Goal: Task Accomplishment & Management: Use online tool/utility

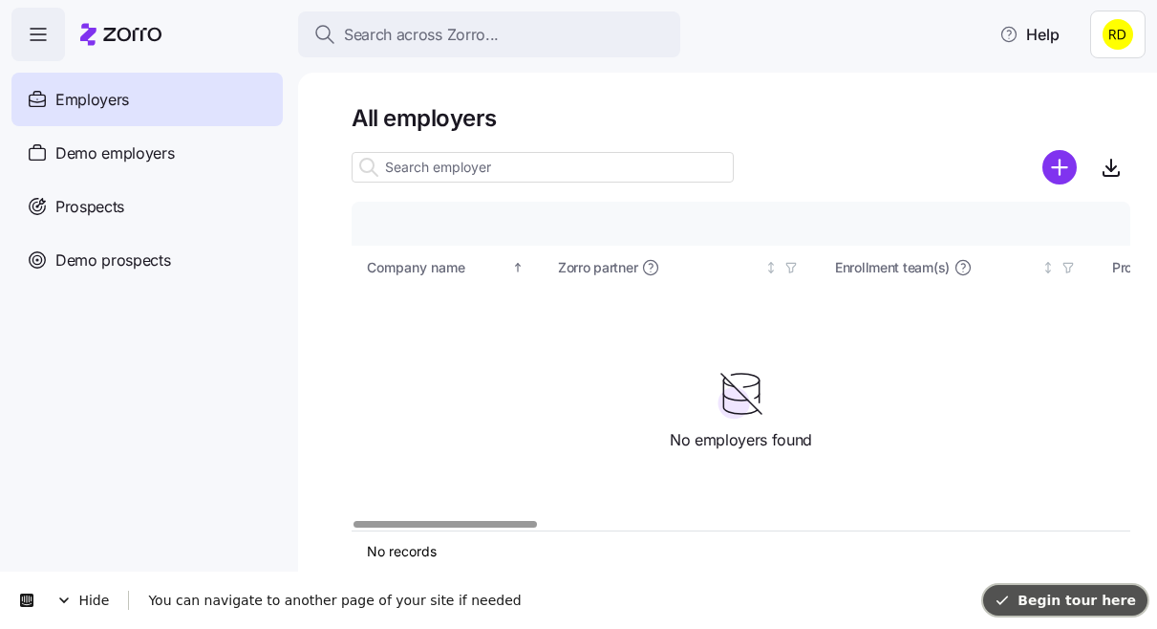
click at [1037, 592] on span "Begin tour here" at bounding box center [1064, 599] width 141 height 15
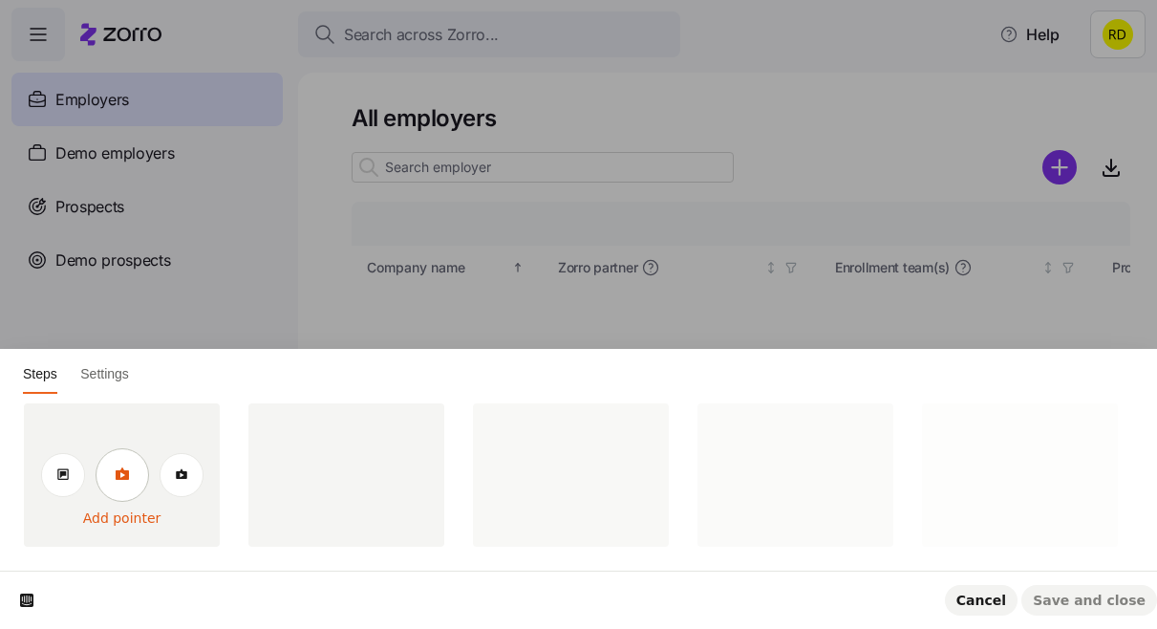
click at [124, 478] on icon at bounding box center [121, 473] width 13 height 12
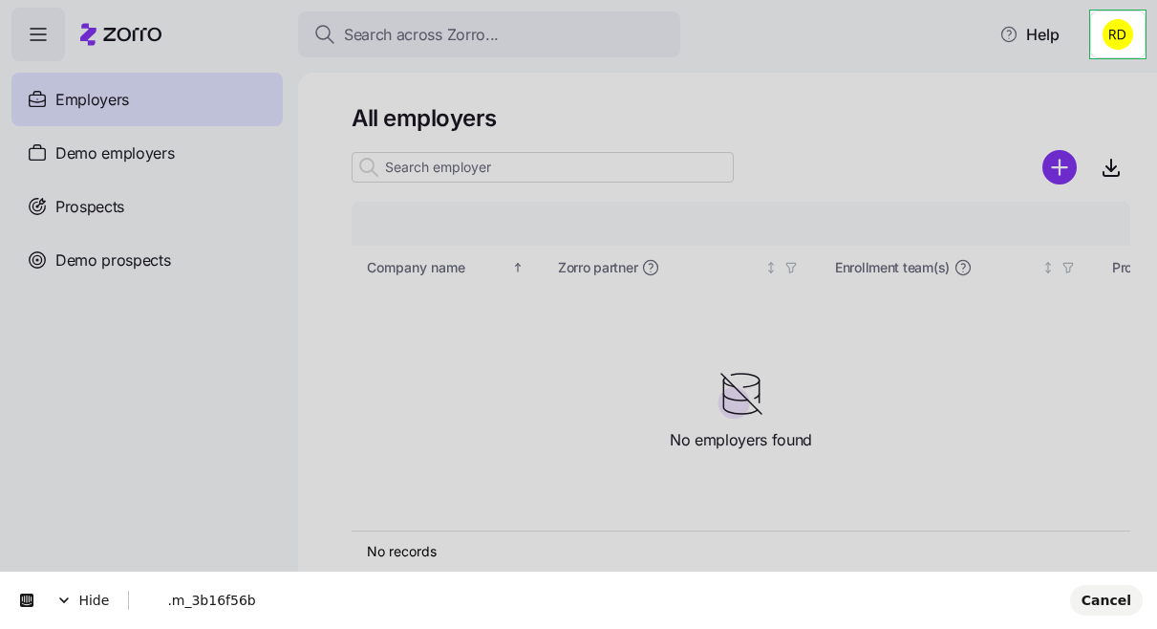
click at [1133, 29] on html "Search across Zorro... Help Employers Demo employers Prospects Demo prospects A…" at bounding box center [578, 308] width 1157 height 617
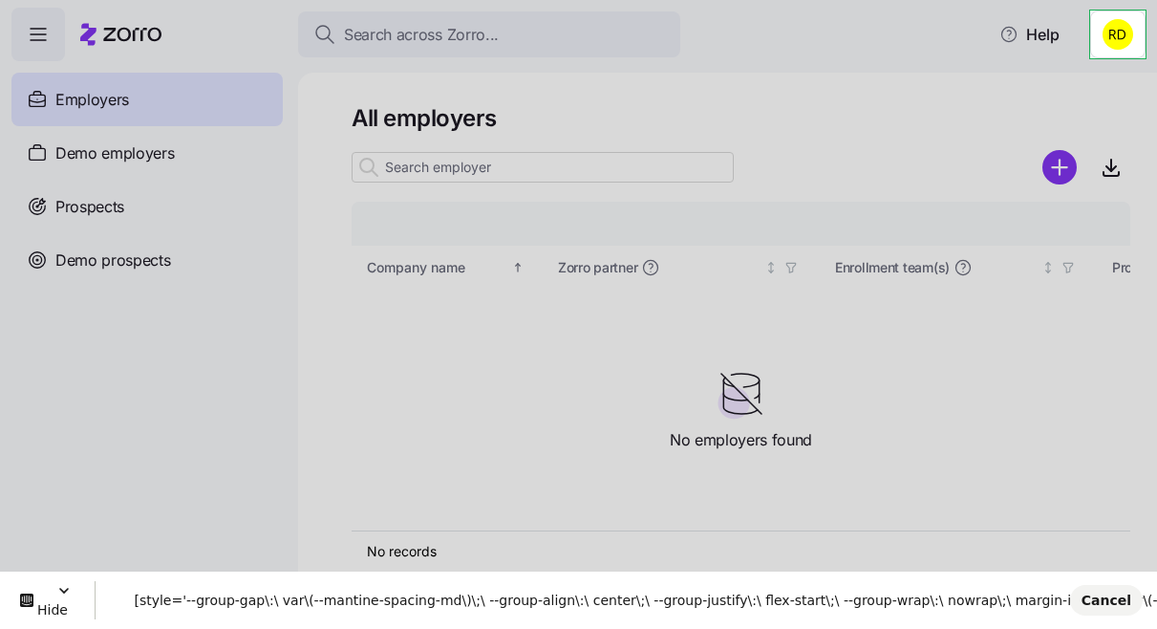
click at [1097, 37] on html "Search across Zorro... Help Employers Demo employers Prospects Demo prospects A…" at bounding box center [578, 308] width 1157 height 617
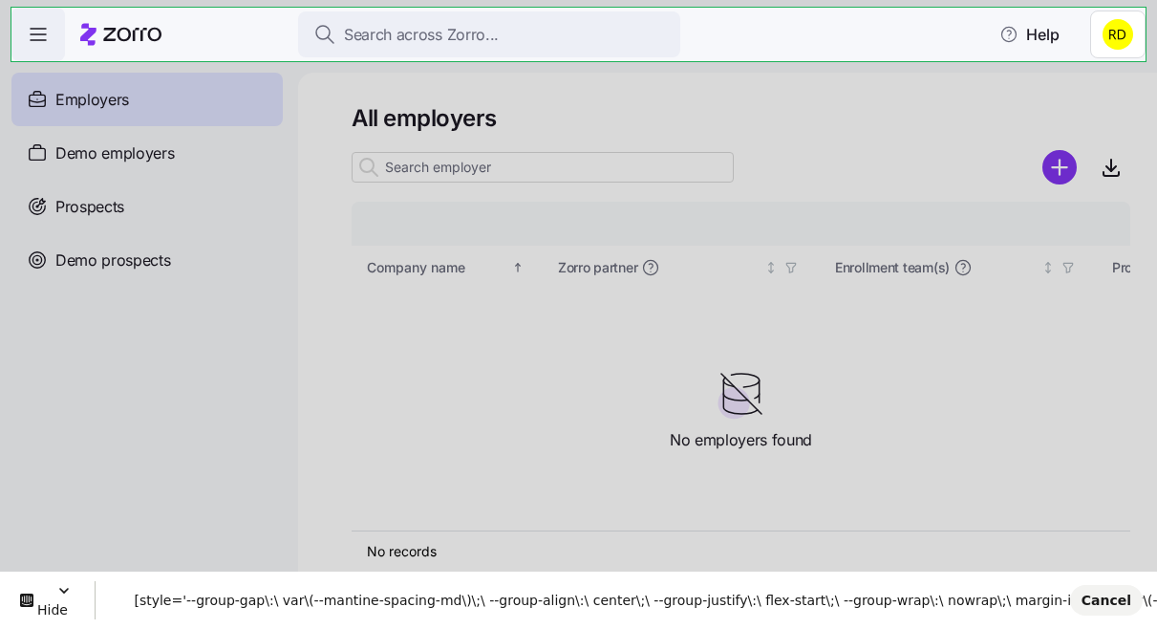
click at [1075, 8] on html "Search across Zorro... Help Employers Demo employers Prospects Demo prospects A…" at bounding box center [578, 308] width 1157 height 617
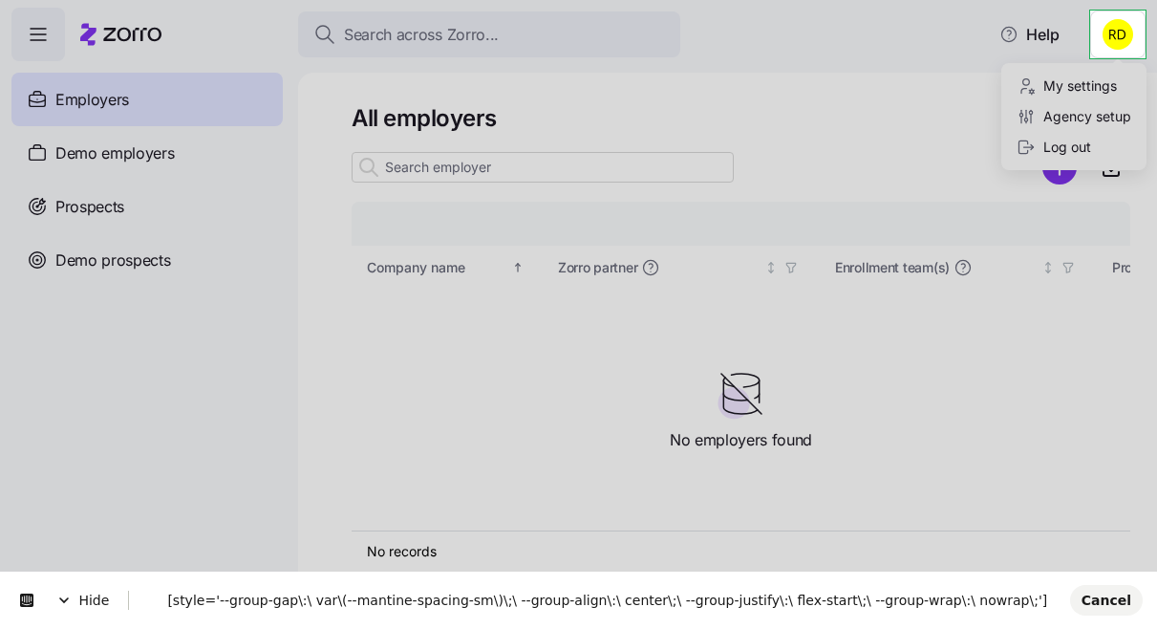
click at [1092, 12] on html "Search across Zorro... Help Employers Demo employers Prospects Demo prospects A…" at bounding box center [578, 308] width 1157 height 617
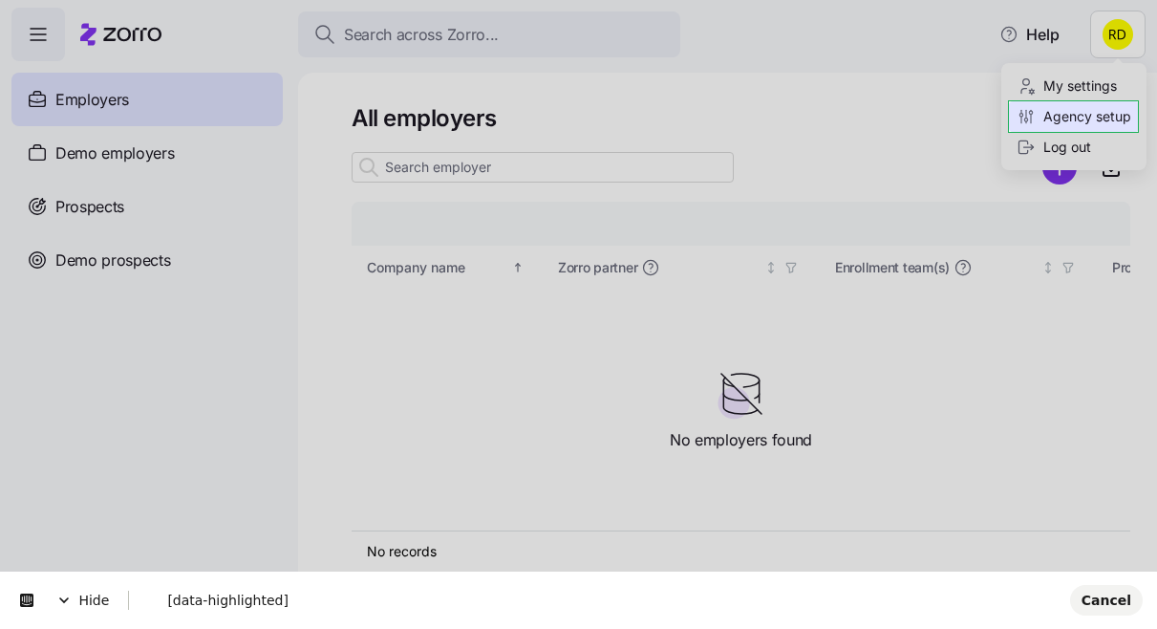
click at [1133, 108] on html "Search across Zorro... Help Employers Demo employers Prospects Demo prospects A…" at bounding box center [578, 308] width 1157 height 617
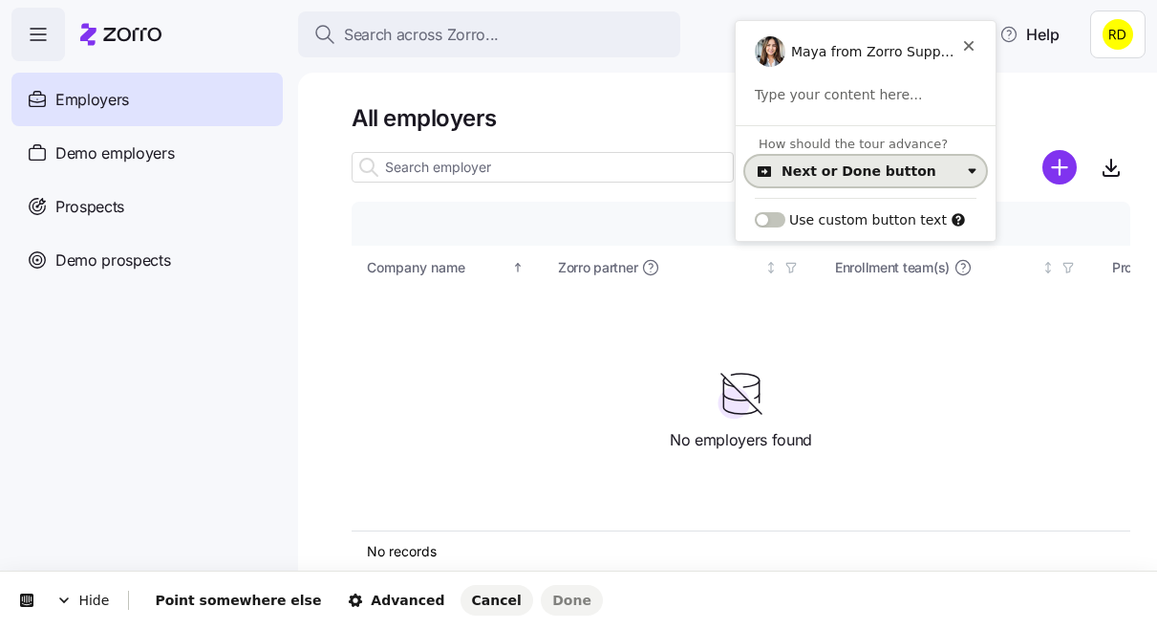
click at [891, 171] on div "Next or Done button" at bounding box center [858, 170] width 155 height 15
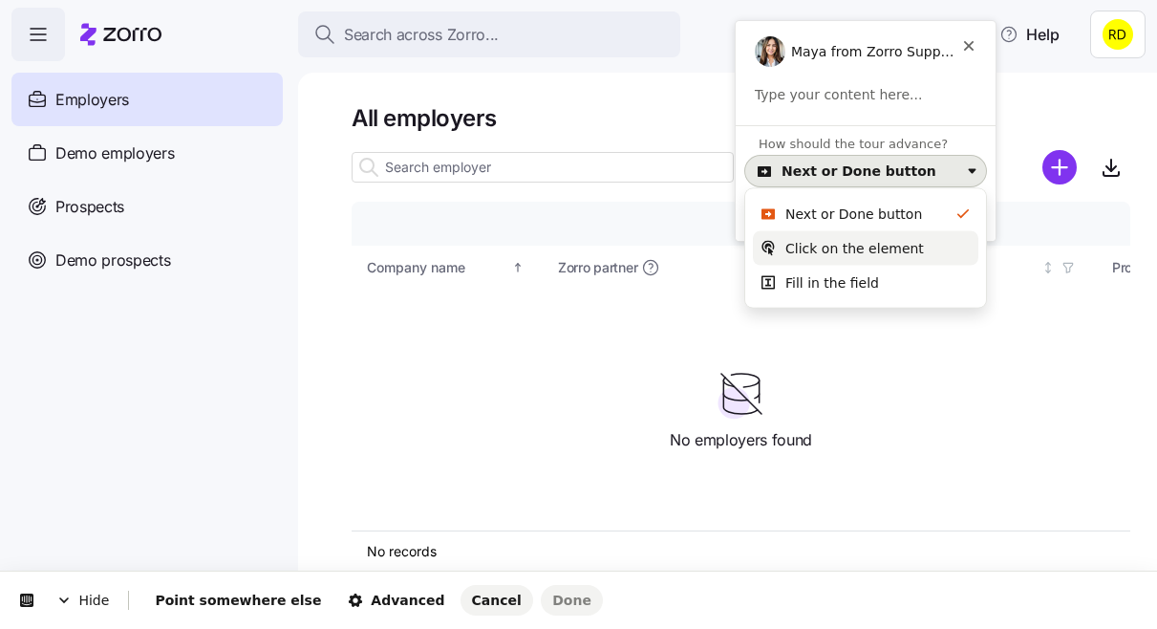
click at [864, 250] on div "Click on the element" at bounding box center [854, 248] width 139 height 19
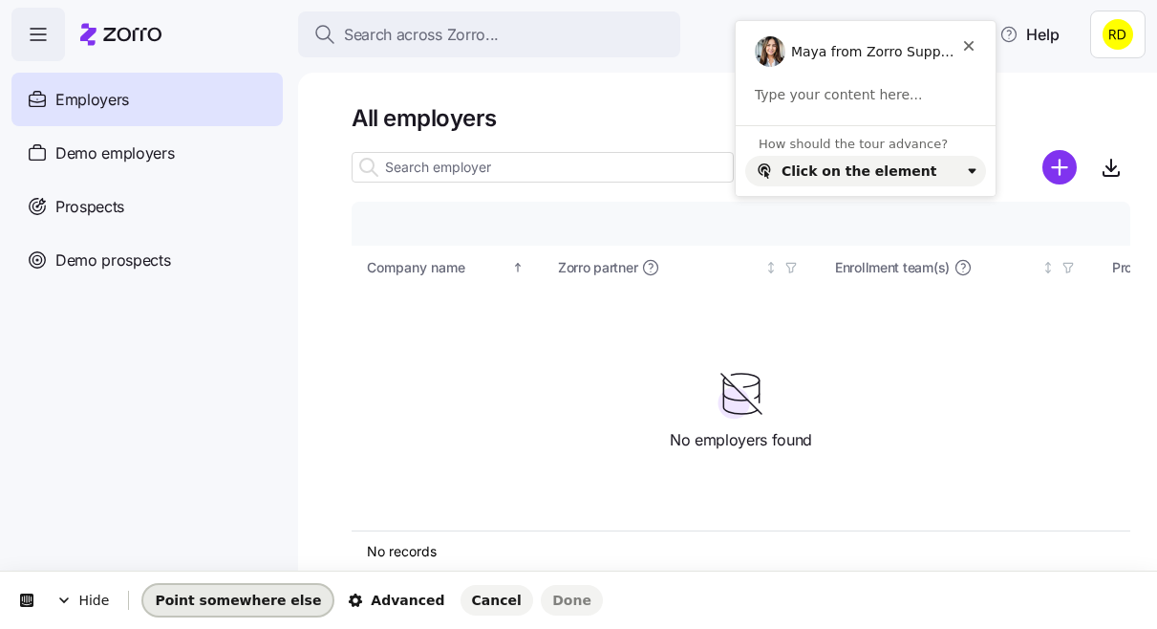
click at [194, 605] on span "Point somewhere else" at bounding box center [238, 599] width 166 height 15
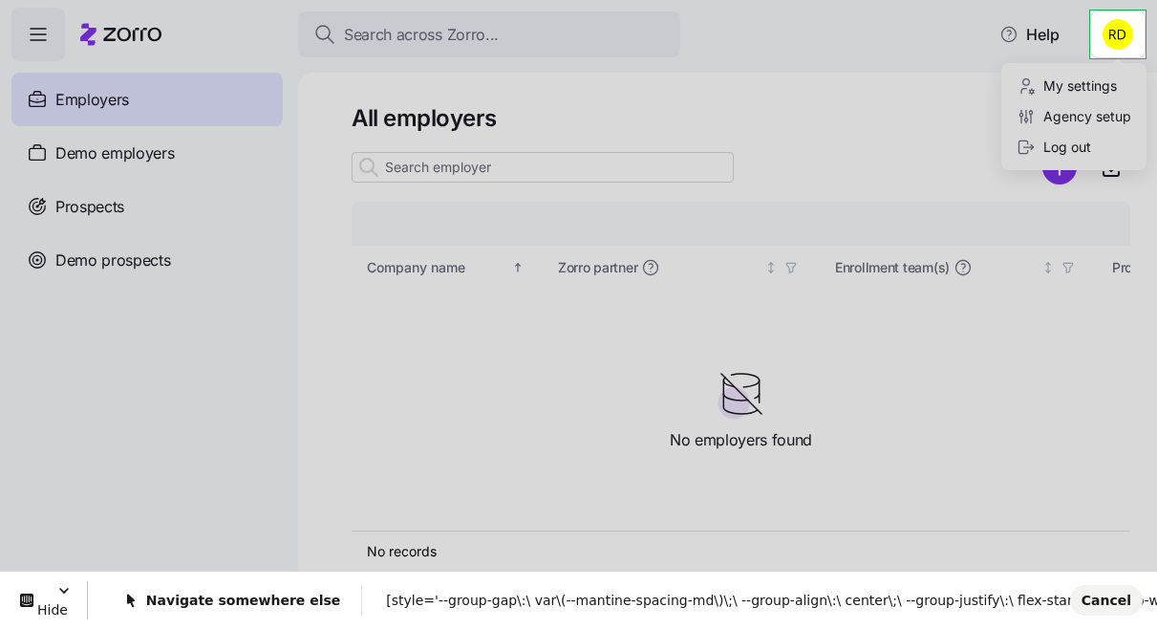
click at [1097, 10] on html "Search across Zorro... Help Employers Demo employers Prospects Demo prospects A…" at bounding box center [578, 308] width 1157 height 617
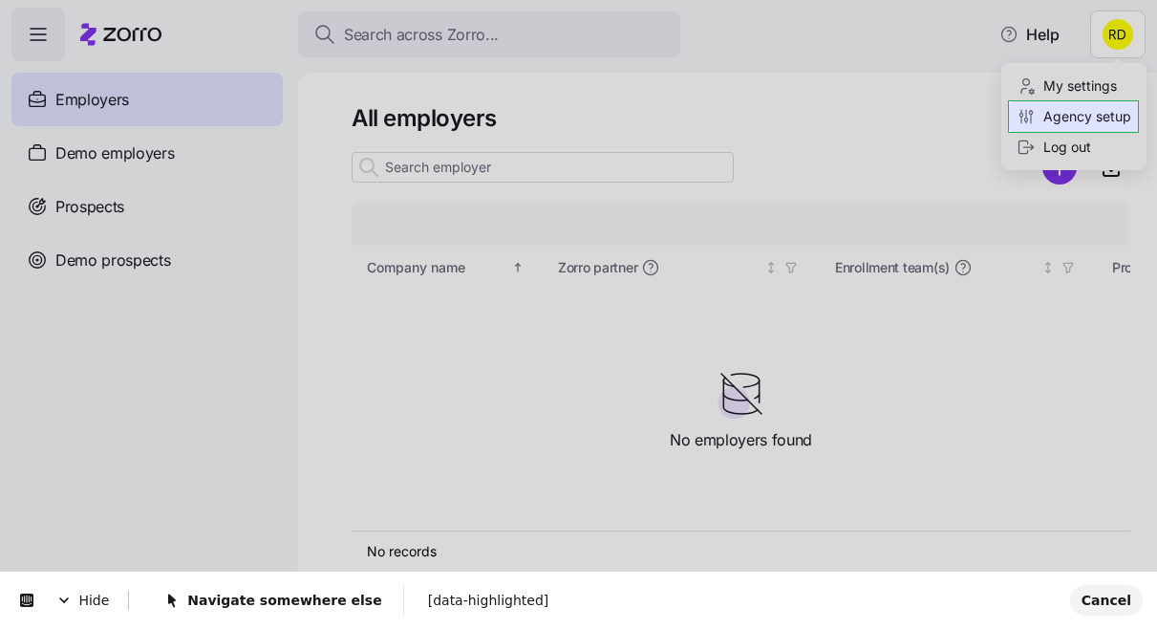
click at [1135, 109] on html "Search across Zorro... Help Employers Demo employers Prospects Demo prospects A…" at bounding box center [578, 308] width 1157 height 617
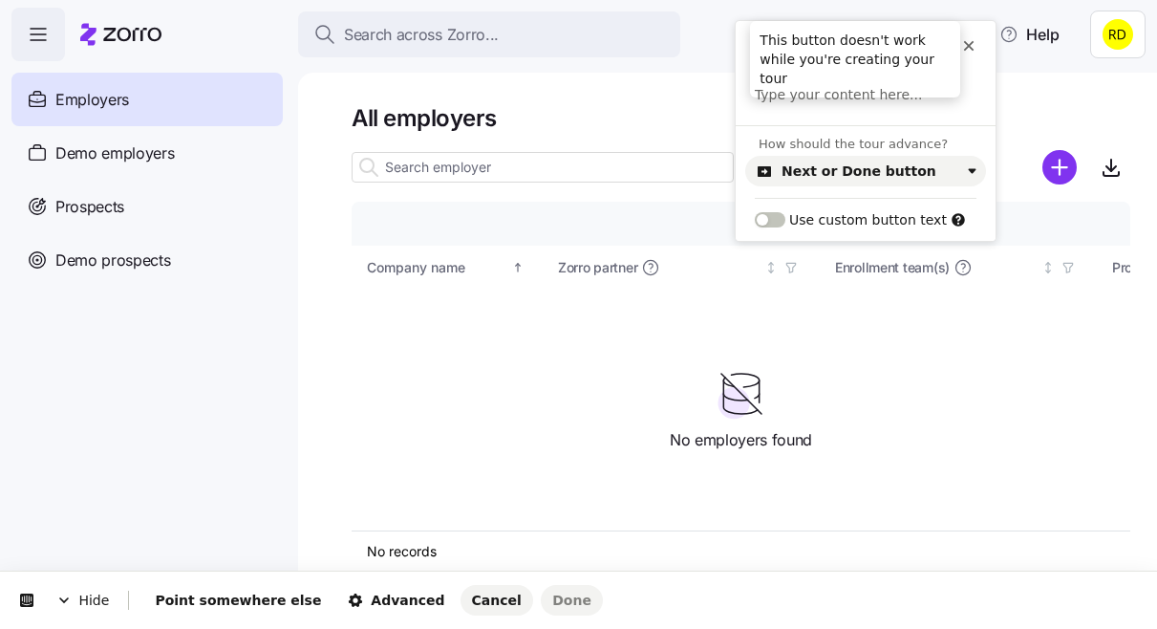
click at [961, 39] on icon at bounding box center [968, 45] width 15 height 15
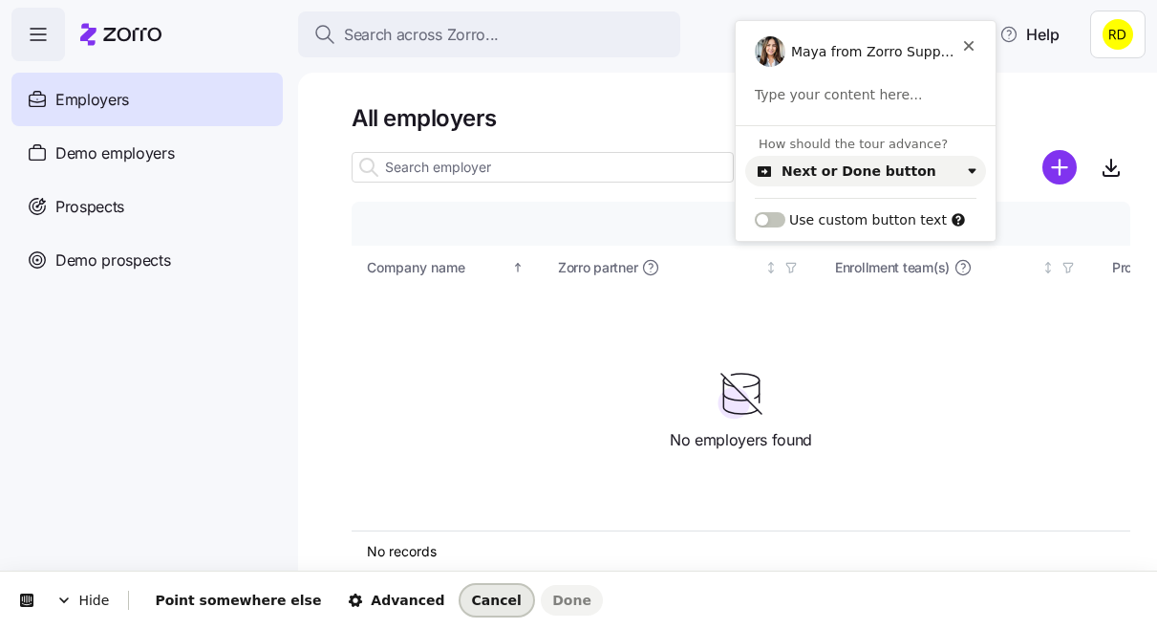
click at [472, 601] on span "Cancel" at bounding box center [497, 599] width 50 height 15
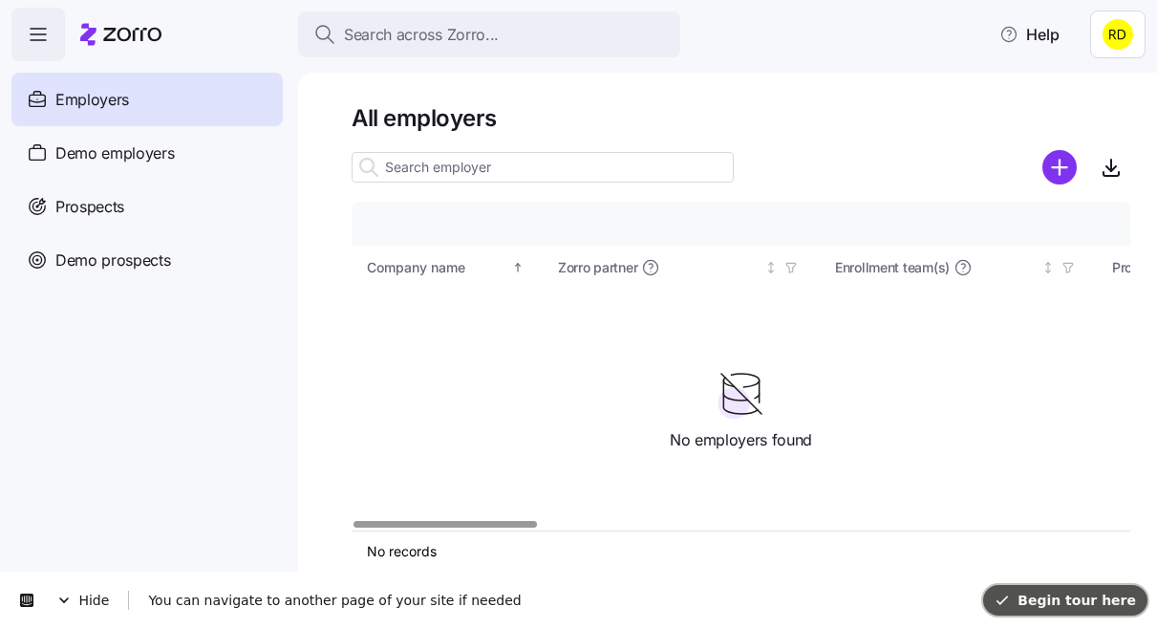
click at [1049, 596] on span "Begin tour here" at bounding box center [1064, 599] width 141 height 15
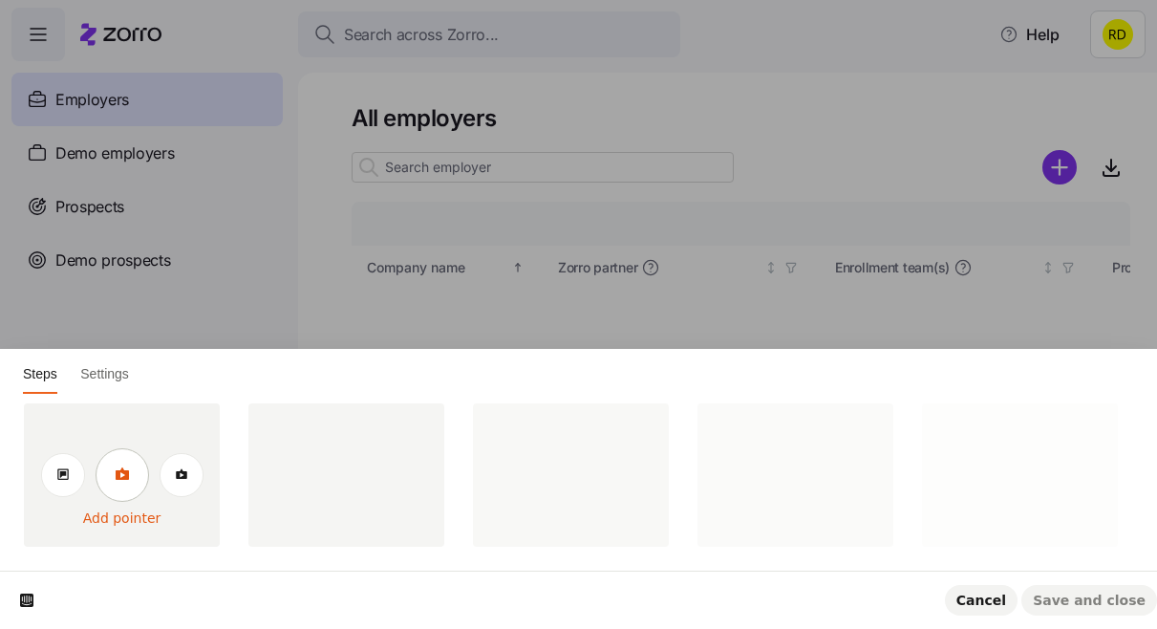
click at [115, 478] on icon at bounding box center [121, 473] width 13 height 12
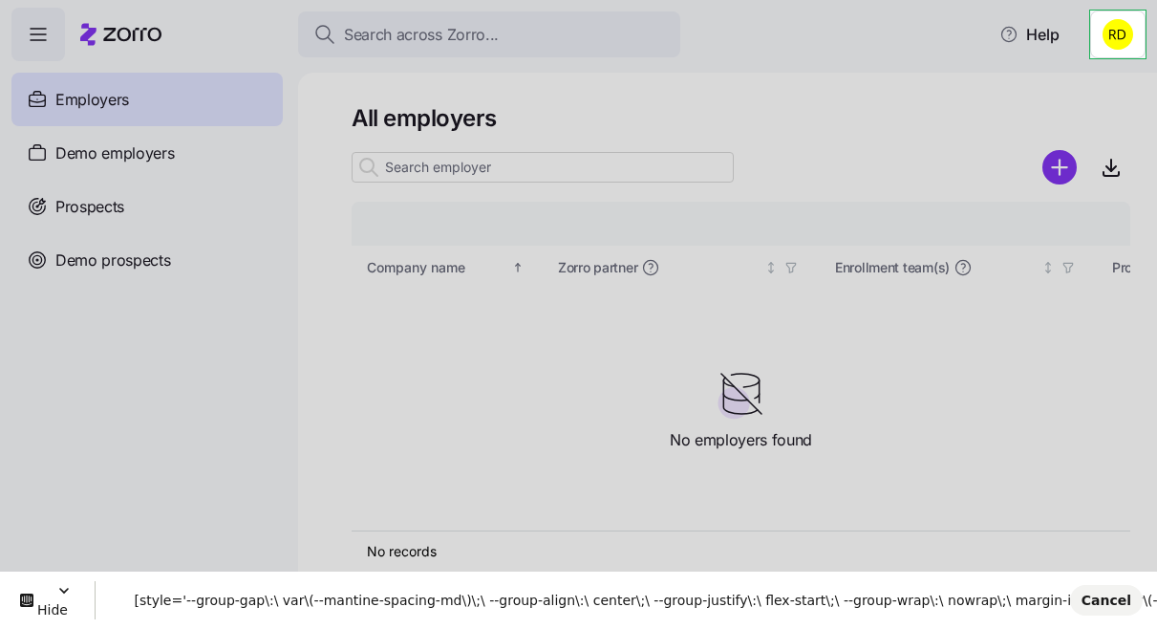
click at [1096, 15] on html "Search across Zorro... Help Employers Demo employers Prospects Demo prospects A…" at bounding box center [578, 308] width 1157 height 617
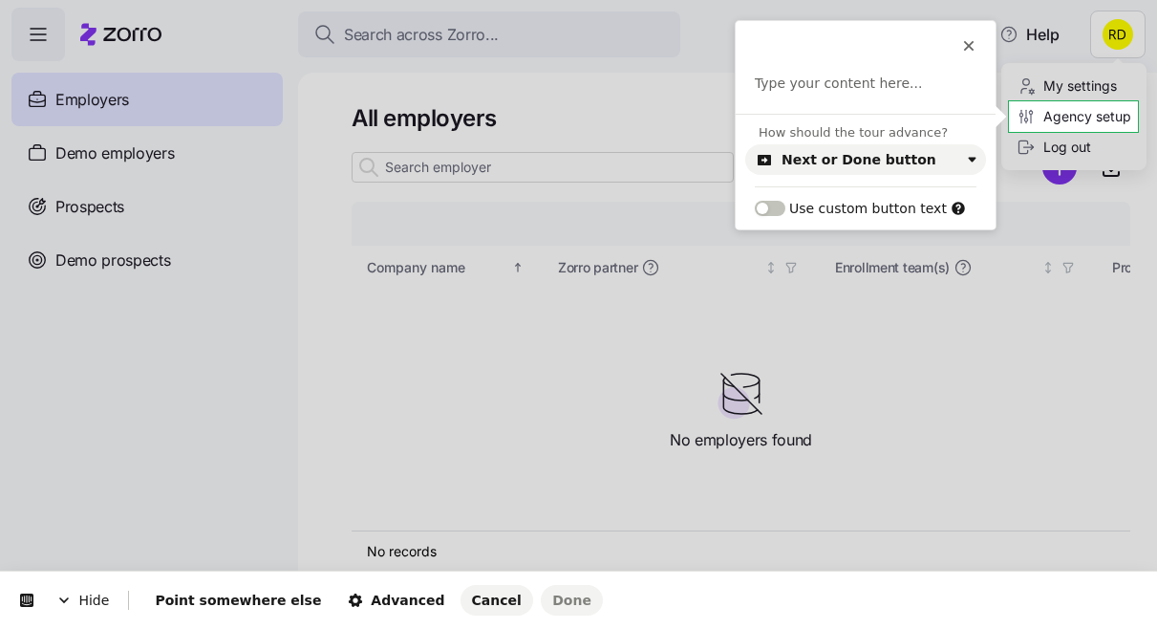
click at [1092, 103] on html "Search across Zorro... Help Employers Demo employers Prospects Demo prospects A…" at bounding box center [578, 308] width 1157 height 617
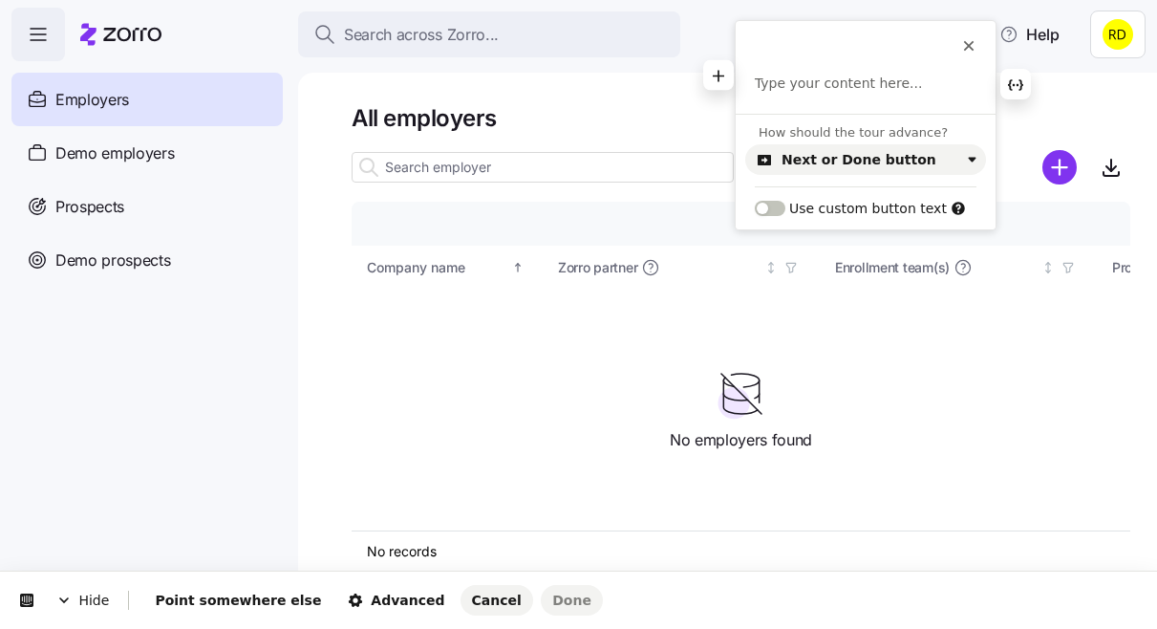
click at [843, 82] on p at bounding box center [866, 84] width 222 height 19
click at [893, 165] on button "Next or Done button" at bounding box center [865, 159] width 241 height 31
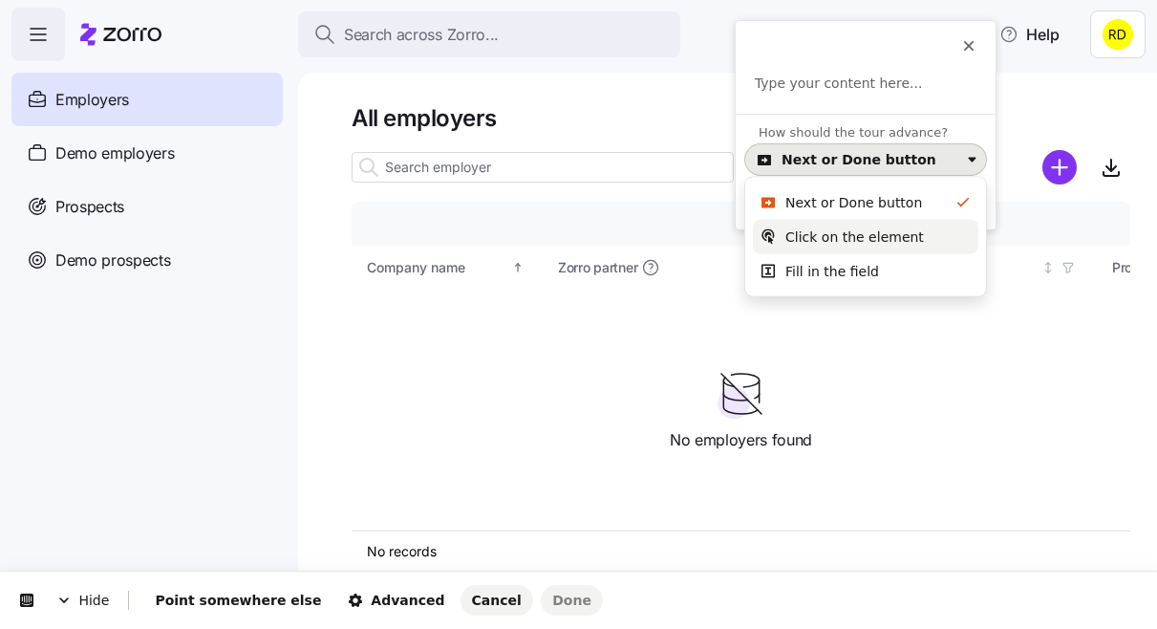
click at [866, 244] on div "Click on the element" at bounding box center [854, 236] width 139 height 19
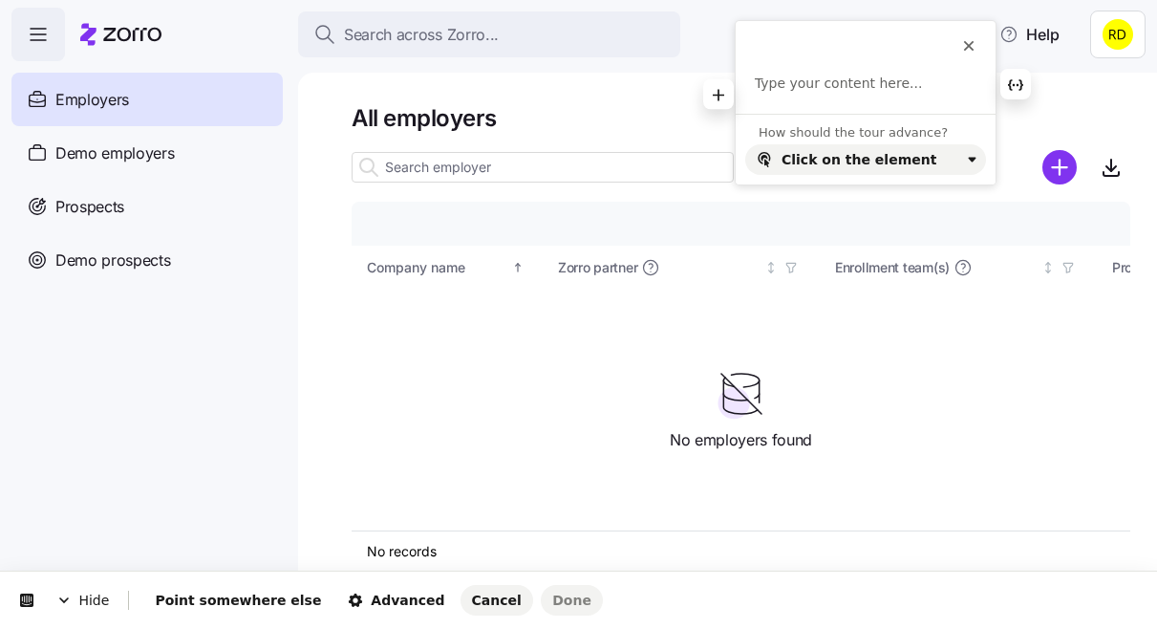
click at [826, 87] on p at bounding box center [866, 84] width 222 height 19
click at [1011, 91] on icon "button" at bounding box center [1015, 84] width 15 height 15
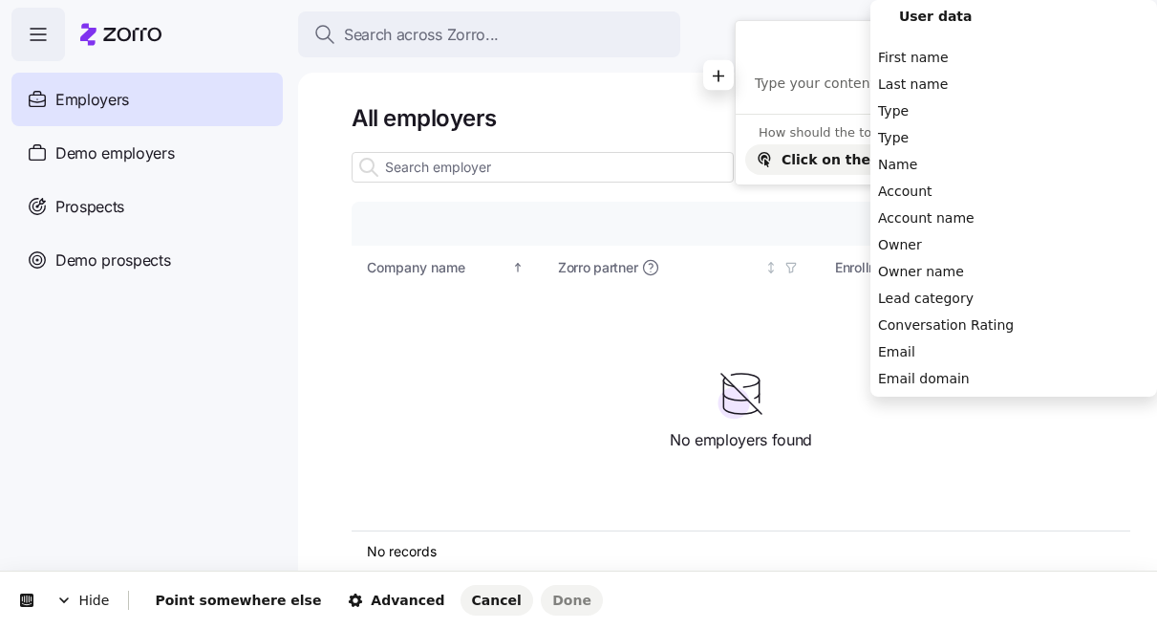
click at [778, 77] on p at bounding box center [866, 84] width 222 height 19
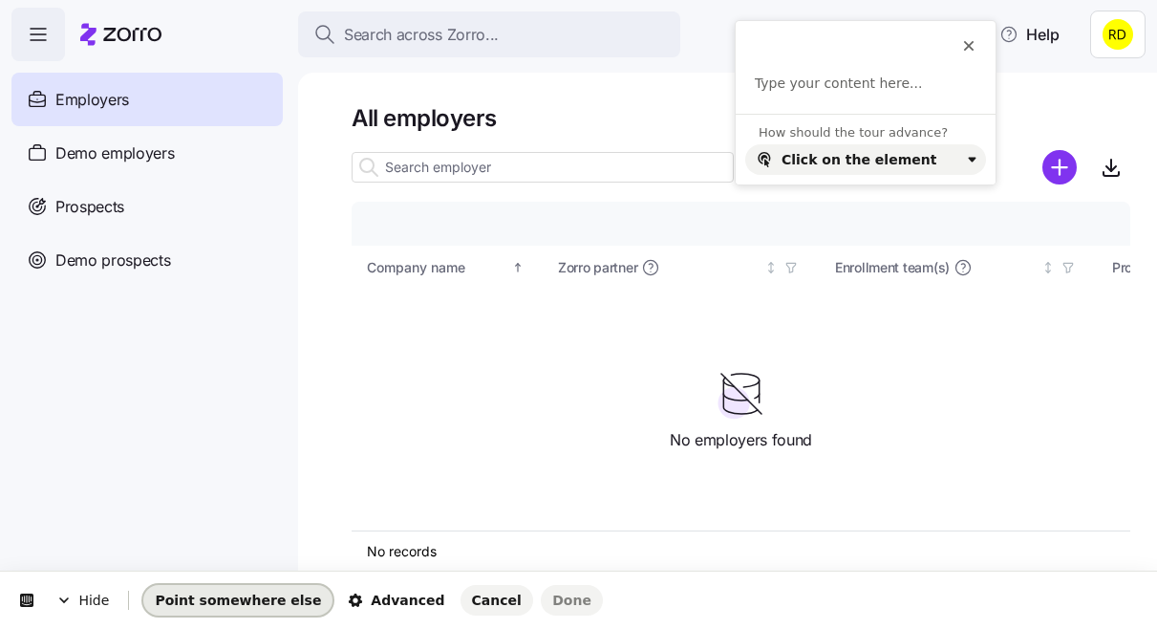
click at [247, 592] on span "Point somewhere else" at bounding box center [238, 599] width 166 height 15
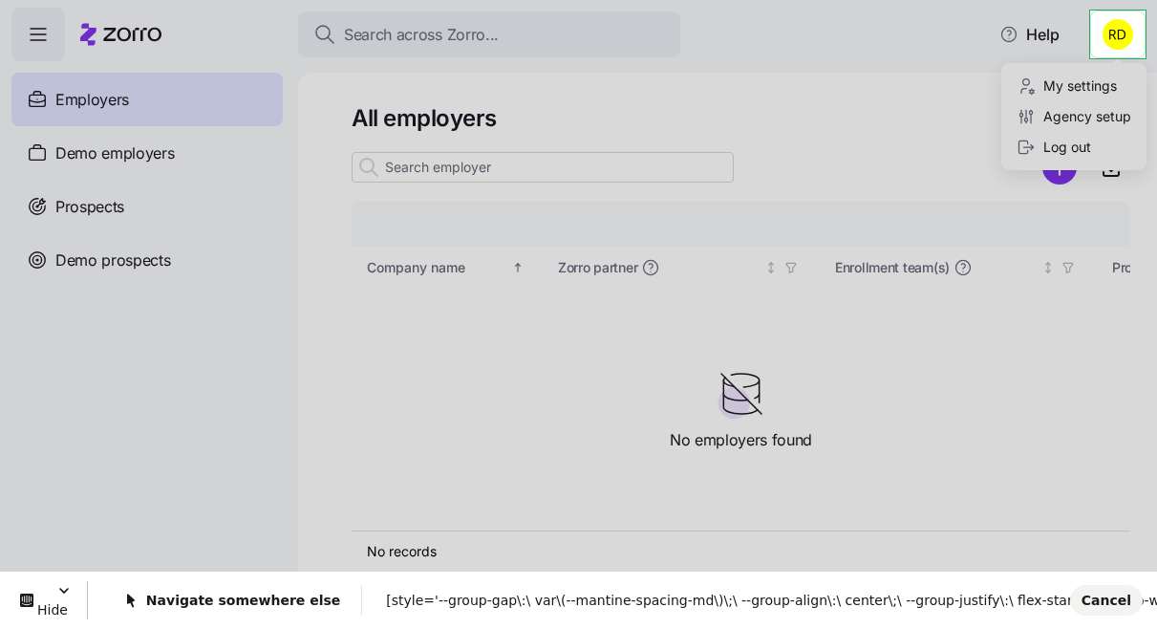
click at [1098, 10] on html "Search across Zorro... Help Employers Demo employers Prospects Demo prospects A…" at bounding box center [578, 308] width 1157 height 617
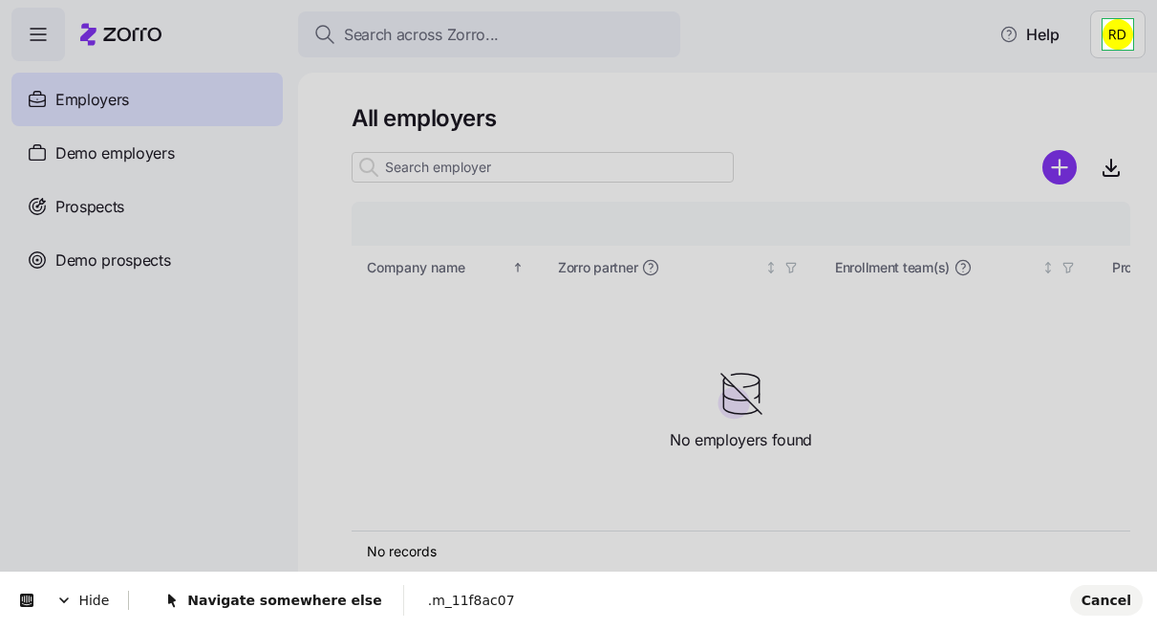
click at [1113, 25] on html "Search across Zorro... Help Employers Demo employers Prospects Demo prospects A…" at bounding box center [578, 308] width 1157 height 617
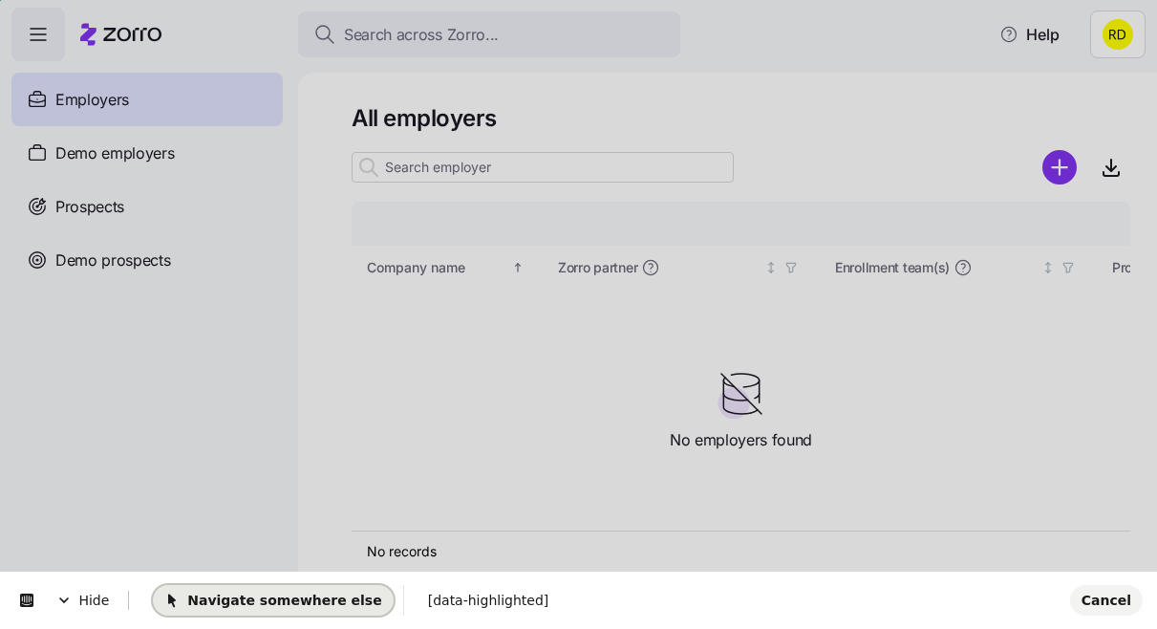
click at [184, 600] on span "Navigate somewhere else" at bounding box center [272, 599] width 217 height 15
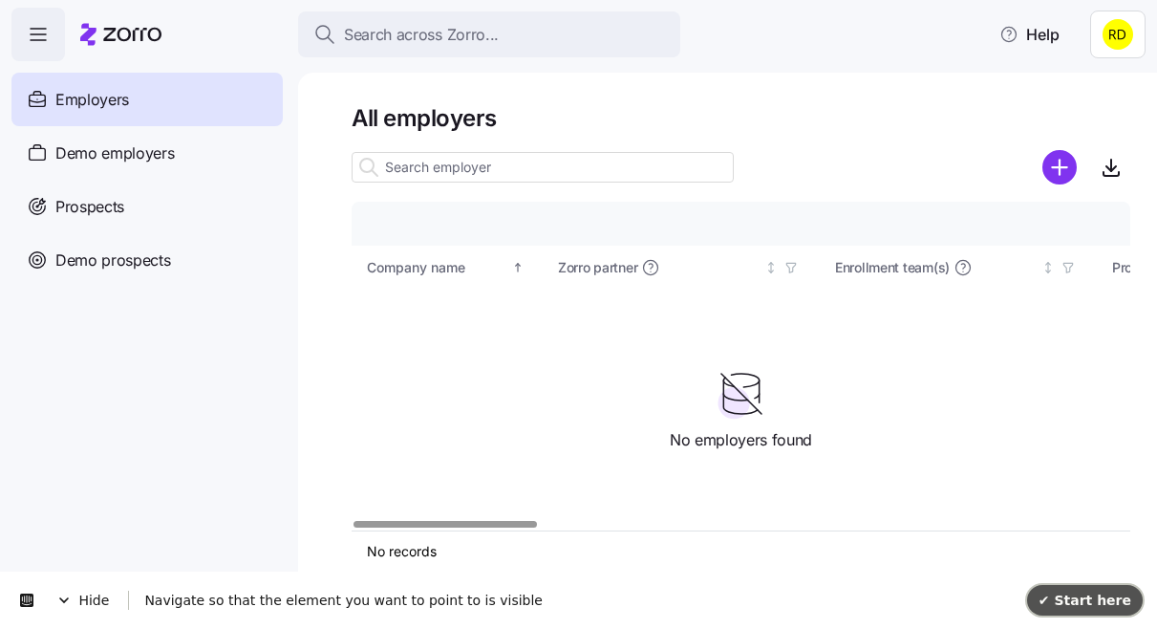
click at [1063, 588] on button "✔ Start here" at bounding box center [1085, 600] width 116 height 31
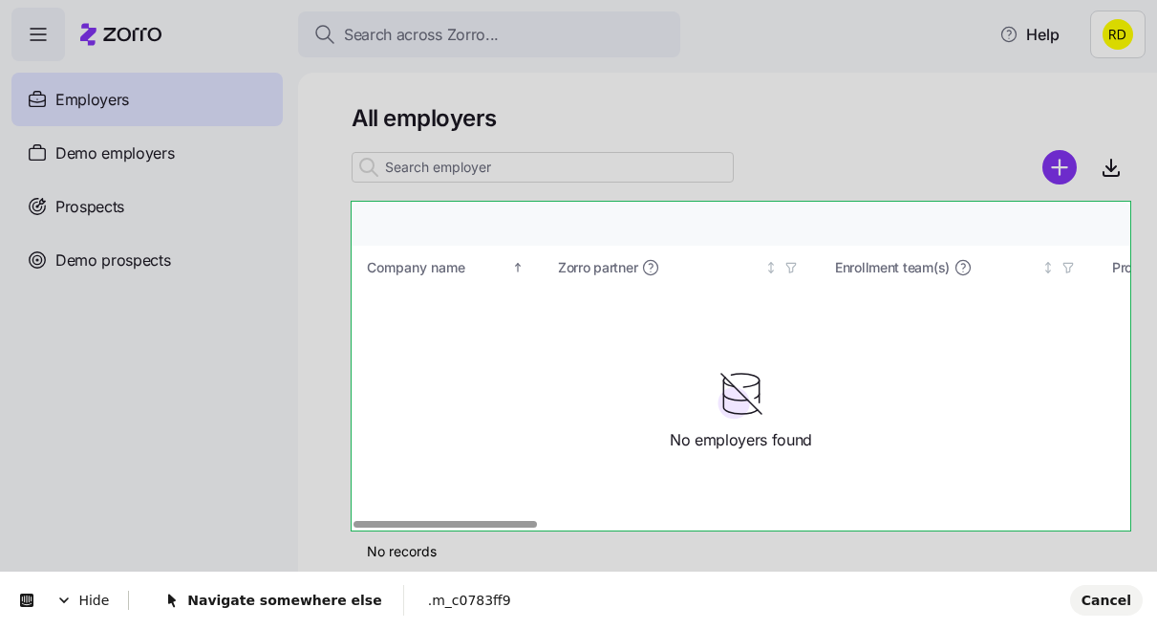
click at [383, 309] on body "Search across Zorro... Help Employers Demo employers Prospects Demo prospects A…" at bounding box center [578, 308] width 1157 height 617
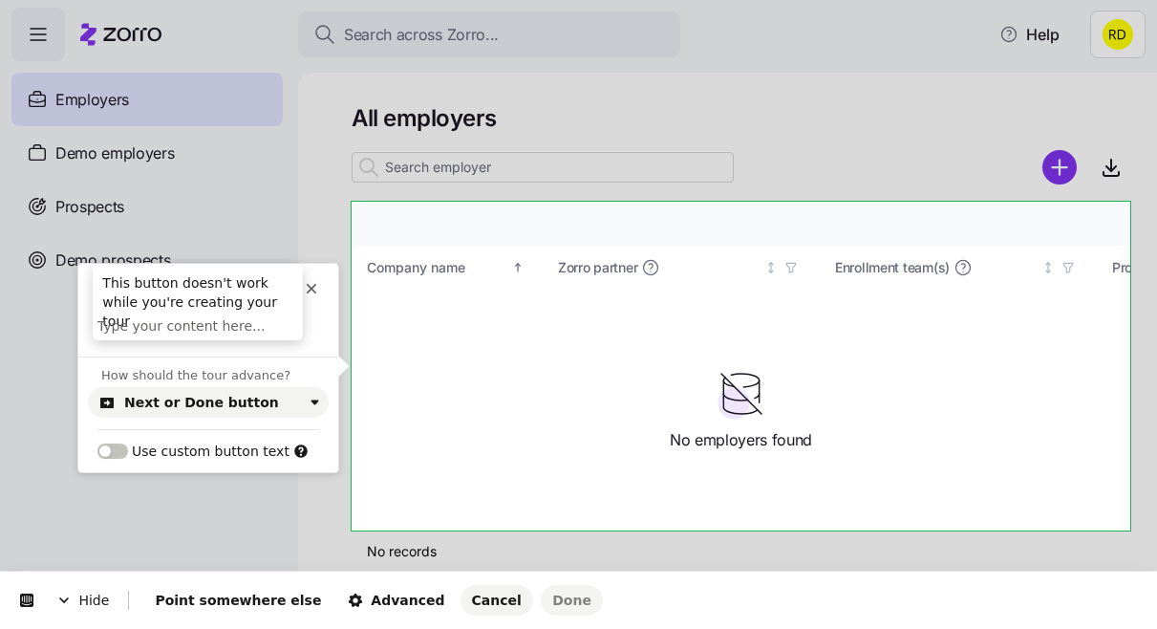
click at [314, 289] on icon at bounding box center [311, 288] width 15 height 15
click at [844, 0] on html "Hide Point somewhere else Advanced Cancel Done This button doesn't work while y…" at bounding box center [578, 0] width 1157 height 0
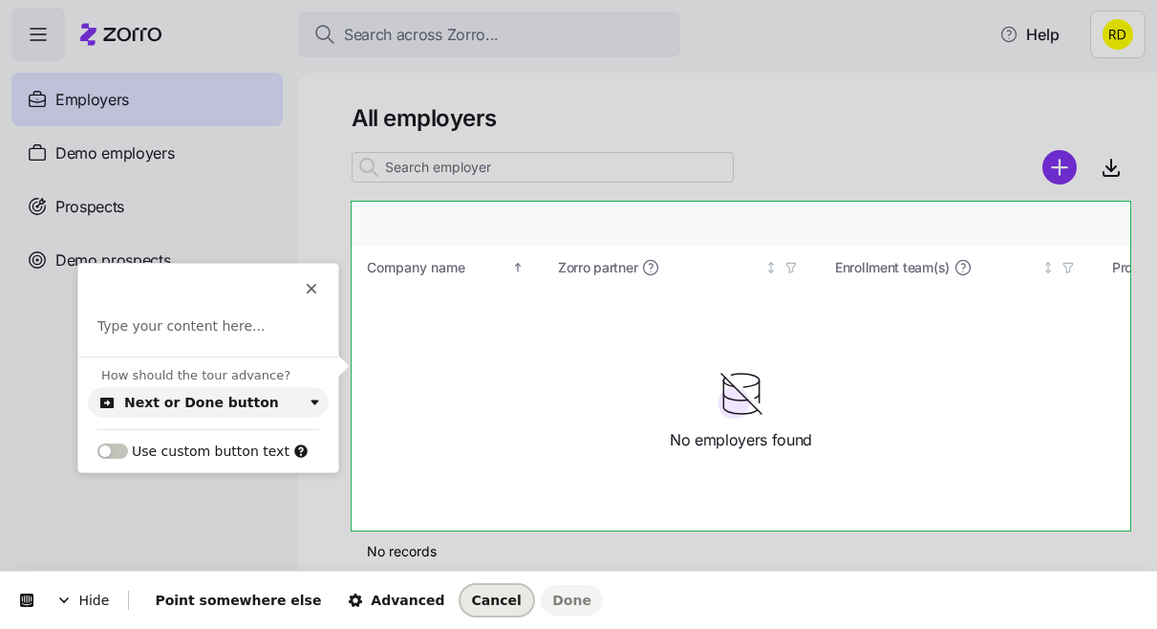
click at [472, 599] on span "Cancel" at bounding box center [497, 599] width 50 height 15
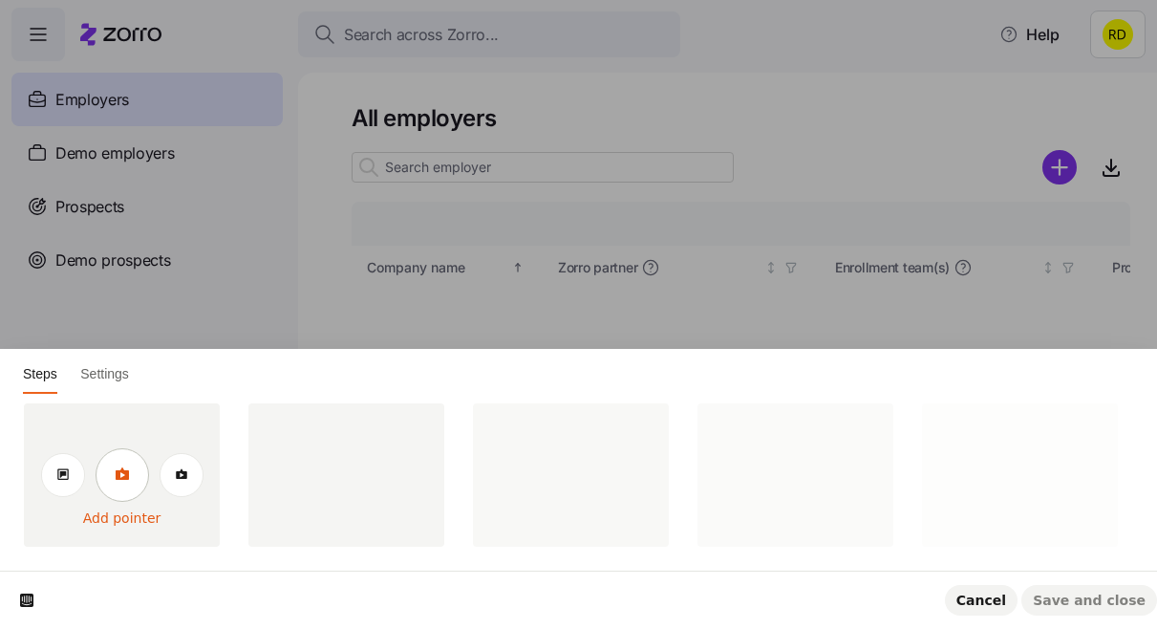
click at [130, 468] on link at bounding box center [122, 474] width 53 height 53
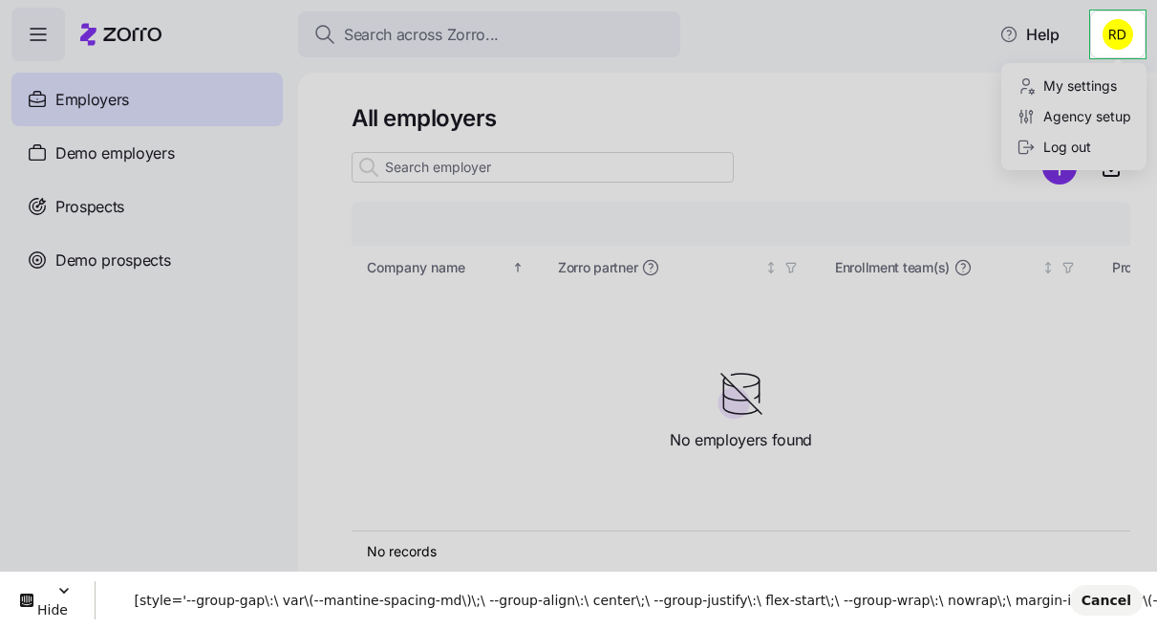
click at [1094, 16] on html "Search across Zorro... Help Employers Demo employers Prospects Demo prospects A…" at bounding box center [578, 308] width 1157 height 617
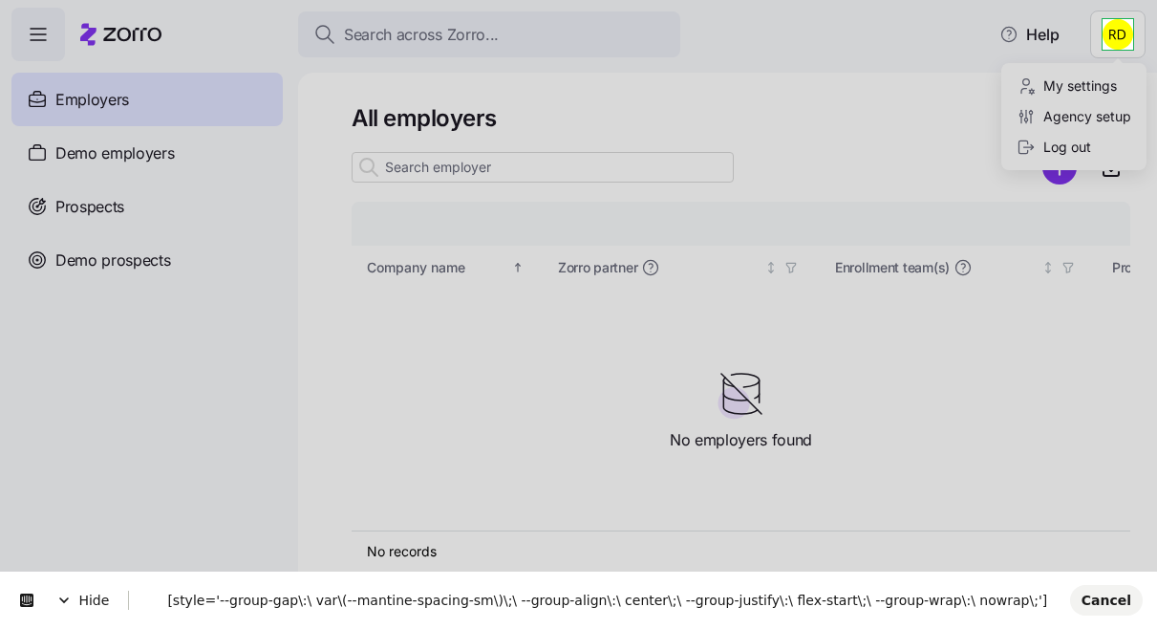
click at [1103, 21] on html "Search across Zorro... Help Employers Demo employers Prospects Demo prospects A…" at bounding box center [578, 308] width 1157 height 617
click at [1102, 27] on html "Search across Zorro... Help Employers Demo employers Prospects Demo prospects A…" at bounding box center [578, 308] width 1157 height 617
click at [1113, 31] on html "Search across Zorro... Help Employers Demo employers Prospects Demo prospects A…" at bounding box center [578, 308] width 1157 height 617
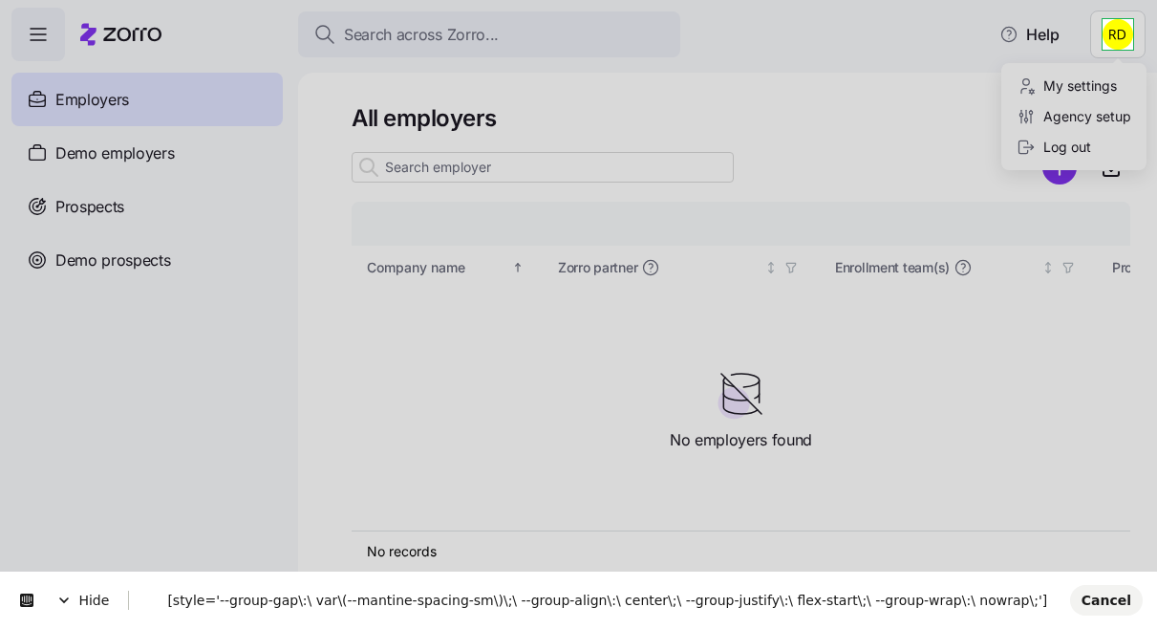
click at [1113, 31] on html "Search across Zorro... Help Employers Demo employers Prospects Demo prospects A…" at bounding box center [578, 308] width 1157 height 617
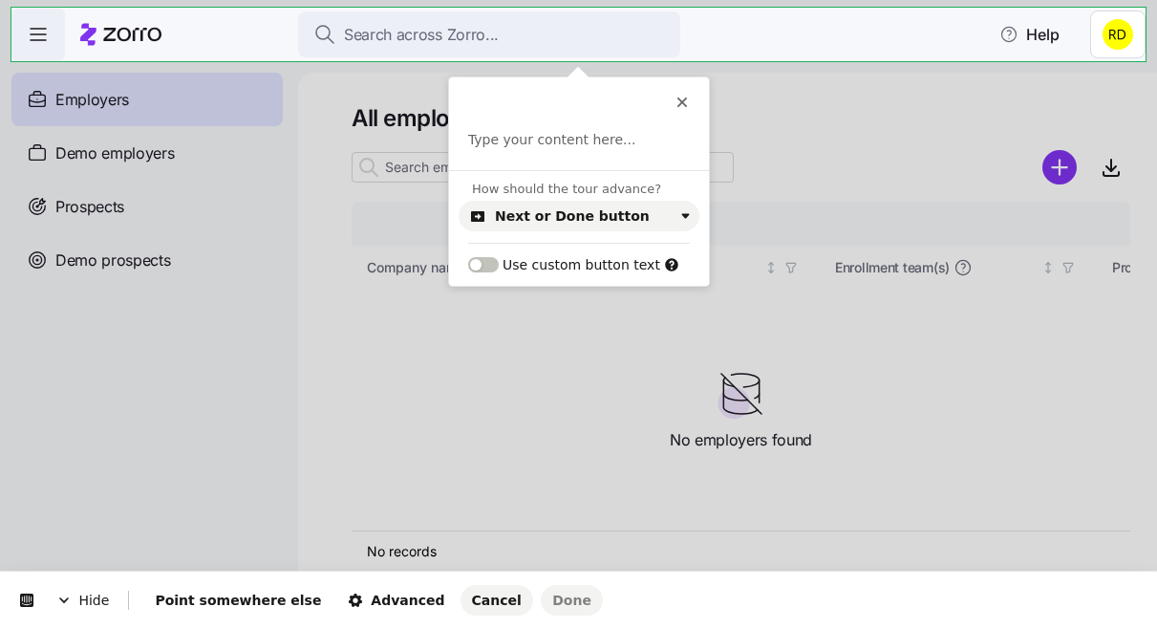
click at [1080, 11] on body "Search across Zorro... Help Employers Demo employers Prospects Demo prospects A…" at bounding box center [578, 308] width 1157 height 617
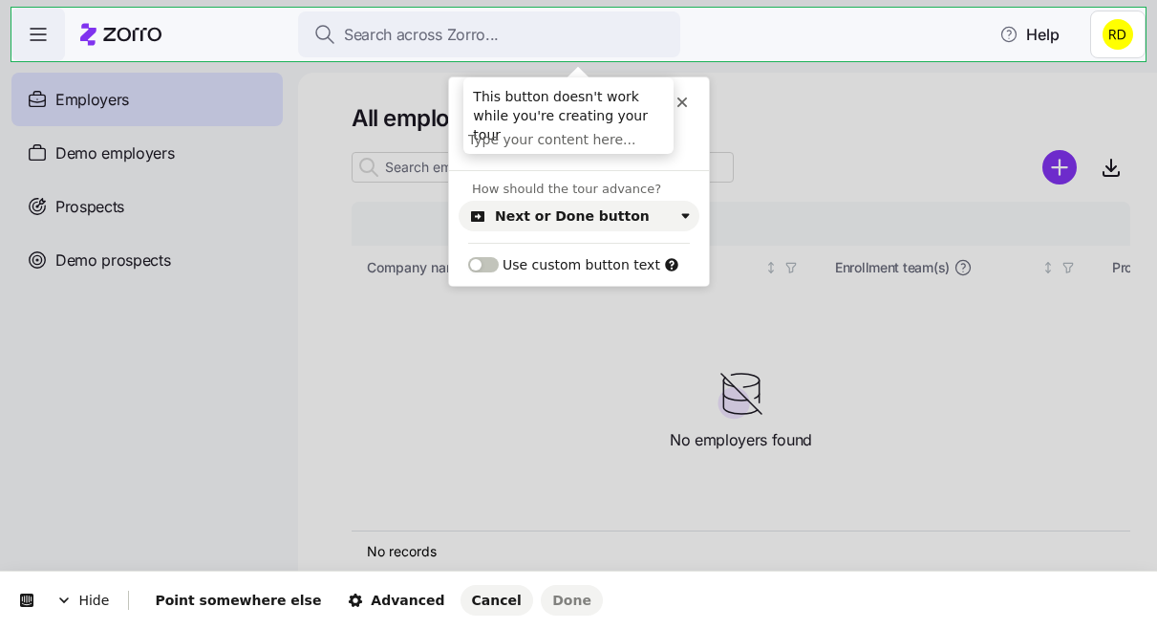
click at [683, 98] on icon at bounding box center [681, 102] width 15 height 15
click at [677, 101] on icon at bounding box center [681, 102] width 15 height 15
click at [684, 101] on icon at bounding box center [681, 102] width 15 height 15
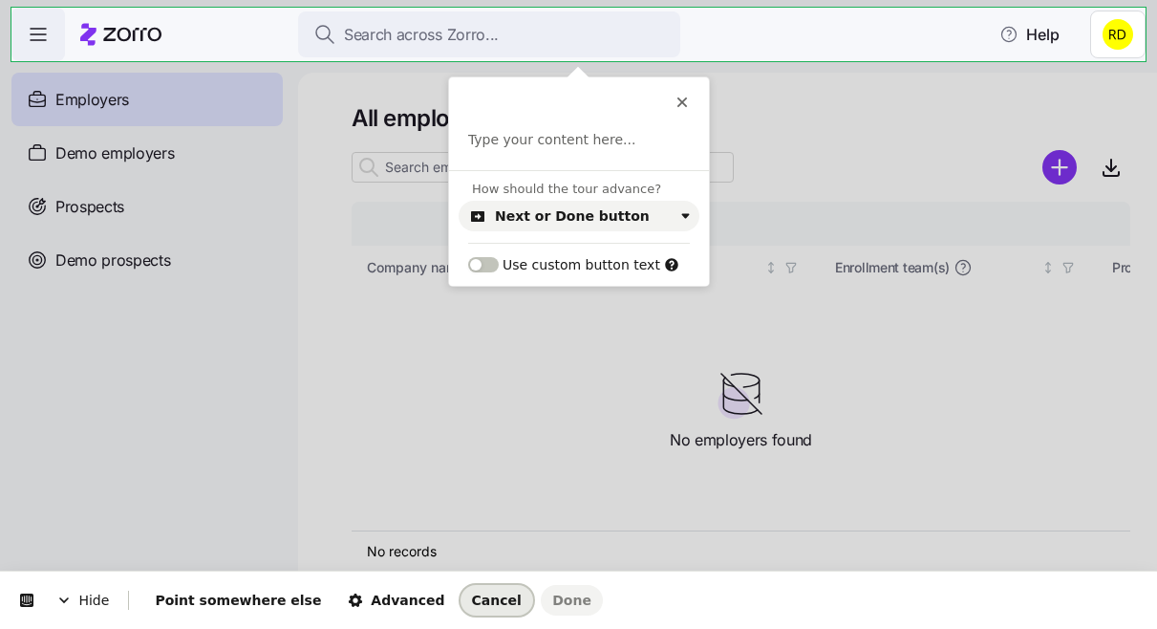
click at [460, 586] on button "Cancel" at bounding box center [496, 600] width 73 height 31
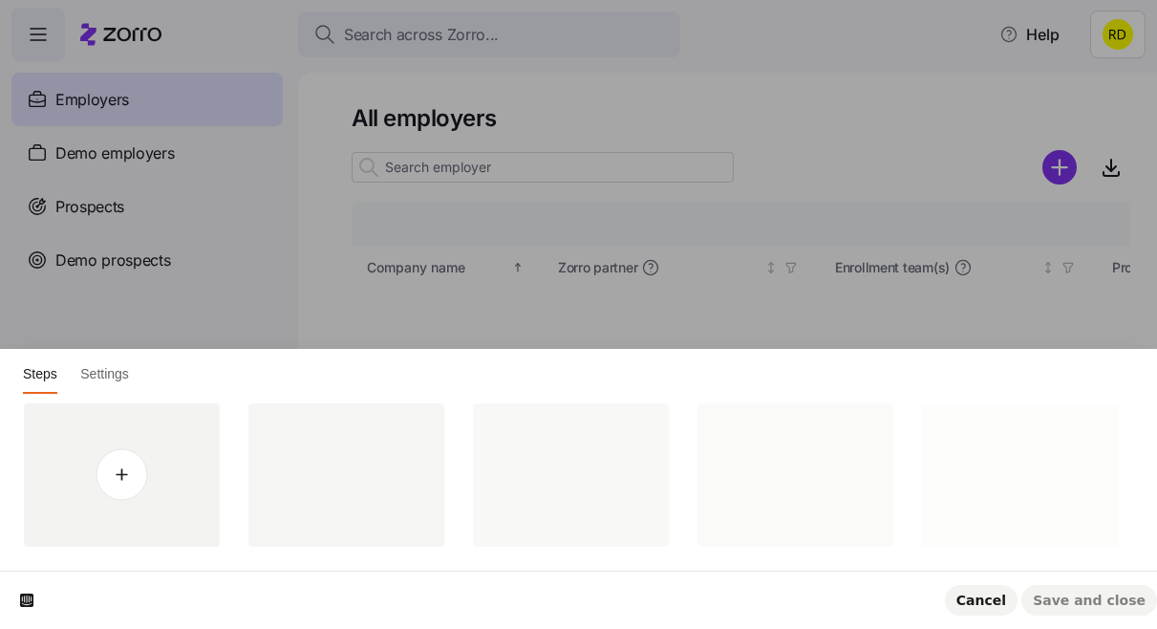
click at [846, 0] on html "Steps Settings Cancel Save and close" at bounding box center [578, 0] width 1157 height 0
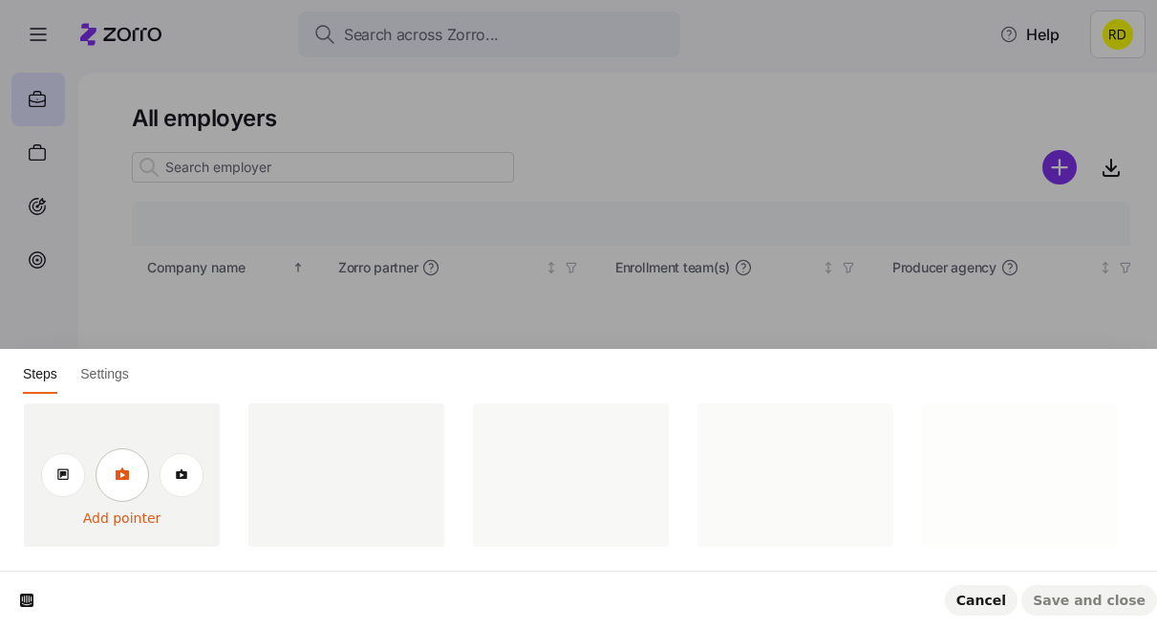
click at [115, 464] on link at bounding box center [122, 474] width 53 height 53
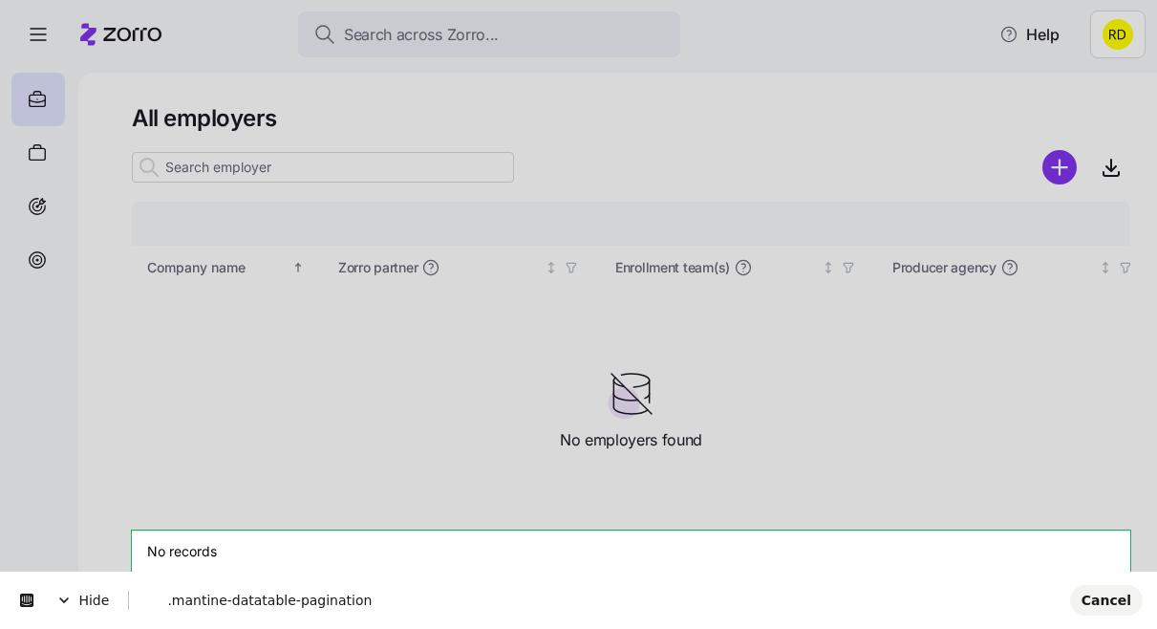
click at [86, 598] on span "Hide" at bounding box center [82, 599] width 91 height 53
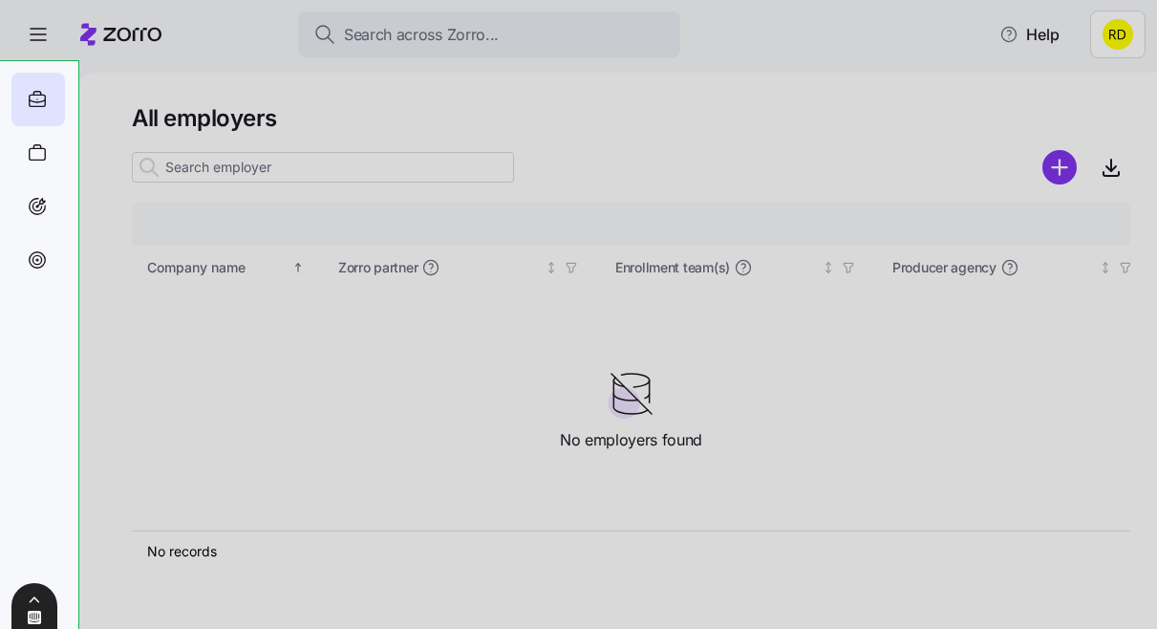
click at [35, 612] on icon at bounding box center [34, 616] width 13 height 13
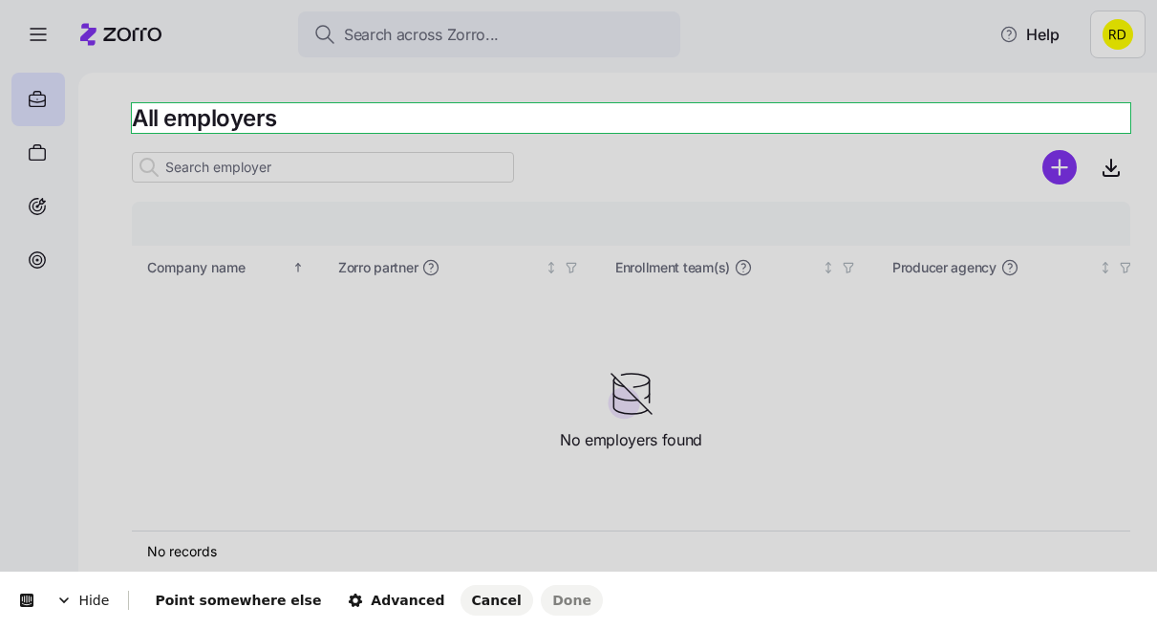
click at [804, 107] on body "Search across Zorro... Help All employers Company details Benefit status Compan…" at bounding box center [578, 308] width 1157 height 617
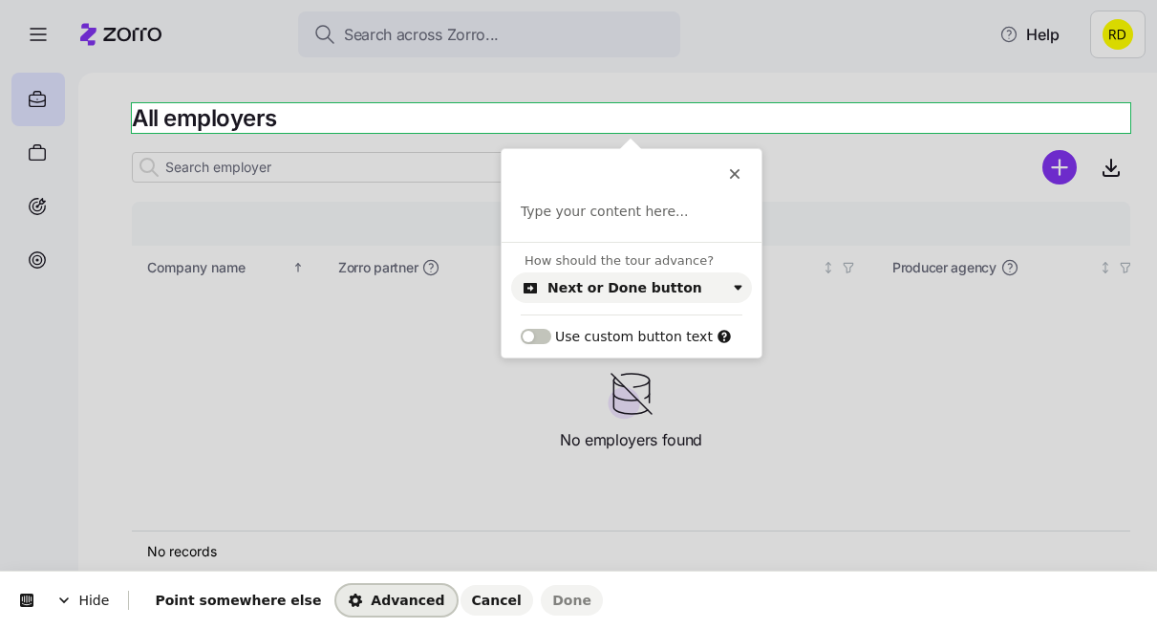
click at [372, 594] on span "Advanced" at bounding box center [396, 599] width 96 height 15
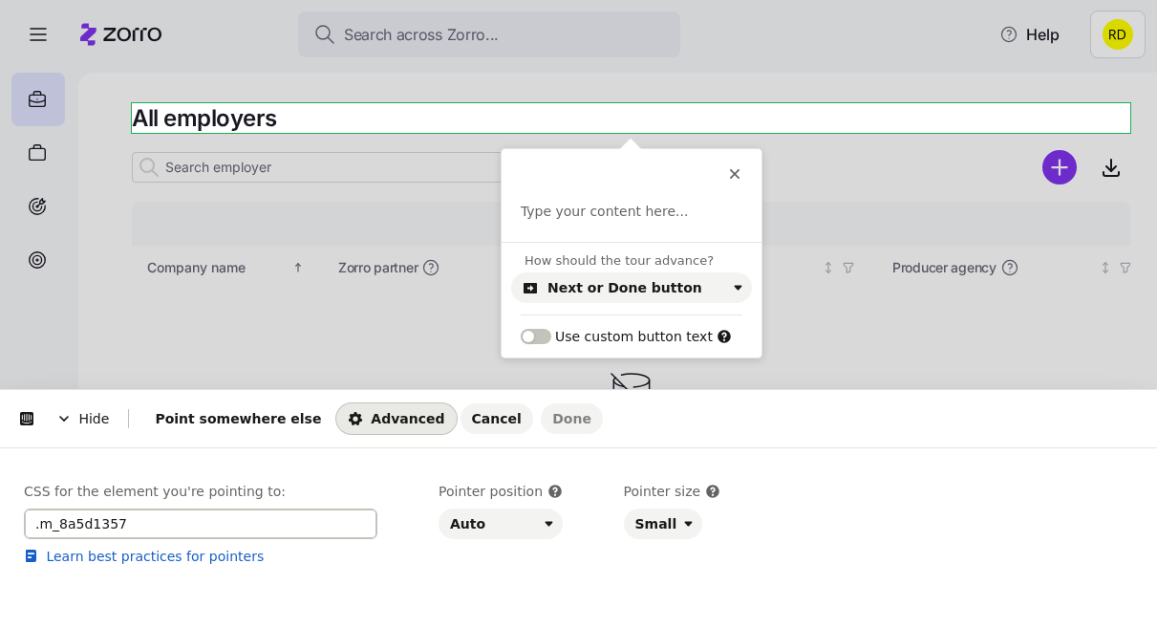
click at [203, 525] on input ".m_8a5d1357" at bounding box center [200, 523] width 353 height 31
paste input "Card_root__CtTFu.m_e615b15f.mantine-Card-root.m_1b7284a3.mantine-Paper-root"
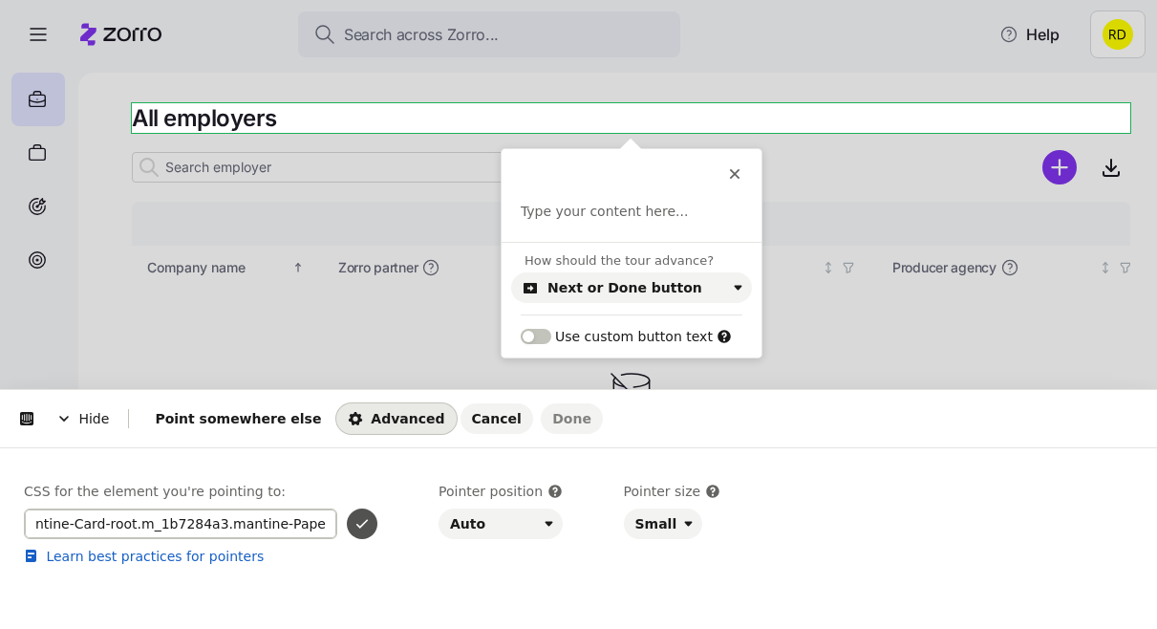
type input ".Card_root__CtTFu.m_e615b15f.mantine-Card-root.m_1b7284a3.mantine-Paper-root"
click at [359, 521] on icon "button" at bounding box center [361, 523] width 15 height 15
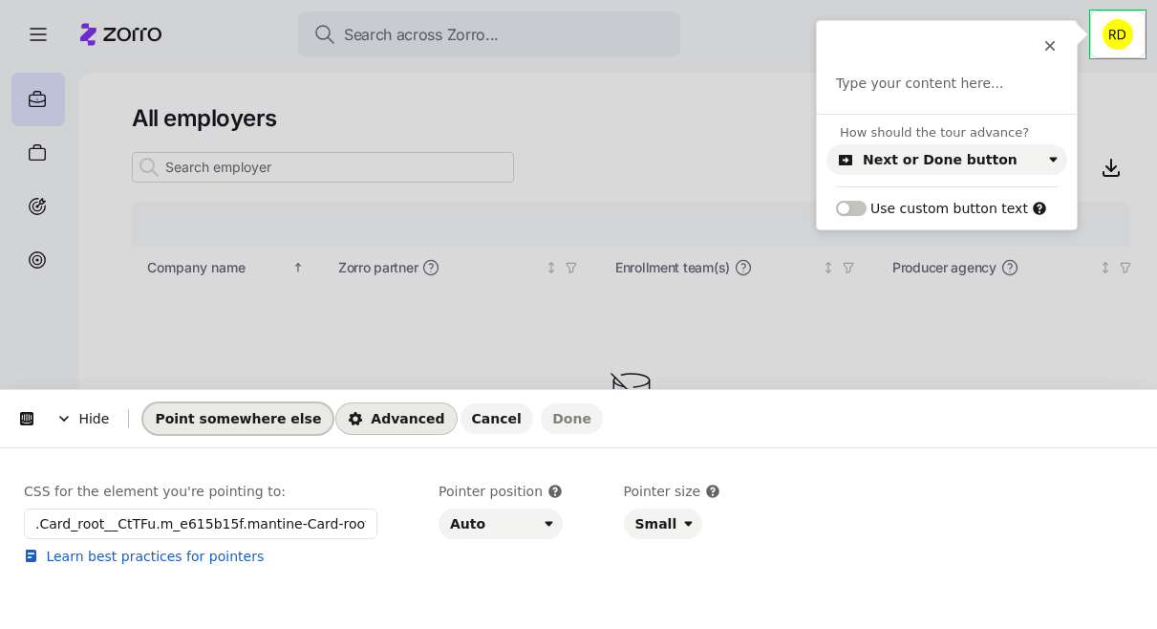
click at [259, 418] on span "Point somewhere else" at bounding box center [238, 418] width 166 height 15
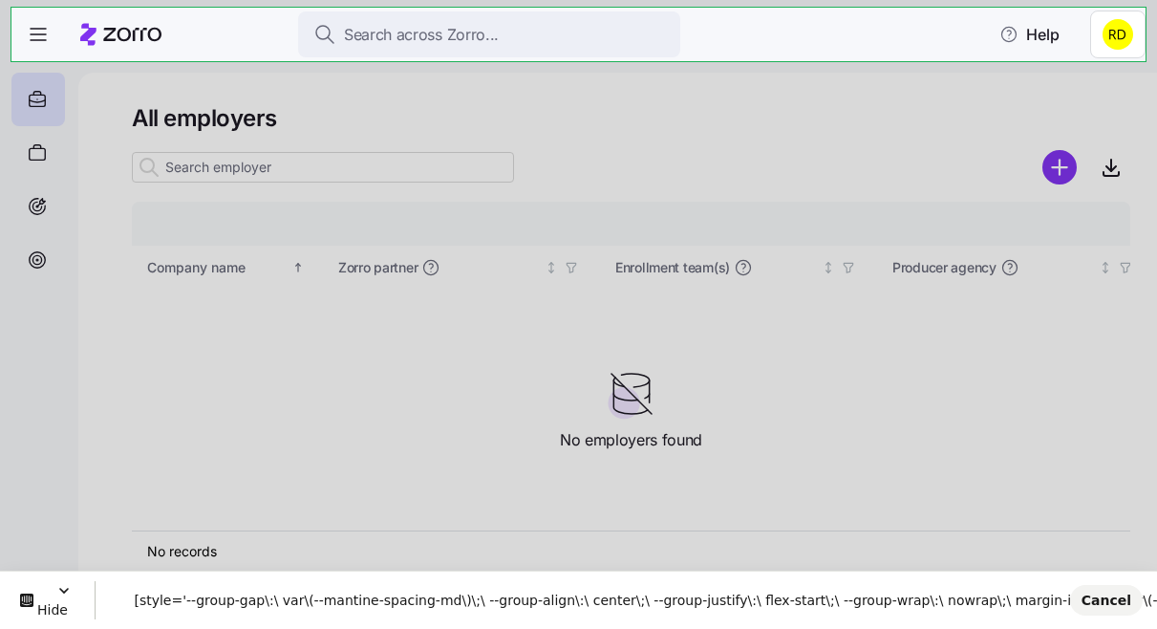
click at [893, 39] on body "Search across Zorro... Help All employers Company details Benefit status Compan…" at bounding box center [578, 308] width 1157 height 617
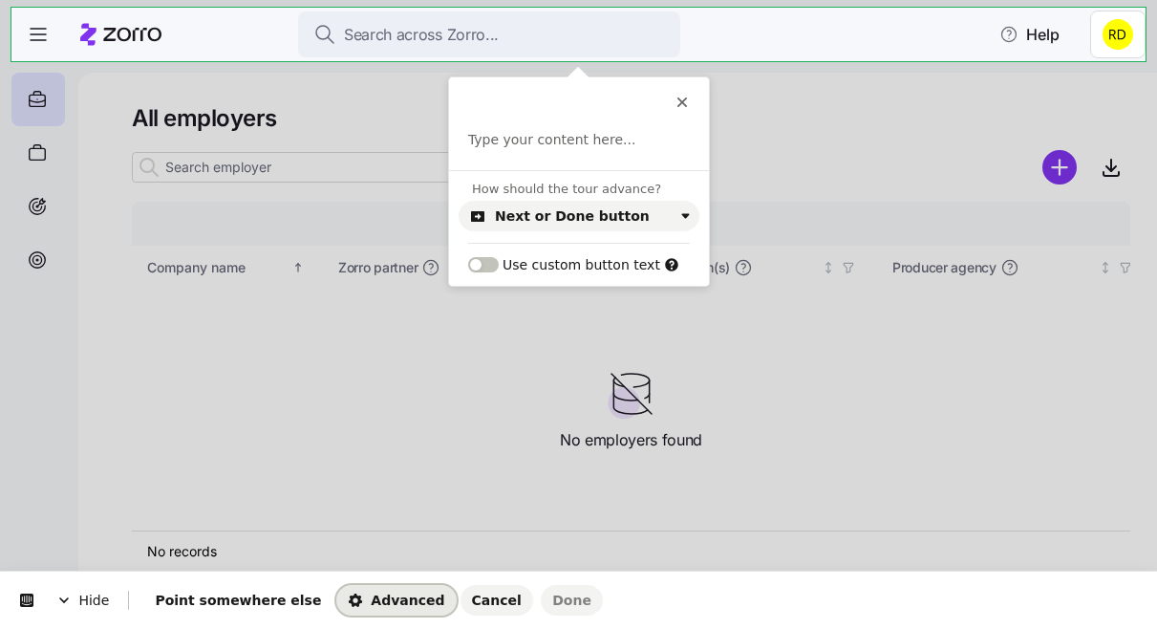
click at [348, 607] on span "Advanced" at bounding box center [396, 599] width 96 height 15
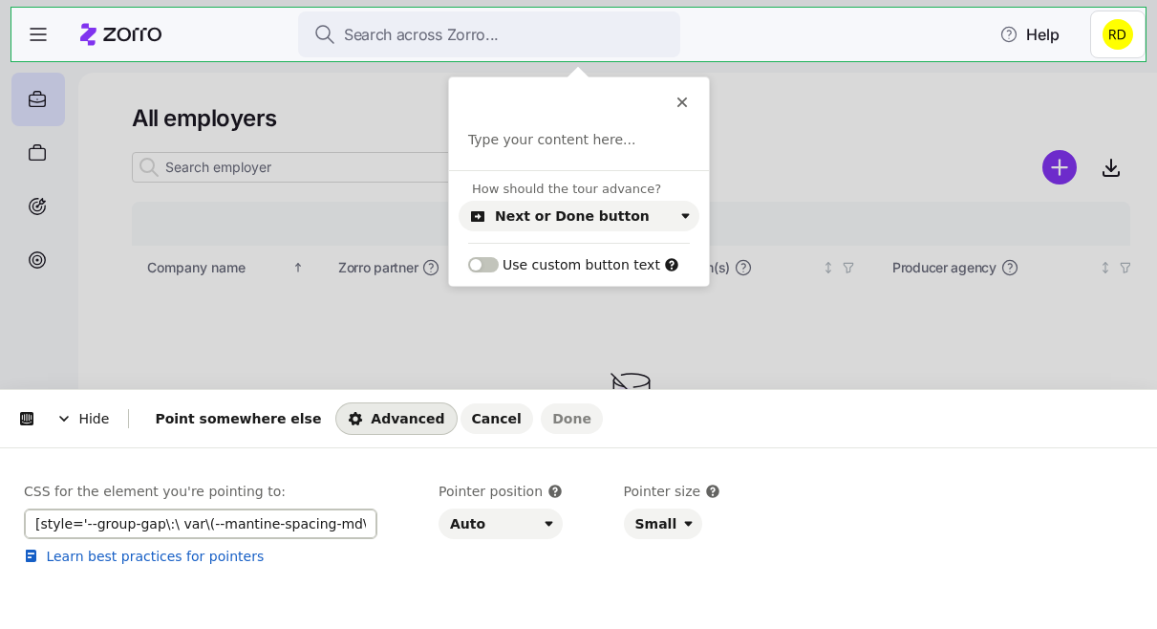
click at [300, 523] on input "[style='--group-gap\:\ var\(--mantine-spacing-md\)\;\ --group-align\:\ center\;…" at bounding box center [200, 523] width 353 height 31
paste input ".Card_root__CtTFu.m_e615b15f.mantine-Card-root.m_1b7284a3.mantine-Paper-root"
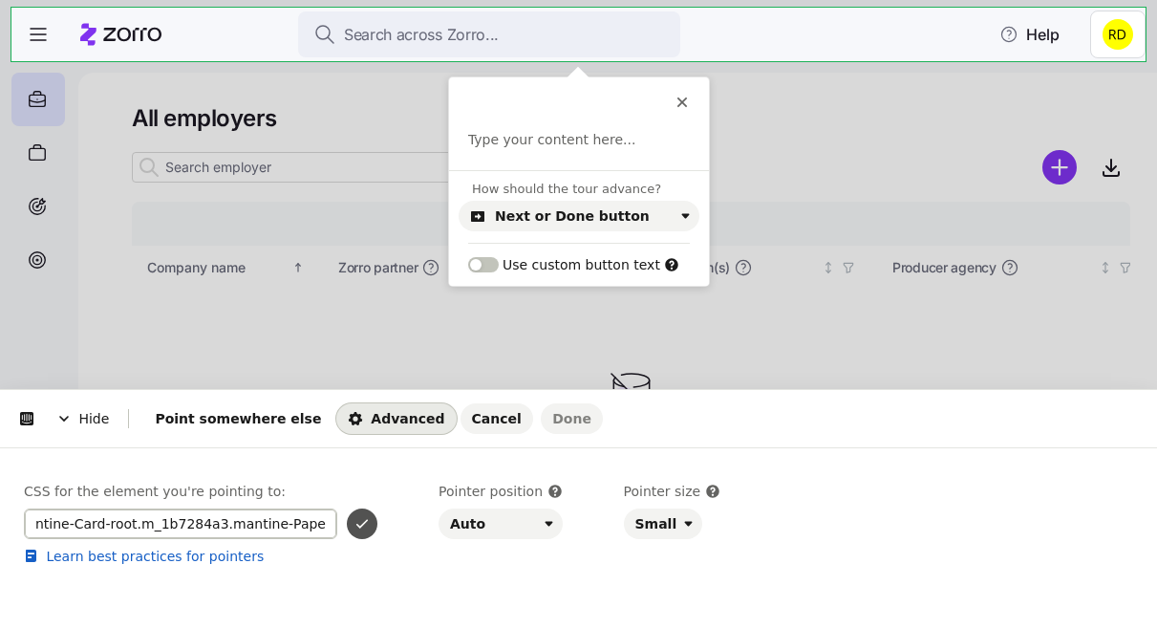
type input ".Card_root__CtTFu.m_e615b15f.mantine-Card-root.m_1b7284a3.mantine-Paper-root"
click at [359, 523] on icon "button" at bounding box center [361, 523] width 15 height 15
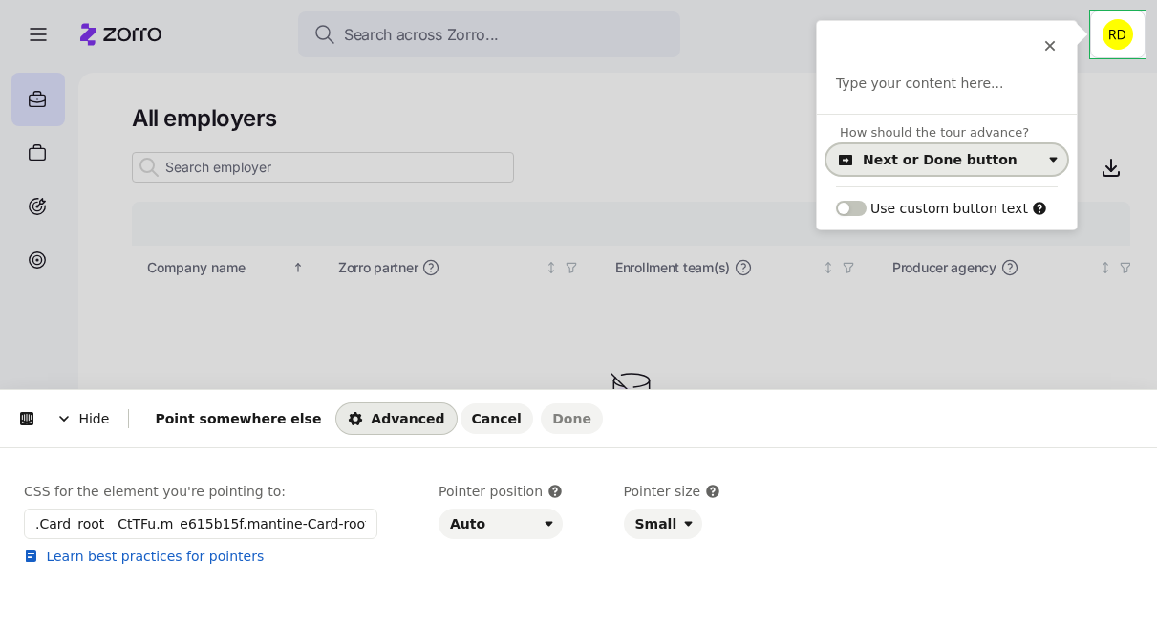
click at [888, 152] on div "Next or Done button" at bounding box center [940, 159] width 155 height 15
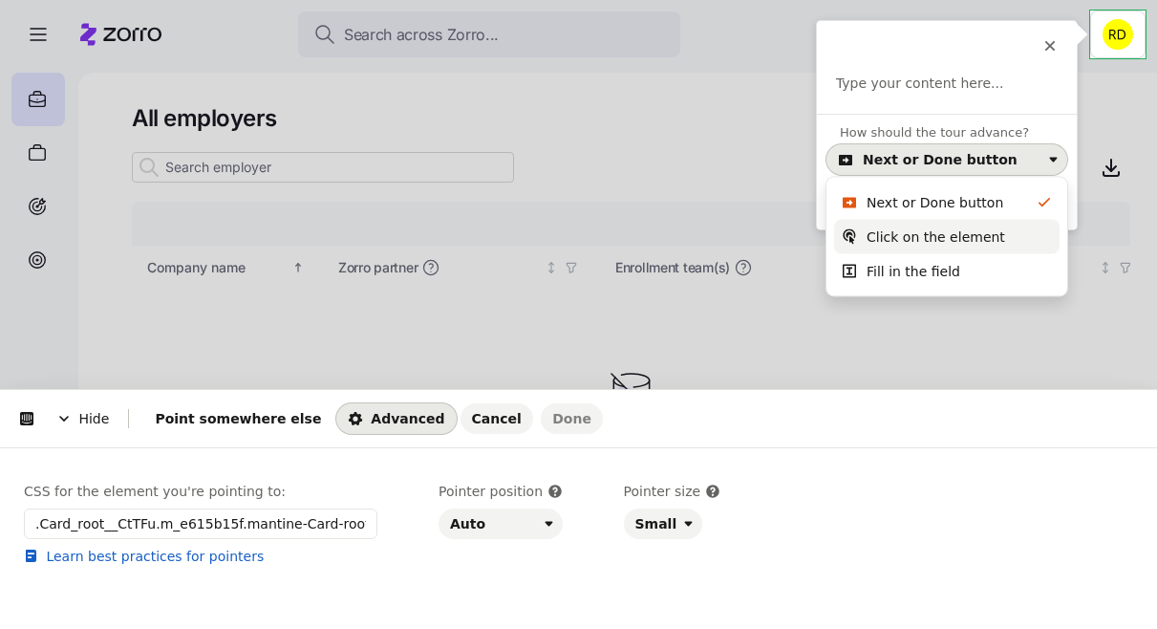
click at [916, 235] on div "Click on the element" at bounding box center [935, 236] width 139 height 19
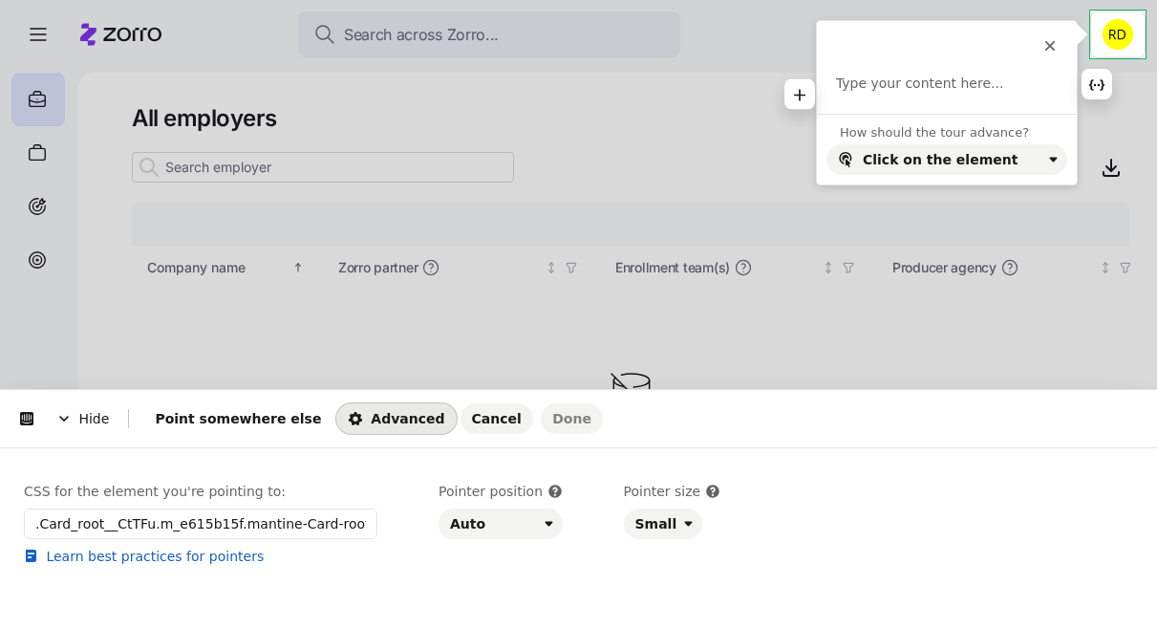
click at [920, 86] on p at bounding box center [947, 84] width 222 height 19
click at [461, 408] on button "Cancel" at bounding box center [496, 418] width 73 height 31
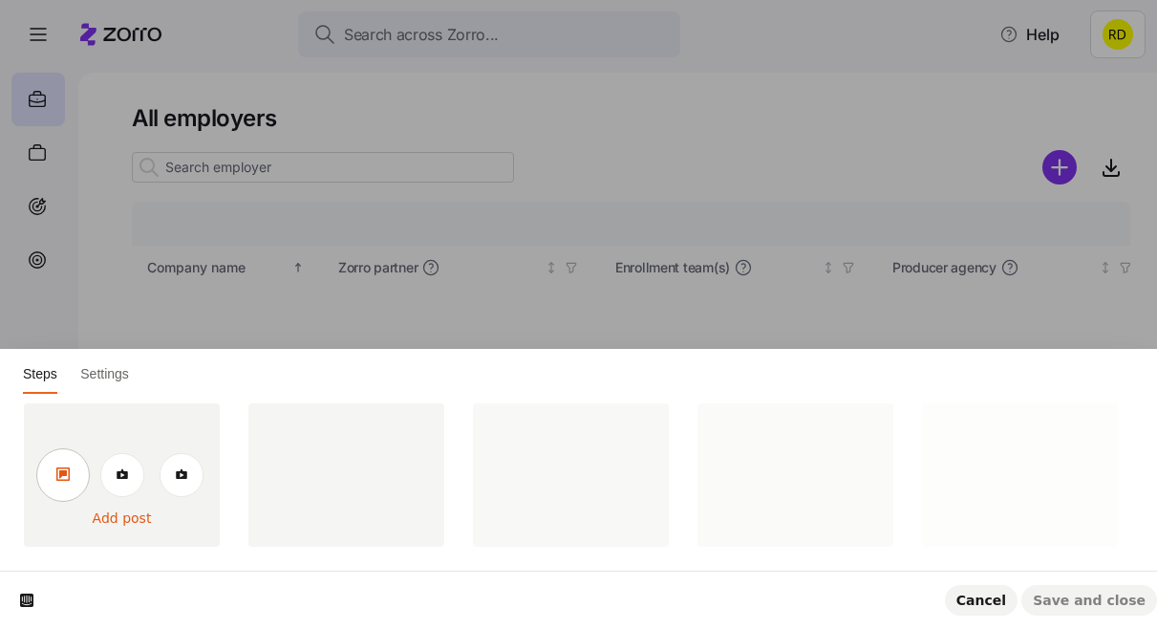
click at [75, 476] on link at bounding box center [62, 474] width 53 height 53
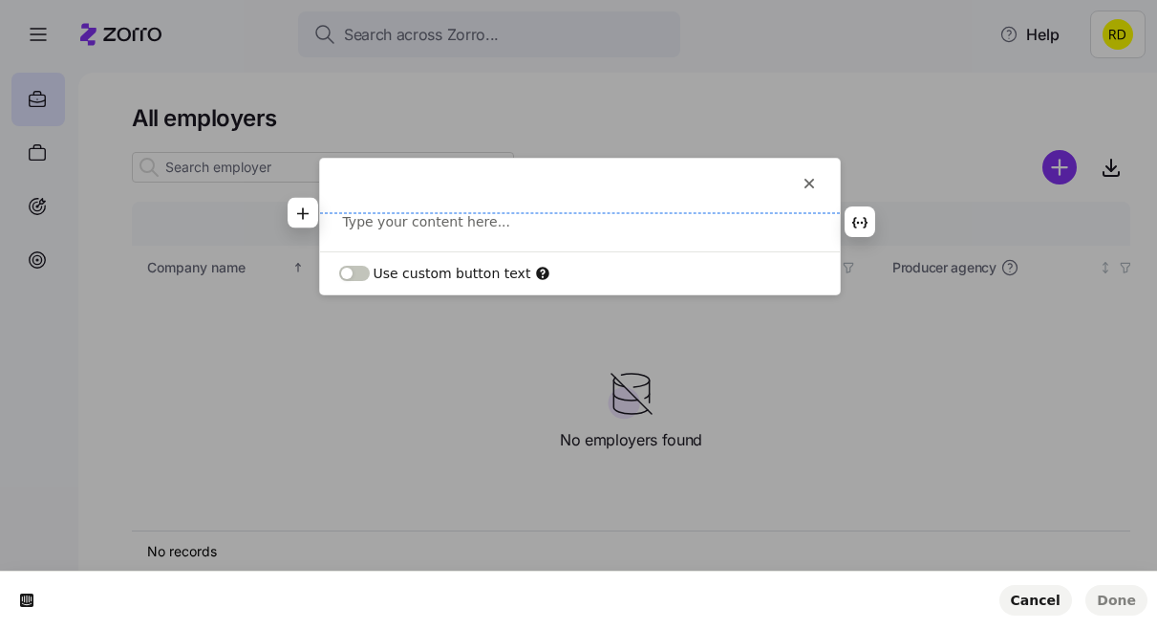
click at [392, 220] on p at bounding box center [580, 221] width 474 height 19
click at [398, 215] on p "Hello!" at bounding box center [580, 221] width 474 height 19
click at [377, 221] on p at bounding box center [580, 221] width 474 height 19
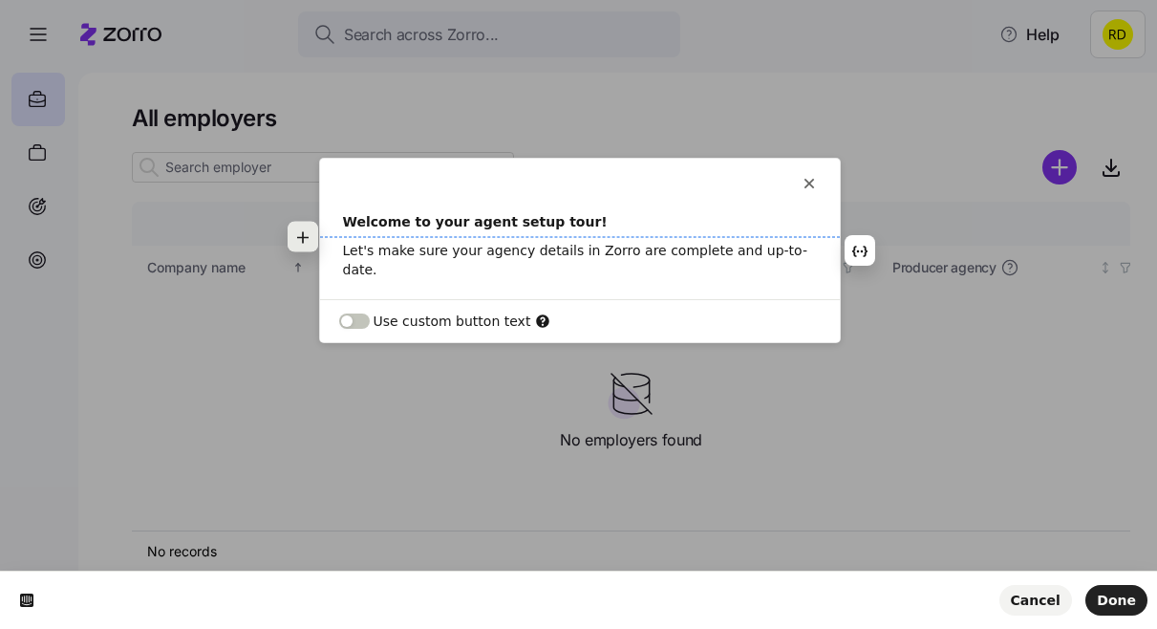
click at [301, 238] on icon "button" at bounding box center [302, 236] width 15 height 15
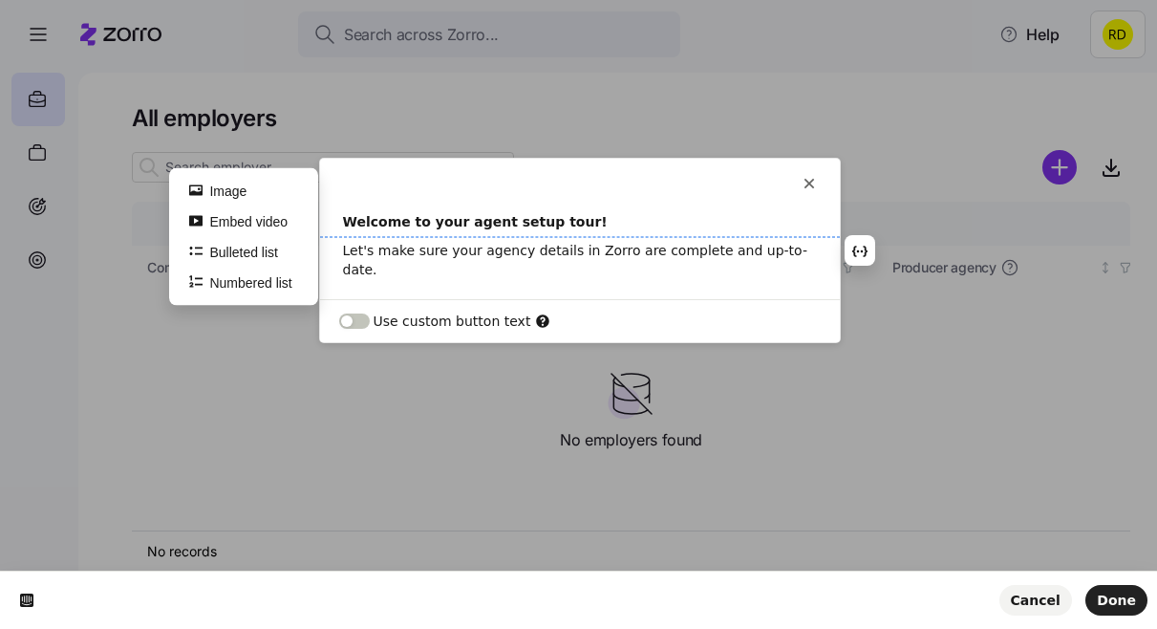
click at [465, 261] on div "Welcome to your agent setup tour! Let's make sure your agency details in Zorro …" at bounding box center [580, 255] width 520 height 87
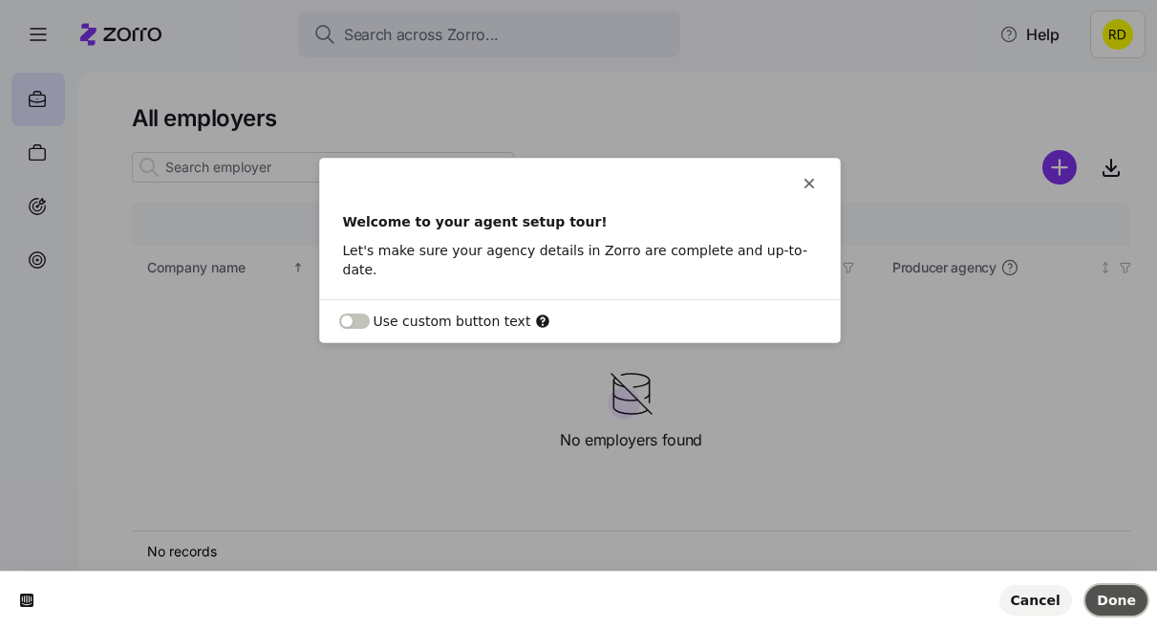
click at [1127, 594] on span "Done" at bounding box center [1116, 599] width 39 height 15
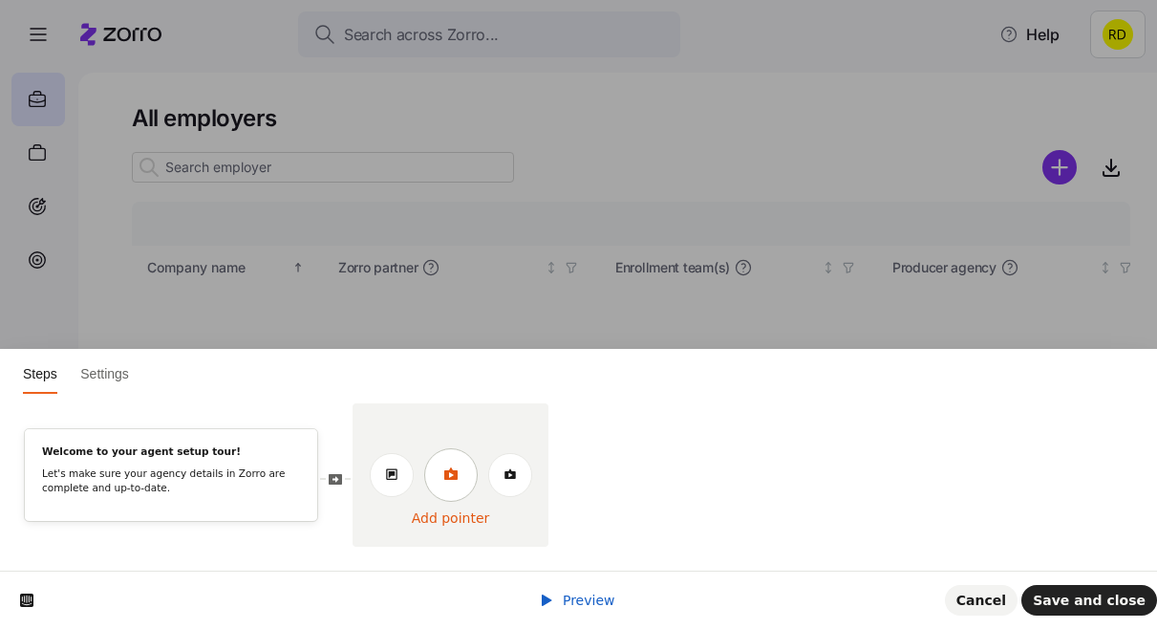
click at [440, 477] on link at bounding box center [450, 474] width 53 height 53
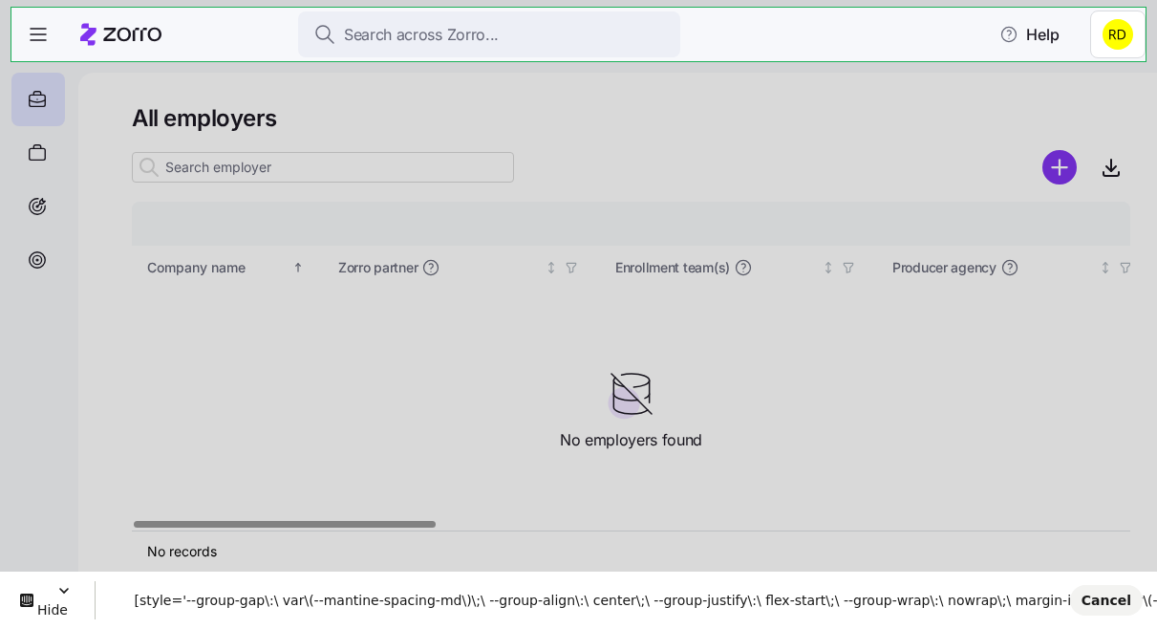
click at [916, 38] on body "Search across Zorro... Help All employers Company details Benefit status Compan…" at bounding box center [578, 308] width 1157 height 617
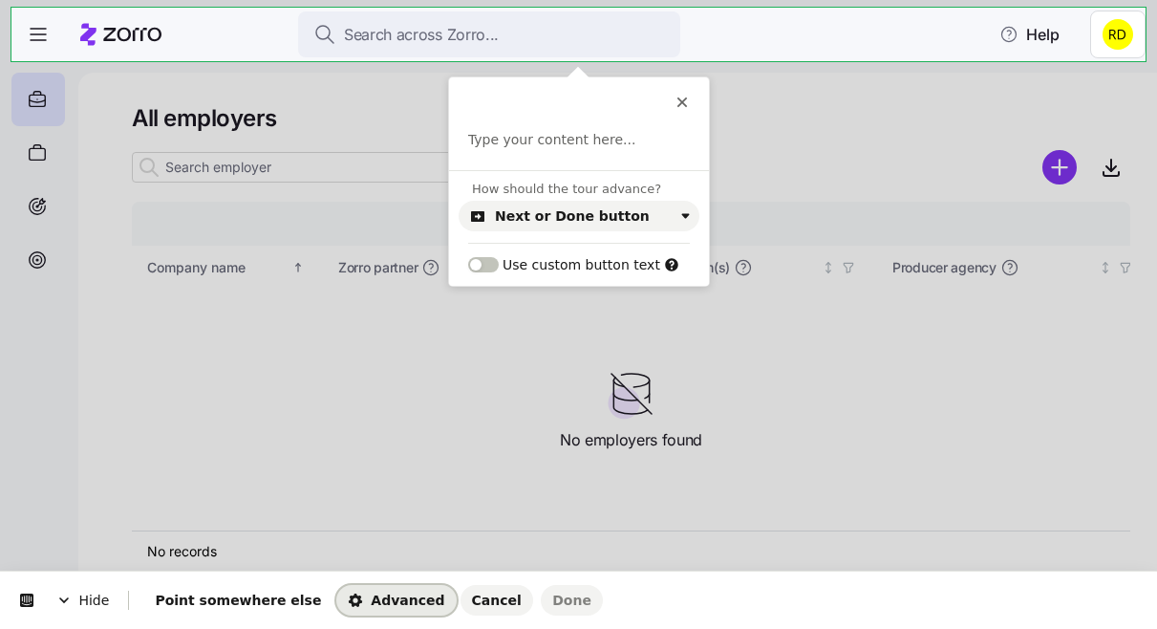
click at [349, 598] on span "Advanced" at bounding box center [396, 599] width 96 height 15
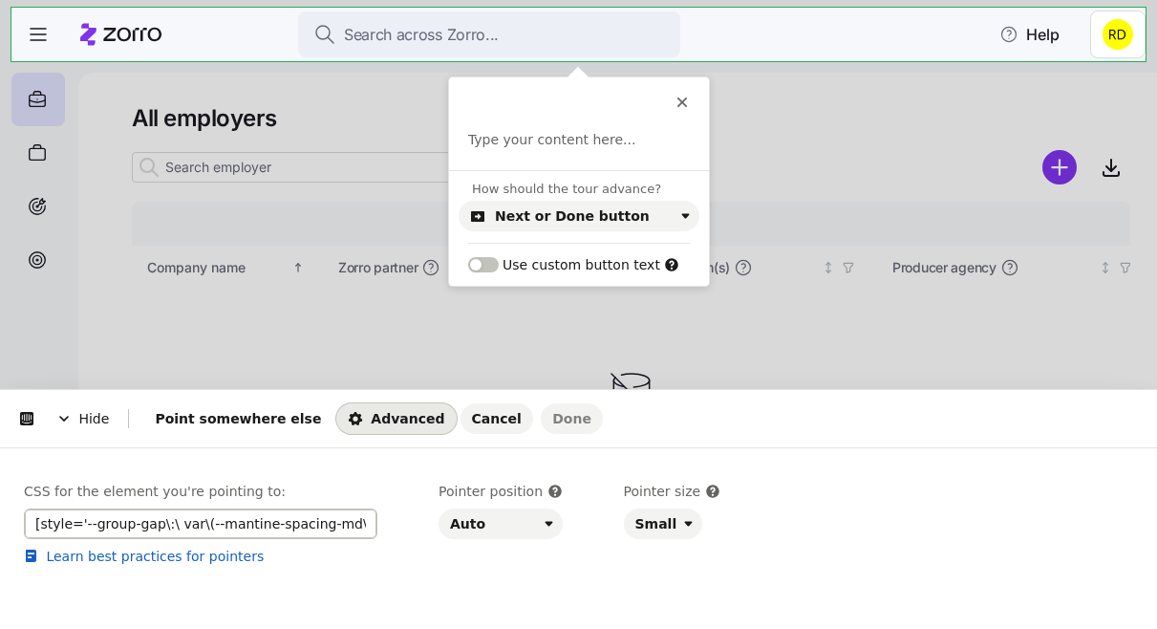
click at [205, 522] on input "[style='--group-gap\:\ var\(--mantine-spacing-md\)\;\ --group-align\:\ center\;…" at bounding box center [200, 523] width 353 height 31
paste input ".Card_root__CtTFu"
type input ".Card_root__CtTFu"
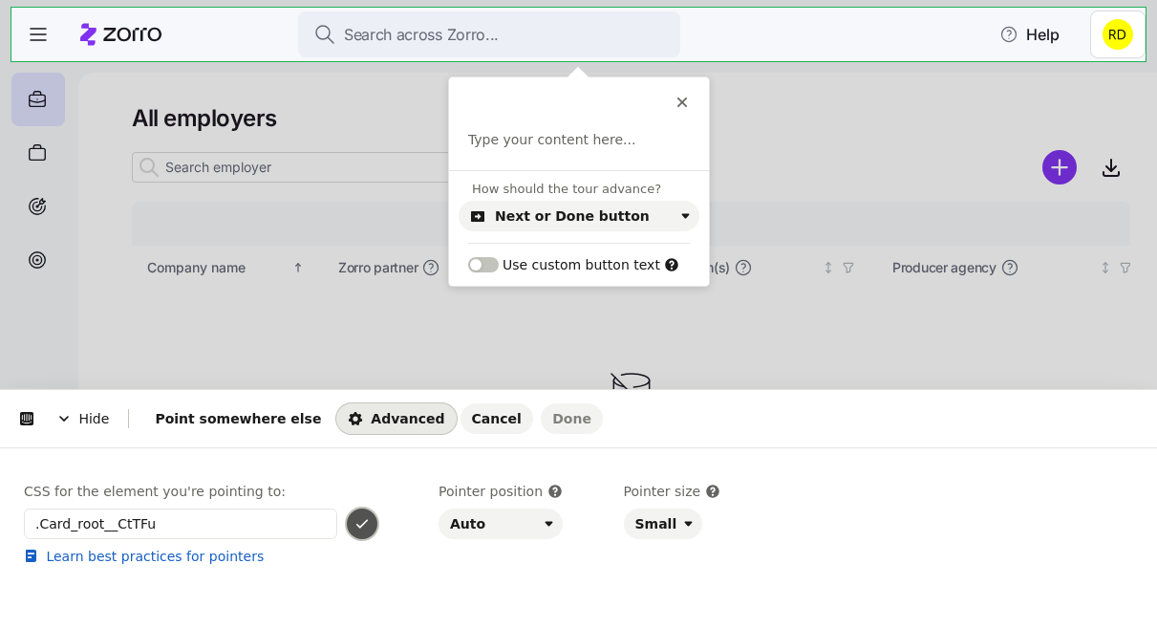
click at [368, 527] on icon "button" at bounding box center [361, 523] width 15 height 15
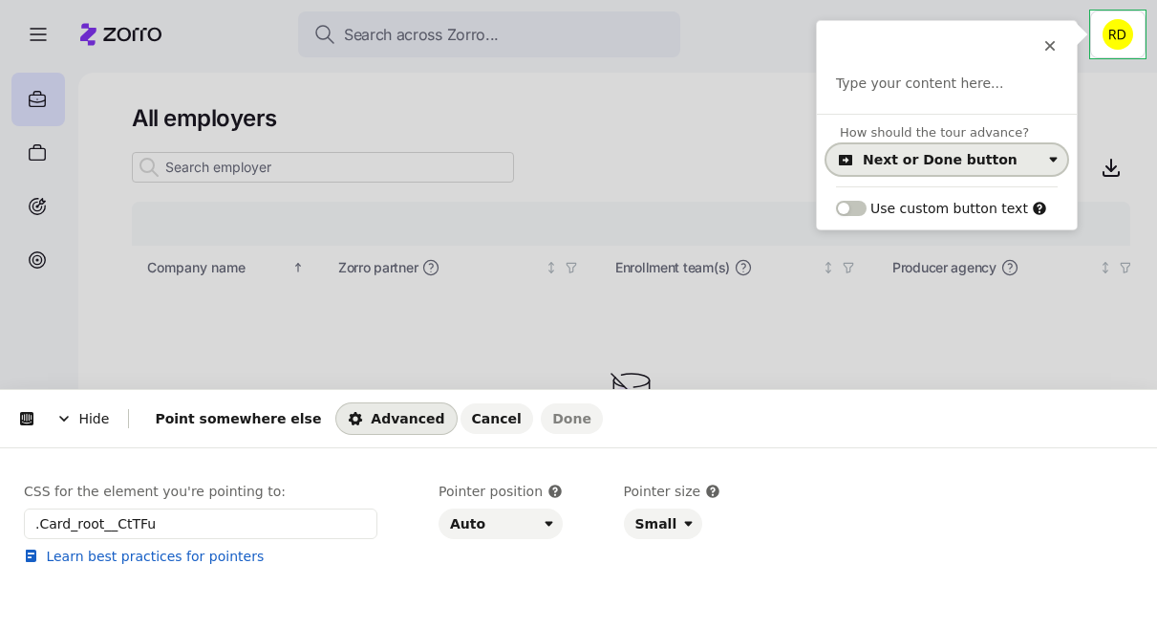
click at [953, 166] on button "Next or Done button" at bounding box center [946, 159] width 241 height 31
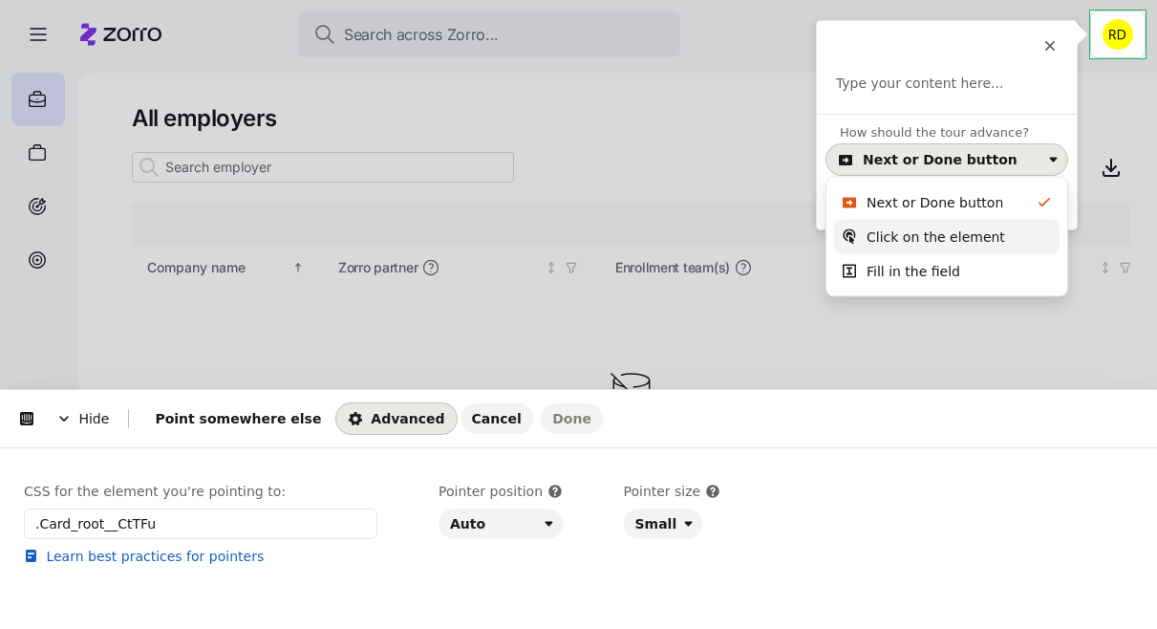
click at [928, 231] on div "Click on the element" at bounding box center [935, 236] width 139 height 19
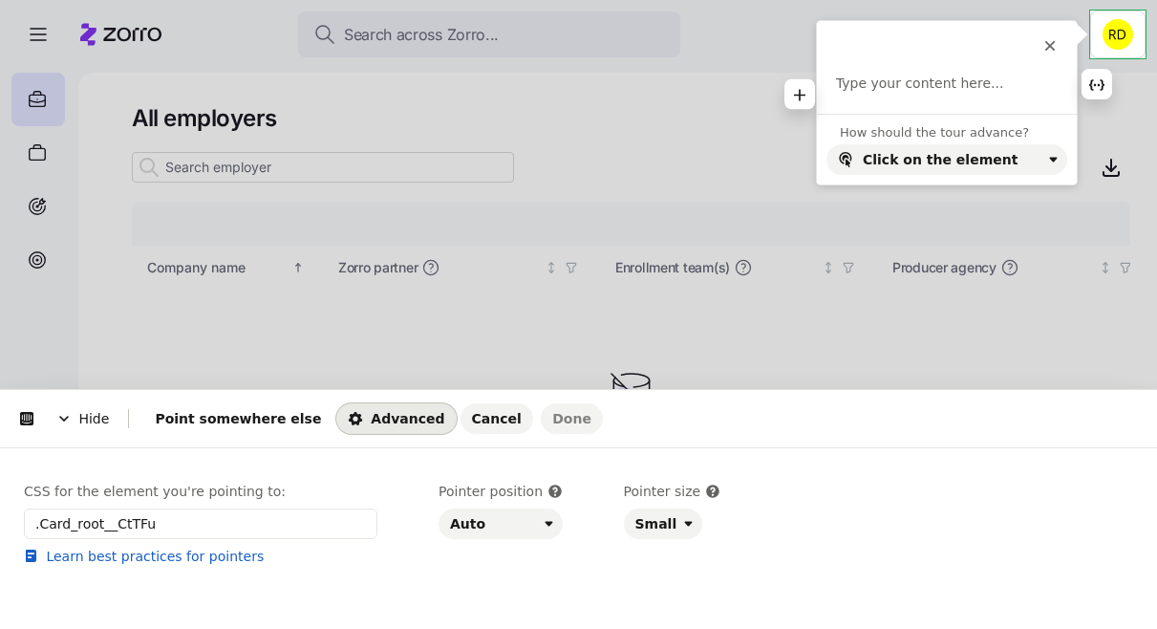
click at [882, 85] on p at bounding box center [947, 84] width 222 height 19
click at [541, 403] on button "Done" at bounding box center [572, 418] width 62 height 31
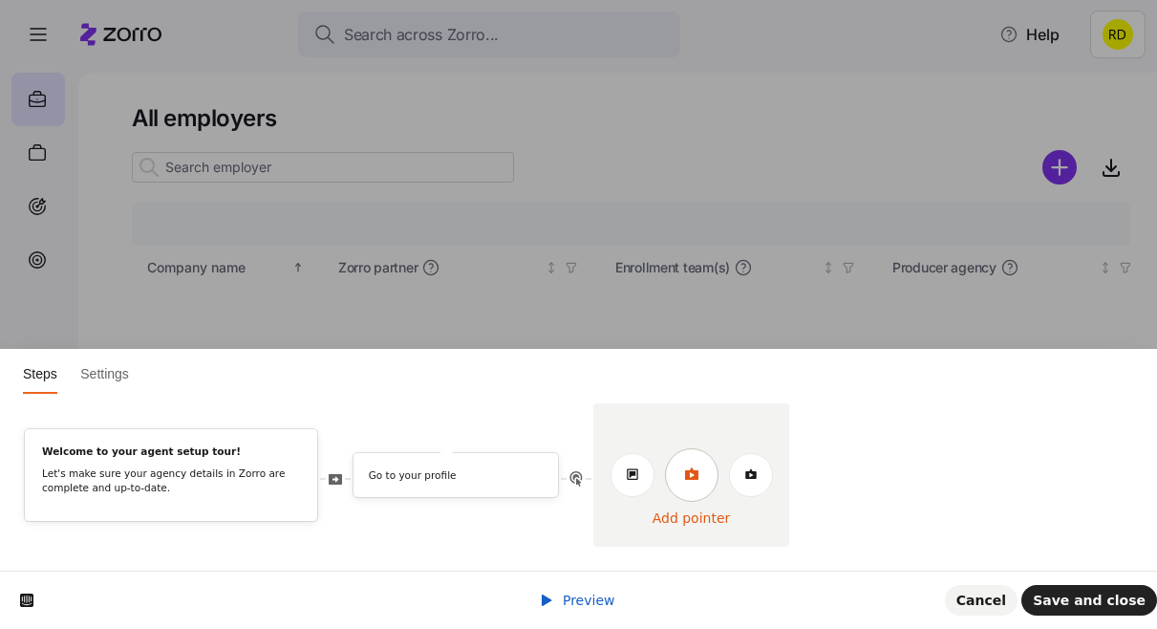
click at [688, 470] on icon at bounding box center [690, 473] width 13 height 12
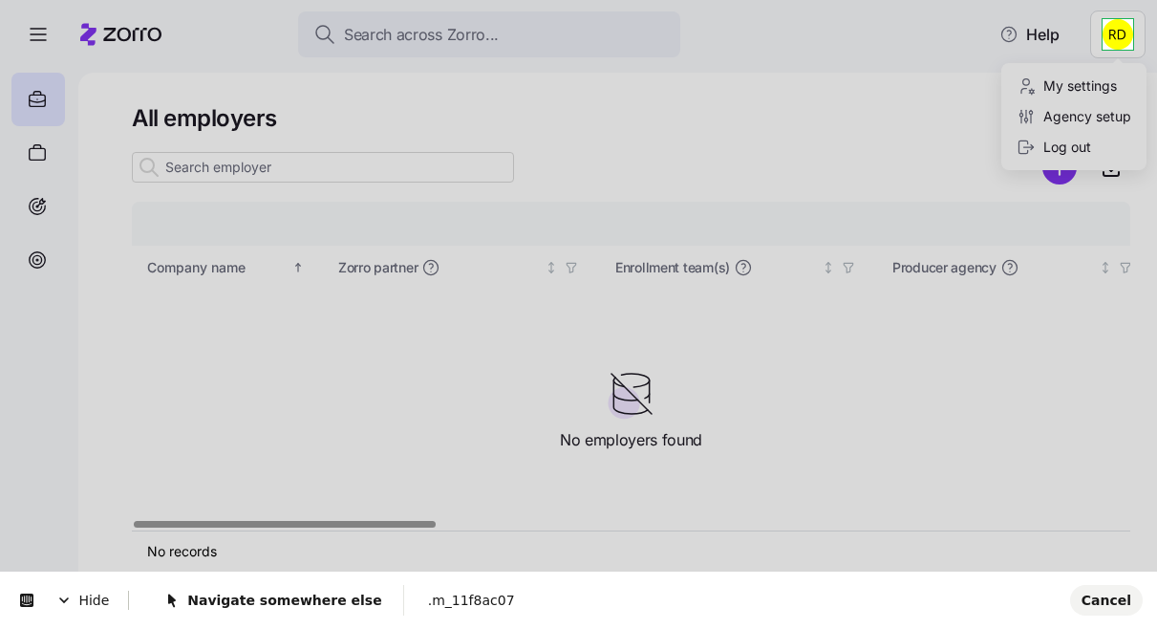
click at [1118, 37] on html "Search across Zorro... Help All employers Company details Benefit status Compan…" at bounding box center [578, 308] width 1157 height 617
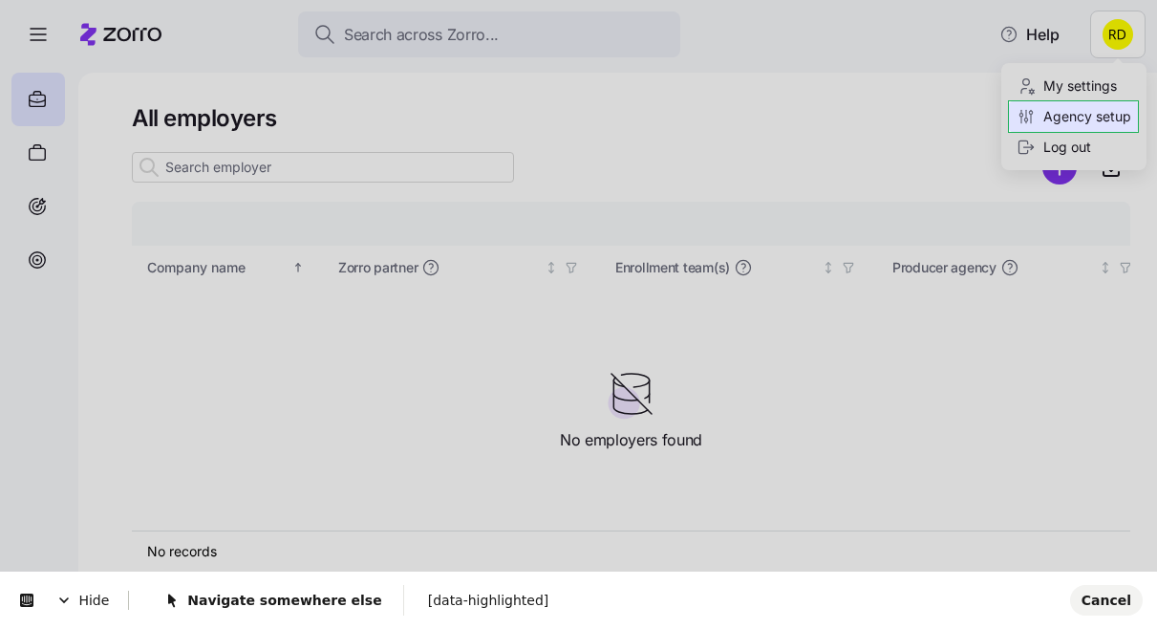
click at [1101, 102] on html "Search across Zorro... Help All employers Company details Benefit status Compan…" at bounding box center [578, 308] width 1157 height 617
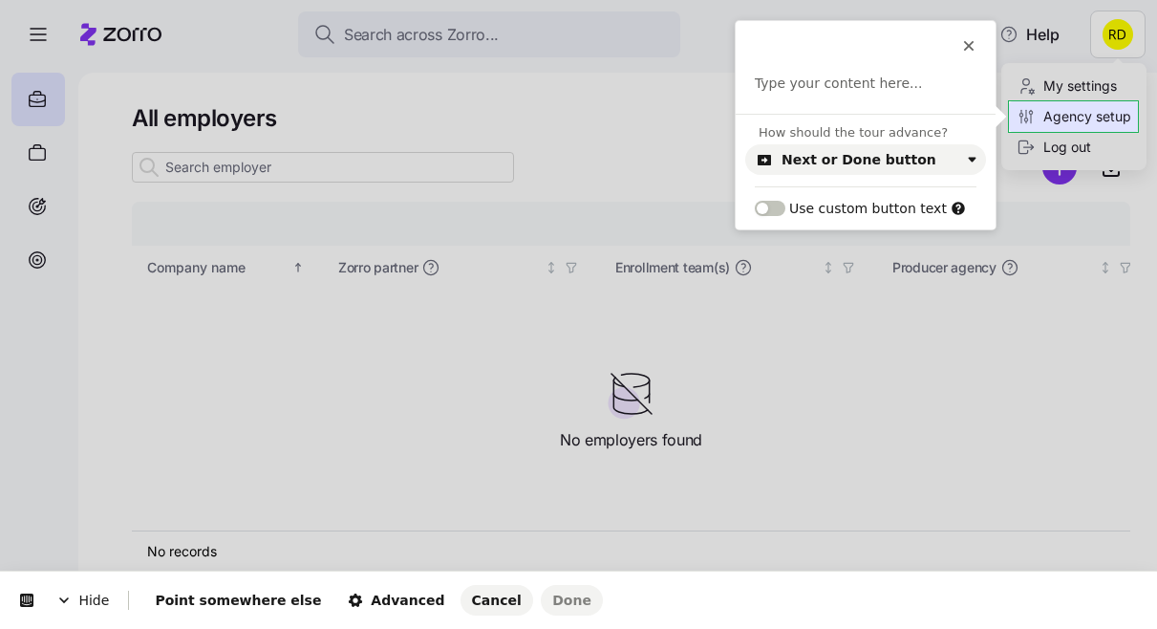
click at [1087, 110] on div "Agency setup" at bounding box center [1073, 116] width 115 height 21
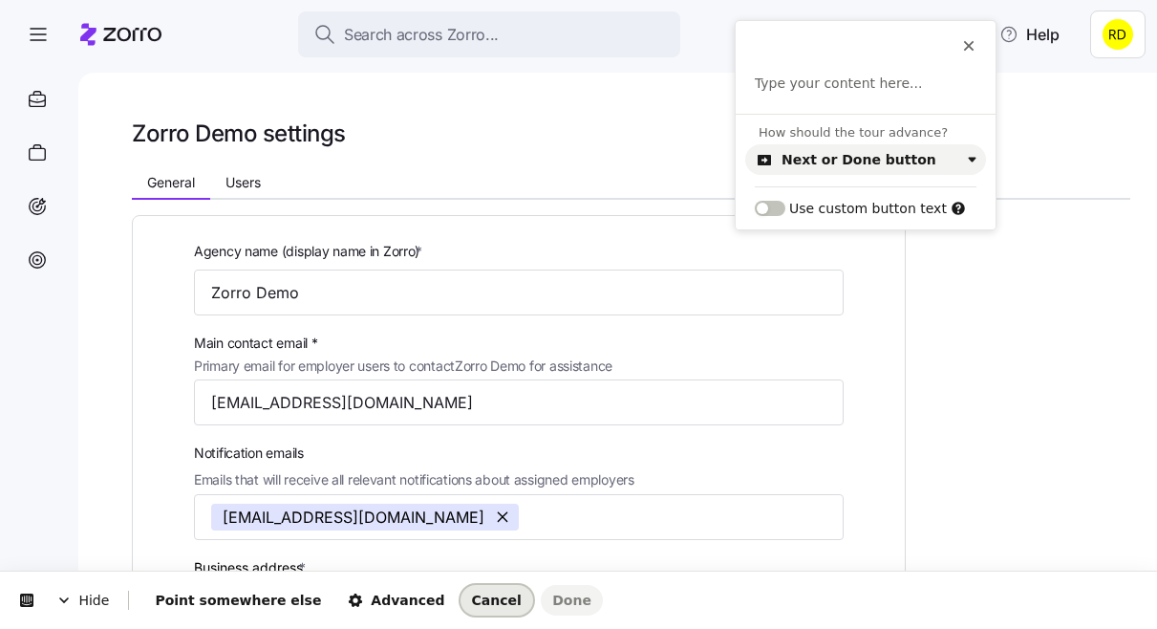
click at [472, 598] on span "Cancel" at bounding box center [497, 599] width 50 height 15
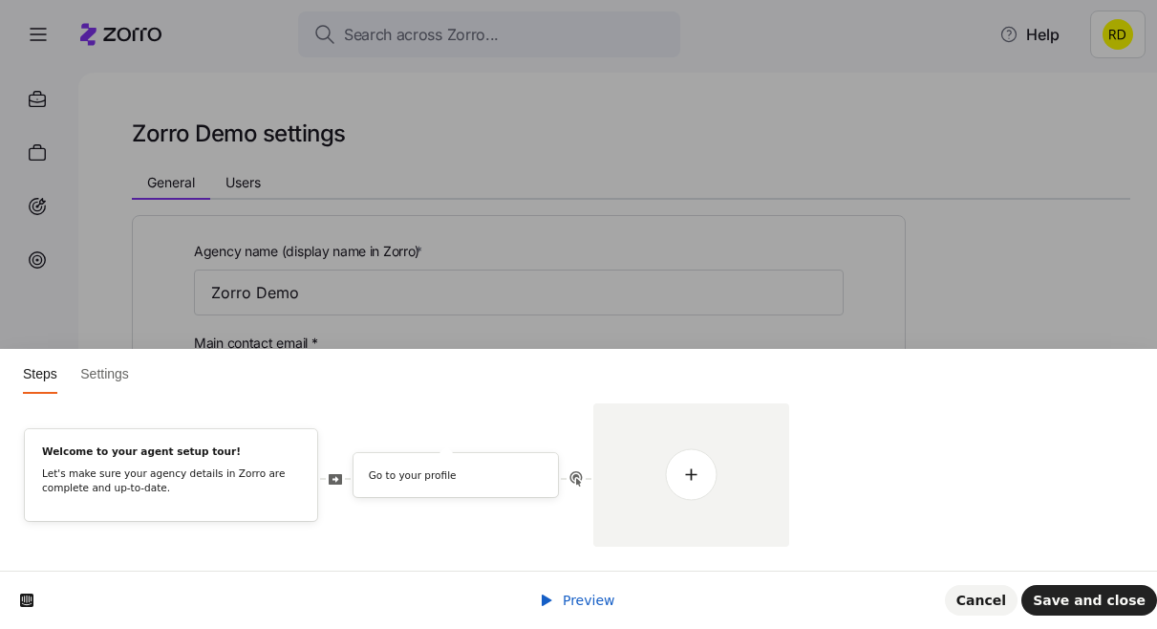
click at [917, 0] on html "Steps Settings Welcome to your agent setup tour! Let's make sure your agency de…" at bounding box center [578, 0] width 1157 height 0
click at [286, 0] on html "Steps Settings Welcome to your agent setup tour! Let's make sure your agency de…" at bounding box center [578, 0] width 1157 height 0
click at [1002, 602] on span "Cancel" at bounding box center [981, 599] width 50 height 15
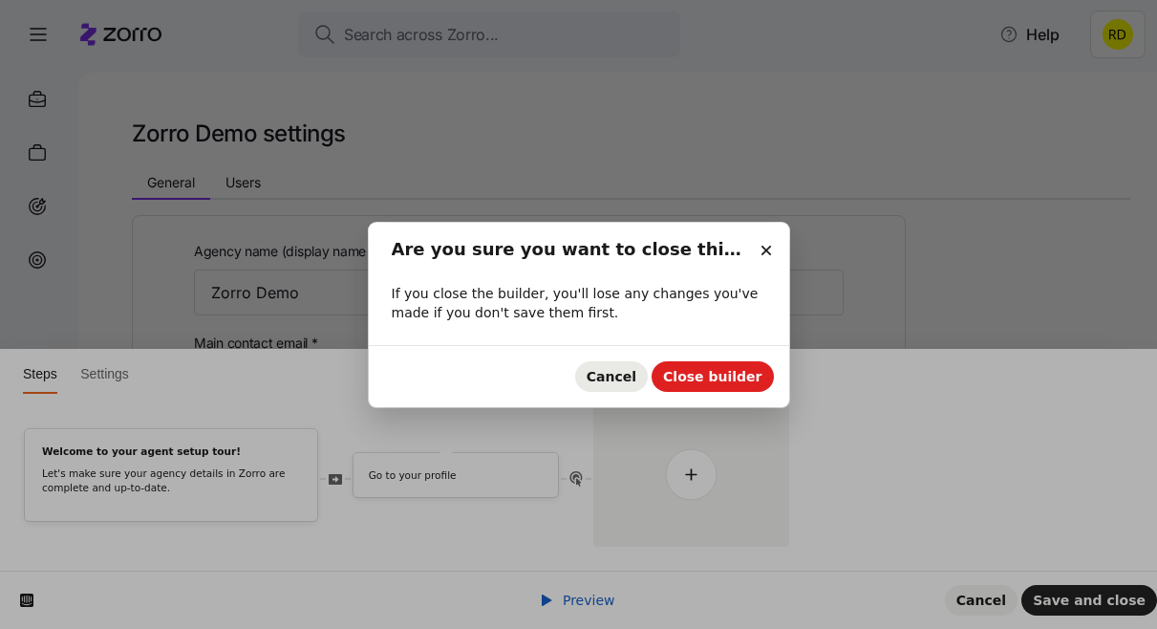
click at [634, 372] on span "Cancel" at bounding box center [612, 376] width 50 height 15
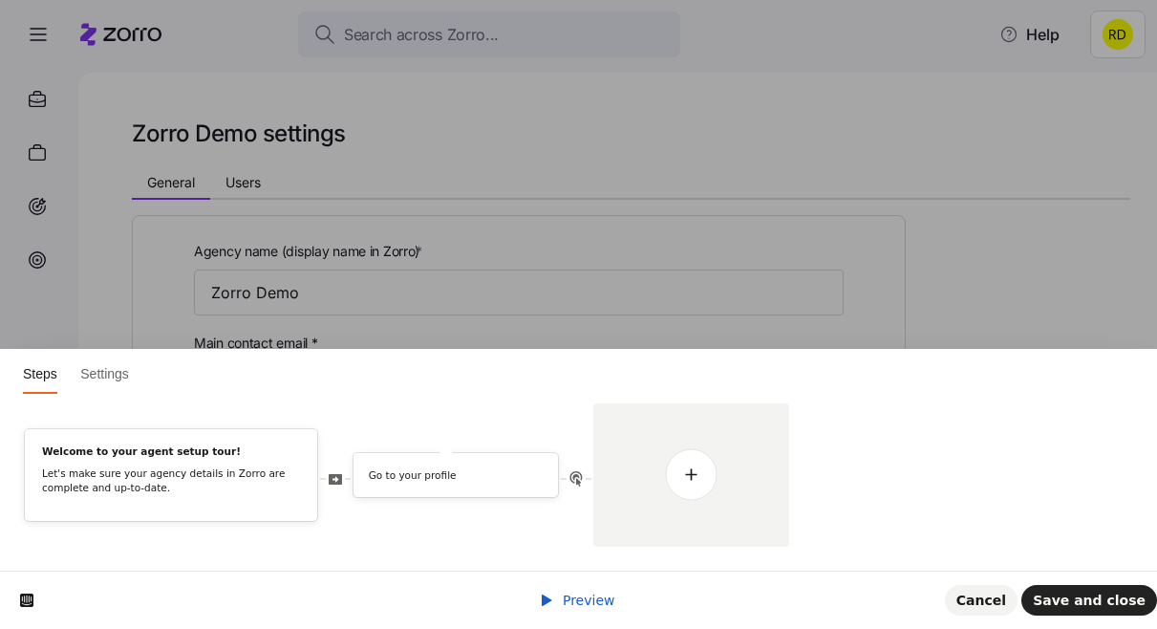
click at [864, 0] on html "Steps Settings Welcome to your agent setup tour! Let's make sure your agency de…" at bounding box center [578, 0] width 1157 height 0
click at [268, 0] on html "Steps Settings Welcome to your agent setup tour! Let's make sure your agency de…" at bounding box center [578, 0] width 1157 height 0
click at [644, 482] on link at bounding box center [632, 474] width 53 height 53
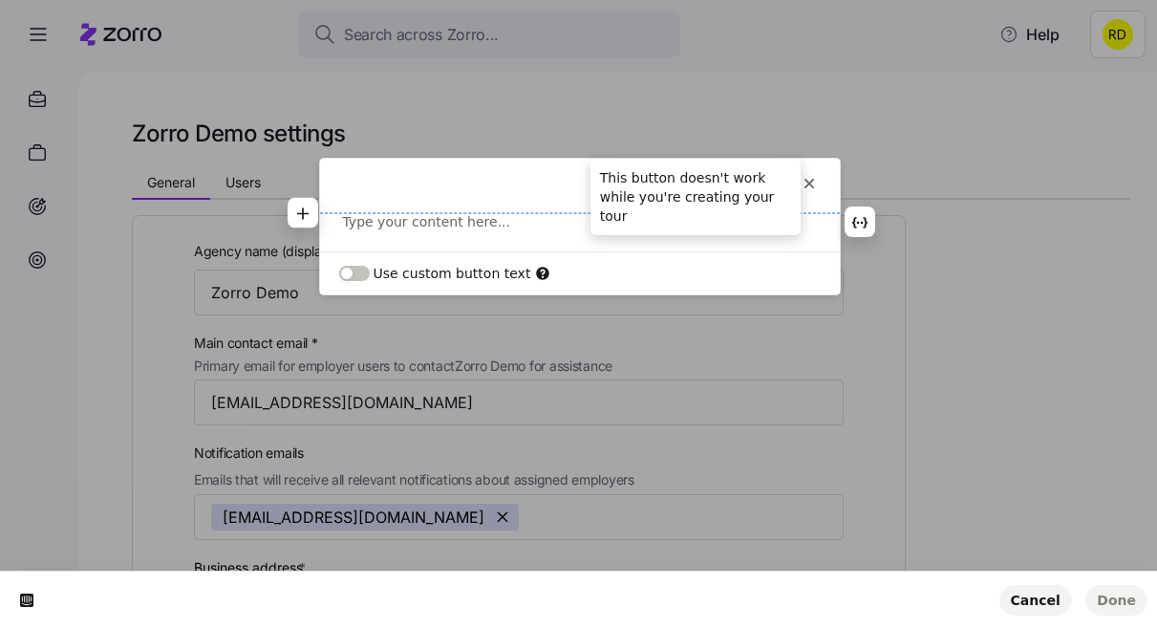
click at [805, 177] on icon at bounding box center [809, 183] width 15 height 15
click at [800, 169] on div "This button doesn't work while you're creating your tour Type your content here…" at bounding box center [580, 205] width 520 height 93
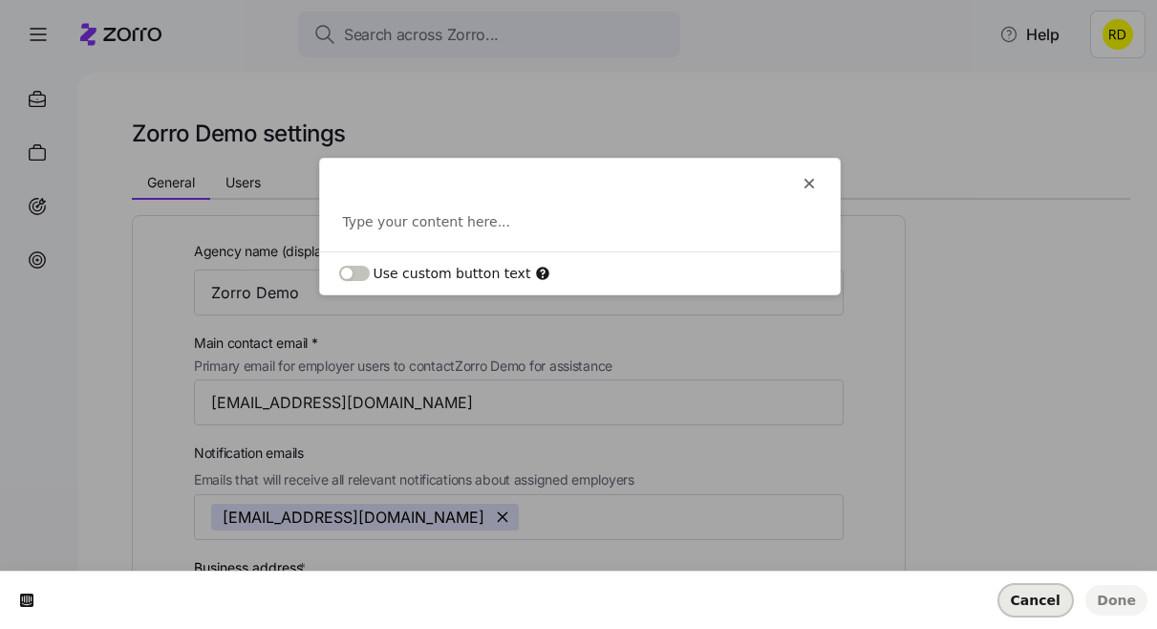
click at [1031, 608] on button "Cancel" at bounding box center [1035, 600] width 73 height 31
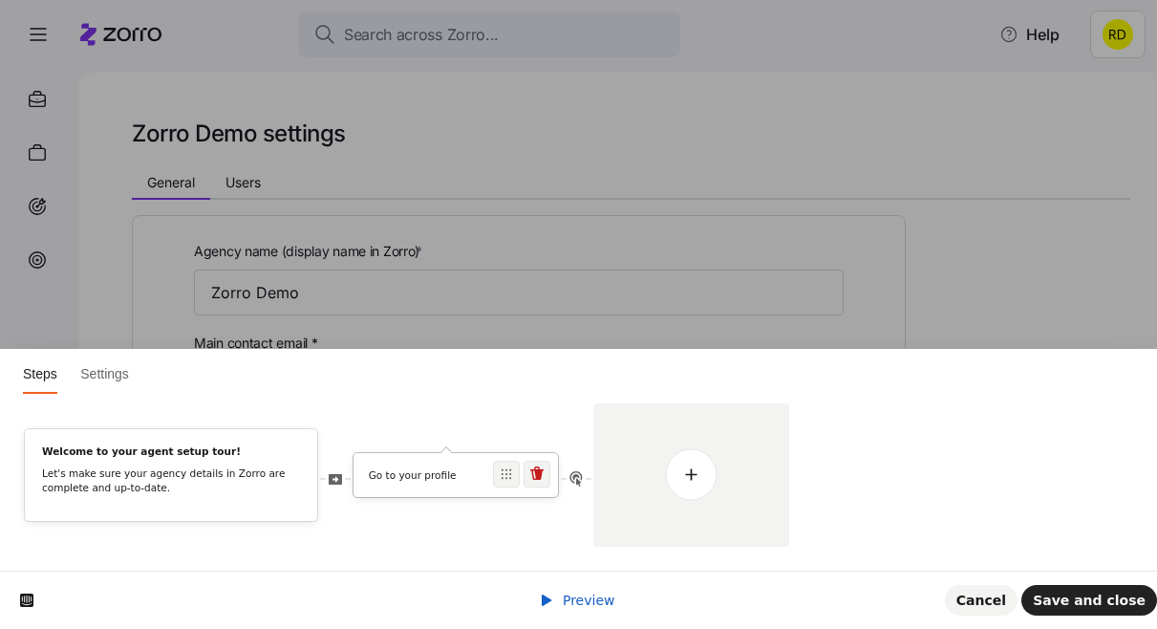
click at [445, 462] on div "Go to your profile" at bounding box center [455, 475] width 204 height 44
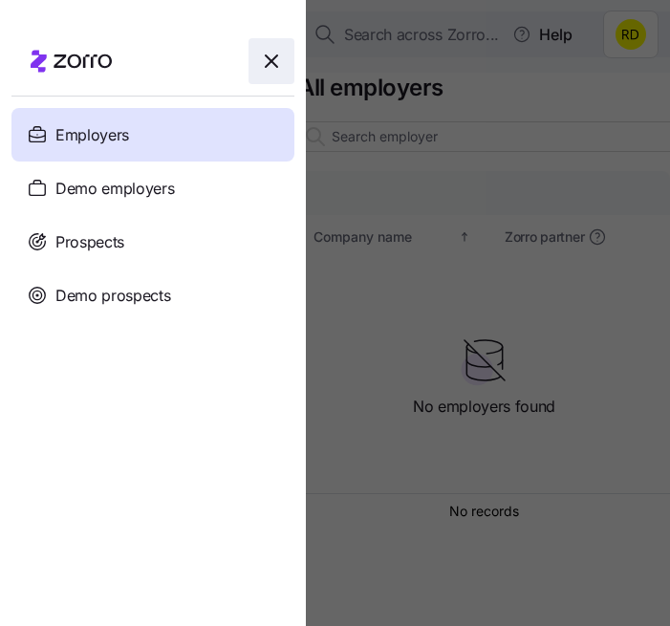
click at [269, 67] on icon "button" at bounding box center [271, 61] width 23 height 23
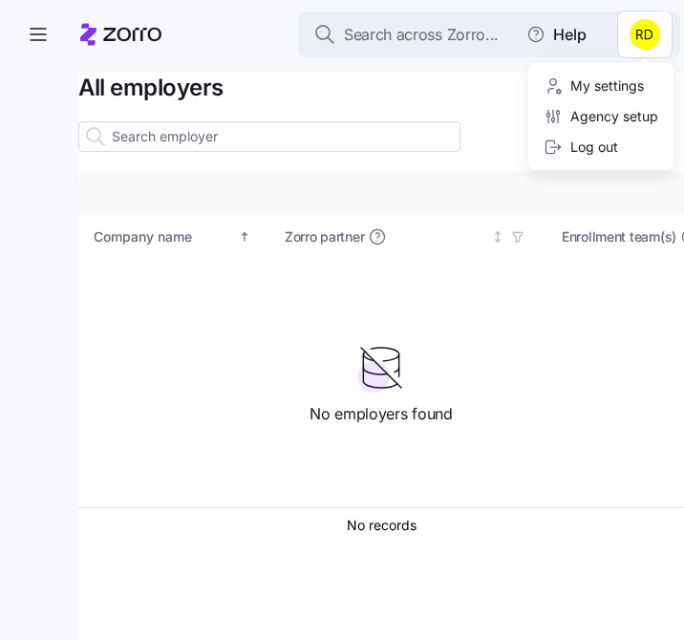
click at [659, 32] on html "Search across Zorro... Help All employers Company details Benefit status Compan…" at bounding box center [342, 314] width 684 height 629
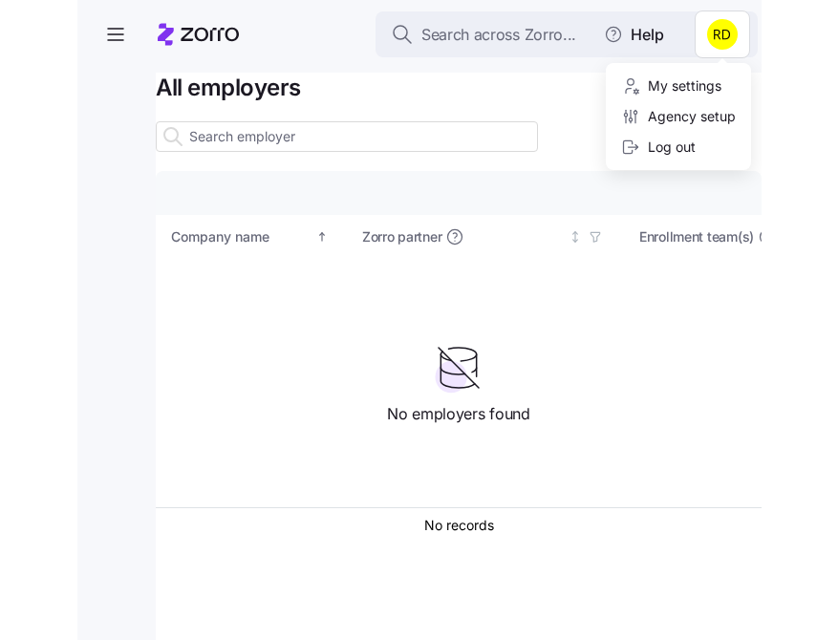
scroll to position [0, 510]
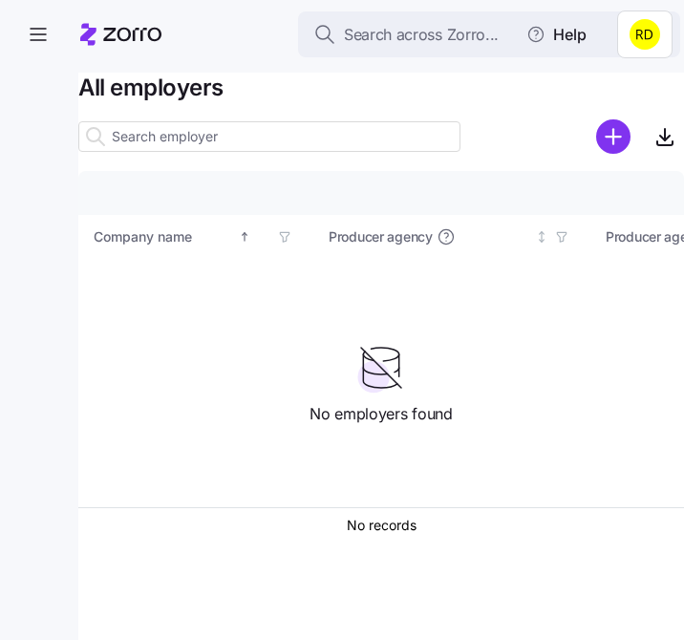
click at [474, 126] on html "Search across Zorro... Help All employers Company details Benefit status Compan…" at bounding box center [342, 314] width 684 height 629
click at [583, 75] on h1 "All employers" at bounding box center [381, 88] width 606 height 30
click at [638, 32] on html "Search across Zorro... Help All employers Company details Benefit status Compan…" at bounding box center [342, 314] width 684 height 629
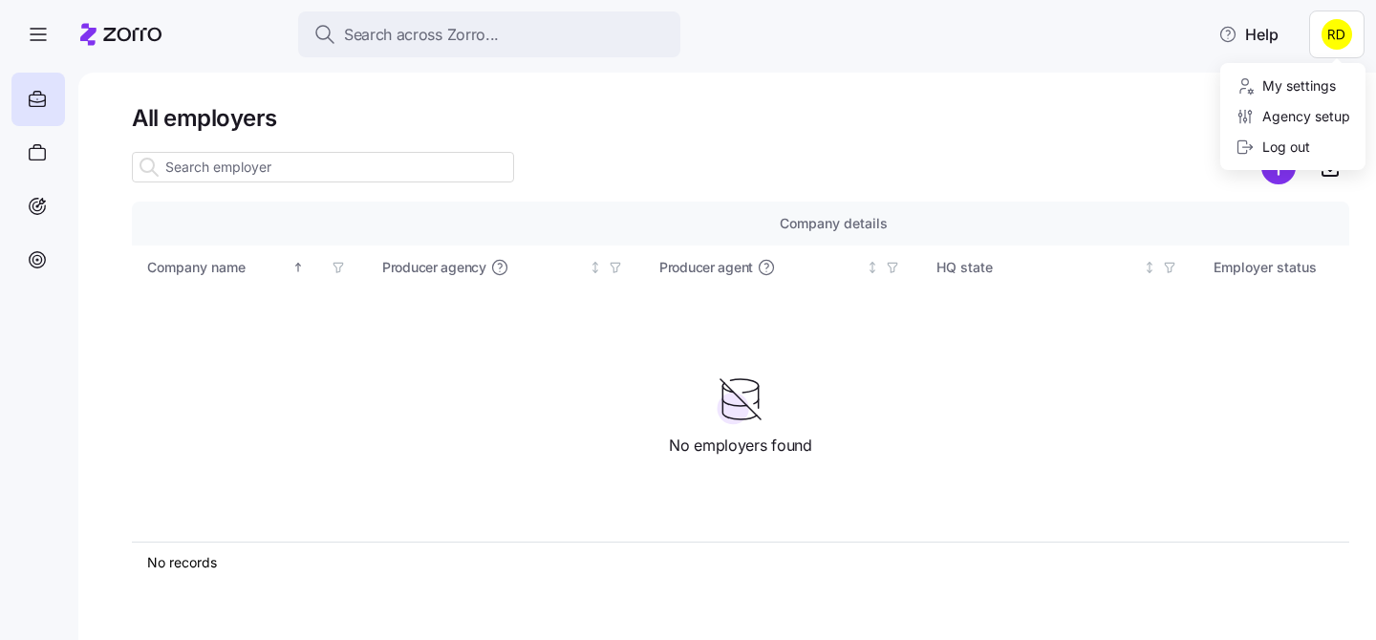
click at [1100, 57] on html "Search across Zorro... Help All employers Company details Benefit status Compan…" at bounding box center [688, 314] width 1376 height 629
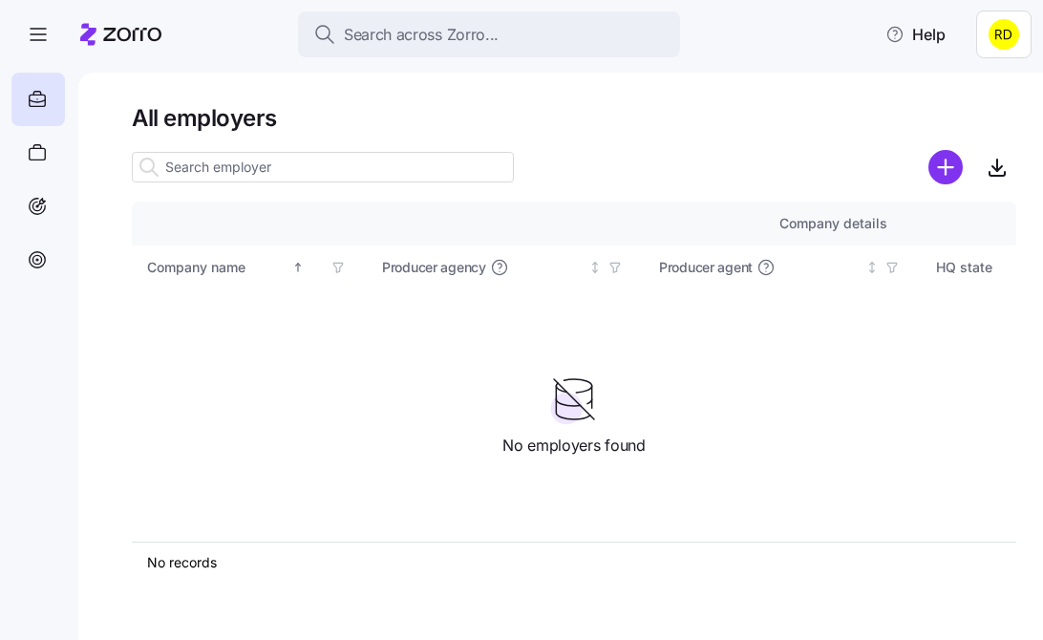
click at [1012, 34] on html "Search across Zorro... Help All employers Company details Benefit status Compan…" at bounding box center [521, 314] width 1043 height 629
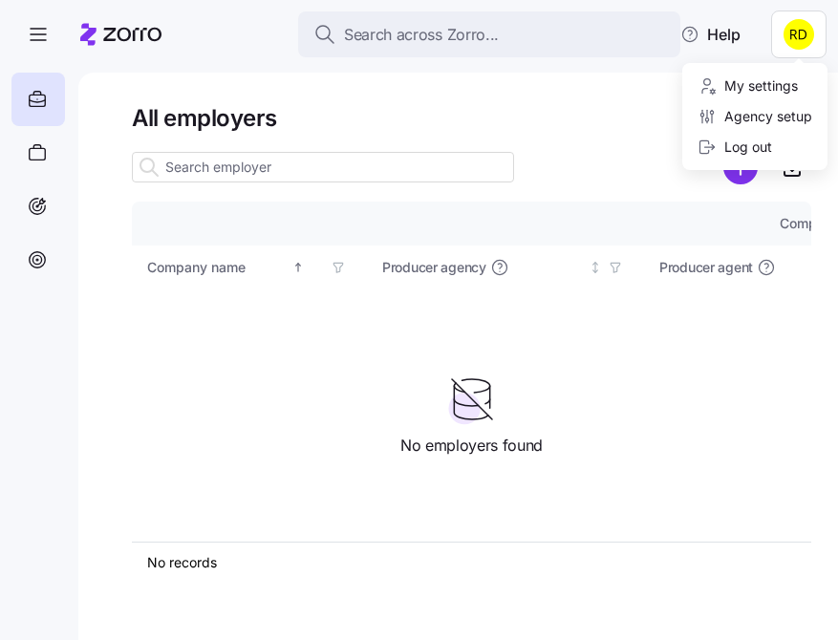
click at [631, 119] on html "Search across Zorro... Help All employers Company details Benefit status Compan…" at bounding box center [419, 314] width 838 height 629
click at [799, 31] on html "Search across Zorro... Help All employers Company details Benefit status Compan…" at bounding box center [419, 314] width 838 height 629
click at [765, 117] on div "Agency setup" at bounding box center [754, 116] width 115 height 21
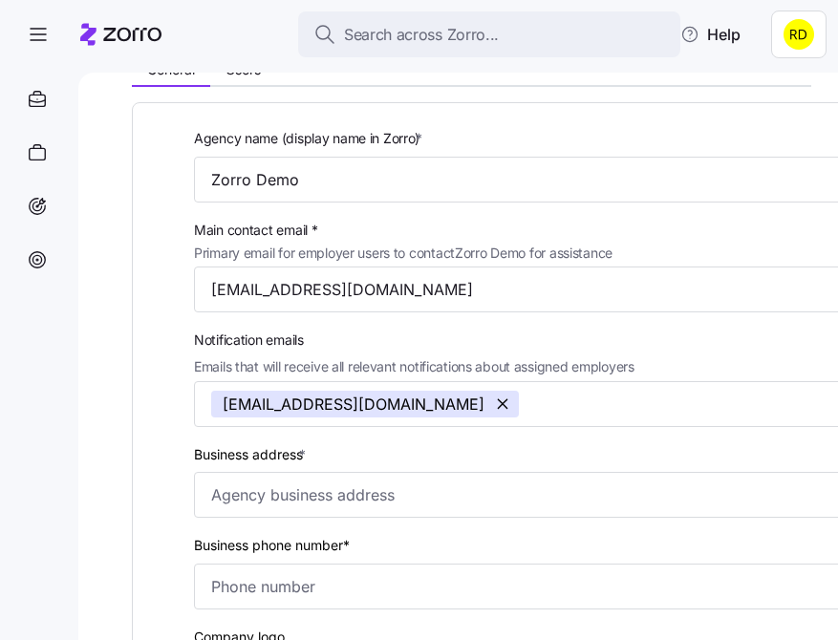
scroll to position [111, 0]
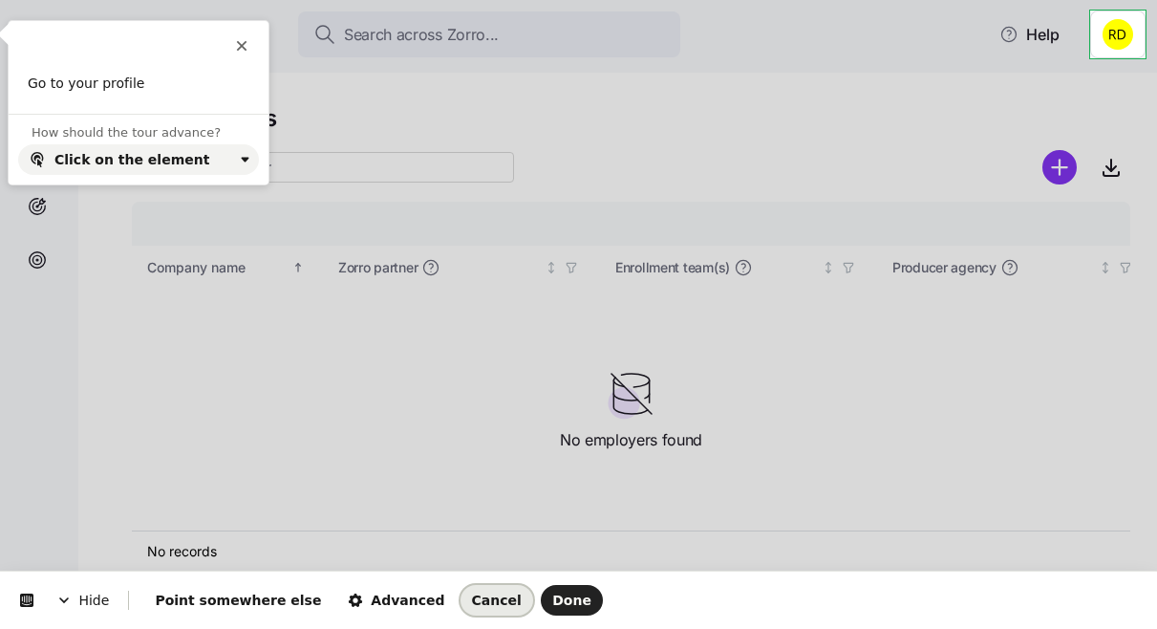
click at [460, 589] on button "Cancel" at bounding box center [496, 600] width 73 height 31
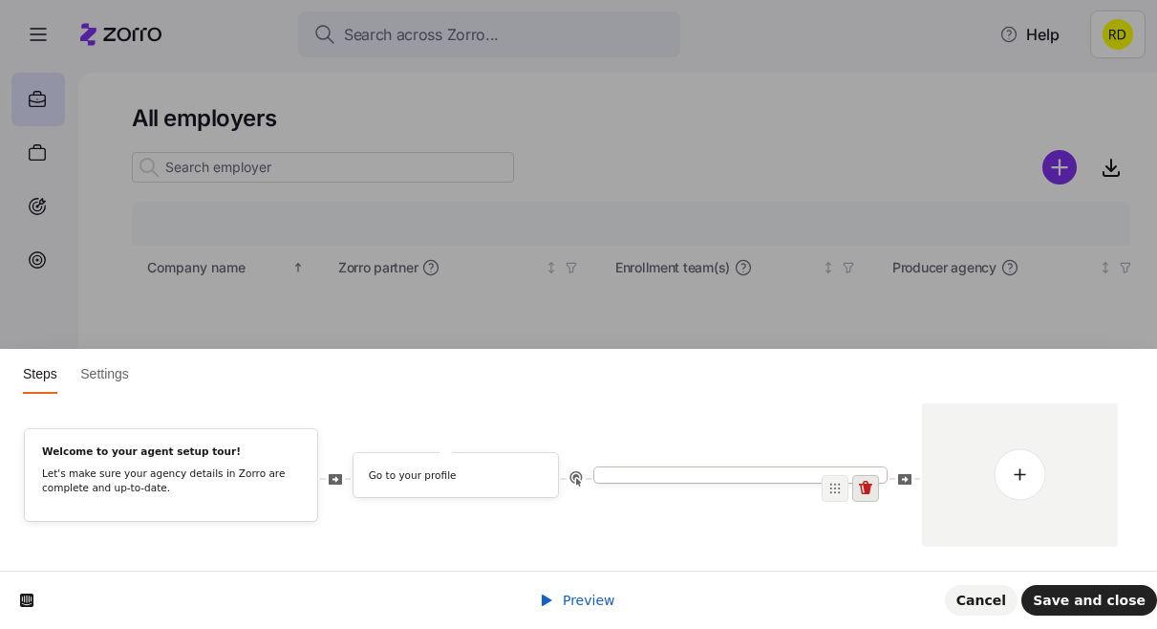
click at [866, 487] on icon at bounding box center [865, 487] width 13 height 13
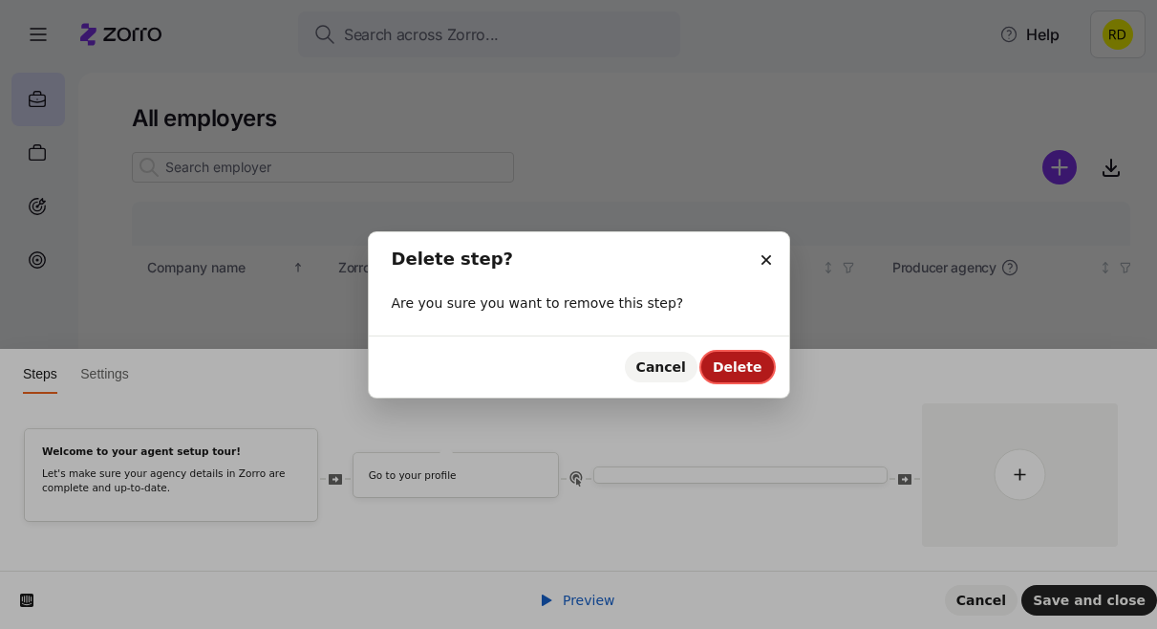
click at [738, 368] on span "Delete" at bounding box center [738, 366] width 50 height 15
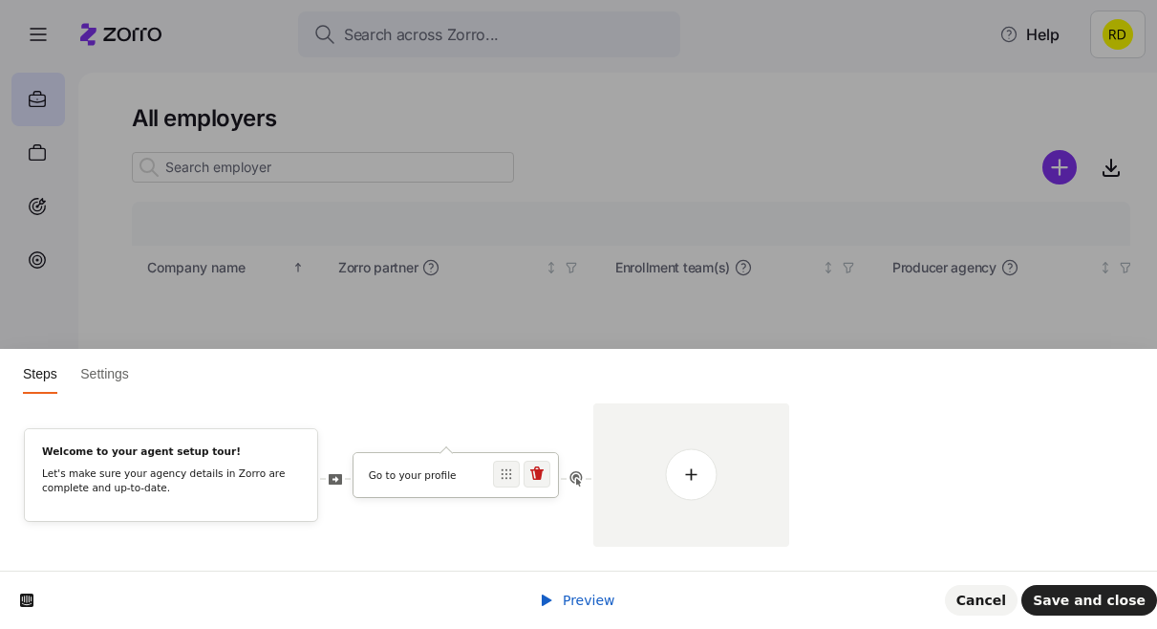
click at [416, 460] on div "Go to your profile" at bounding box center [455, 475] width 204 height 44
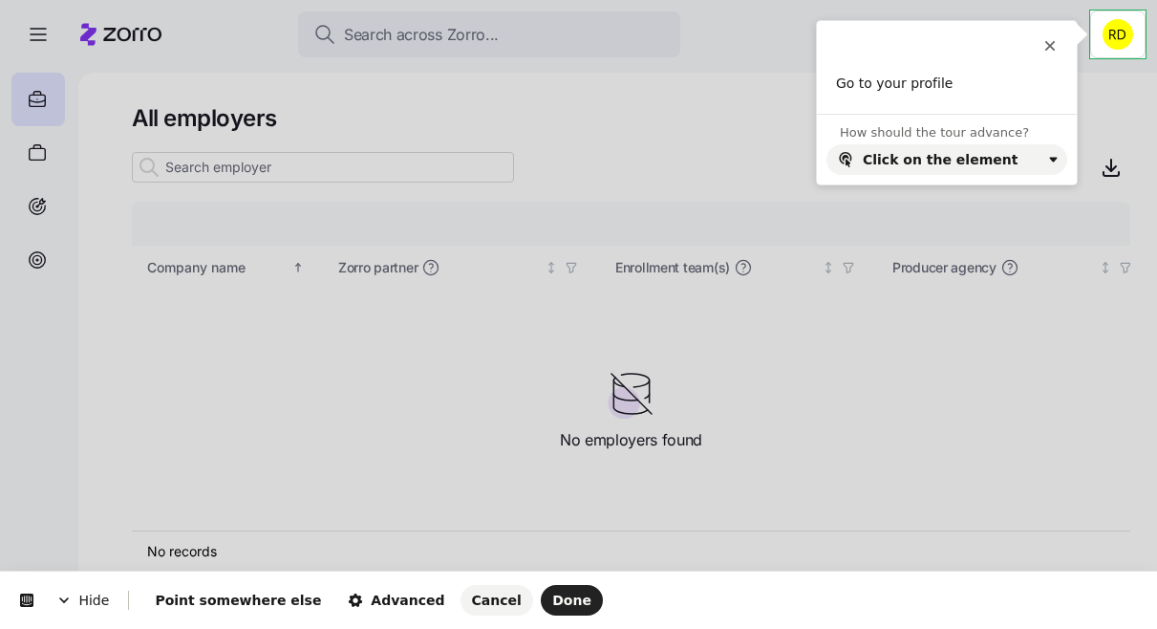
click at [1114, 0] on html "Hide Point somewhere else Advanced Cancel Done This button doesn't work while y…" at bounding box center [578, 0] width 1157 height 0
click at [1115, 0] on html "Hide Point somewhere else Advanced Cancel Done This button doesn't work while y…" at bounding box center [578, 0] width 1157 height 0
click at [1103, 0] on html "Hide Point somewhere else Advanced Cancel Done This button doesn't work while y…" at bounding box center [578, 0] width 1157 height 0
click at [552, 592] on span "Done" at bounding box center [571, 599] width 39 height 15
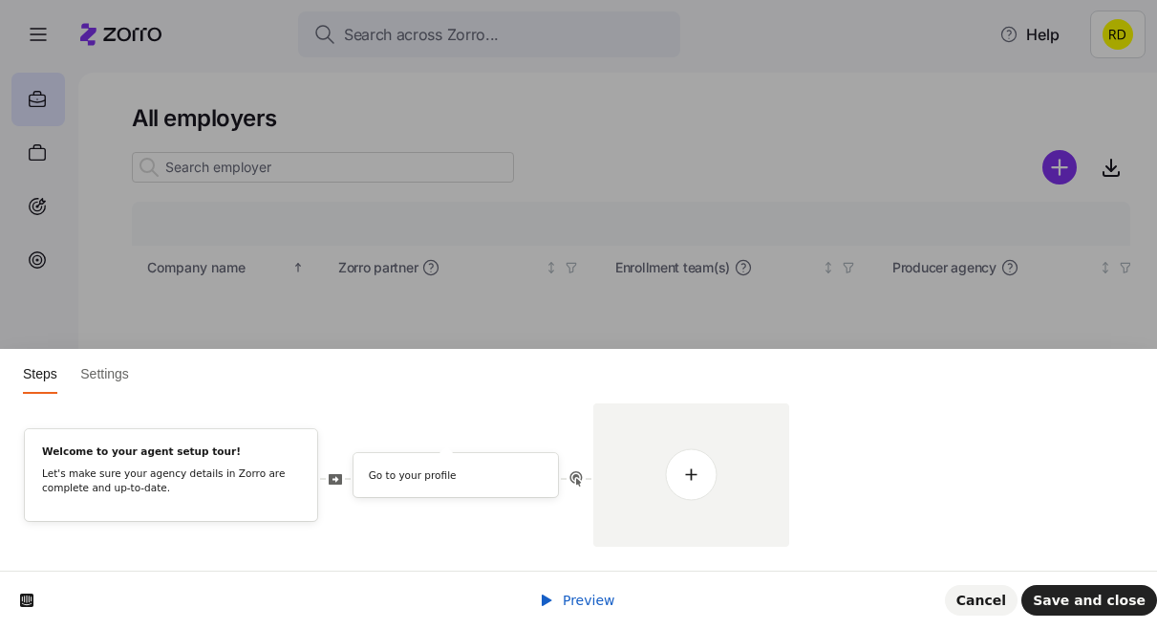
click at [1102, 0] on html "Steps Settings Welcome to your agent setup tour! Let's make sure your agency de…" at bounding box center [578, 0] width 1157 height 0
click at [686, 479] on icon at bounding box center [690, 473] width 13 height 12
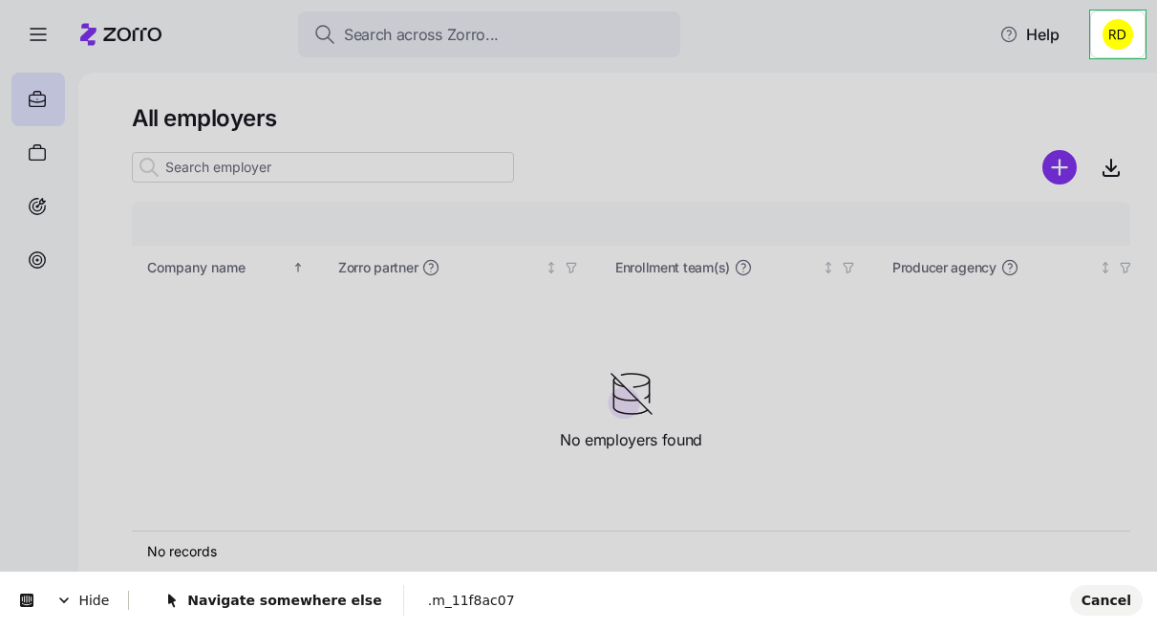
click at [1097, 35] on html "Search across Zorro... Help All employers Company details Benefit status Compan…" at bounding box center [578, 308] width 1157 height 617
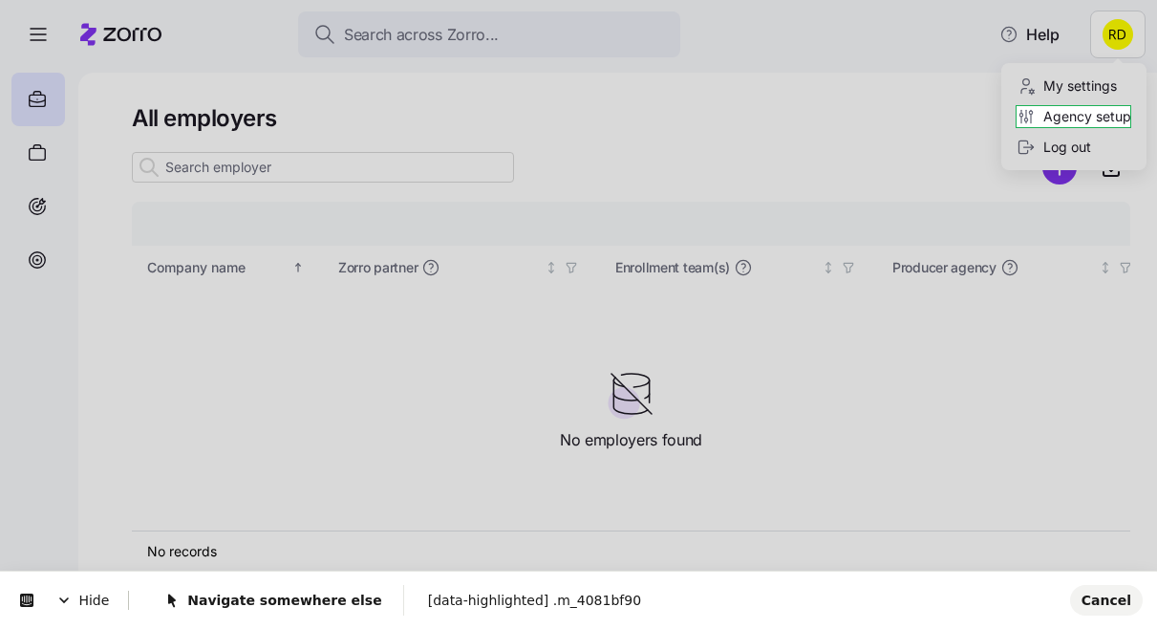
click at [1101, 117] on html "Search across Zorro... Help All employers Company details Benefit status Compan…" at bounding box center [578, 308] width 1157 height 617
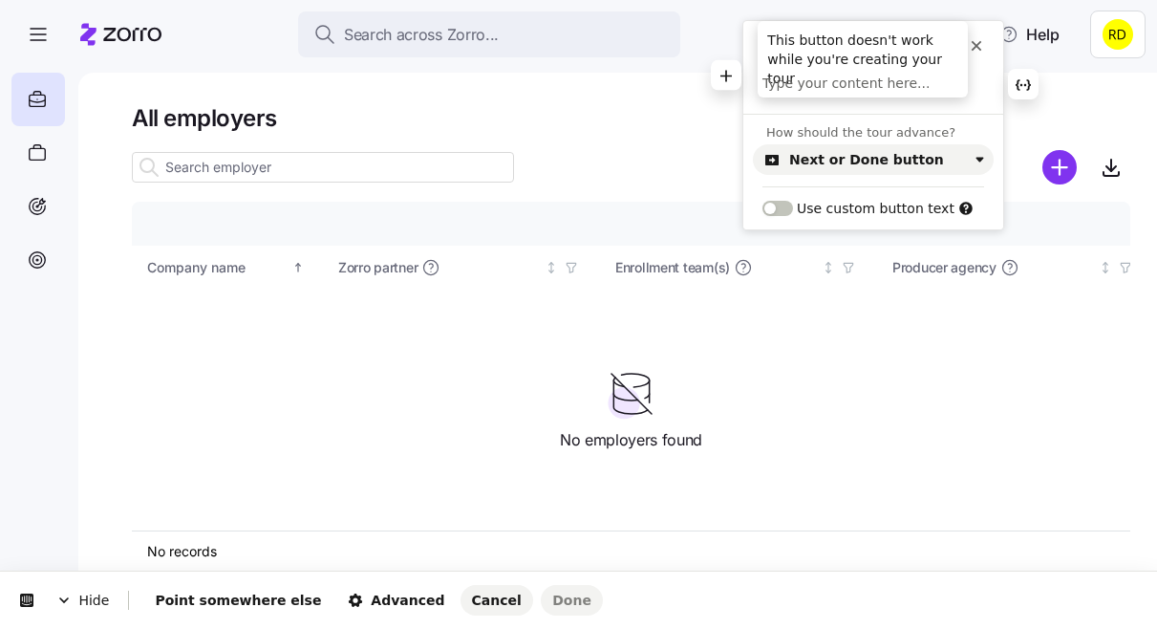
click at [974, 40] on icon at bounding box center [976, 45] width 15 height 15
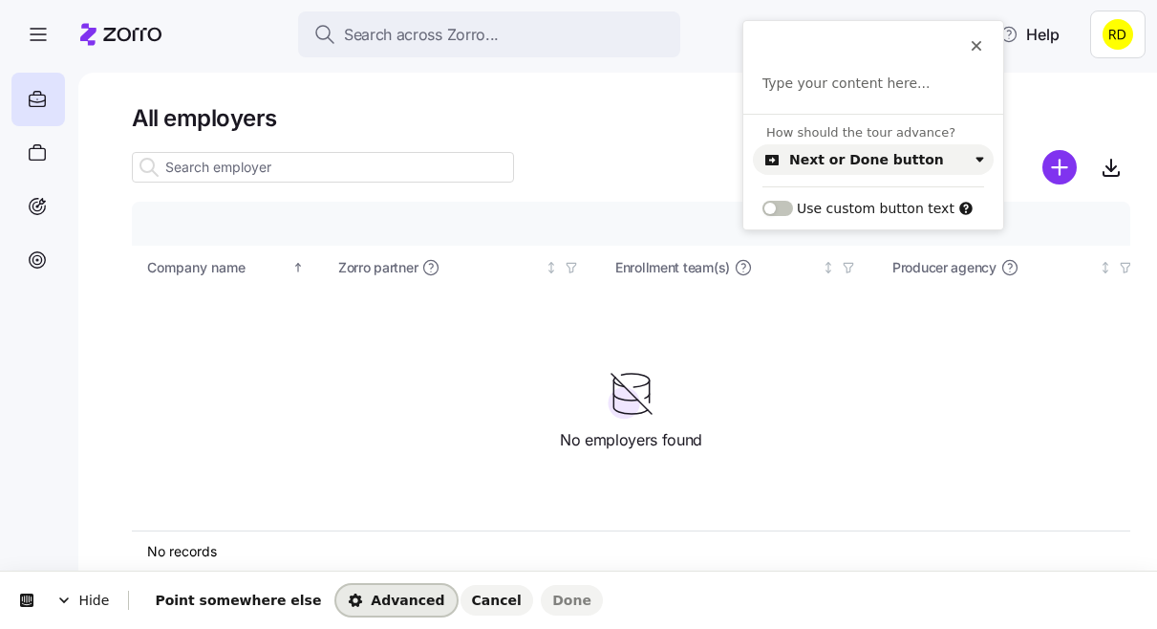
click at [373, 592] on span "Advanced" at bounding box center [396, 599] width 96 height 15
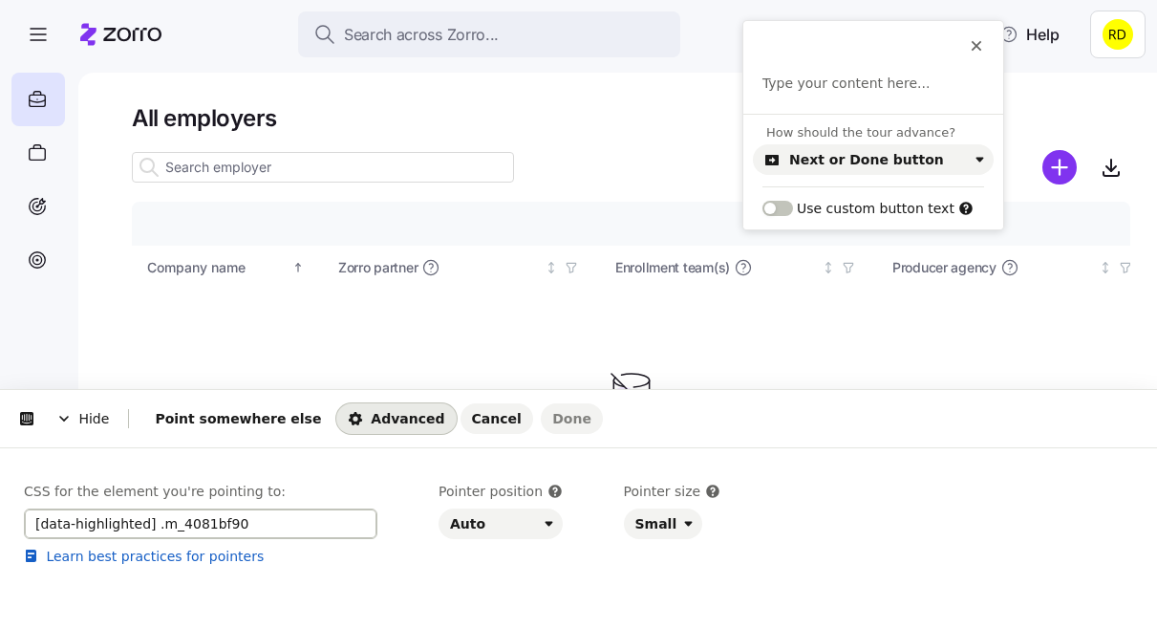
click at [229, 530] on input "[data-highlighted] .m_4081bf90" at bounding box center [200, 523] width 353 height 31
click at [281, 526] on input "[data-highlighted] .m_4081bf90" at bounding box center [200, 523] width 353 height 31
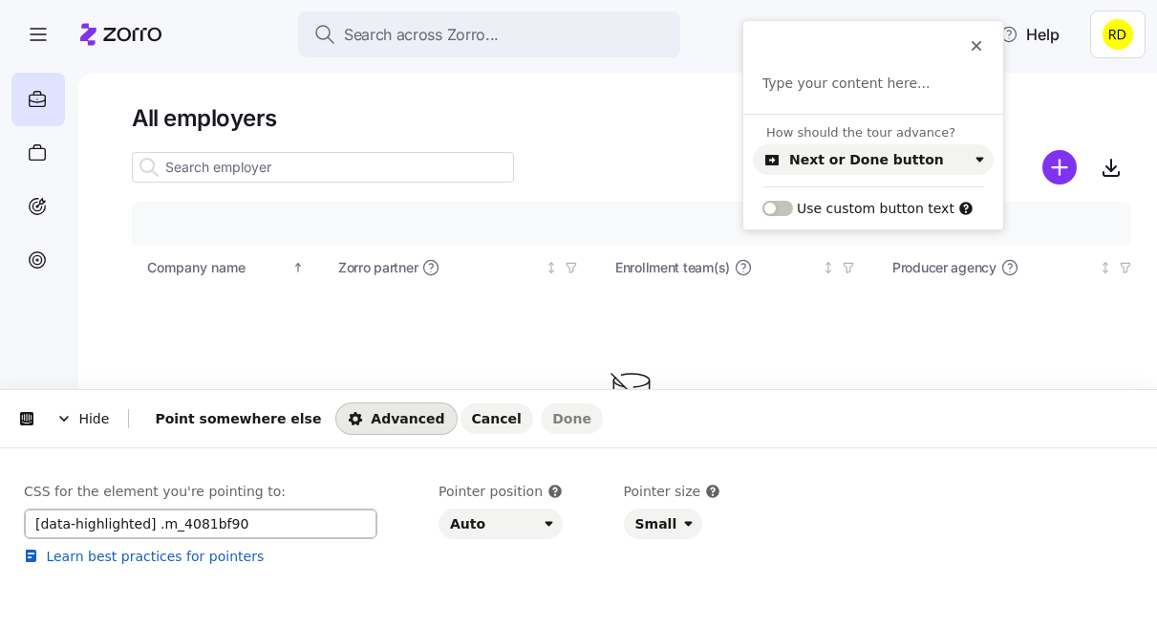
click at [281, 526] on input "[data-highlighted] .m_4081bf90" at bounding box center [200, 523] width 353 height 31
paste input "Agency Setup"
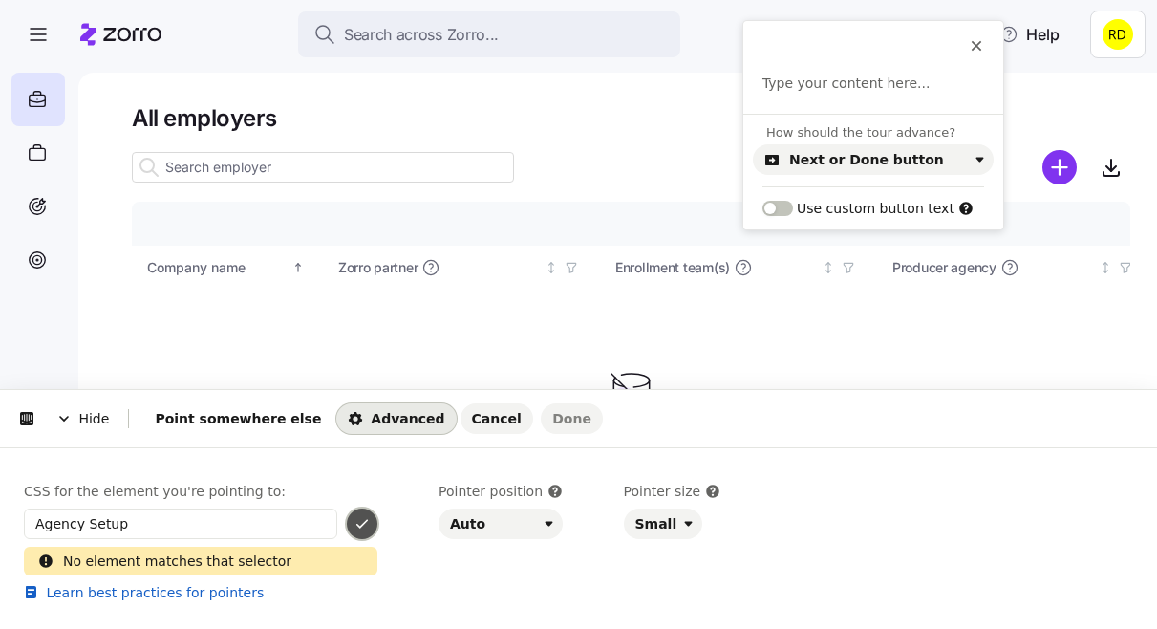
click at [367, 523] on icon "button" at bounding box center [361, 523] width 15 height 15
click at [233, 527] on input "Agency Setup" at bounding box center [200, 523] width 353 height 31
paste input "div[role="menuitem"]:has-text("Agency setup") Note"
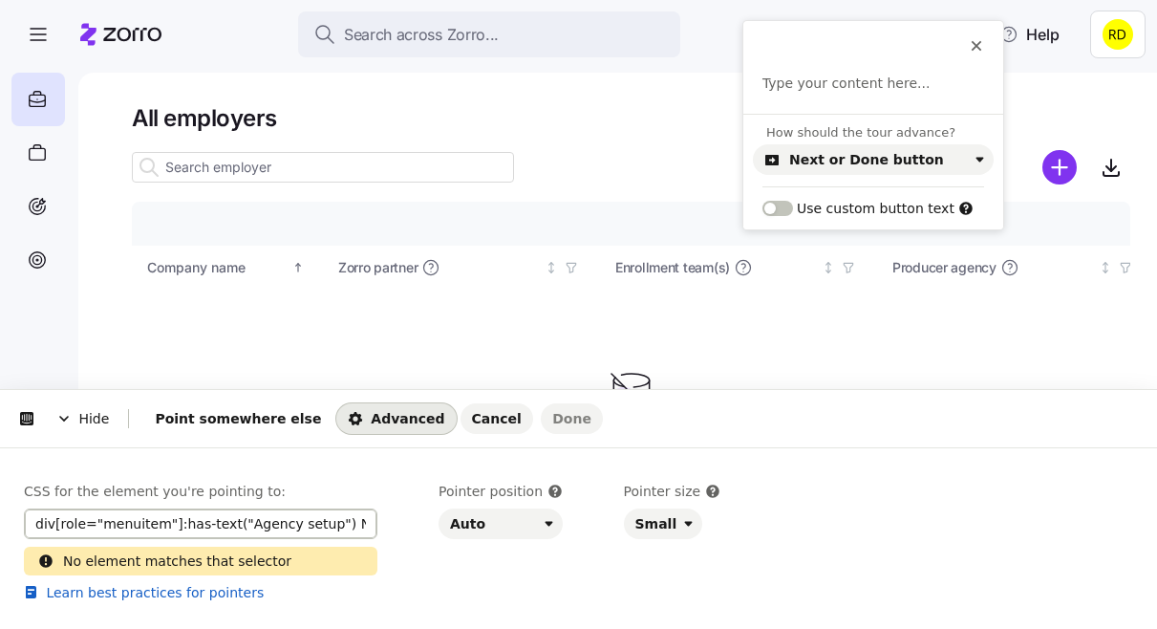
scroll to position [0, 36]
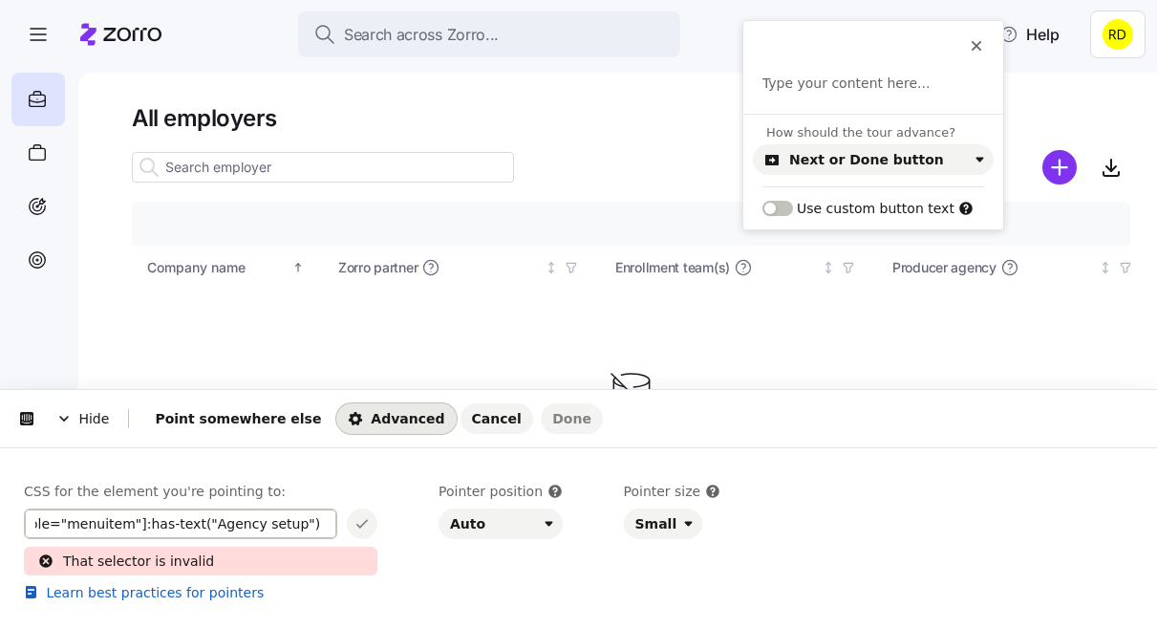
type input "div[role="menuitem"]:has-text("Agency setup") Note"
click at [360, 487] on p "CSS for the element you're pointing to:" at bounding box center [200, 490] width 353 height 19
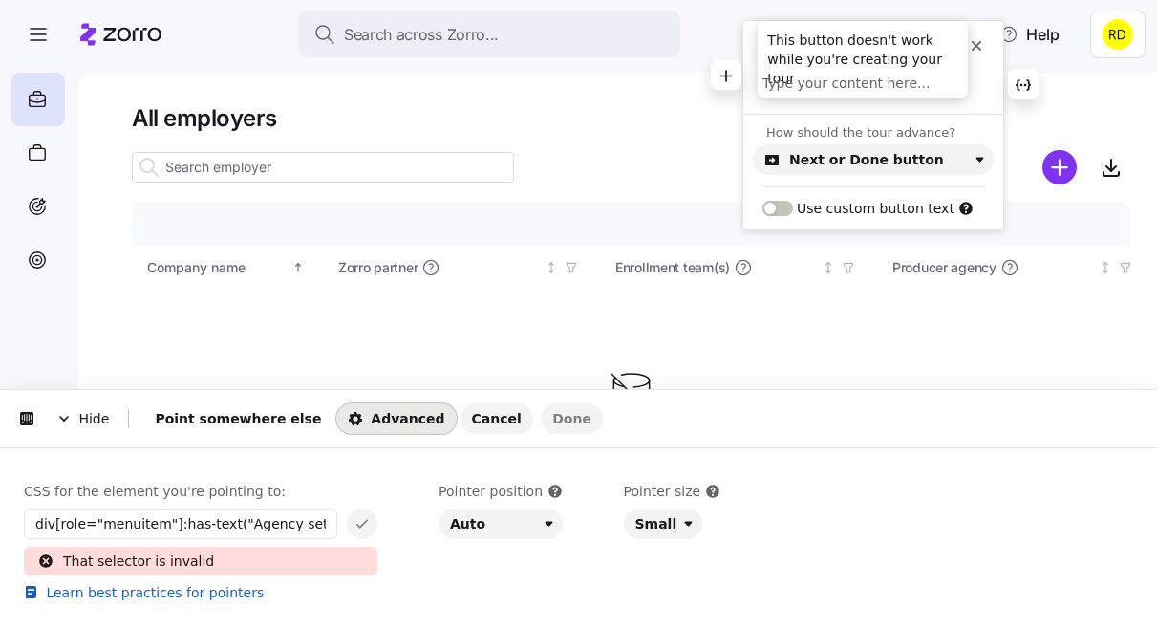
click at [980, 45] on icon at bounding box center [976, 45] width 15 height 15
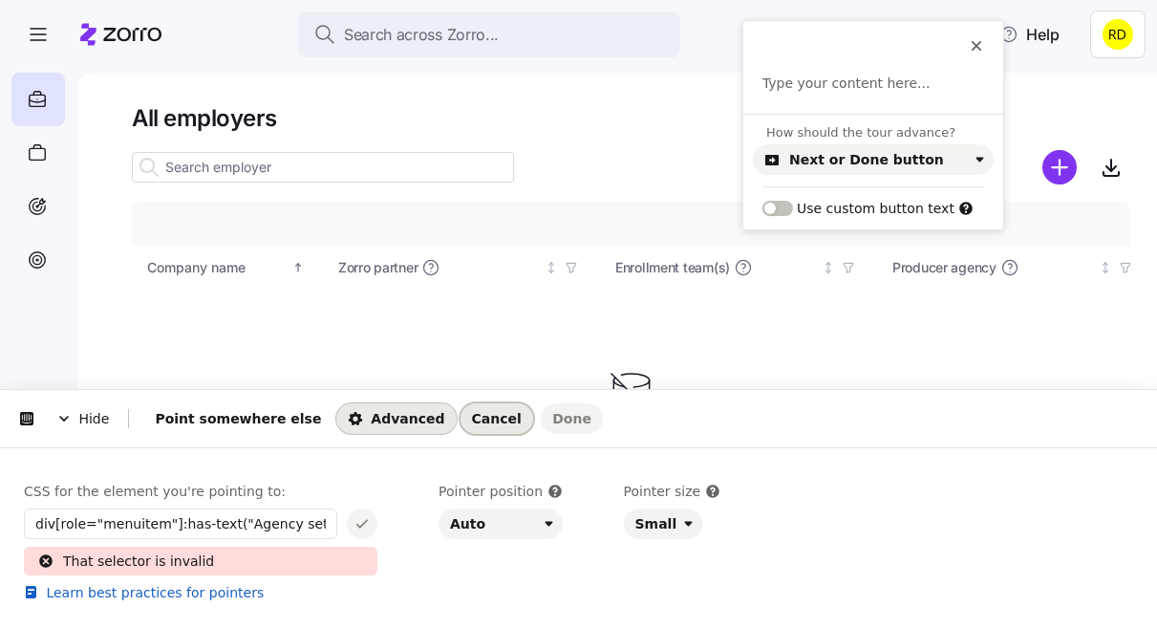
click at [472, 411] on span "Cancel" at bounding box center [497, 418] width 50 height 15
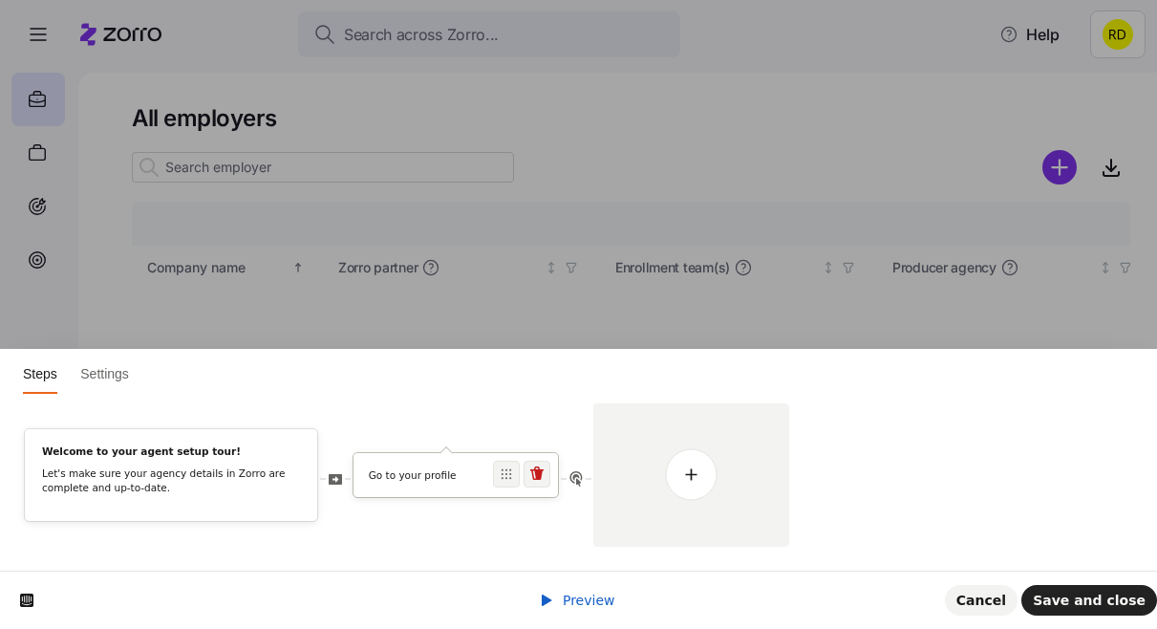
click at [463, 481] on p "Go to your profile" at bounding box center [456, 475] width 175 height 14
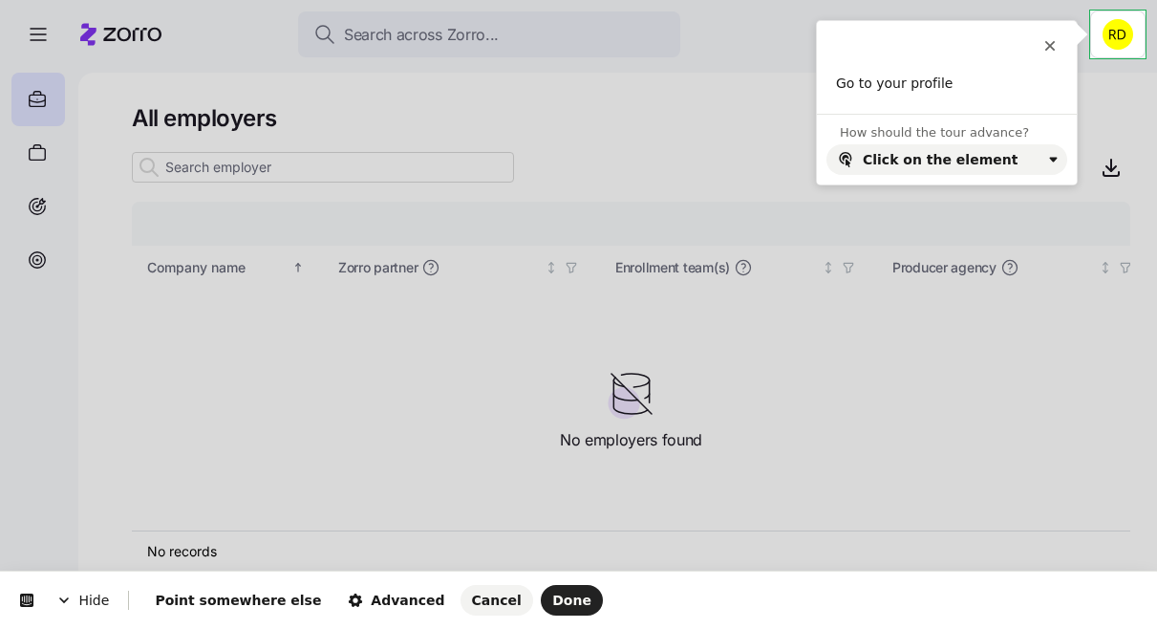
click at [1119, 0] on html "Hide Point somewhere else Advanced Cancel Done This button doesn't work while y…" at bounding box center [578, 0] width 1157 height 0
click at [541, 601] on button "Done" at bounding box center [572, 600] width 62 height 31
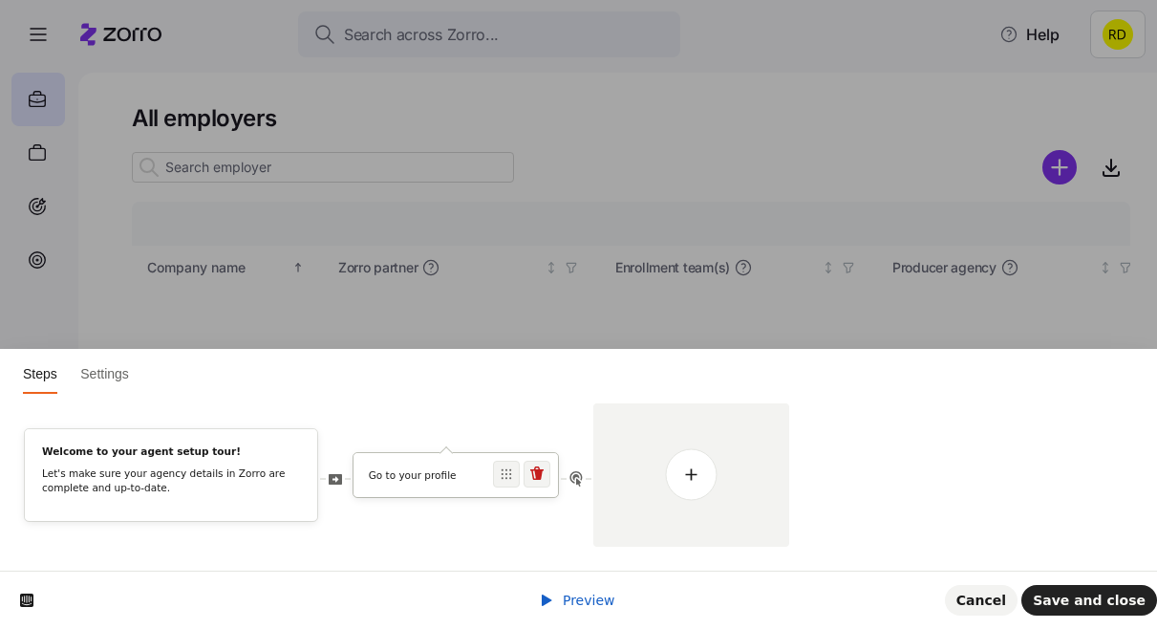
click at [430, 471] on p "Go to your profile" at bounding box center [456, 475] width 175 height 14
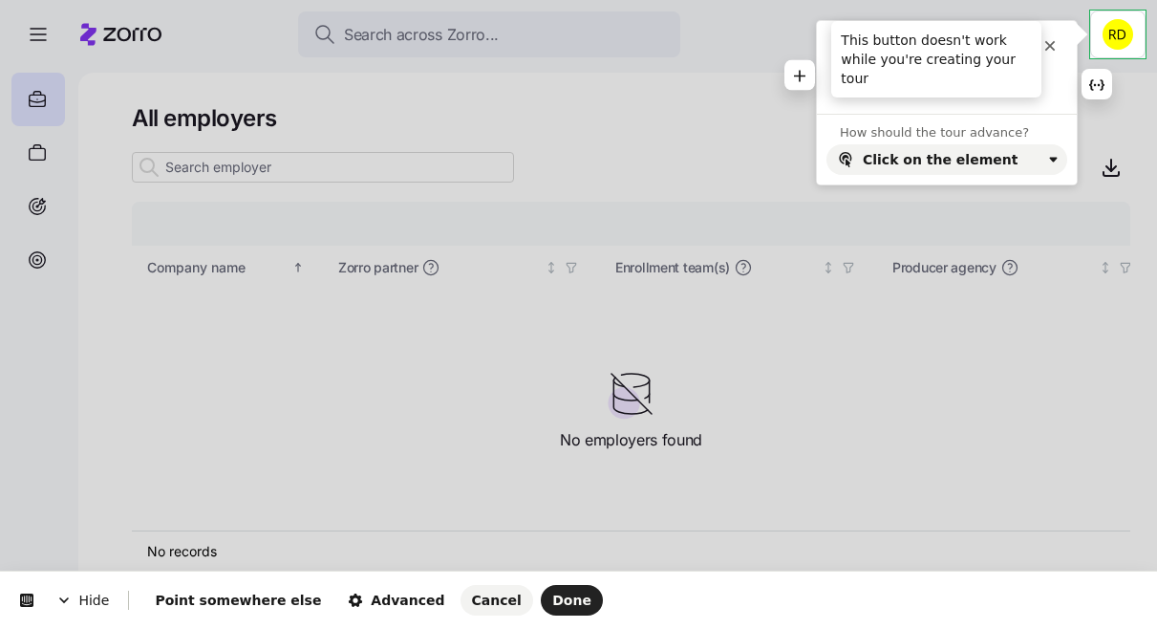
click at [1052, 41] on icon at bounding box center [1049, 45] width 15 height 15
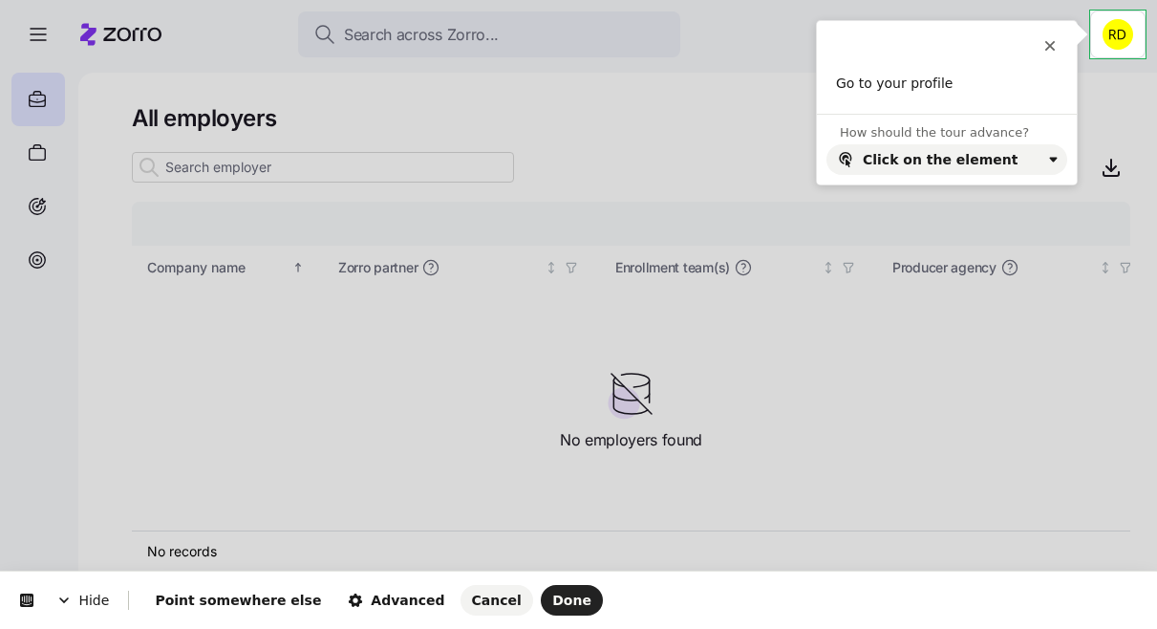
click at [1118, 0] on html "Hide Point somewhere else Advanced Cancel Done This button doesn't work while y…" at bounding box center [578, 0] width 1157 height 0
click at [507, 620] on div "Hide Point somewhere else Advanced Cancel Done" at bounding box center [578, 599] width 1157 height 57
click at [552, 607] on span "Done" at bounding box center [571, 599] width 39 height 15
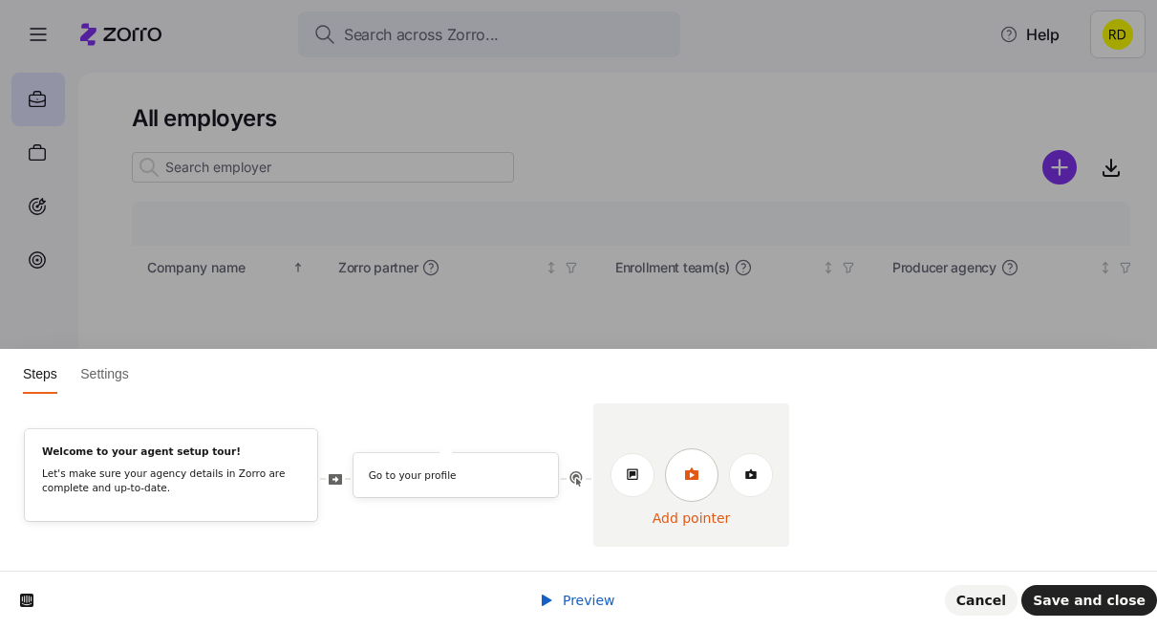
click at [690, 460] on link at bounding box center [691, 474] width 53 height 53
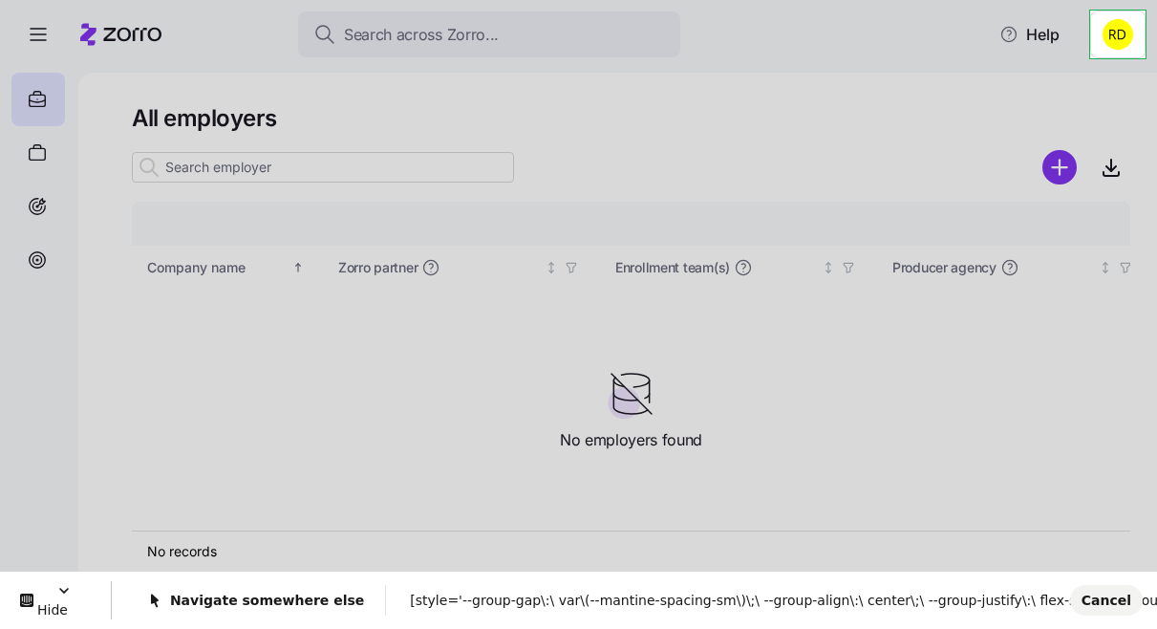
click at [1128, 14] on html "Search across Zorro... Help All employers Company details Benefit status Compan…" at bounding box center [578, 308] width 1157 height 617
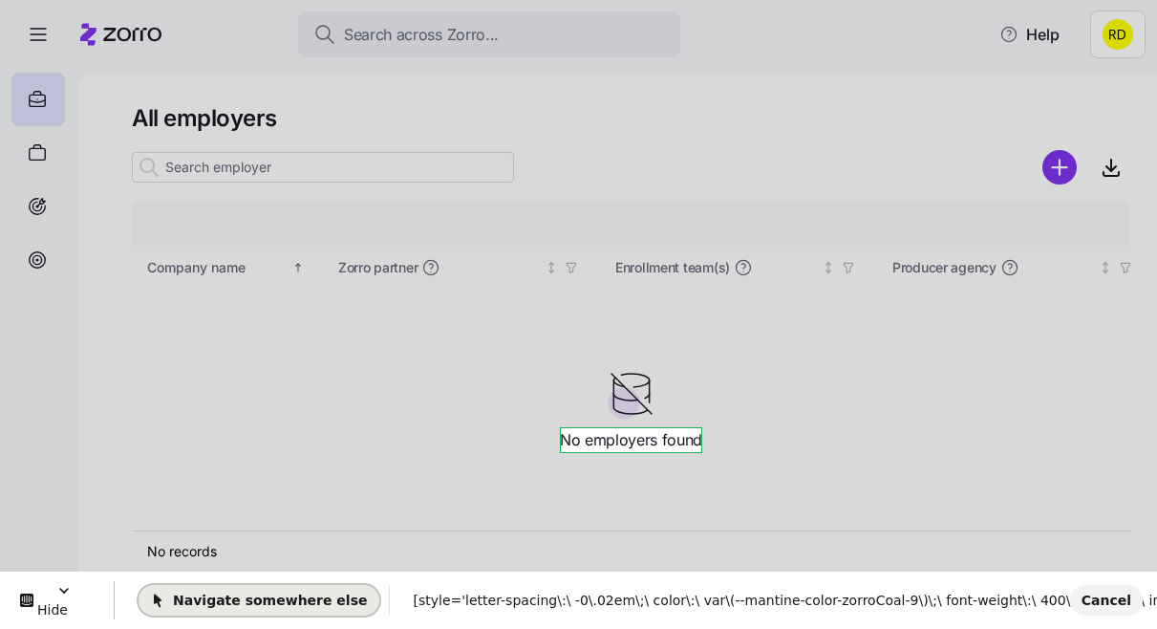
click at [329, 597] on span "Navigate somewhere else" at bounding box center [258, 599] width 217 height 15
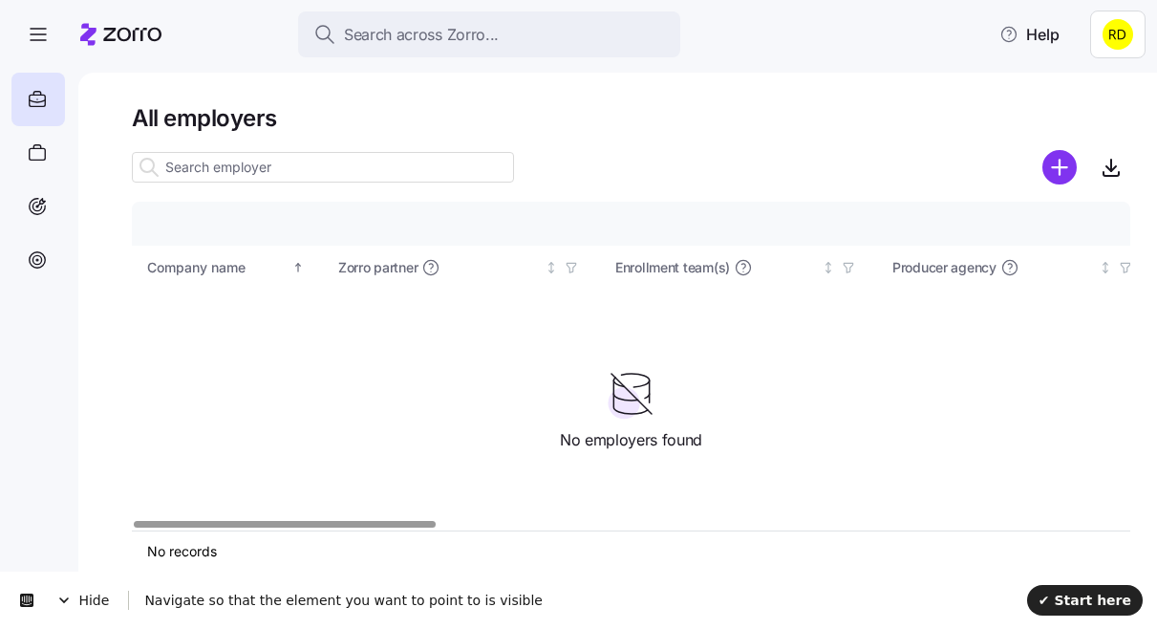
click at [938, 57] on div "Search across Zorro... Help" at bounding box center [578, 34] width 1134 height 53
click at [79, 605] on span "Hide" at bounding box center [82, 599] width 91 height 53
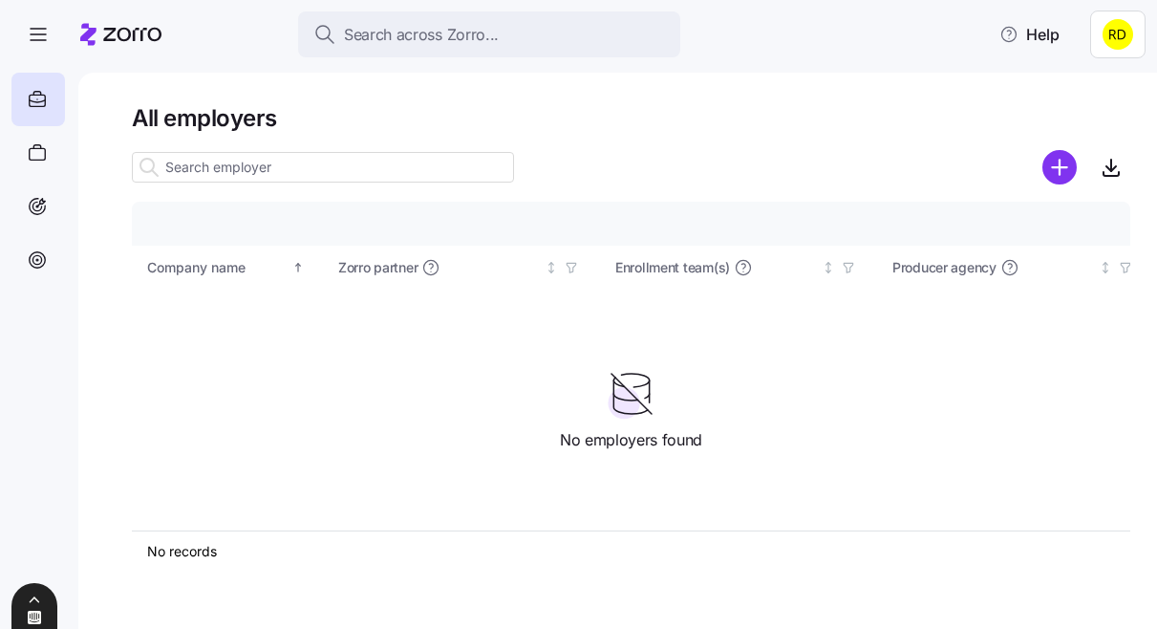
click at [22, 609] on span at bounding box center [34, 601] width 46 height 15
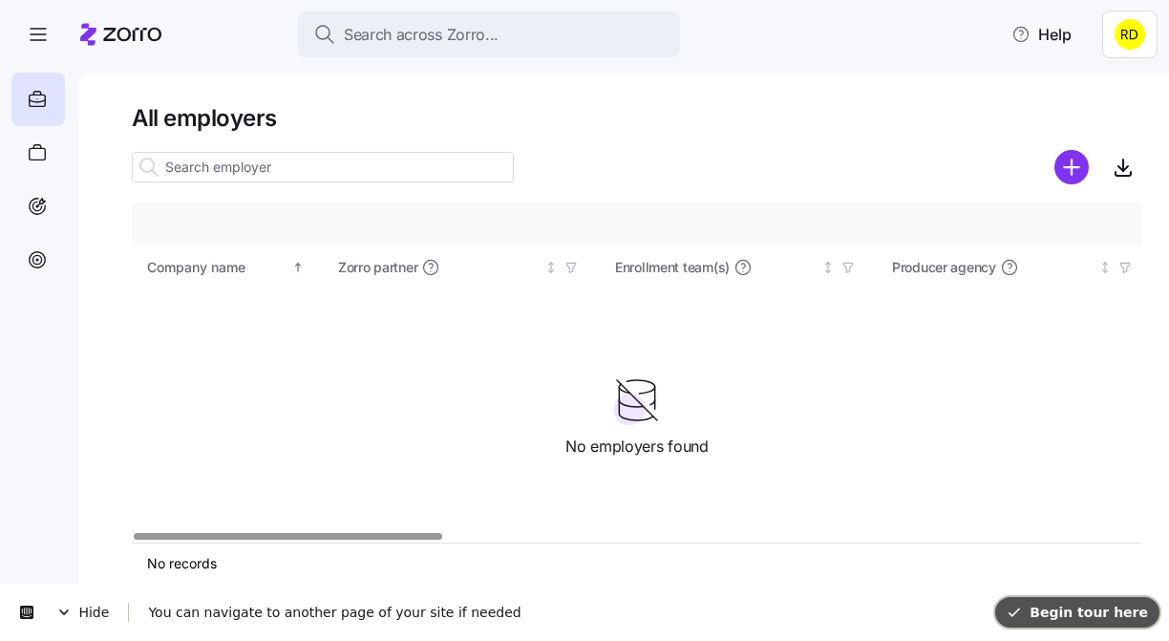
click at [1101, 611] on span "Begin tour here" at bounding box center [1077, 612] width 141 height 15
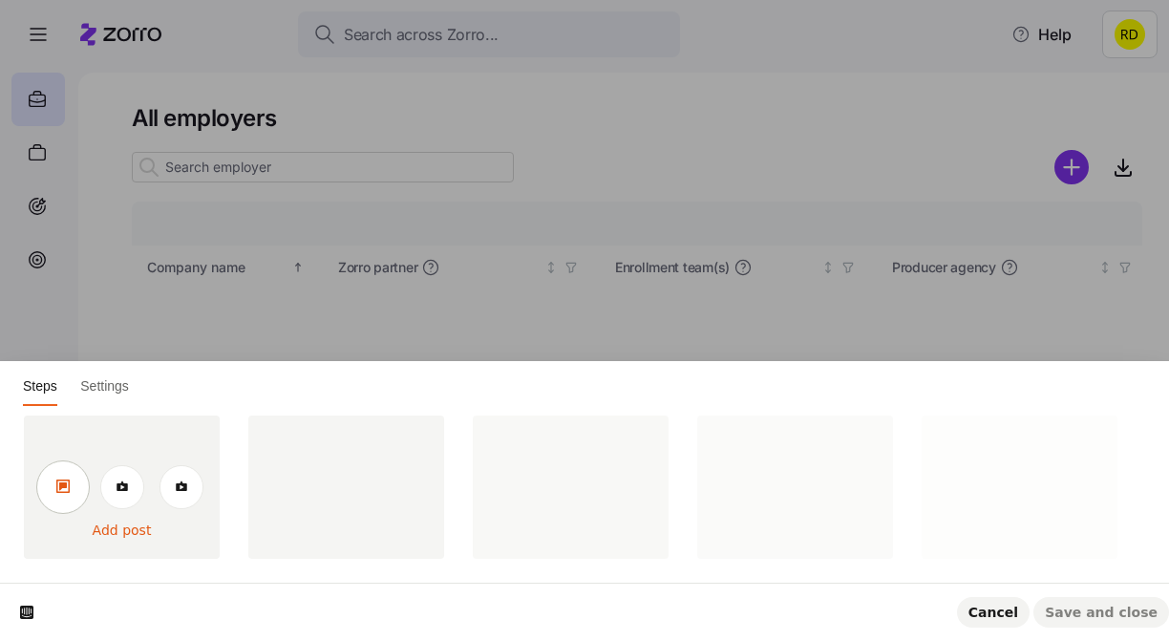
click at [76, 487] on link at bounding box center [62, 486] width 53 height 53
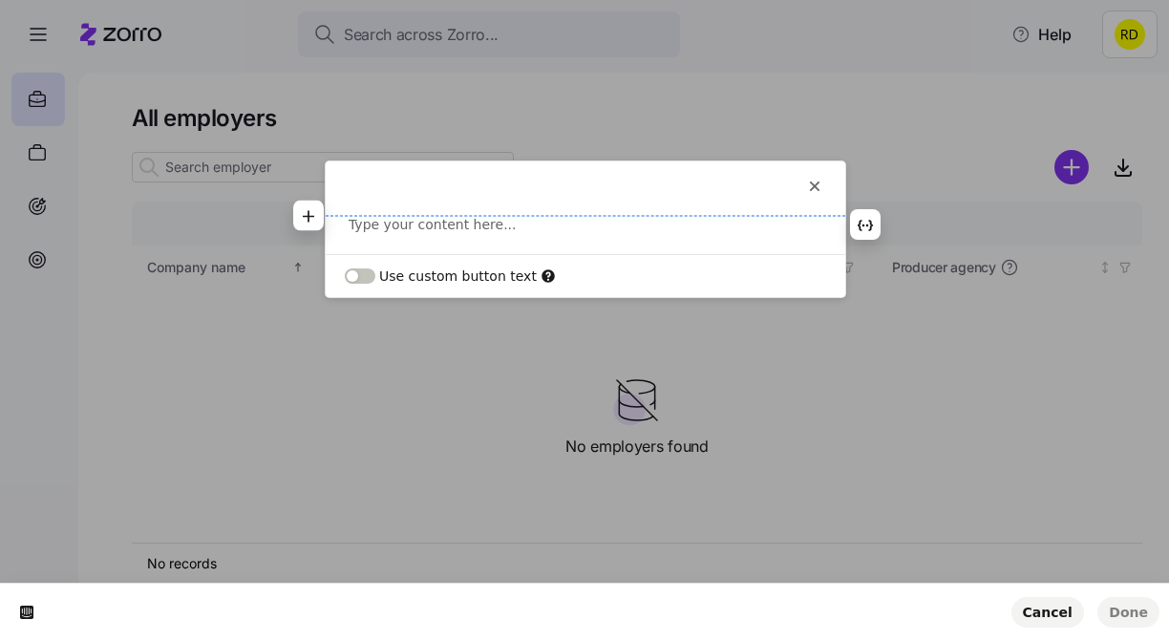
click at [390, 222] on p at bounding box center [586, 224] width 474 height 19
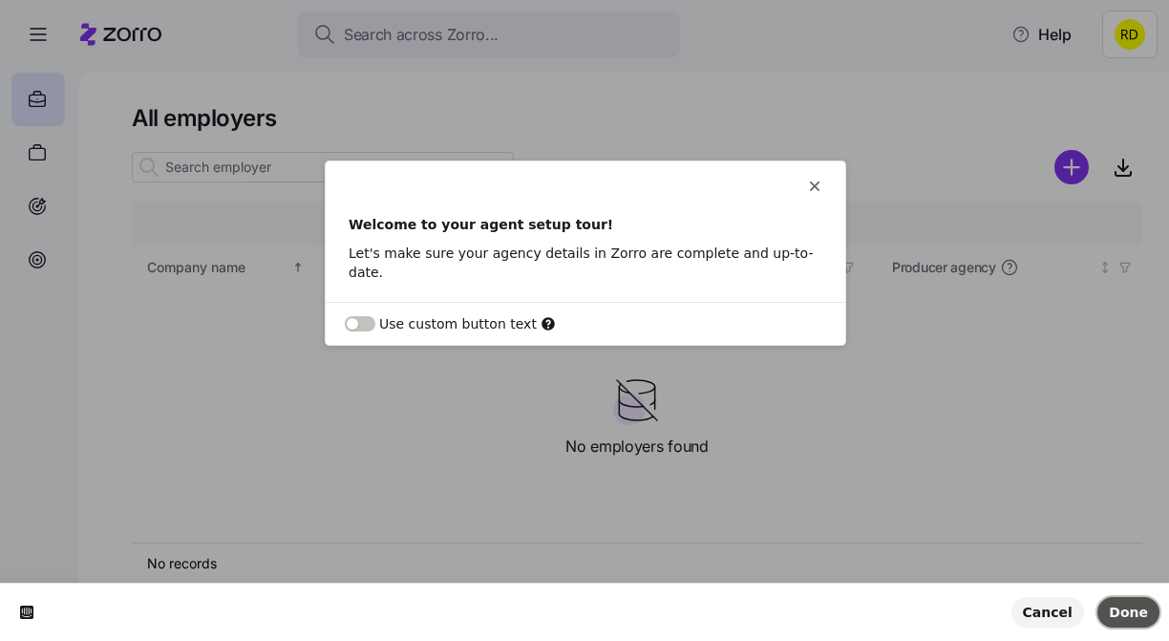
click at [1130, 605] on span "Done" at bounding box center [1128, 612] width 39 height 15
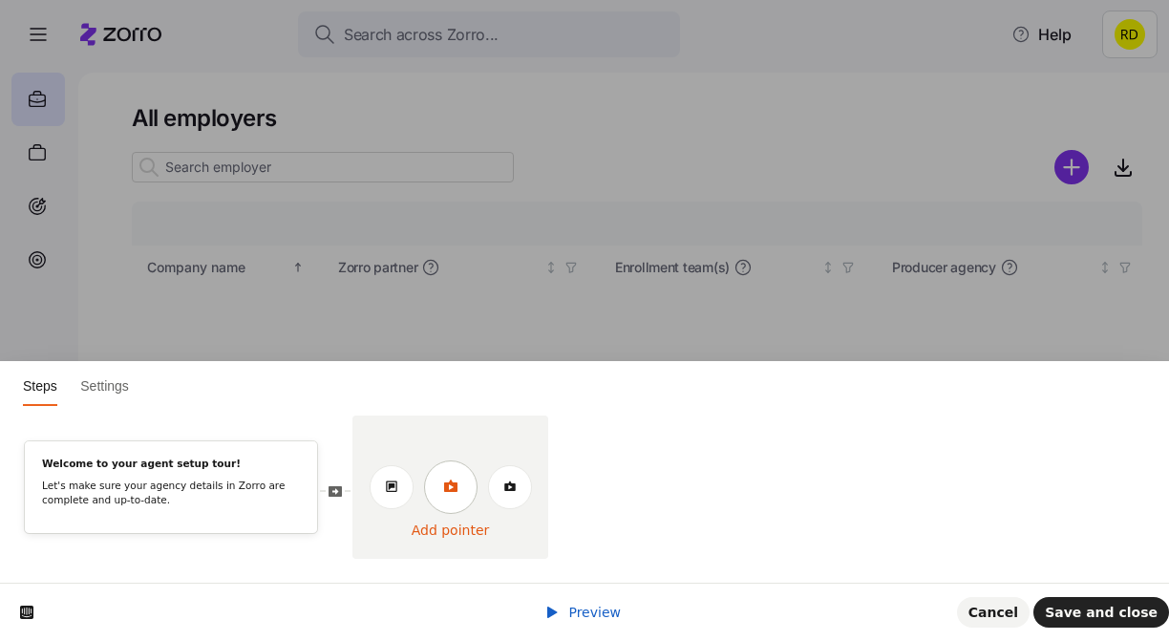
click at [448, 501] on link at bounding box center [450, 486] width 53 height 53
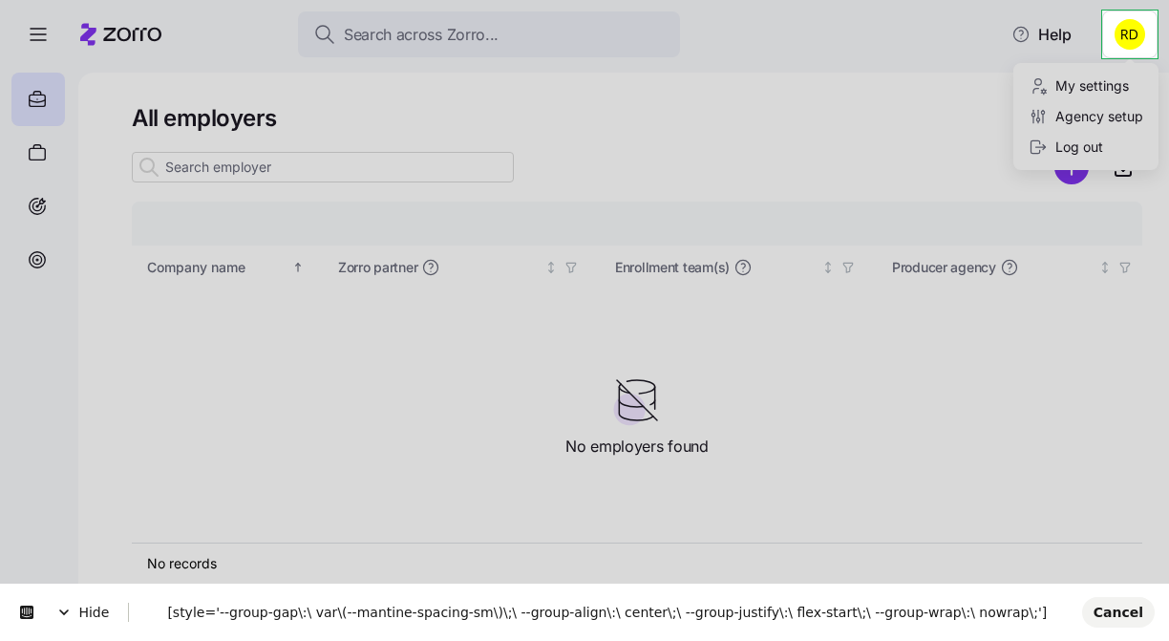
click at [1111, 19] on html "Search across Zorro... Help All employers Company details Benefit status Compan…" at bounding box center [584, 315] width 1169 height 630
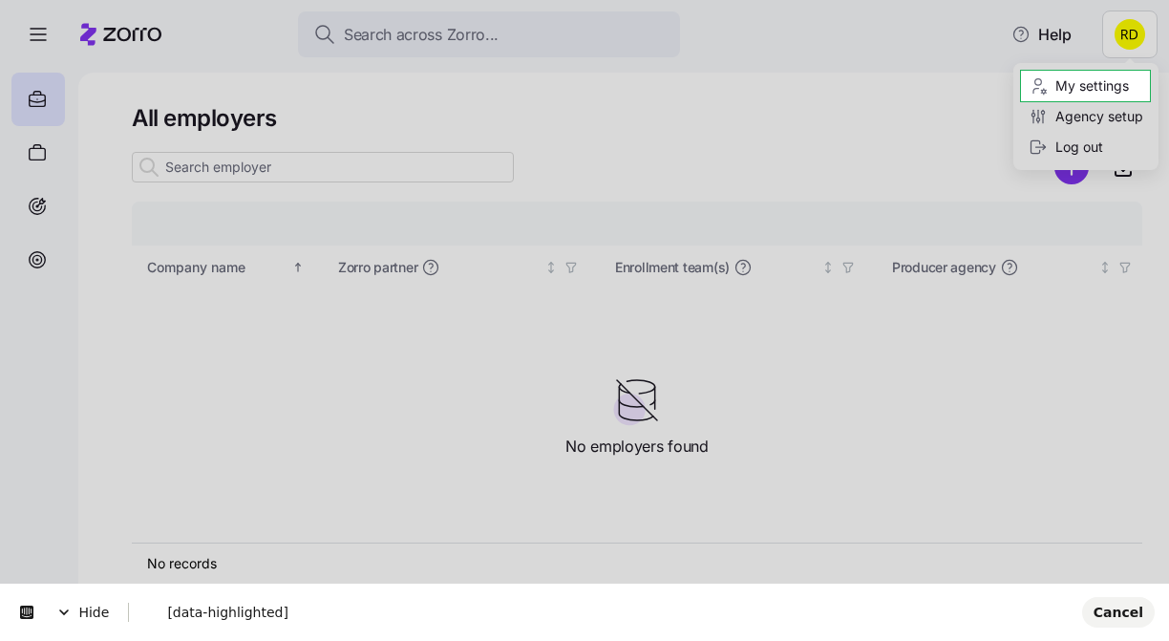
click at [1108, 34] on html "Search across Zorro... Help All employers Company details Benefit status Compan…" at bounding box center [584, 315] width 1169 height 630
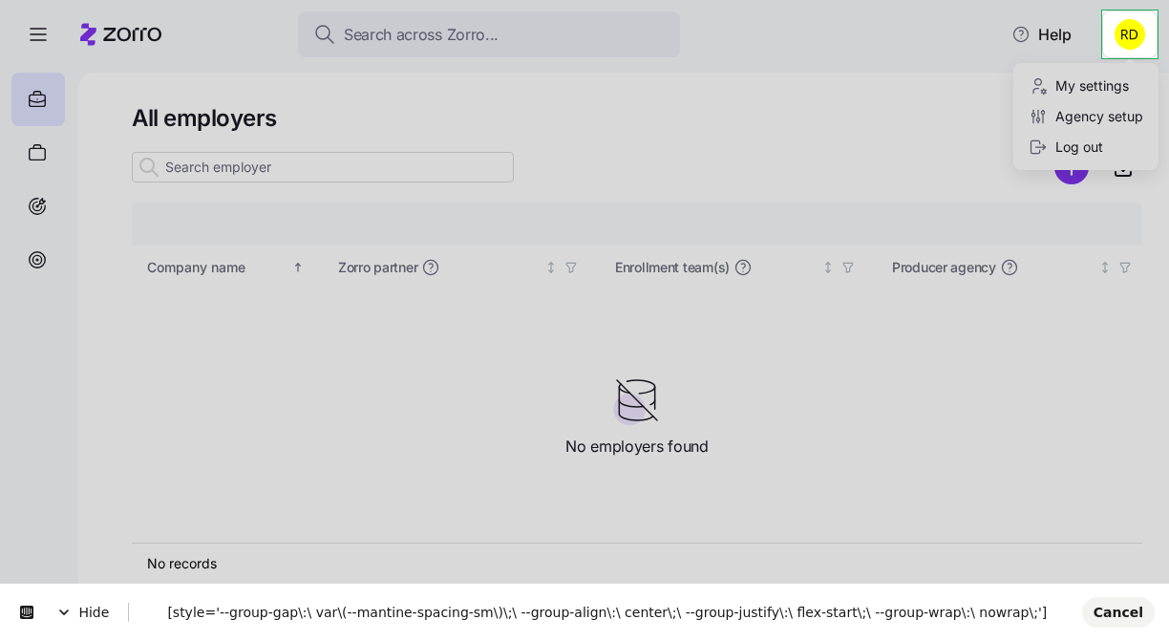
click at [1108, 17] on html "Search across Zorro... Help All employers Company details Benefit status Compan…" at bounding box center [584, 315] width 1169 height 630
click at [1085, 28] on html "Search across Zorro... Help All employers Company details Benefit status Compan…" at bounding box center [584, 315] width 1169 height 630
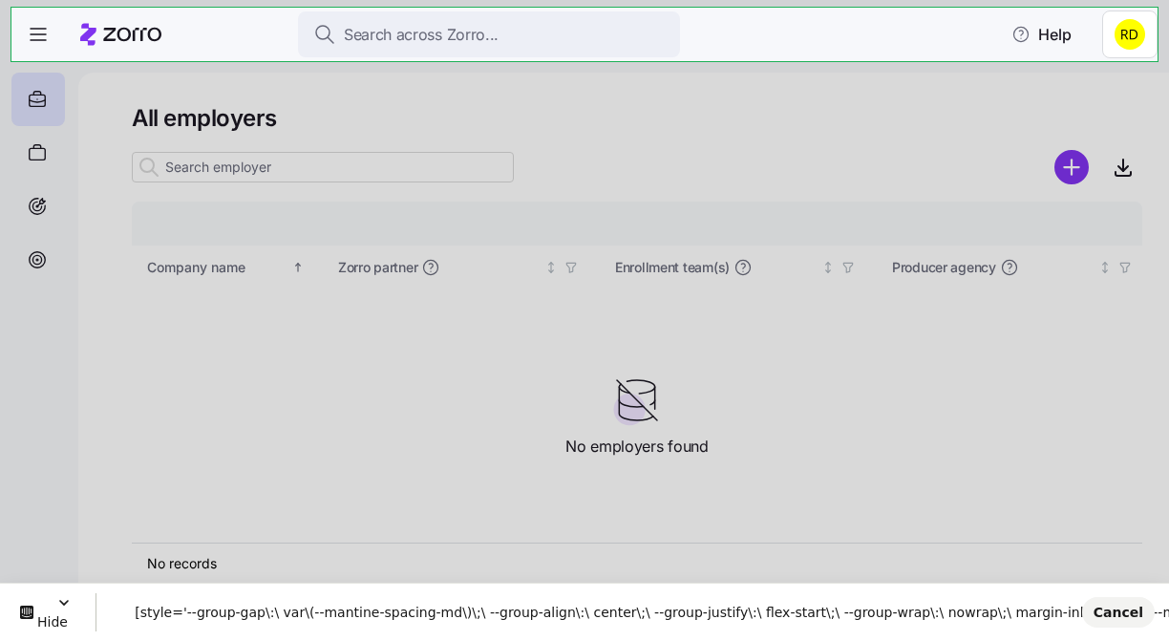
click at [1047, 10] on body "Search across Zorro... Help All employers Company details Benefit status Compan…" at bounding box center [584, 315] width 1169 height 630
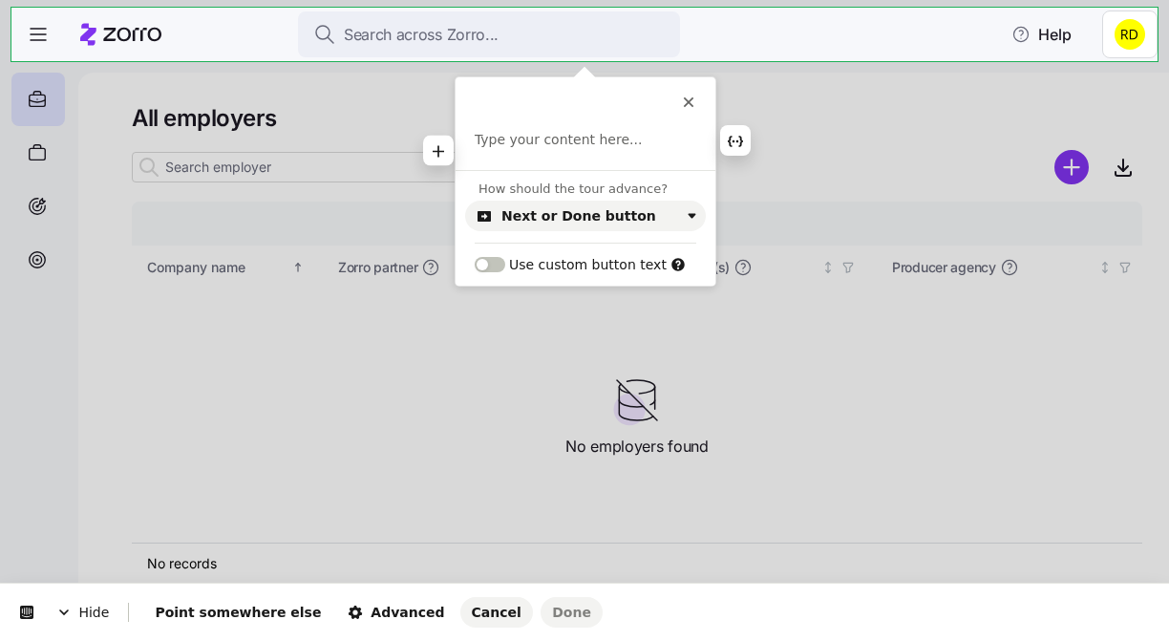
click at [565, 142] on p at bounding box center [586, 140] width 222 height 19
click at [571, 205] on button "Next or Done button" at bounding box center [585, 216] width 241 height 31
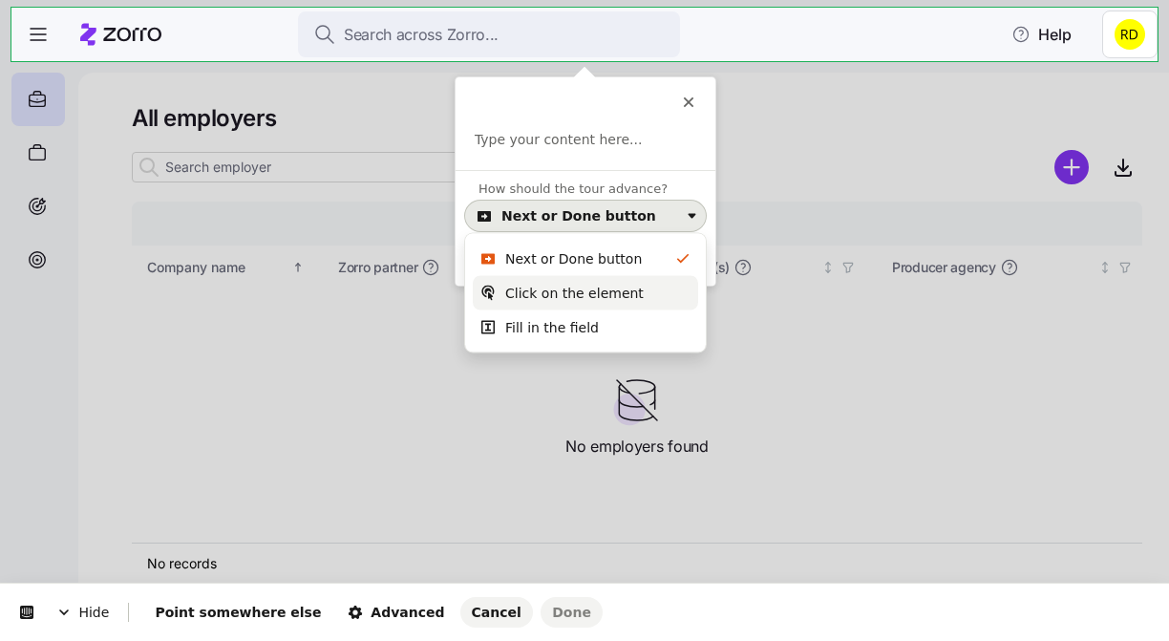
click at [558, 288] on div "Click on the element" at bounding box center [574, 293] width 139 height 19
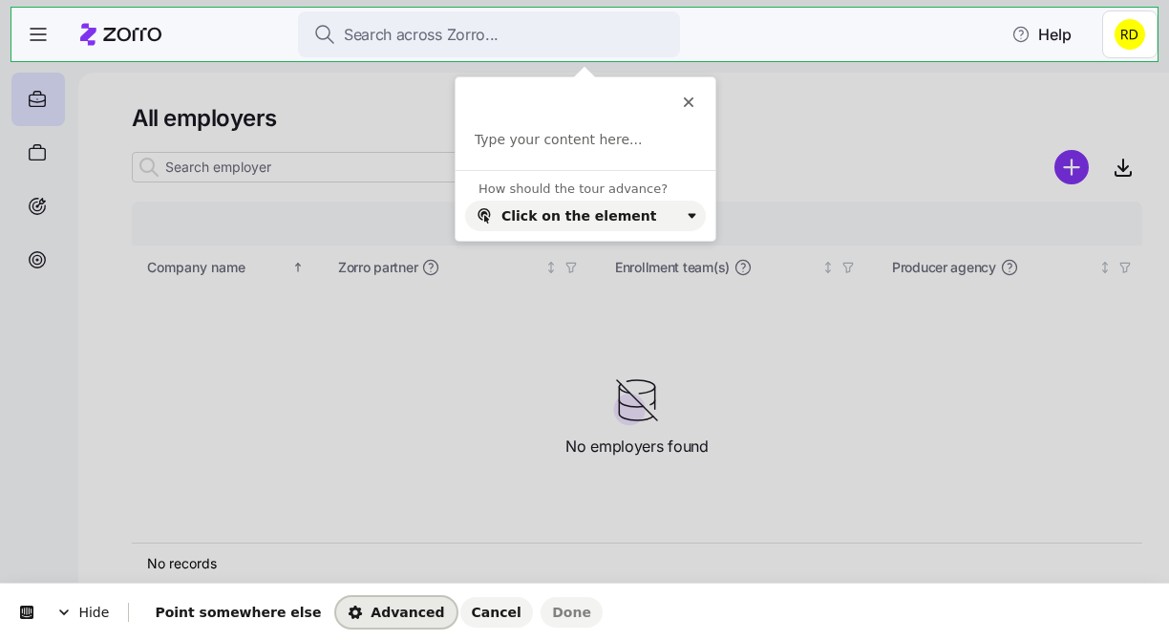
click at [378, 610] on span "Advanced" at bounding box center [396, 612] width 96 height 15
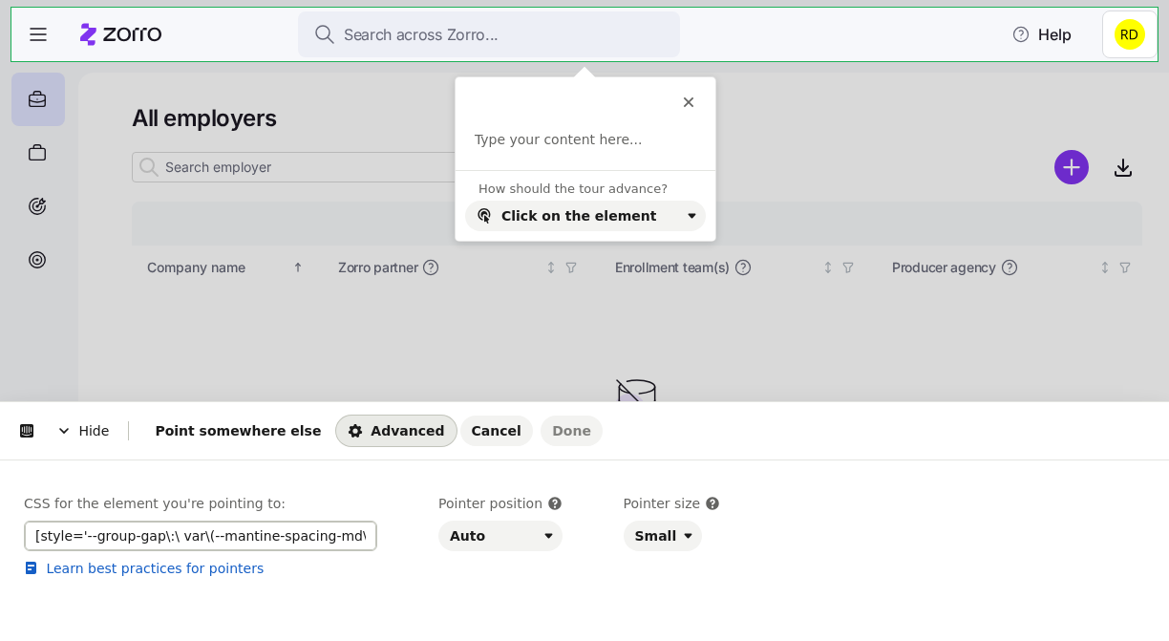
click at [235, 525] on input "[style='--group-gap\:\ var\(--mantine-spacing-md\)\;\ --group-align\:\ center\;…" at bounding box center [200, 536] width 353 height 31
paste input ".Card_root__CtTFu"
type input ".Card_root__CtTFu"
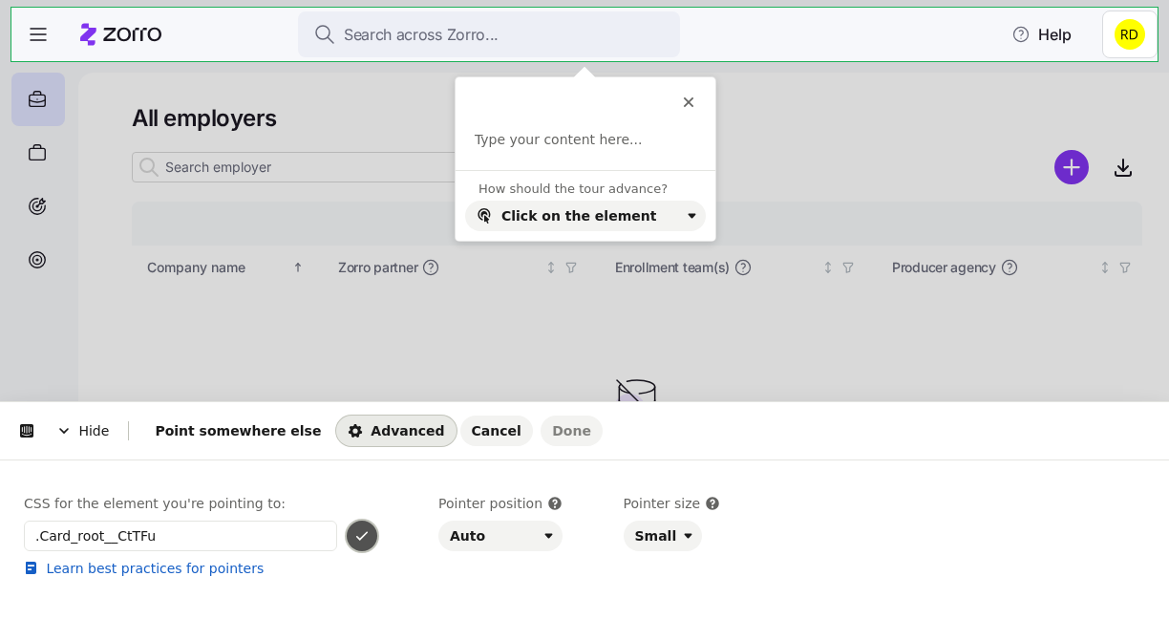
click at [366, 532] on icon "button" at bounding box center [361, 536] width 11 height 10
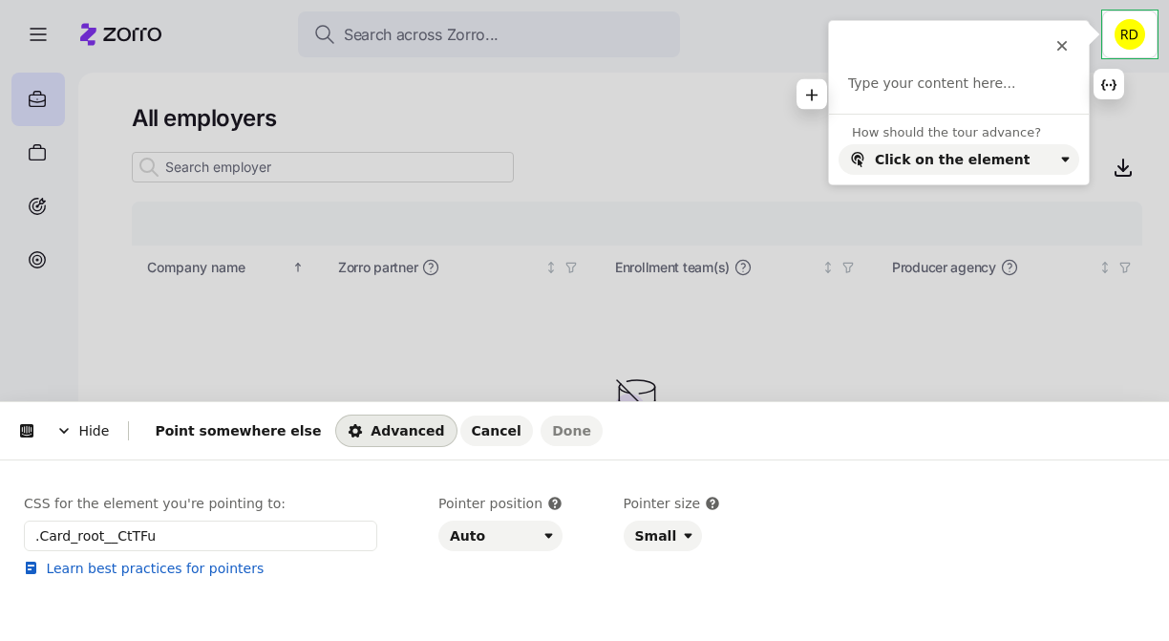
click at [866, 85] on p at bounding box center [959, 84] width 222 height 19
click at [552, 433] on span "Done" at bounding box center [571, 430] width 39 height 15
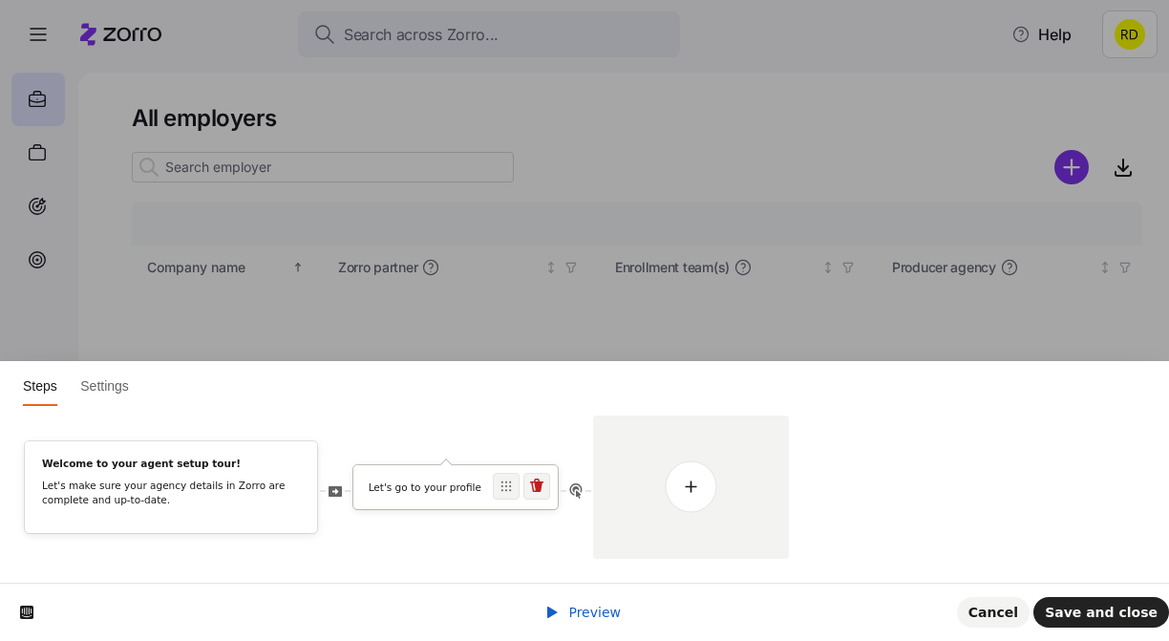
click at [428, 493] on p "Let's go to your profile" at bounding box center [456, 488] width 175 height 14
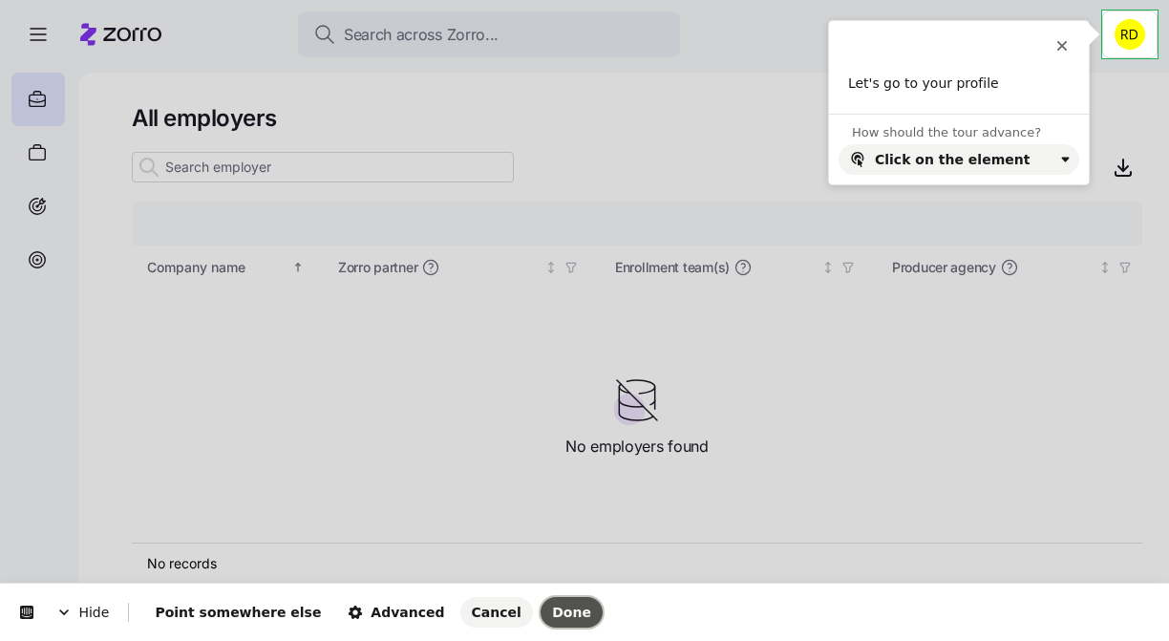
click at [552, 609] on span "Done" at bounding box center [571, 612] width 39 height 15
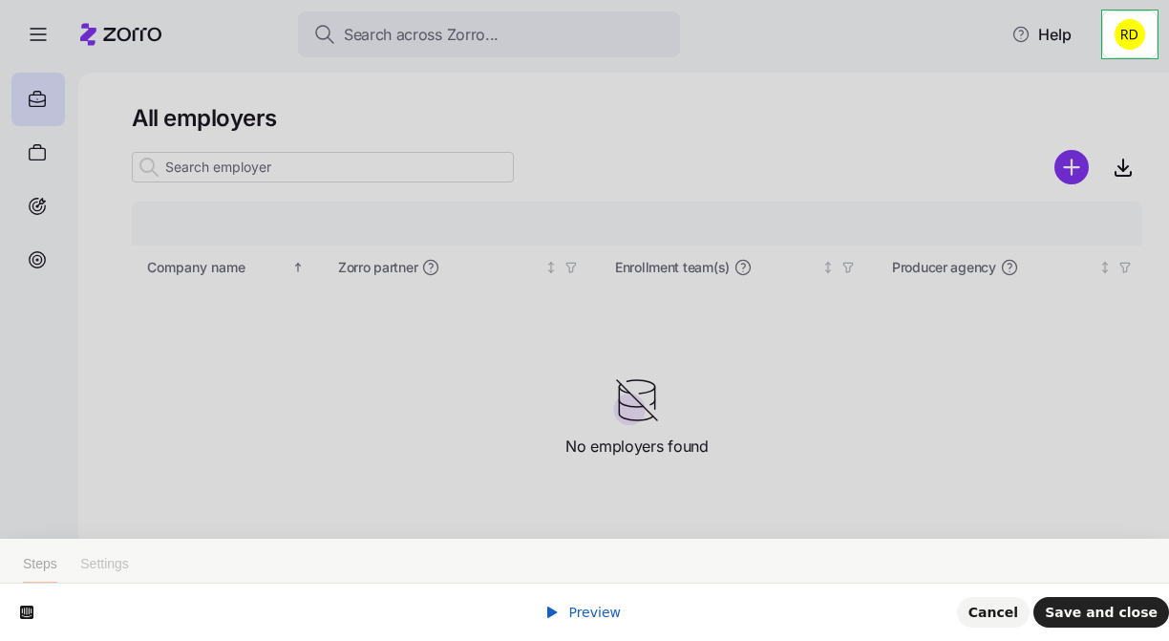
scroll to position [53, 0]
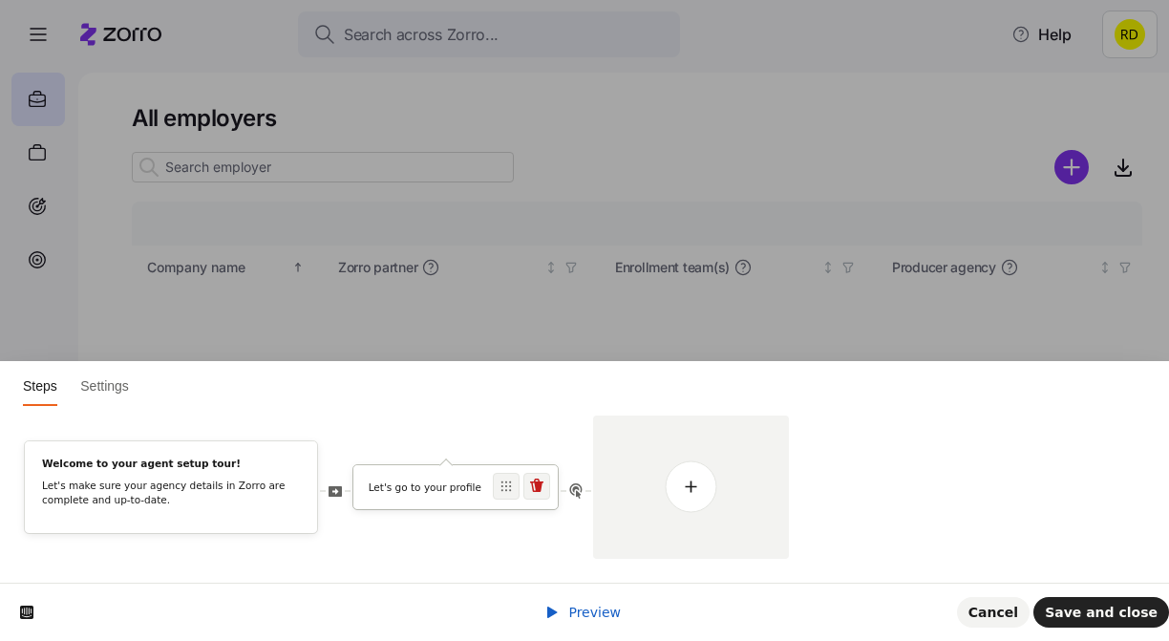
click at [449, 470] on div "Let's go to your profile" at bounding box center [455, 487] width 204 height 44
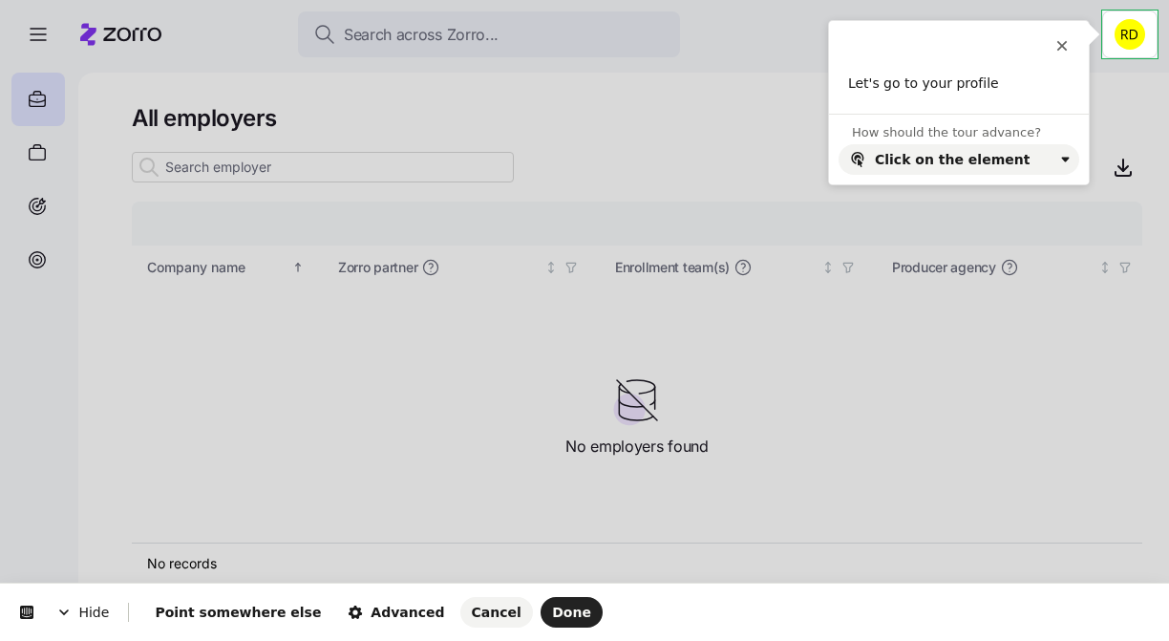
click at [1137, 0] on html "Hide Point somewhere else Advanced Cancel Done This button doesn't work while y…" at bounding box center [584, 0] width 1169 height 0
click at [1013, 169] on button "Click on the element" at bounding box center [959, 159] width 241 height 31
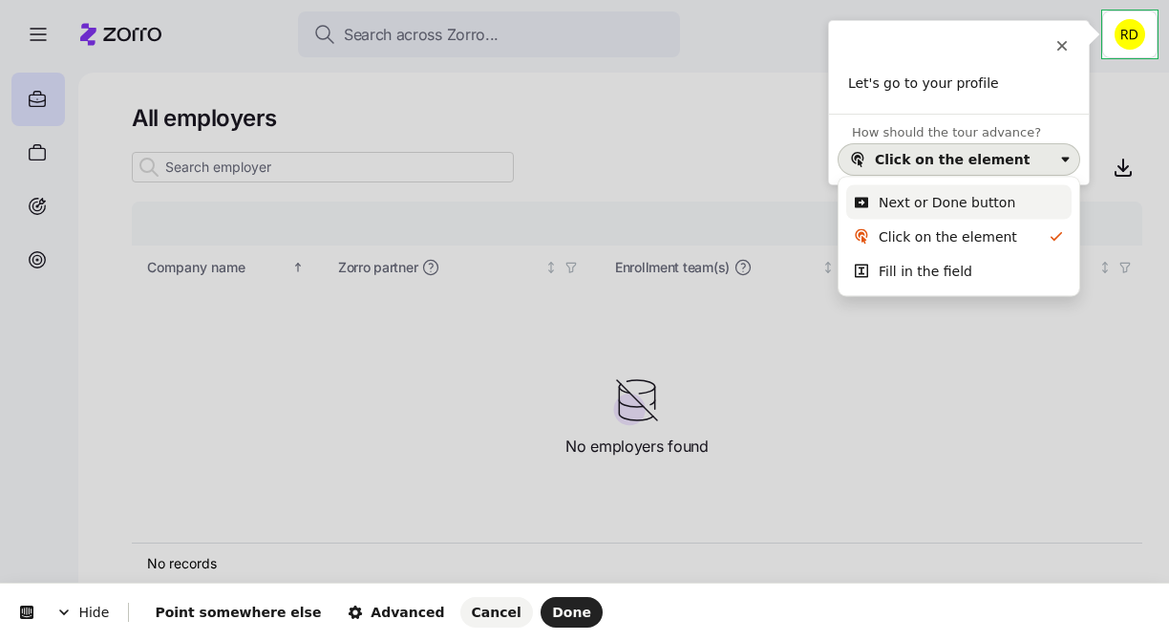
click at [975, 203] on div "Next or Done button" at bounding box center [947, 202] width 137 height 19
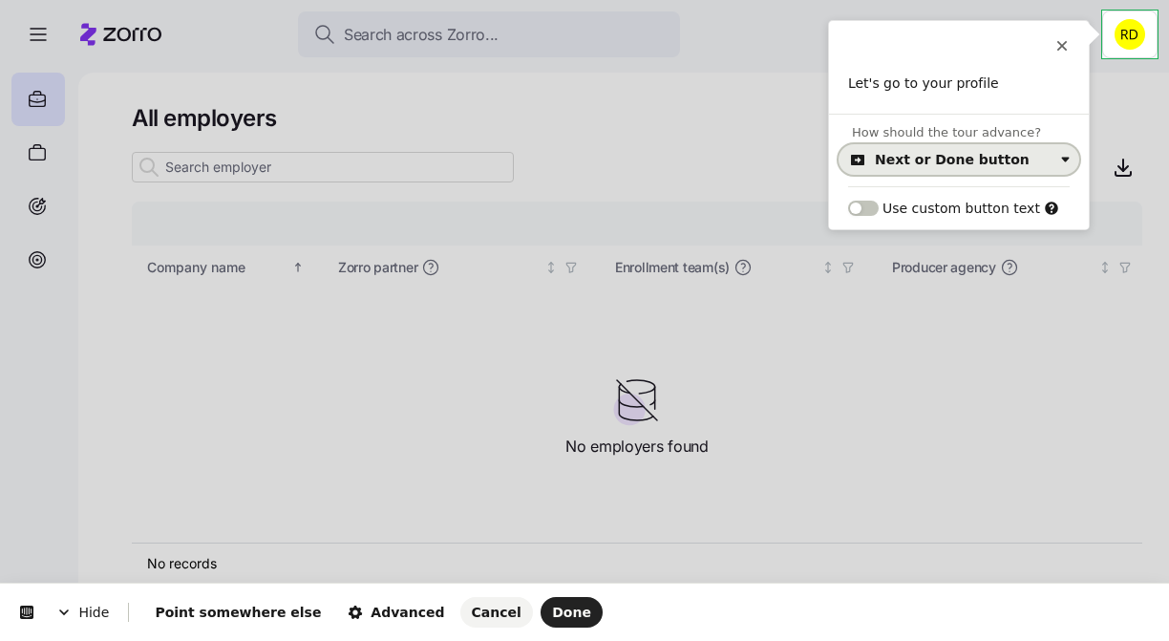
click at [1001, 163] on div "Next or Done button" at bounding box center [952, 159] width 155 height 15
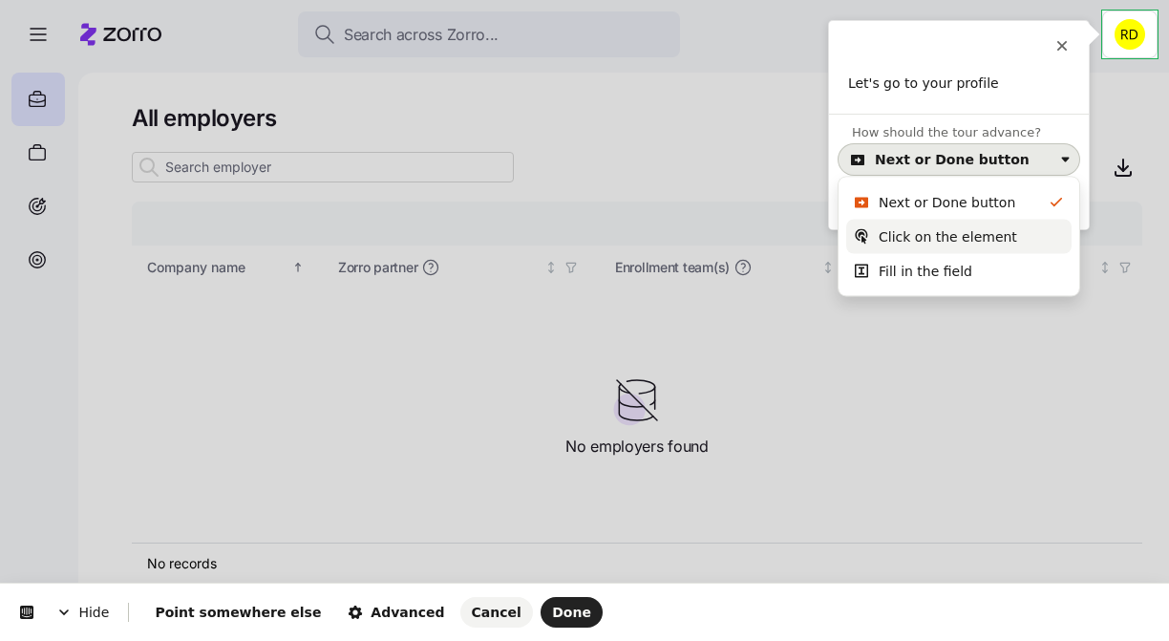
click at [971, 239] on div "Click on the element" at bounding box center [948, 236] width 139 height 19
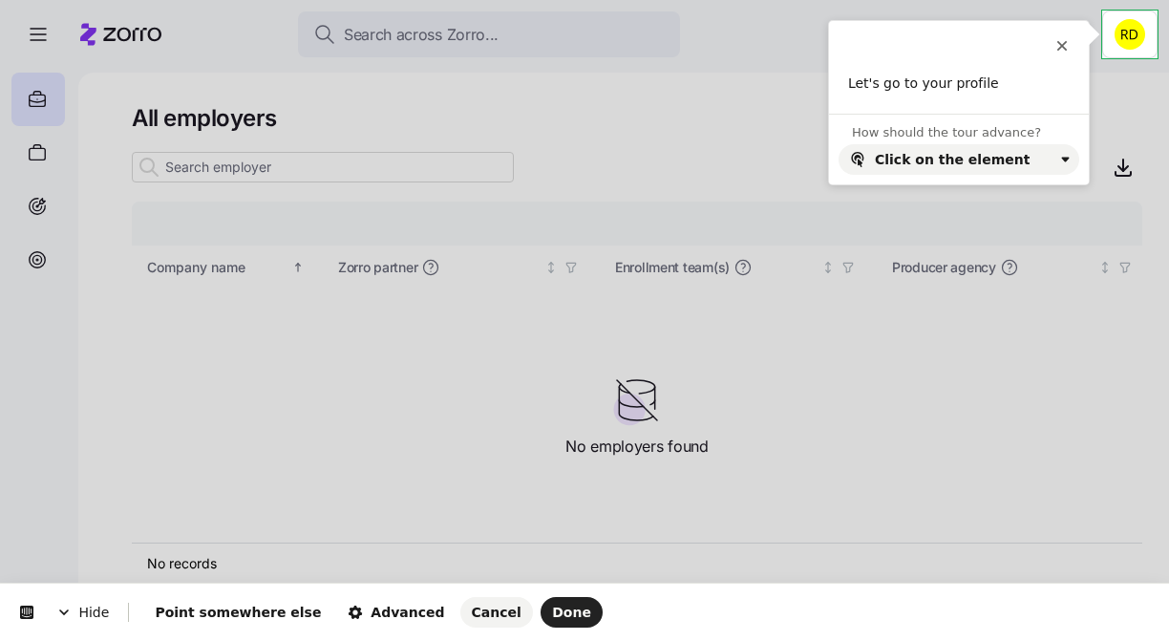
click at [1112, 0] on html "Hide Point somewhere else Advanced Cancel Done This button doesn't work while y…" at bounding box center [584, 0] width 1169 height 0
click at [541, 602] on button "Done" at bounding box center [572, 612] width 62 height 31
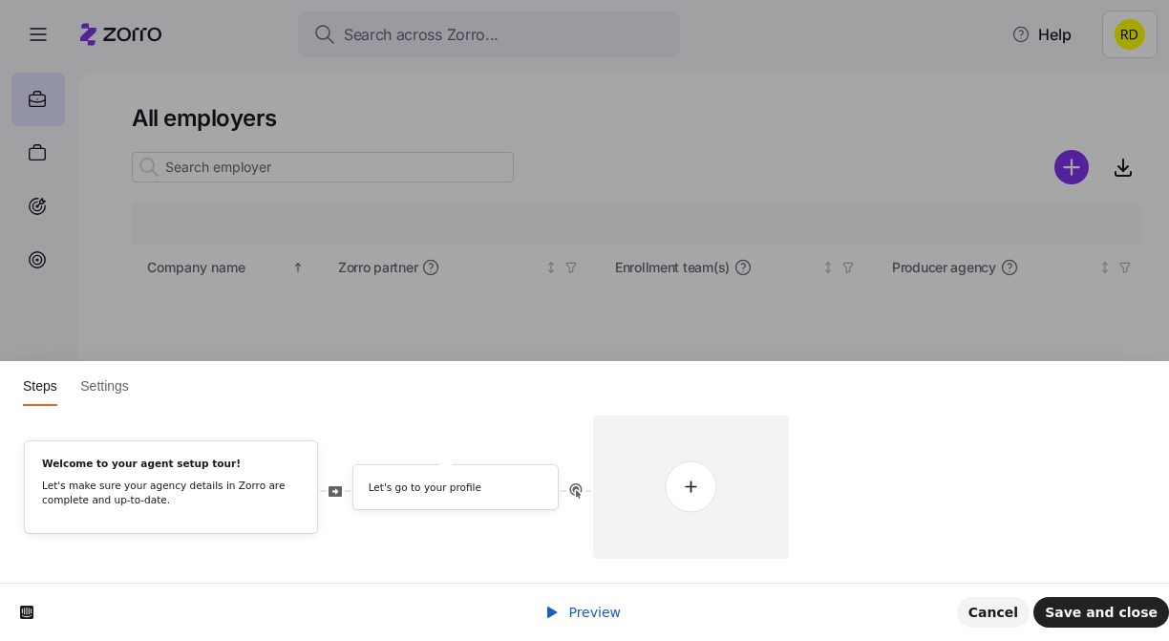
click at [601, 609] on span "Preview" at bounding box center [594, 612] width 53 height 15
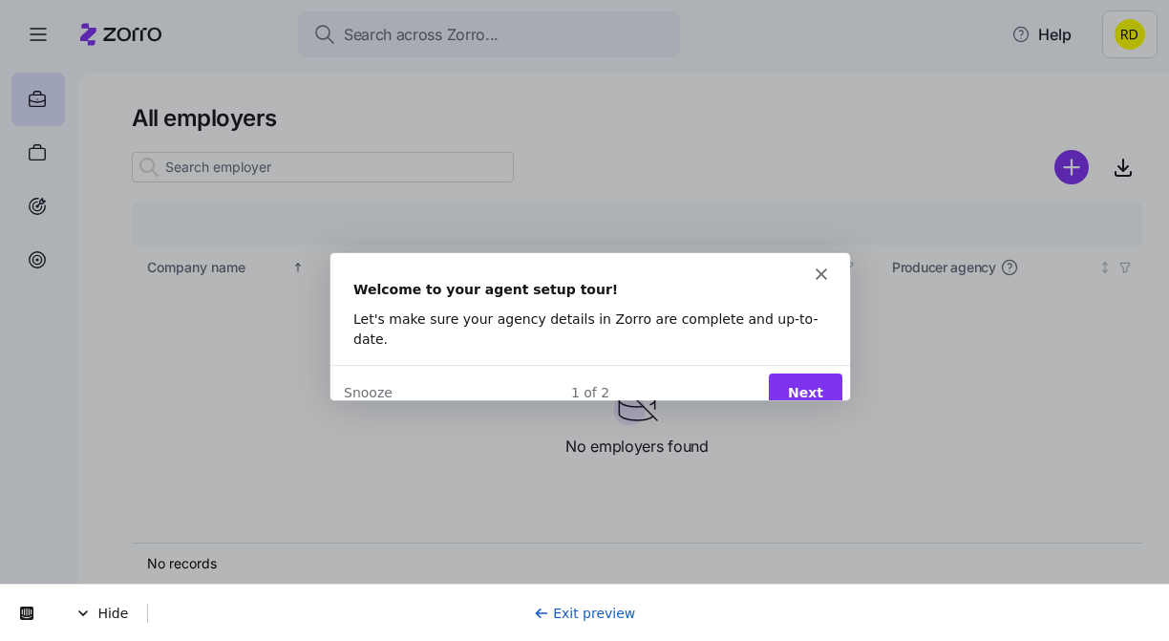
click at [800, 372] on button "Next" at bounding box center [805, 391] width 74 height 39
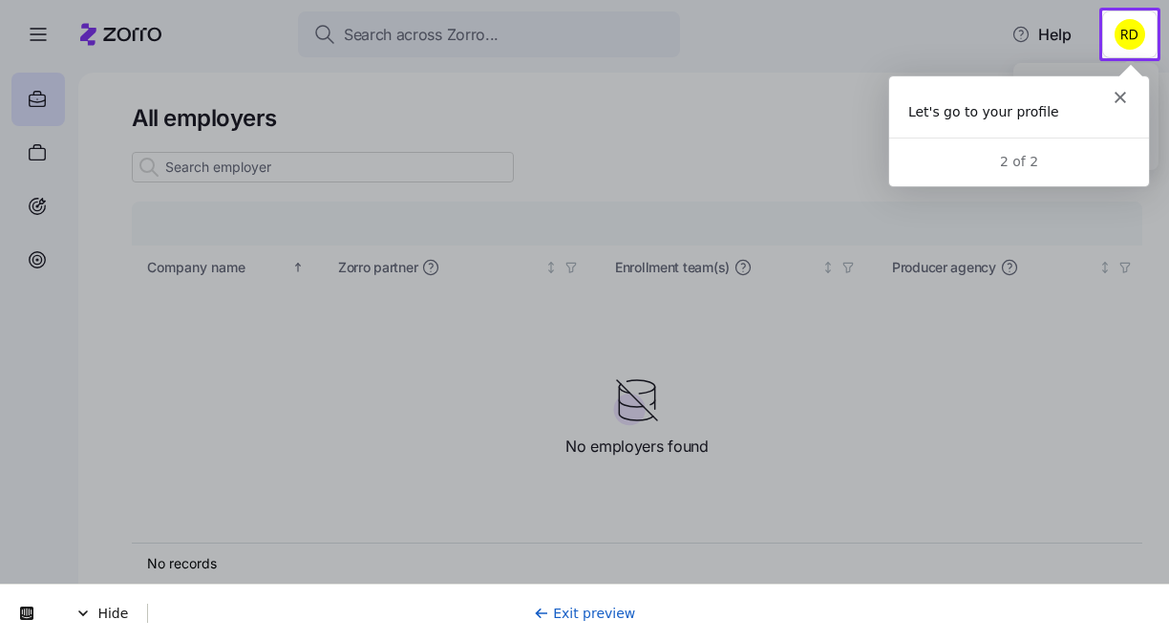
click at [1122, 42] on html "Search across Zorro... Help All employers Company details Benefit status Compan…" at bounding box center [584, 315] width 1169 height 630
click at [1121, 96] on polygon "Close" at bounding box center [1119, 96] width 11 height 11
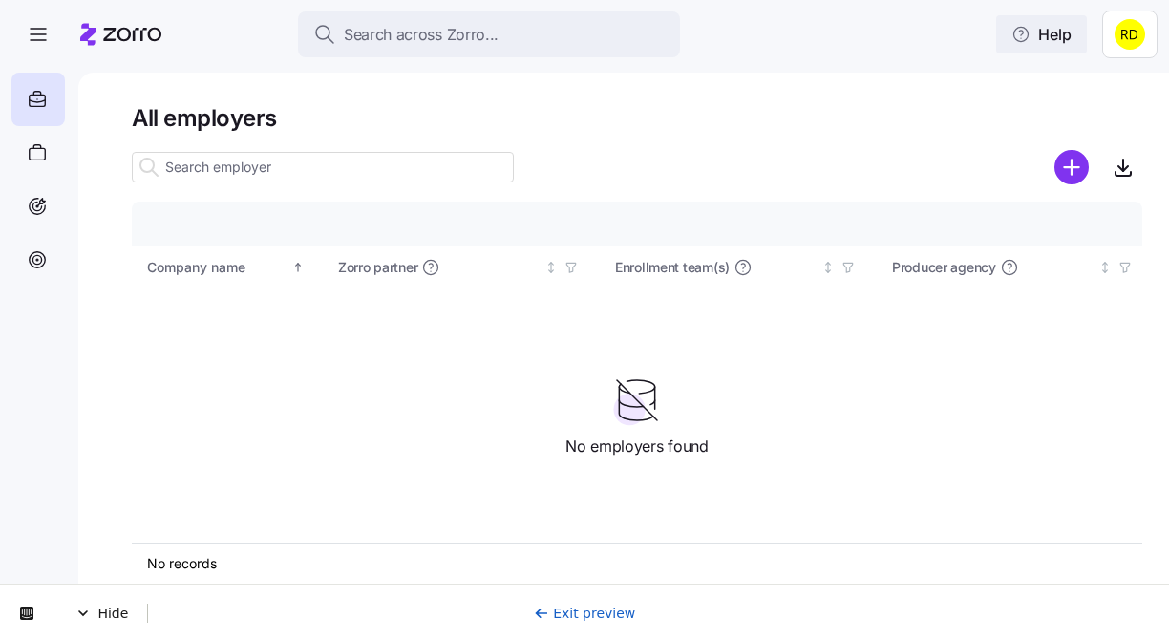
click at [1070, 45] on html "Search across Zorro... Help All employers Company details Benefit status Compan…" at bounding box center [584, 315] width 1169 height 630
click at [562, 608] on link "Exit preview" at bounding box center [585, 613] width 102 height 15
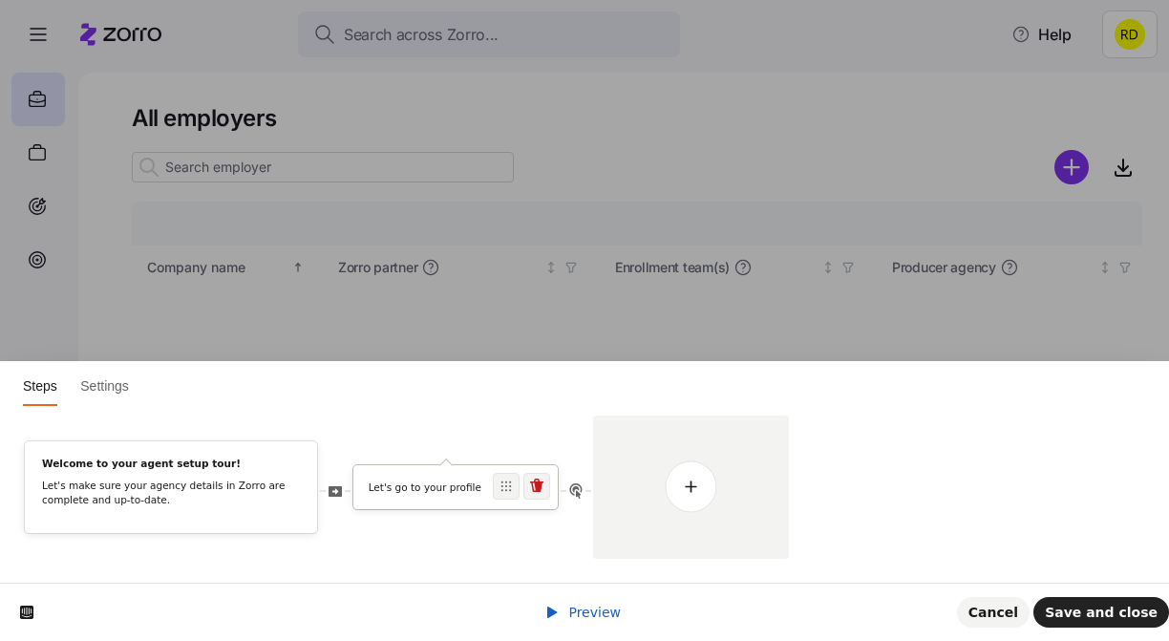
click at [469, 486] on p "Let's go to your profile" at bounding box center [456, 488] width 175 height 14
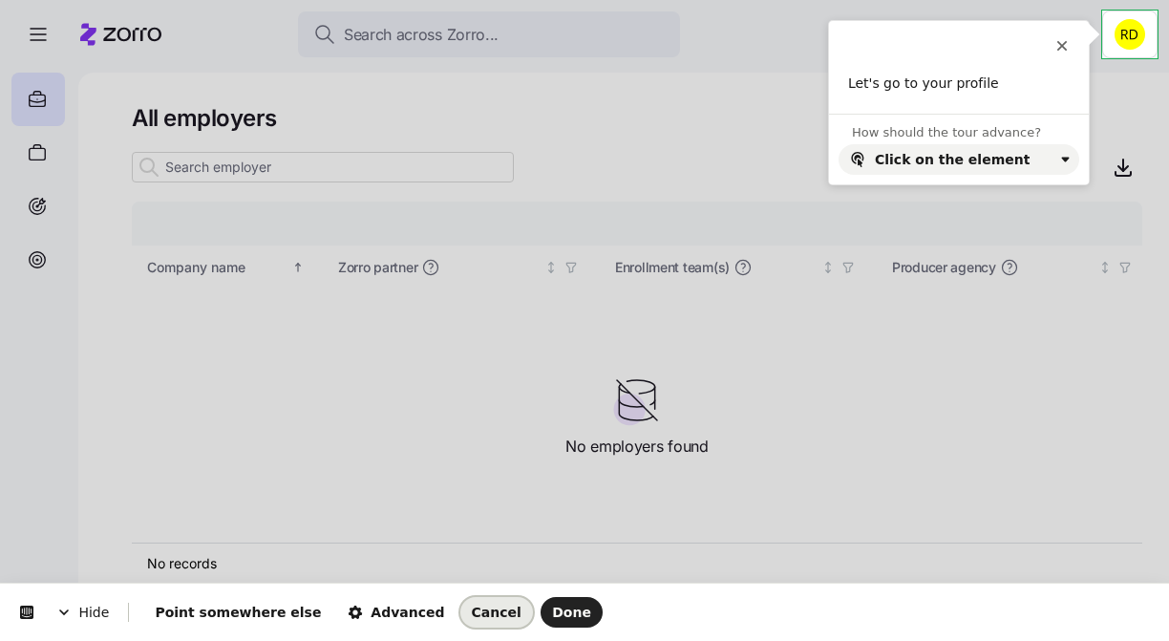
click at [464, 599] on button "Cancel" at bounding box center [496, 612] width 73 height 31
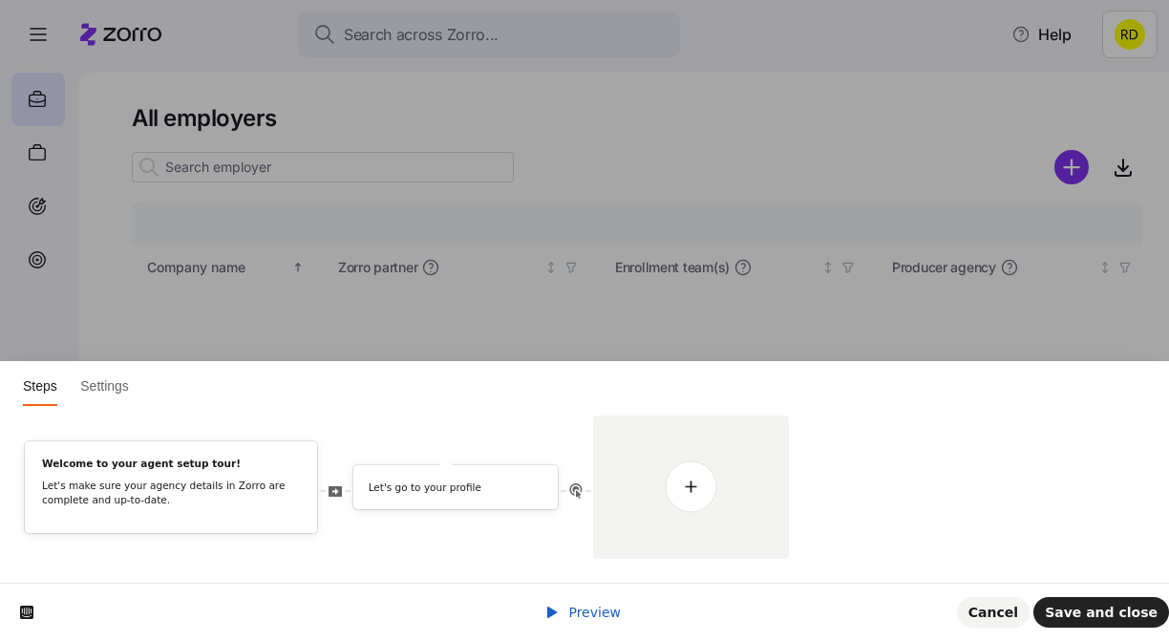
click at [577, 616] on span "Preview" at bounding box center [594, 612] width 53 height 15
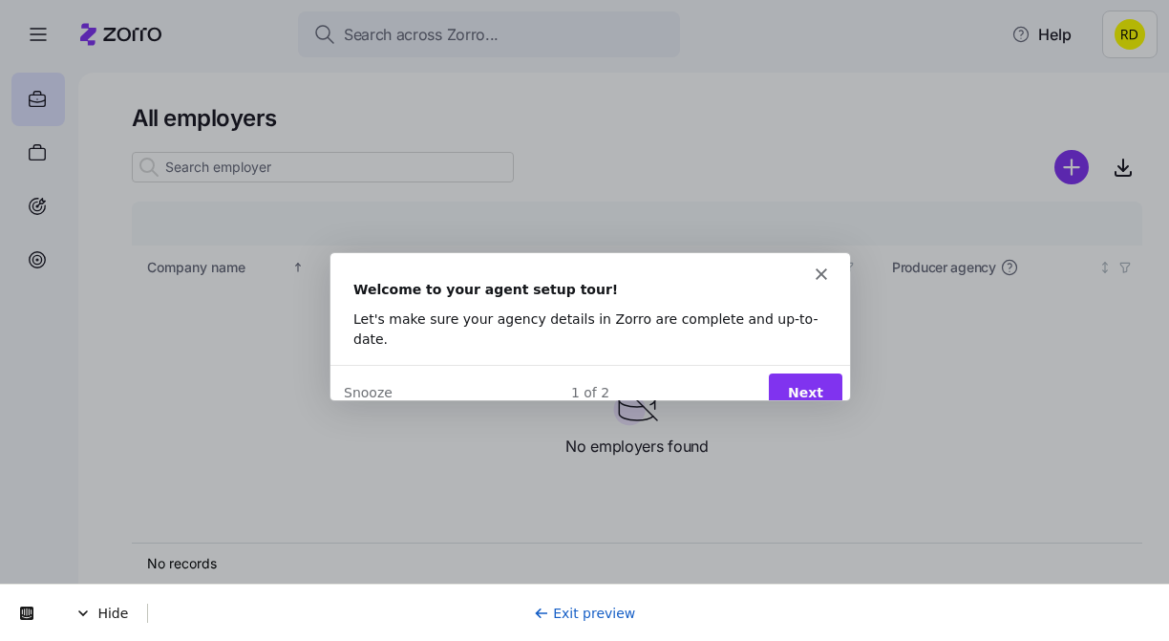
click at [804, 372] on button "Next" at bounding box center [805, 391] width 74 height 39
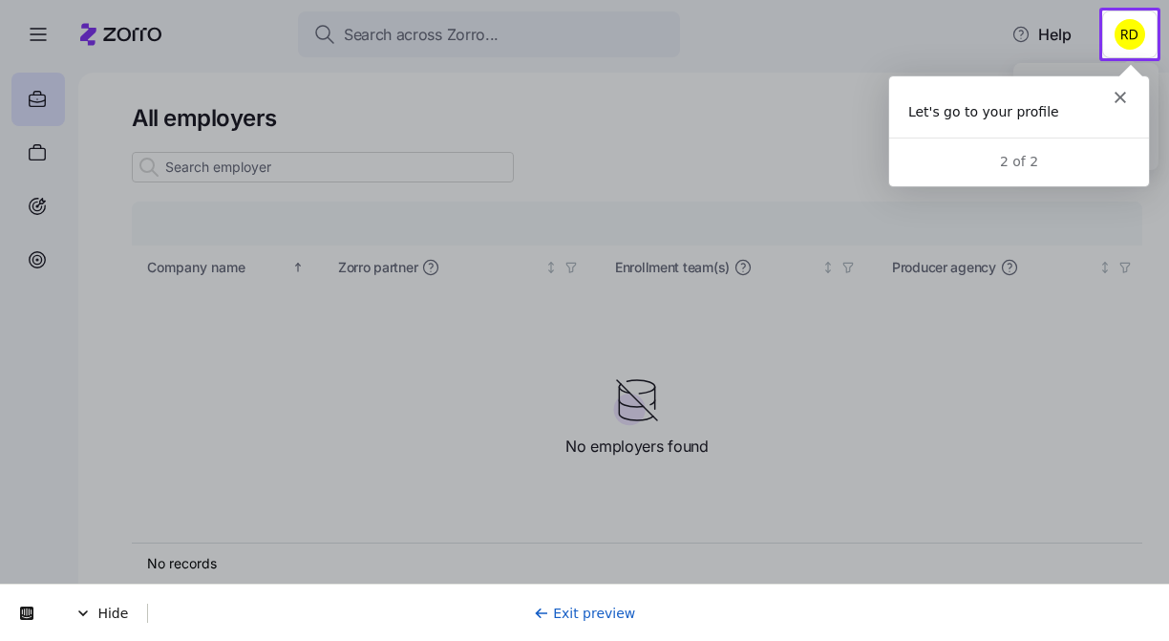
click at [1141, 25] on html "Search across Zorro... Help All employers Company details Benefit status Compan…" at bounding box center [584, 315] width 1169 height 630
click at [588, 611] on link "Exit preview" at bounding box center [585, 613] width 102 height 15
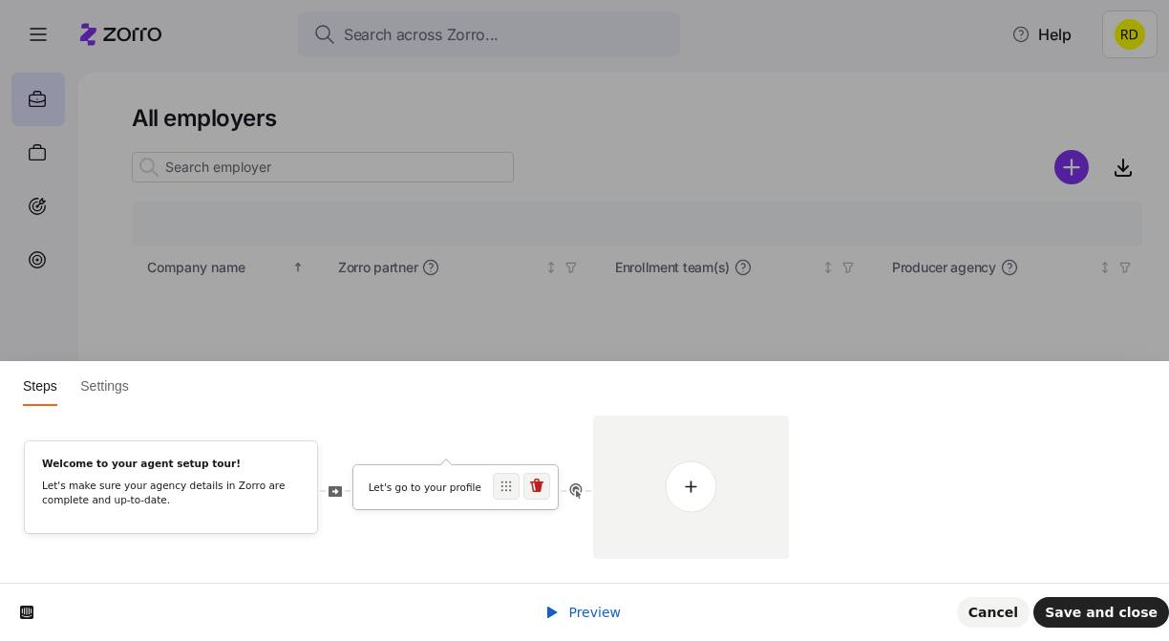
click at [438, 499] on div "Let's go to your profile" at bounding box center [455, 491] width 204 height 21
click at [504, 488] on icon at bounding box center [506, 486] width 11 height 11
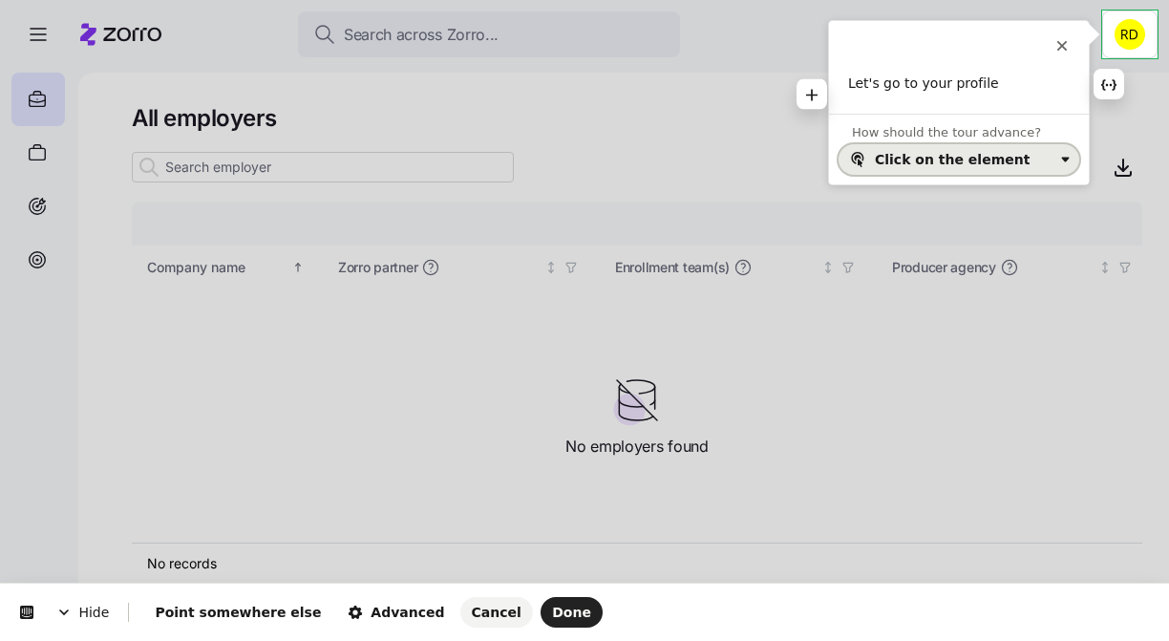
click at [950, 163] on div "Click on the element" at bounding box center [952, 159] width 155 height 15
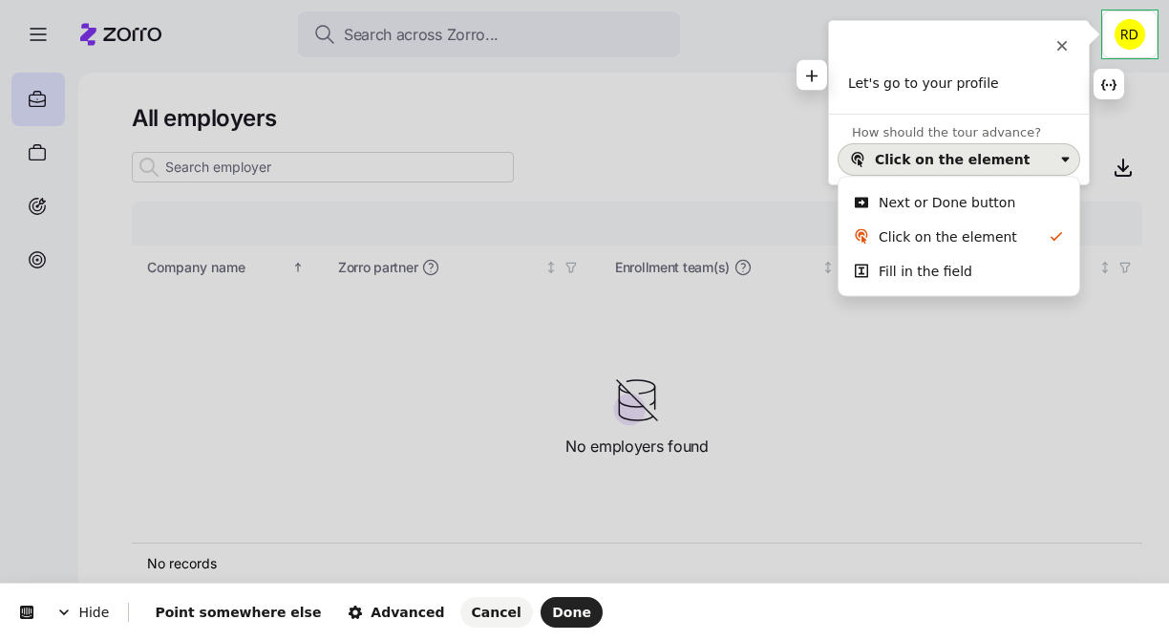
click at [994, 87] on p "Let's go to your profile" at bounding box center [959, 84] width 222 height 19
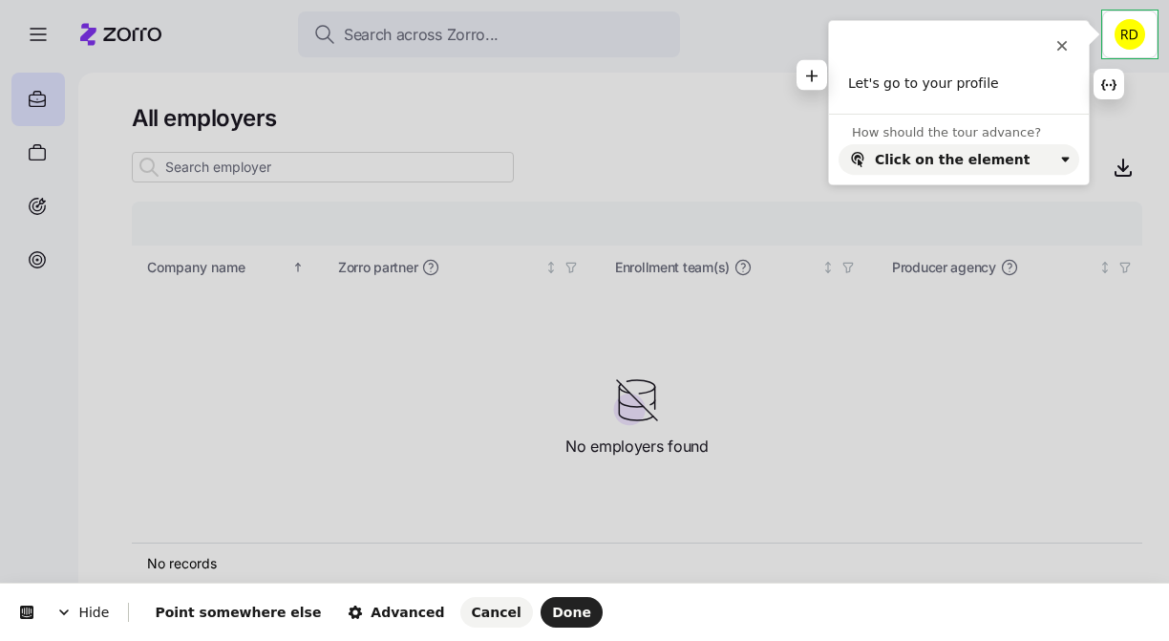
click at [879, 79] on p "Let's go to your profile" at bounding box center [959, 84] width 222 height 19
click at [1110, 91] on icon "button" at bounding box center [1108, 84] width 15 height 15
click at [857, 89] on p "Let's go to your profile" at bounding box center [959, 84] width 222 height 19
click at [820, 92] on button "button" at bounding box center [812, 94] width 31 height 31
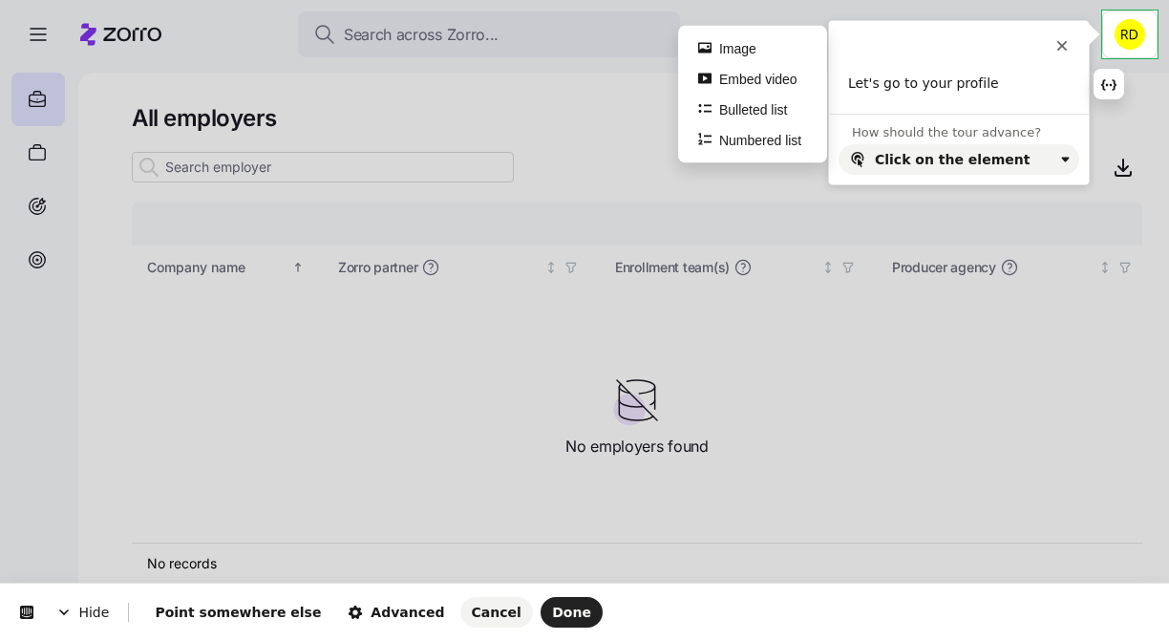
click at [946, 95] on div "Let's go to your profile Image Embed video Bulleted list Numbered list" at bounding box center [959, 94] width 260 height 39
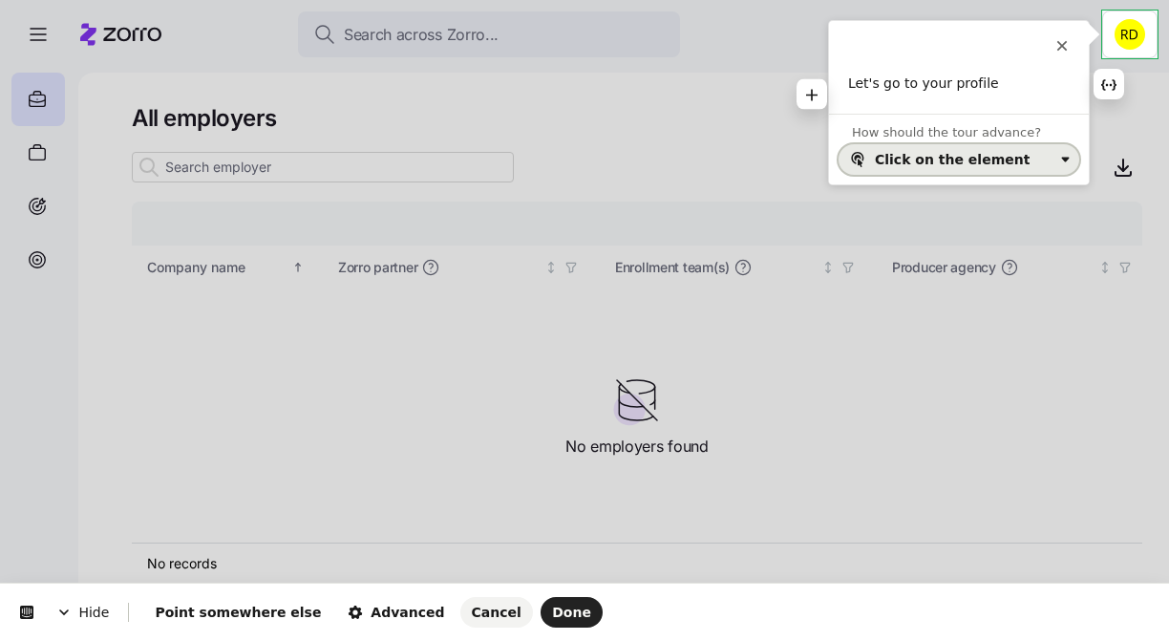
click at [995, 147] on button "Click on the element" at bounding box center [959, 159] width 241 height 31
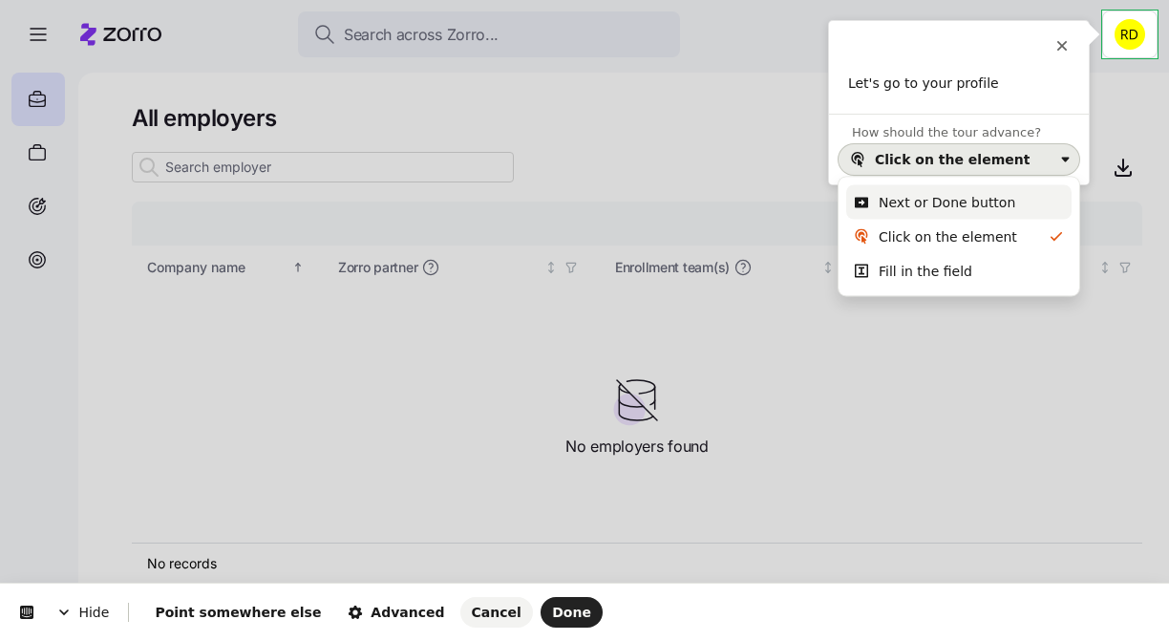
click at [964, 202] on div "Next or Done button" at bounding box center [947, 202] width 137 height 19
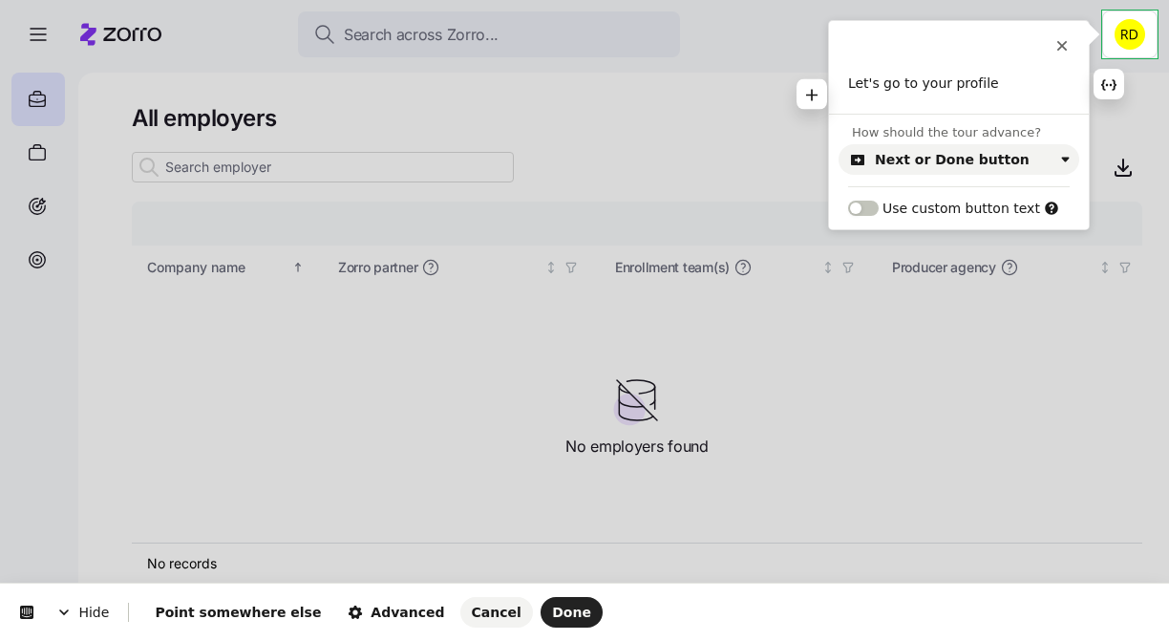
click at [997, 84] on p "Let's go to your profile" at bounding box center [959, 84] width 222 height 19
click at [996, 83] on p "Let's go to your profile" at bounding box center [959, 84] width 222 height 19
click at [974, 85] on p "Let's go to your profile" at bounding box center [959, 84] width 222 height 19
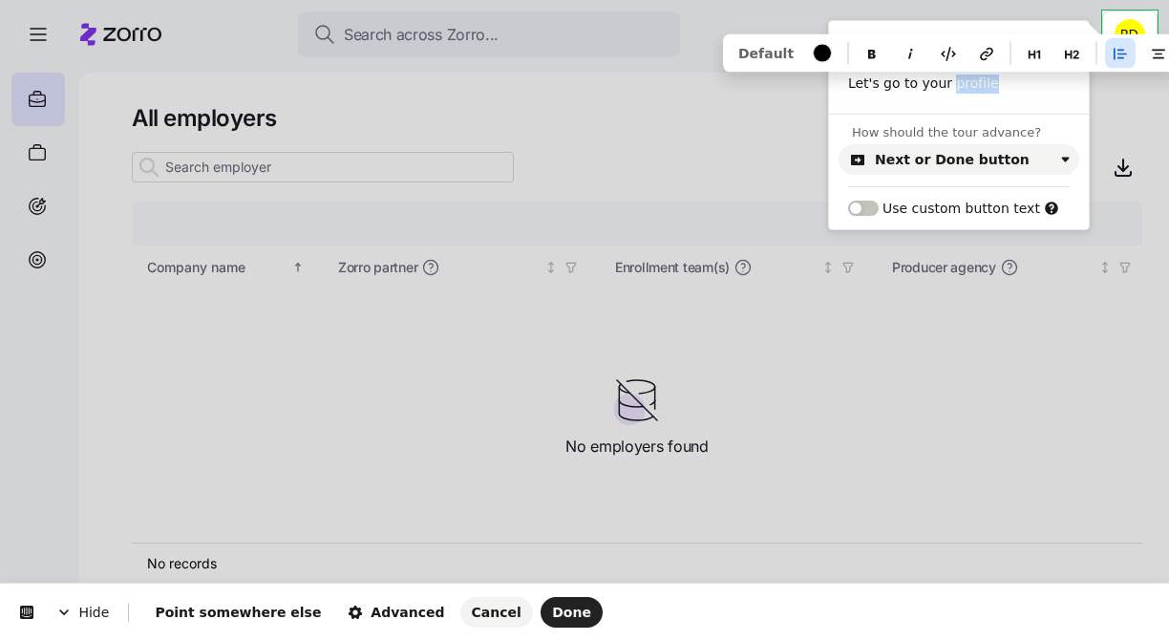
click at [974, 85] on p "Let's go to your profile" at bounding box center [959, 84] width 222 height 19
click at [1014, 95] on div "Let's go to your profile Default" at bounding box center [959, 94] width 260 height 39
click at [972, 164] on div "Next or Done button" at bounding box center [952, 159] width 155 height 15
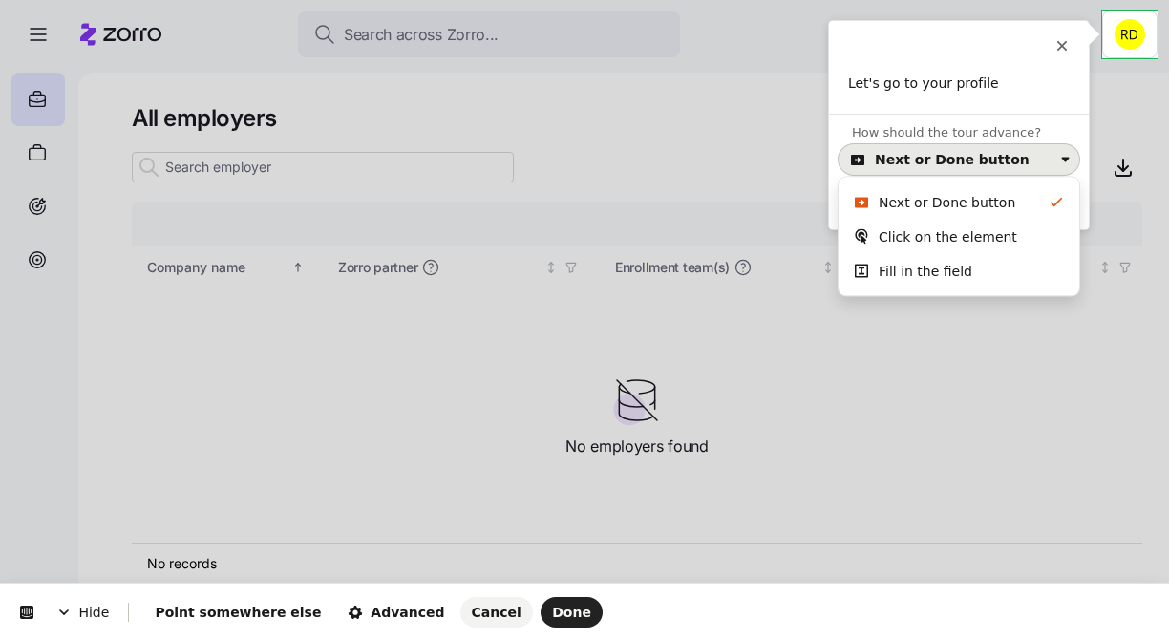
click at [1000, 119] on div "How should the tour advance? Next or Done button Use custom button text" at bounding box center [959, 172] width 260 height 116
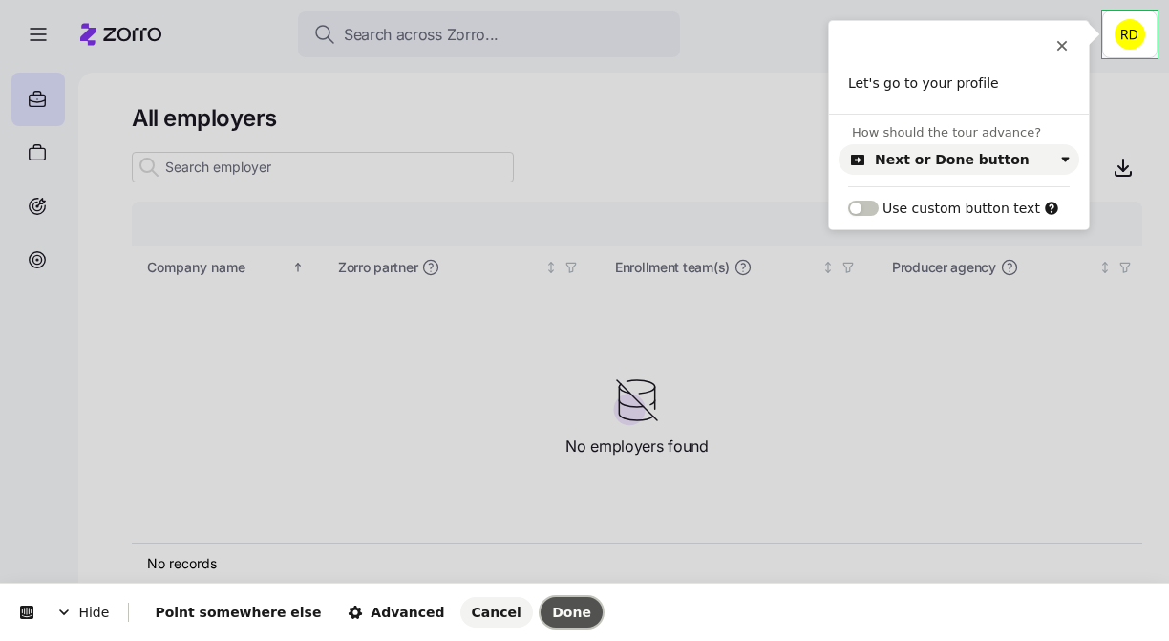
click at [552, 612] on span "Done" at bounding box center [571, 612] width 39 height 15
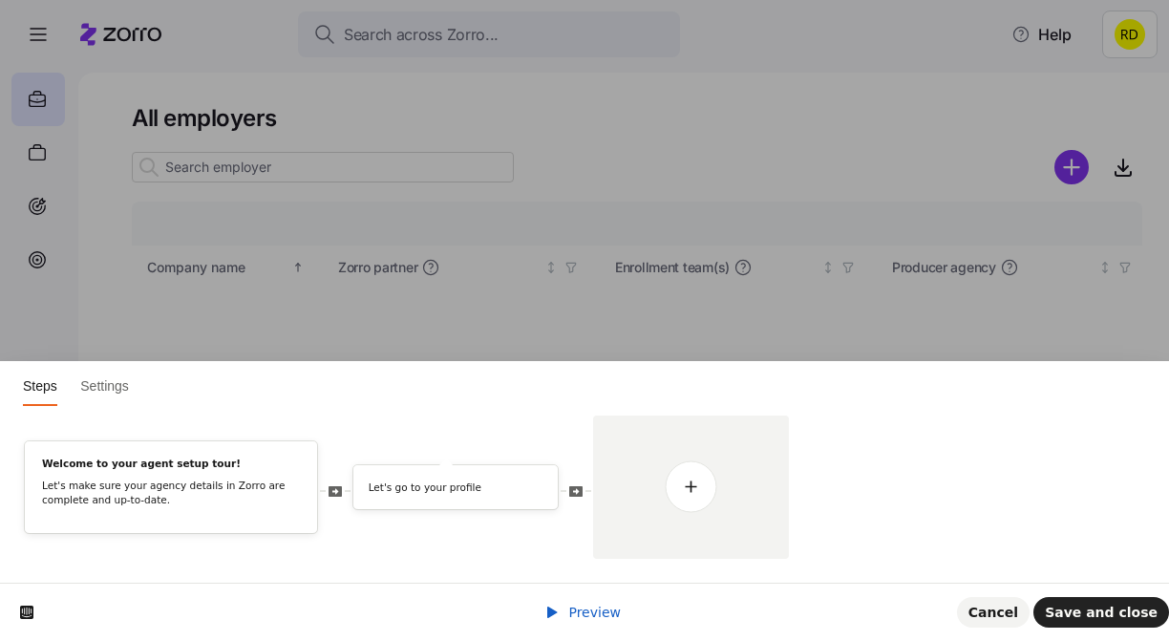
click at [568, 615] on link "Preview" at bounding box center [583, 612] width 76 height 15
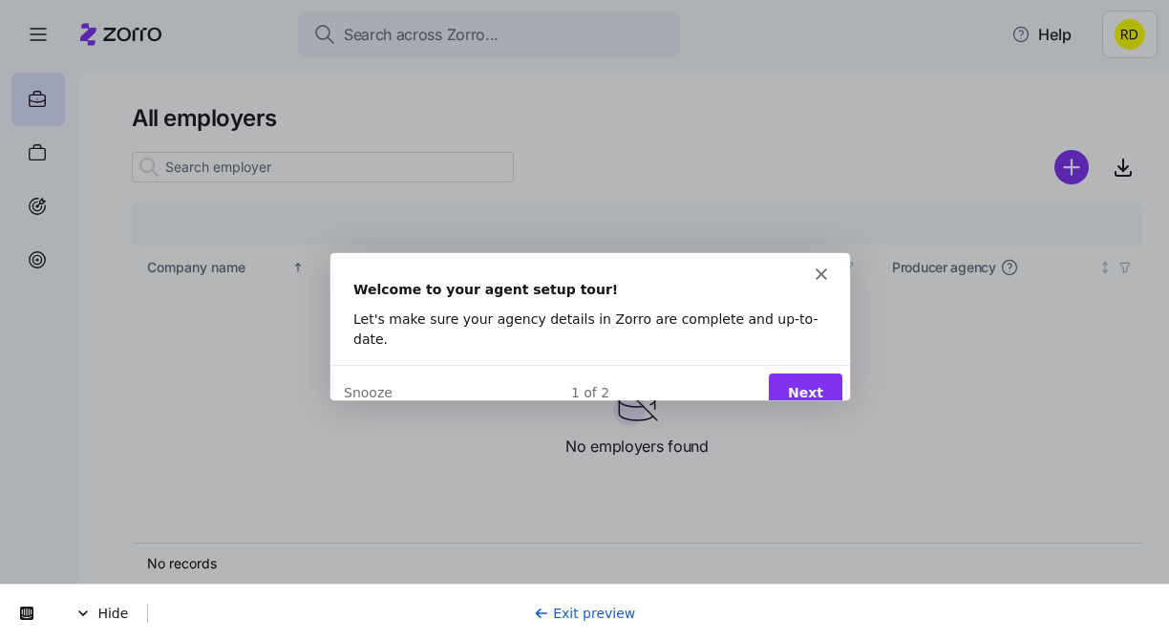
click at [807, 372] on button "Next" at bounding box center [805, 391] width 74 height 39
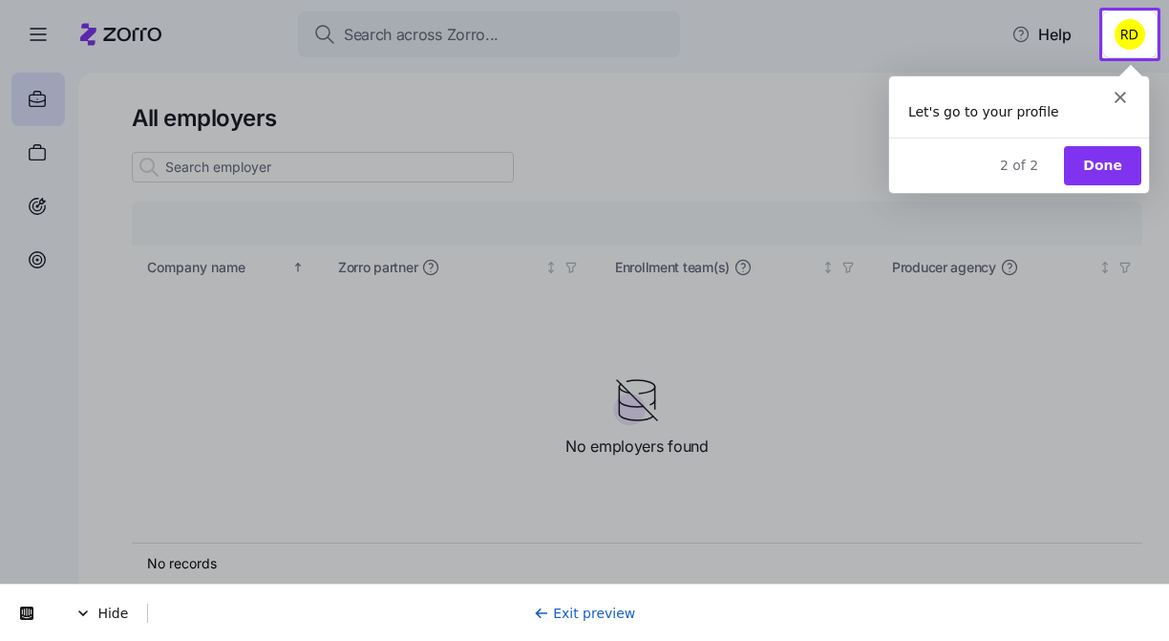
click at [1099, 160] on button "Done" at bounding box center [1101, 164] width 77 height 39
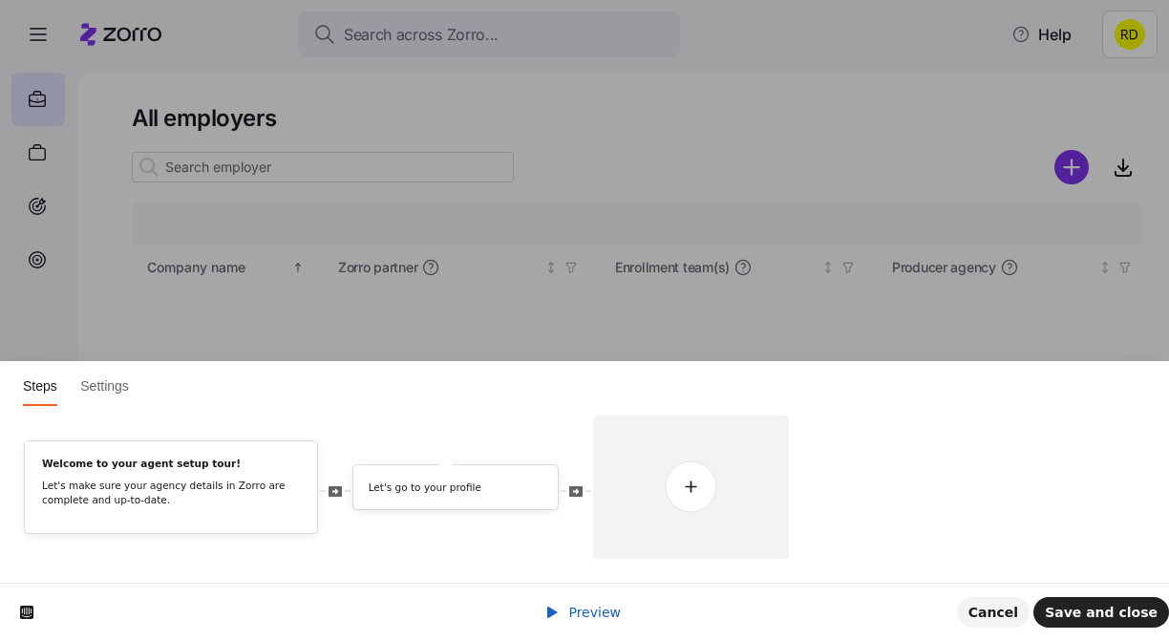
click at [1118, 0] on html "Steps Settings Welcome to your agent setup tour! Let's make sure your agency de…" at bounding box center [584, 0] width 1169 height 0
click at [457, 493] on p "Let's go to your profile" at bounding box center [456, 488] width 175 height 14
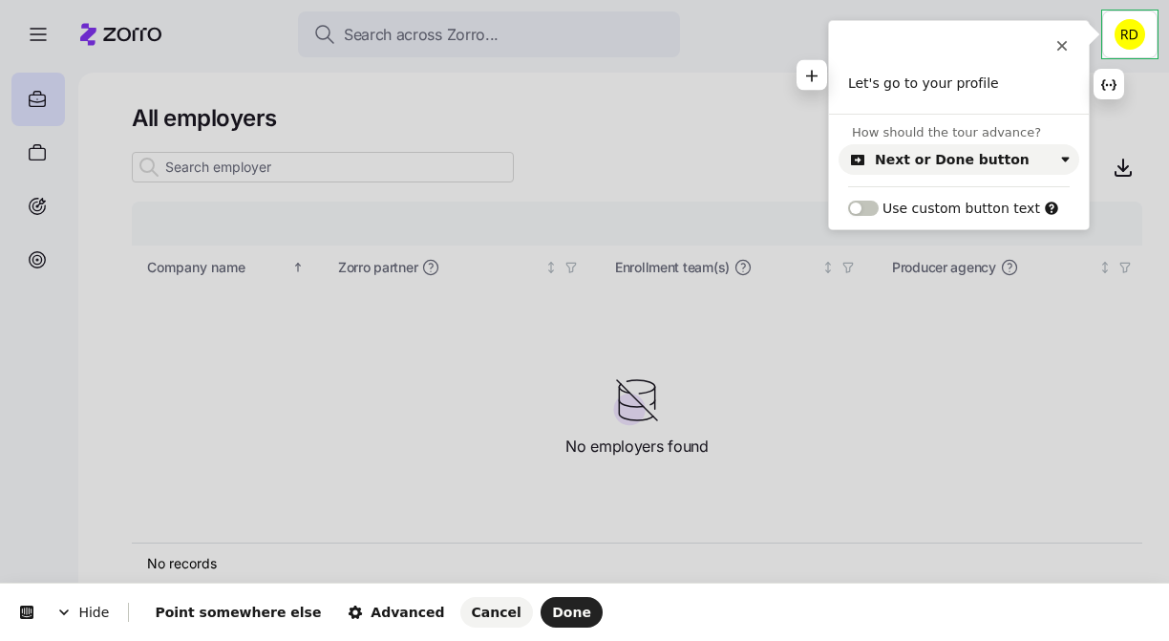
click at [1011, 77] on p "Let's go to your profile" at bounding box center [959, 84] width 222 height 19
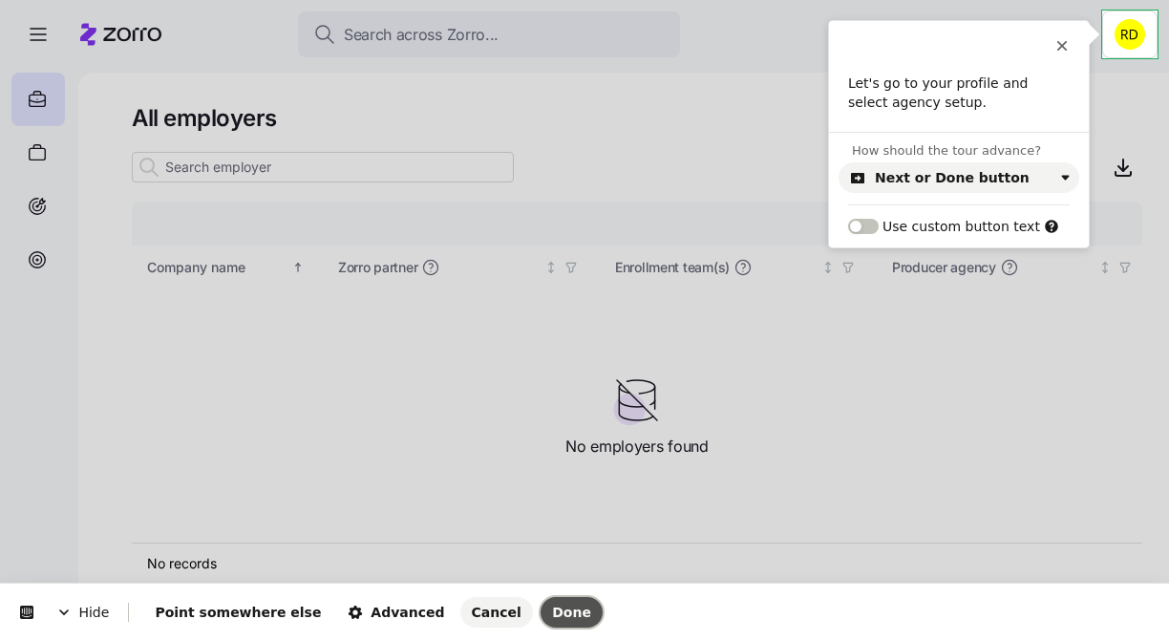
click at [552, 610] on span "Done" at bounding box center [571, 612] width 39 height 15
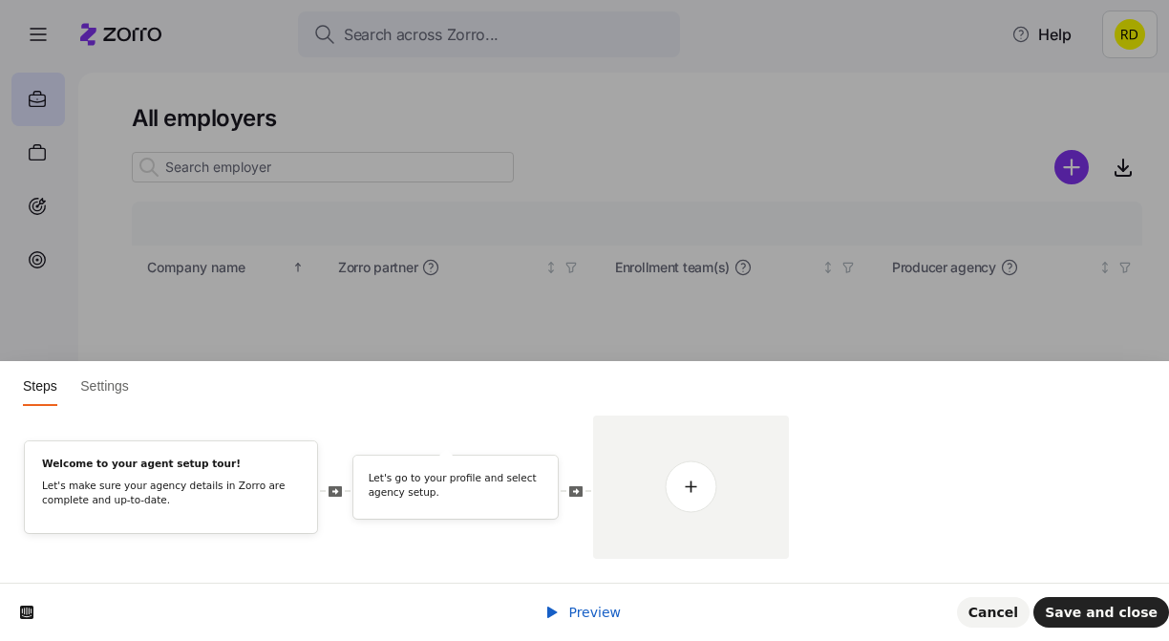
click at [556, 618] on icon at bounding box center [552, 612] width 15 height 15
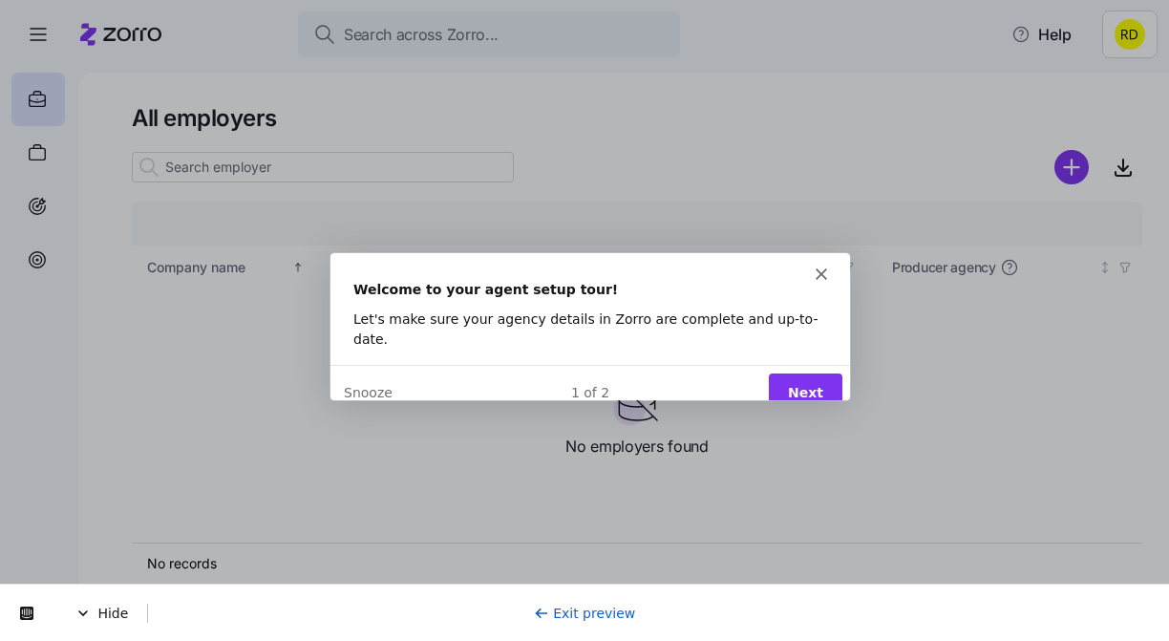
click at [802, 374] on button "Next" at bounding box center [805, 391] width 74 height 39
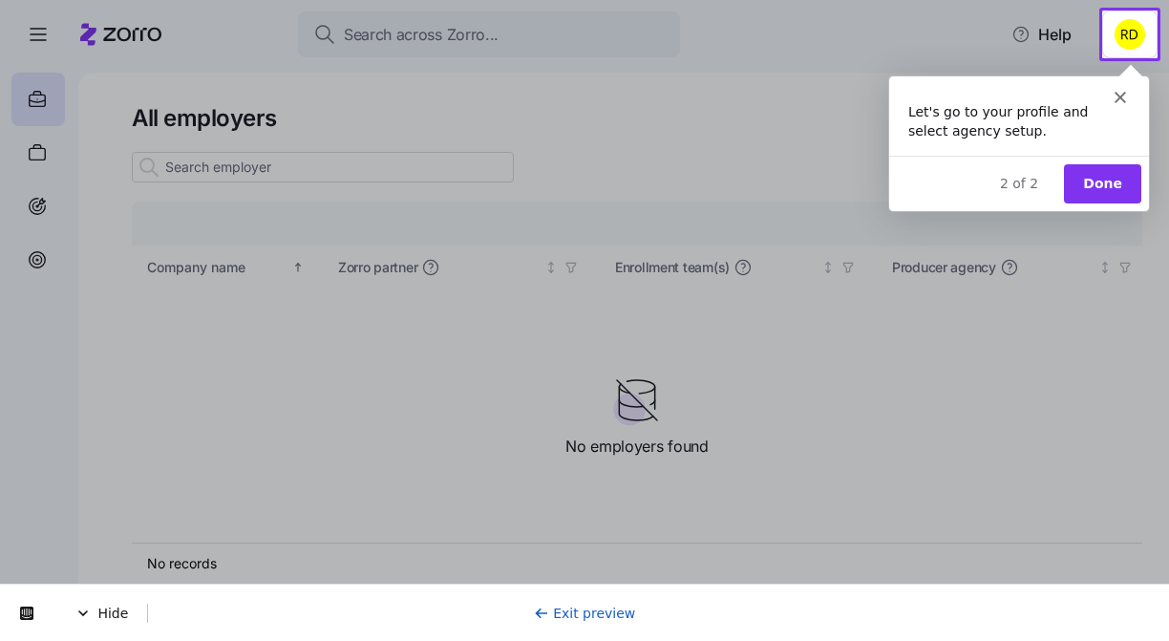
click at [1111, 183] on button "Done" at bounding box center [1101, 182] width 77 height 39
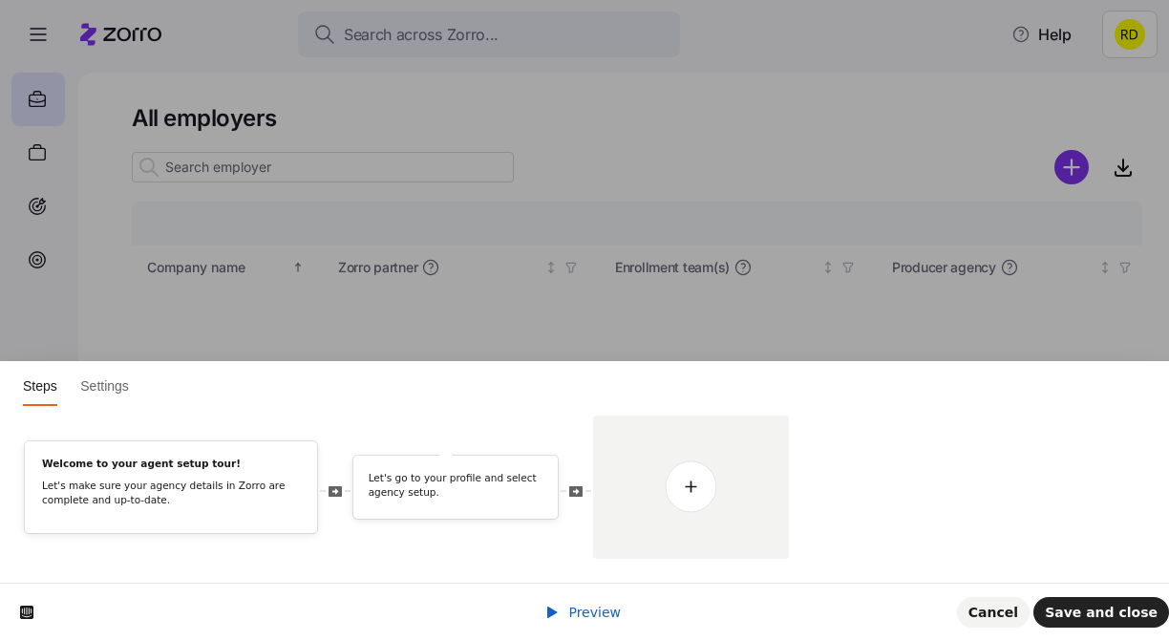
click at [1122, 0] on html "Steps Settings Welcome to your agent setup tour! Let's make sure your agency de…" at bounding box center [584, 0] width 1169 height 0
click at [453, 489] on p "Let's go to your profile and select agency setup." at bounding box center [456, 485] width 175 height 28
click at [478, 491] on p "Let's go to your profile and select agency setup." at bounding box center [456, 485] width 175 height 28
click at [438, 500] on div "Let's go to your profile and select agency setup." at bounding box center [455, 488] width 204 height 35
click at [498, 474] on span at bounding box center [506, 476] width 27 height 27
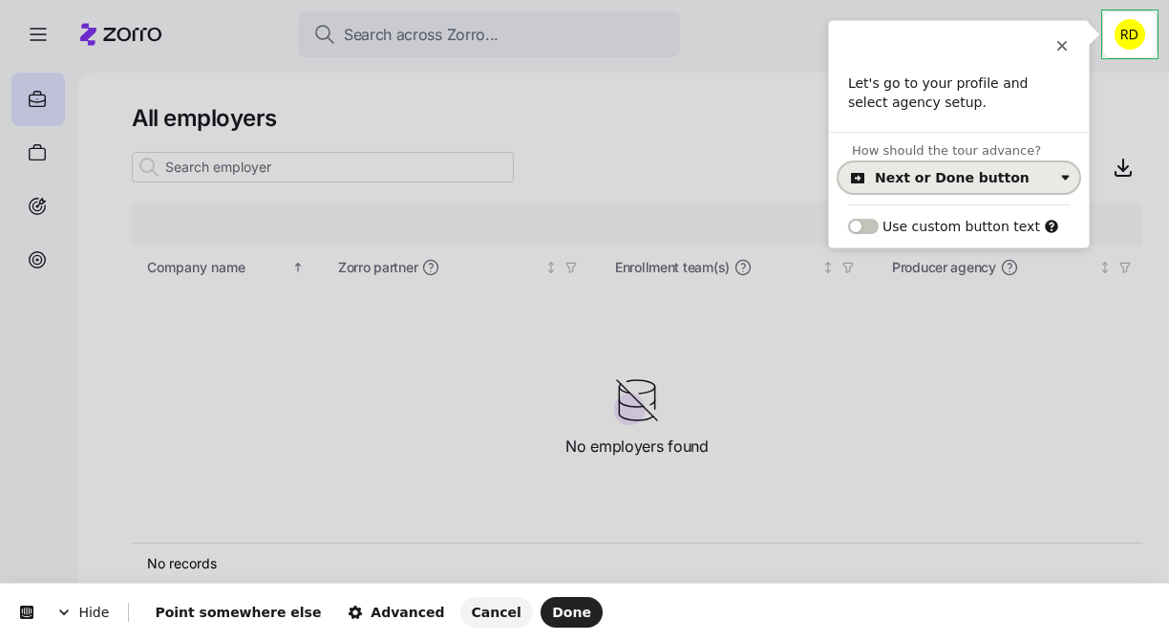
click at [964, 185] on button "Next or Done button" at bounding box center [959, 177] width 241 height 31
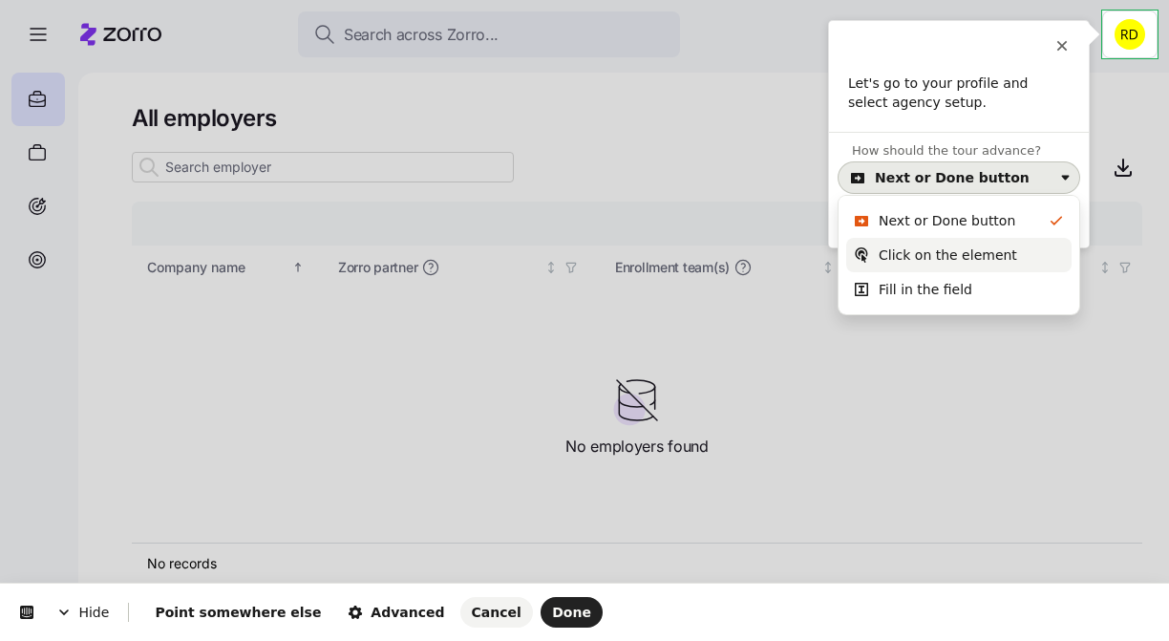
click at [947, 246] on div "Click on the element" at bounding box center [948, 255] width 139 height 19
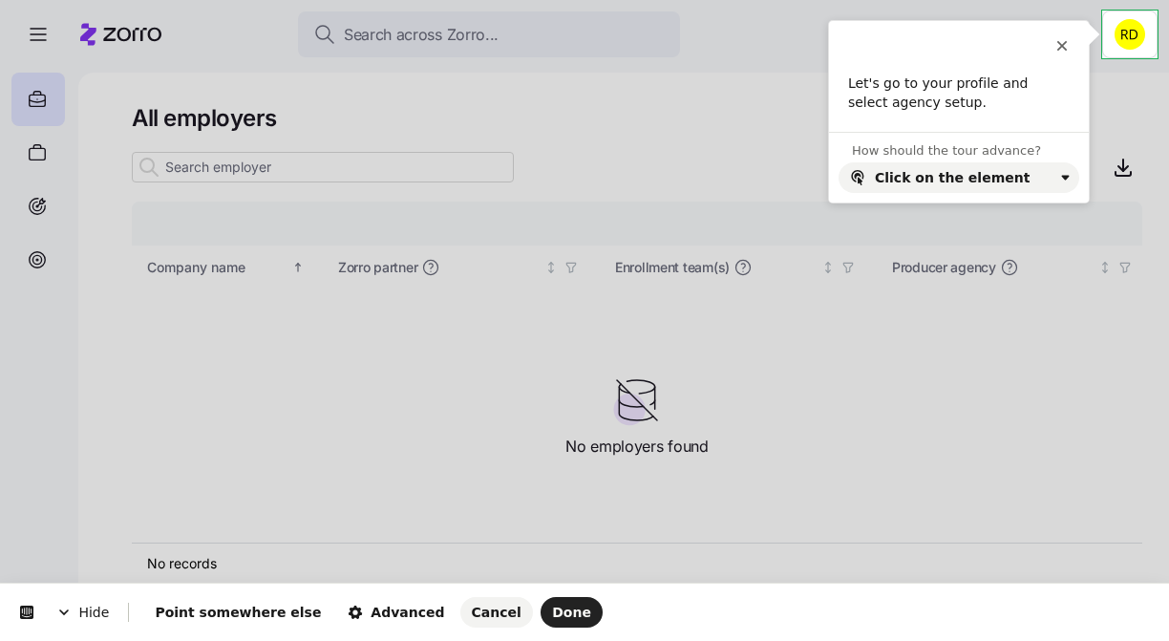
click at [1123, 0] on html "Hide Point somewhere else Advanced Cancel Done This button doesn't work while y…" at bounding box center [584, 0] width 1169 height 0
click at [541, 598] on button "Done" at bounding box center [572, 612] width 62 height 31
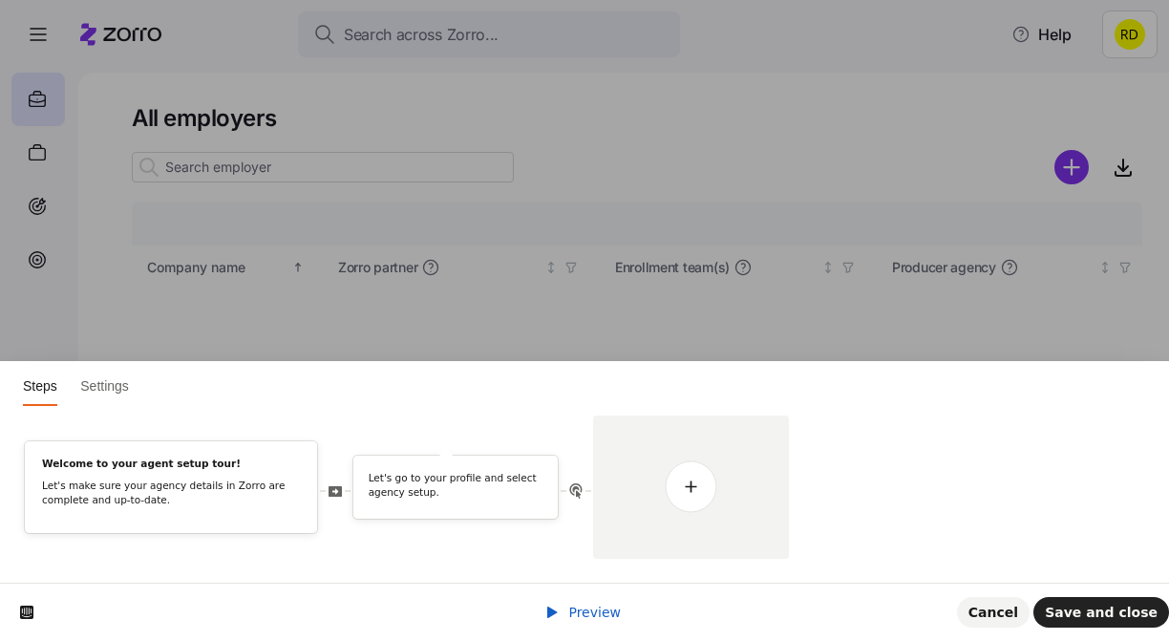
click at [584, 620] on div "Preview" at bounding box center [583, 612] width 76 height 19
click at [581, 609] on span "Preview" at bounding box center [594, 612] width 53 height 15
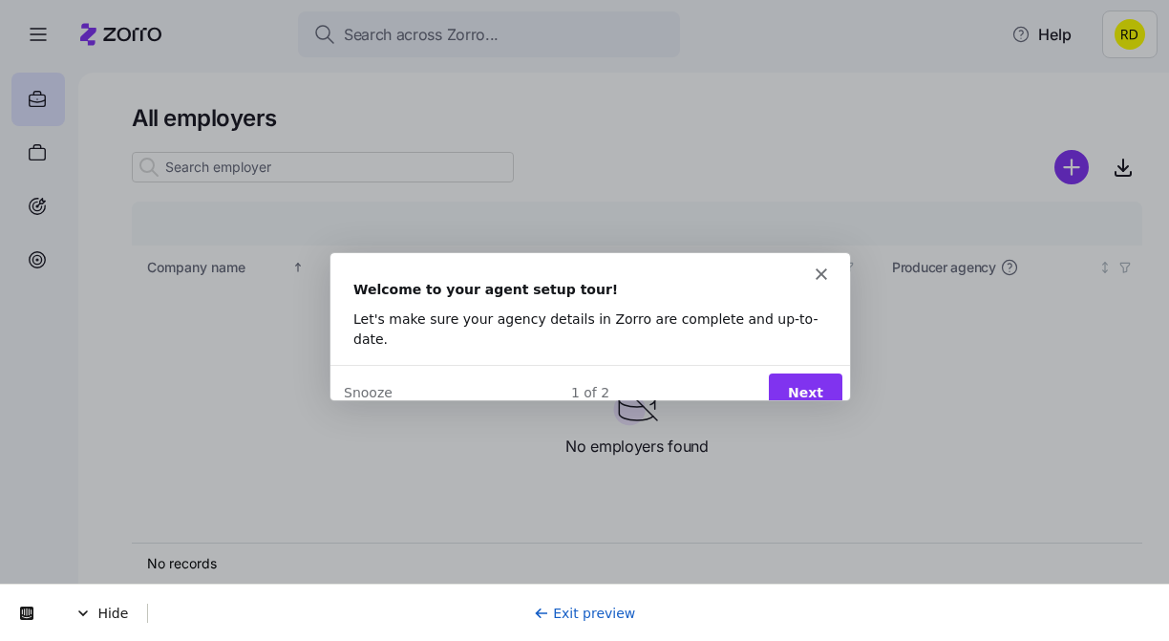
click at [795, 377] on button "Next" at bounding box center [805, 391] width 74 height 39
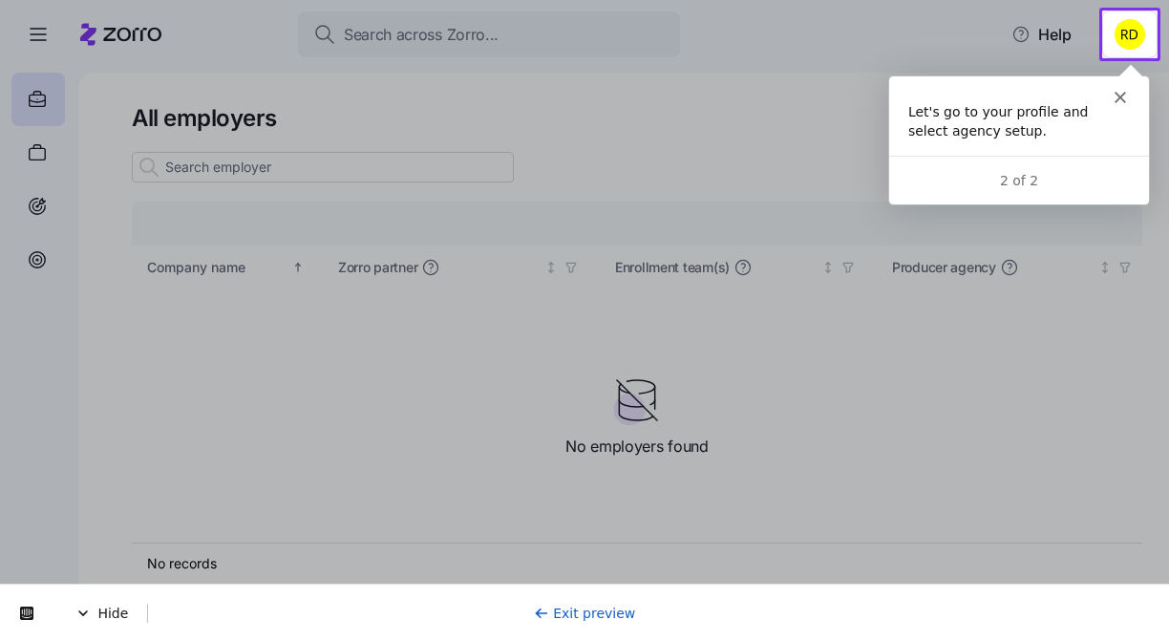
click at [1122, 20] on html "Search across Zorro... Help All employers Company details Benefit status Compan…" at bounding box center [584, 315] width 1169 height 630
click at [1118, 92] on icon "Close" at bounding box center [1119, 96] width 11 height 11
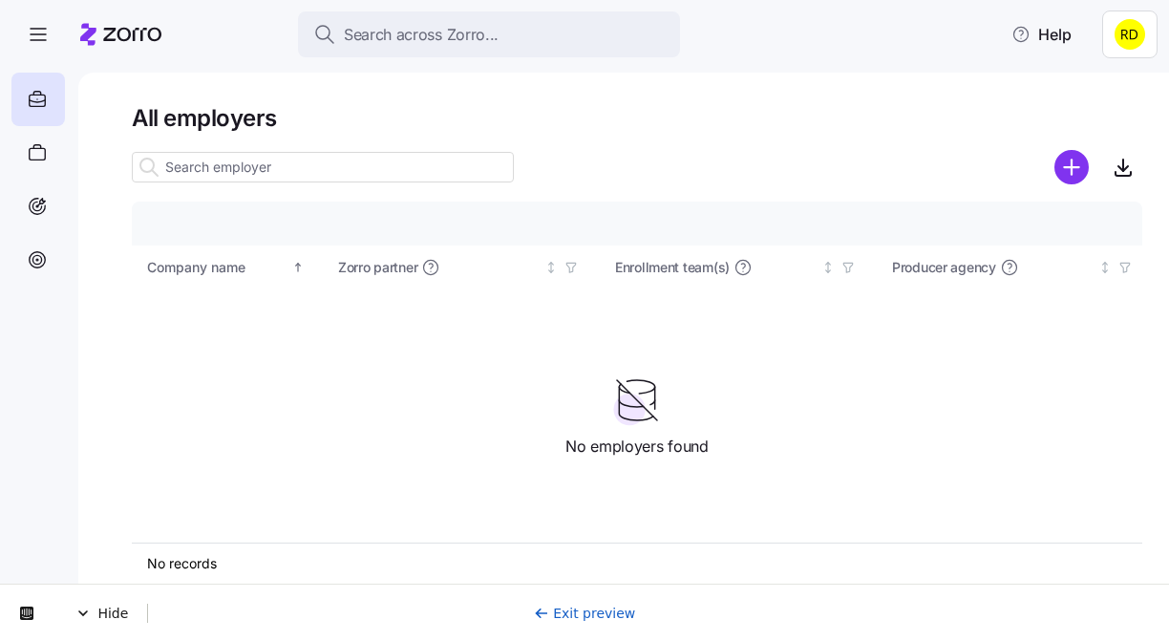
click at [549, 612] on icon at bounding box center [541, 613] width 15 height 15
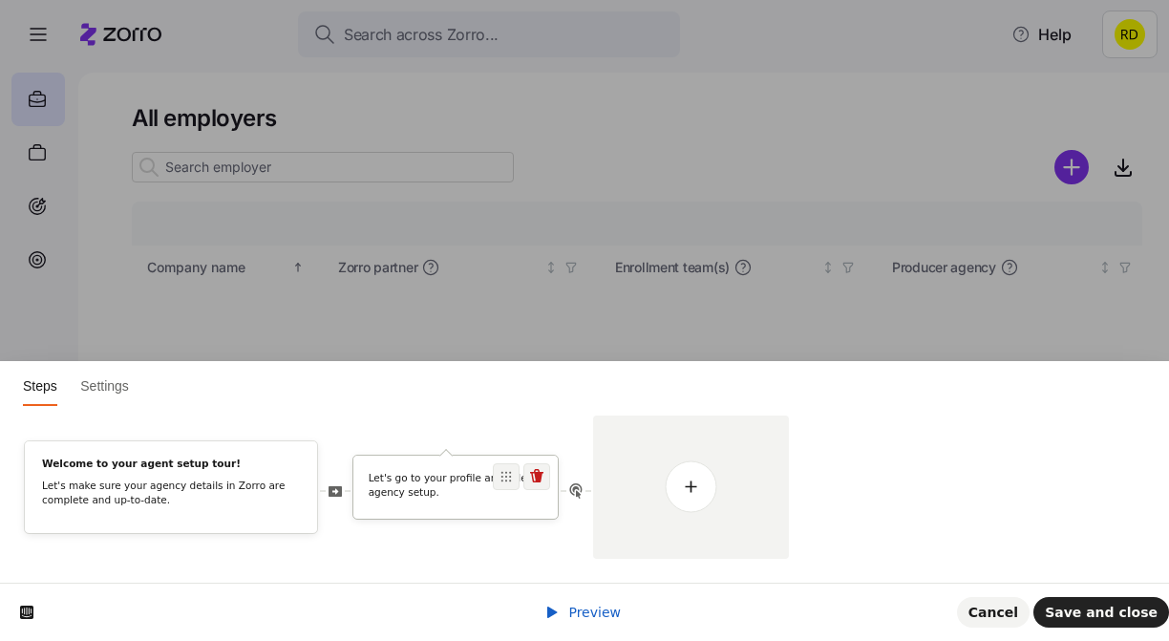
click at [423, 483] on p "Let's go to your profile and select agency setup." at bounding box center [456, 485] width 175 height 28
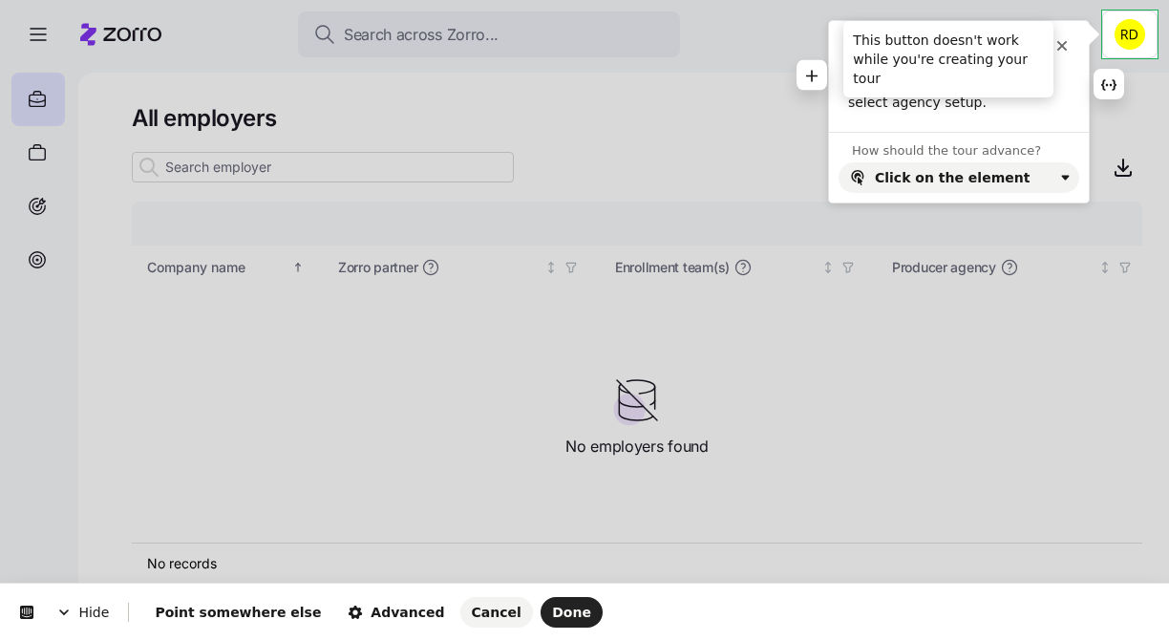
click at [1064, 40] on icon at bounding box center [1062, 45] width 15 height 15
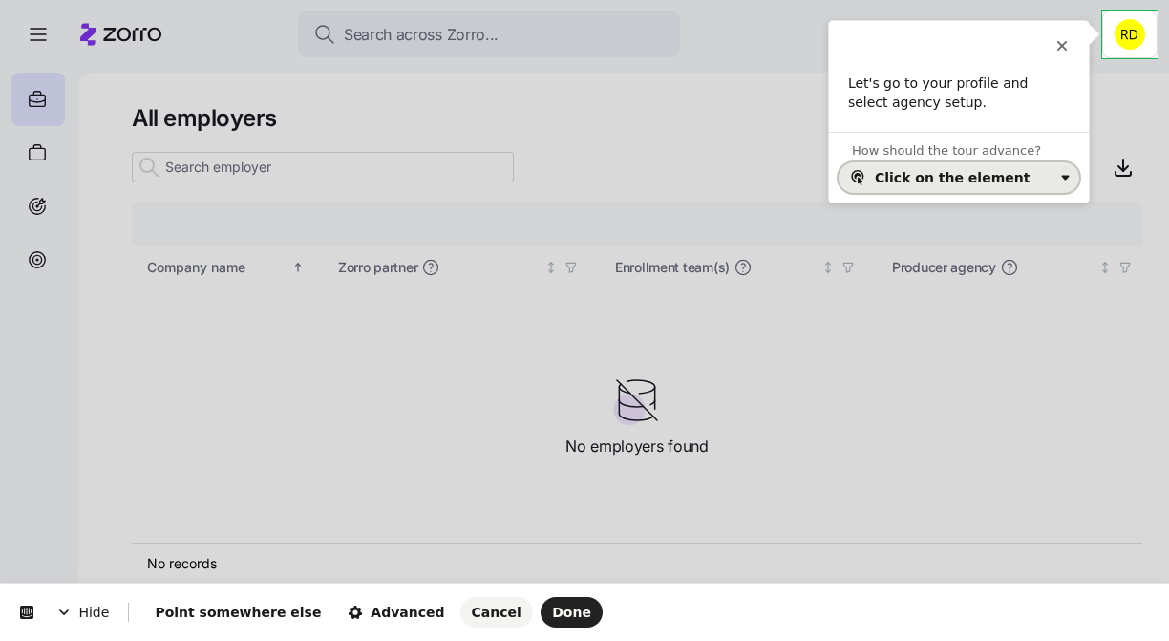
click at [1021, 182] on div "Click on the element" at bounding box center [964, 177] width 179 height 15
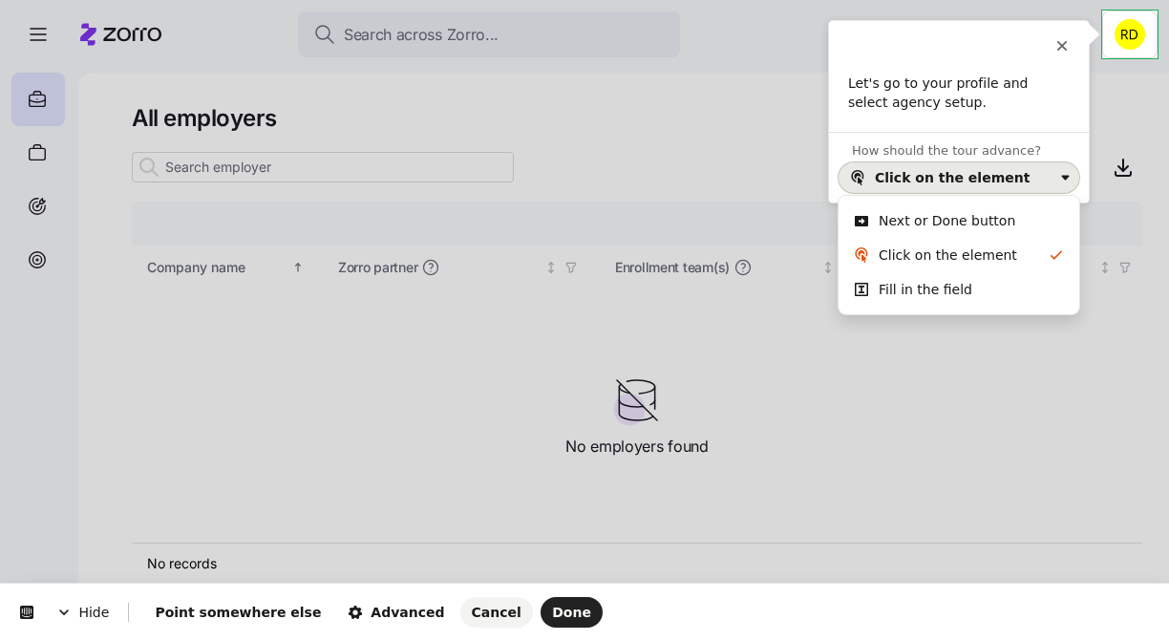
click at [1021, 182] on div "Click on the element" at bounding box center [964, 177] width 179 height 15
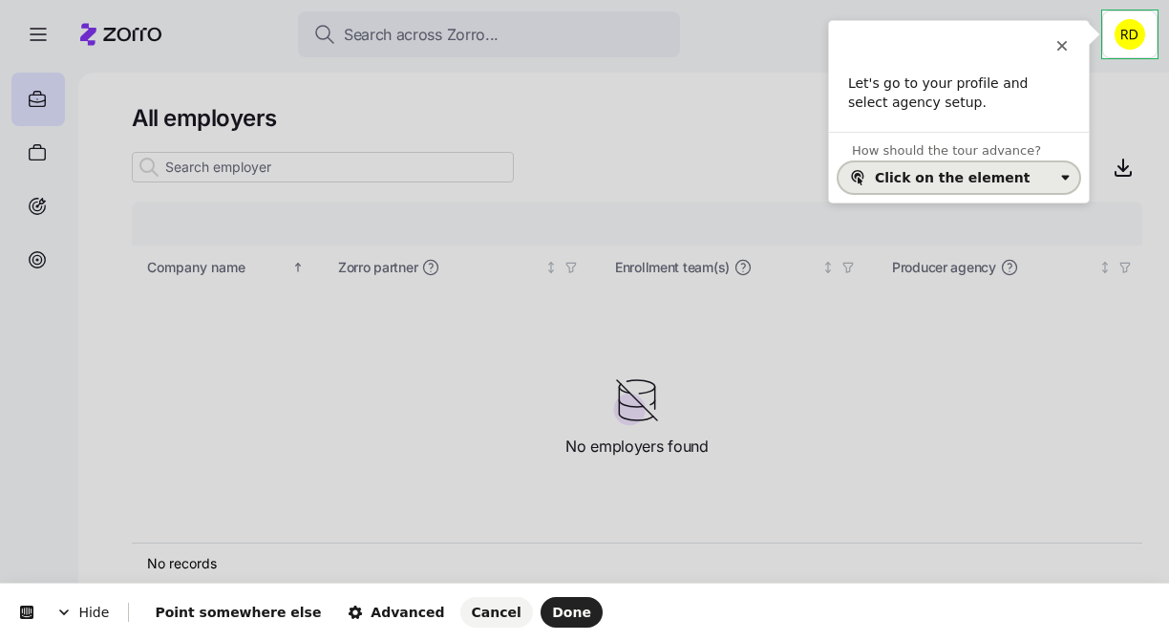
click at [1012, 167] on button "Click on the element" at bounding box center [959, 177] width 241 height 31
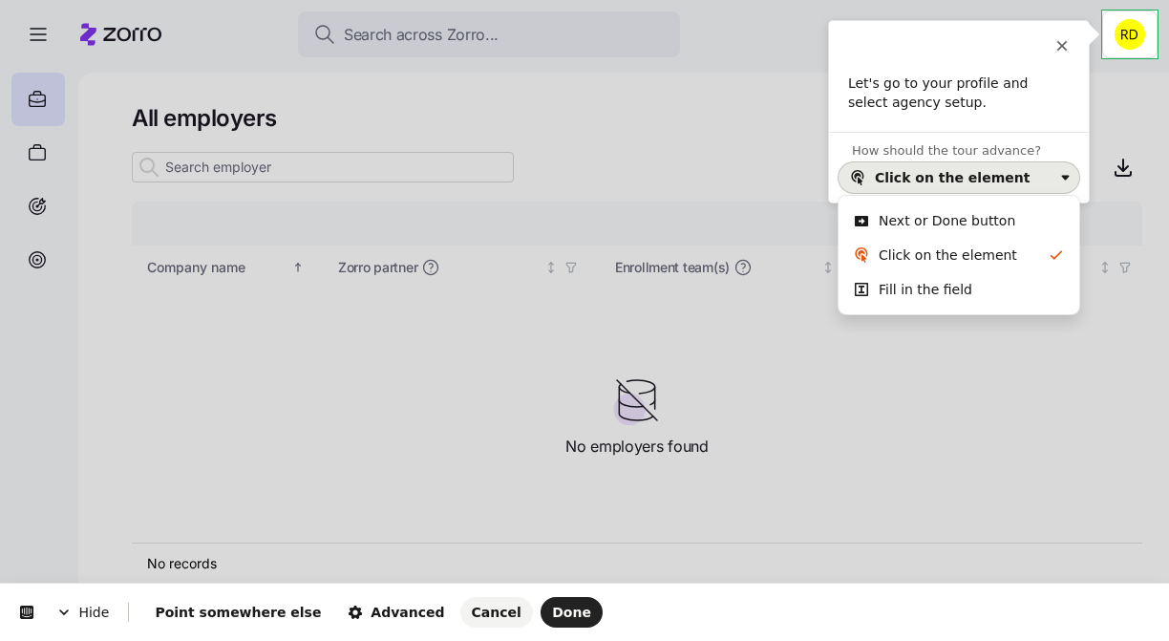
click at [1012, 167] on button "Click on the element" at bounding box center [959, 177] width 241 height 31
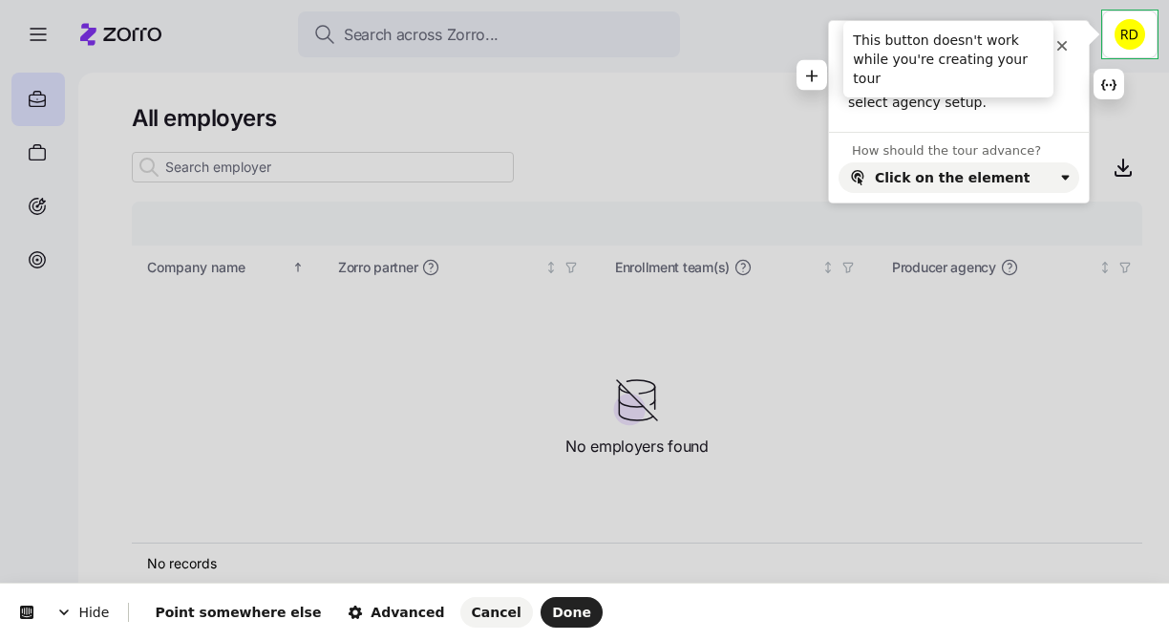
click at [1068, 44] on icon at bounding box center [1062, 45] width 15 height 15
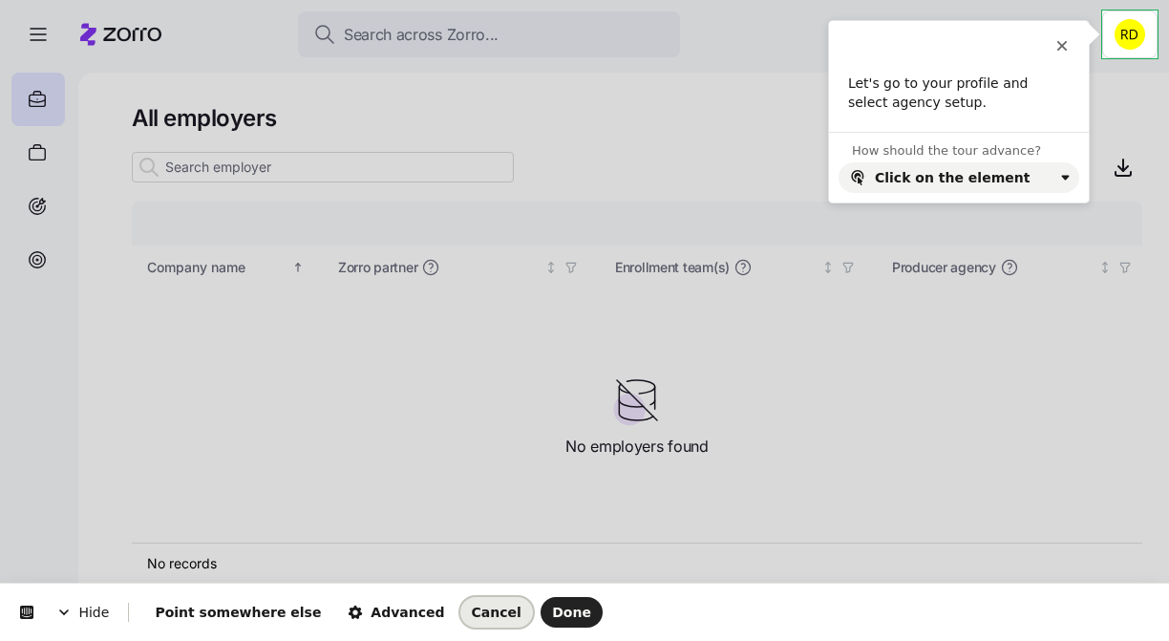
click at [464, 624] on button "Cancel" at bounding box center [496, 612] width 73 height 31
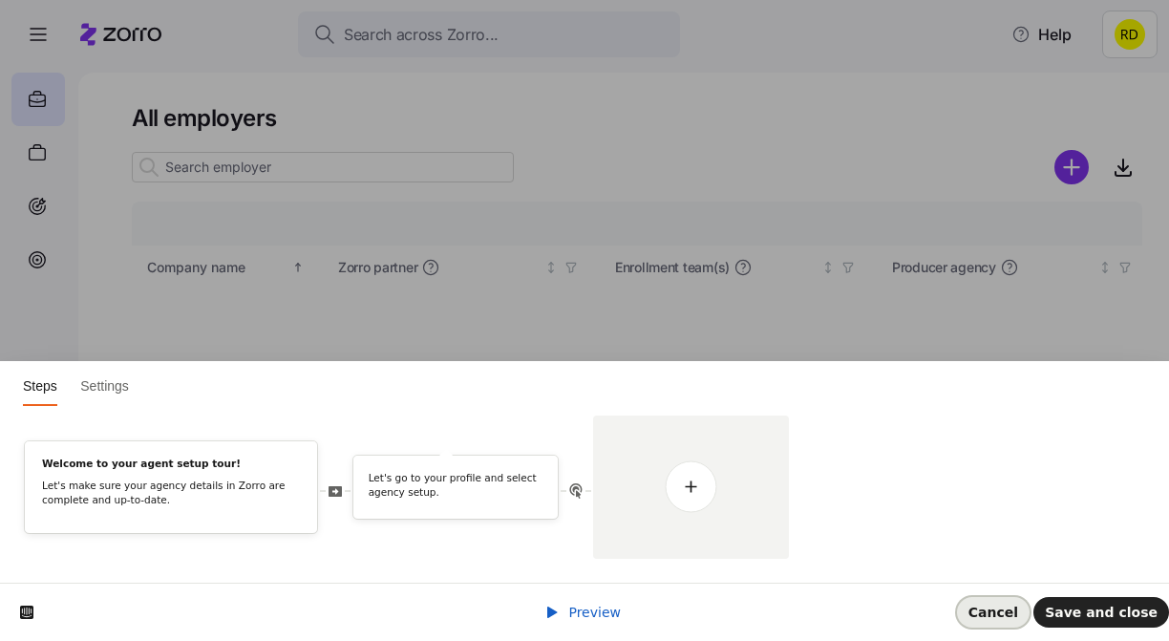
click at [1018, 613] on span "Cancel" at bounding box center [994, 612] width 50 height 15
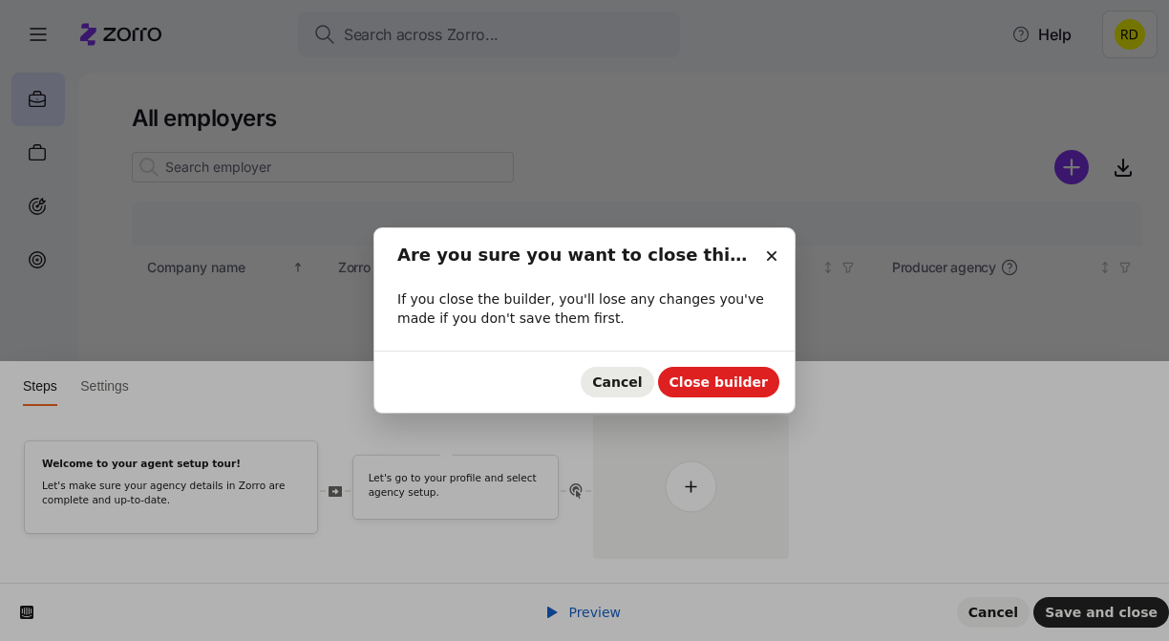
click at [642, 381] on span "Cancel" at bounding box center [617, 381] width 50 height 15
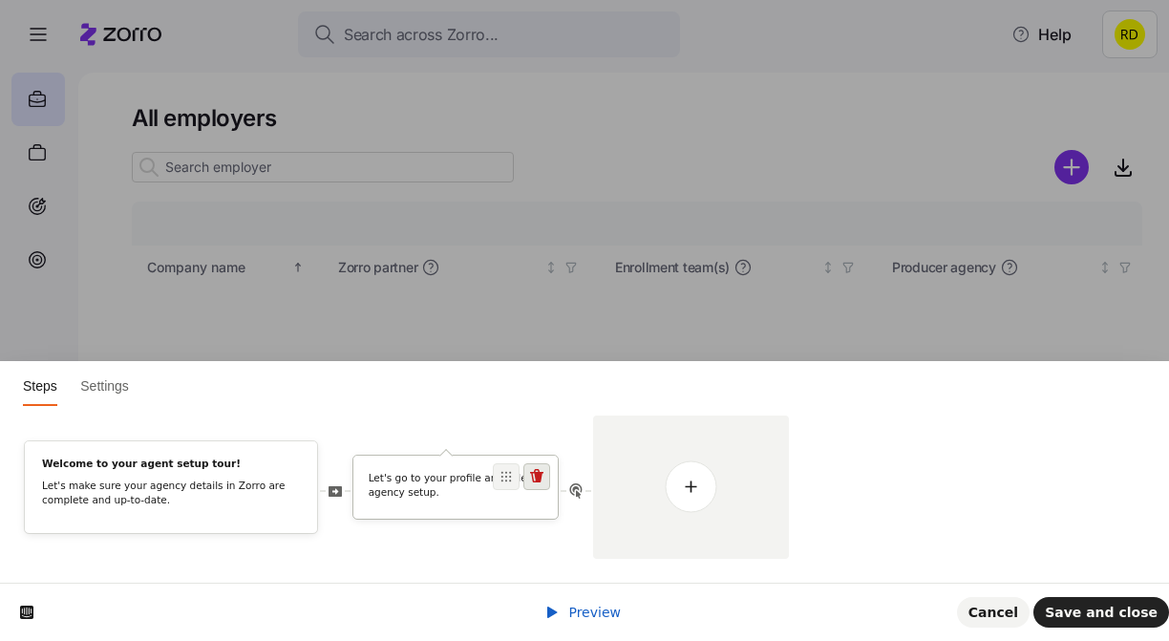
click at [539, 476] on icon at bounding box center [536, 475] width 13 height 13
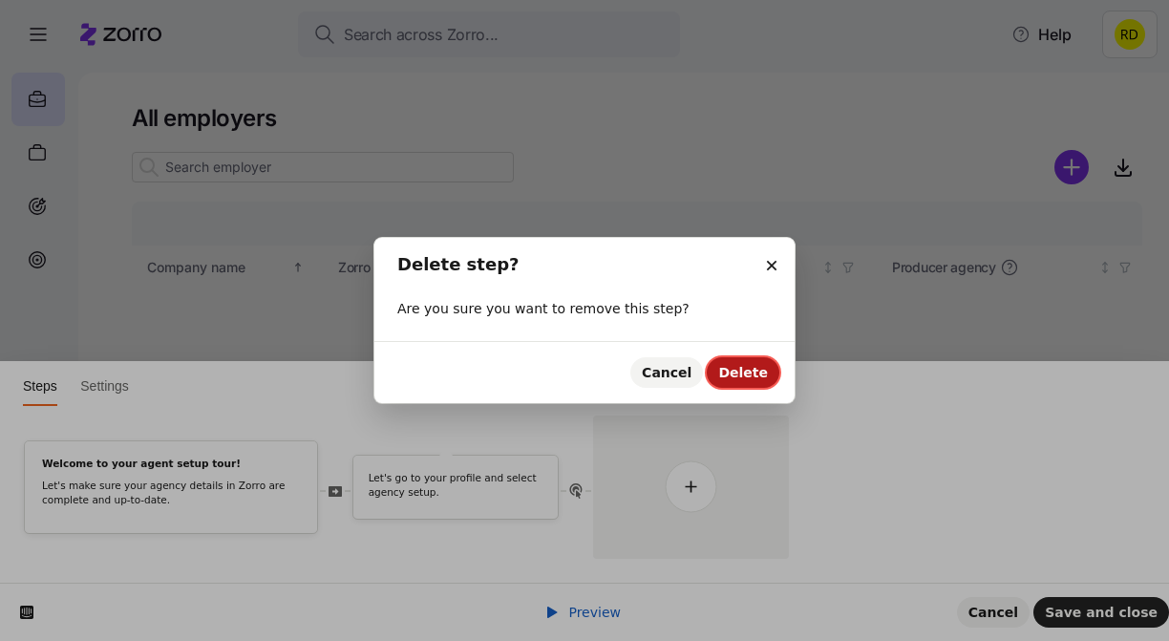
click at [759, 374] on span "Delete" at bounding box center [743, 372] width 50 height 15
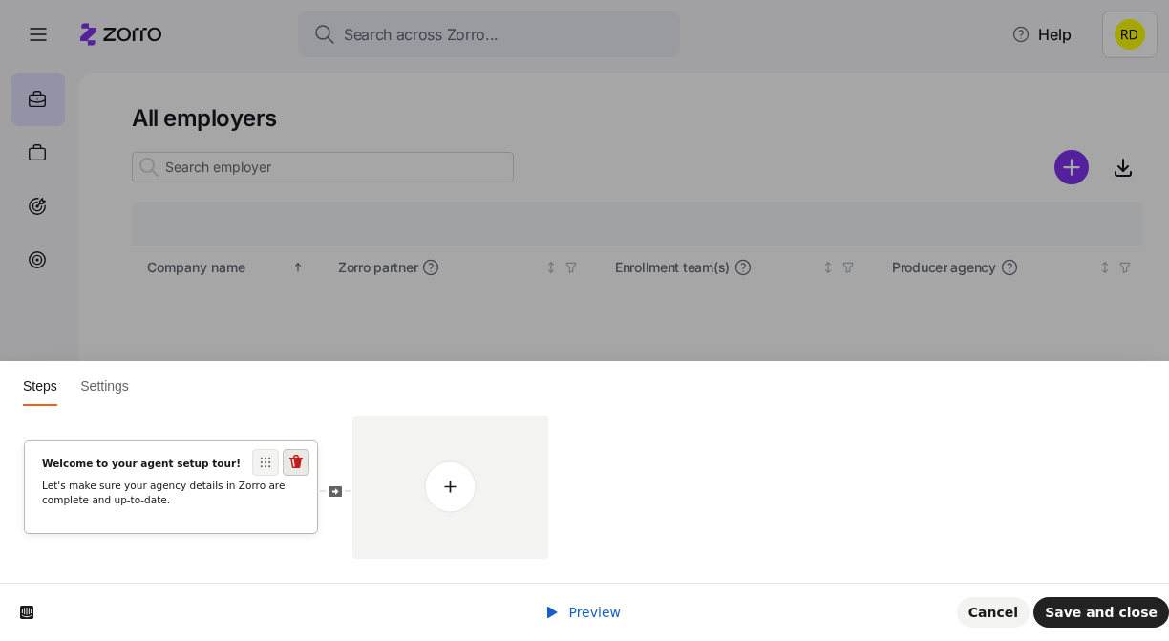
click at [293, 462] on icon at bounding box center [296, 462] width 15 height 15
click at [301, 454] on span at bounding box center [296, 462] width 27 height 27
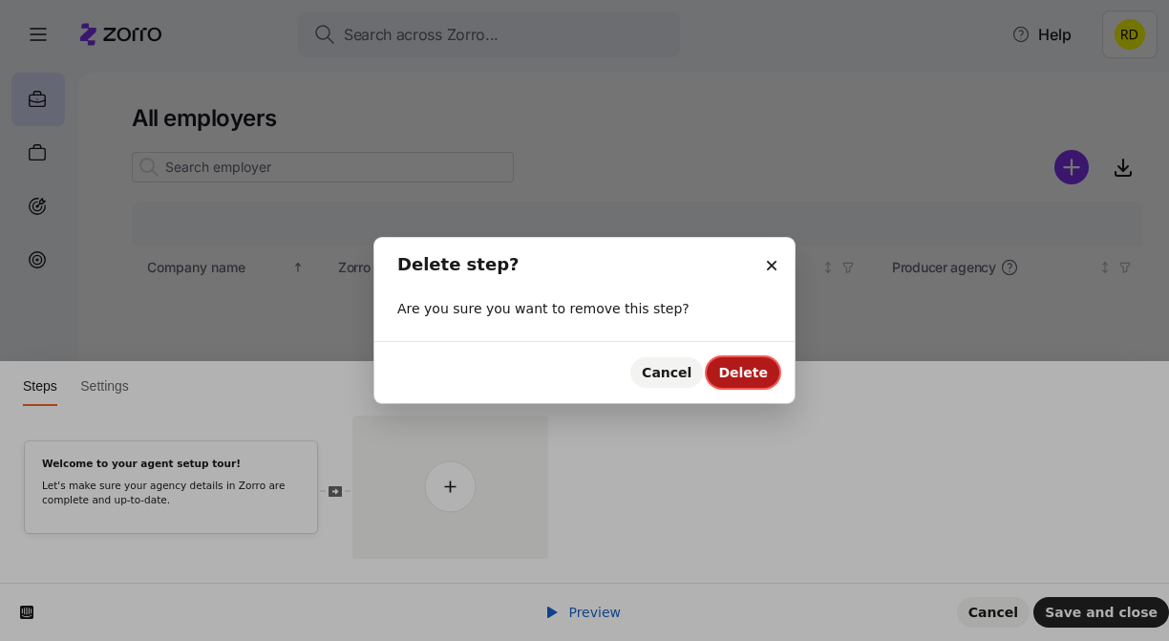
click at [741, 371] on span "Delete" at bounding box center [743, 372] width 50 height 15
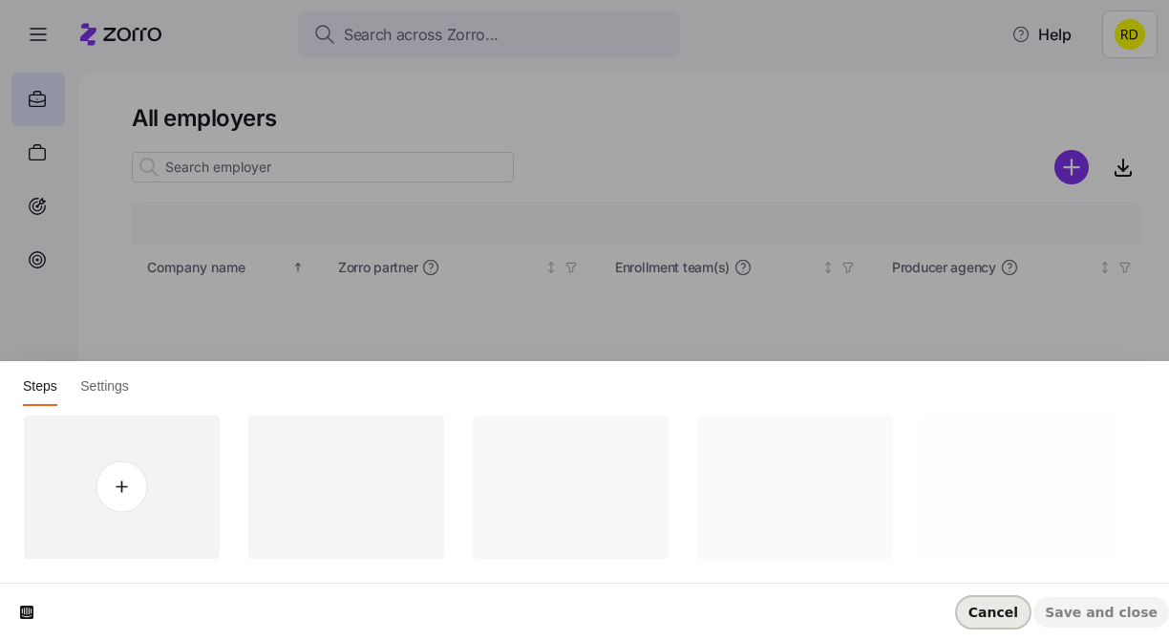
click at [1010, 618] on span "Cancel" at bounding box center [994, 612] width 50 height 15
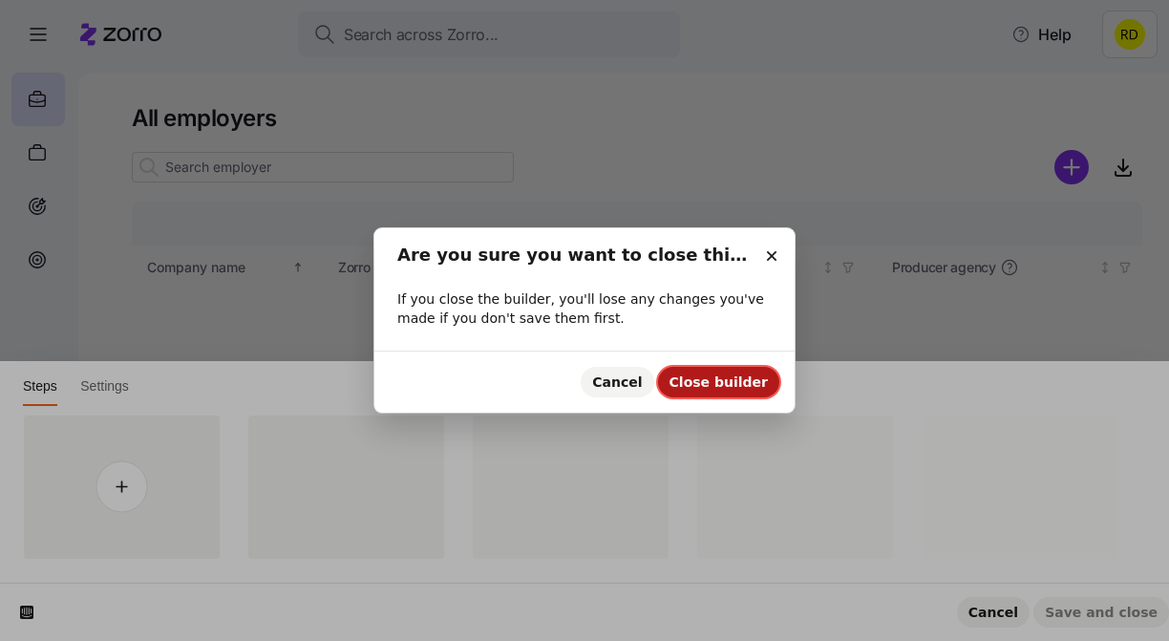
click at [738, 386] on span "Close builder" at bounding box center [719, 381] width 98 height 15
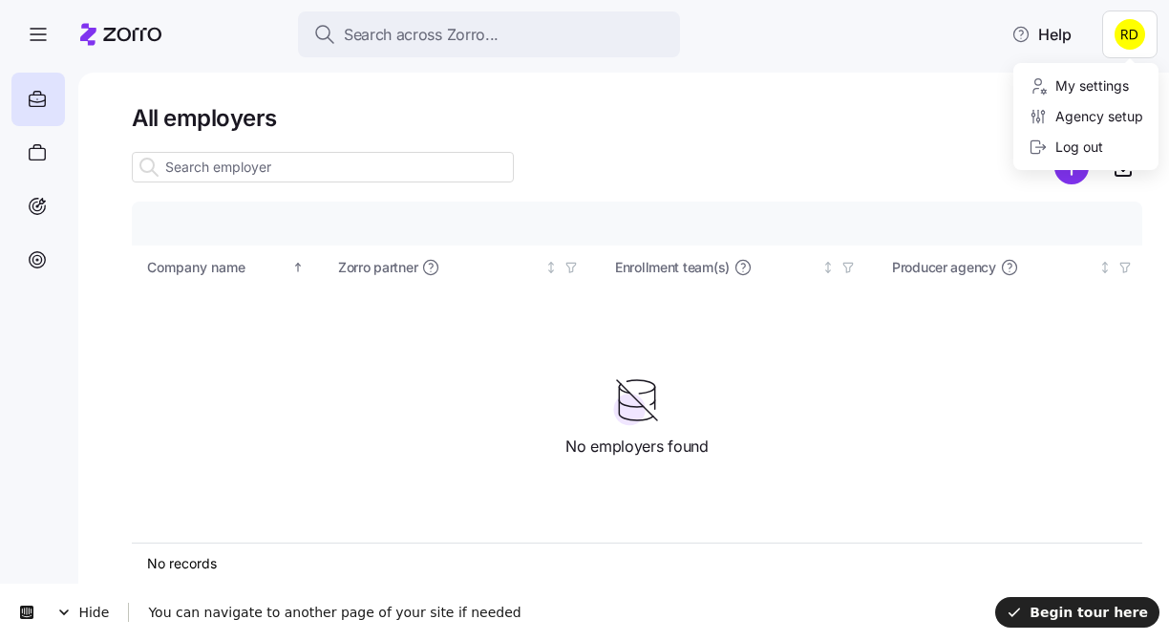
click at [1124, 35] on html "Search across Zorro... Help All employers Company details Benefit status Compan…" at bounding box center [584, 315] width 1169 height 630
click at [1093, 122] on div "Agency setup" at bounding box center [1086, 116] width 115 height 21
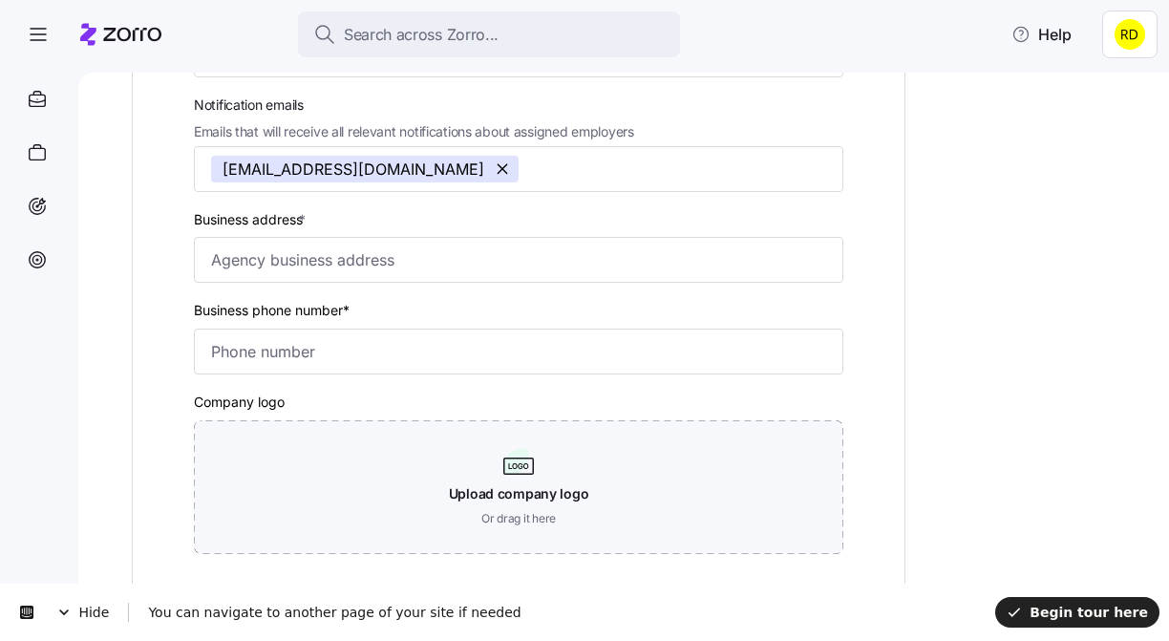
scroll to position [349, 0]
click at [1092, 605] on span "Begin tour here" at bounding box center [1077, 612] width 141 height 15
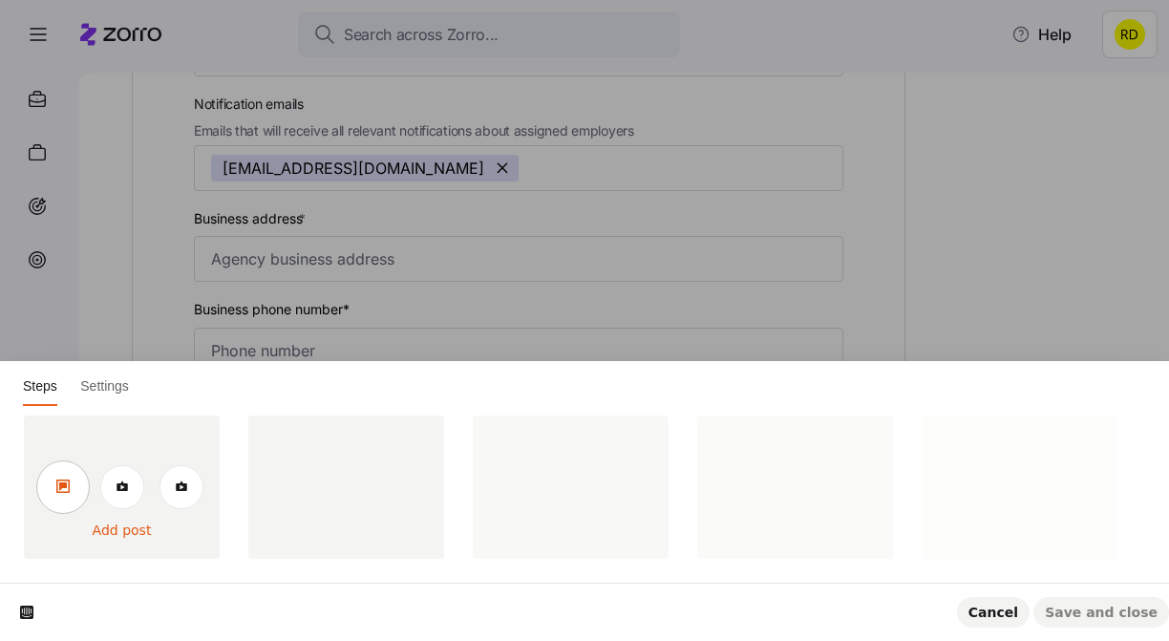
click at [73, 492] on link at bounding box center [62, 486] width 53 height 53
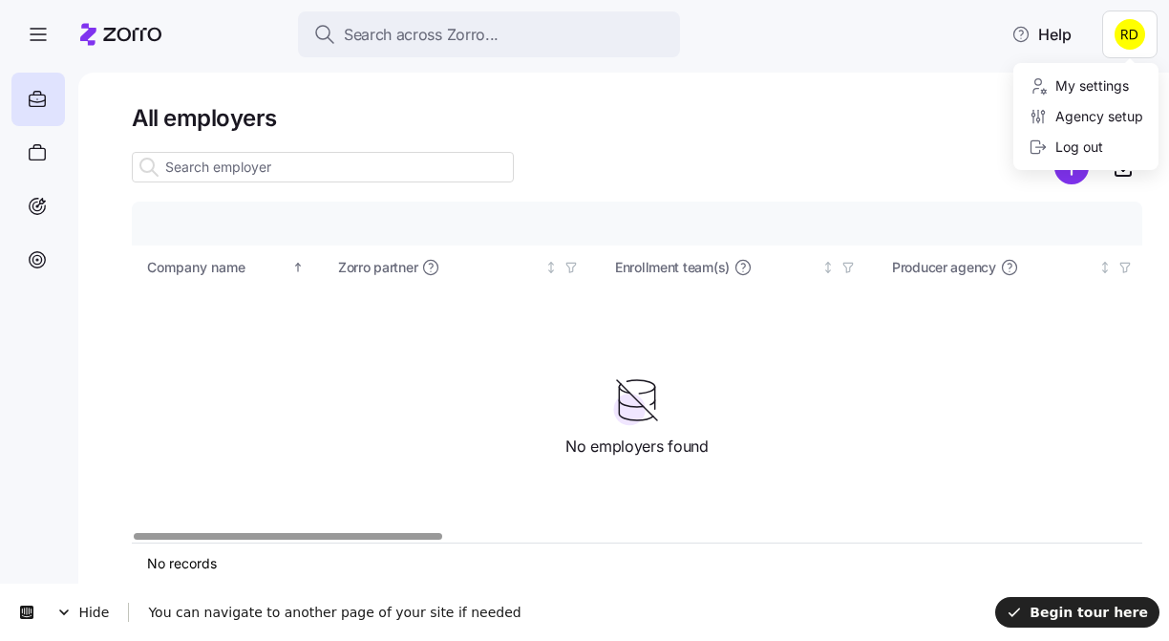
click at [1118, 56] on html "Search across Zorro... Help All employers Company details Benefit status Compan…" at bounding box center [584, 315] width 1169 height 630
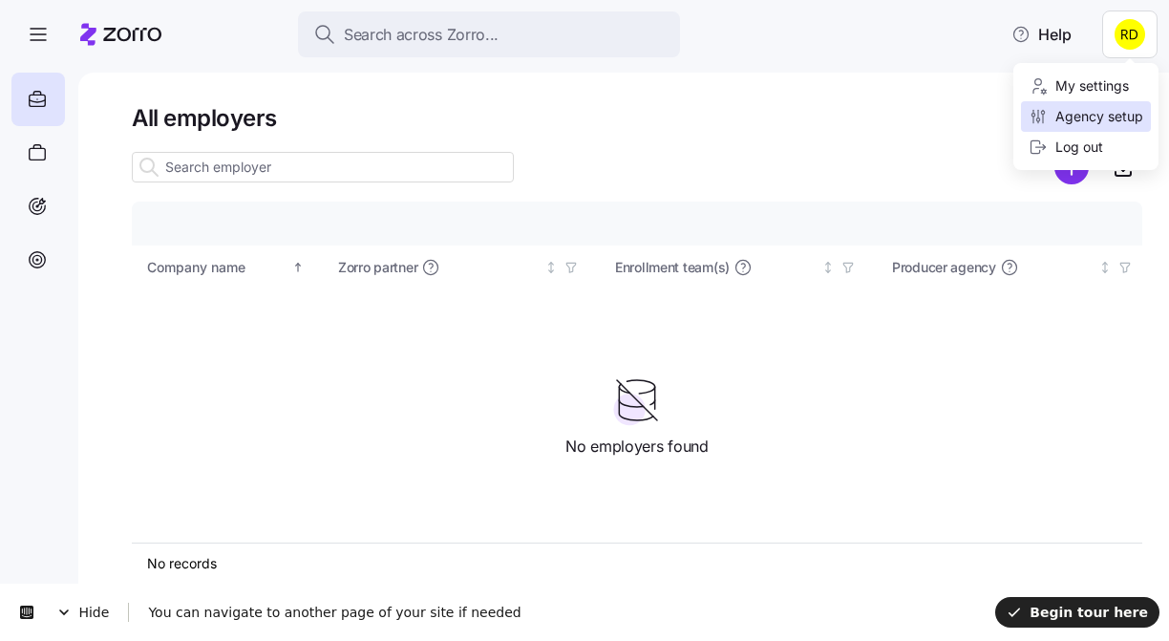
click at [1112, 121] on div "Agency setup" at bounding box center [1086, 116] width 115 height 21
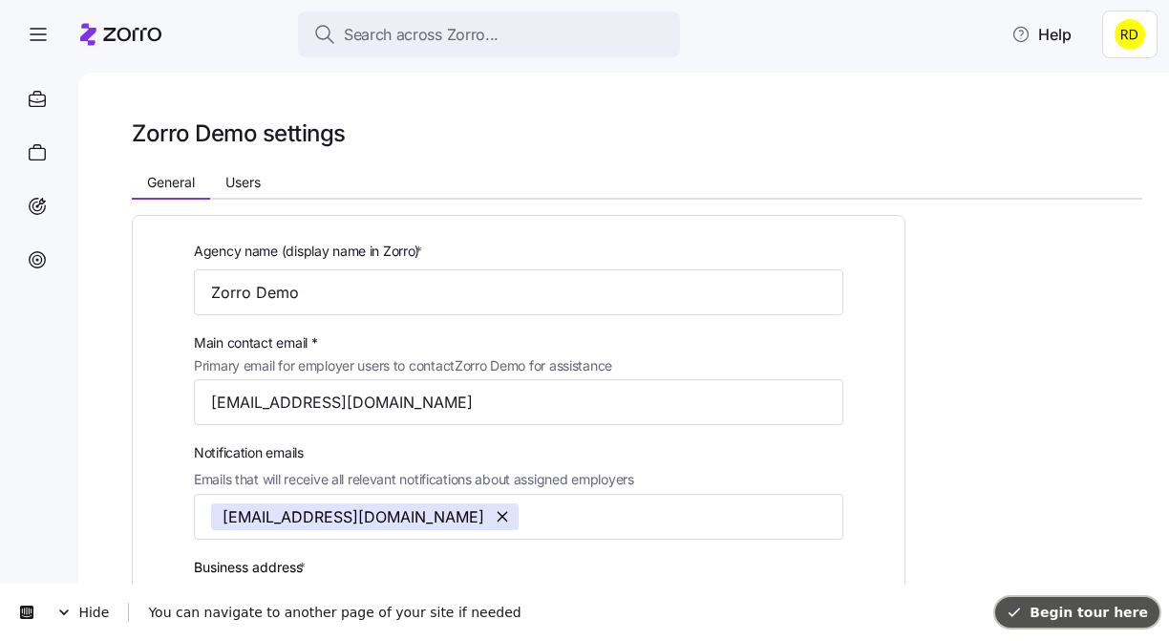
click at [1068, 601] on button "Begin tour here" at bounding box center [1077, 612] width 164 height 31
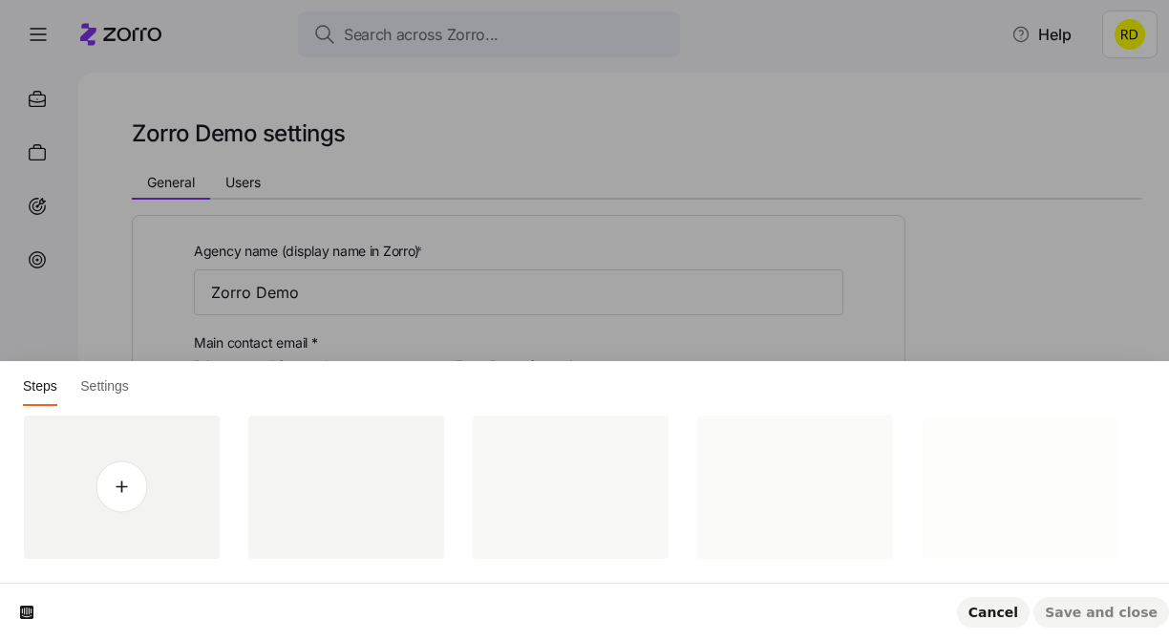
click at [285, 0] on html "Steps Settings Cancel Save and close" at bounding box center [584, 0] width 1169 height 0
click at [1010, 621] on button "Cancel" at bounding box center [993, 612] width 73 height 31
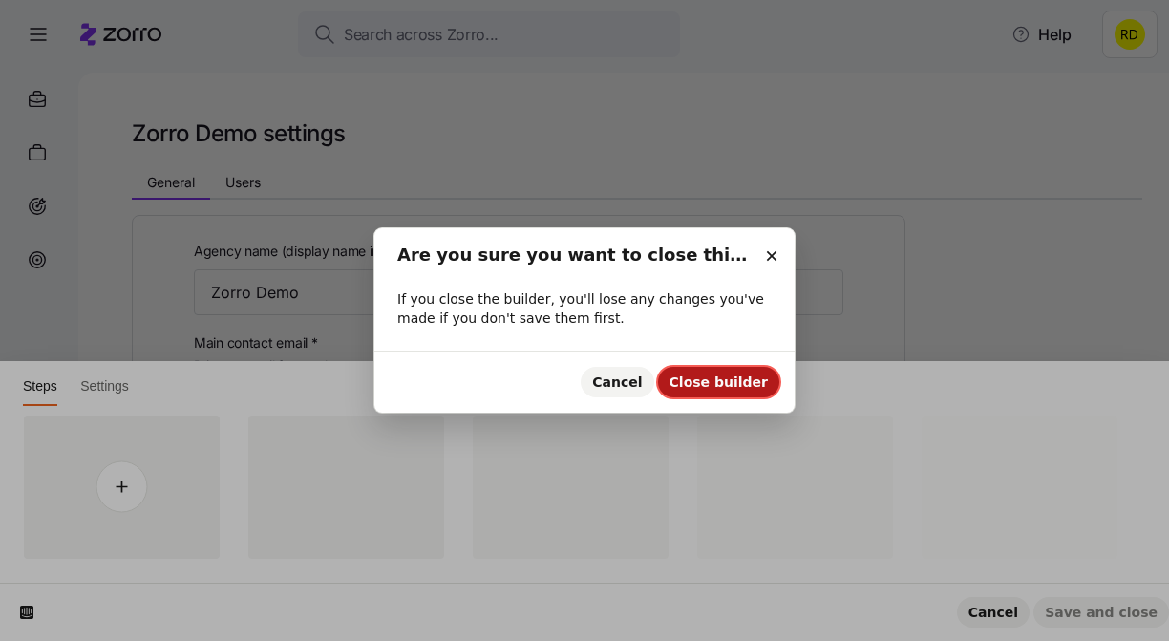
click at [740, 375] on span "Close builder" at bounding box center [719, 381] width 98 height 15
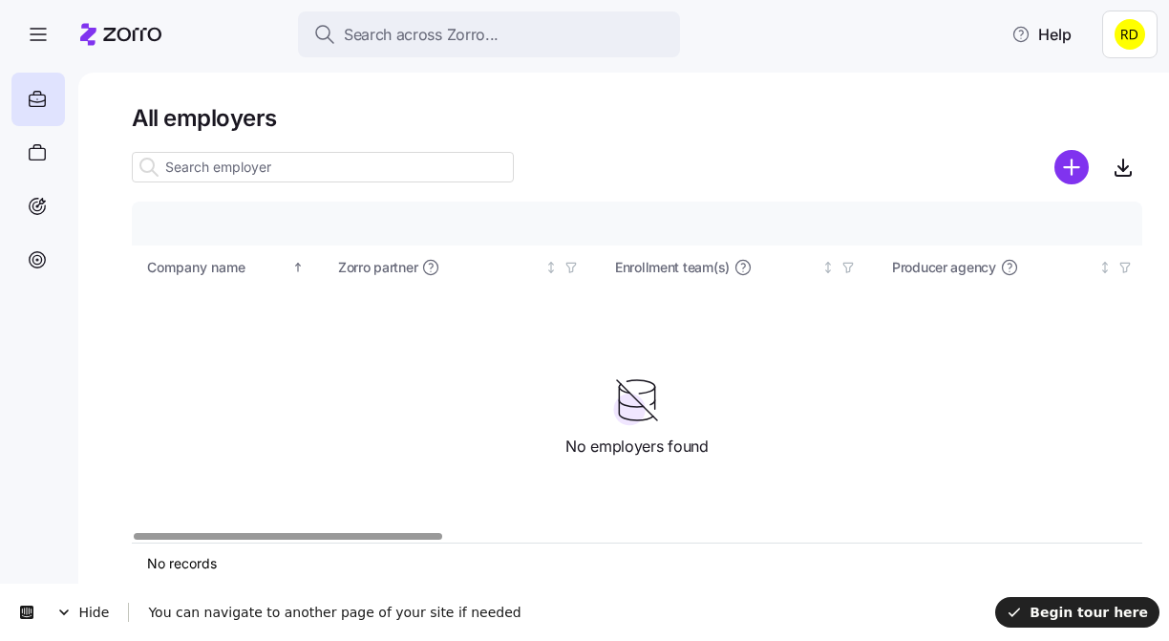
click at [1128, 41] on html "Search across Zorro... Help All employers Company details Benefit status Compan…" at bounding box center [584, 315] width 1169 height 630
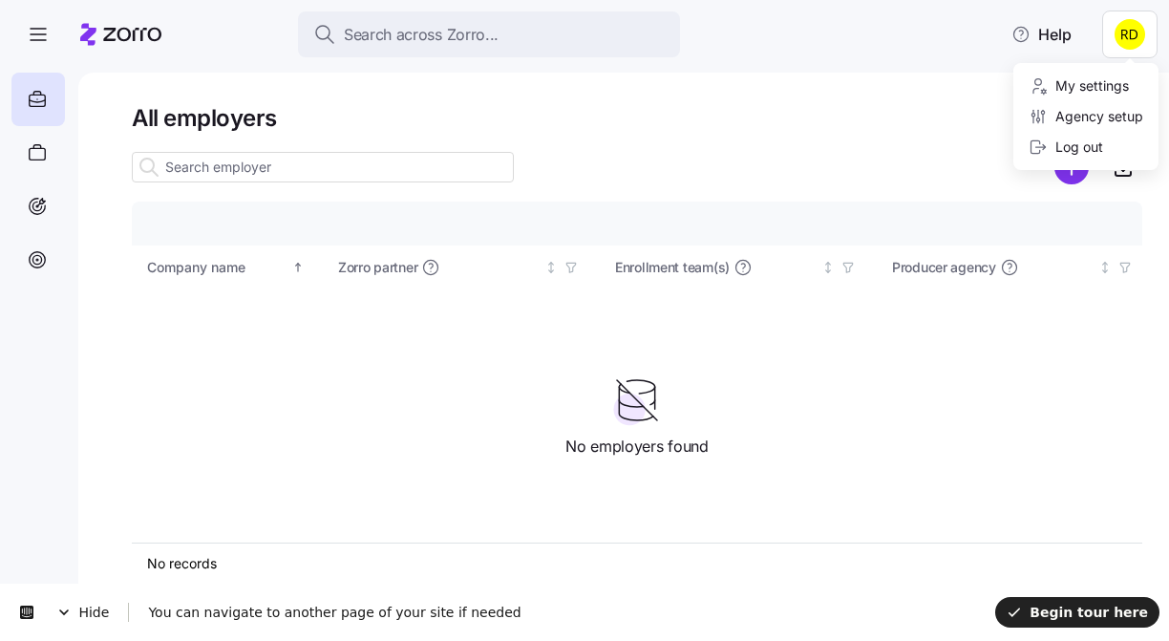
click at [937, 71] on html "Search across Zorro... Help All employers Company details Benefit status Compan…" at bounding box center [584, 315] width 1169 height 630
click at [1113, 49] on html "Search across Zorro... Help All employers Company details Benefit status Compan…" at bounding box center [584, 315] width 1169 height 630
click at [1133, 32] on html "Search across Zorro... Help All employers Company details Benefit status Compan…" at bounding box center [584, 315] width 1169 height 630
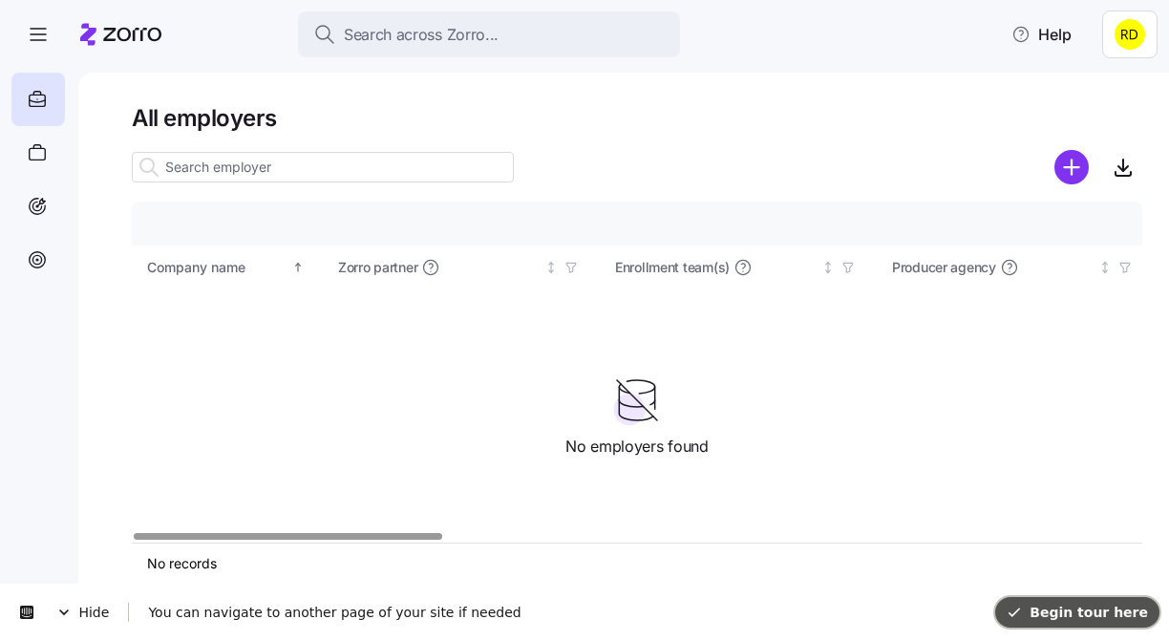
click at [1082, 605] on span "Begin tour here" at bounding box center [1077, 612] width 141 height 15
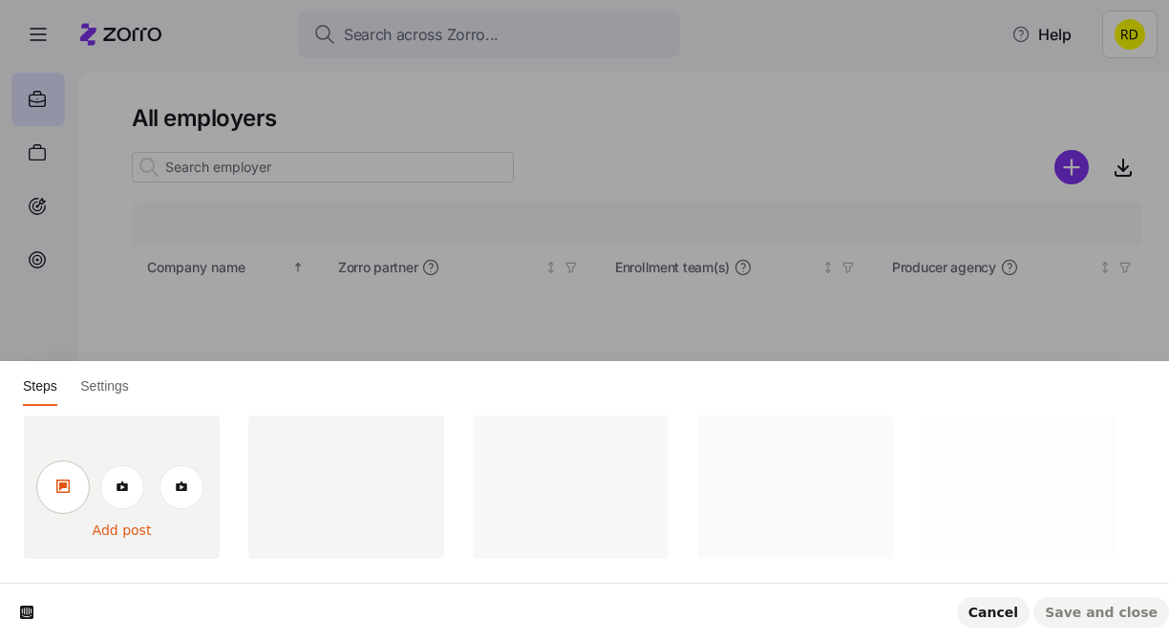
click at [64, 491] on icon at bounding box center [62, 486] width 13 height 13
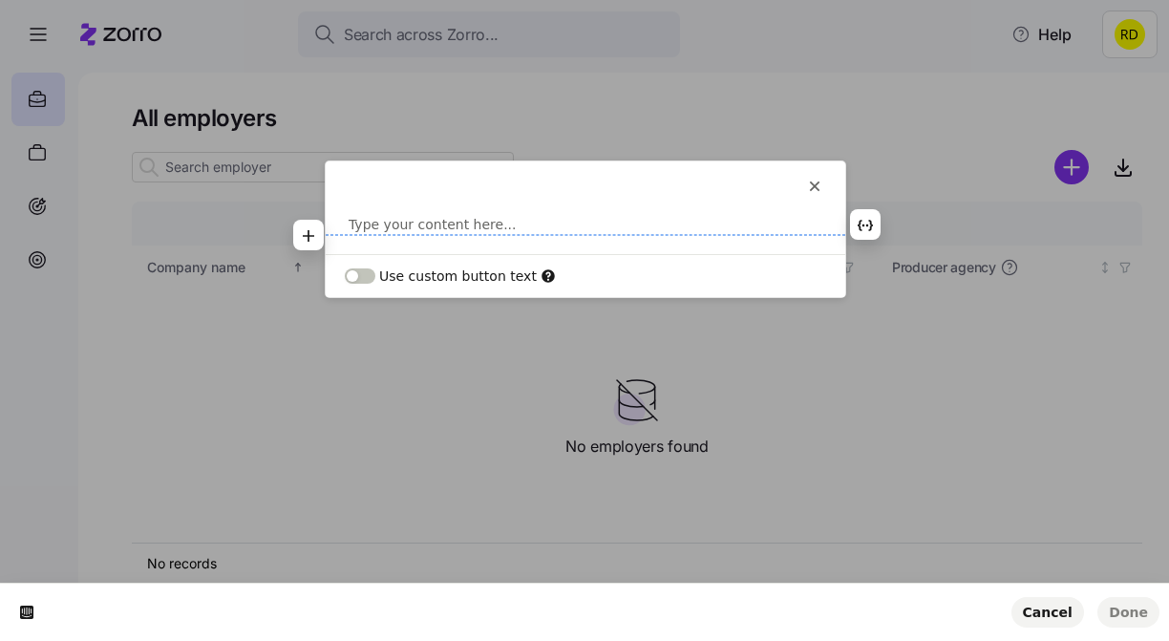
click at [504, 227] on p at bounding box center [586, 224] width 474 height 19
click at [424, 220] on p at bounding box center [586, 224] width 474 height 19
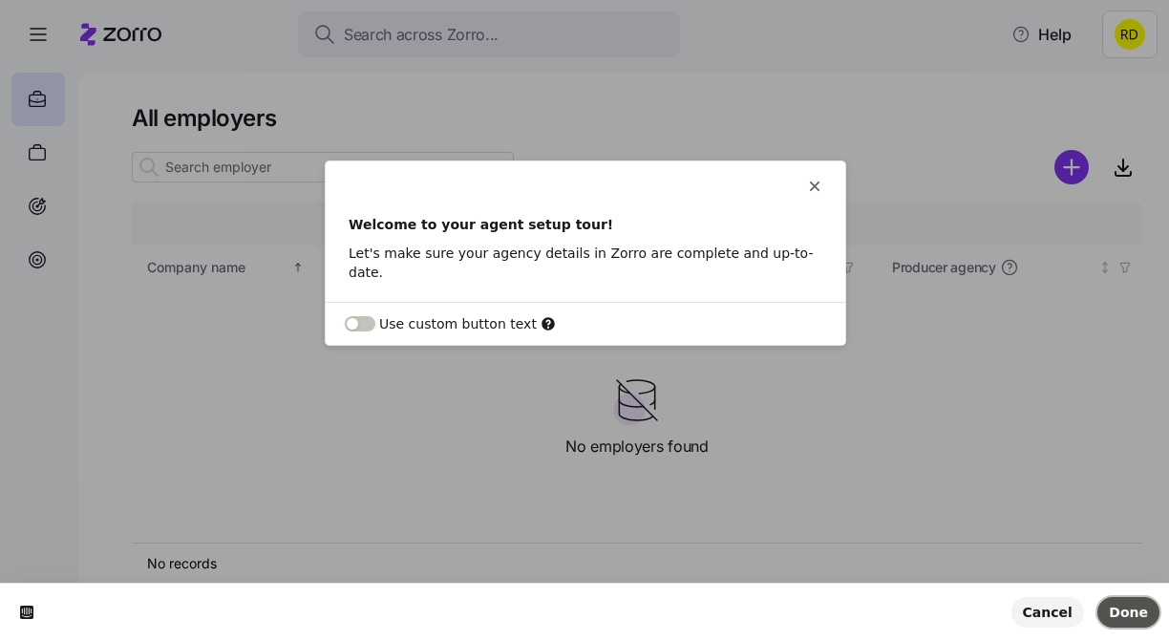
click at [1148, 614] on button "Done" at bounding box center [1129, 612] width 62 height 31
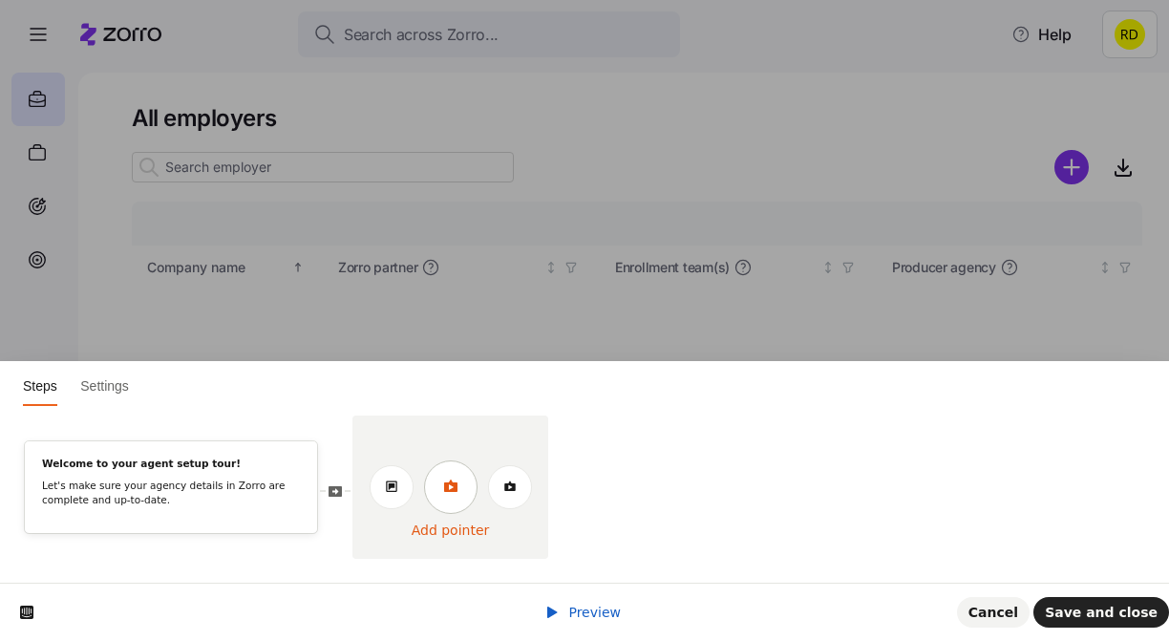
click at [442, 474] on link at bounding box center [450, 486] width 53 height 53
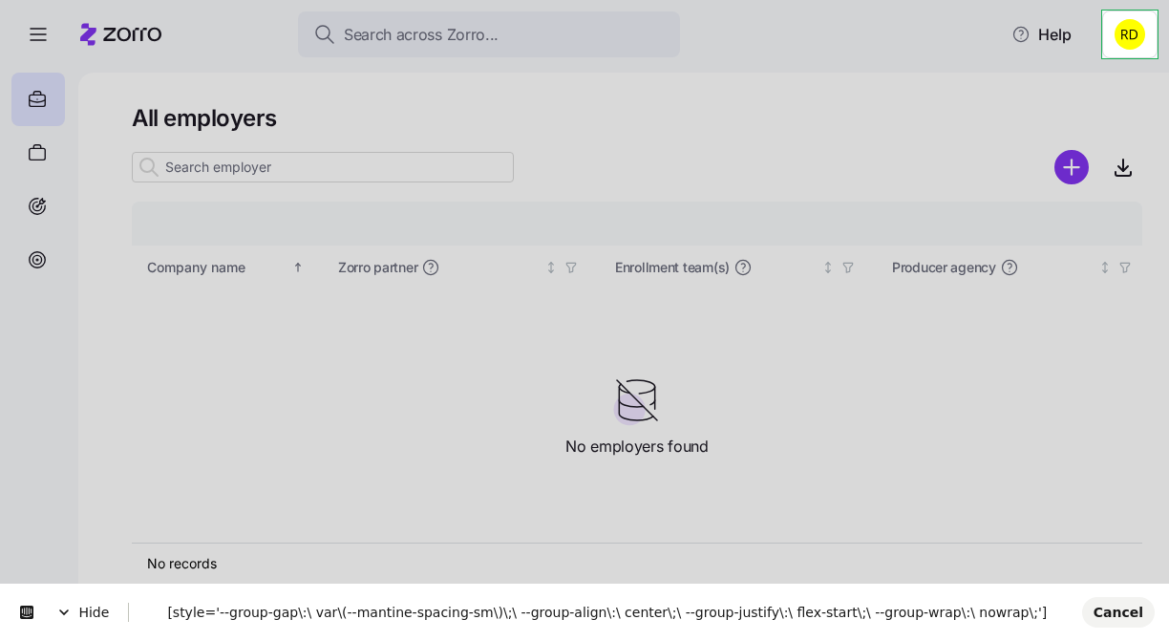
click at [1107, 16] on html "Search across Zorro... Help All employers Company details Benefit status Compan…" at bounding box center [584, 315] width 1169 height 630
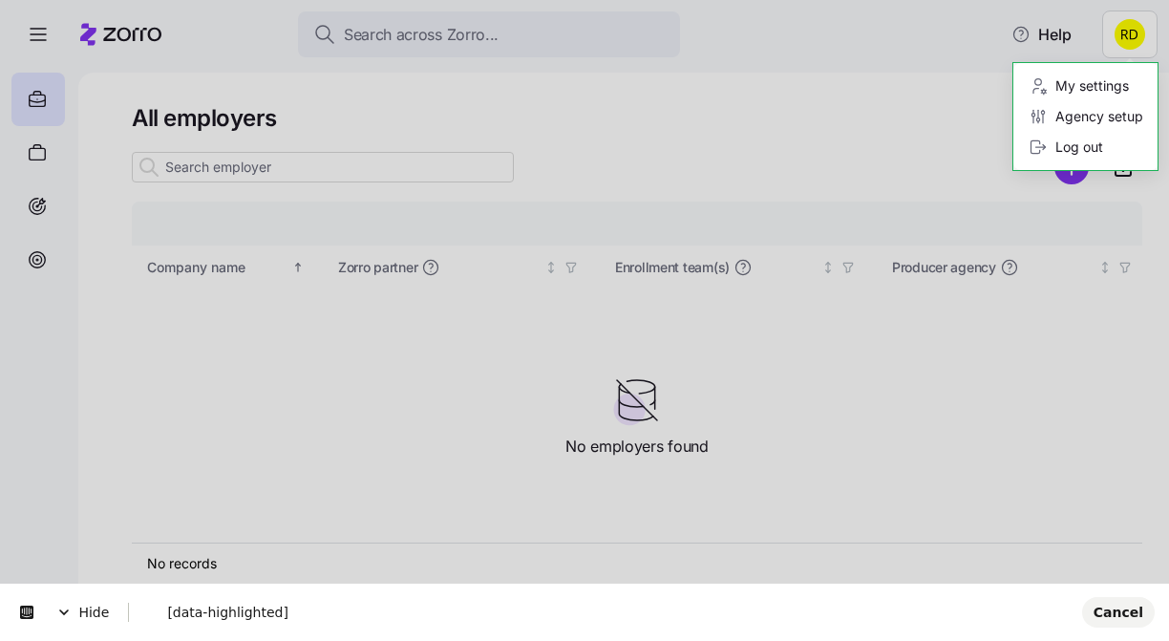
click at [936, 87] on html "Search across Zorro... Help All employers Company details Benefit status Compan…" at bounding box center [584, 315] width 1169 height 630
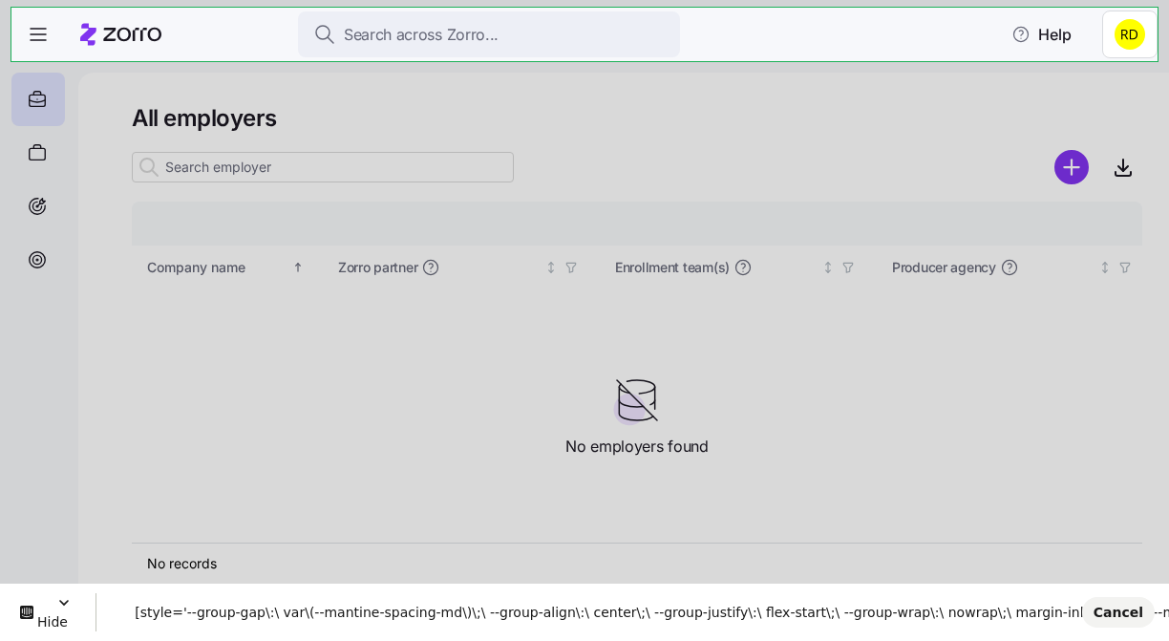
click at [1060, 11] on body "Search across Zorro... Help All employers Company details Benefit status Compan…" at bounding box center [584, 315] width 1169 height 630
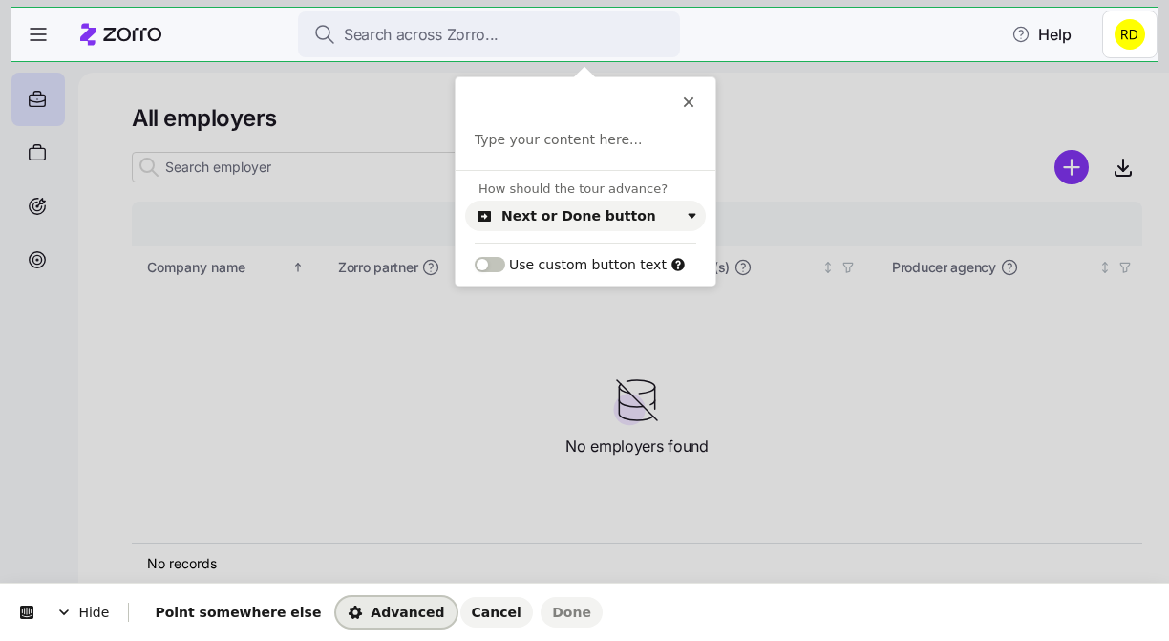
click at [363, 609] on span "Advanced" at bounding box center [396, 612] width 96 height 15
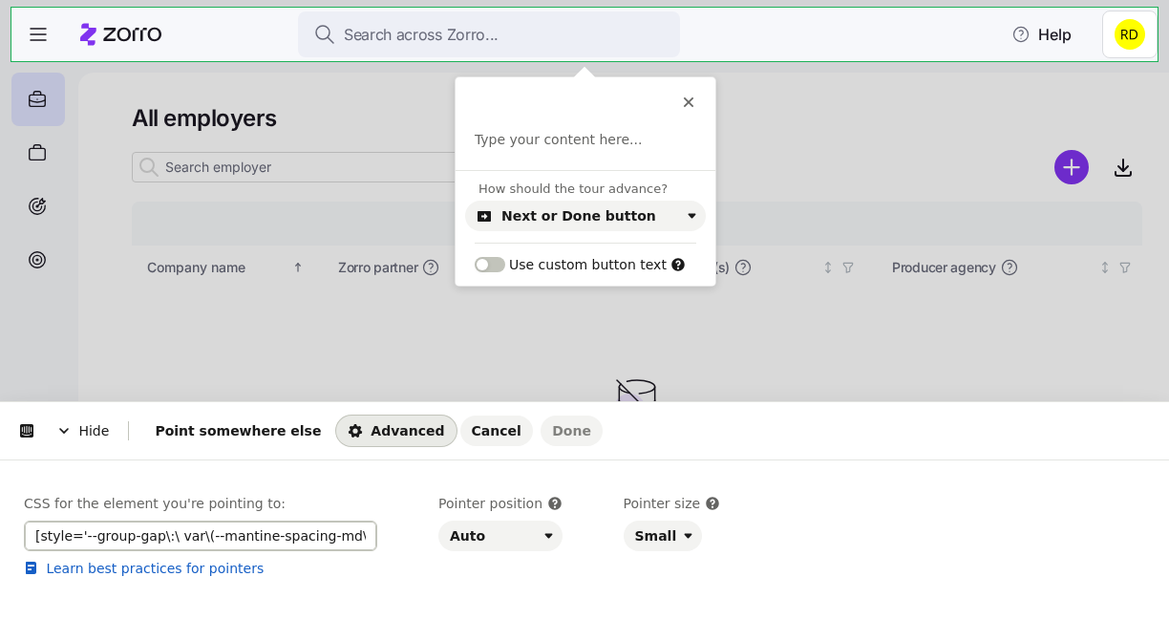
click at [114, 536] on input "[style='--group-gap\:\ var\(--mantine-spacing-md\)\;\ --group-align\:\ center\;…" at bounding box center [200, 536] width 353 height 31
paste input ".mantine-Card-root"
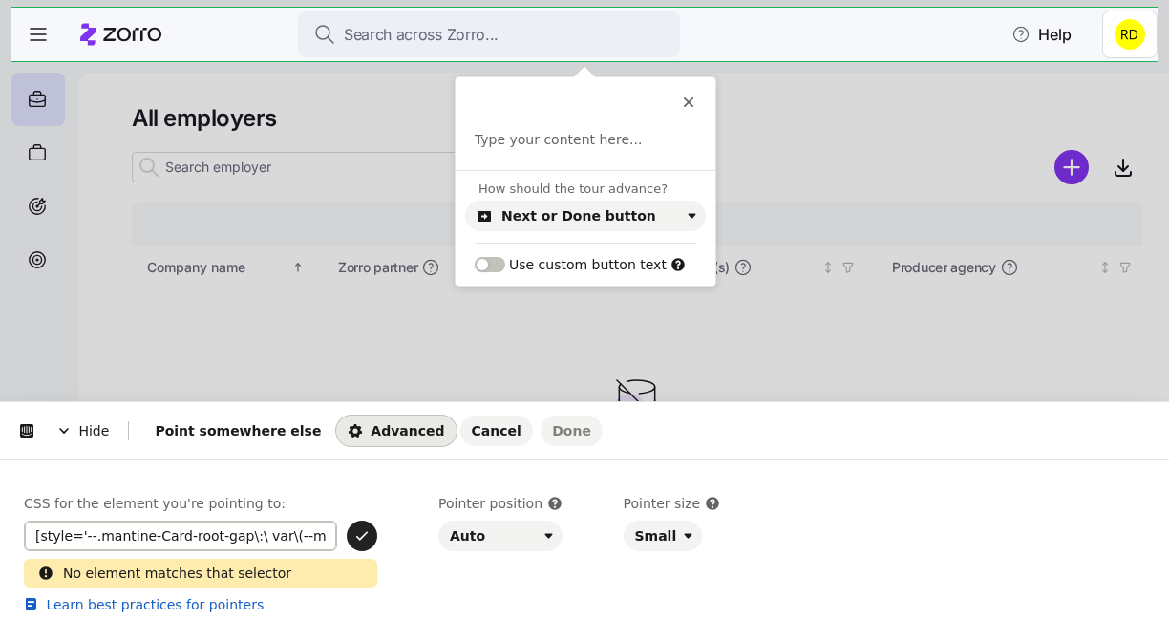
paste input ".mantine-Card-root"
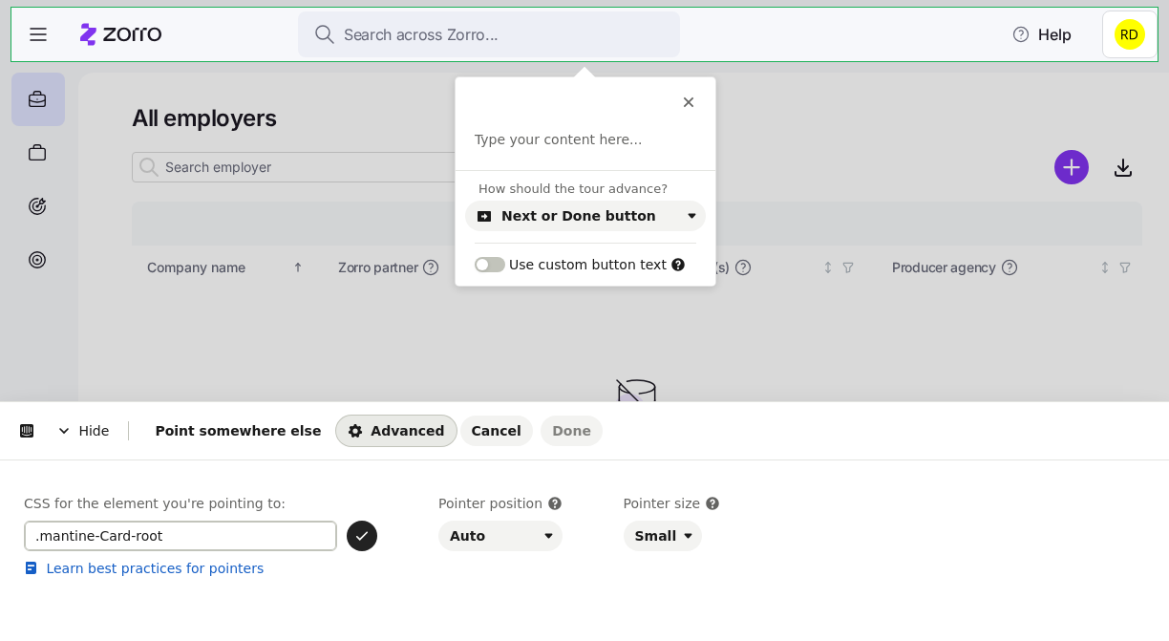
type input ".mantine-Card-root"
click at [363, 519] on div "CSS for the element you're pointing to: .mantine-Card-root Learn best practices…" at bounding box center [200, 555] width 353 height 123
click at [364, 528] on icon "button" at bounding box center [361, 535] width 15 height 15
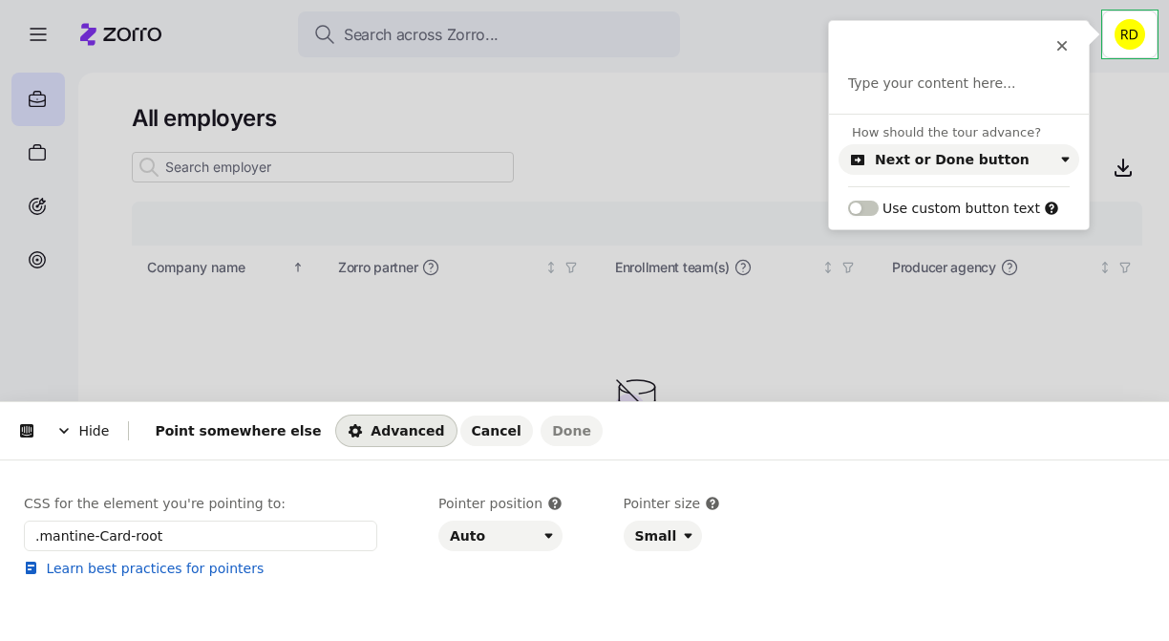
click at [910, 98] on div "Type your content here..." at bounding box center [959, 94] width 260 height 39
click at [909, 96] on div "Type your content here..." at bounding box center [959, 94] width 260 height 39
click at [909, 88] on p at bounding box center [959, 84] width 222 height 19
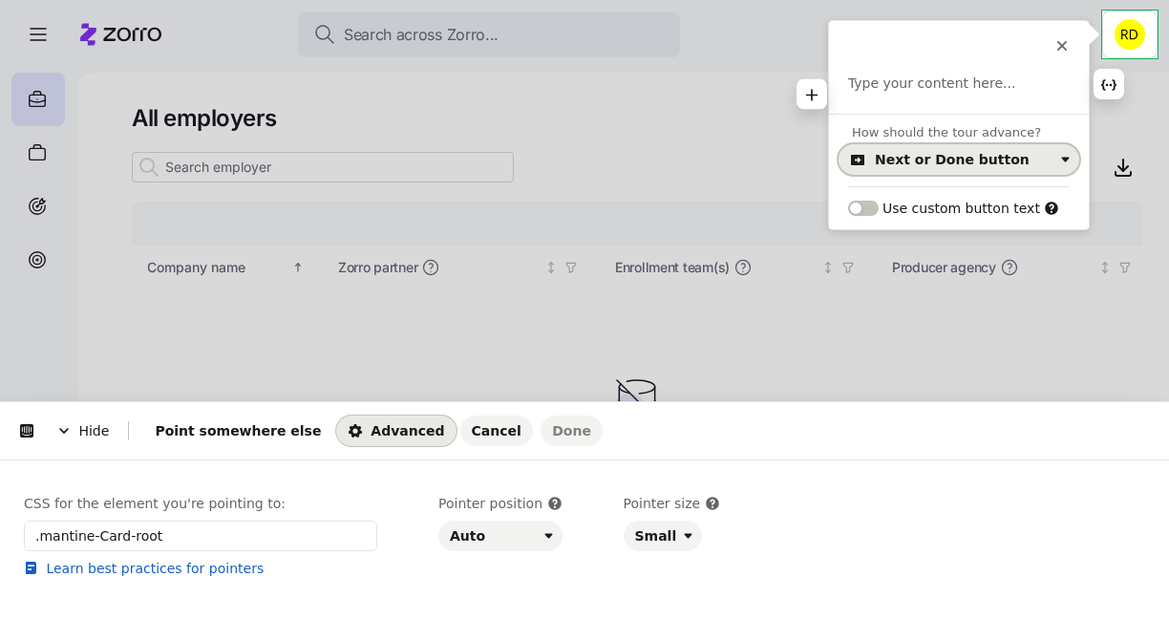
click at [923, 156] on div "Next or Done button" at bounding box center [952, 159] width 155 height 15
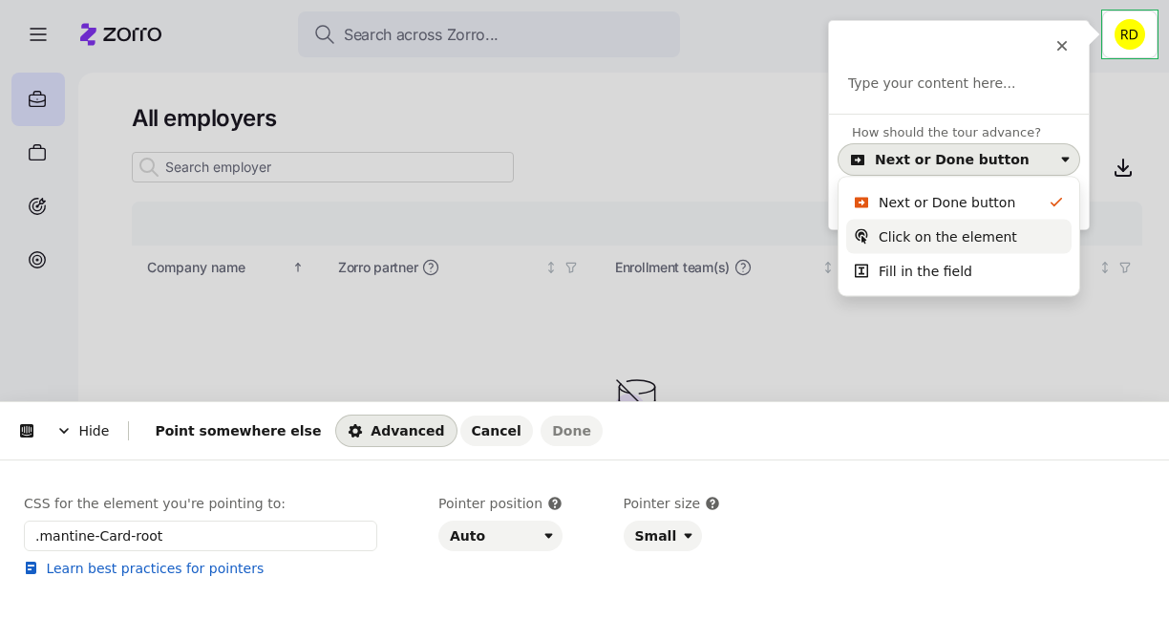
click at [953, 235] on div "Click on the element" at bounding box center [948, 236] width 139 height 19
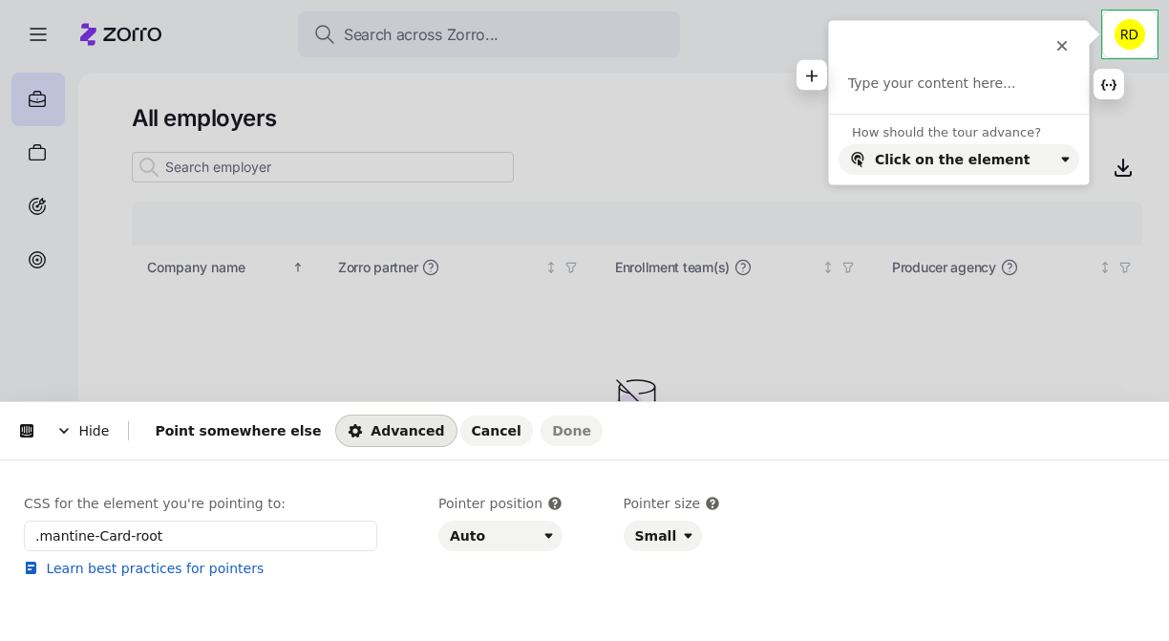
click at [936, 76] on p at bounding box center [959, 84] width 222 height 19
click at [1018, 88] on p at bounding box center [959, 84] width 222 height 19
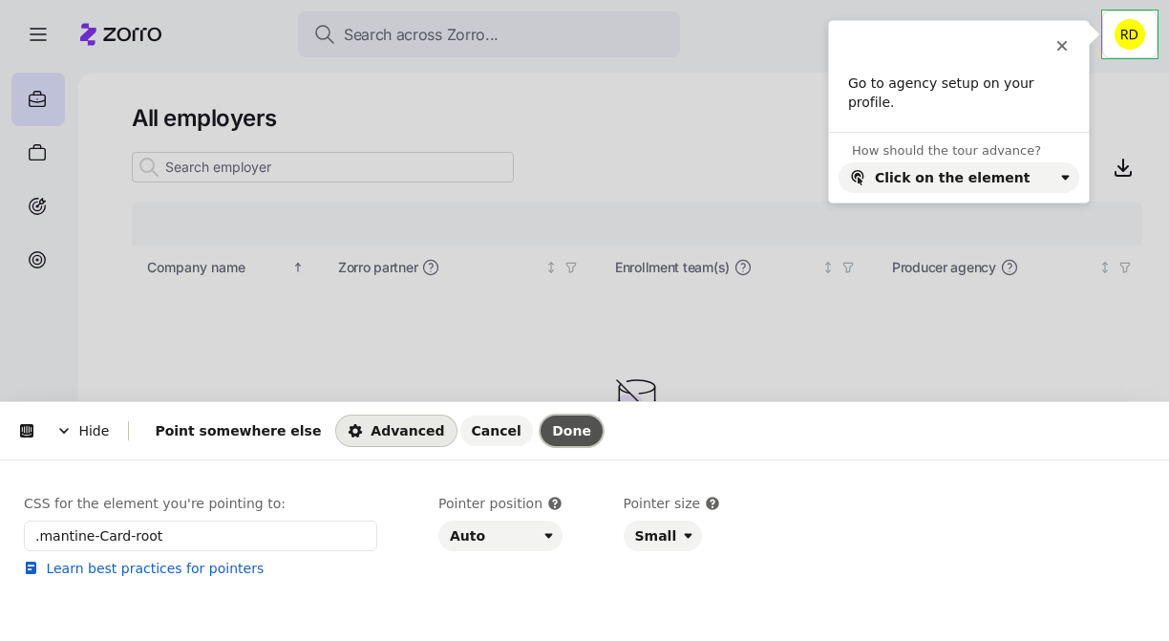
click at [541, 440] on button "Done" at bounding box center [572, 431] width 62 height 31
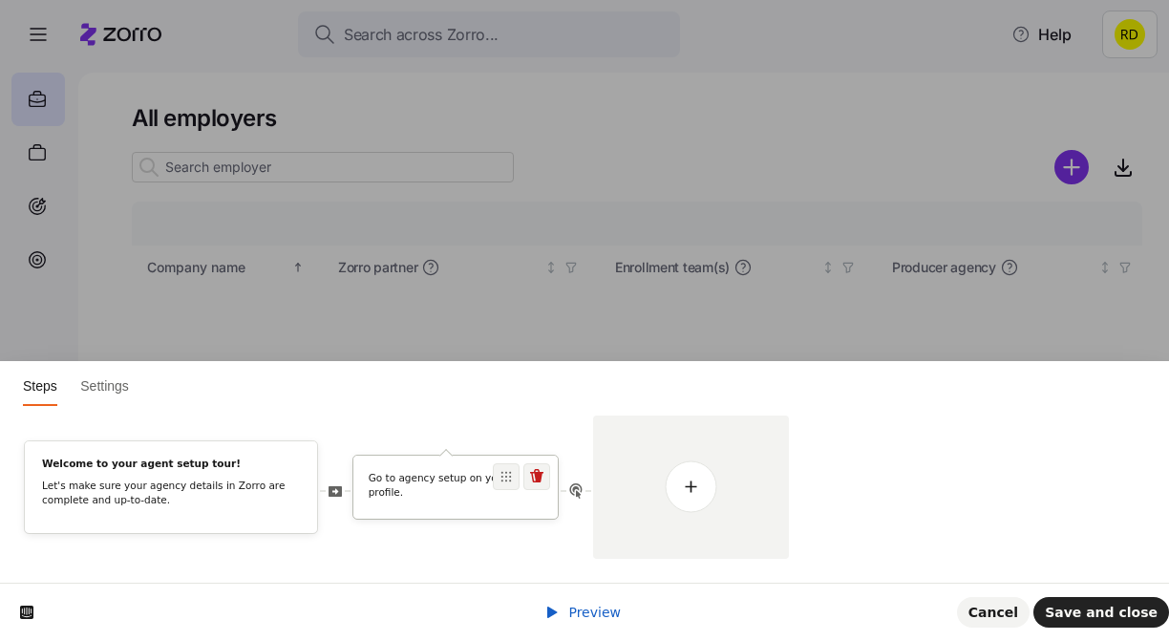
click at [477, 483] on p "Go to agency setup on your profile." at bounding box center [456, 485] width 175 height 28
click at [436, 491] on p "Go to agency setup on your profile." at bounding box center [456, 485] width 175 height 28
click at [511, 482] on icon at bounding box center [506, 476] width 11 height 11
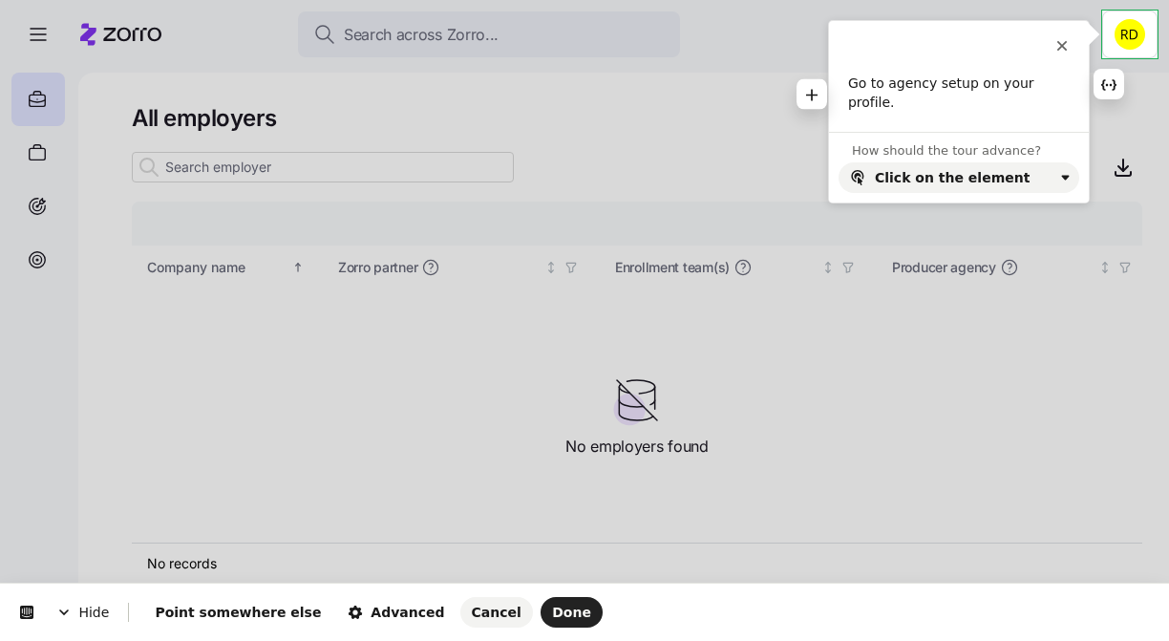
click at [986, 100] on div "Go to agency setup on your profile." at bounding box center [959, 103] width 260 height 57
click at [977, 83] on p "Go to agency setup on your profile." at bounding box center [959, 93] width 222 height 37
click at [1134, 0] on html "Hide Point somewhere else Advanced Cancel Done This button doesn't work while y…" at bounding box center [584, 0] width 1169 height 0
click at [552, 614] on span "Done" at bounding box center [571, 612] width 39 height 15
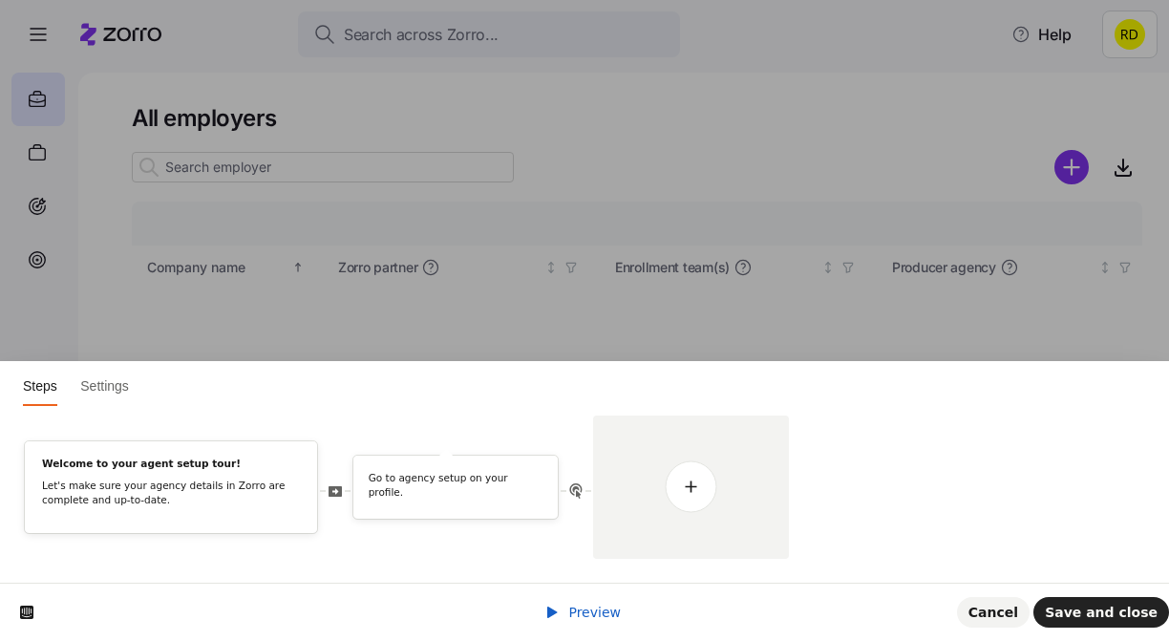
click at [607, 613] on span "Preview" at bounding box center [594, 612] width 53 height 15
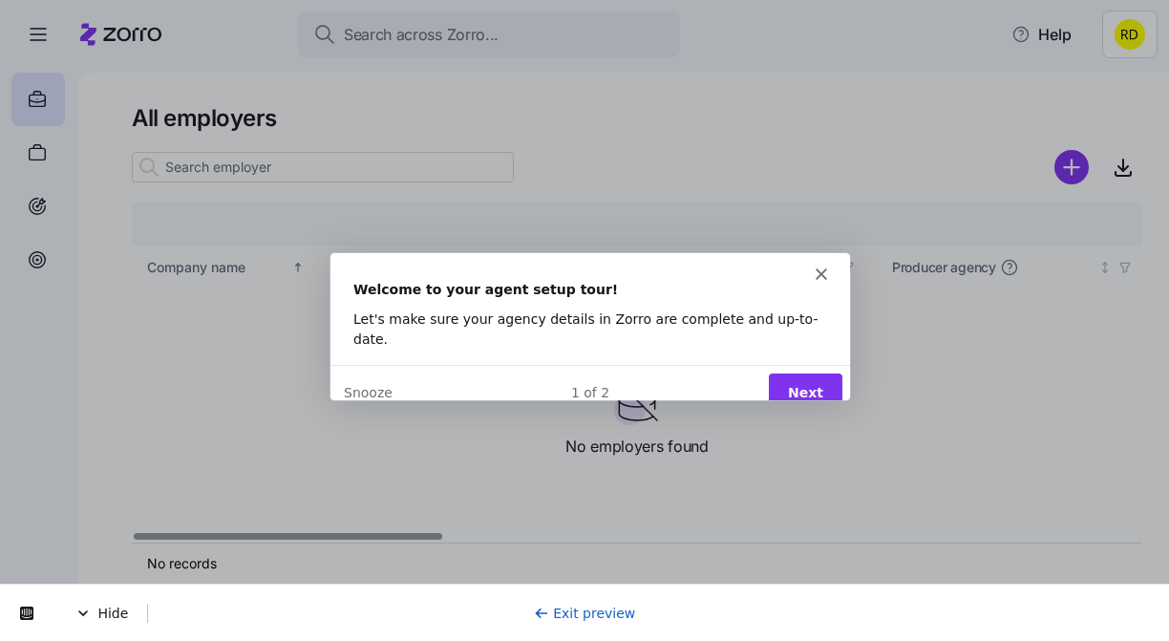
click at [822, 383] on button "Next" at bounding box center [805, 391] width 74 height 39
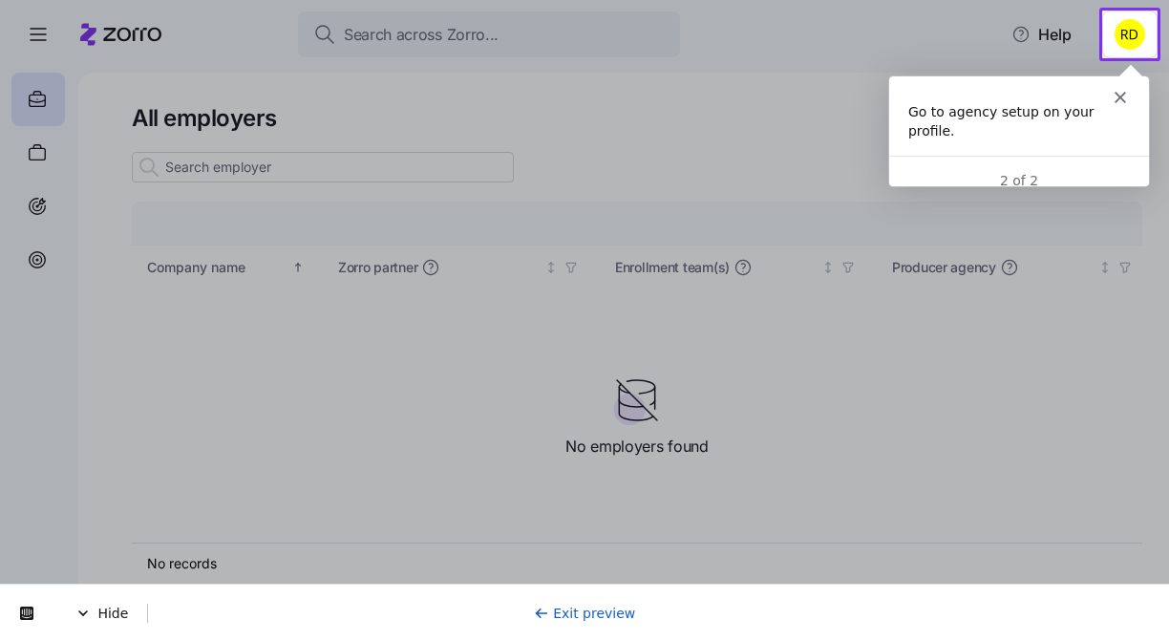
click at [1081, 87] on div "Intercom messenger" at bounding box center [1018, 88] width 260 height 27
click at [1131, 38] on html "Search across Zorro... Help All employers Company details Benefit status Compan…" at bounding box center [584, 315] width 1169 height 630
click at [1146, 23] on html "Search across Zorro... Help All employers Company details Benefit status Compan…" at bounding box center [584, 315] width 1169 height 630
click at [1141, 29] on html "Search across Zorro... Help All employers Company details Benefit status Compan…" at bounding box center [584, 315] width 1169 height 630
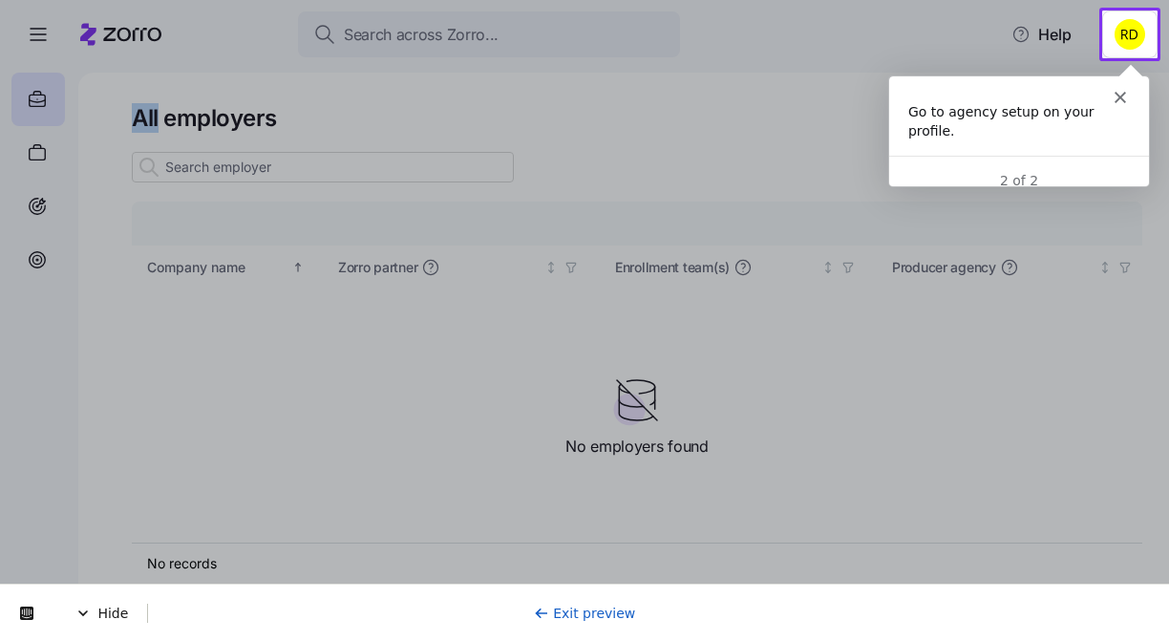
click at [1141, 29] on html "Search across Zorro... Help All employers Company details Benefit status Compan…" at bounding box center [584, 315] width 1169 height 630
click at [1125, 35] on html "Search across Zorro... Help All employers Company details Benefit status Compan…" at bounding box center [584, 315] width 1169 height 630
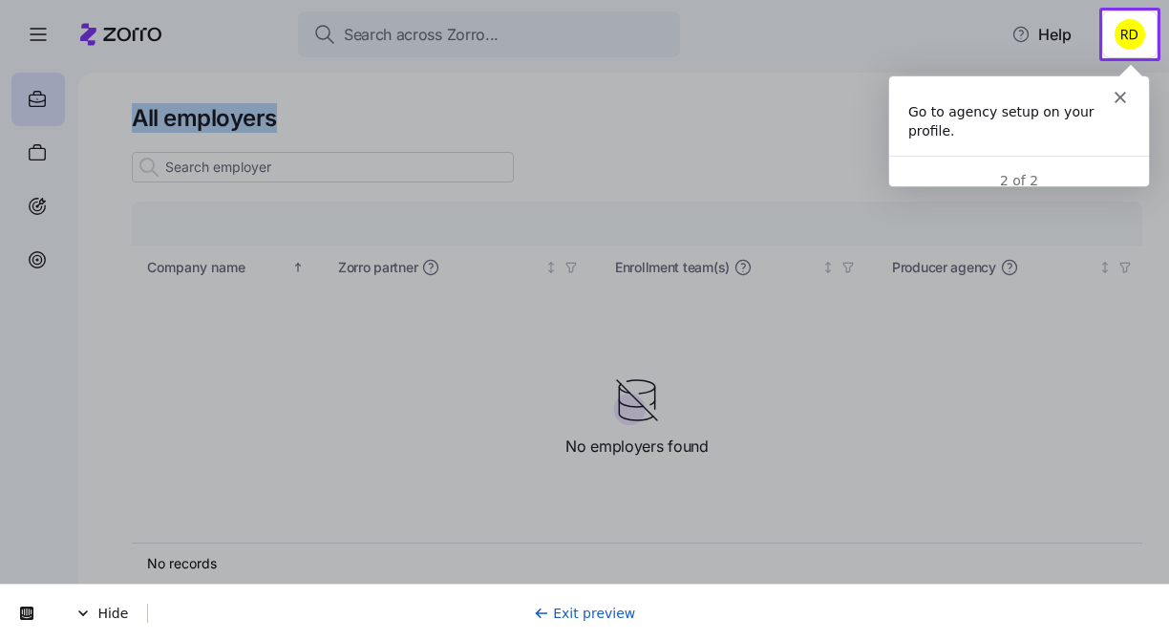
click at [1125, 35] on html "Search across Zorro... Help All employers Company details Benefit status Compan…" at bounding box center [584, 315] width 1169 height 630
click at [88, 610] on icon at bounding box center [82, 613] width 15 height 15
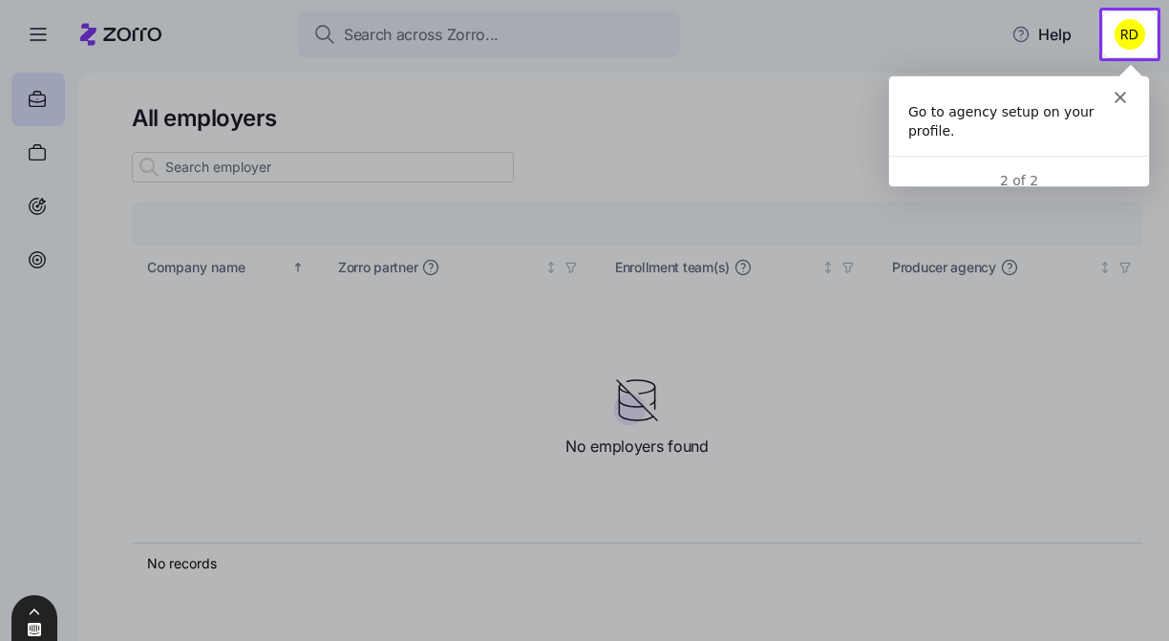
click at [44, 632] on div at bounding box center [34, 630] width 46 height 17
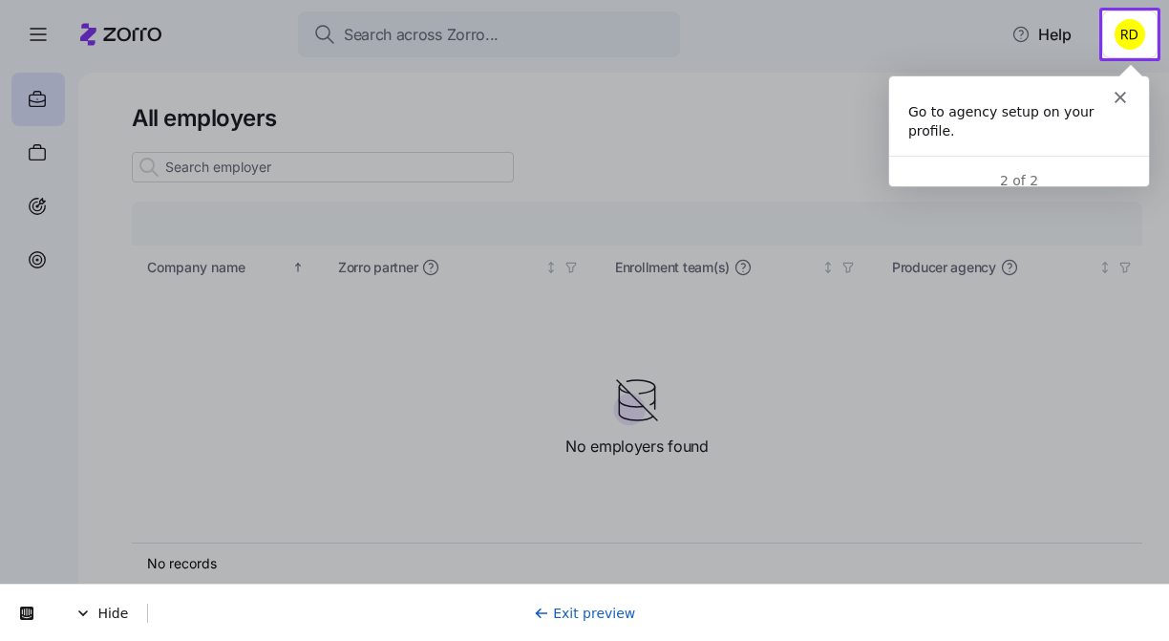
click at [565, 613] on link "Exit preview" at bounding box center [585, 613] width 102 height 15
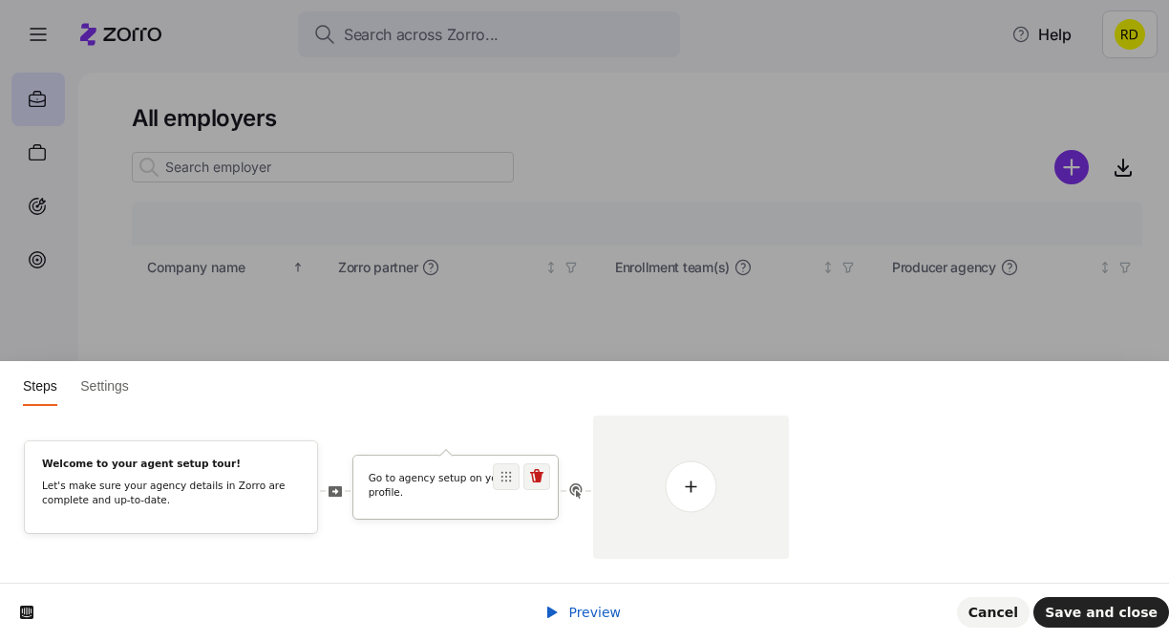
click at [443, 499] on div "Go to agency setup on your profile." at bounding box center [455, 488] width 204 height 35
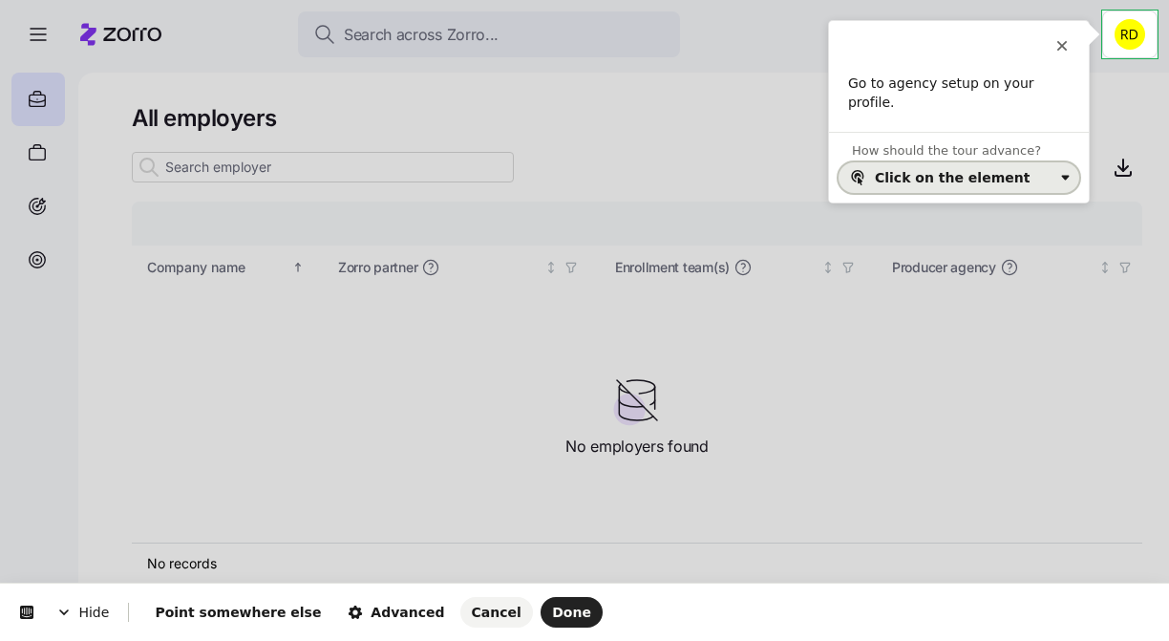
click at [941, 165] on button "Click on the element" at bounding box center [959, 177] width 241 height 31
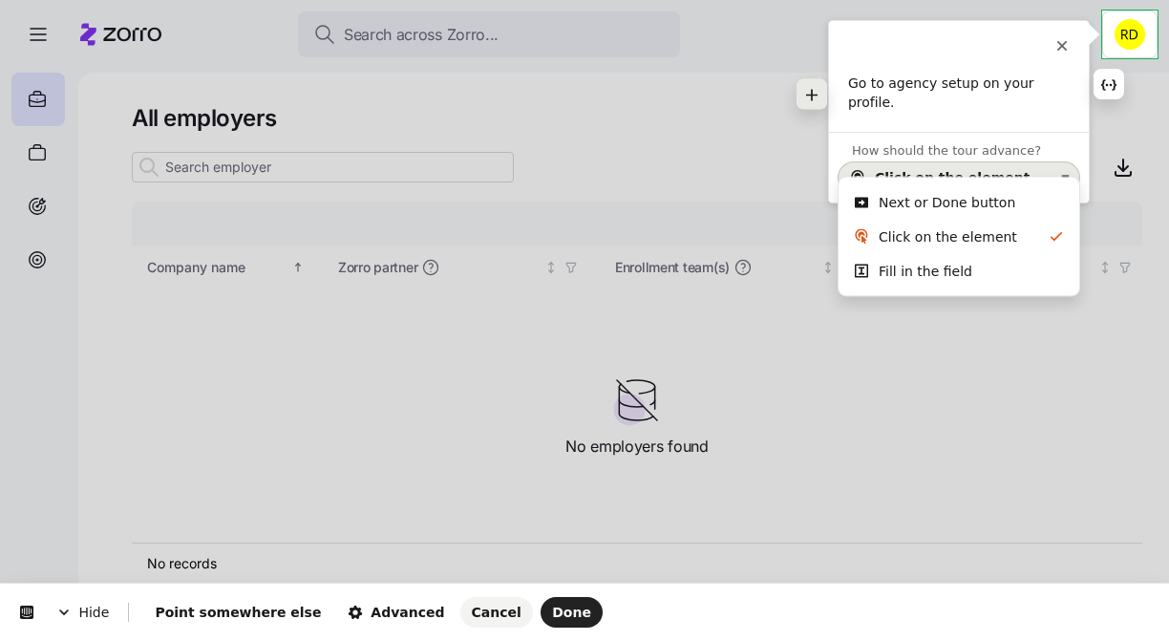
click at [820, 93] on button "button" at bounding box center [812, 94] width 31 height 31
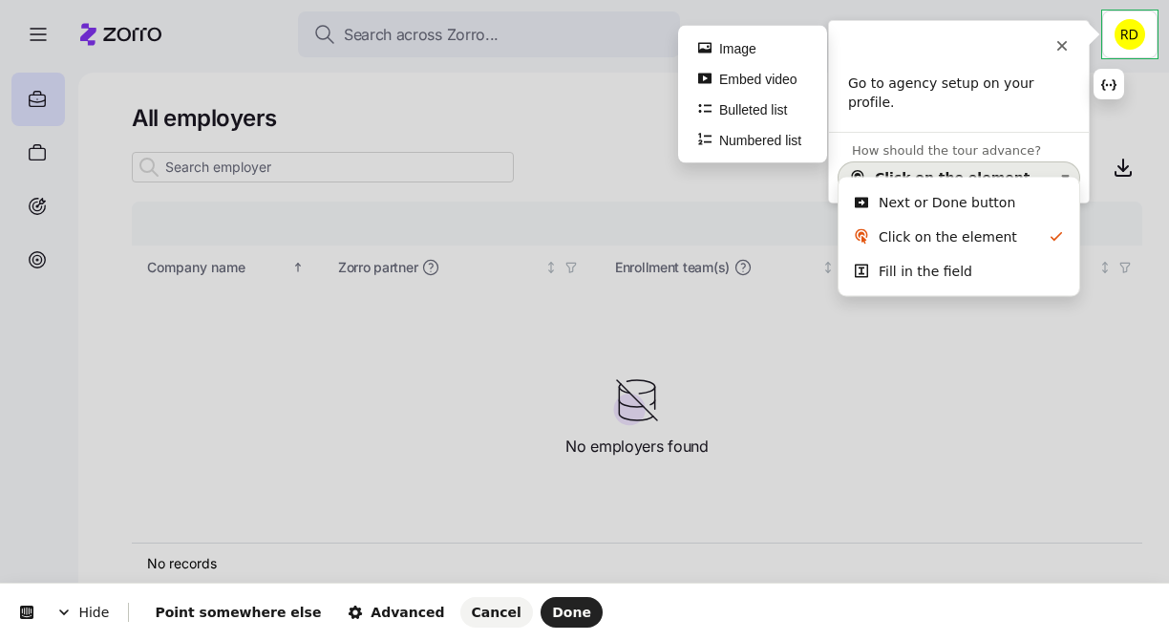
click at [873, 78] on p "Go to agency setup on your profile." at bounding box center [959, 93] width 222 height 37
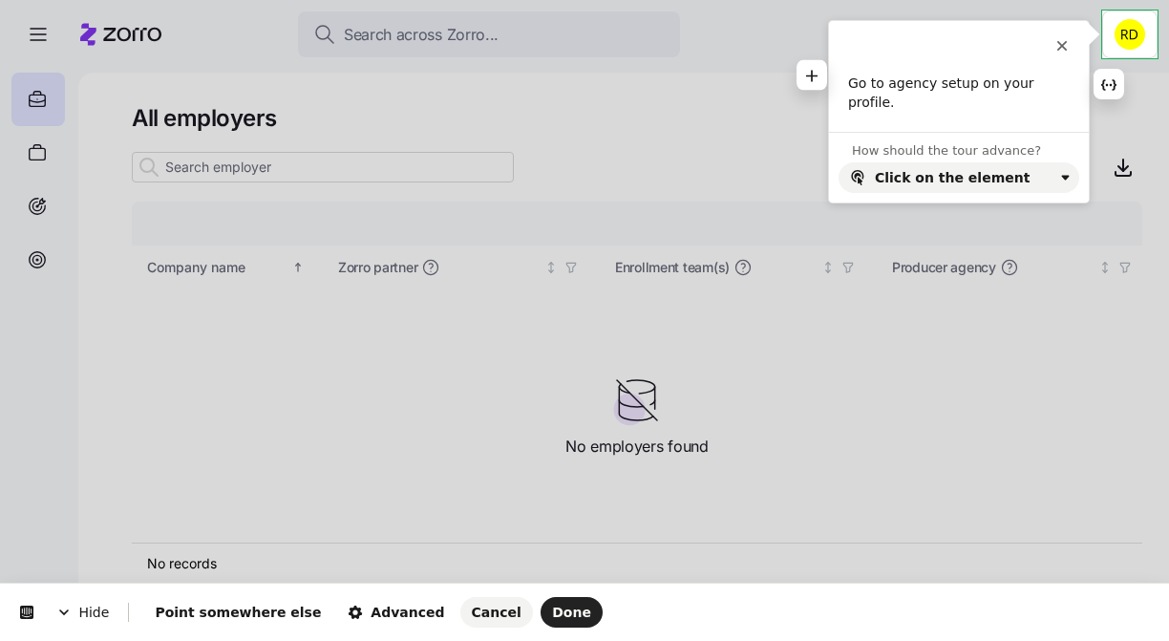
drag, startPoint x: 930, startPoint y: 24, endPoint x: 951, endPoint y: 87, distance: 66.5
click at [952, 88] on div "This button doesn't work while you're creating your tour Go to agency setup on …" at bounding box center [959, 76] width 260 height 111
click at [974, 105] on div "Go to agency setup on your profile." at bounding box center [959, 103] width 260 height 57
click at [989, 64] on div "This button doesn't work while you're creating your tour Go to agency setup on …" at bounding box center [959, 76] width 260 height 111
click at [992, 84] on p "Go to agency setup on your profile." at bounding box center [959, 93] width 222 height 37
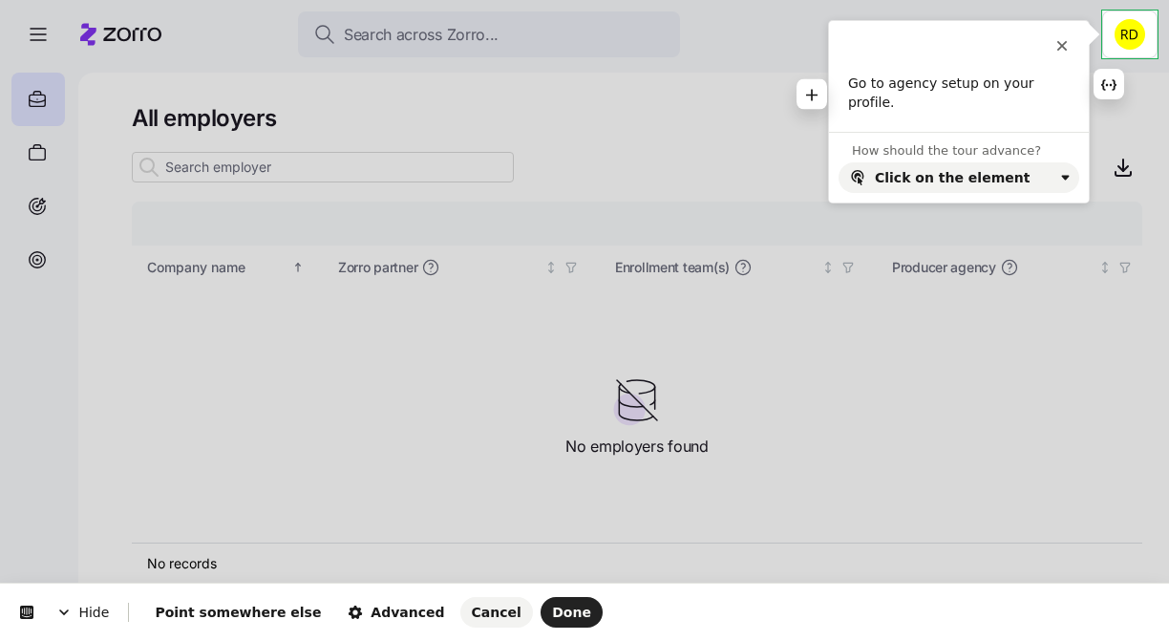
click at [824, 93] on button "button" at bounding box center [812, 94] width 31 height 31
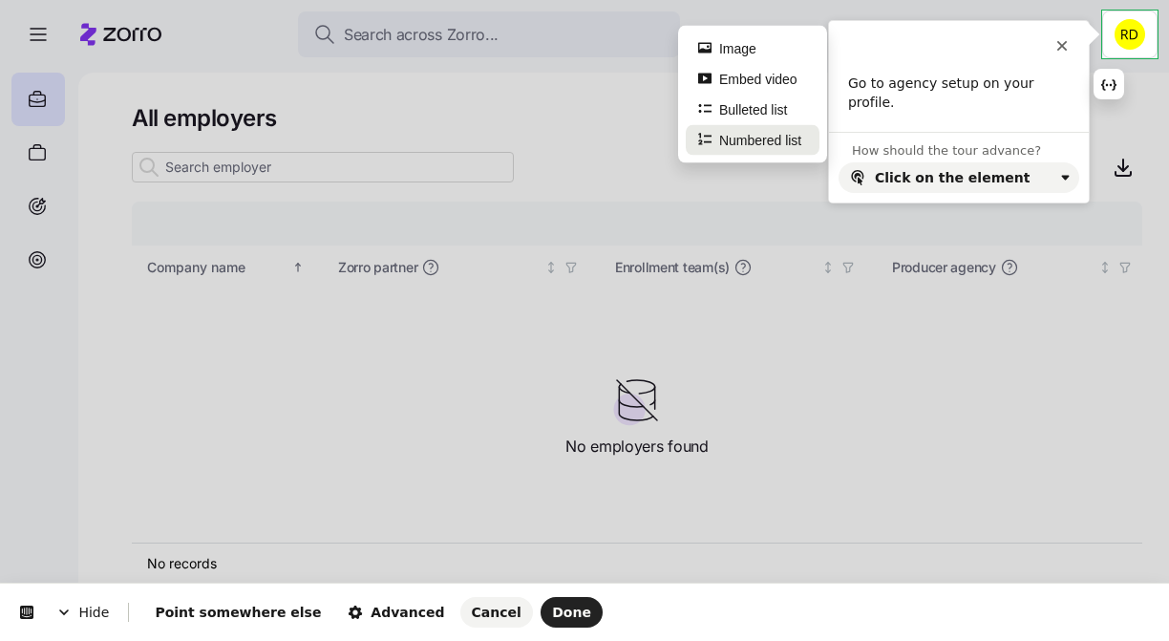
click at [777, 133] on button "Numbered list" at bounding box center [753, 140] width 134 height 31
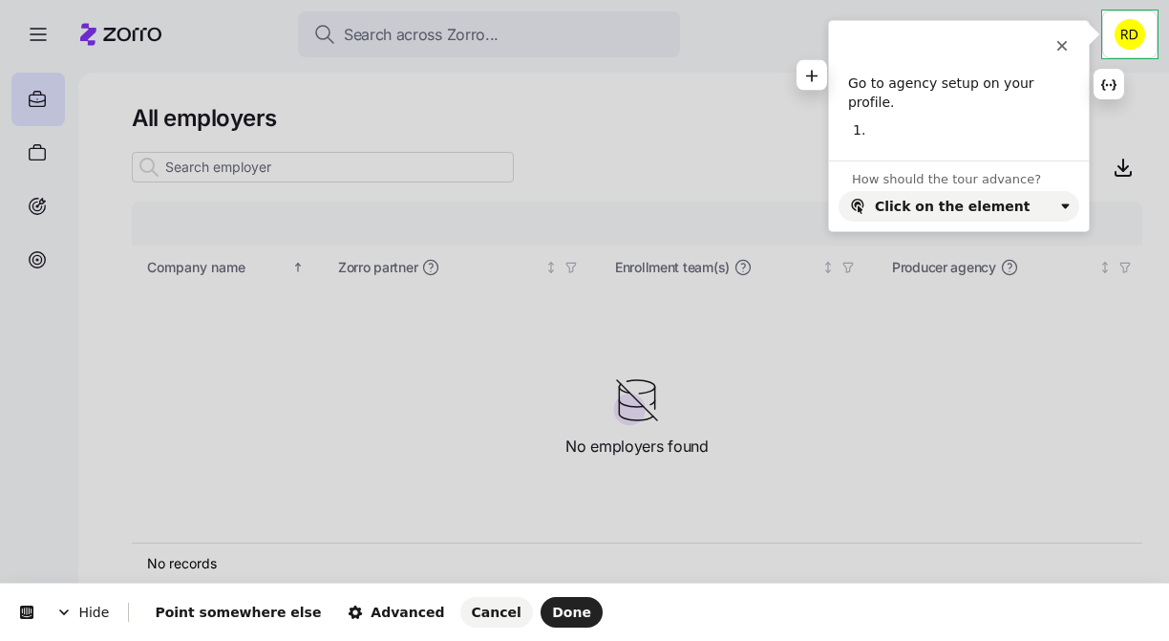
click at [1066, 82] on p "Go to agency setup on your profile." at bounding box center [959, 93] width 222 height 37
click at [1024, 121] on p at bounding box center [970, 130] width 171 height 19
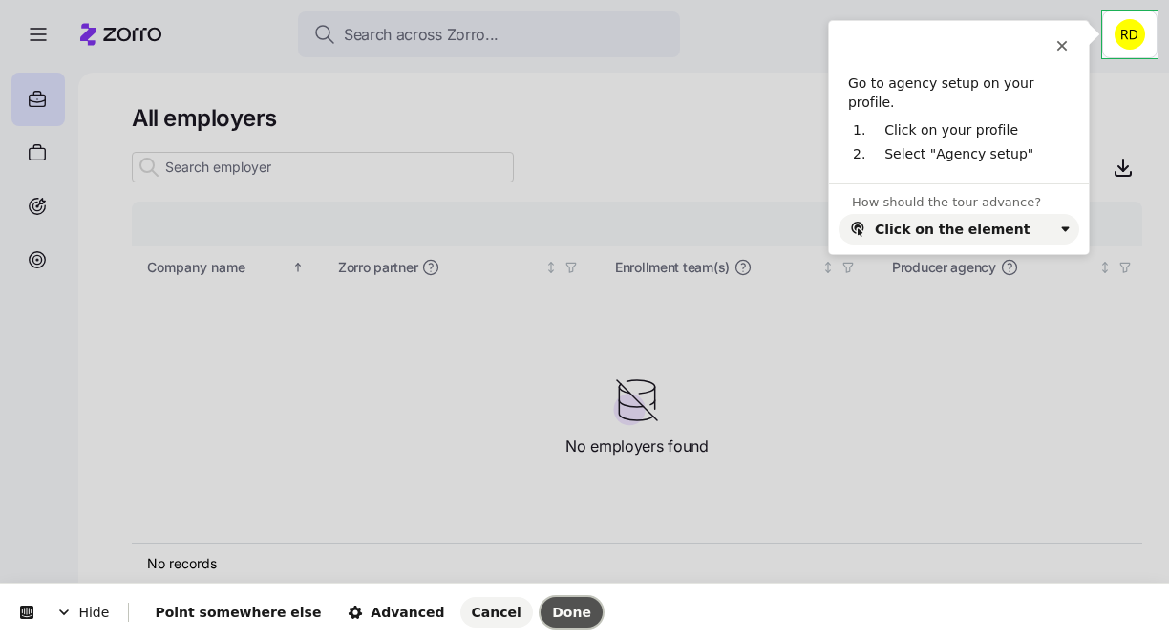
click at [552, 605] on span "Done" at bounding box center [571, 612] width 39 height 15
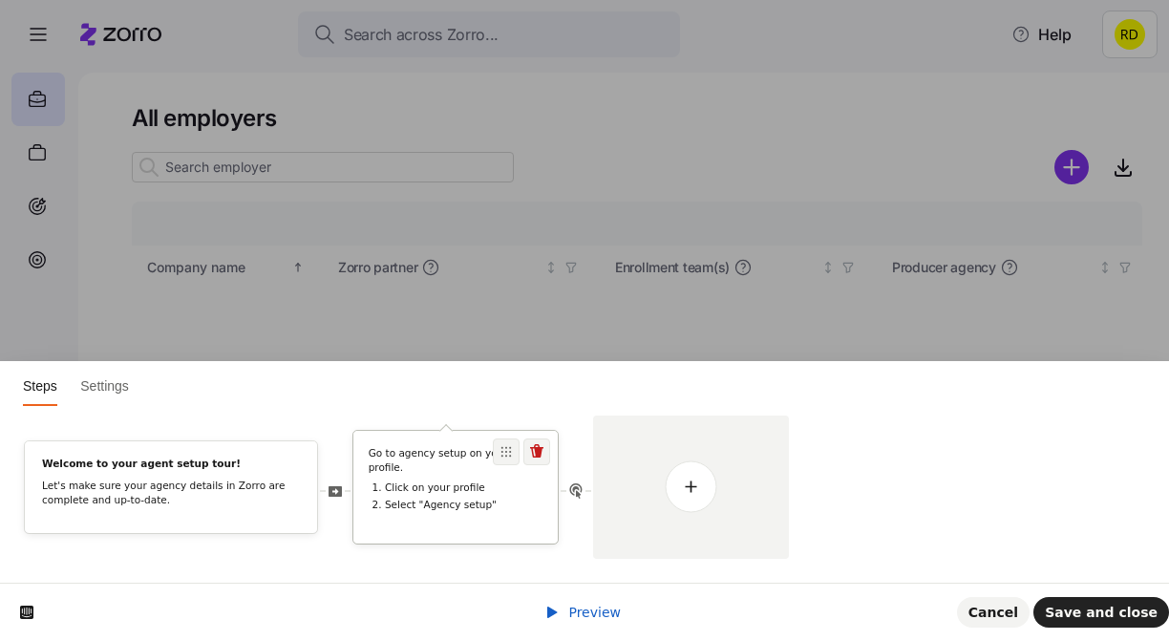
click at [448, 502] on li "Select "Agency setup"" at bounding box center [464, 505] width 158 height 13
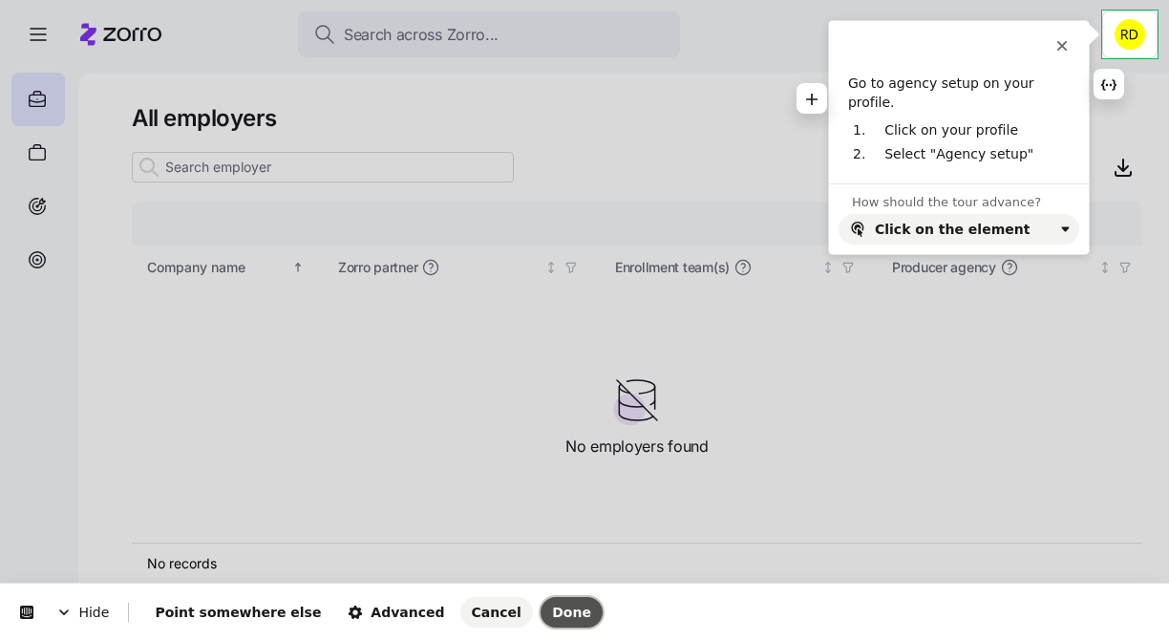
click at [552, 612] on span "Done" at bounding box center [571, 612] width 39 height 15
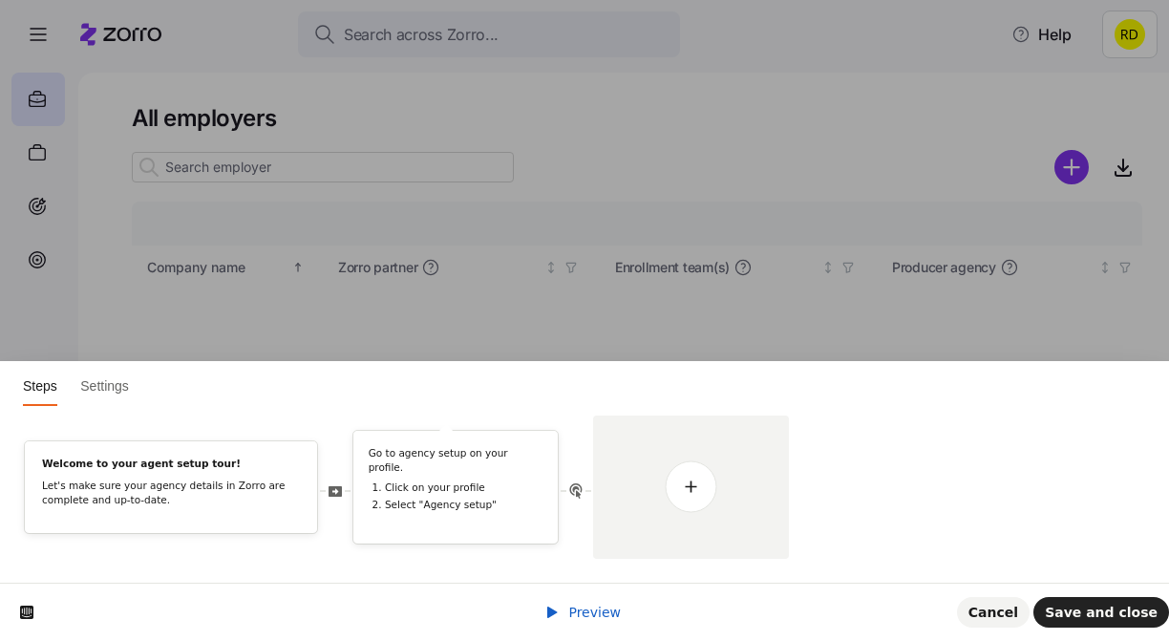
click at [610, 607] on span "Preview" at bounding box center [594, 612] width 53 height 15
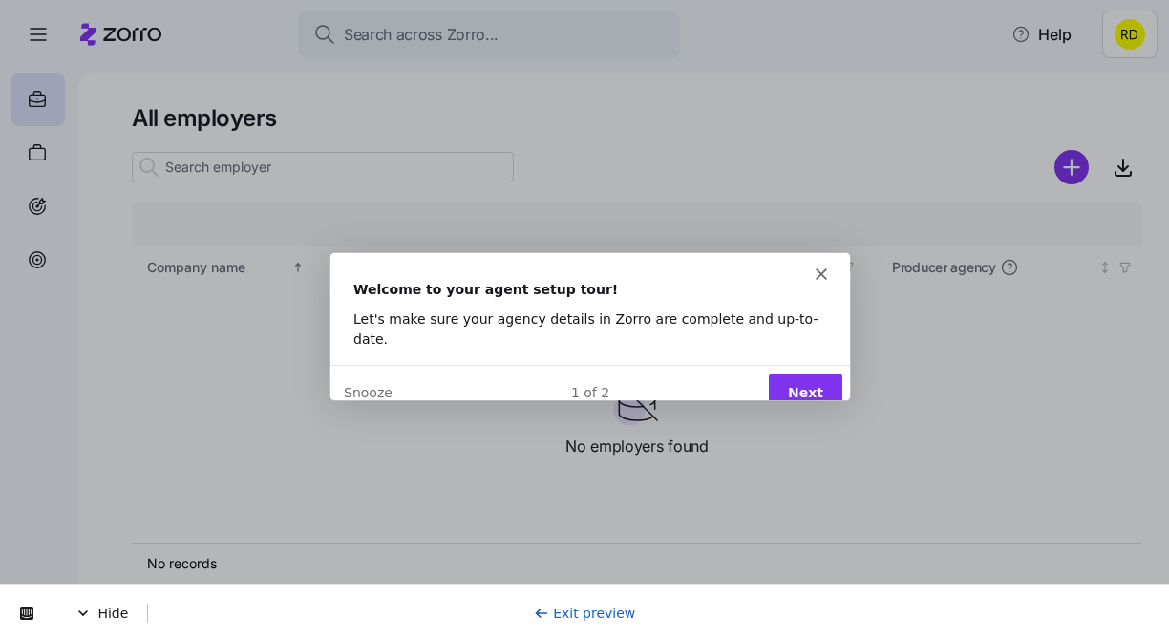
click at [797, 372] on button "Next" at bounding box center [805, 391] width 74 height 39
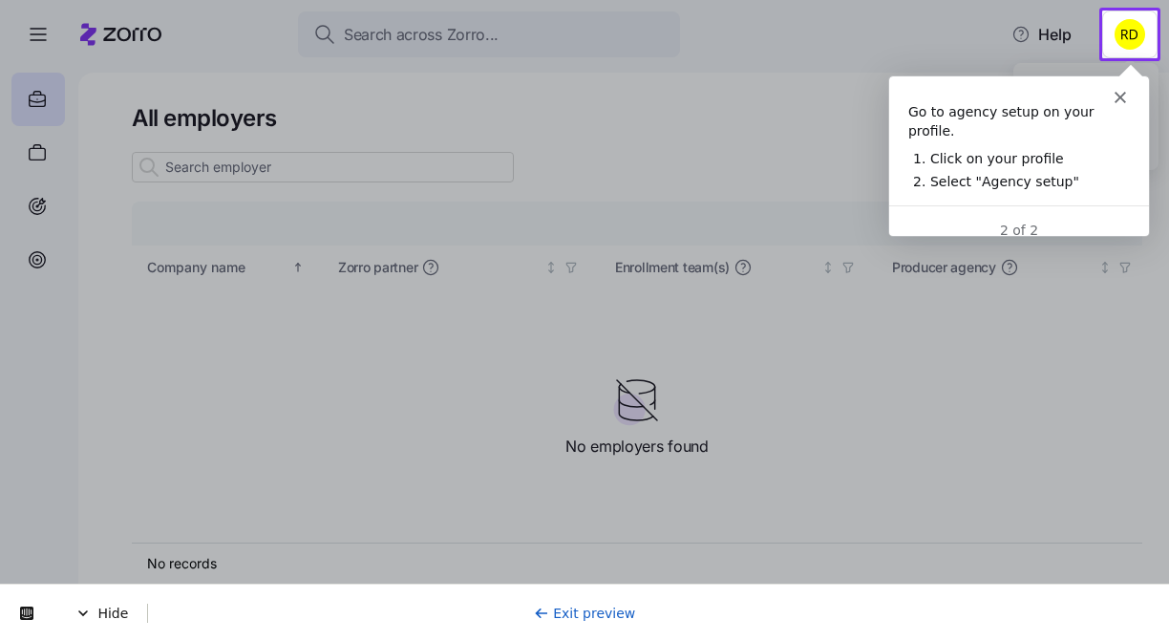
click at [1131, 37] on html "Search across Zorro... Help All employers Company details Benefit status Compan…" at bounding box center [584, 315] width 1169 height 630
click at [1119, 94] on icon "Close" at bounding box center [1119, 96] width 11 height 11
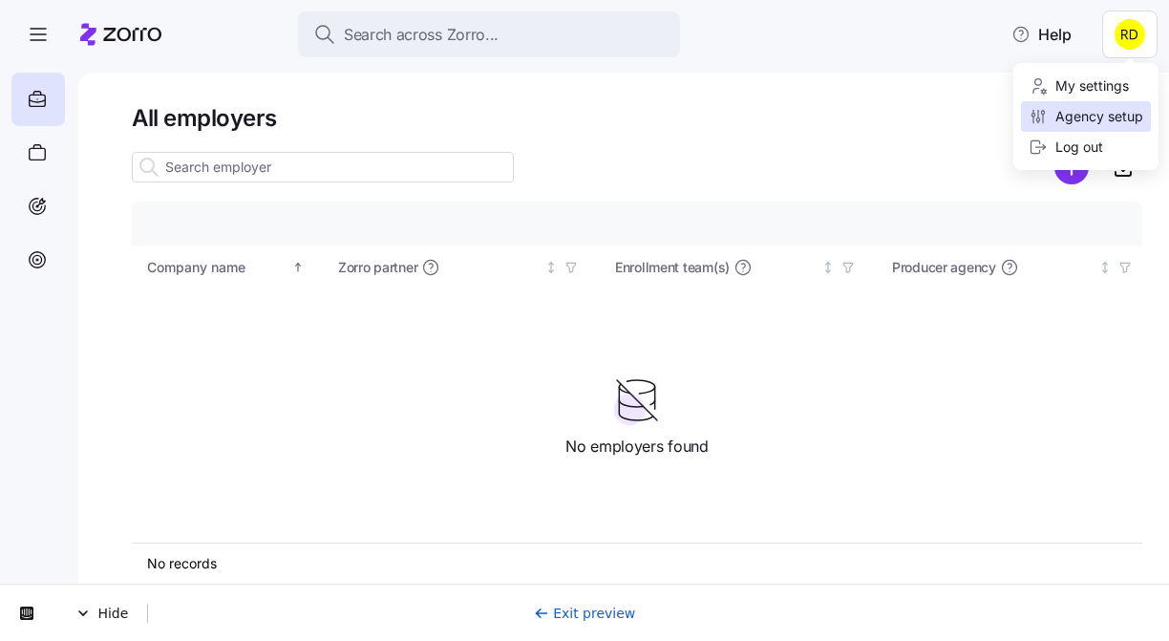
click at [1093, 121] on div "Agency setup" at bounding box center [1086, 116] width 115 height 21
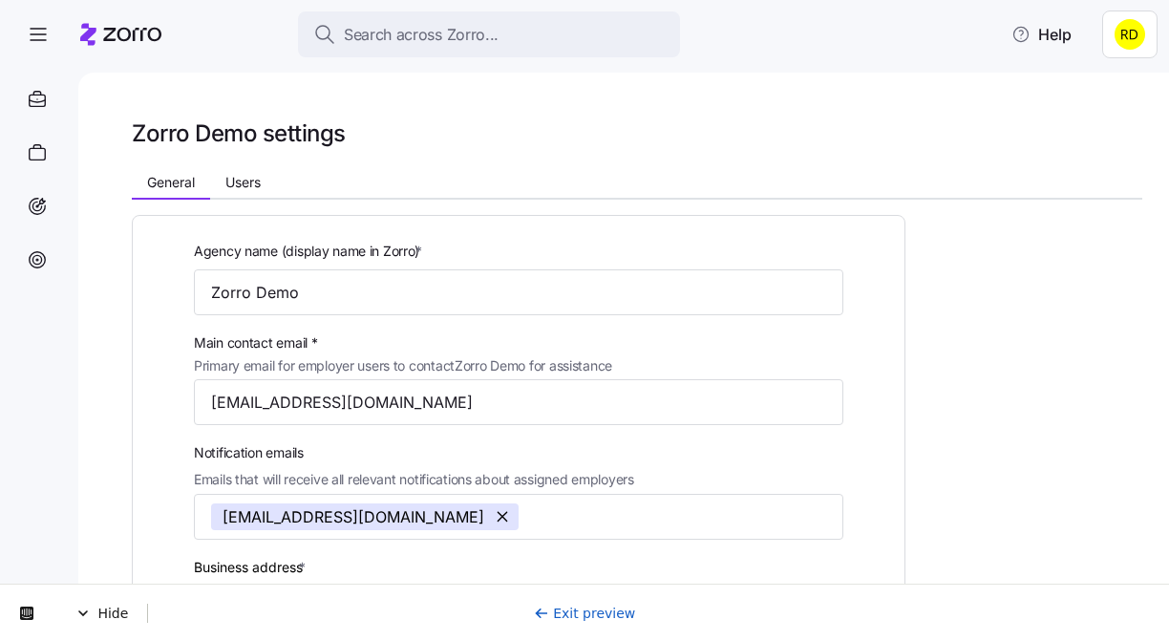
click at [580, 616] on link "Exit preview" at bounding box center [585, 613] width 102 height 15
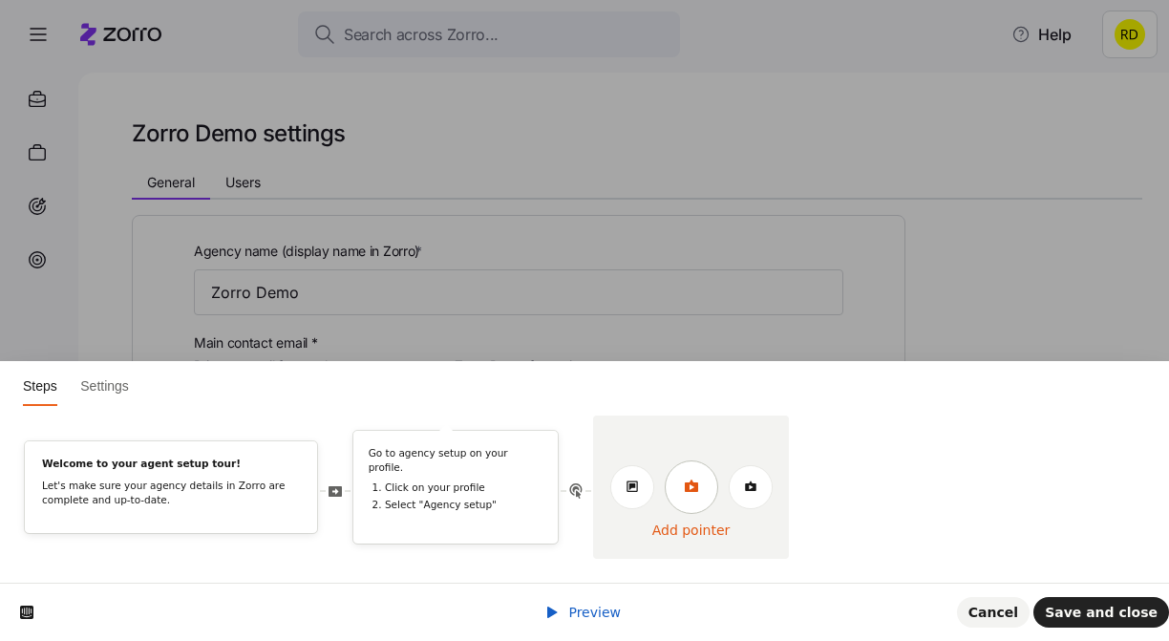
click at [684, 491] on icon at bounding box center [691, 486] width 15 height 15
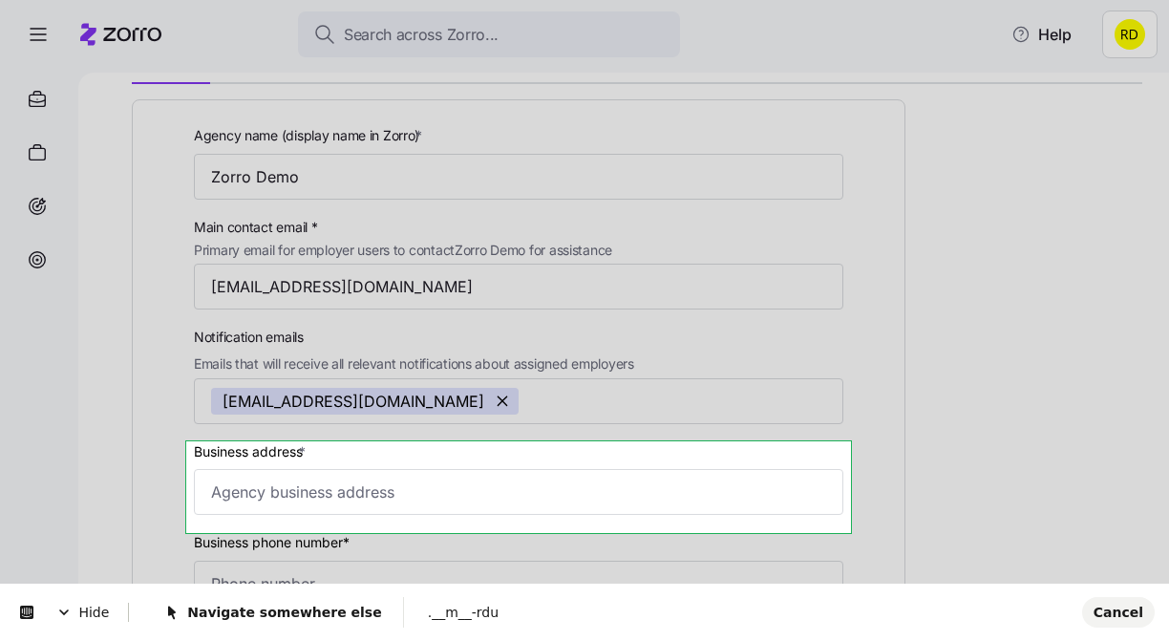
scroll to position [124, 0]
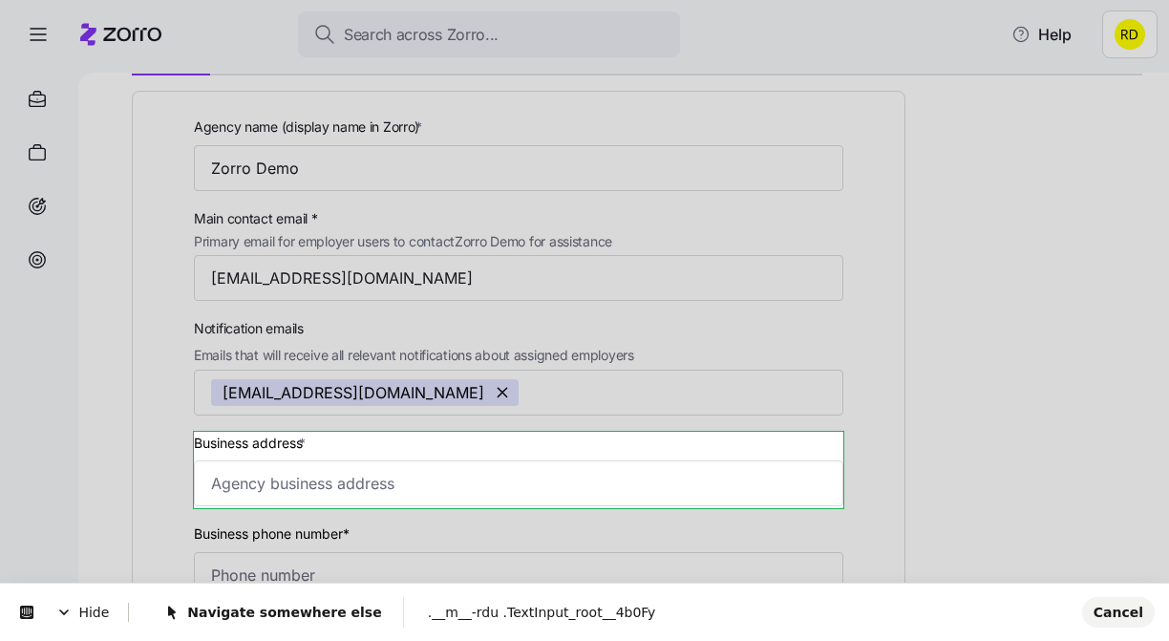
click at [367, 447] on body "Search across Zorro... Help Zorro Demo settings General Users Agency name (disp…" at bounding box center [584, 315] width 1169 height 630
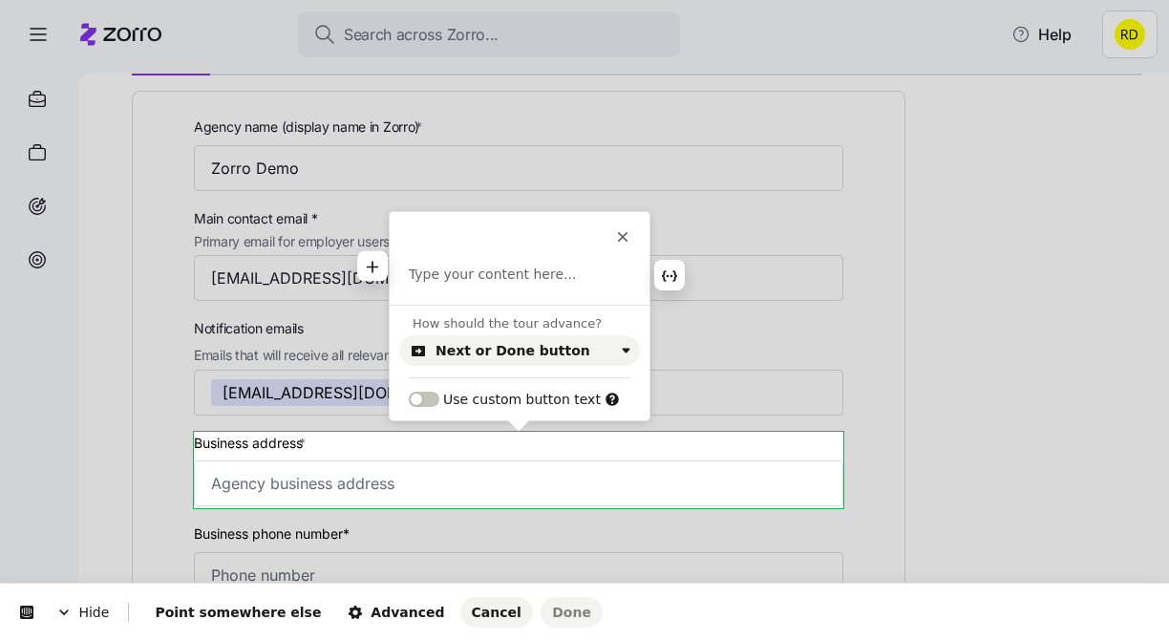
click at [471, 274] on p at bounding box center [520, 275] width 222 height 19
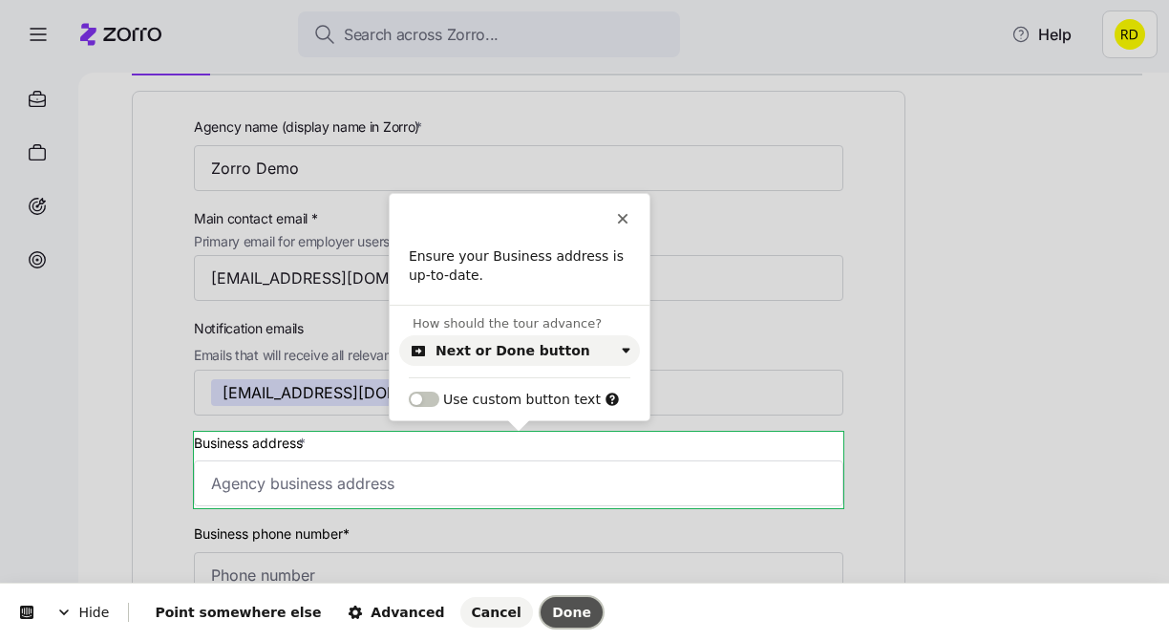
click at [552, 609] on span "Done" at bounding box center [571, 612] width 39 height 15
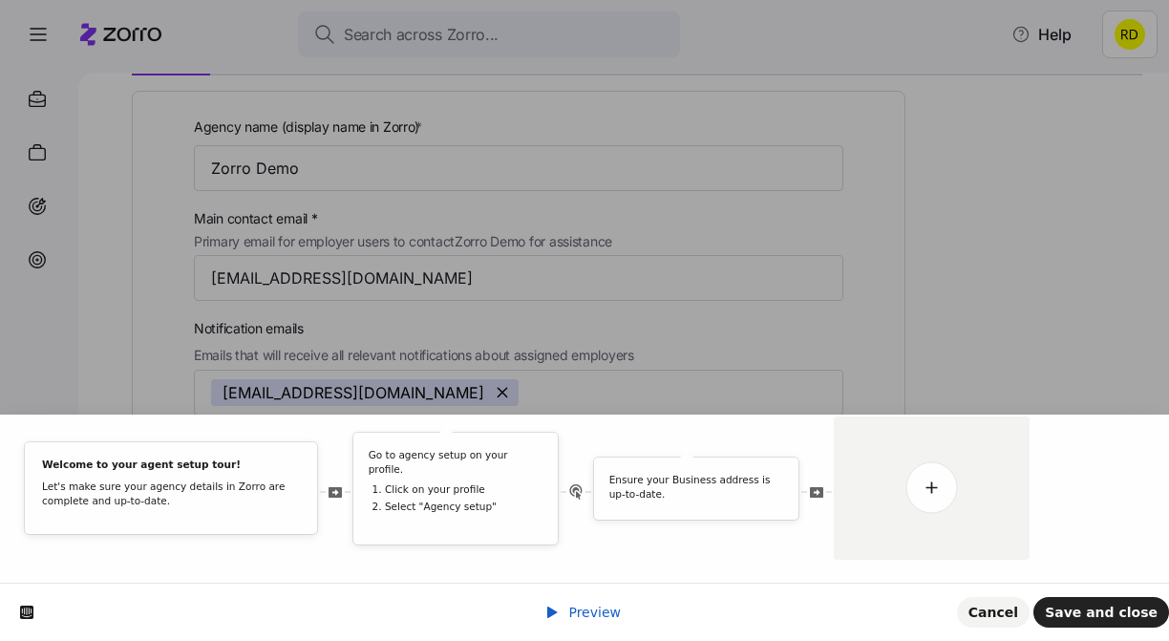
scroll to position [0, 0]
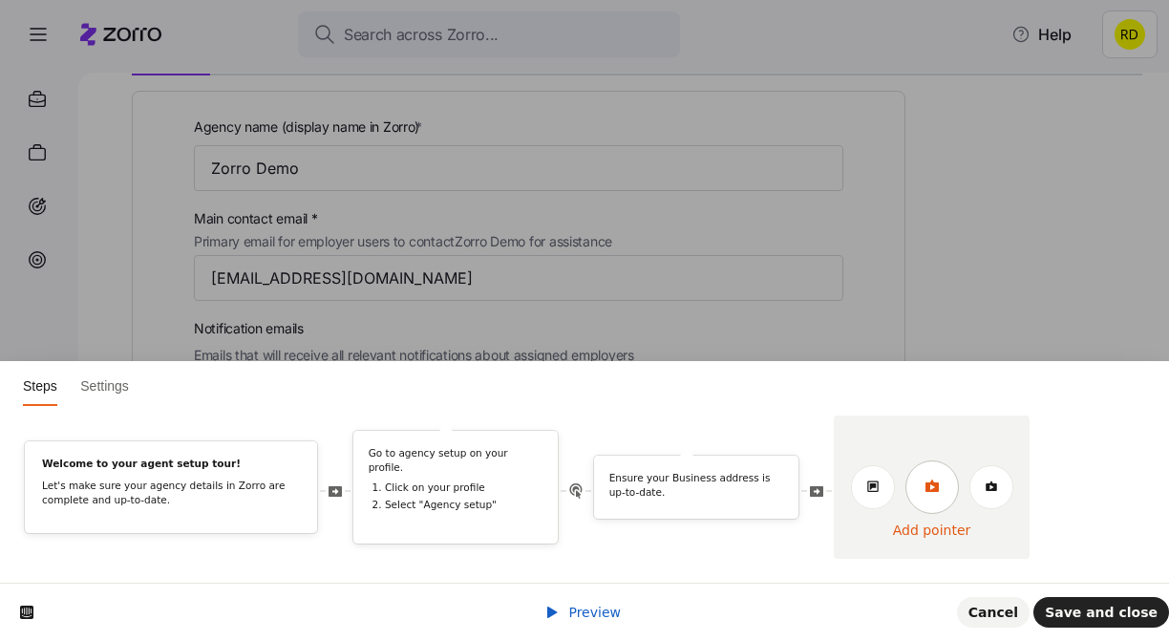
click at [937, 492] on icon at bounding box center [932, 486] width 15 height 15
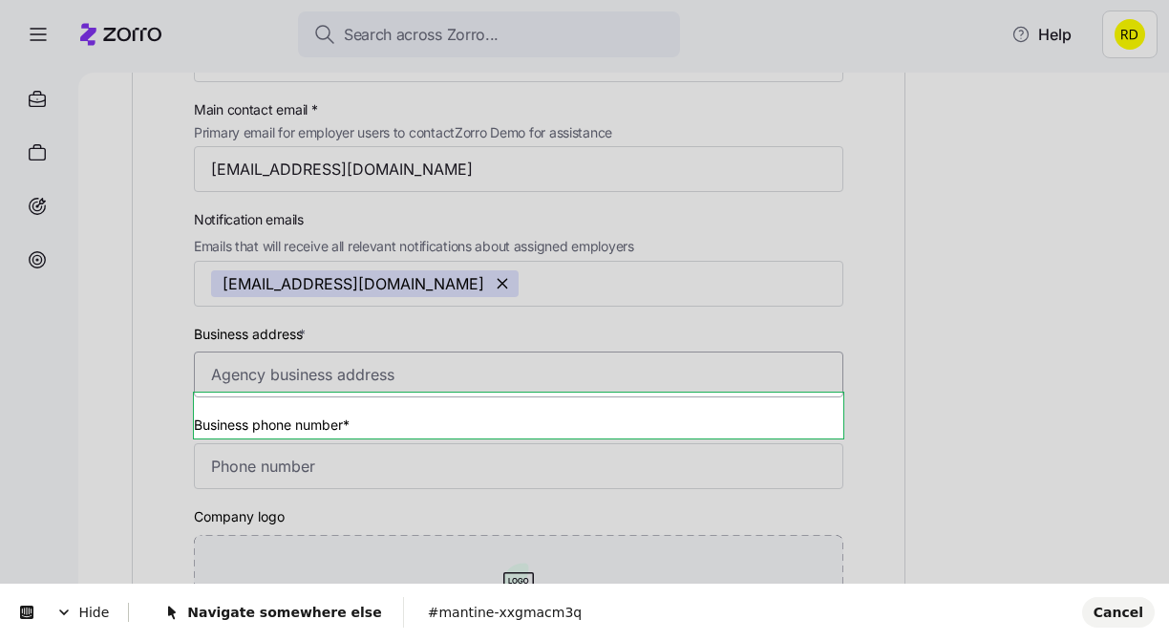
scroll to position [257, 0]
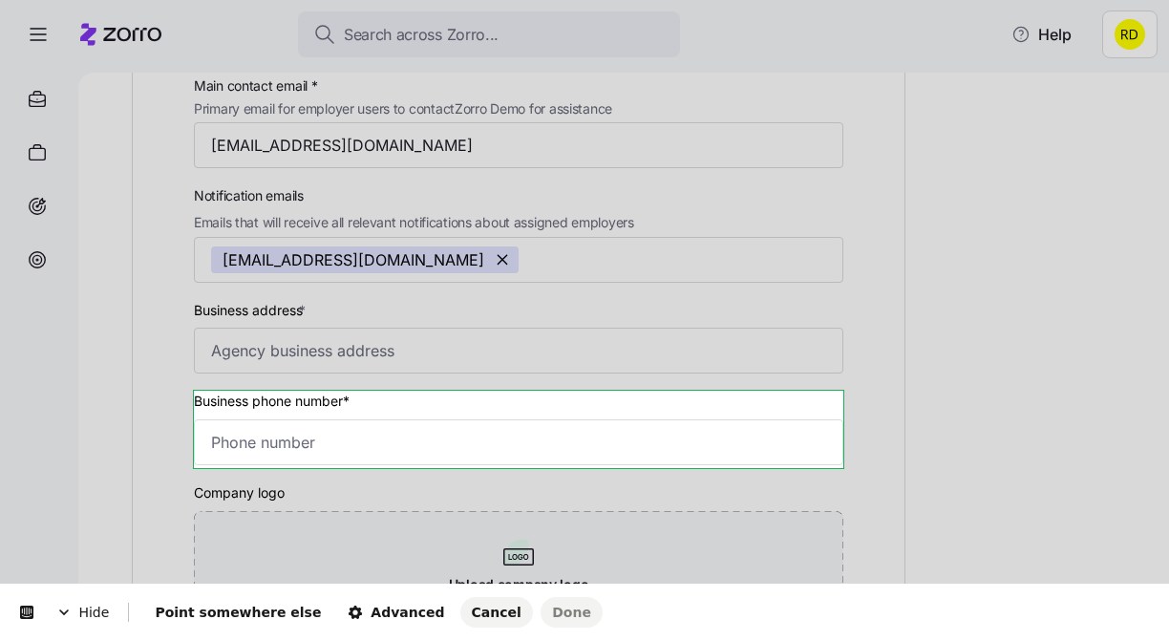
click at [408, 403] on body "Search across Zorro... Help Zorro Demo settings General Users Agency name (disp…" at bounding box center [584, 315] width 1169 height 630
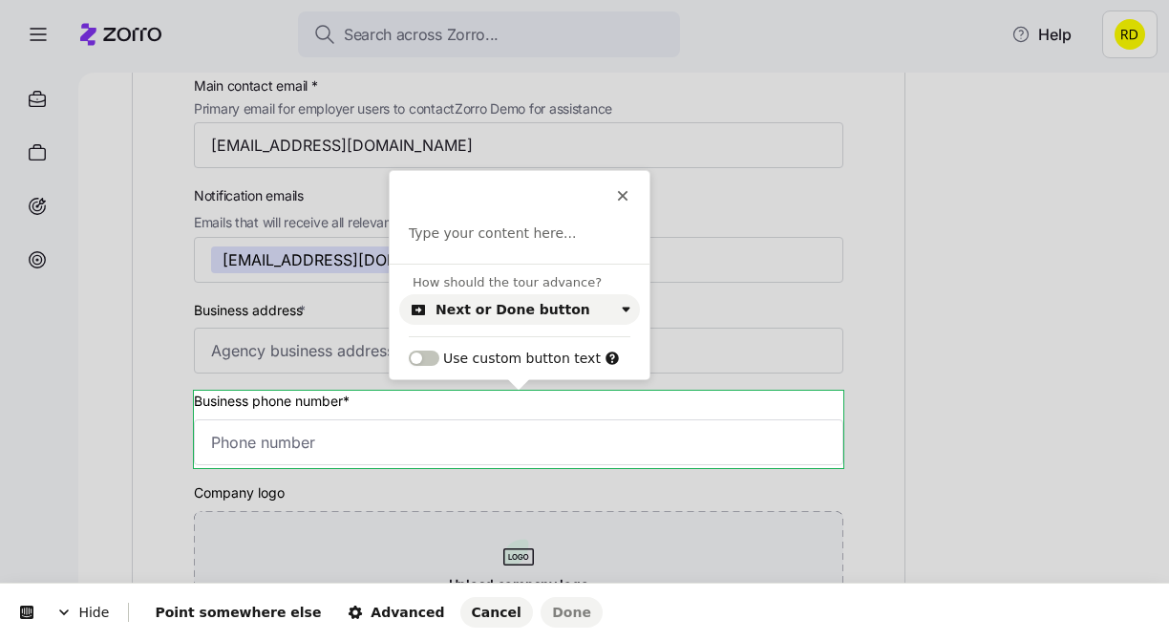
click at [494, 244] on div at bounding box center [520, 234] width 260 height 20
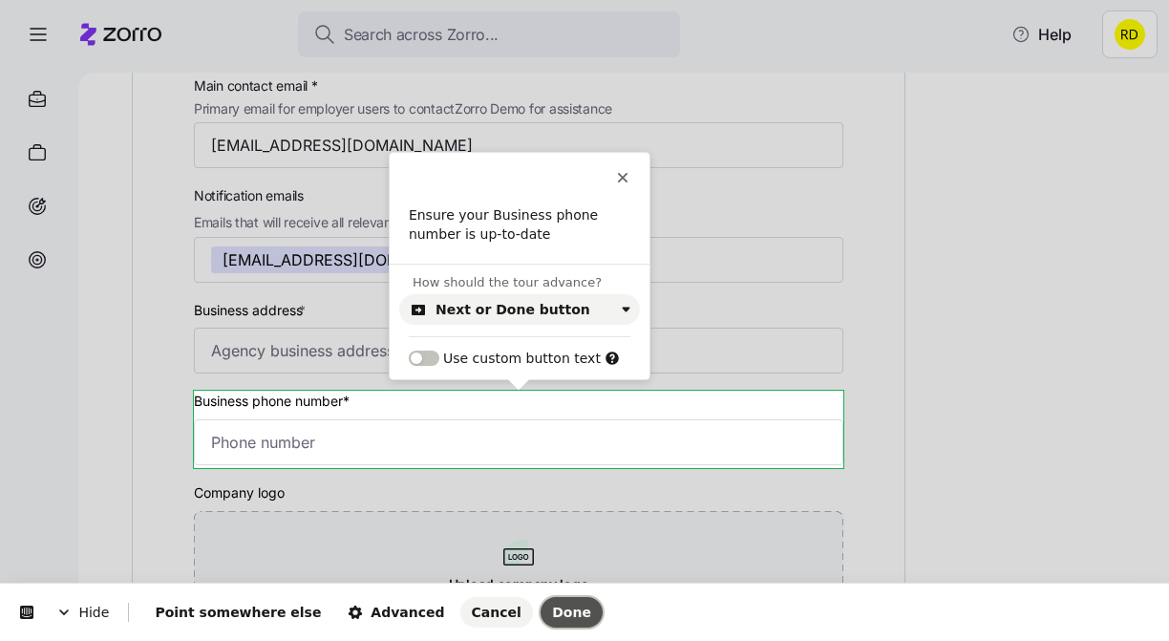
click at [552, 611] on span "Done" at bounding box center [571, 612] width 39 height 15
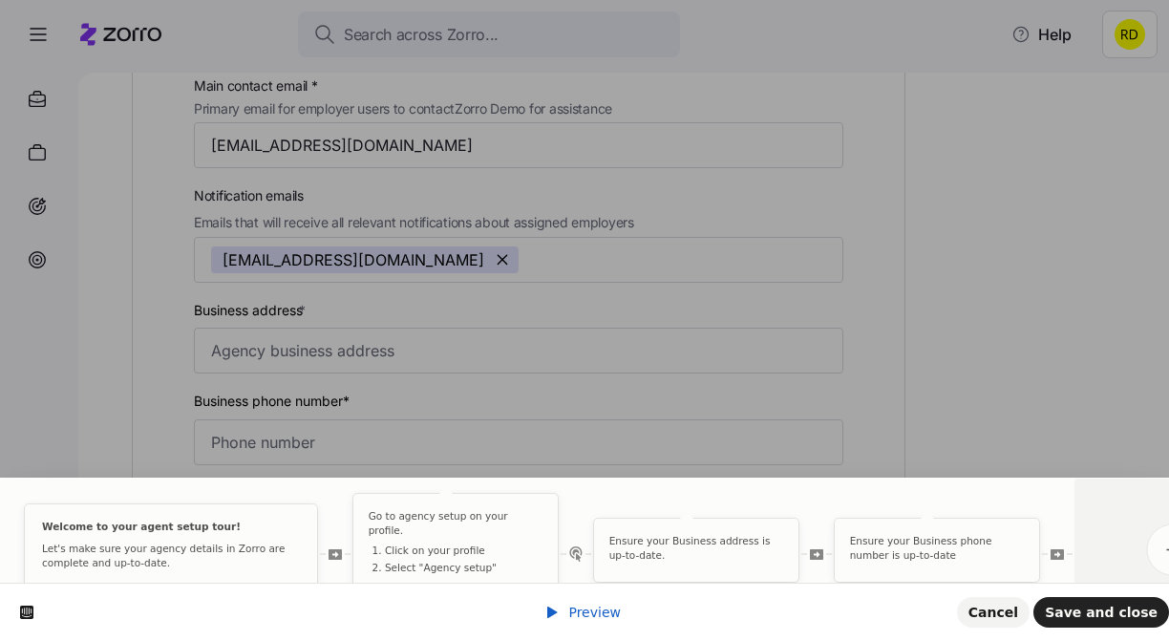
scroll to position [0, 0]
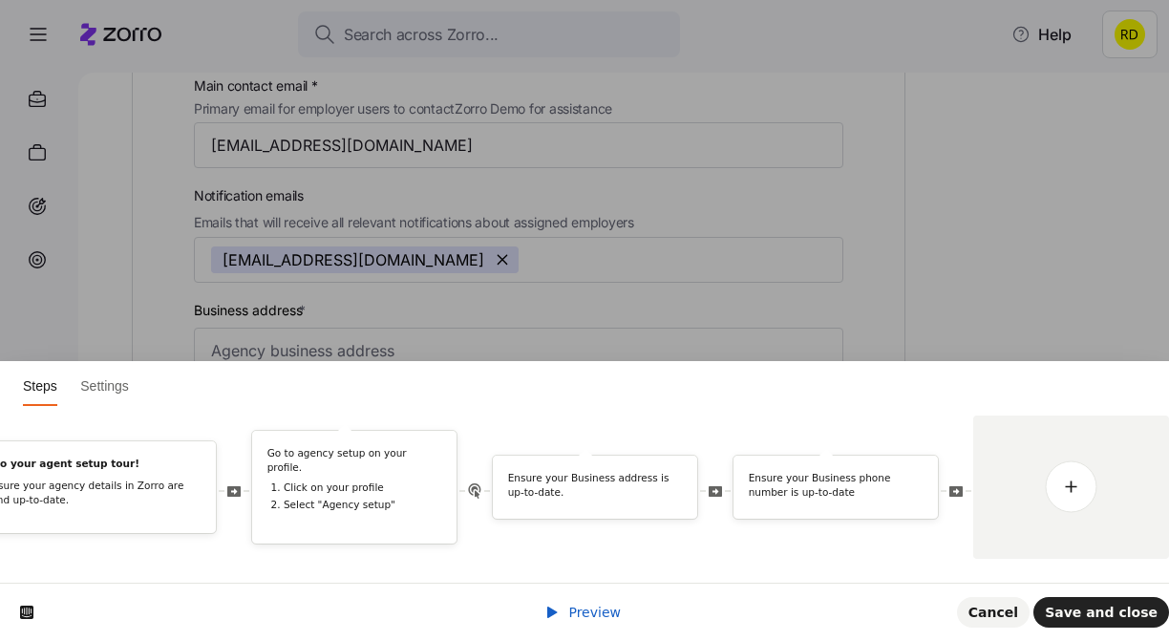
click at [612, 617] on span "Preview" at bounding box center [594, 612] width 53 height 15
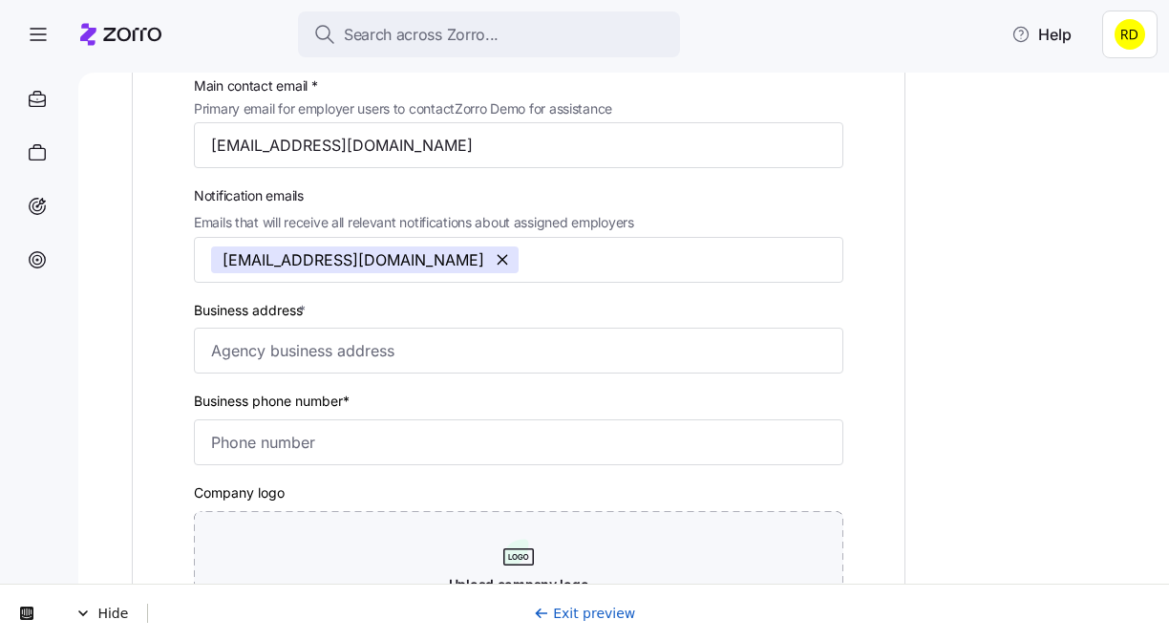
click at [609, 598] on div "Hide Exit preview" at bounding box center [584, 612] width 1169 height 57
click at [549, 612] on icon at bounding box center [541, 613] width 15 height 15
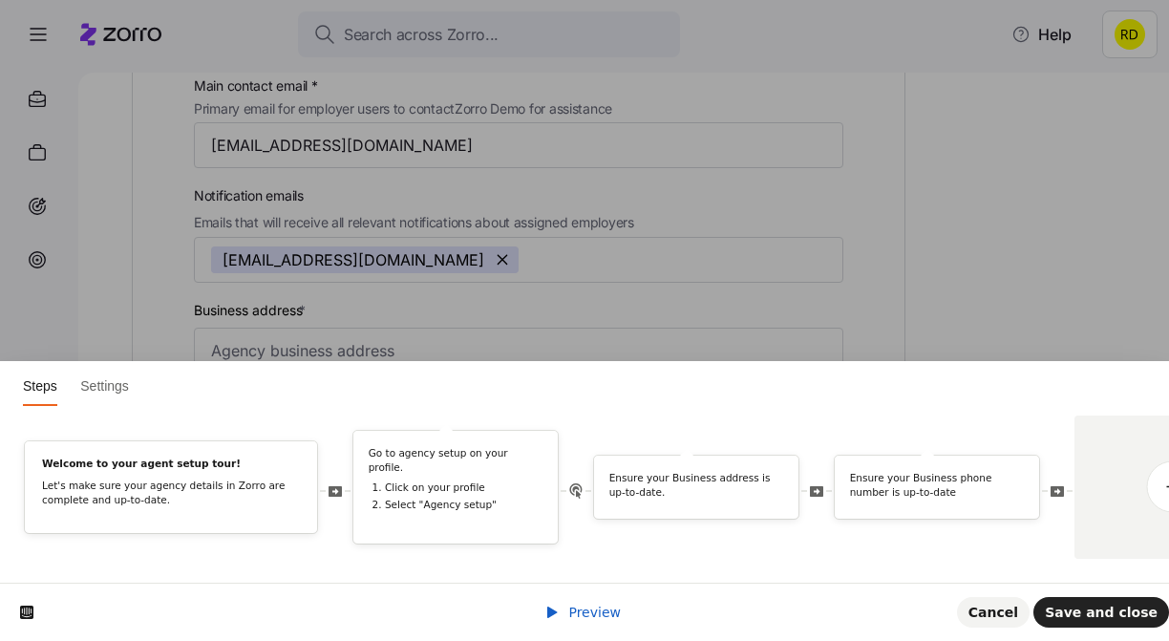
click at [597, 607] on span "Preview" at bounding box center [594, 612] width 53 height 15
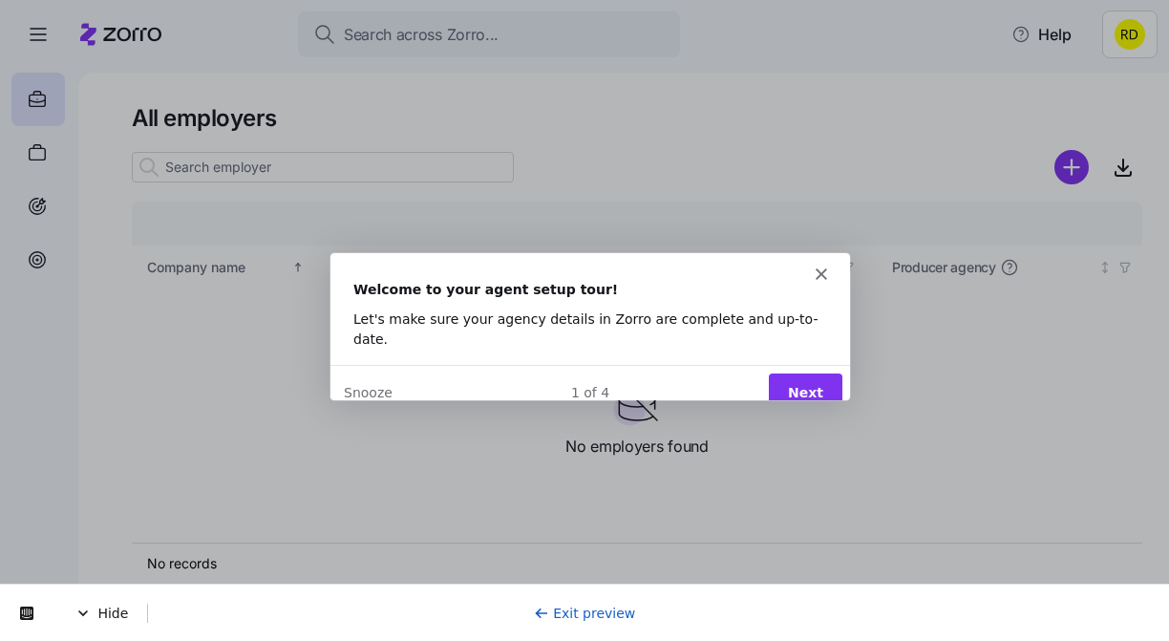
click at [793, 372] on button "Next" at bounding box center [805, 391] width 74 height 39
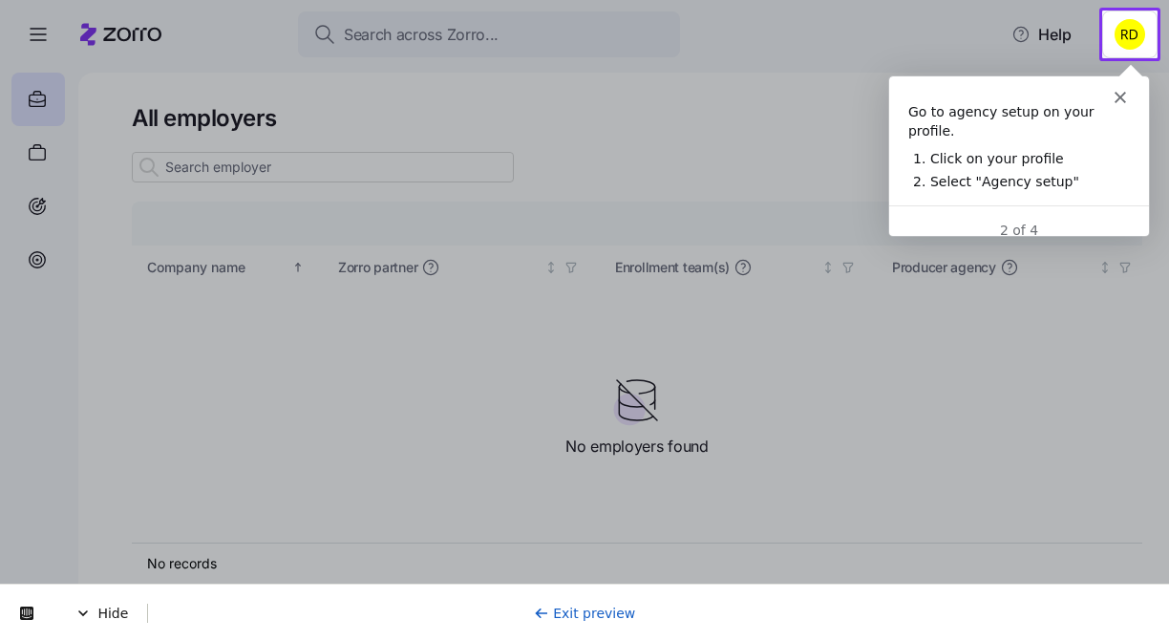
click at [1132, 36] on html "Search across Zorro... Help All employers Company details Benefit status Compan…" at bounding box center [584, 315] width 1169 height 630
click at [1117, 96] on icon "Close" at bounding box center [1119, 96] width 11 height 11
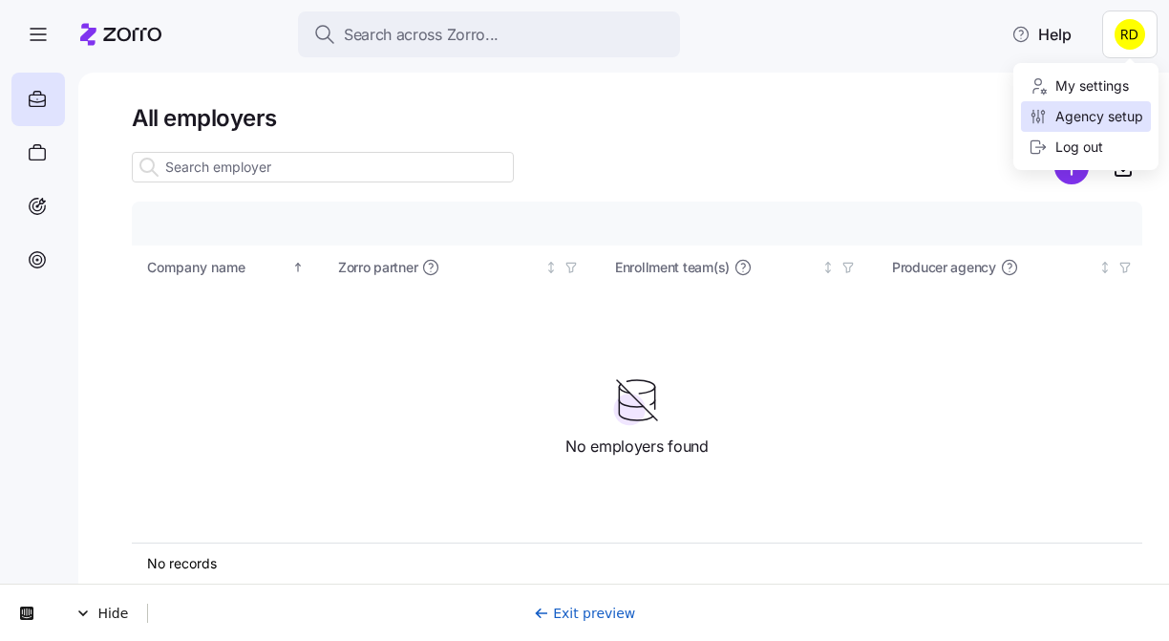
click at [1124, 124] on div "Agency setup" at bounding box center [1086, 116] width 115 height 21
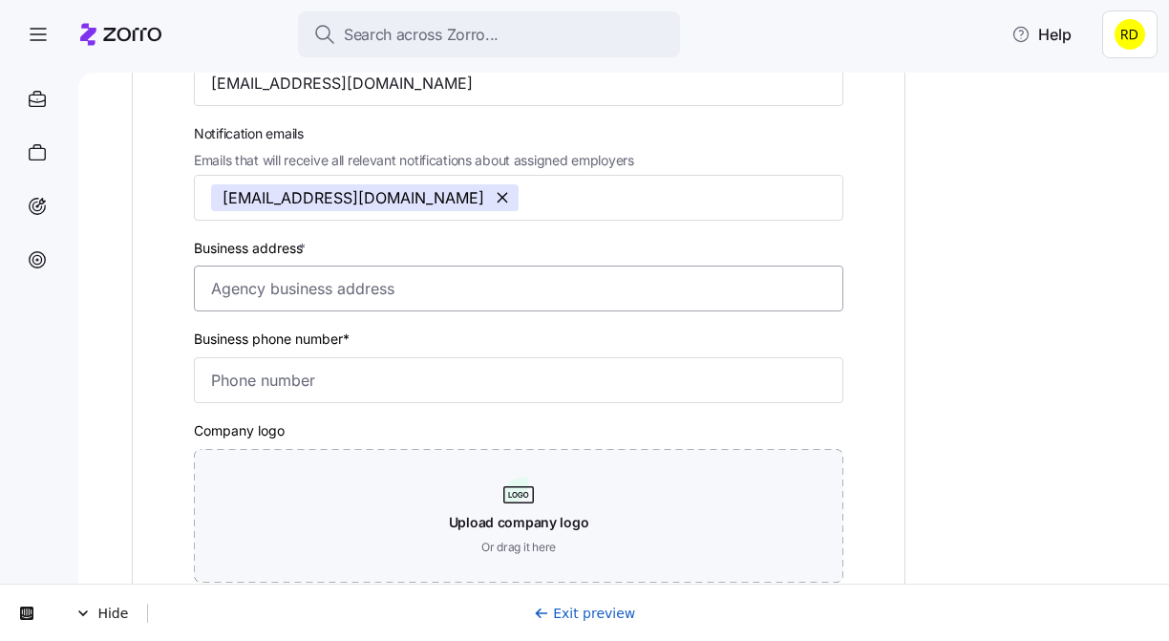
scroll to position [366, 0]
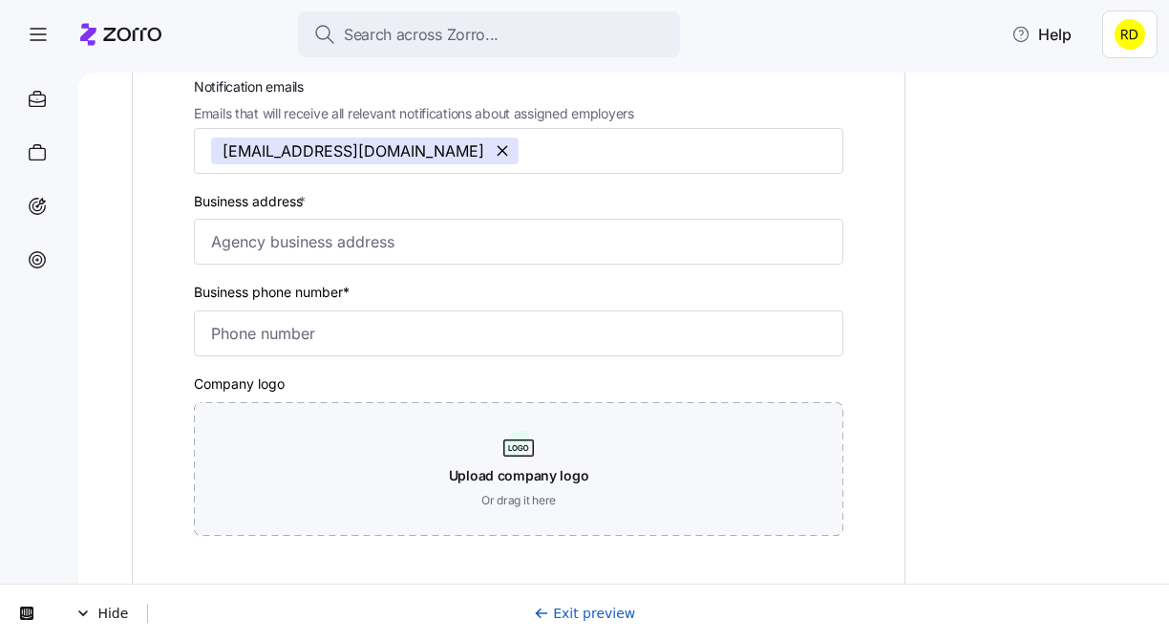
click at [495, 194] on div "Business address *" at bounding box center [519, 227] width 650 height 76
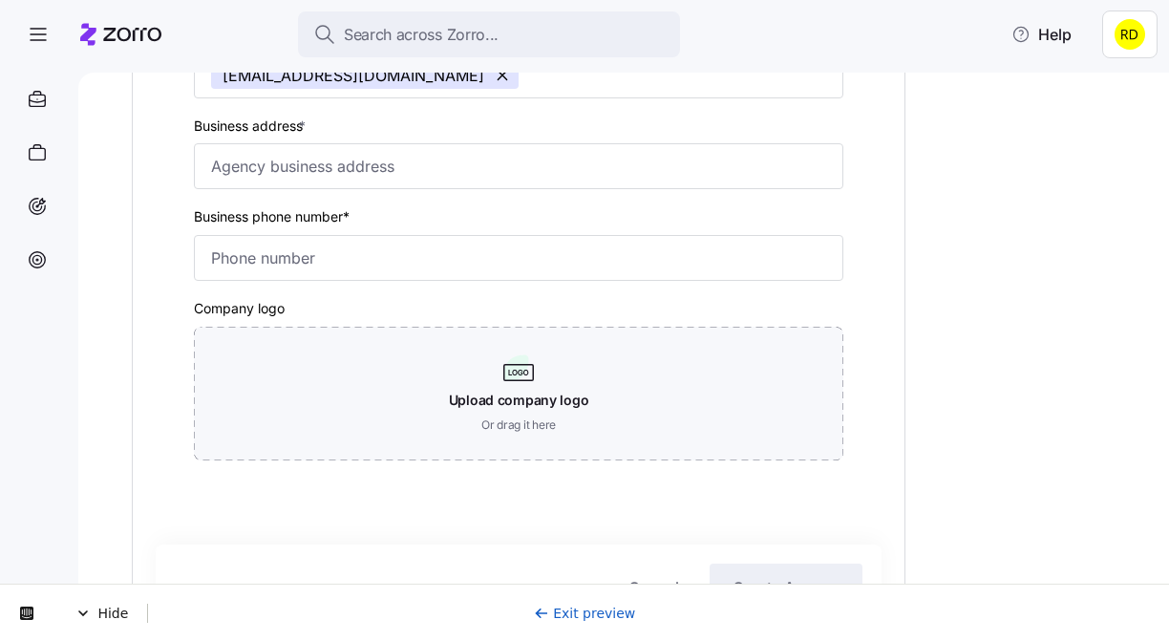
scroll to position [572, 0]
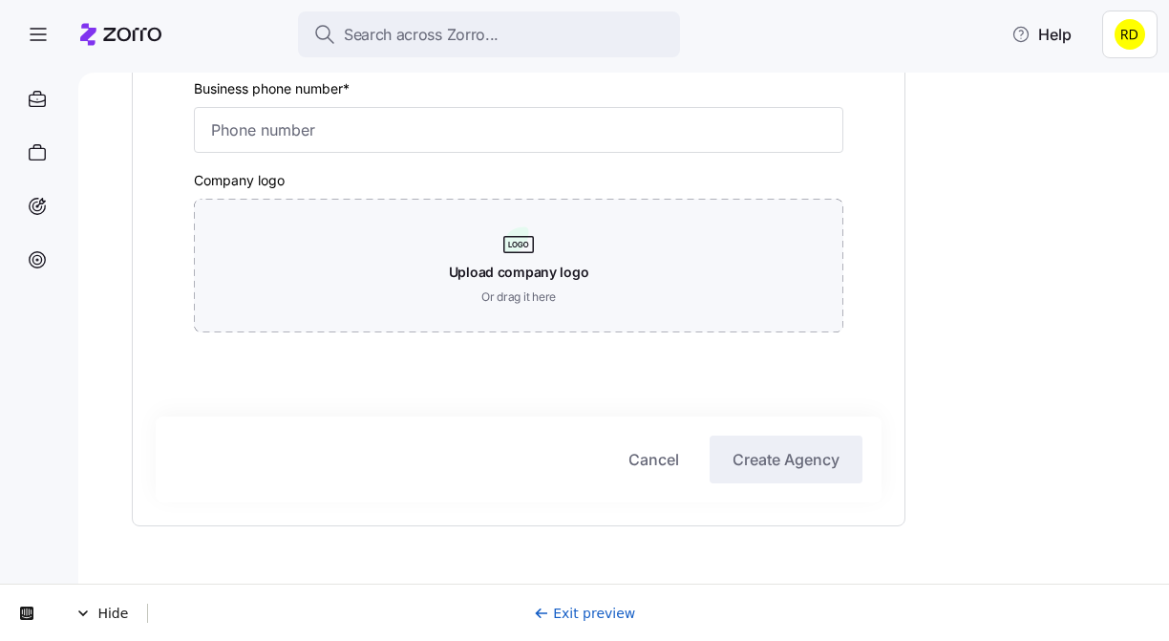
click at [608, 615] on link "Exit preview" at bounding box center [585, 613] width 102 height 15
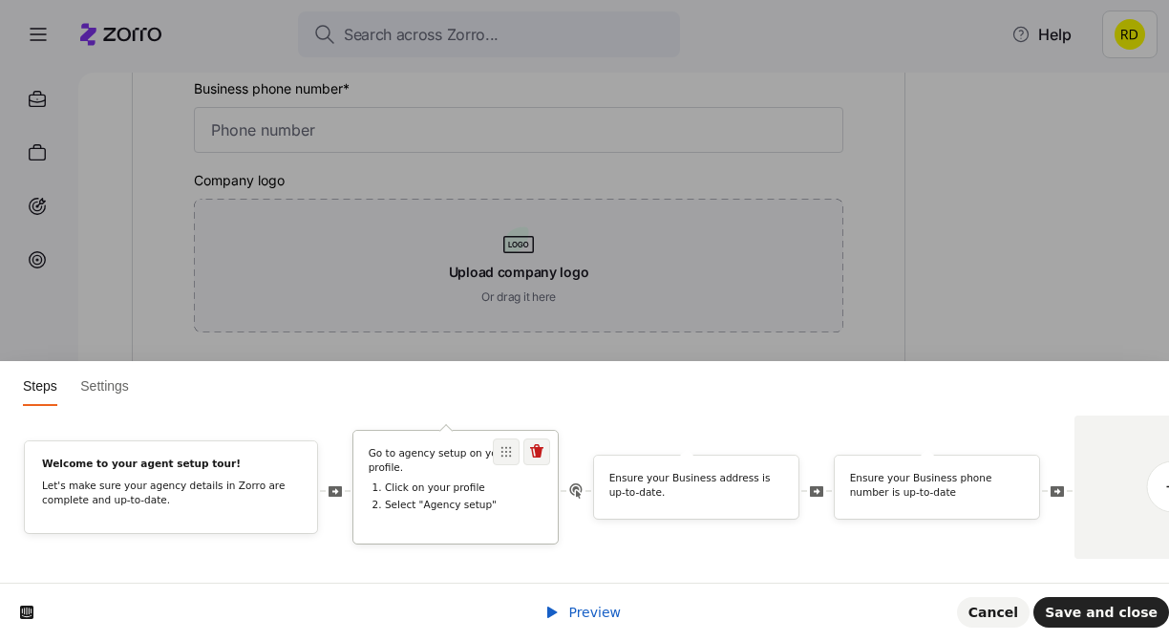
click at [489, 512] on div "Go to agency setup on your profile. Click on your profile Select "Agency setup"" at bounding box center [455, 482] width 204 height 73
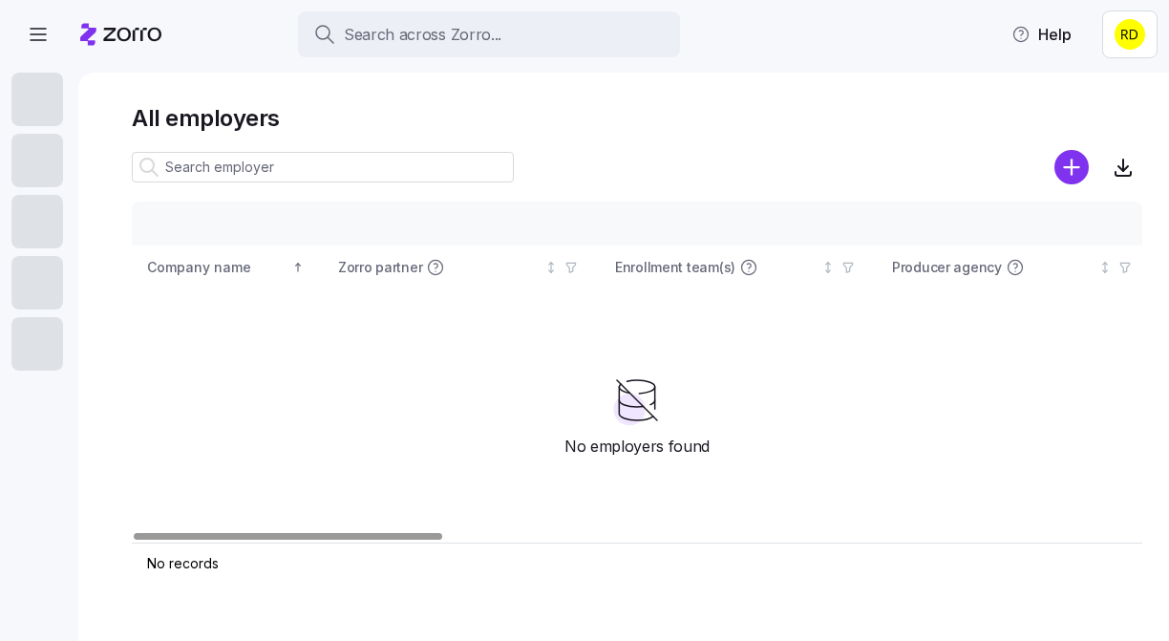
click at [1046, 200] on div at bounding box center [637, 193] width 1011 height 15
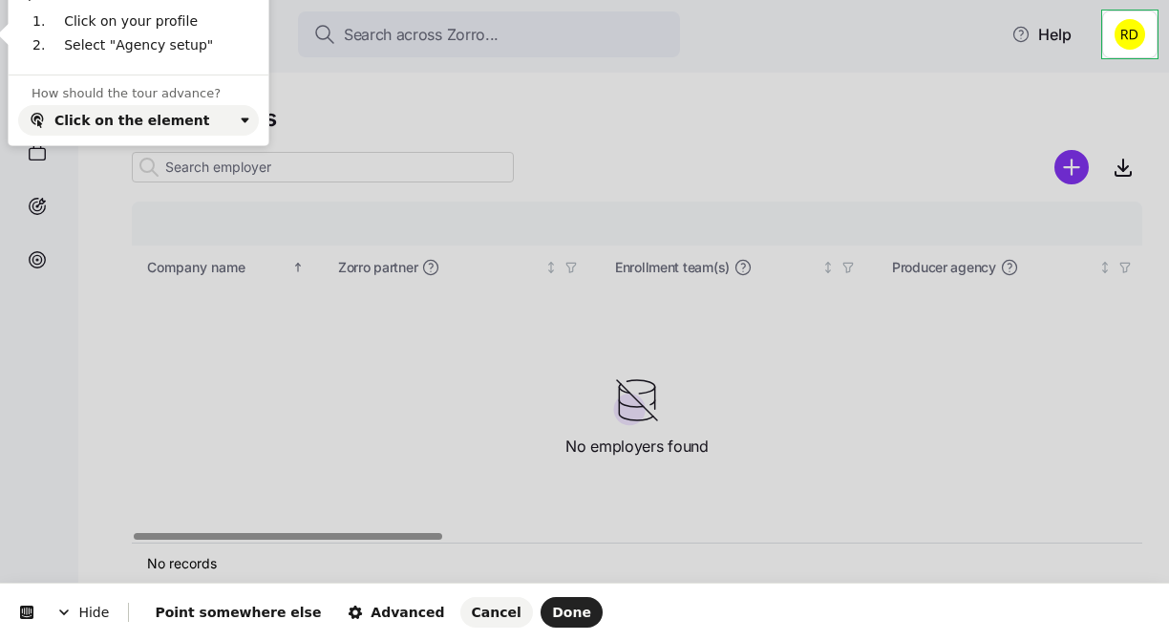
click at [1126, 0] on html "Hide Point somewhere else Advanced Cancel Done This button doesn't work while y…" at bounding box center [584, 0] width 1169 height 0
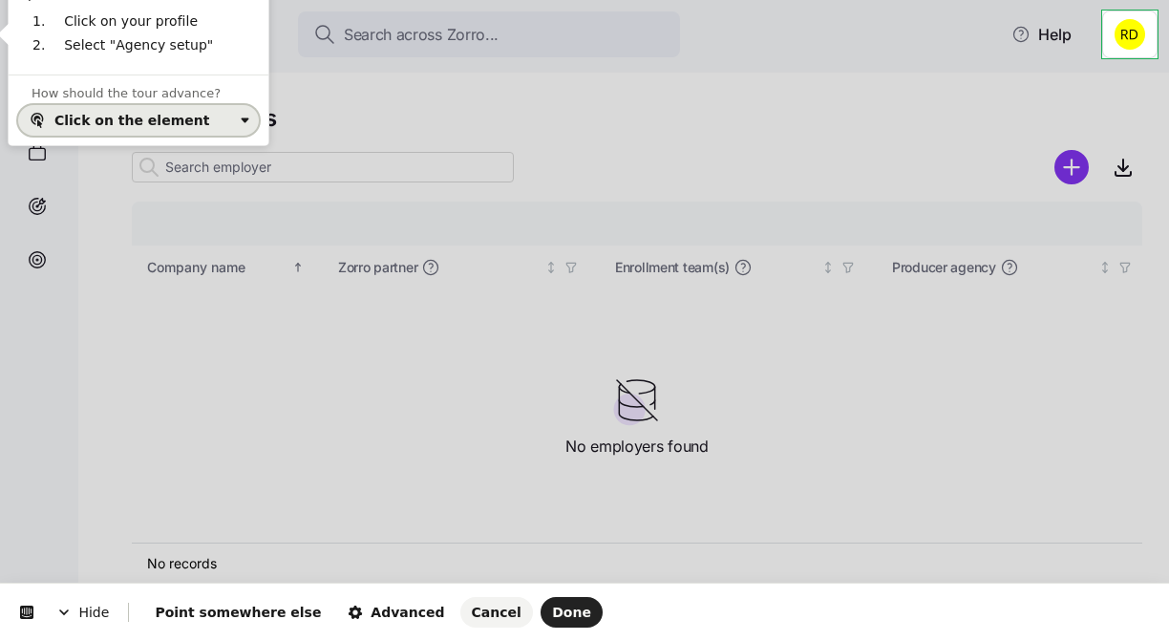
click at [199, 113] on div "Click on the element" at bounding box center [143, 120] width 179 height 15
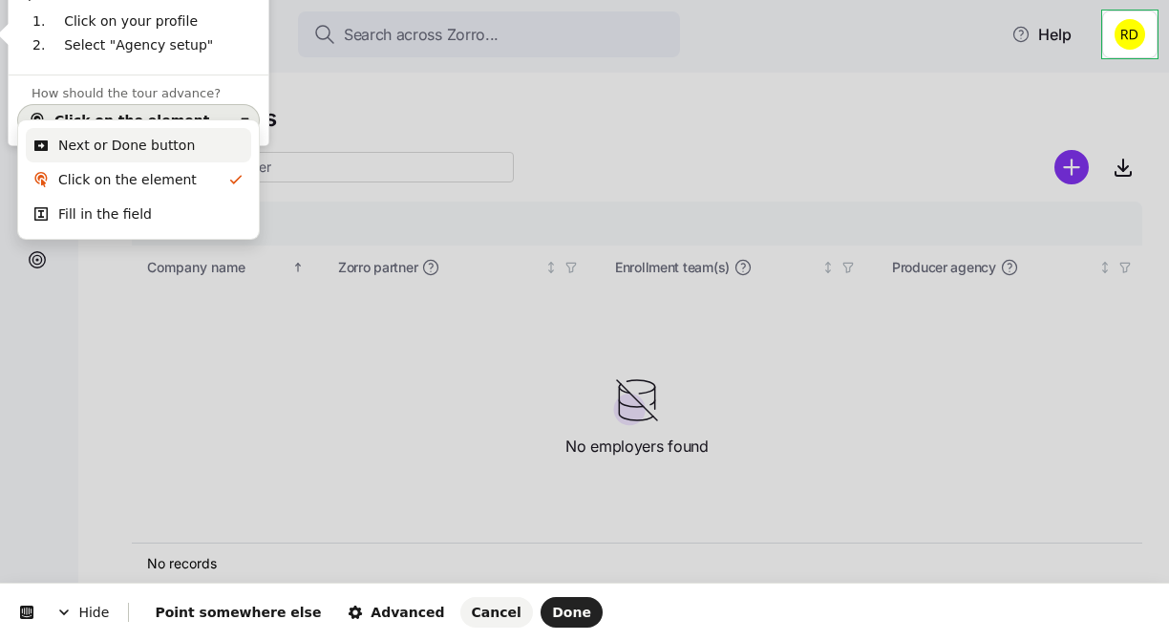
click at [180, 146] on div "Next or Done button" at bounding box center [126, 145] width 137 height 19
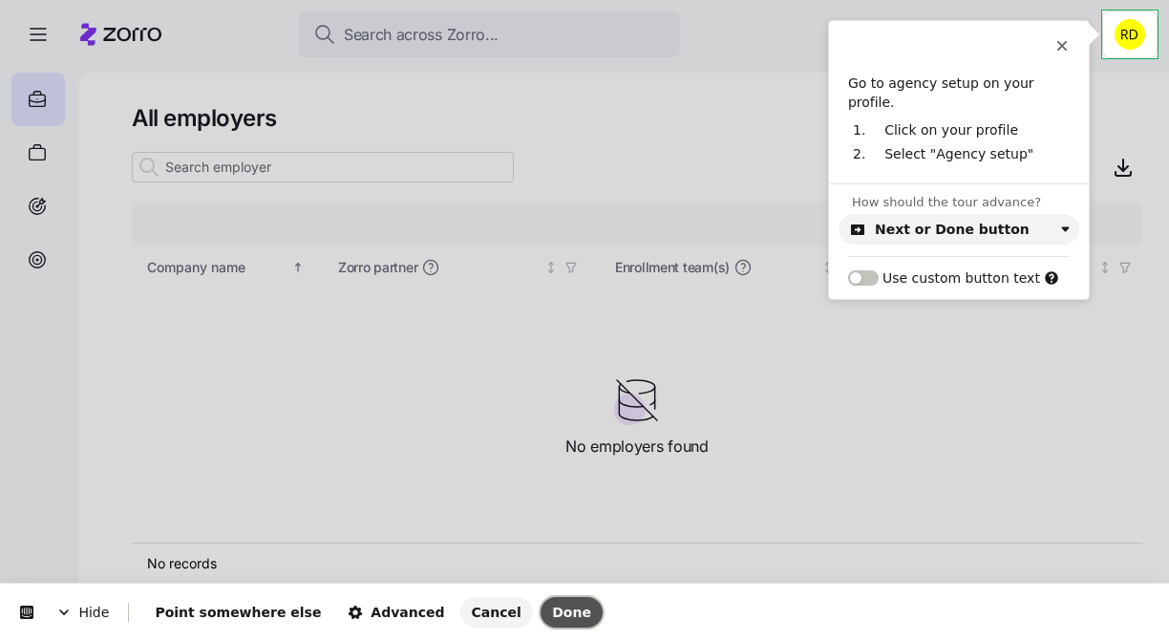
click at [552, 617] on span "Done" at bounding box center [571, 612] width 39 height 15
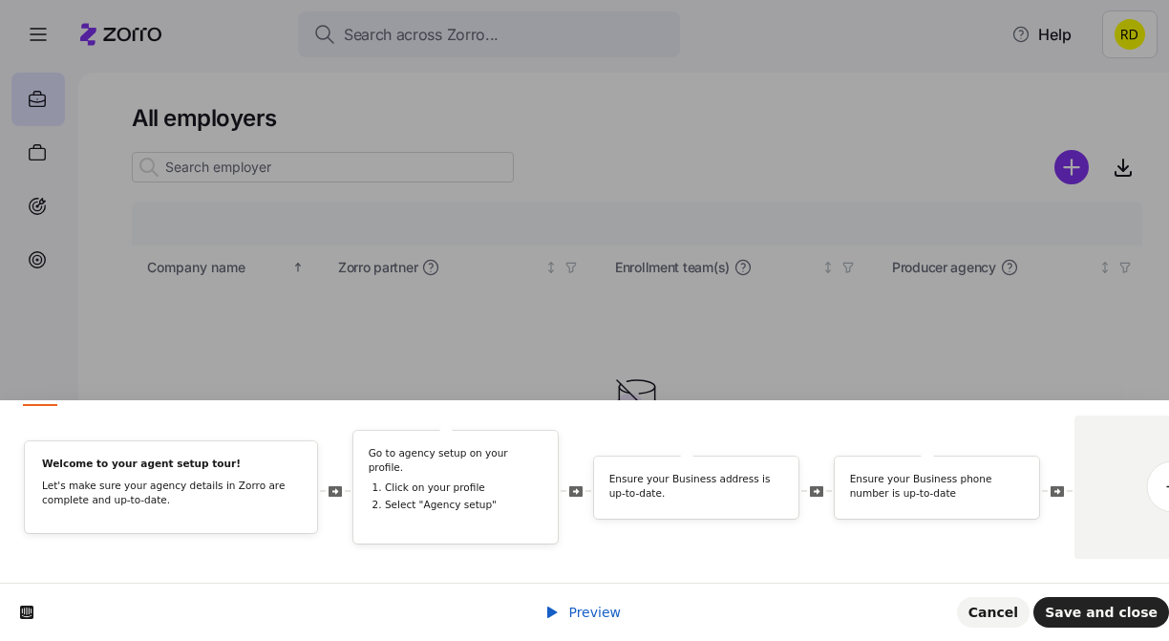
scroll to position [0, 101]
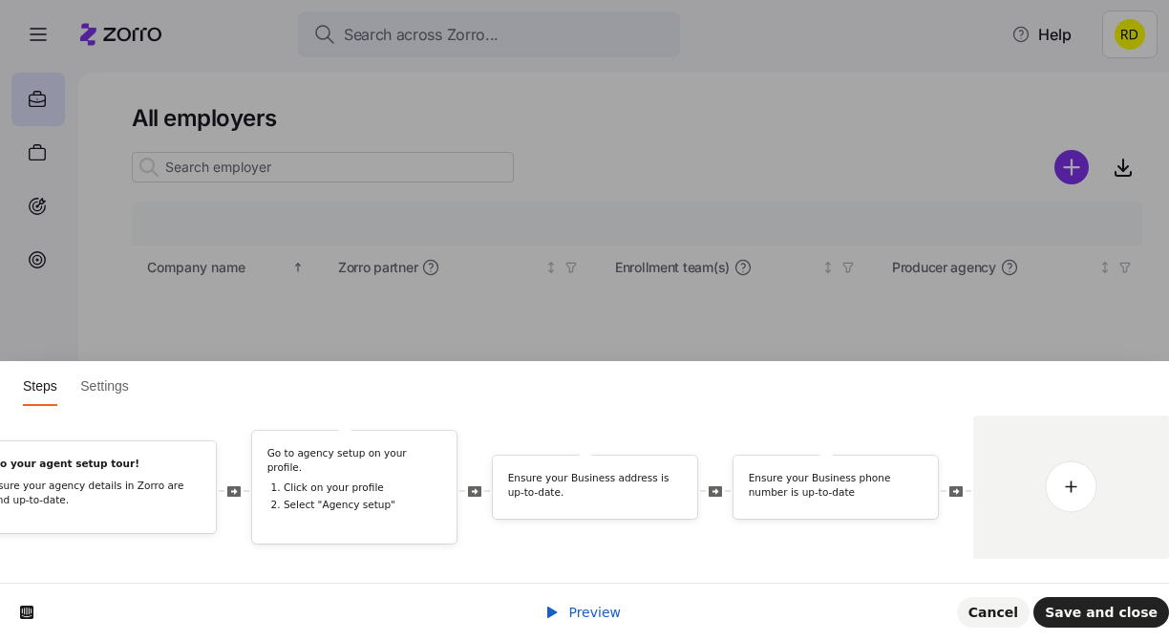
click at [556, 606] on icon at bounding box center [552, 612] width 15 height 15
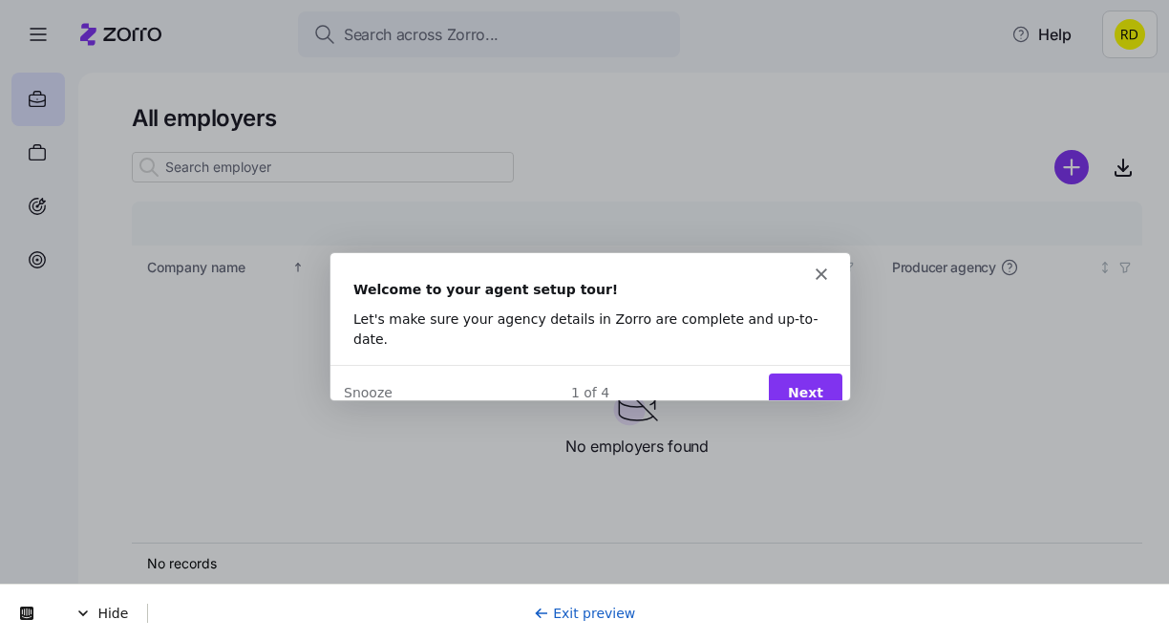
scroll to position [0, 0]
click at [797, 372] on button "Next" at bounding box center [805, 391] width 74 height 39
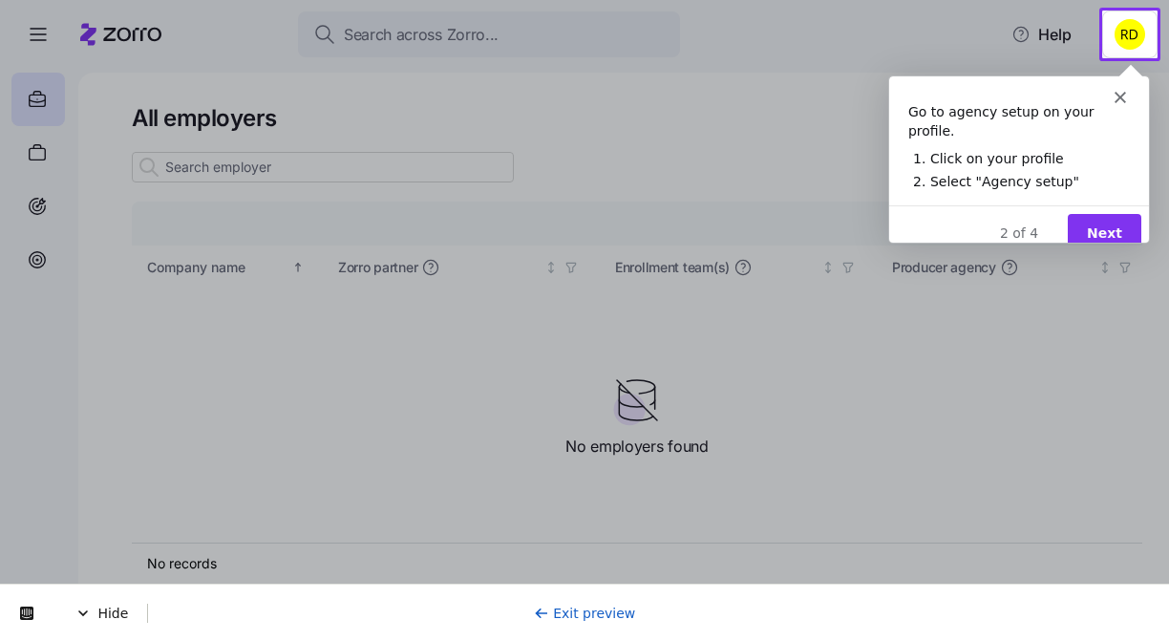
click at [1114, 213] on button "Next" at bounding box center [1104, 232] width 74 height 39
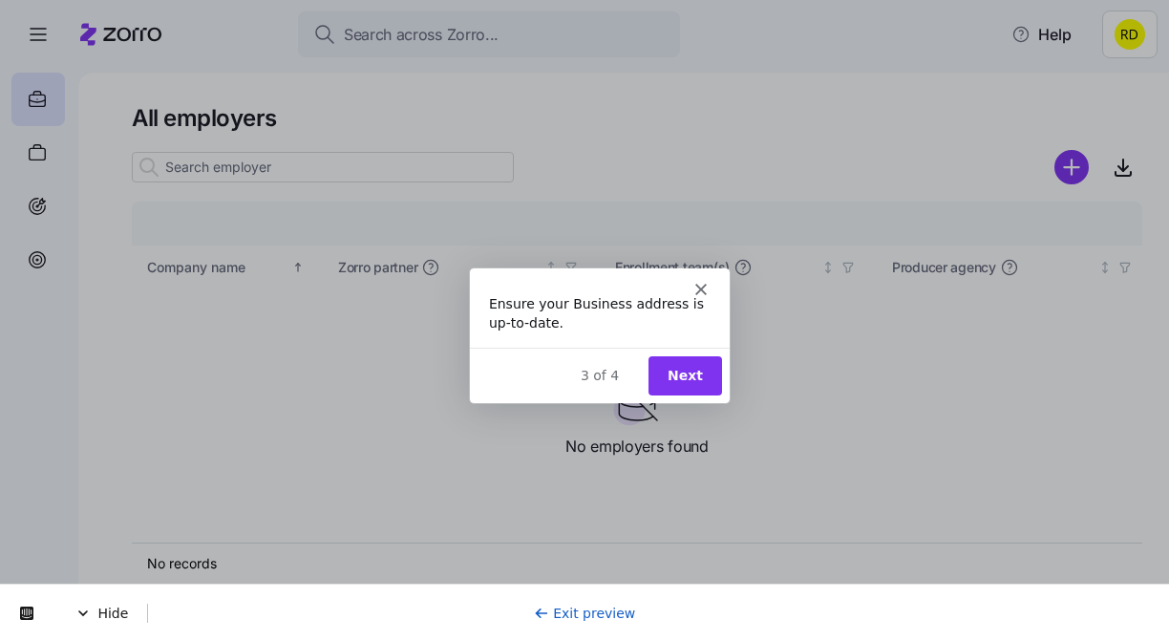
click at [708, 373] on button "Next" at bounding box center [685, 373] width 74 height 39
click at [708, 374] on button "Done" at bounding box center [682, 373] width 77 height 39
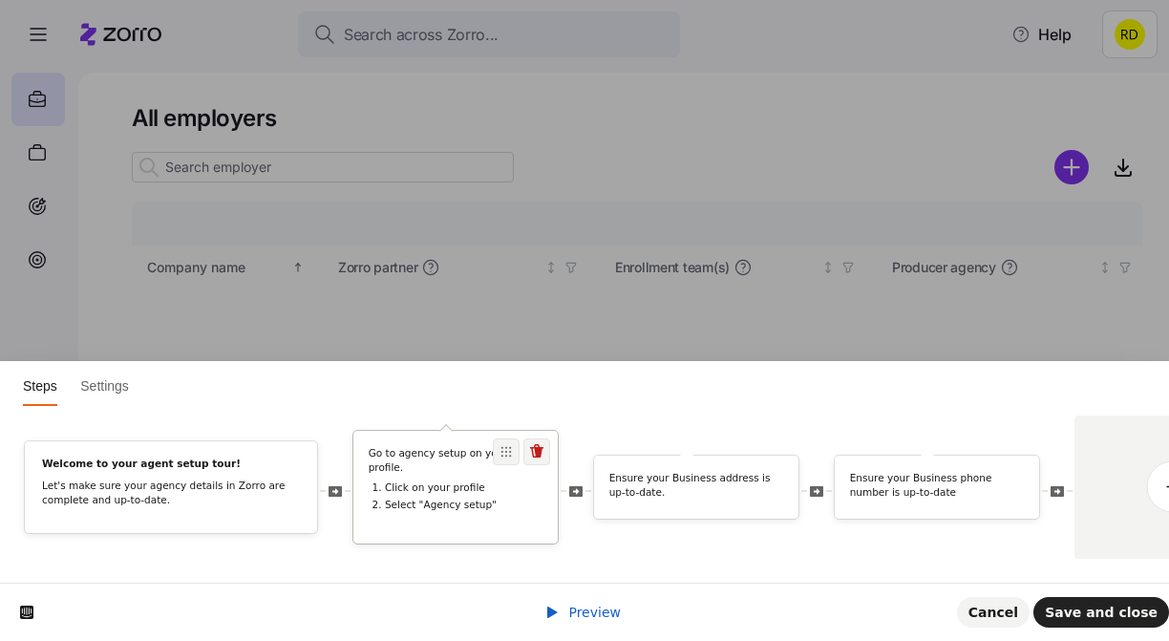
click at [463, 511] on div "Go to agency setup on your profile. Click on your profile Select "Agency setup"" at bounding box center [455, 482] width 204 height 73
click at [453, 472] on div "Go to agency setup on your profile. Click on your profile Select "Agency setup"" at bounding box center [455, 479] width 204 height 66
click at [461, 457] on p "Go to agency setup on your profile." at bounding box center [456, 460] width 175 height 28
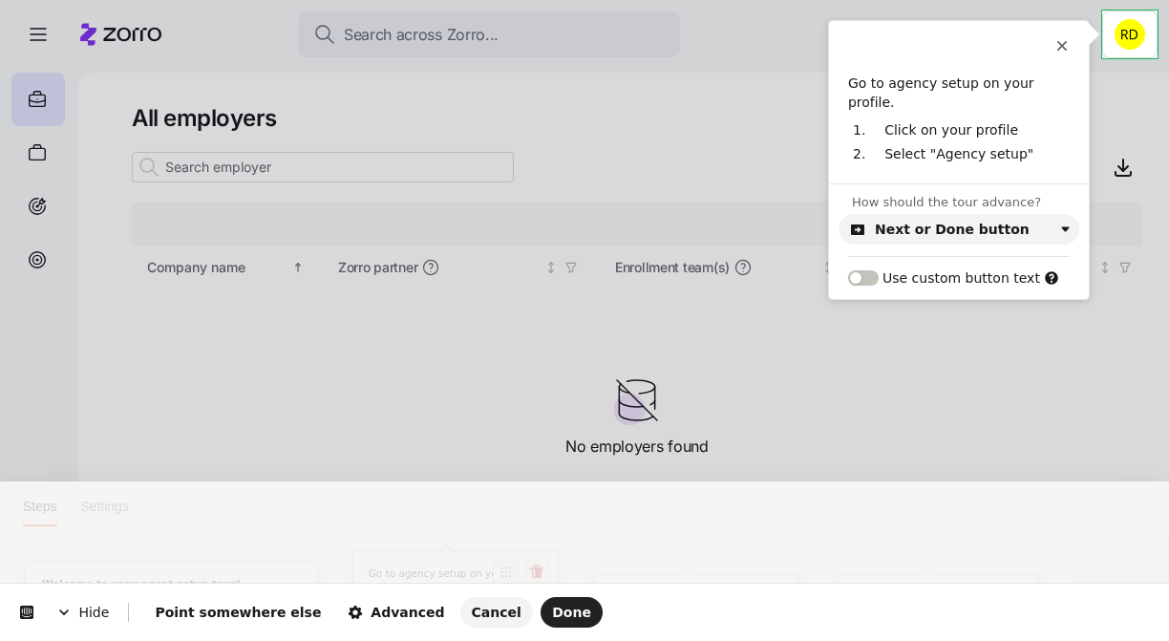
click at [461, 0] on html "Steps Settings Welcome to your agent setup tour! Let's make sure your agency de…" at bounding box center [584, 0] width 1169 height 0
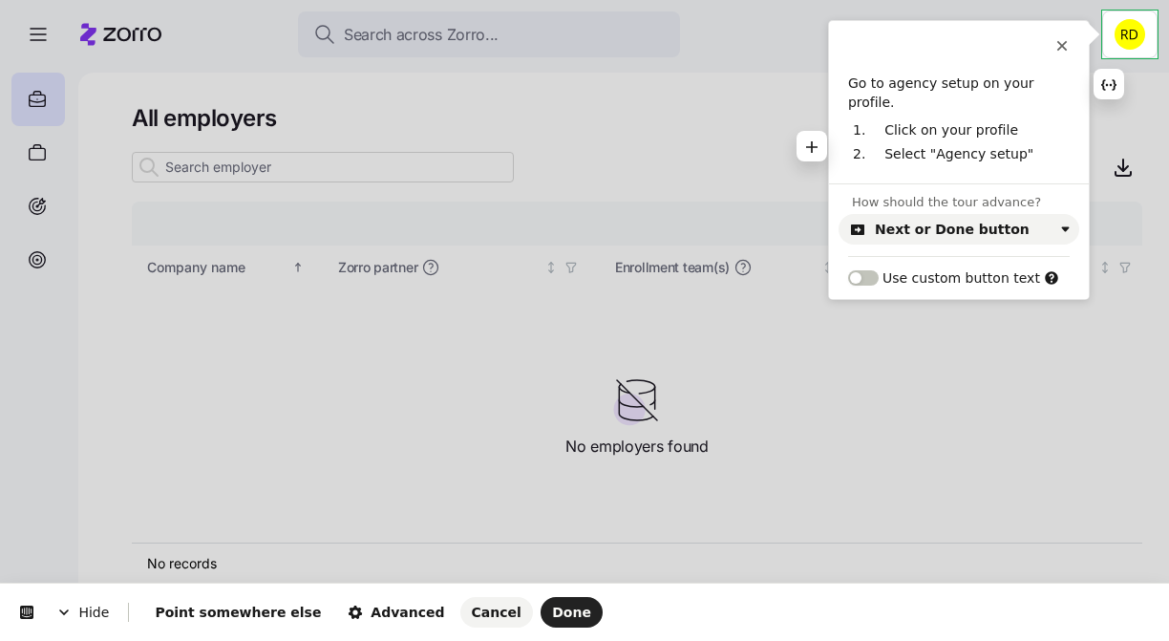
click at [960, 145] on p "Select "Agency setup"" at bounding box center [970, 154] width 171 height 19
click at [1035, 145] on p "Select "Agency setup"" at bounding box center [970, 154] width 171 height 19
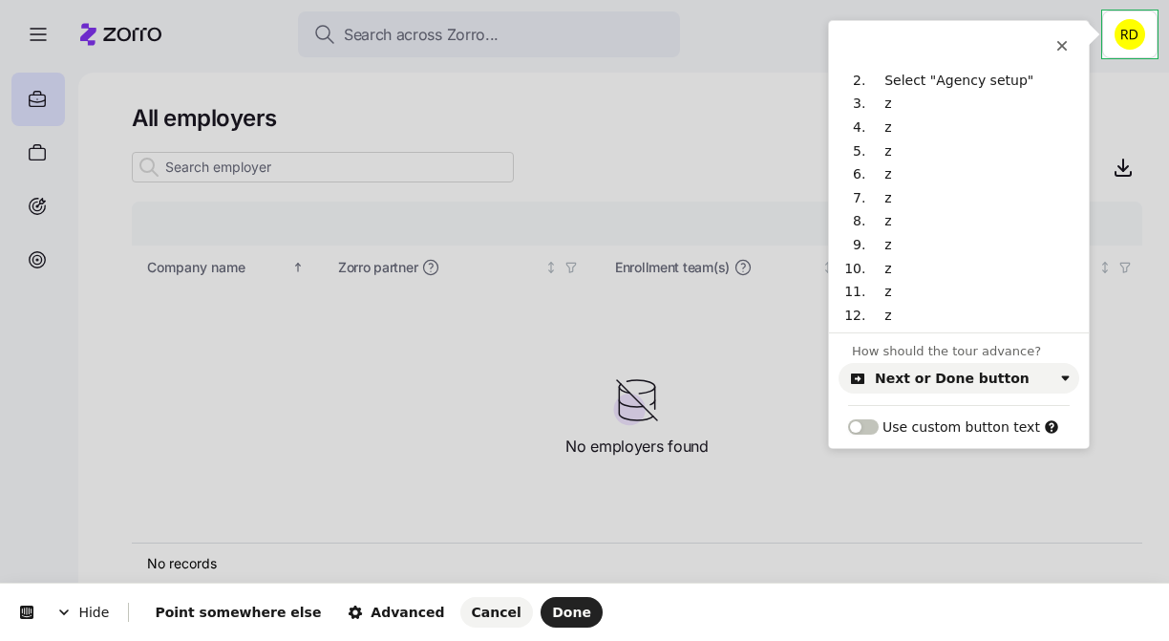
scroll to position [97, 0]
click at [541, 599] on button "Done" at bounding box center [572, 612] width 62 height 31
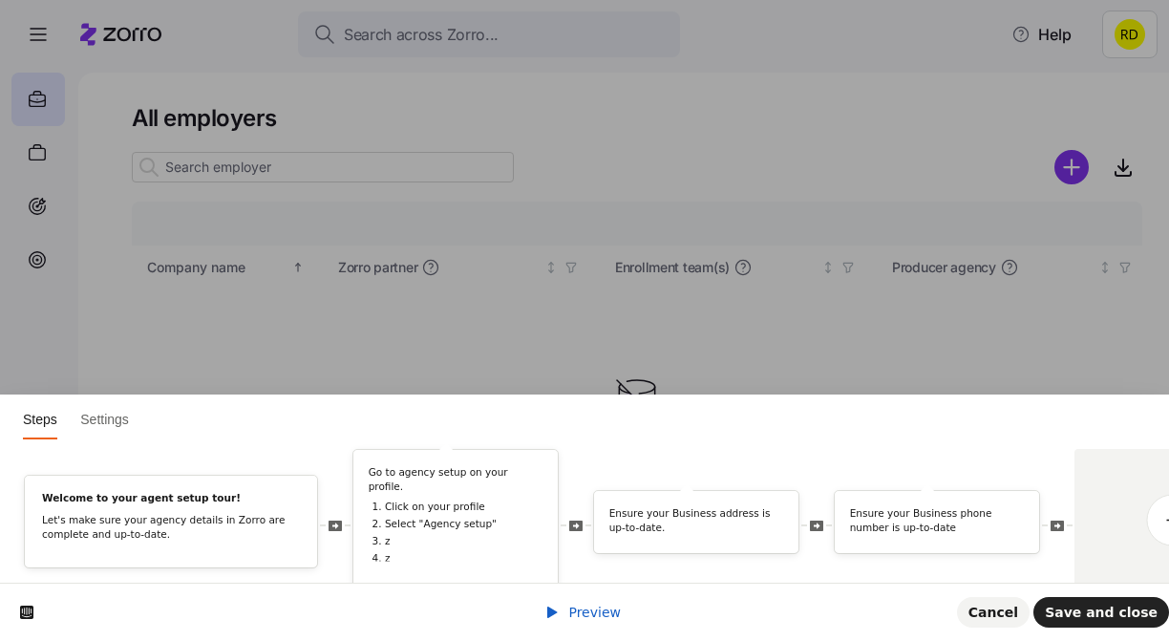
scroll to position [0, 101]
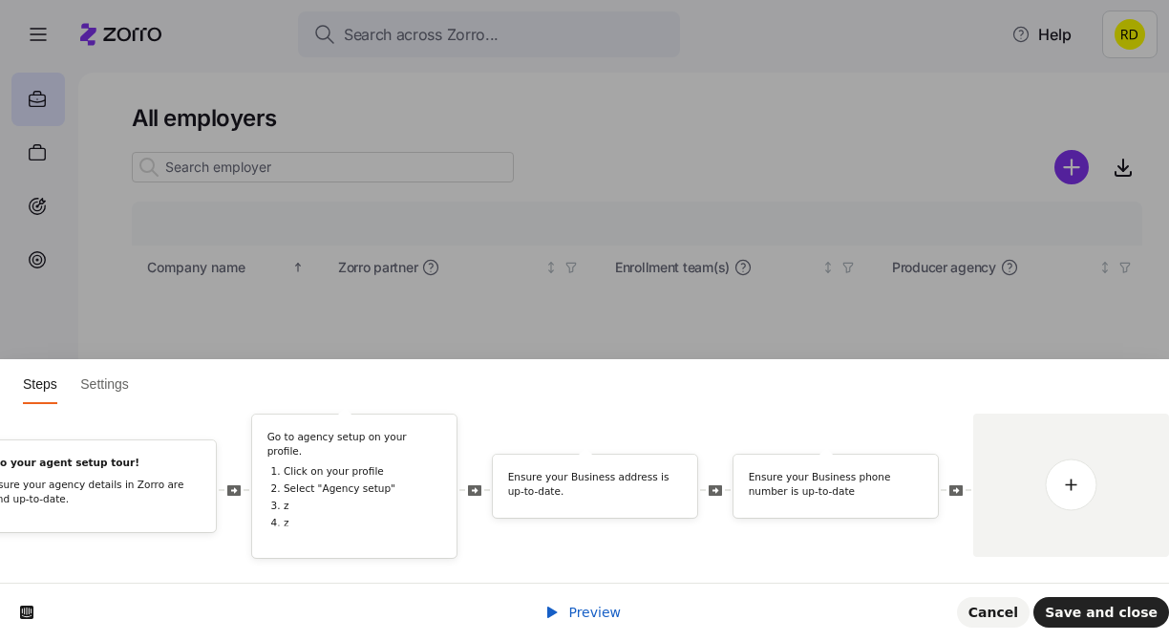
click at [598, 614] on span "Preview" at bounding box center [594, 612] width 53 height 15
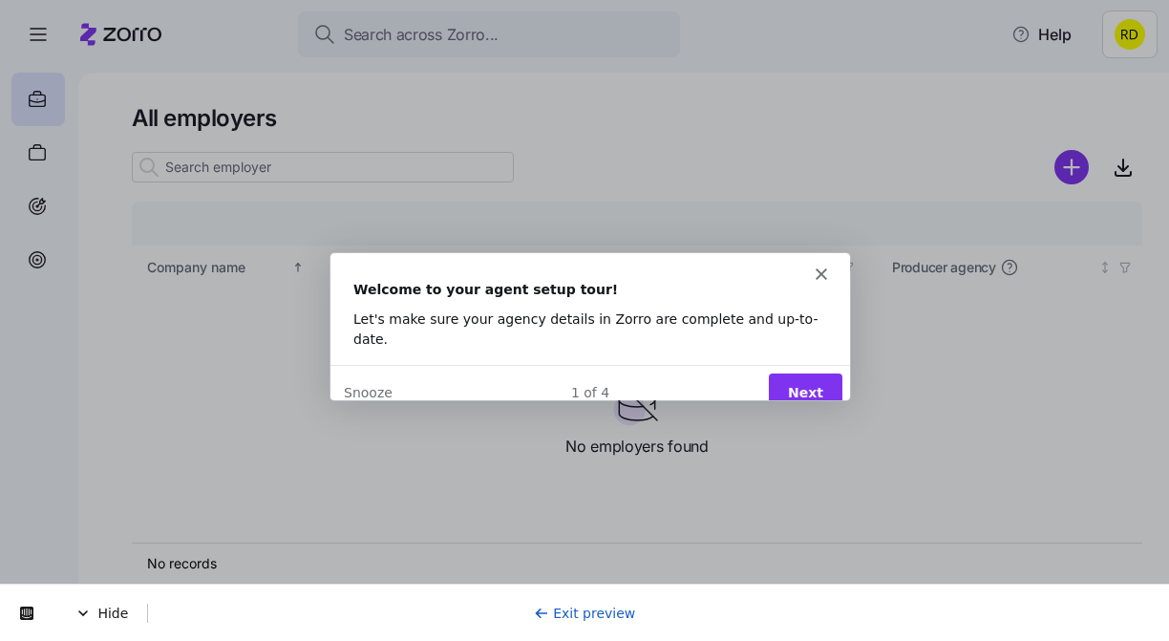
scroll to position [0, 0]
click at [817, 372] on button "Next" at bounding box center [805, 391] width 74 height 39
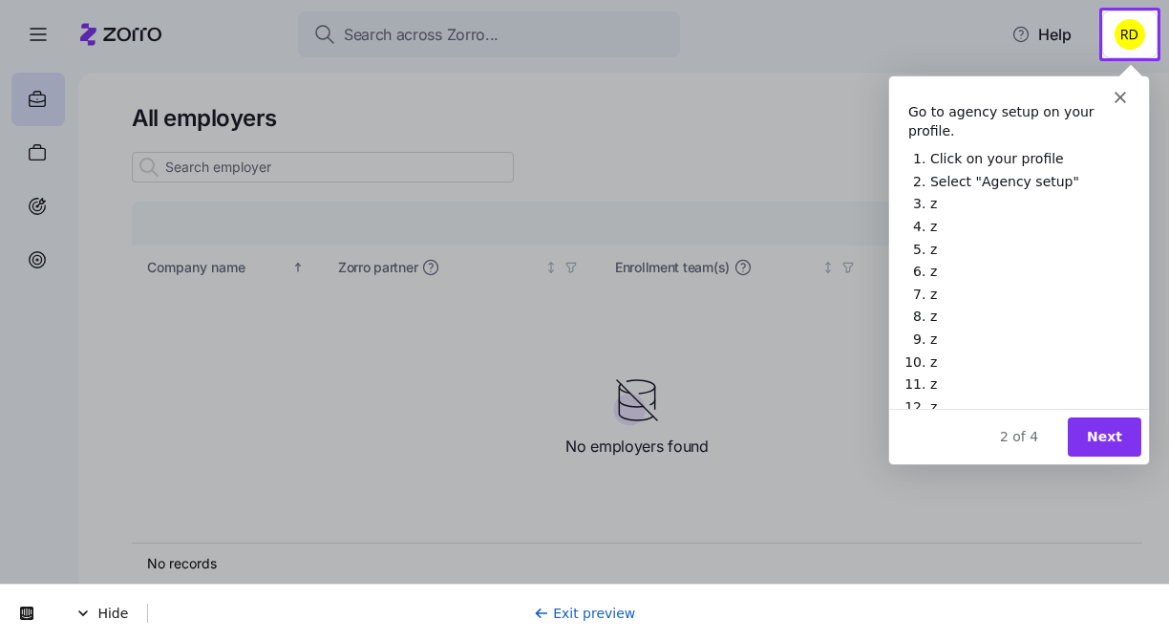
click at [1094, 440] on button "Next" at bounding box center [1104, 436] width 74 height 39
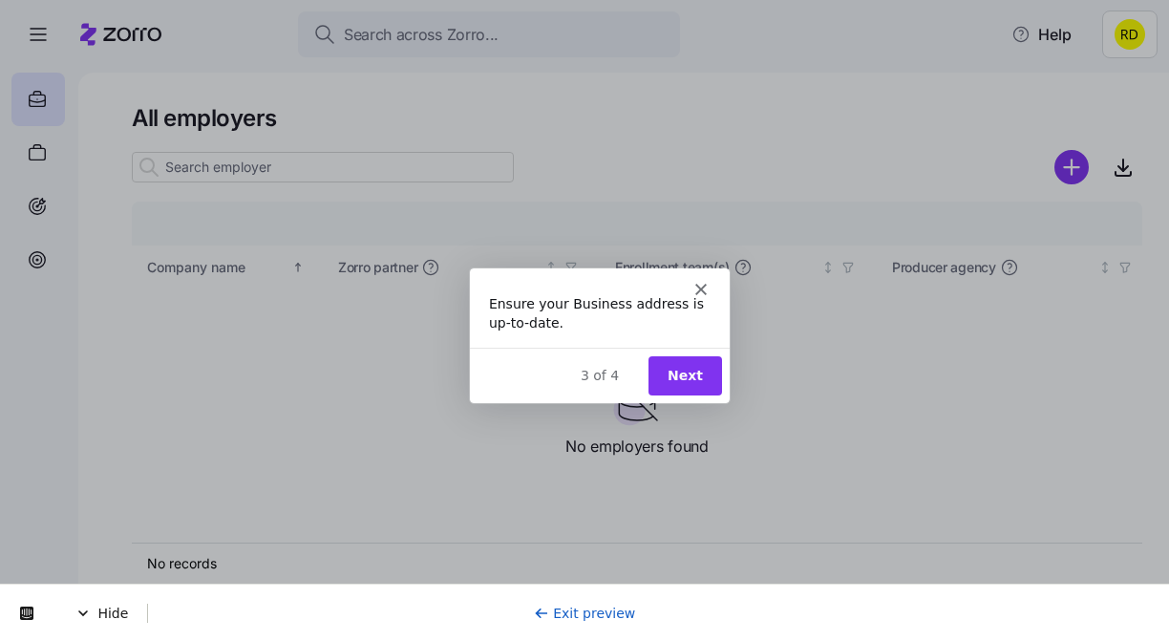
click at [683, 381] on button "Next" at bounding box center [685, 373] width 74 height 39
click at [683, 381] on button "Done" at bounding box center [682, 373] width 77 height 39
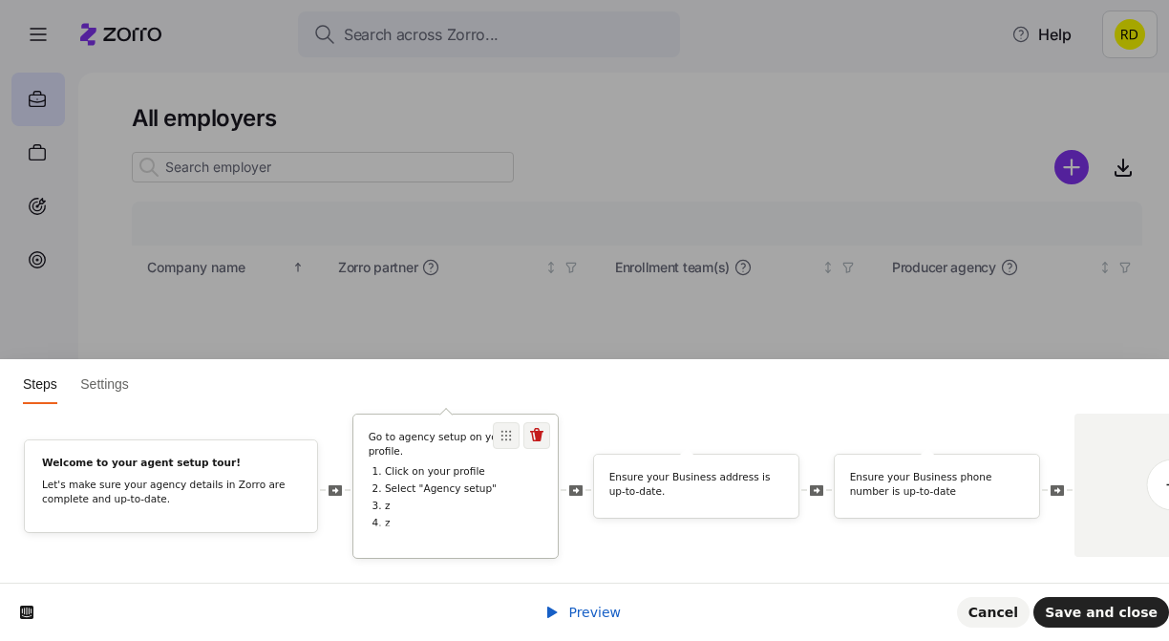
click at [457, 499] on ol "Click on your profile Select "Agency setup" z z z z z z z z z z z z" at bounding box center [456, 581] width 175 height 233
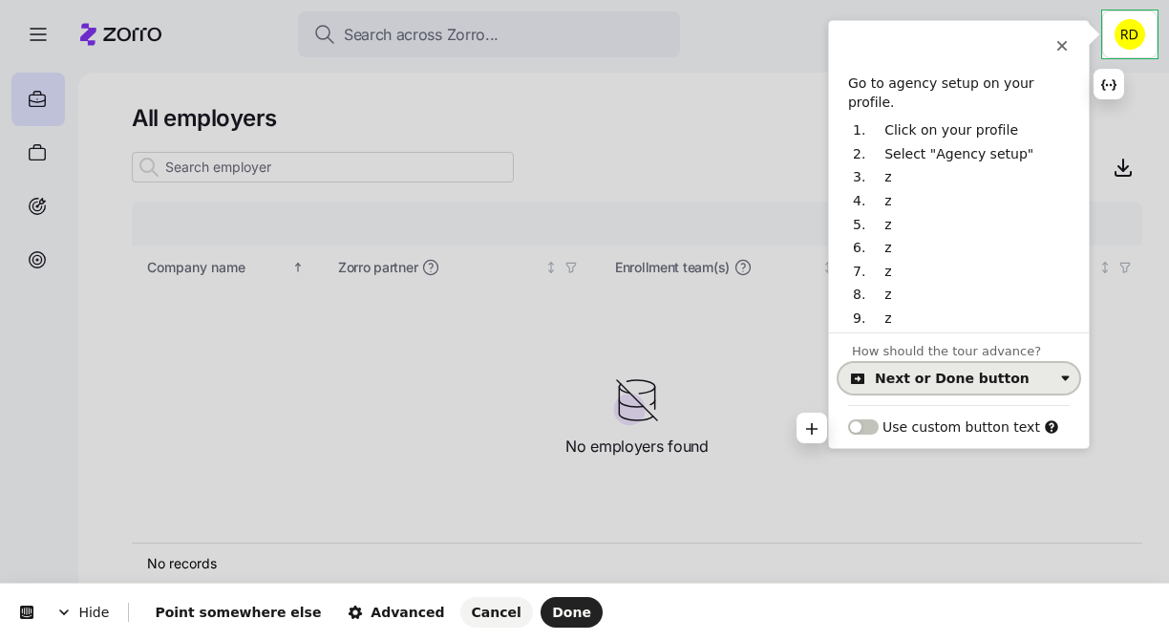
click at [940, 374] on div "Next or Done button" at bounding box center [952, 378] width 155 height 15
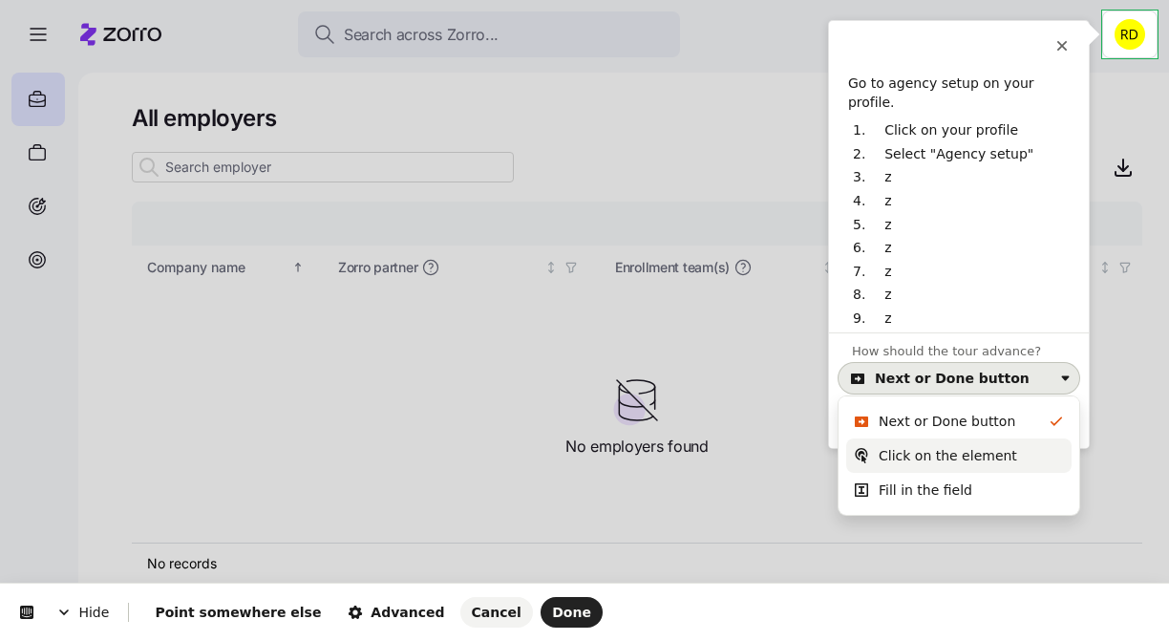
click at [930, 452] on div "Click on the element" at bounding box center [948, 455] width 139 height 19
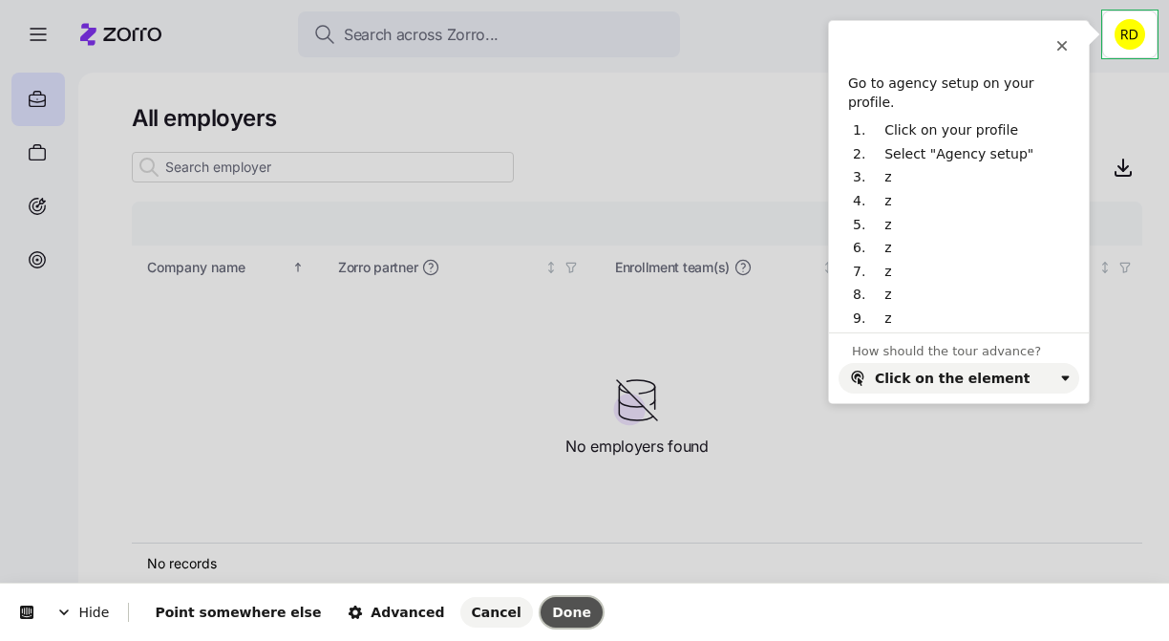
click at [552, 616] on span "Done" at bounding box center [571, 612] width 39 height 15
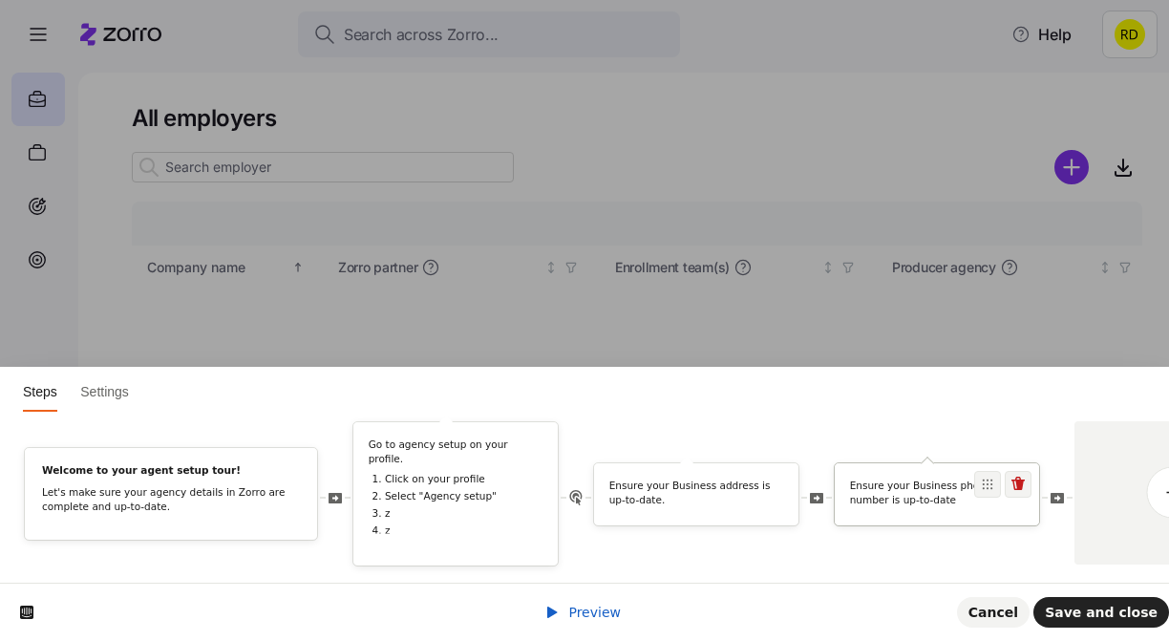
scroll to position [0, 101]
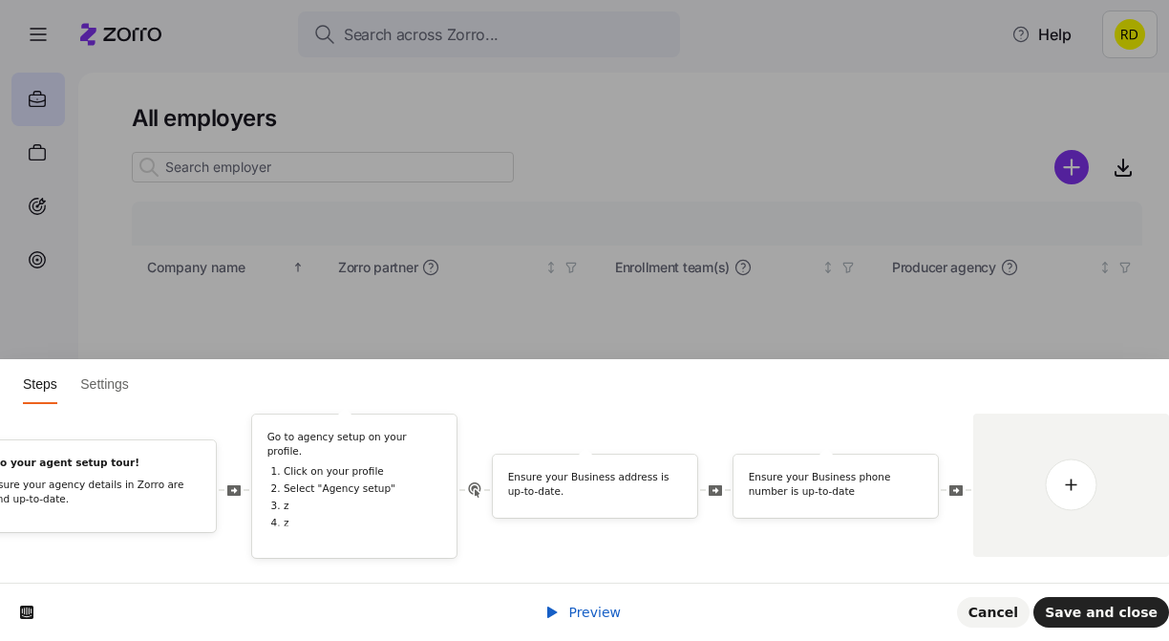
click at [570, 615] on span "Preview" at bounding box center [594, 612] width 53 height 15
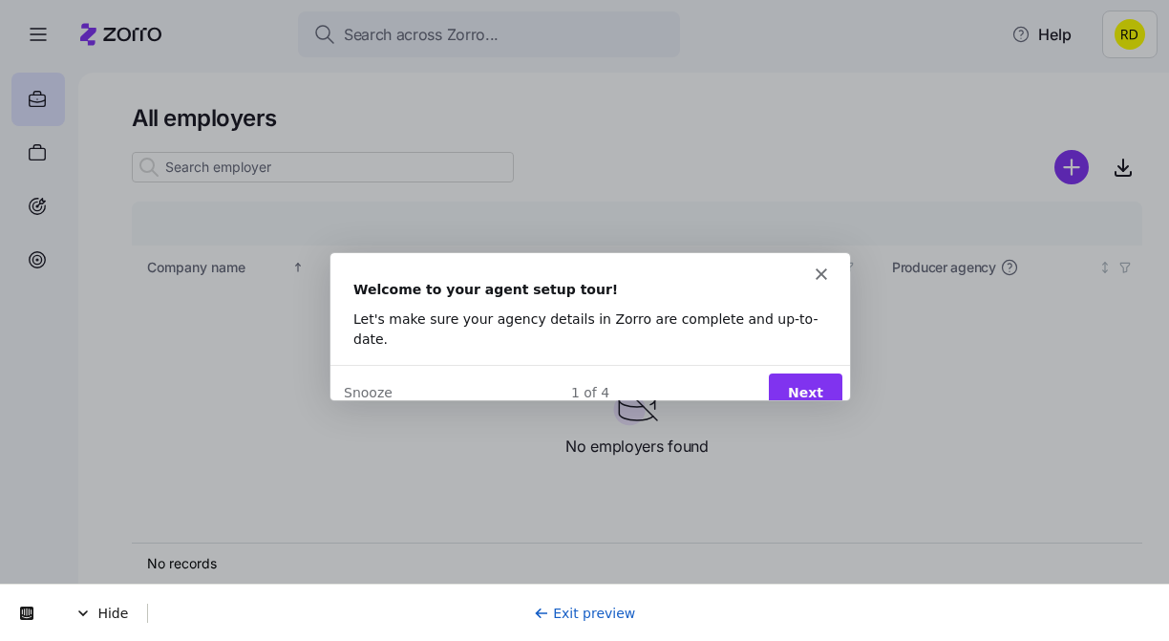
scroll to position [0, 0]
click at [803, 372] on button "Next" at bounding box center [805, 391] width 74 height 39
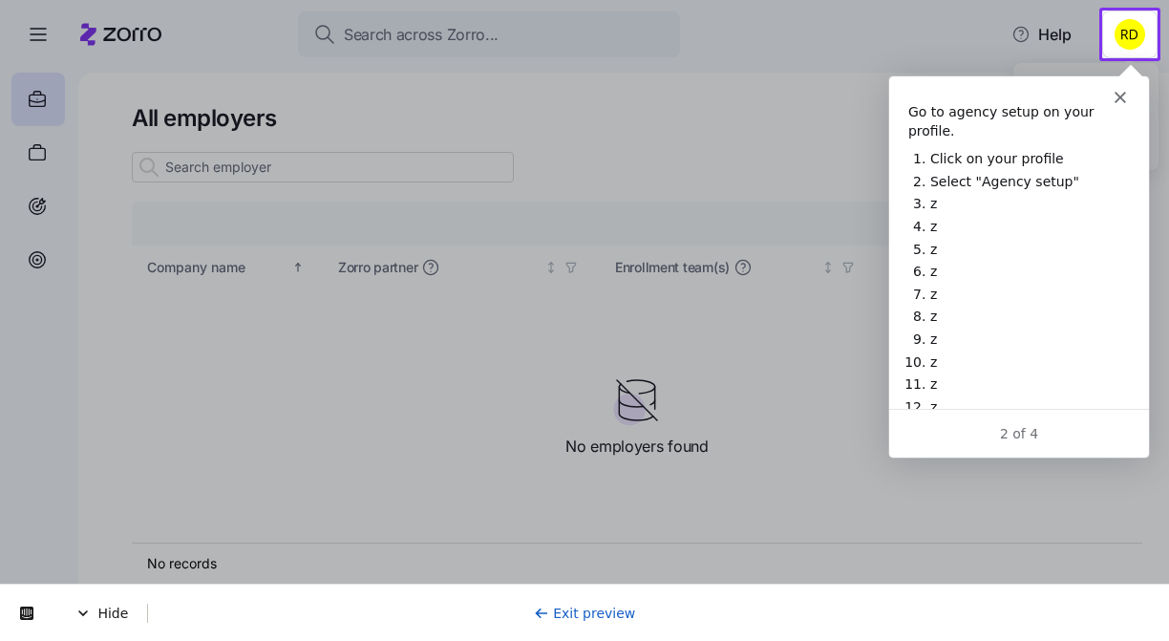
click at [1139, 47] on html "Search across Zorro... Help All employers Company details Benefit status Compan…" at bounding box center [584, 315] width 1169 height 630
click at [1086, 99] on div "Intercom messenger" at bounding box center [1018, 88] width 260 height 27
click at [1115, 94] on icon "Close" at bounding box center [1119, 96] width 11 height 11
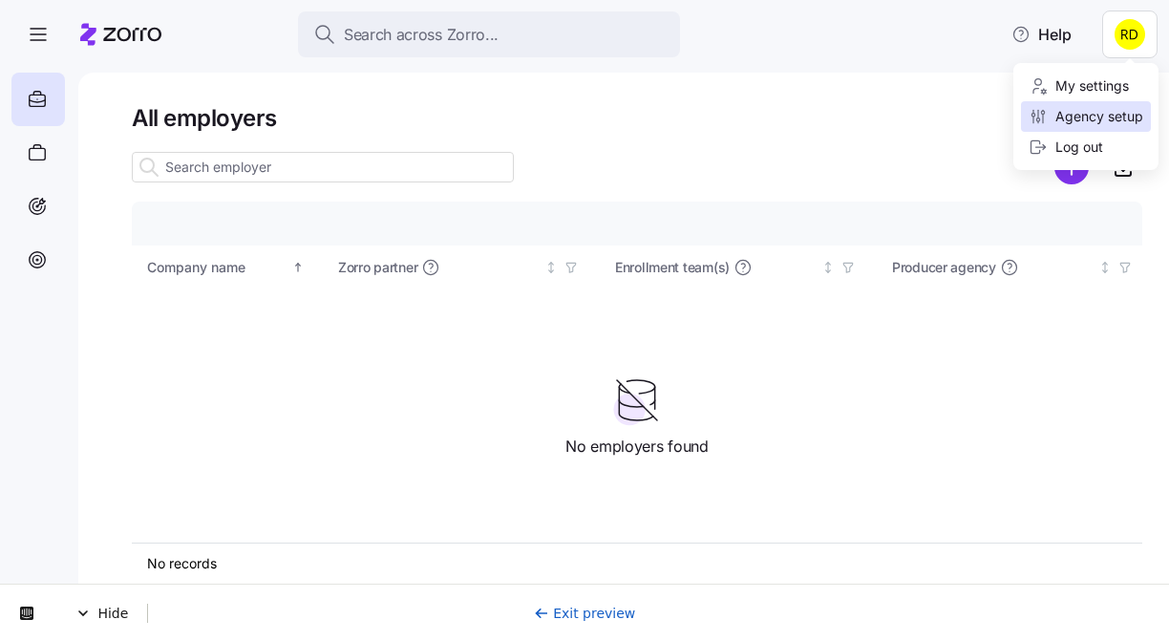
click at [1104, 112] on div "Agency setup" at bounding box center [1086, 116] width 115 height 21
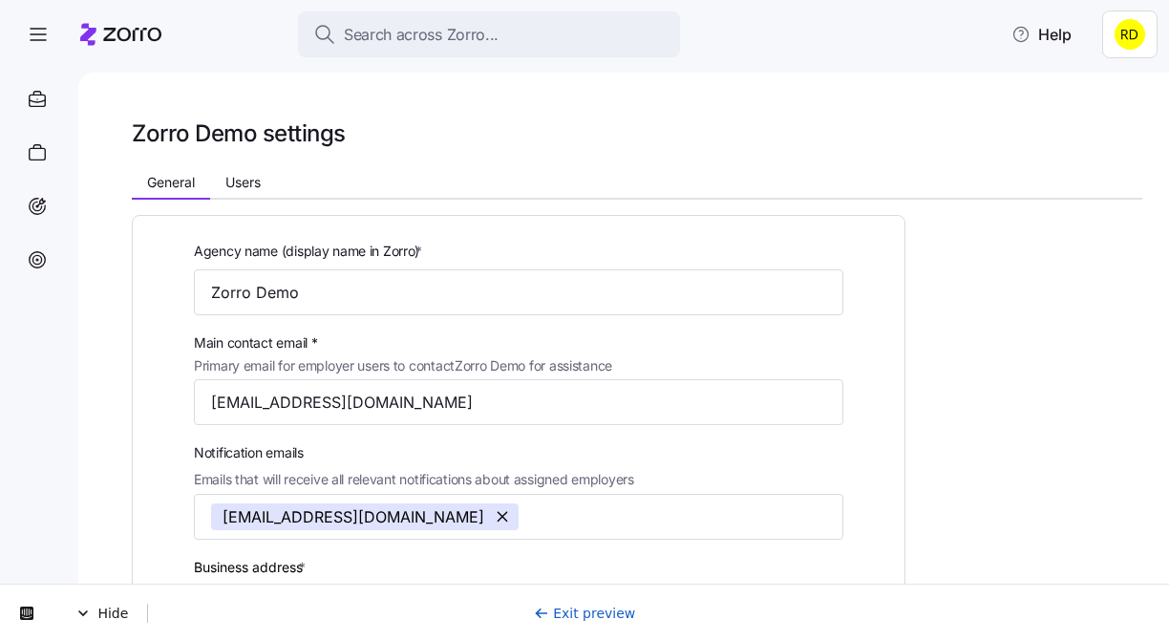
click at [612, 604] on div "Exit preview" at bounding box center [585, 613] width 102 height 19
click at [608, 609] on link "Exit preview" at bounding box center [585, 613] width 102 height 15
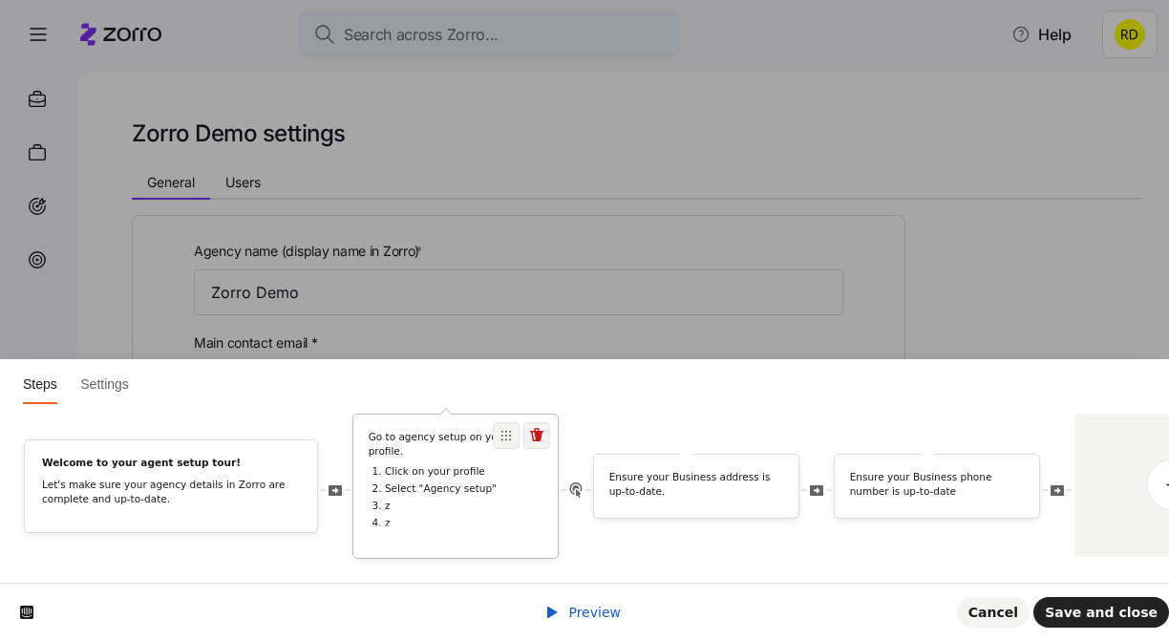
click at [445, 482] on li "Select "Agency setup"" at bounding box center [464, 488] width 158 height 13
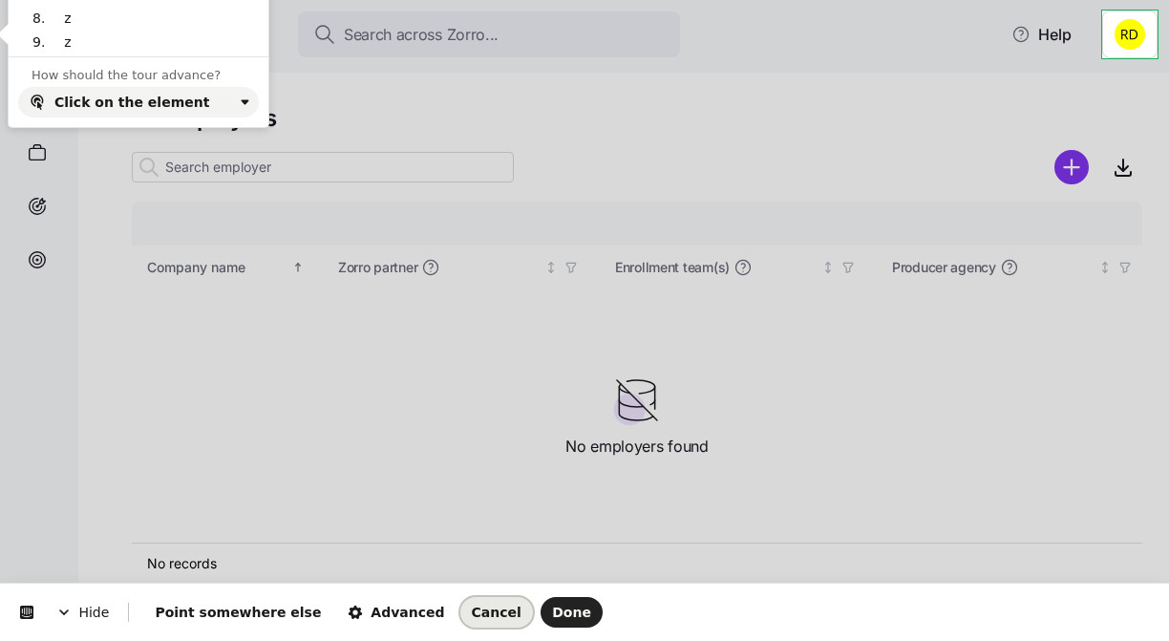
click at [460, 603] on button "Cancel" at bounding box center [496, 612] width 73 height 31
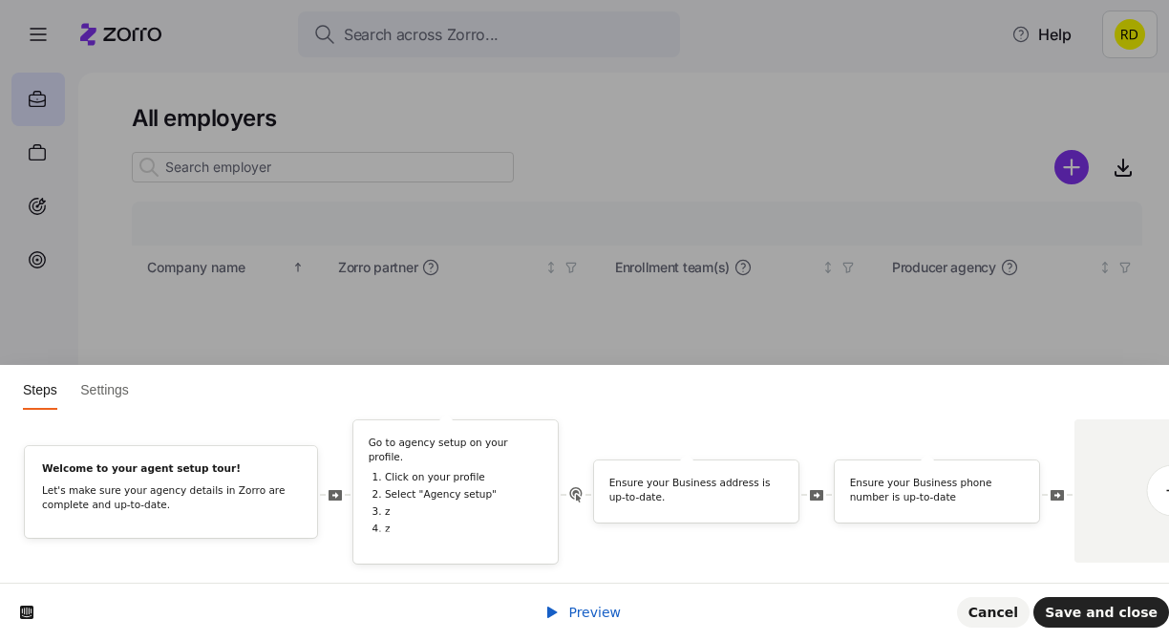
scroll to position [0, 101]
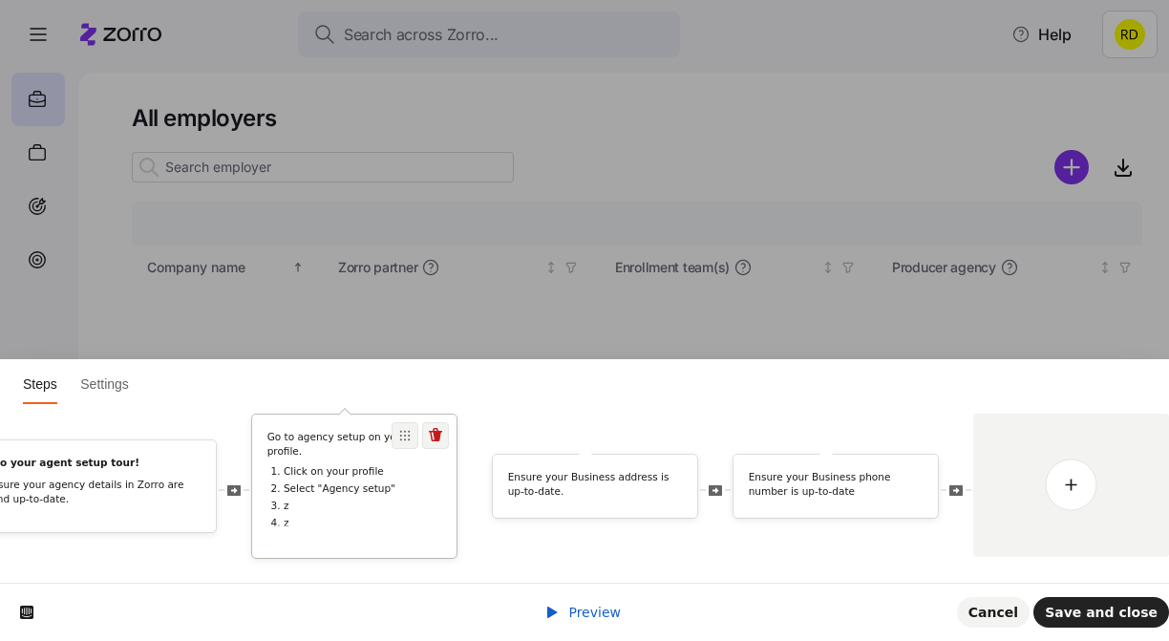
click at [306, 499] on li "z" at bounding box center [363, 505] width 158 height 13
click at [400, 500] on ol "Click on your profile Select "Agency setup" z z z z z z z z z z z z" at bounding box center [354, 581] width 175 height 233
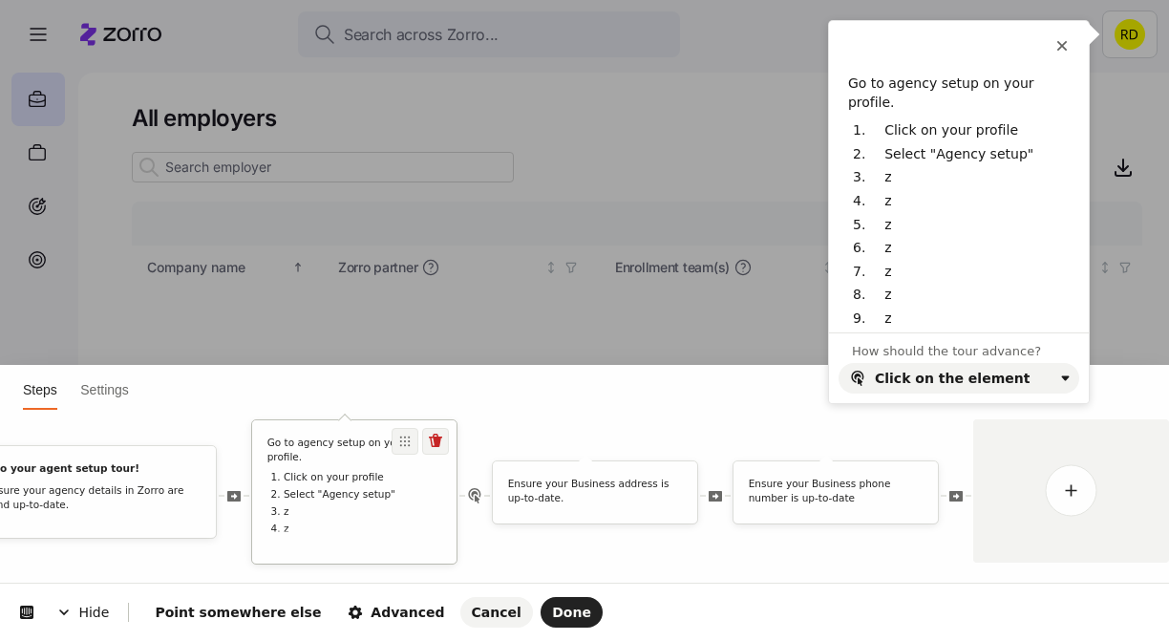
scroll to position [0, 0]
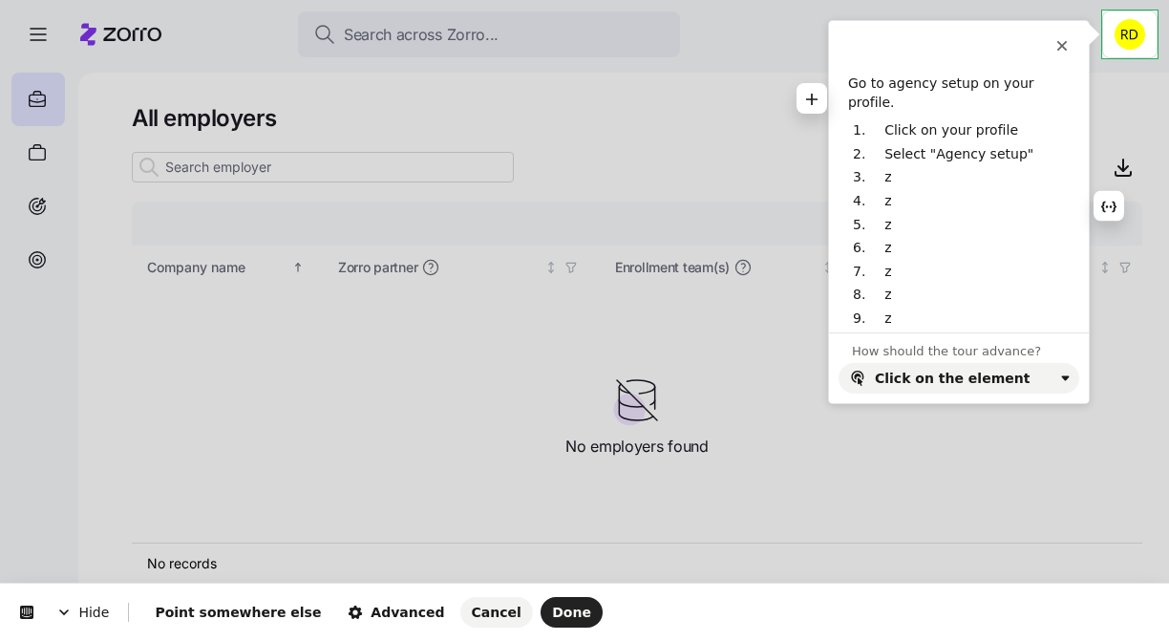
click at [935, 216] on p "z" at bounding box center [970, 225] width 171 height 19
click at [921, 168] on p "z" at bounding box center [970, 177] width 171 height 19
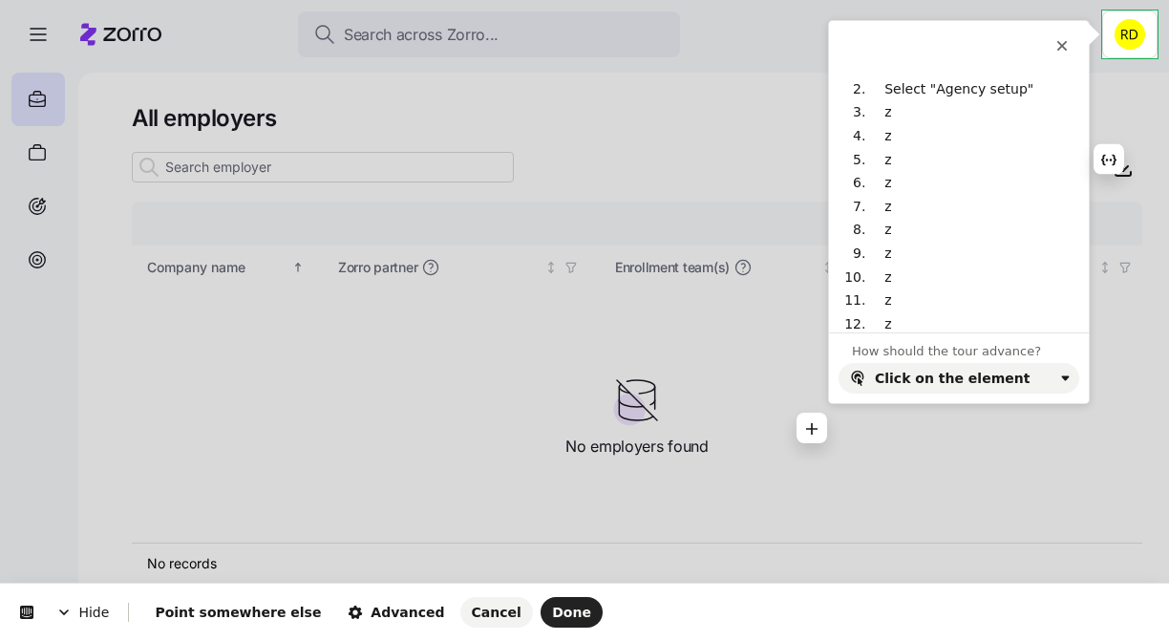
scroll to position [115, 0]
drag, startPoint x: 917, startPoint y: 299, endPoint x: 875, endPoint y: 82, distance: 220.9
click at [875, 82] on ol "Click on your profile Select "Agency setup" z z z z z z z z z z z z" at bounding box center [959, 193] width 222 height 324
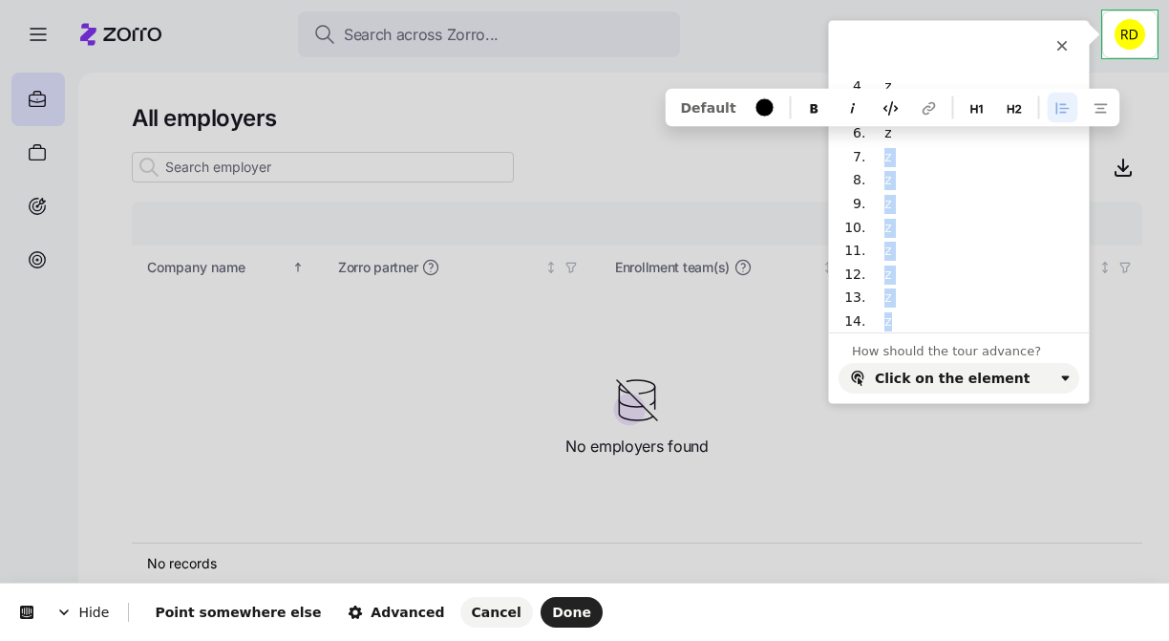
drag, startPoint x: 915, startPoint y: 299, endPoint x: 895, endPoint y: 125, distance: 175.0
click at [895, 125] on ol "Click on your profile Select "Agency setup" z z z z z z z z z z z z" at bounding box center [959, 169] width 222 height 324
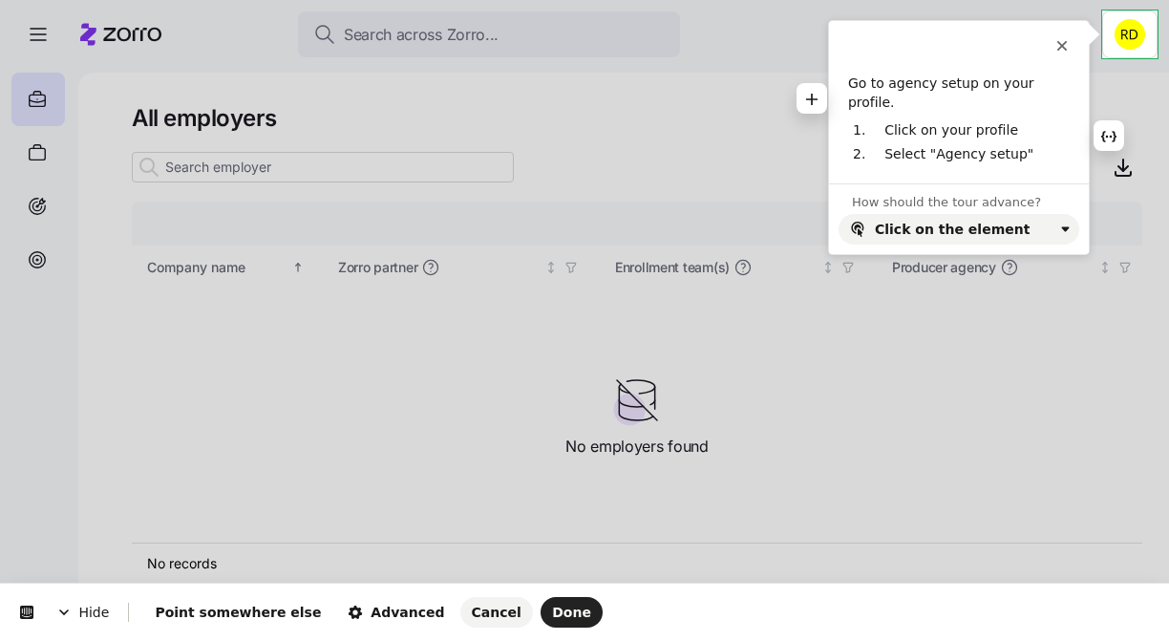
click at [866, 89] on p "Go to agency setup on your profile." at bounding box center [959, 93] width 222 height 37
click at [853, 89] on p "Go to agency setup on your profile." at bounding box center [959, 93] width 222 height 37
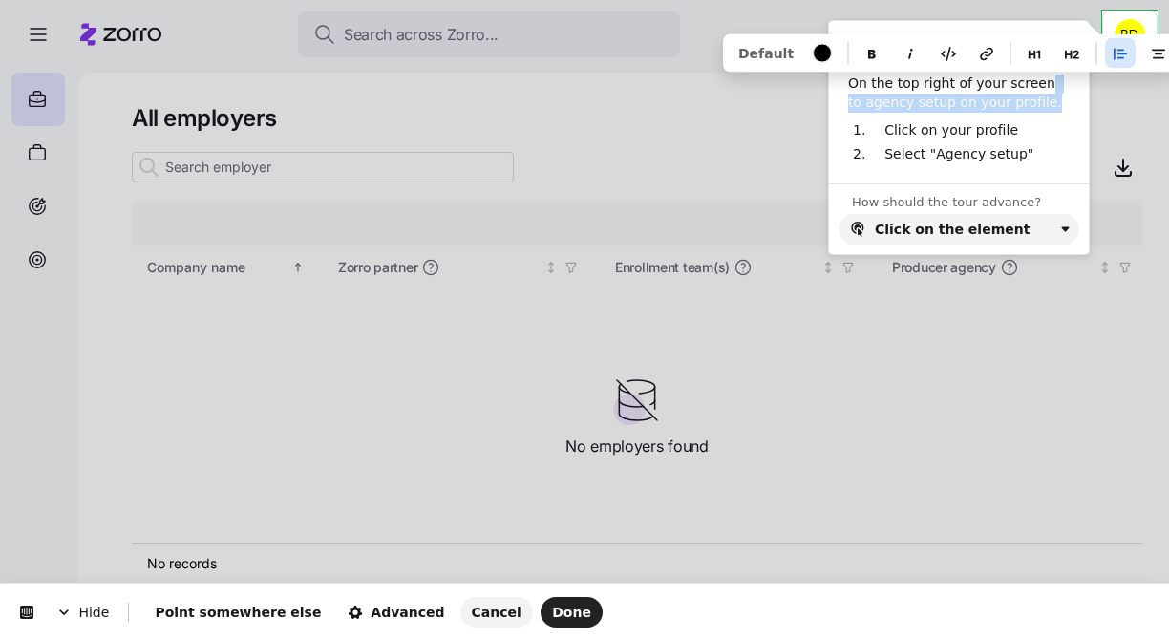
drag, startPoint x: 1039, startPoint y: 103, endPoint x: 1038, endPoint y: 88, distance: 15.3
click at [1038, 88] on p "On the top right of your screen to agency setup on your profile." at bounding box center [959, 93] width 222 height 37
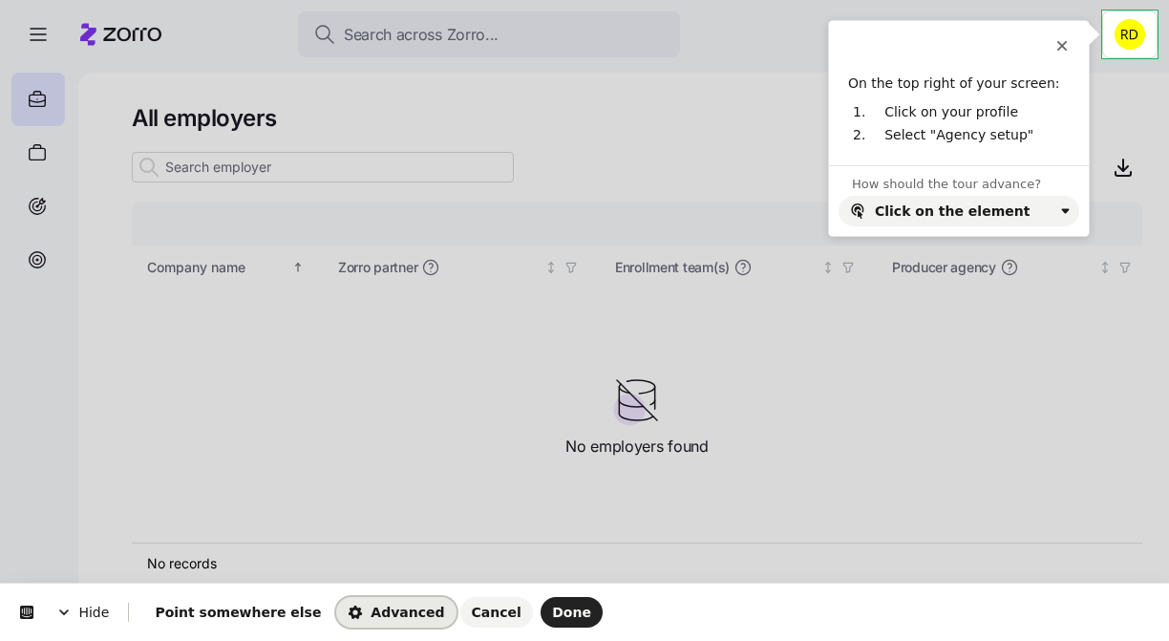
click at [368, 620] on button "Advanced" at bounding box center [395, 612] width 119 height 31
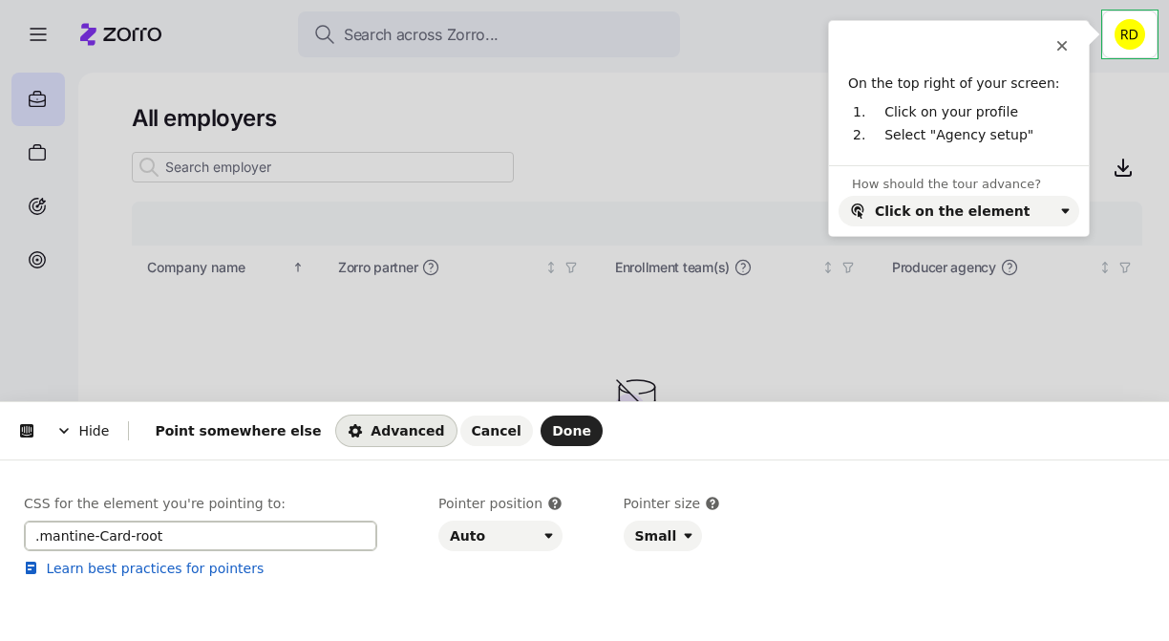
click at [218, 537] on input ".mantine-Card-root" at bounding box center [200, 536] width 353 height 31
paste input "m_3b16f56b mantine-AppShell-header right-scroll-bar-position"
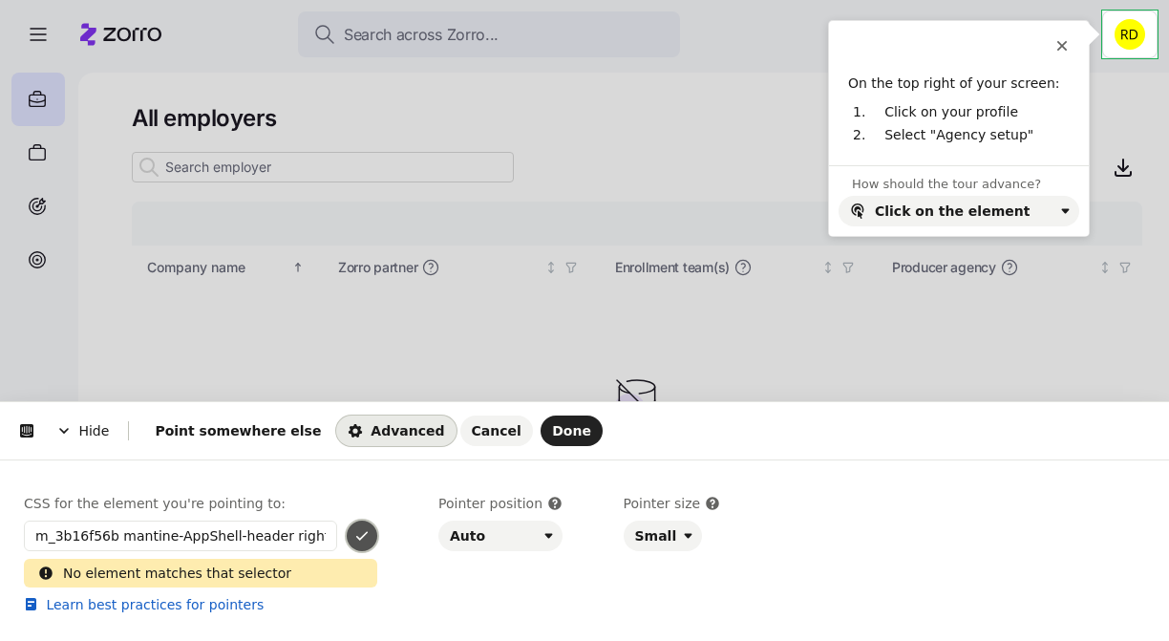
click at [365, 540] on icon "button" at bounding box center [361, 535] width 15 height 15
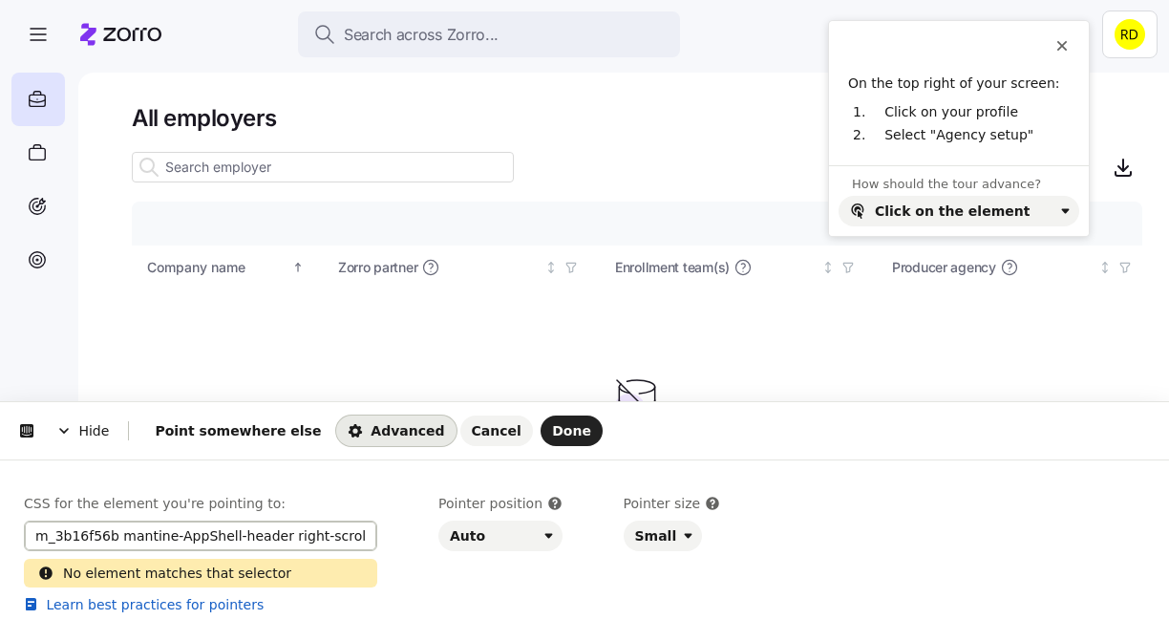
click at [289, 533] on input "m_3b16f56b mantine-AppShell-header right-scroll-bar-position" at bounding box center [200, 536] width 353 height 31
paste input "antine-focus-auto AppLayoutHeaderSearch_root__SGeQR m_87cf2631 mantine-Unstyled…"
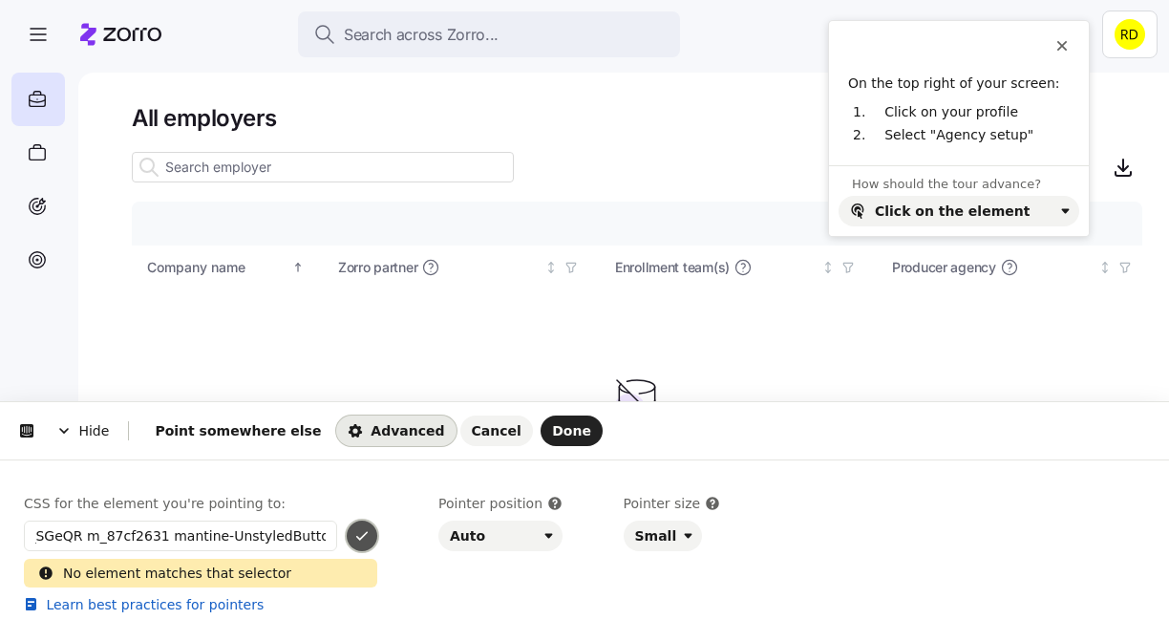
click at [358, 535] on icon "button" at bounding box center [361, 535] width 15 height 15
click at [365, 505] on p "CSS for the element you're pointing to:" at bounding box center [200, 503] width 353 height 19
click at [334, 572] on div "No element matches that selector" at bounding box center [213, 573] width 300 height 19
click at [238, 540] on input "mantine-focus-auto AppLayoutHeaderSearch_root__SGeQR m_87cf2631 mantine-Unstyle…" at bounding box center [200, 536] width 353 height 31
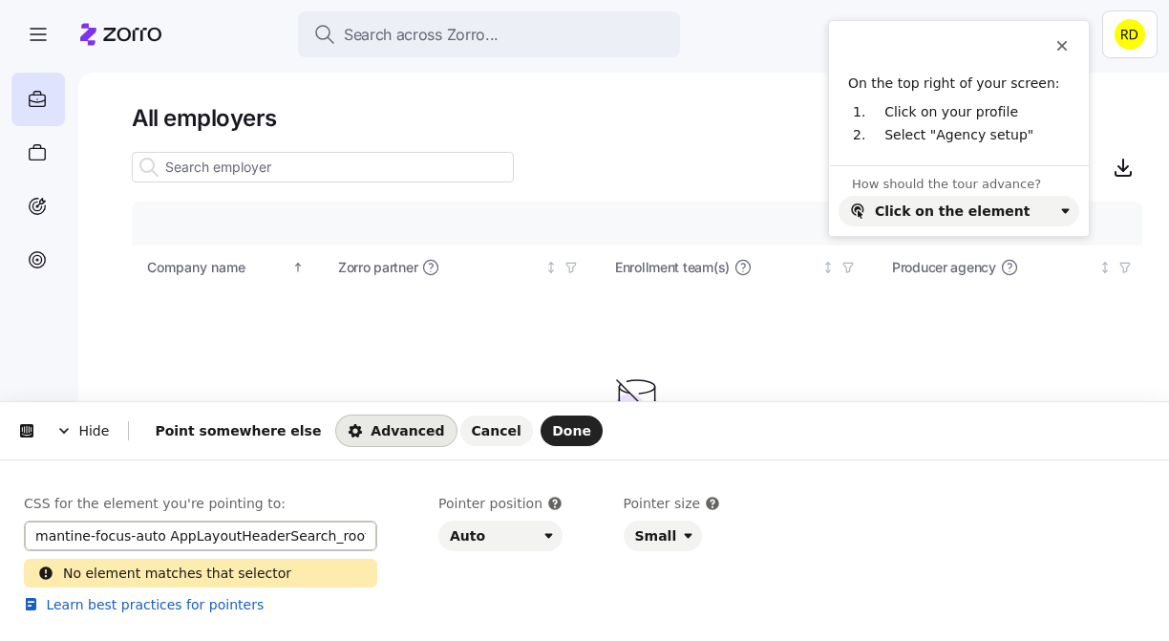
click at [238, 540] on input "mantine-focus-auto AppLayoutHeaderSearch_root__SGeQR m_87cf2631 mantine-Unstyle…" at bounding box center [200, 536] width 353 height 31
paste input "_4081bf90 mantine-Group"
type input "m_4081bf90 mantine-Group-root"
click at [373, 540] on button "button" at bounding box center [362, 536] width 31 height 31
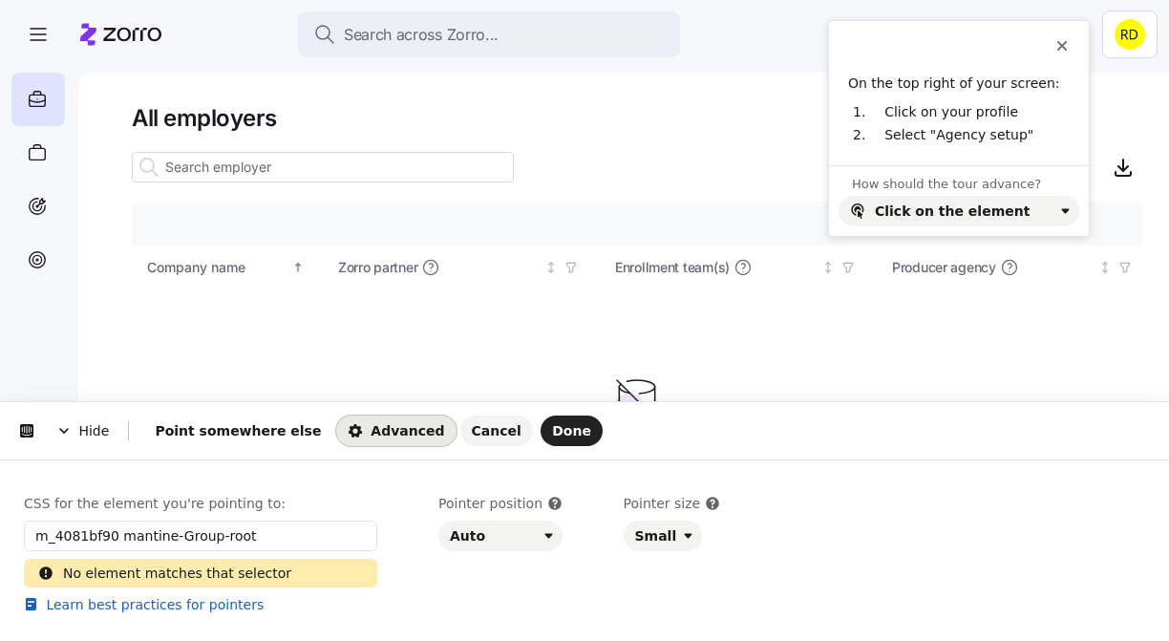
click at [367, 507] on p "CSS for the element you're pointing to:" at bounding box center [200, 503] width 353 height 19
click at [294, 537] on input "m_4081bf90 mantine-Group-root" at bounding box center [200, 536] width 353 height 31
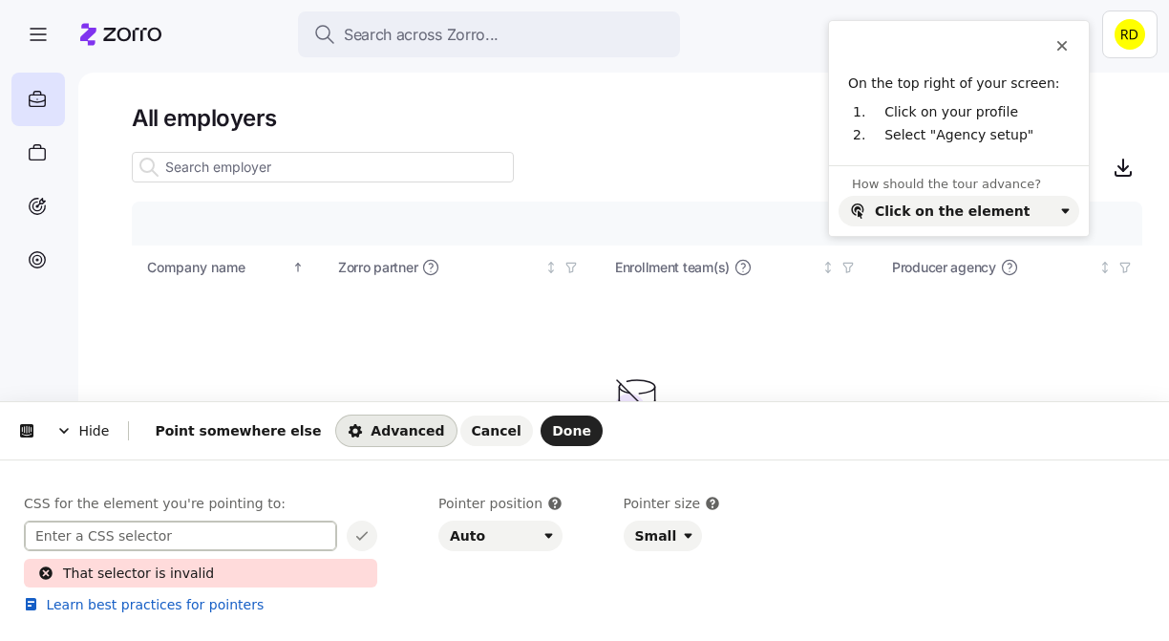
click at [165, 536] on input at bounding box center [180, 536] width 313 height 31
paste input "m_4081bf90 mantine-Group-root"
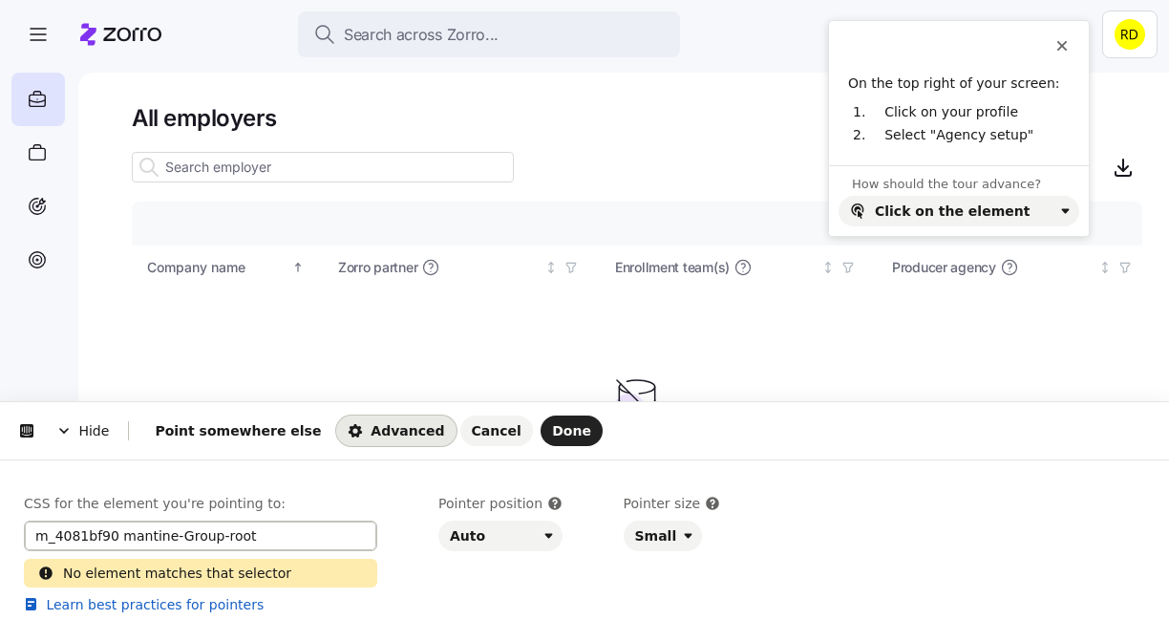
type input "m_4081bf90 mantine-Group-root"
click at [151, 573] on div "No element matches that selector" at bounding box center [213, 573] width 300 height 19
click at [460, 434] on button "Cancel" at bounding box center [496, 431] width 73 height 31
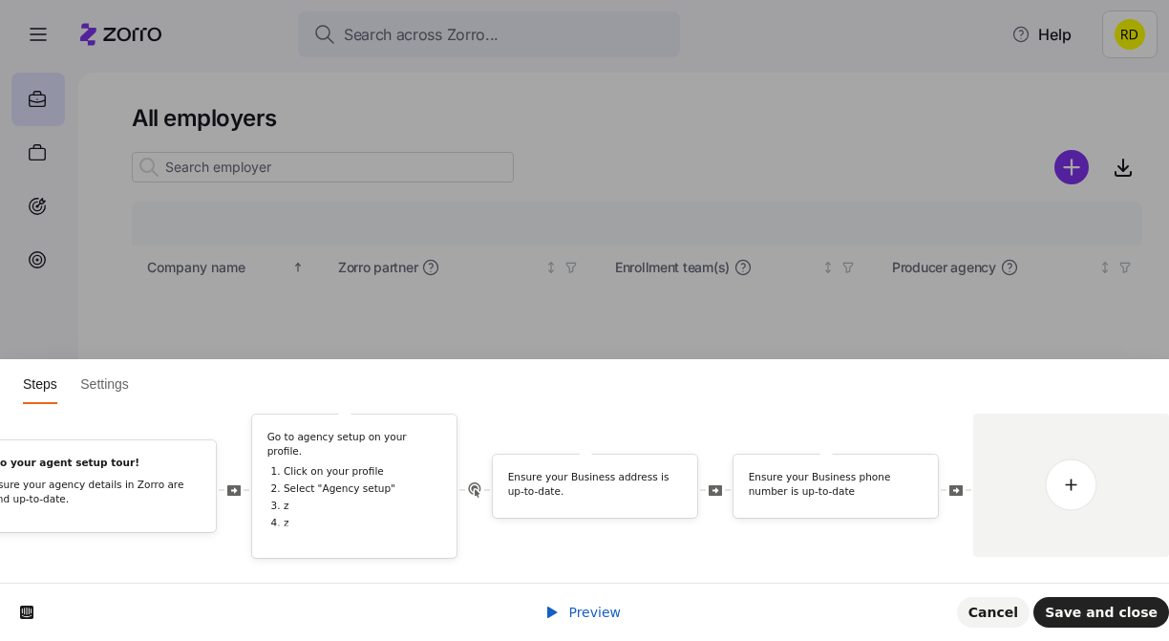
click at [705, 0] on html "Steps Settings Welcome to your agent setup tour! Let's make sure your agency de…" at bounding box center [584, 0] width 1169 height 0
click at [1006, 611] on span "Cancel" at bounding box center [994, 612] width 50 height 15
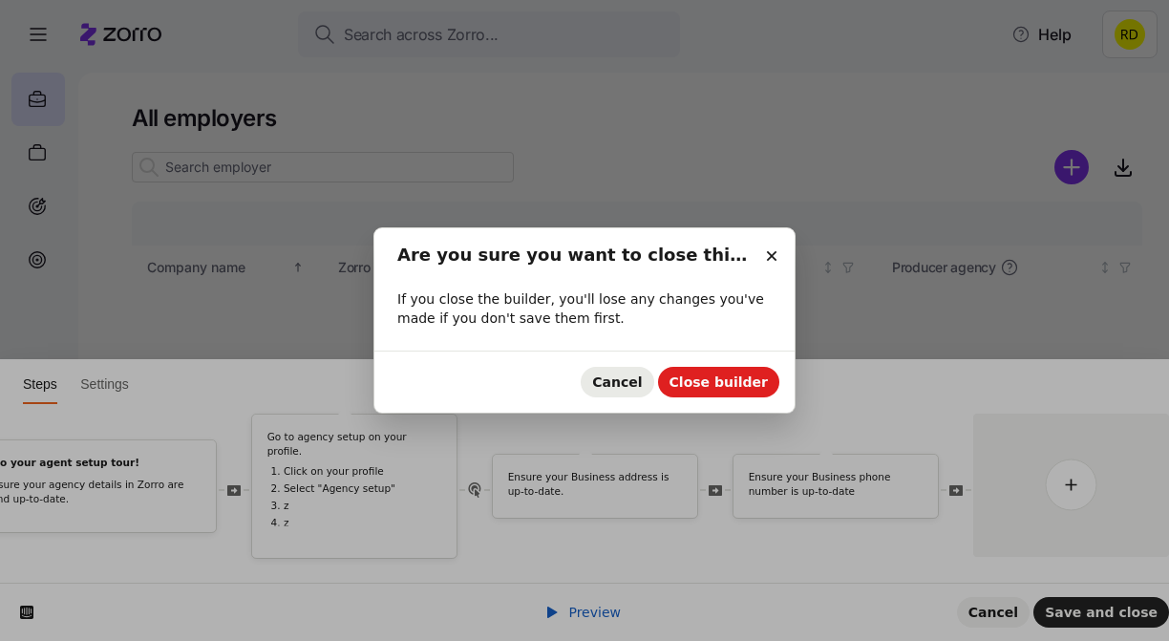
click at [609, 373] on button "Cancel" at bounding box center [617, 382] width 73 height 31
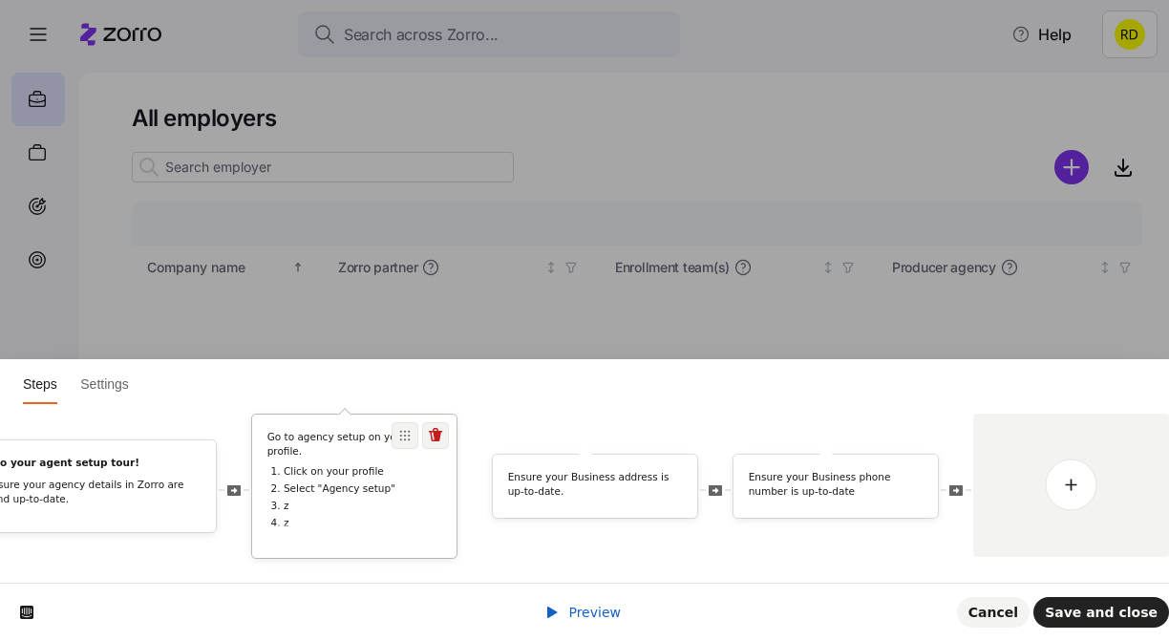
click at [397, 499] on li "z" at bounding box center [363, 505] width 158 height 13
click at [366, 516] on li "z" at bounding box center [363, 522] width 158 height 13
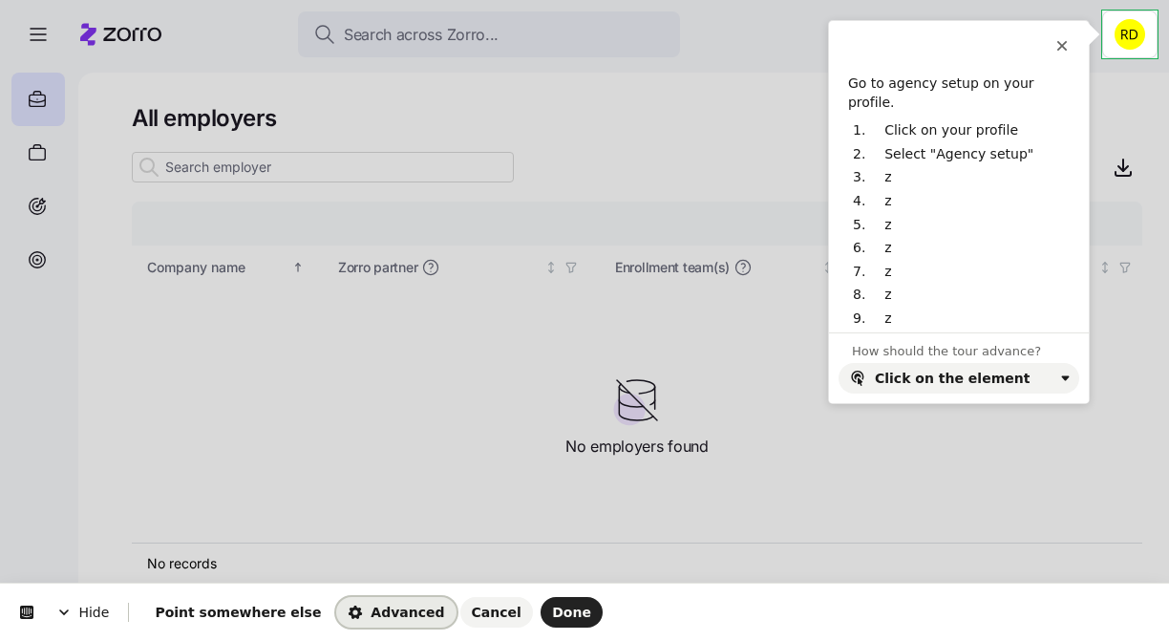
click at [350, 603] on button "Advanced" at bounding box center [395, 612] width 119 height 31
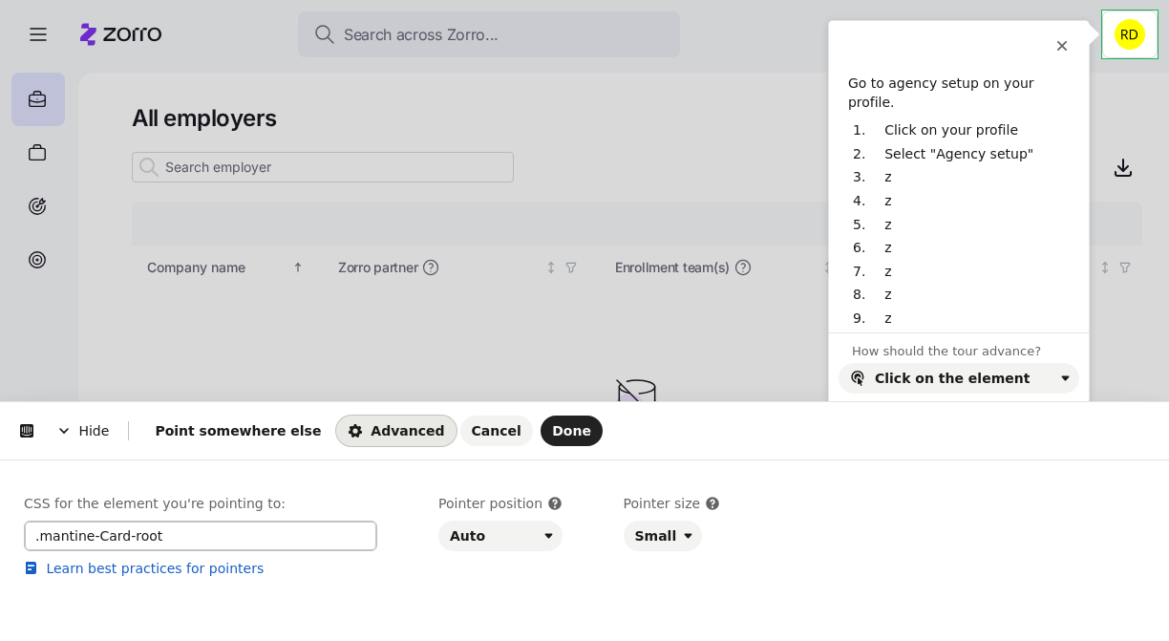
click at [163, 534] on input ".mantine-Card-root" at bounding box center [200, 536] width 353 height 31
paste input "button.AppLayoutHeader_root__EEy0C"
click at [368, 534] on icon "button" at bounding box center [361, 535] width 15 height 15
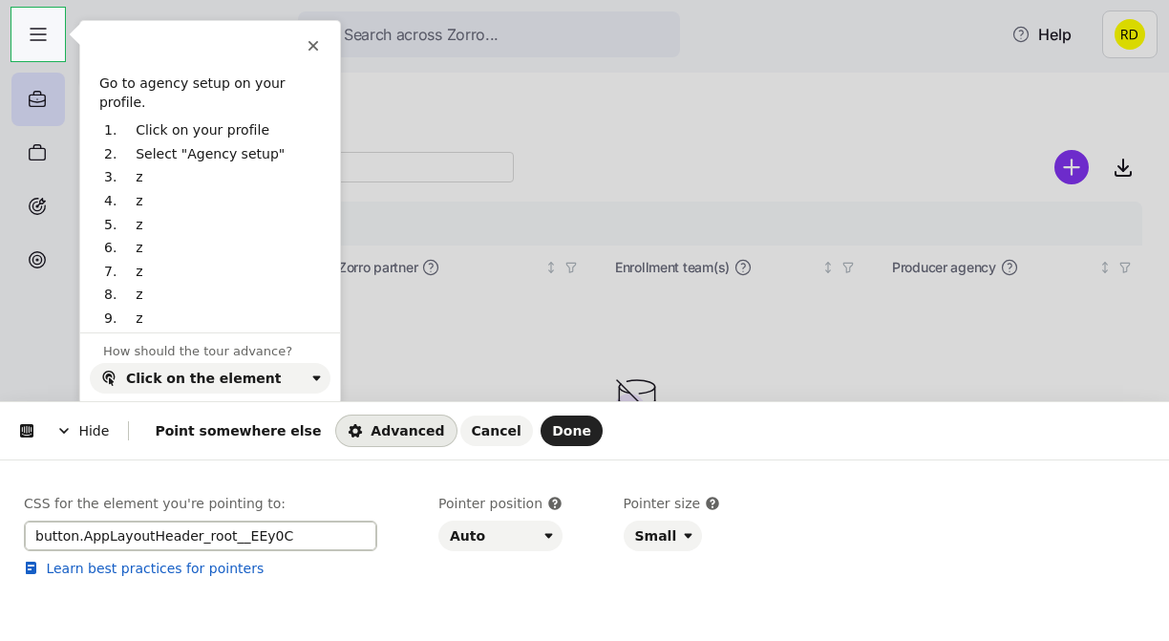
click at [96, 544] on input "button.AppLayoutHeader_root__EEy0C" at bounding box center [200, 536] width 353 height 31
paste input ".mantine-Group-root:first-child"
type input ".mantine-Group-root:first-child"
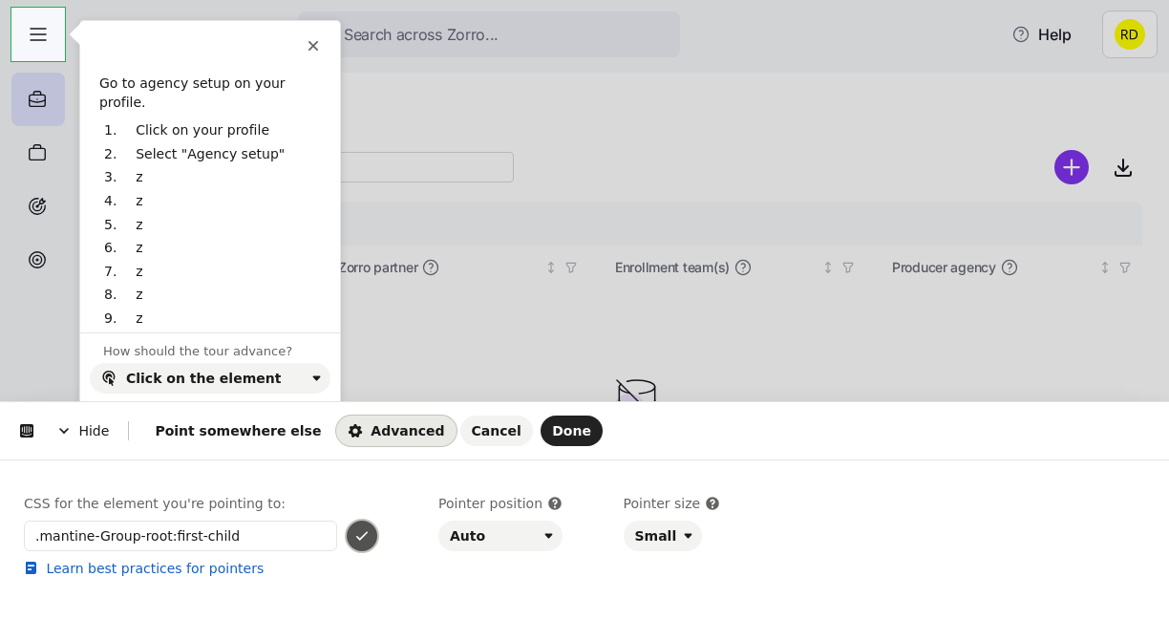
click at [362, 526] on button "button" at bounding box center [362, 536] width 31 height 31
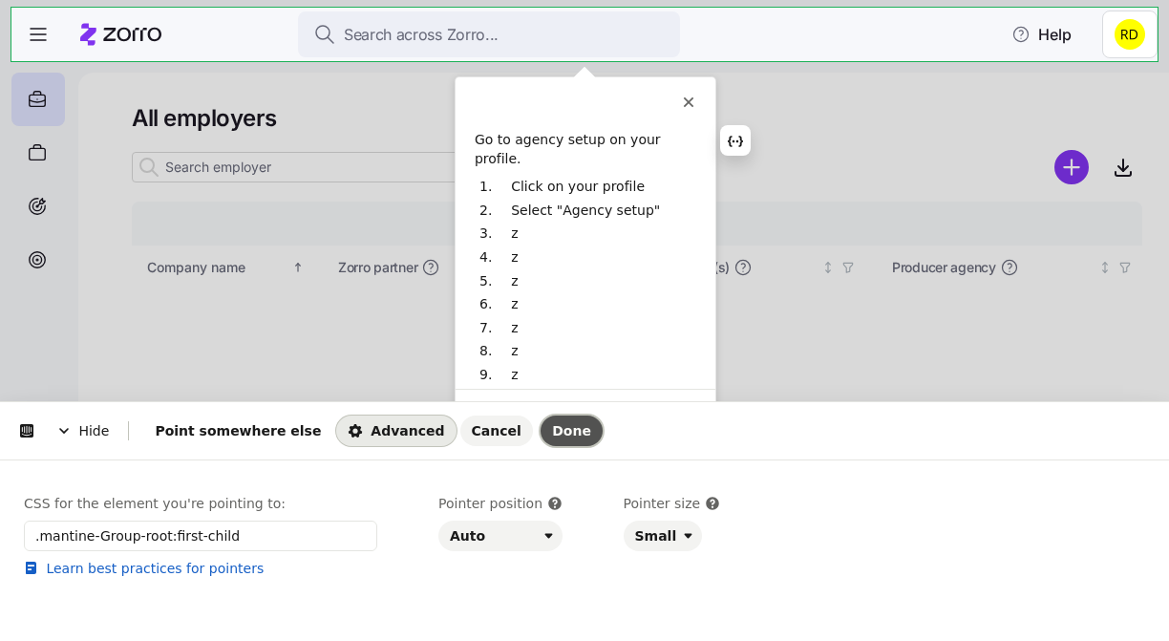
click at [541, 421] on button "Done" at bounding box center [572, 431] width 62 height 31
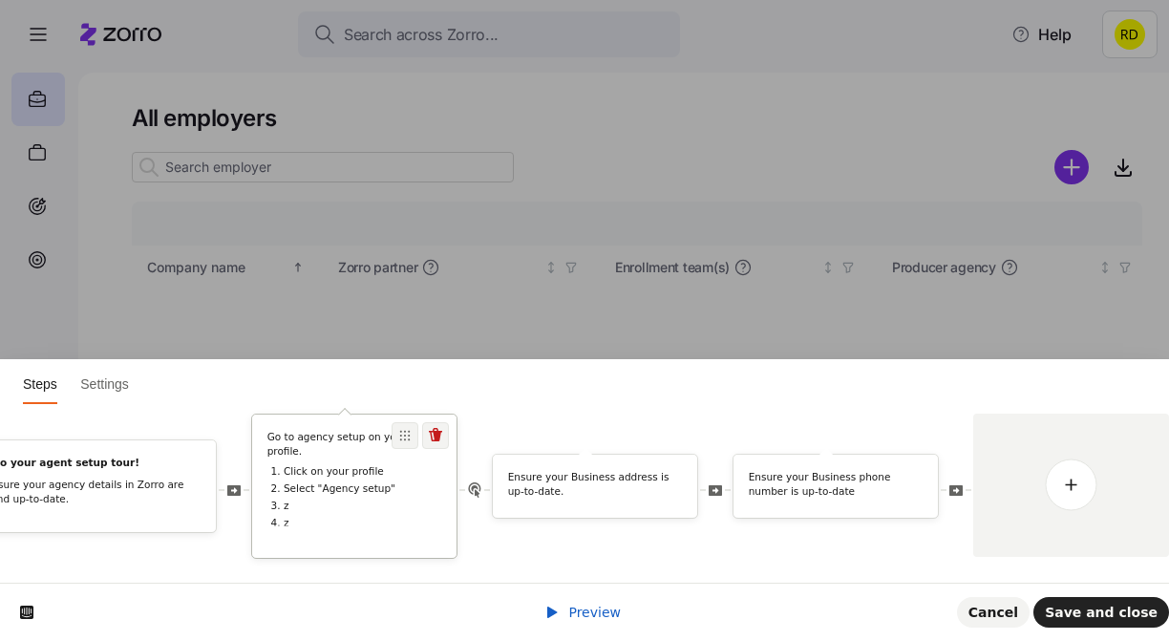
click at [384, 531] on div "Go to agency setup on your profile. Click on your profile Select "Agency setup"…" at bounding box center [354, 486] width 204 height 143
click at [337, 499] on li "z" at bounding box center [363, 505] width 158 height 13
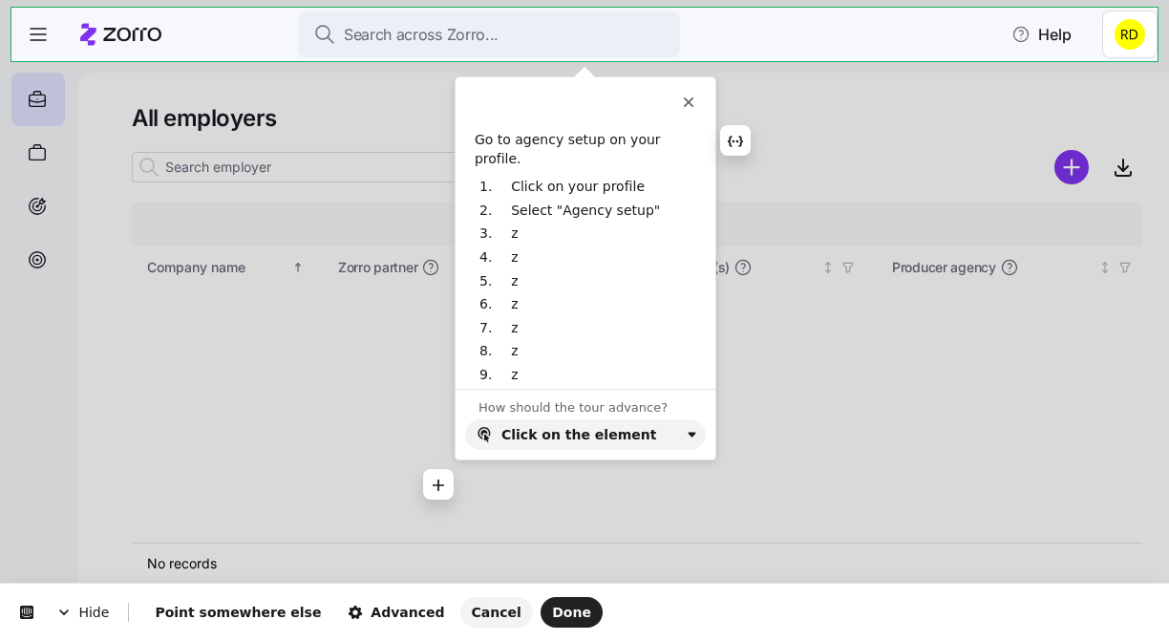
click at [565, 366] on p "z" at bounding box center [596, 375] width 171 height 19
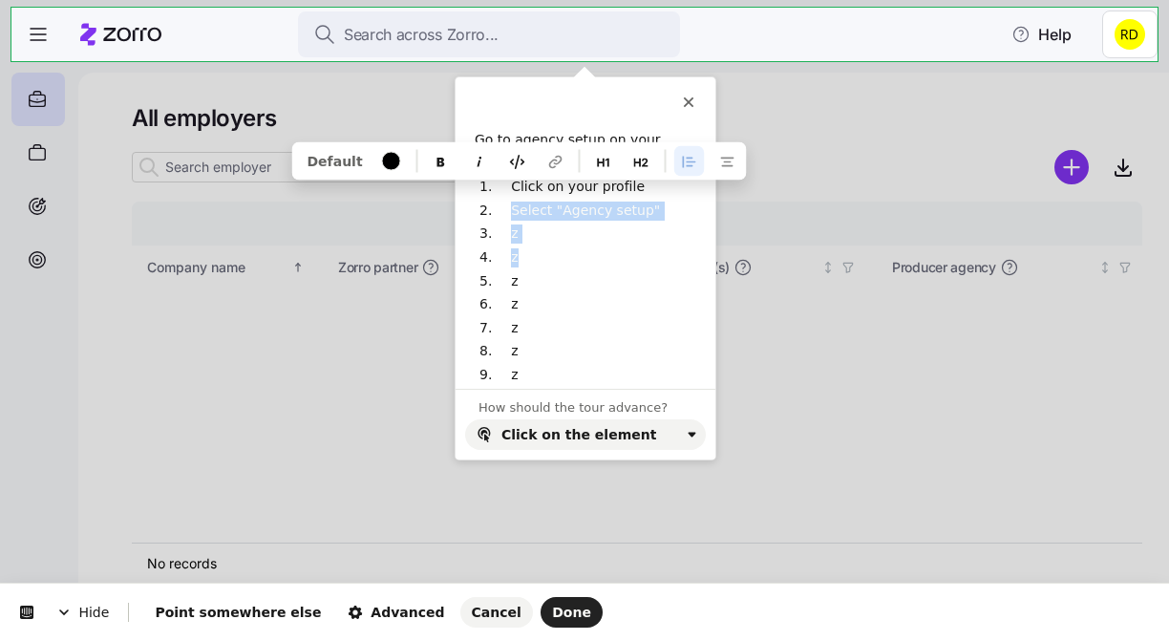
drag, startPoint x: 553, startPoint y: 362, endPoint x: 533, endPoint y: 235, distance: 128.6
click at [533, 235] on ol "Click on your profile Select "Agency setup" z z z z z z z z z z z z" at bounding box center [586, 340] width 222 height 324
click at [533, 248] on p "z" at bounding box center [596, 257] width 171 height 19
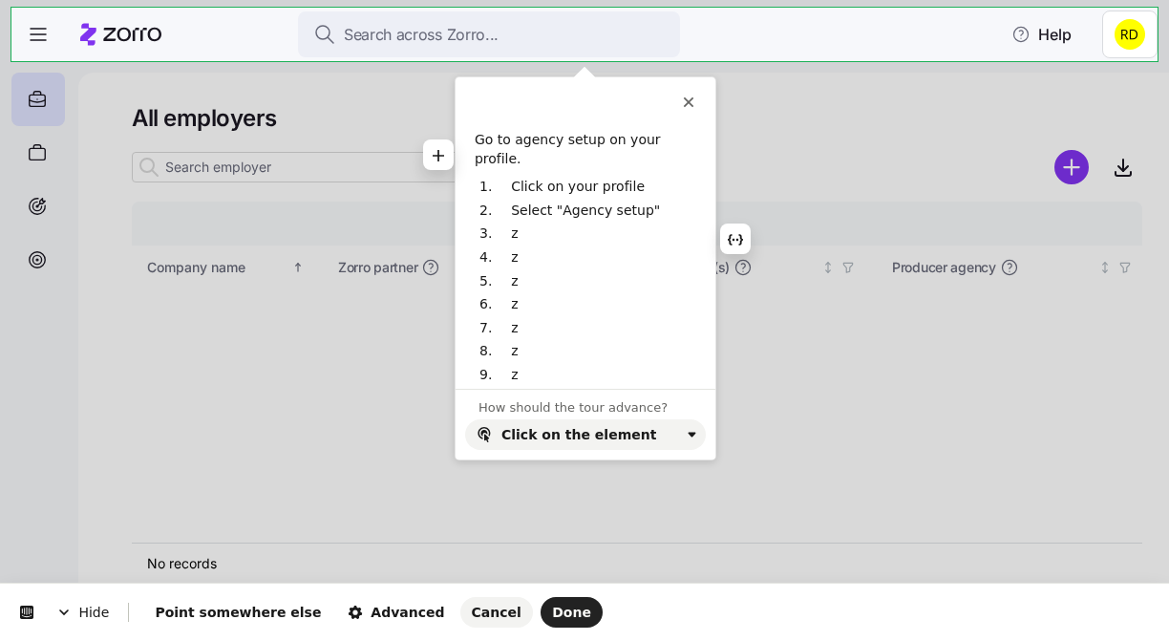
click at [511, 224] on p "z" at bounding box center [596, 233] width 171 height 19
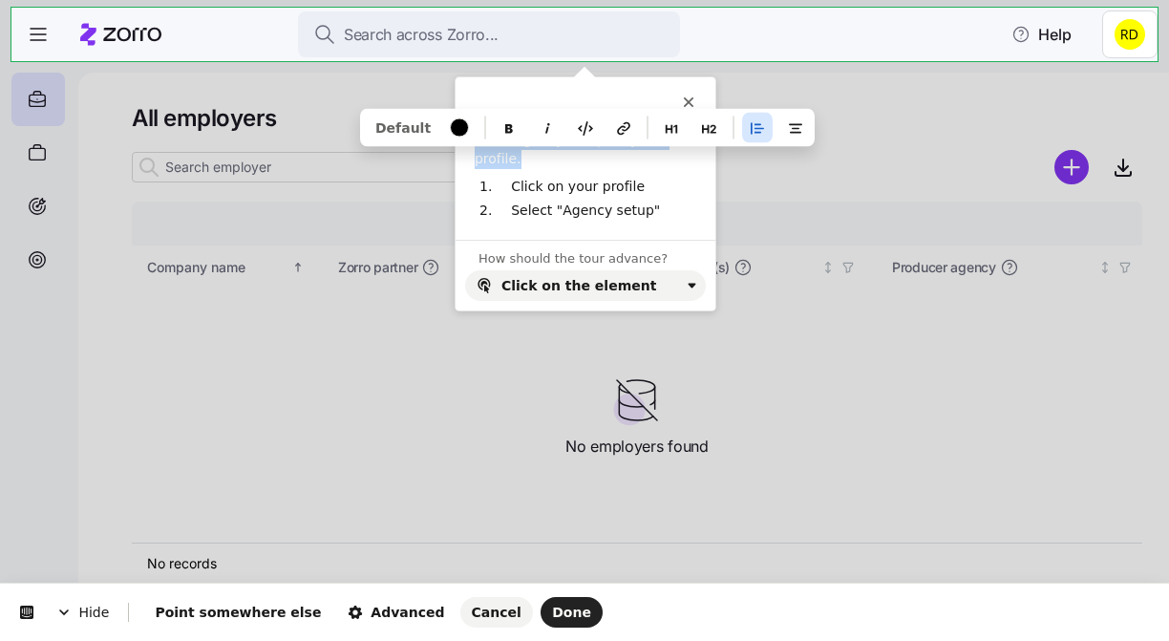
drag, startPoint x: 474, startPoint y: 136, endPoint x: 709, endPoint y: 136, distance: 235.0
click at [709, 136] on div "Go to agency setup on your profile. Click on your profile Select "Agency setup"" at bounding box center [586, 176] width 260 height 90
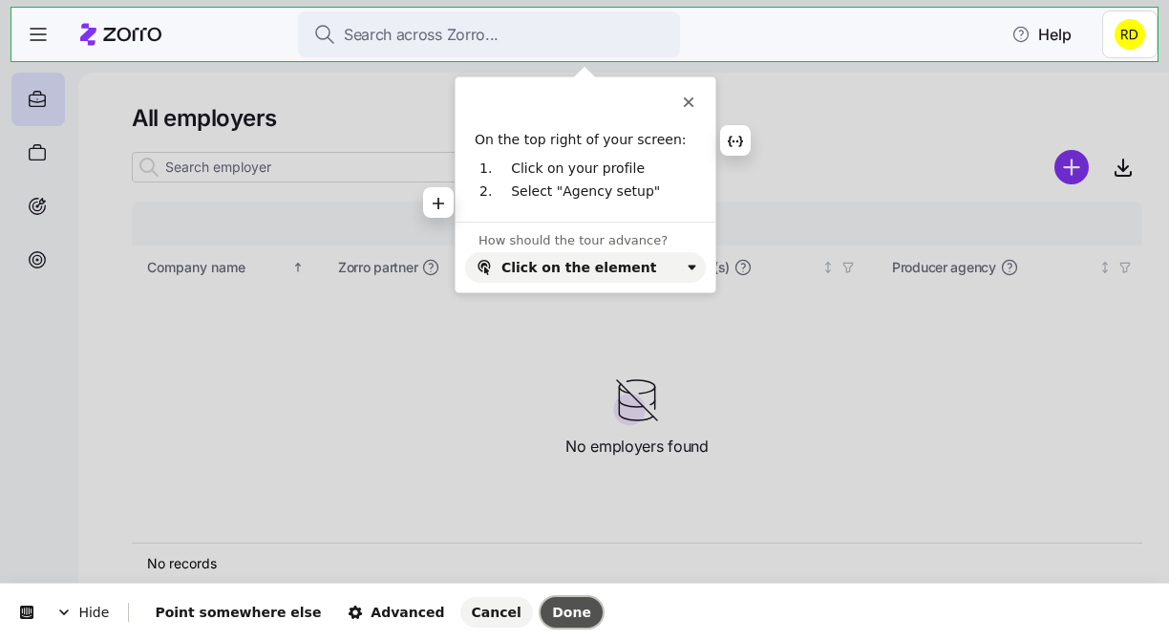
click at [552, 616] on span "Done" at bounding box center [571, 612] width 39 height 15
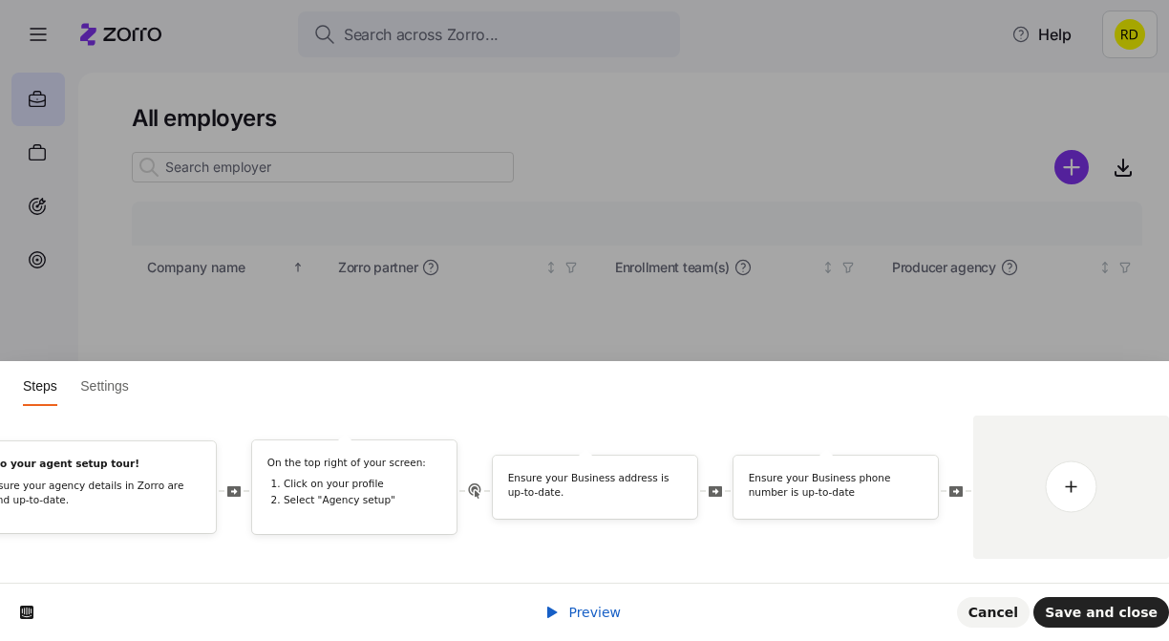
click at [578, 611] on span "Preview" at bounding box center [594, 612] width 53 height 15
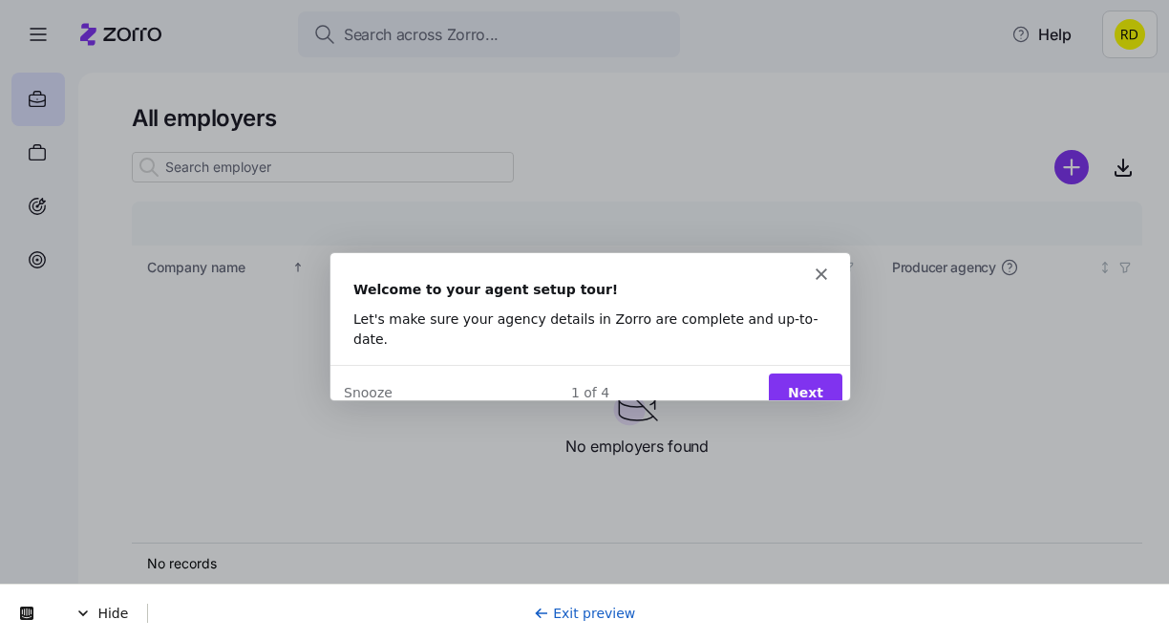
click at [801, 372] on button "Next" at bounding box center [805, 391] width 74 height 39
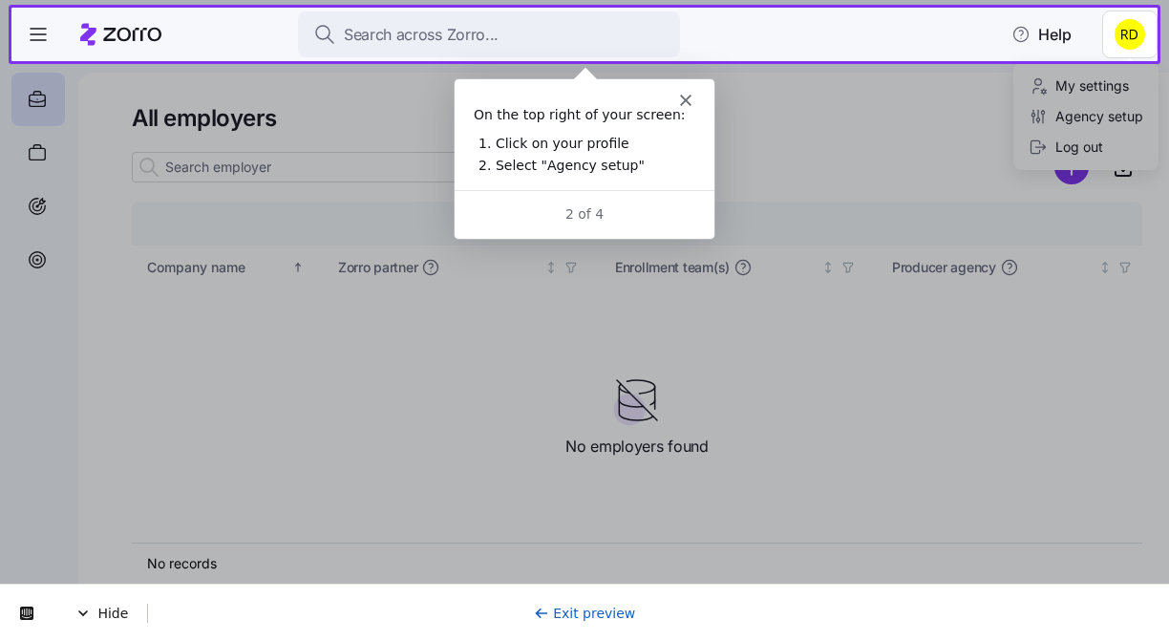
click at [1129, 34] on html "Search across Zorro... Help All employers Company details Benefit status Compan…" at bounding box center [584, 315] width 1169 height 630
click at [1089, 117] on div at bounding box center [584, 351] width 1169 height 580
click at [1130, 34] on html "Search across Zorro... Help All employers Company details Benefit status Compan…" at bounding box center [584, 315] width 1169 height 630
click at [1090, 113] on div at bounding box center [584, 351] width 1169 height 580
click at [1123, 29] on html "Search across Zorro... Help All employers Company details Benefit status Compan…" at bounding box center [584, 315] width 1169 height 630
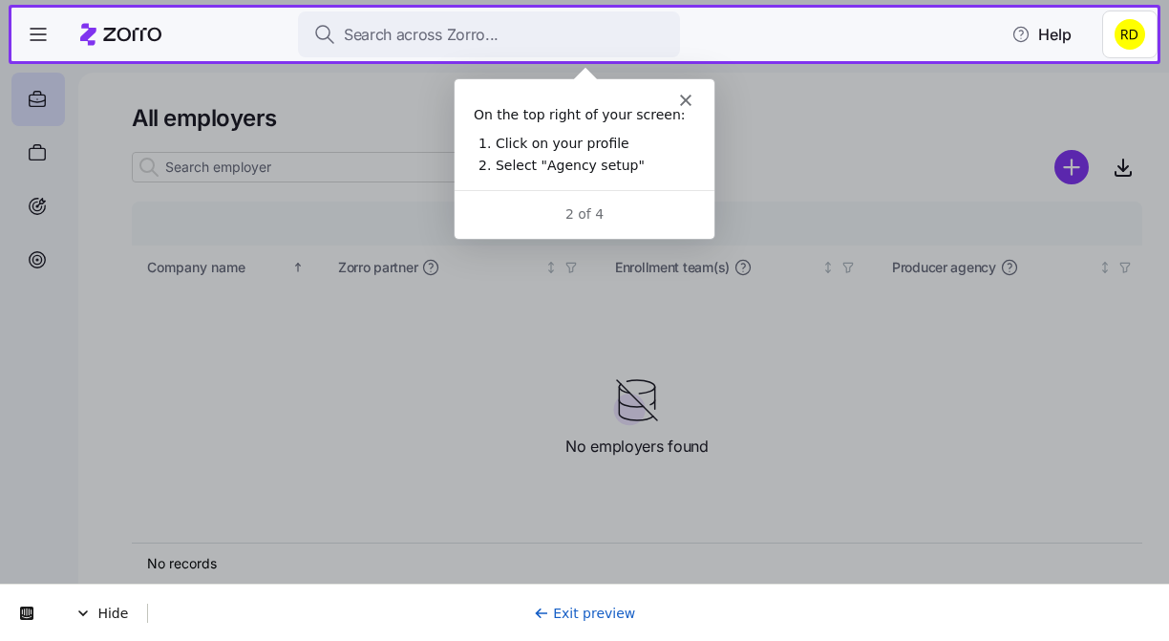
click at [583, 612] on link "Exit preview" at bounding box center [585, 613] width 102 height 15
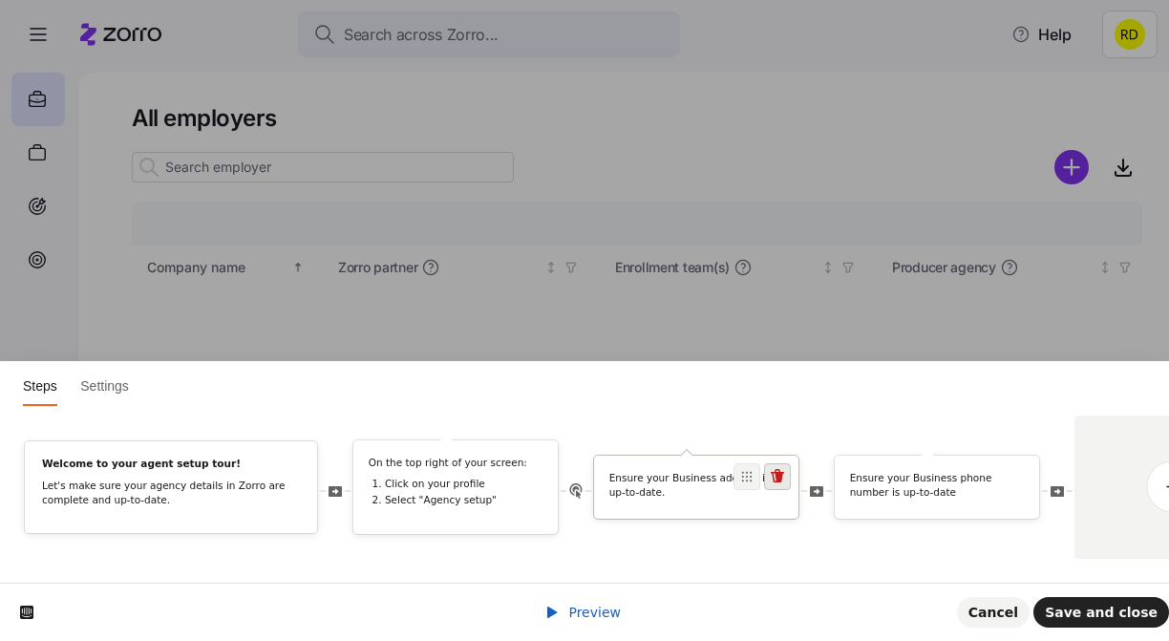
click at [784, 477] on icon at bounding box center [777, 476] width 15 height 15
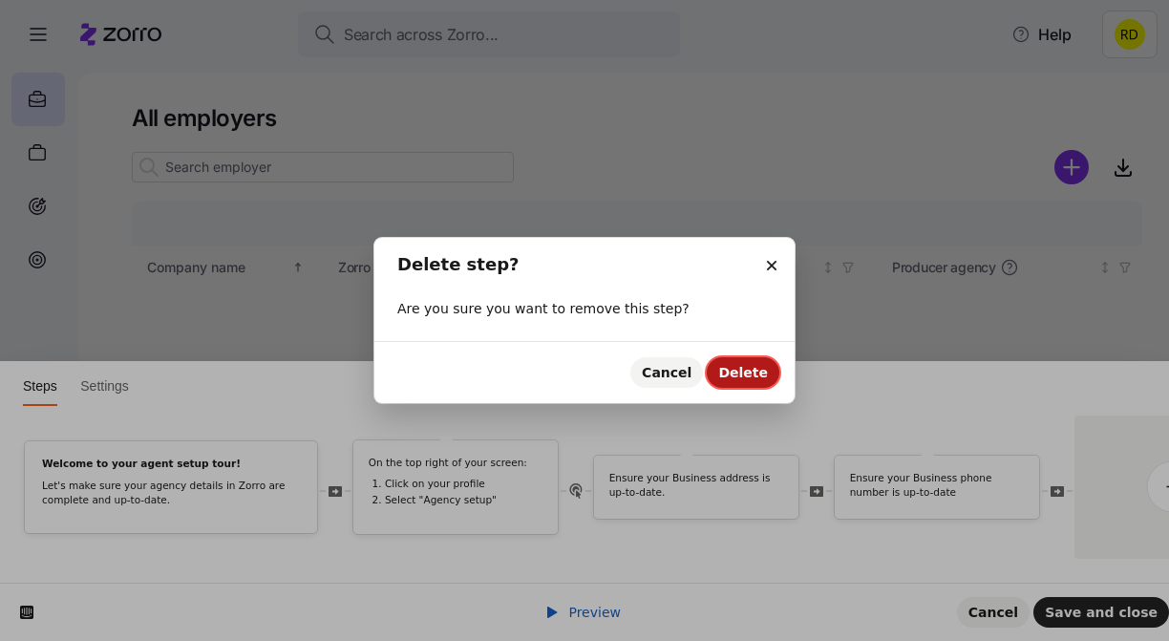
click at [736, 357] on button "Delete" at bounding box center [743, 372] width 73 height 31
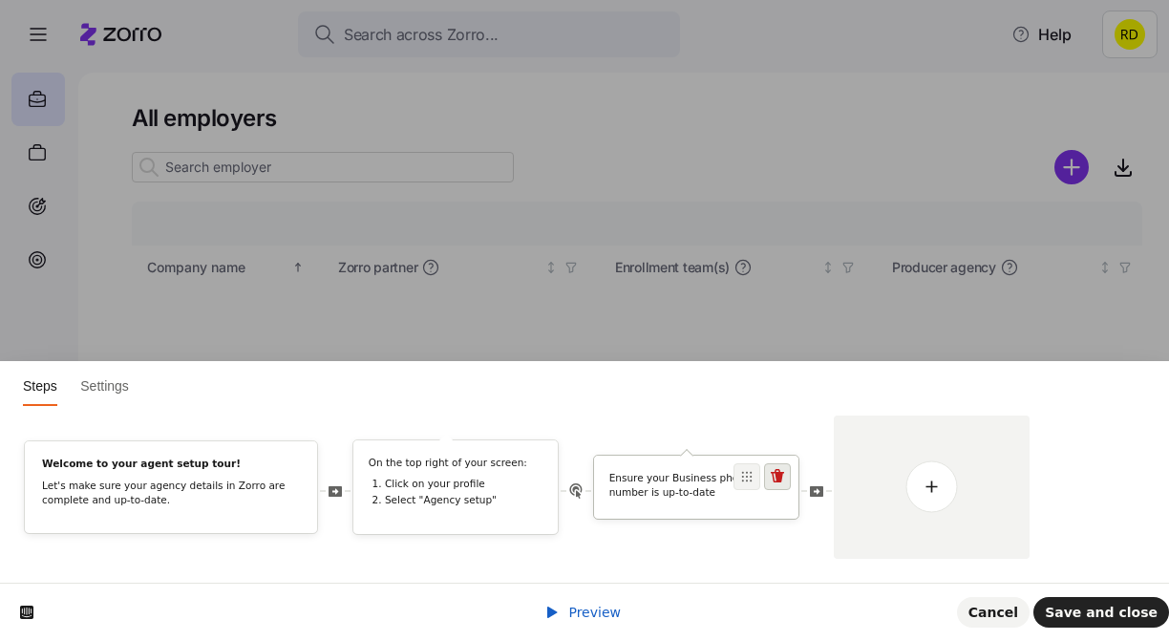
click at [777, 487] on span at bounding box center [777, 476] width 27 height 27
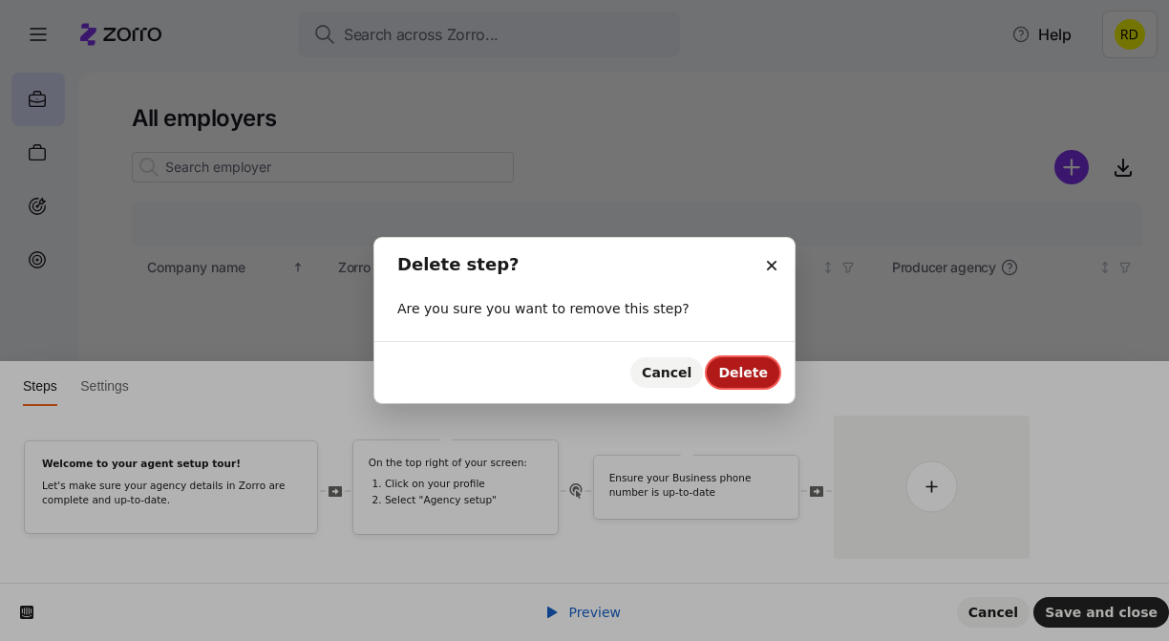
click at [748, 372] on span "Delete" at bounding box center [743, 372] width 50 height 15
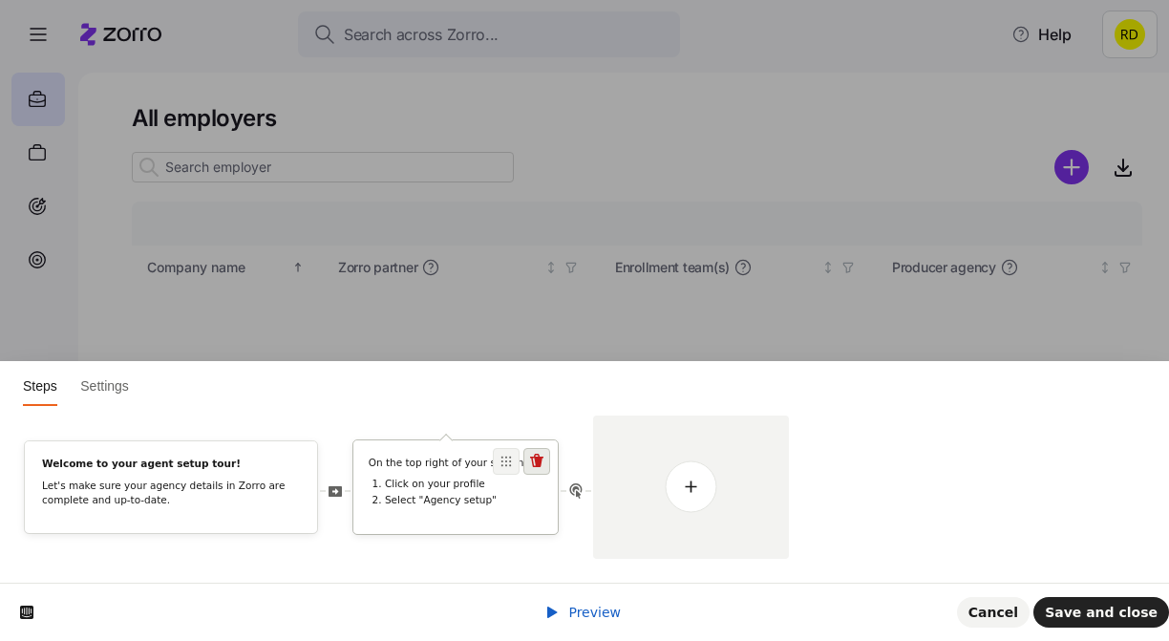
click at [544, 464] on icon at bounding box center [536, 461] width 15 height 15
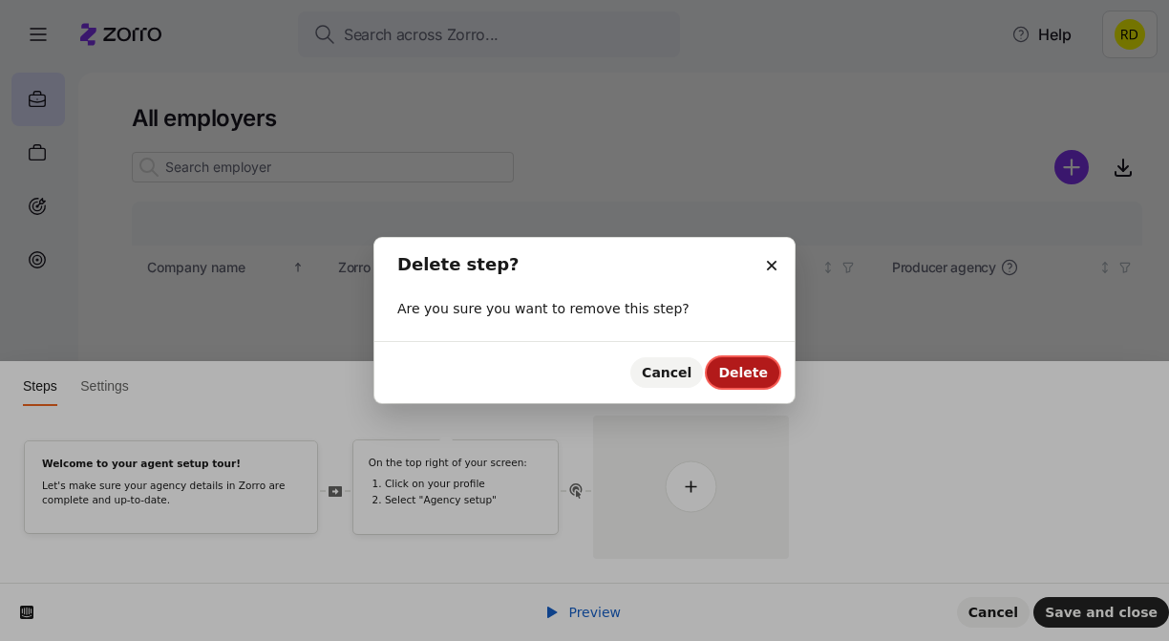
click at [730, 384] on button "Delete" at bounding box center [743, 372] width 73 height 31
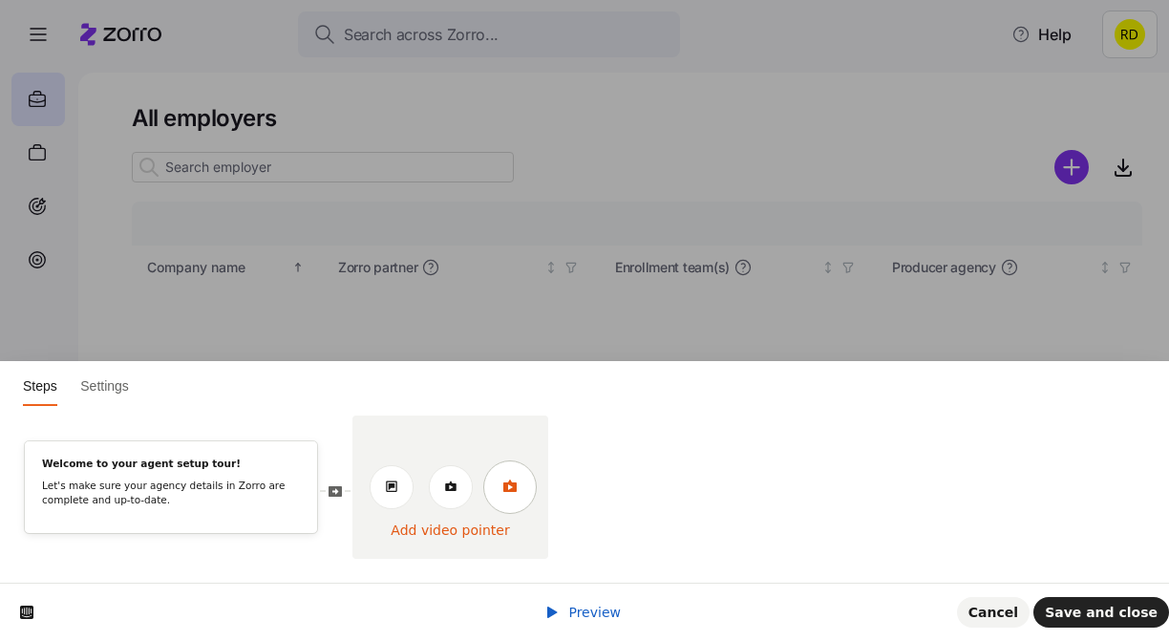
click at [477, 478] on div at bounding box center [451, 487] width 196 height 143
click at [455, 481] on icon at bounding box center [450, 486] width 15 height 15
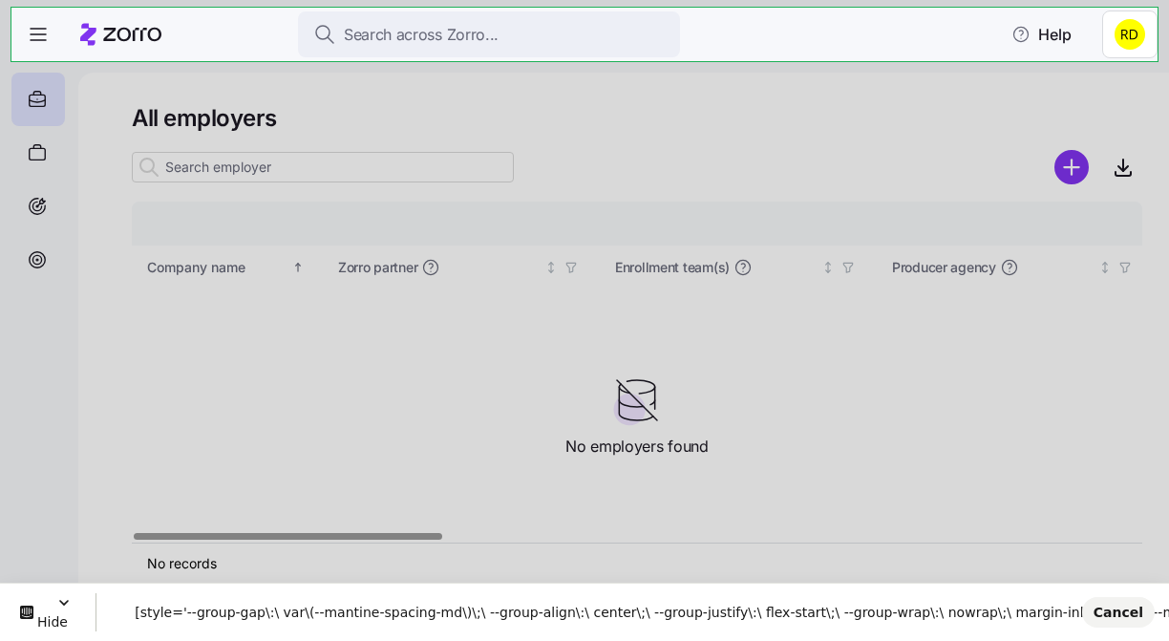
click at [879, 34] on body "Search across Zorro... Help All employers Company details Benefit status Compan…" at bounding box center [584, 315] width 1169 height 630
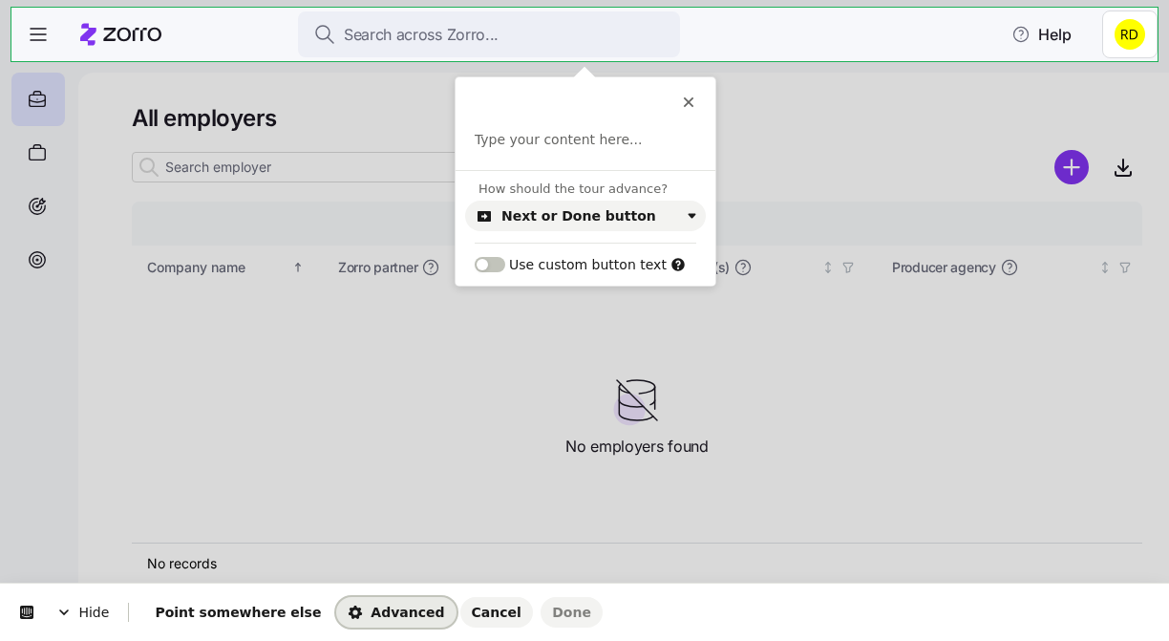
click at [355, 609] on span "Advanced" at bounding box center [396, 612] width 96 height 15
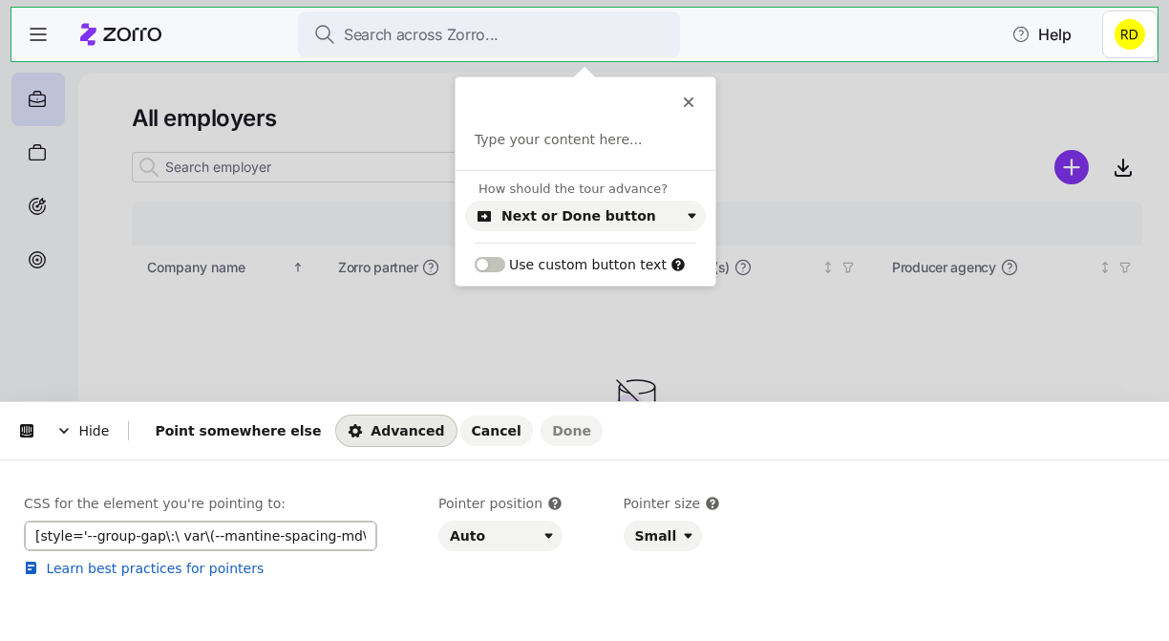
click at [246, 543] on input "[style='--group-gap\:\ var\(--mantine-spacing-md\)\;\ --group-align\:\ center\;…" at bounding box center [200, 536] width 353 height 31
paste input ".Card_root__CtTFu"
type input ".Card_root__CtTFu"
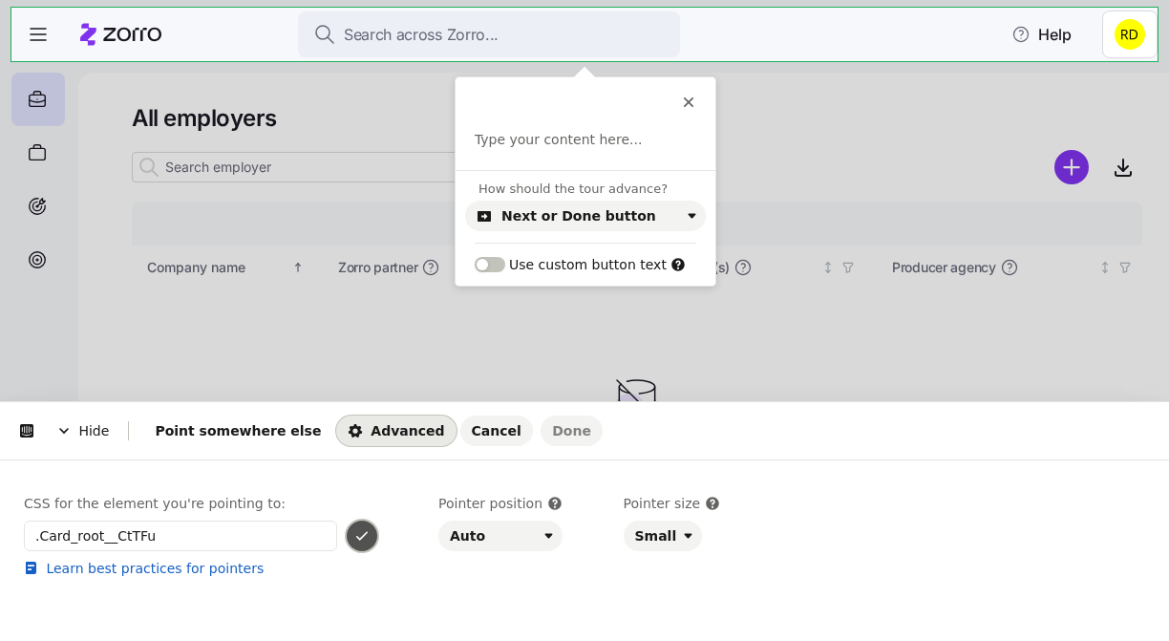
click at [363, 537] on icon "button" at bounding box center [361, 536] width 11 height 10
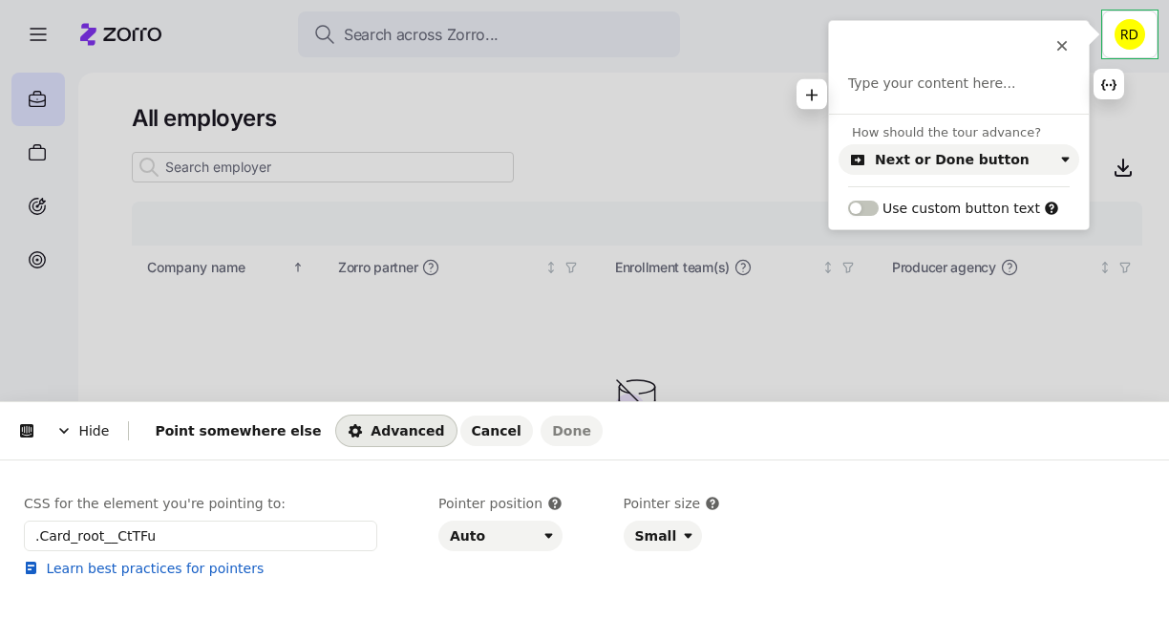
click at [941, 85] on p at bounding box center [959, 84] width 222 height 19
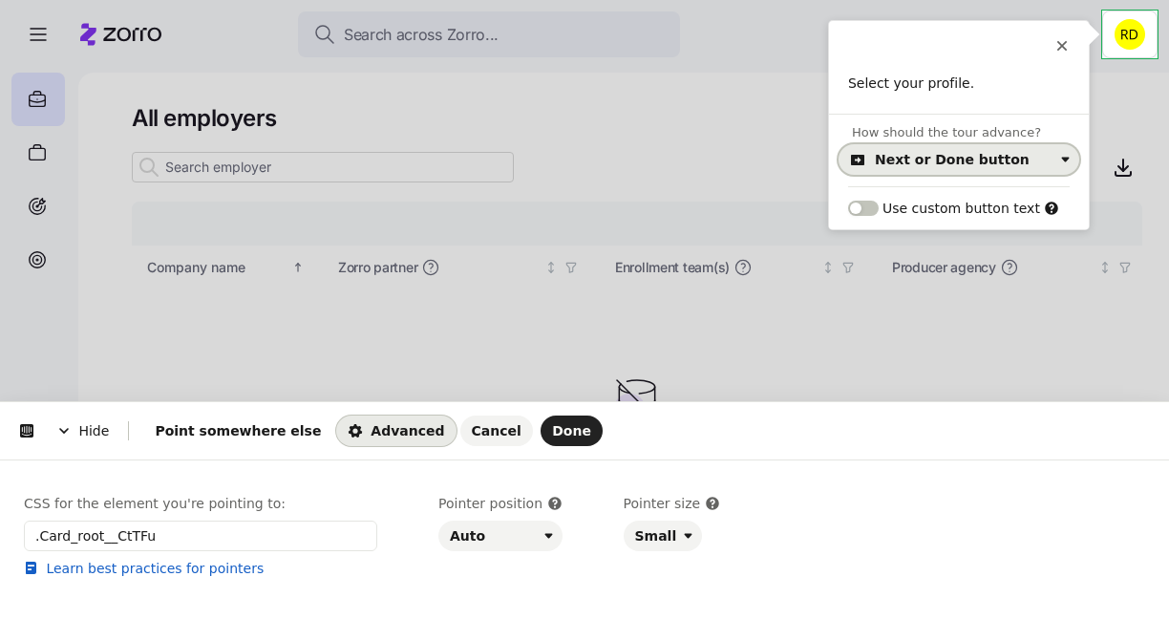
click at [964, 155] on div "Next or Done button" at bounding box center [952, 159] width 155 height 15
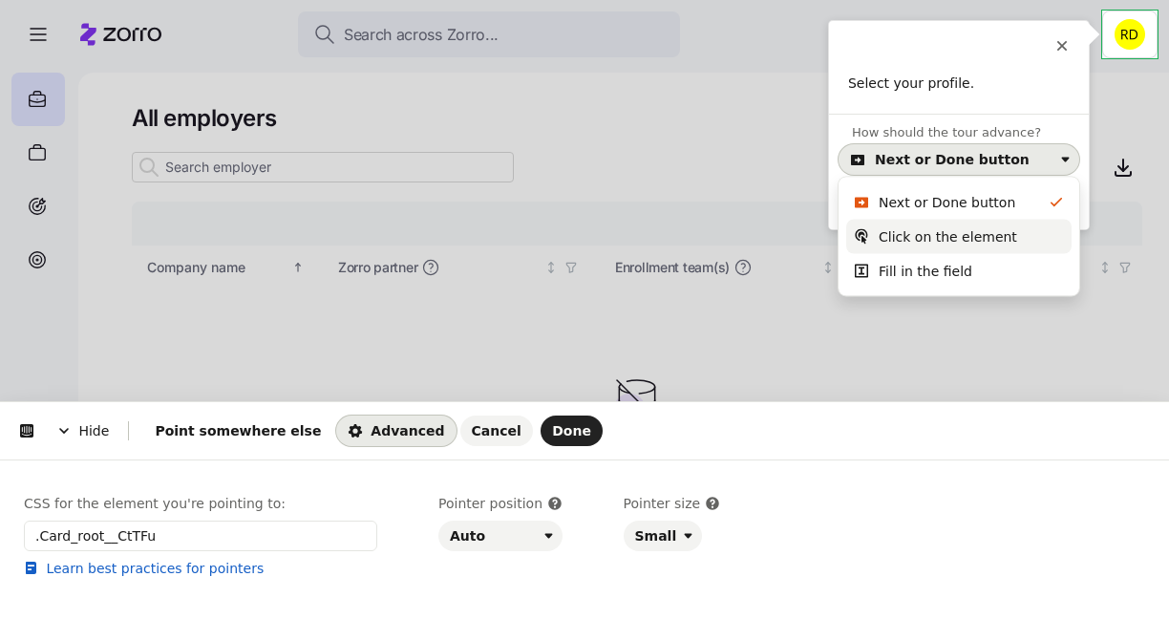
click at [949, 228] on div "Click on the element" at bounding box center [948, 236] width 139 height 19
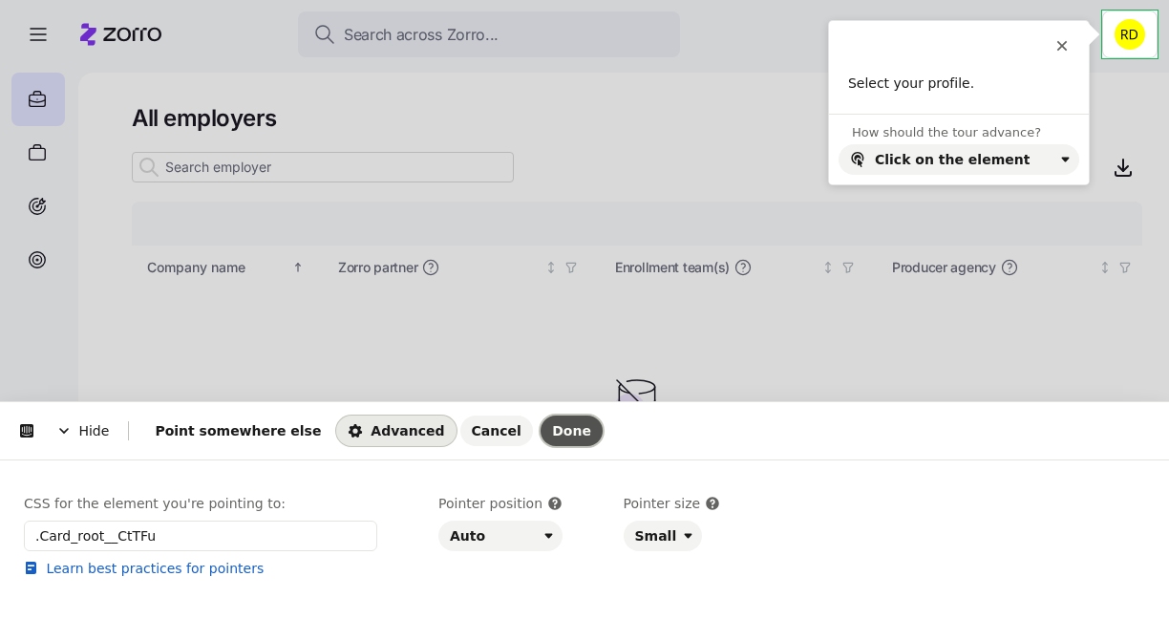
click at [541, 416] on button "Done" at bounding box center [572, 431] width 62 height 31
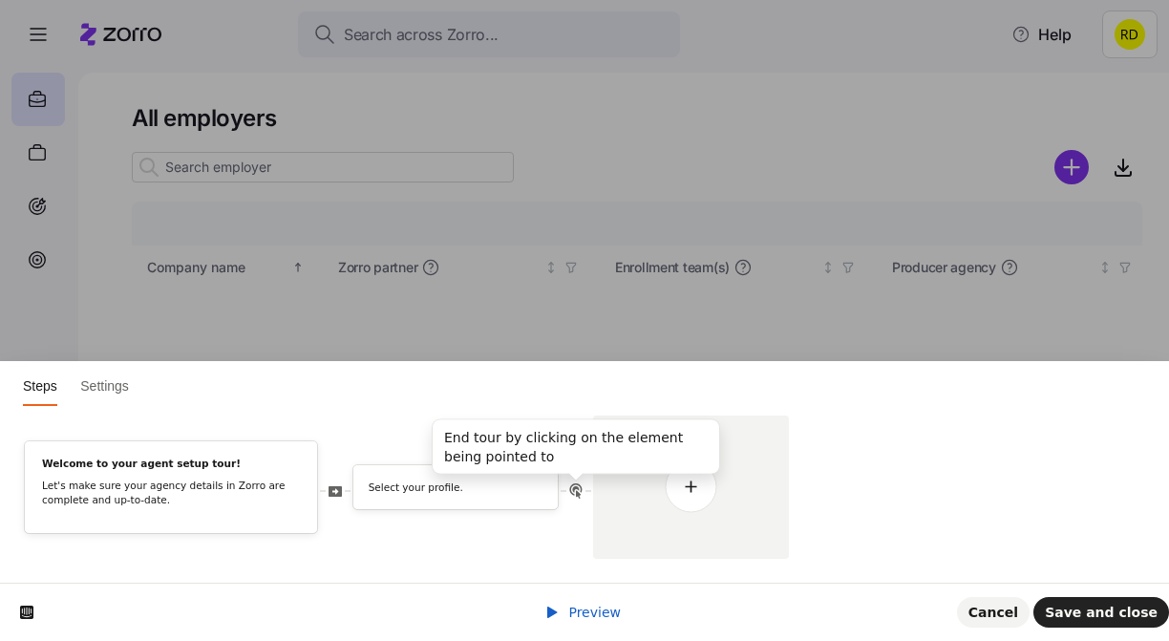
click at [583, 488] on icon at bounding box center [575, 490] width 15 height 15
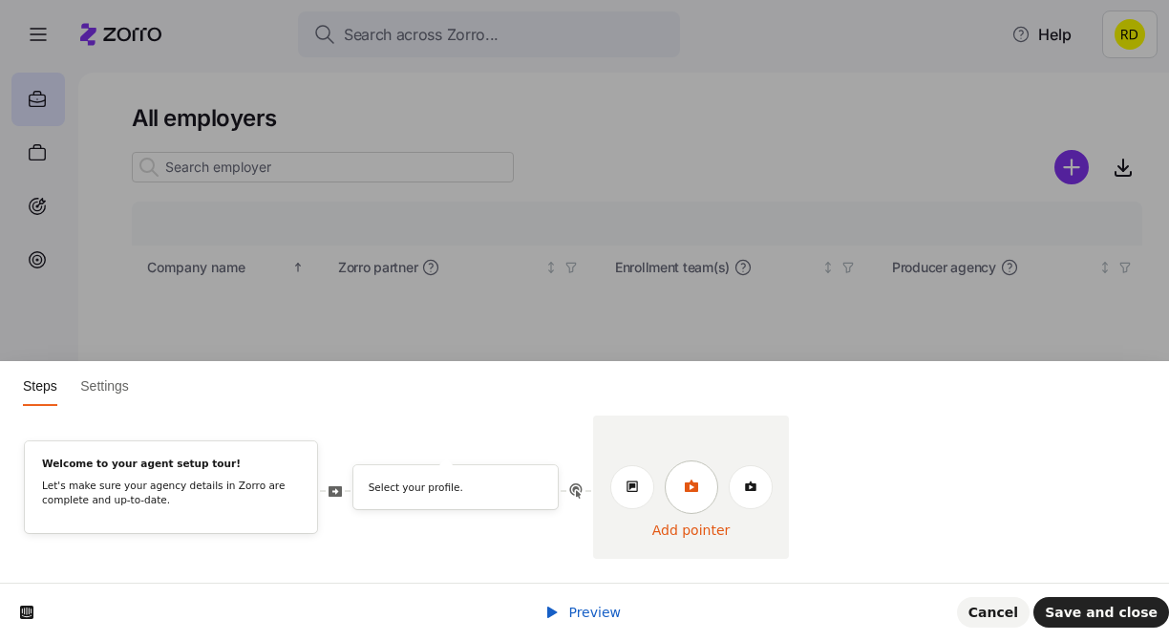
click at [679, 477] on link at bounding box center [691, 486] width 53 height 53
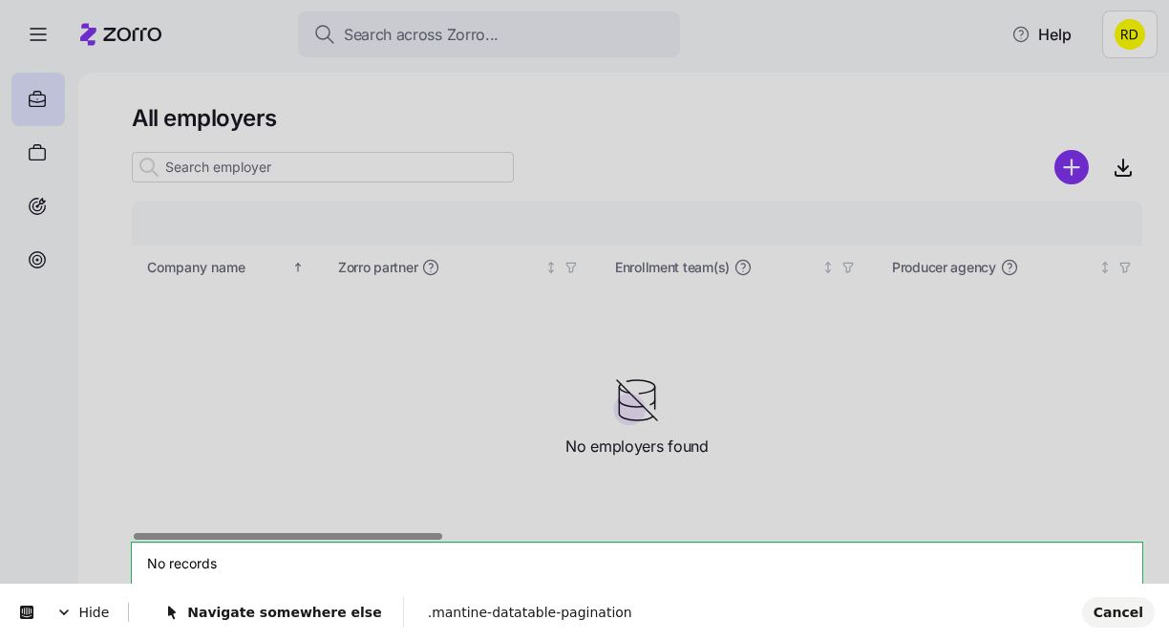
click at [1091, 599] on div "Cancel" at bounding box center [1117, 612] width 76 height 31
click at [1102, 606] on span "Cancel" at bounding box center [1119, 612] width 50 height 15
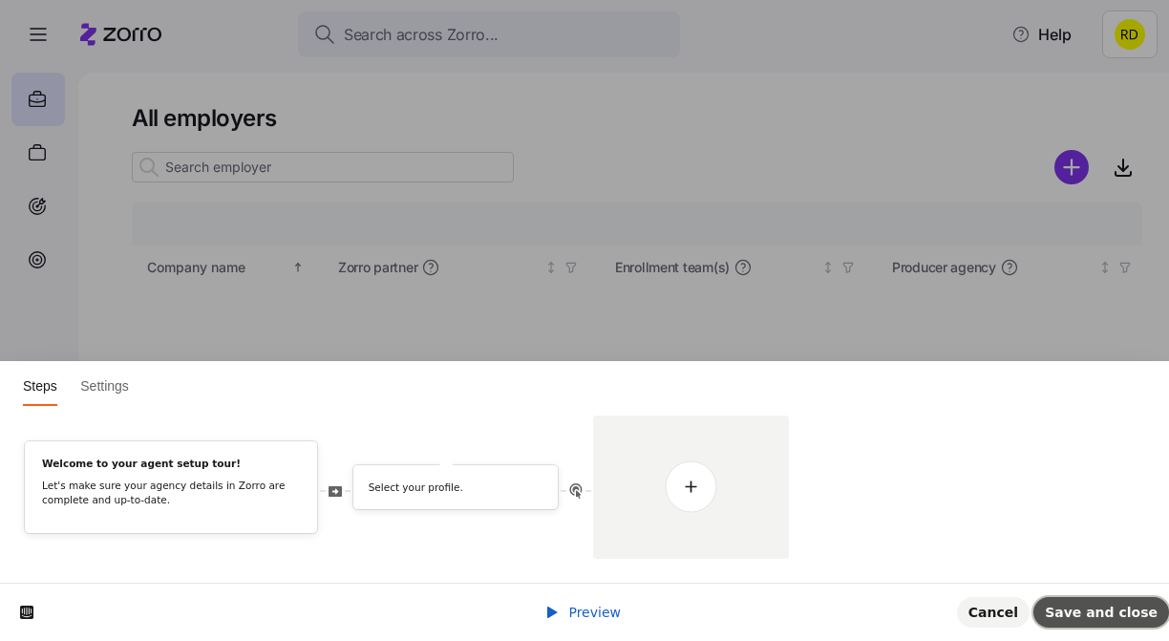
click at [1059, 612] on button "Save and close" at bounding box center [1102, 612] width 136 height 31
click at [212, 487] on p "Let's make sure your agency details in Zorro are complete and up-to-date." at bounding box center [171, 493] width 258 height 29
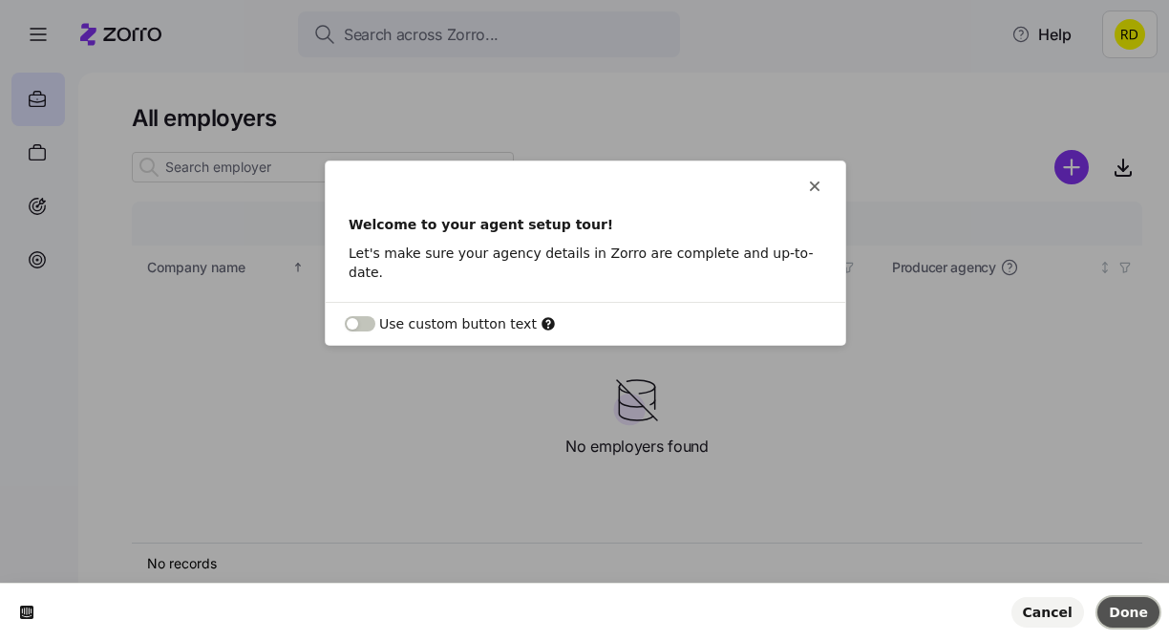
click at [1122, 609] on span "Done" at bounding box center [1128, 612] width 39 height 15
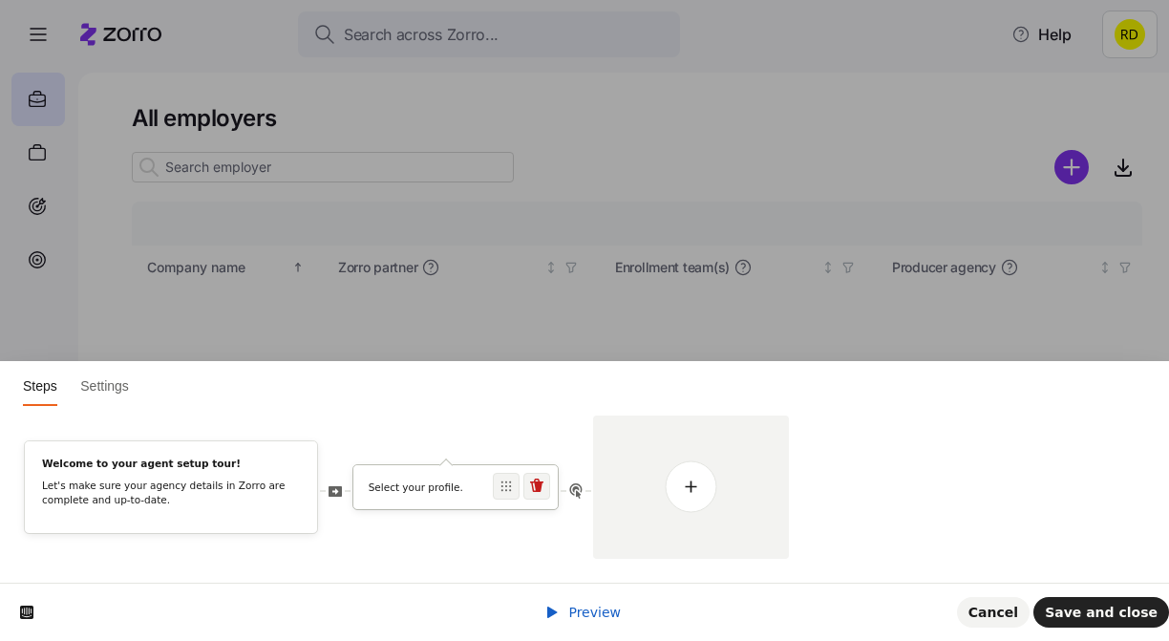
click at [435, 503] on div "Select your profile." at bounding box center [455, 487] width 204 height 44
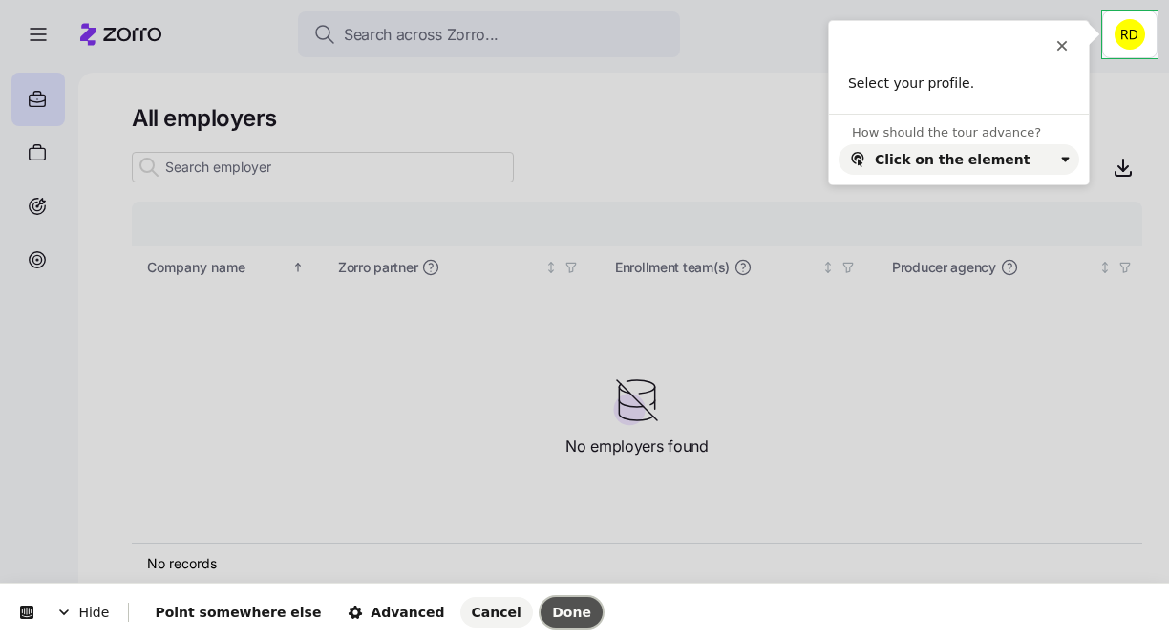
click at [552, 609] on span "Done" at bounding box center [571, 612] width 39 height 15
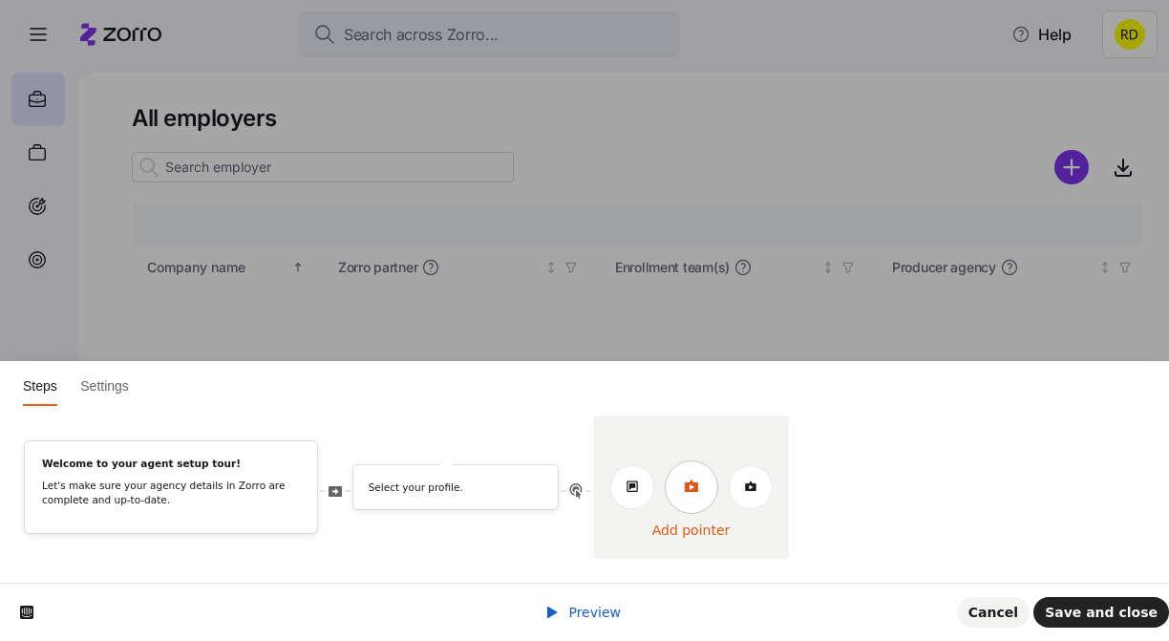
click at [683, 500] on link at bounding box center [691, 486] width 53 height 53
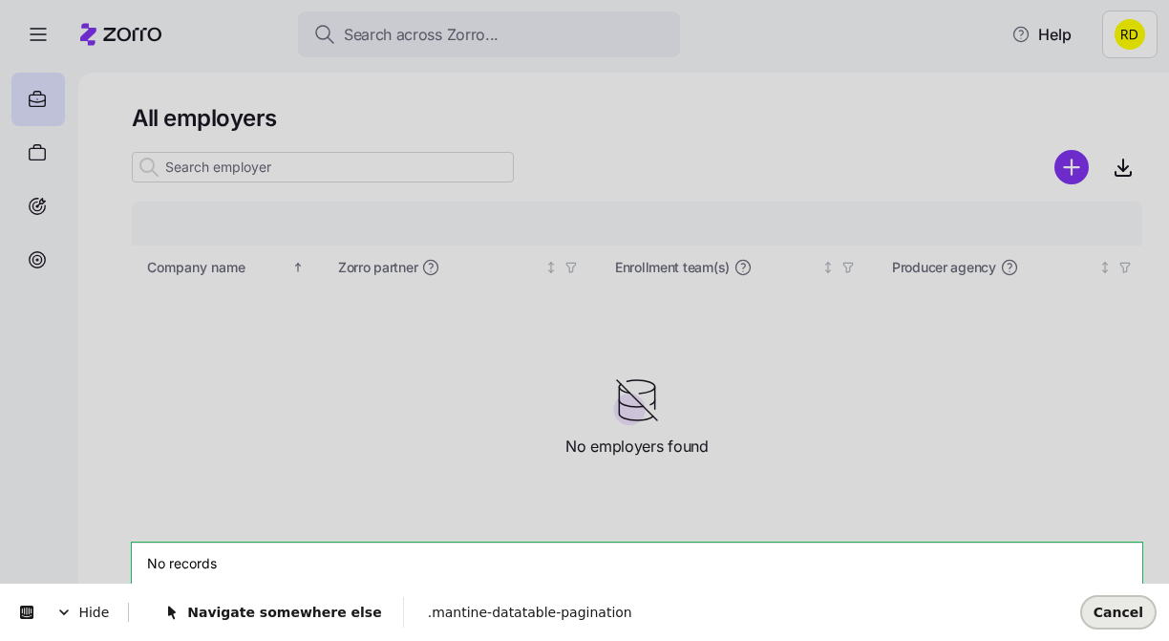
click at [1108, 609] on span "Cancel" at bounding box center [1119, 612] width 50 height 15
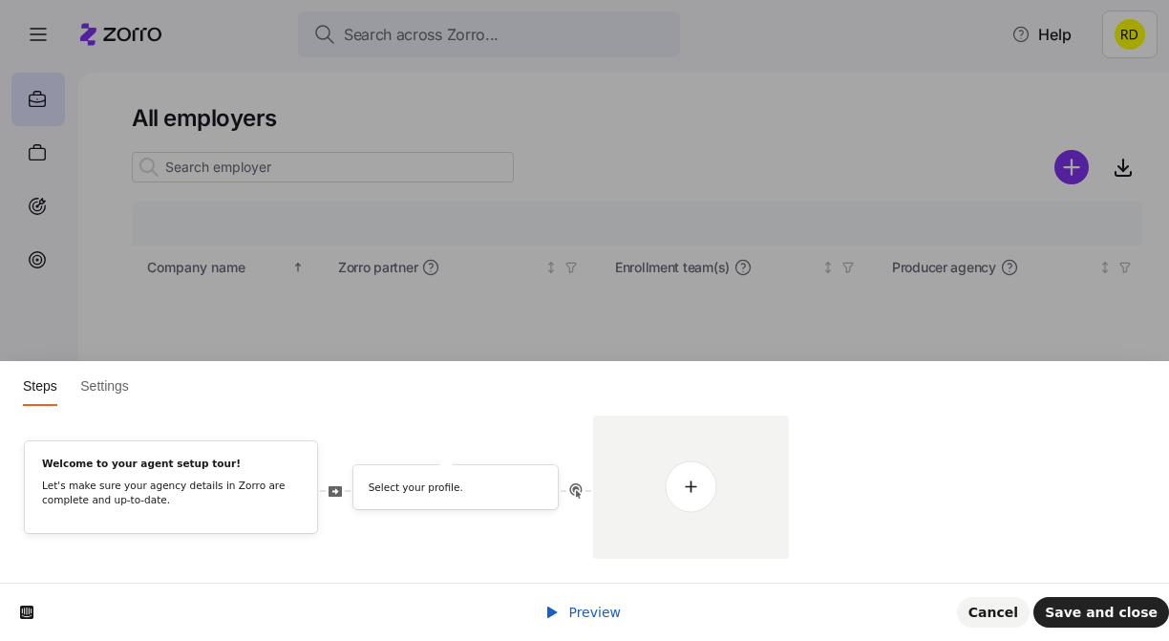
click at [586, 614] on span "Preview" at bounding box center [594, 612] width 53 height 15
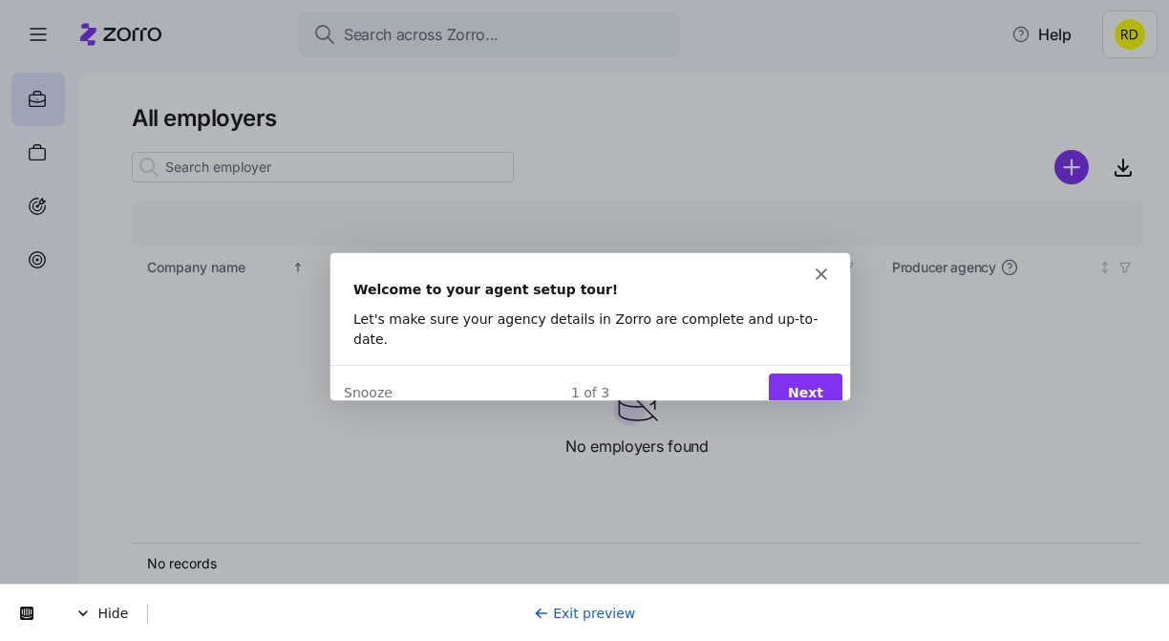
click at [815, 374] on button "Next" at bounding box center [805, 391] width 74 height 39
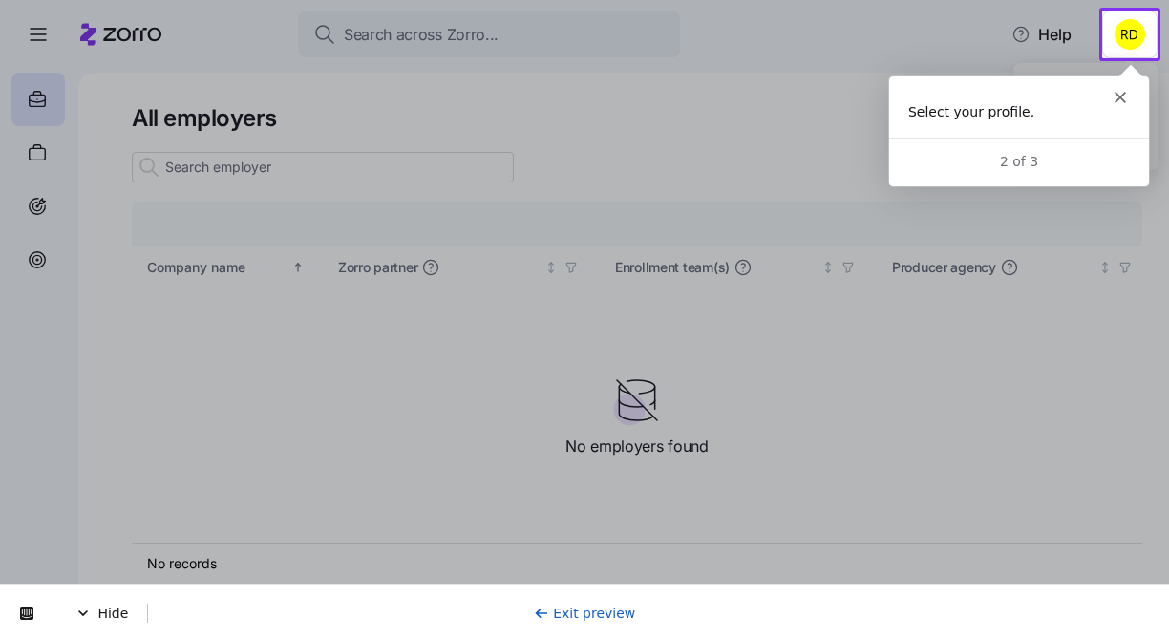
click at [1125, 38] on html "Search across Zorro... Help All employers Company details Benefit status Compan…" at bounding box center [584, 315] width 1169 height 630
click at [1143, 32] on html "Search across Zorro... Help All employers Company details Benefit status Compan…" at bounding box center [584, 315] width 1169 height 630
click at [1139, 32] on html "Search across Zorro... Help All employers Company details Benefit status Compan…" at bounding box center [584, 315] width 1169 height 630
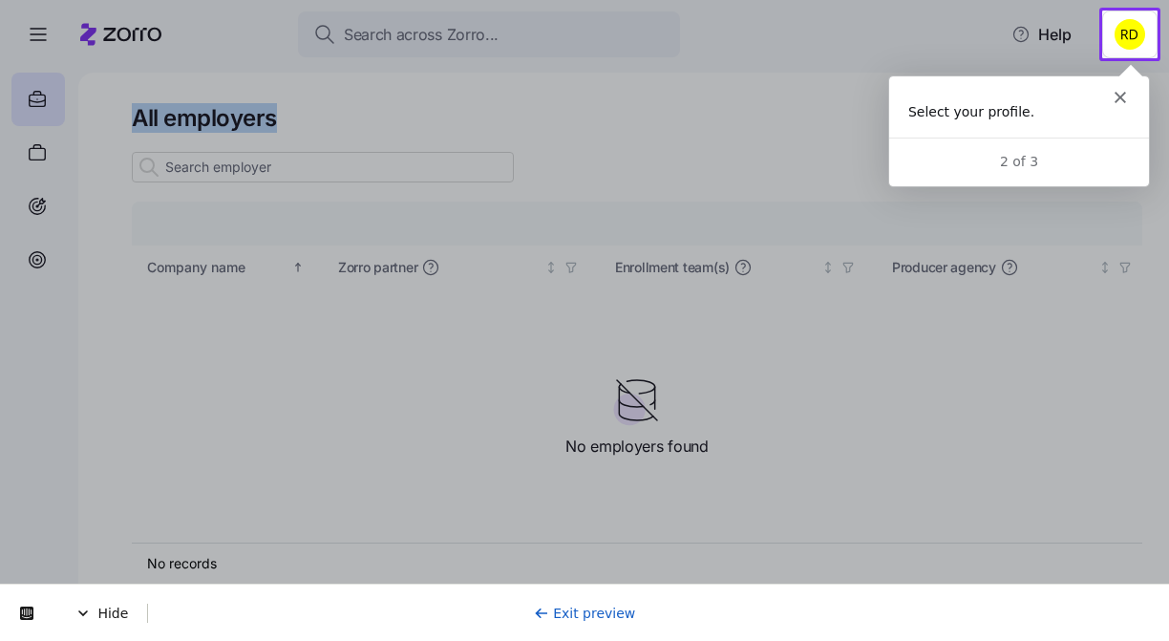
click at [1139, 32] on html "Search across Zorro... Help All employers Company details Benefit status Compan…" at bounding box center [584, 315] width 1169 height 630
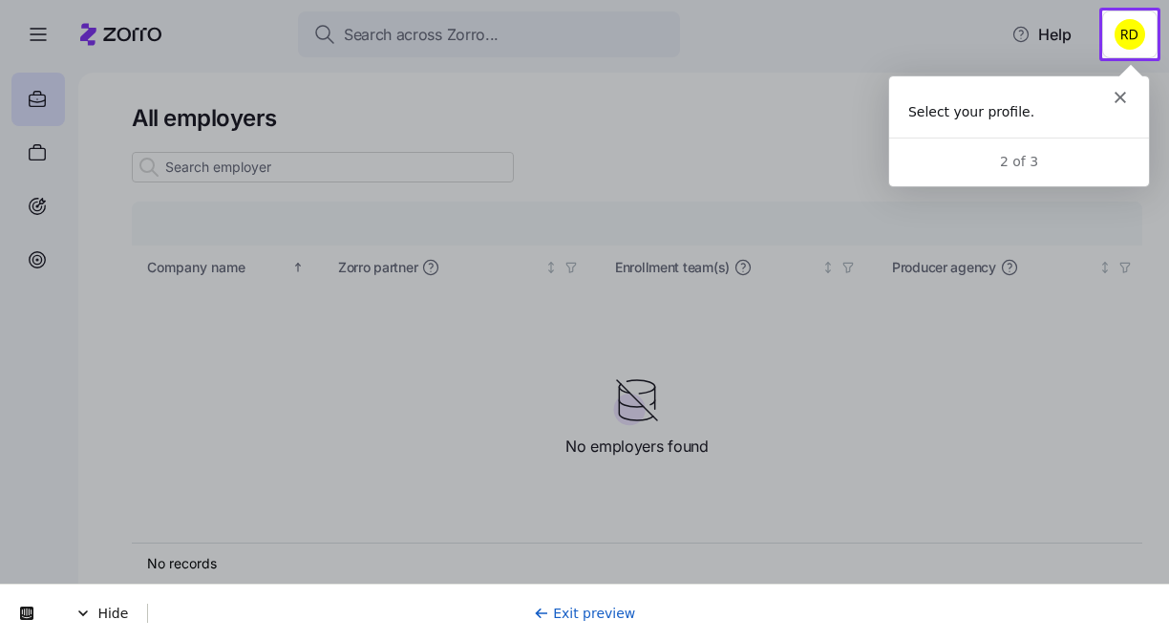
click at [575, 615] on link "Exit preview" at bounding box center [585, 613] width 102 height 15
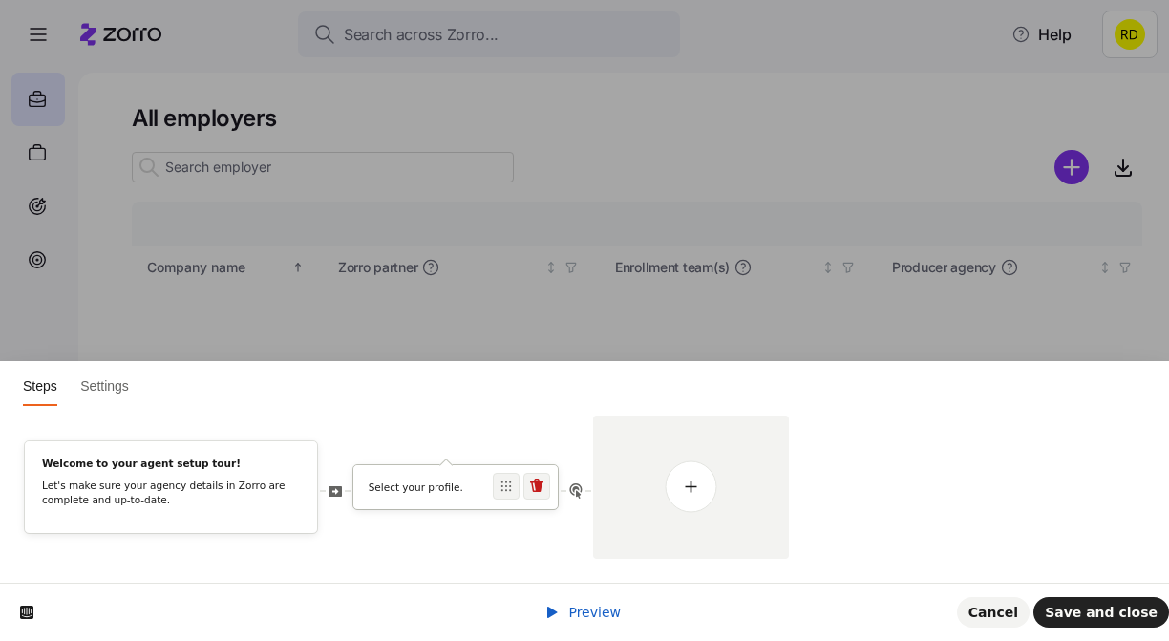
click at [399, 490] on p "Select your profile." at bounding box center [456, 488] width 175 height 14
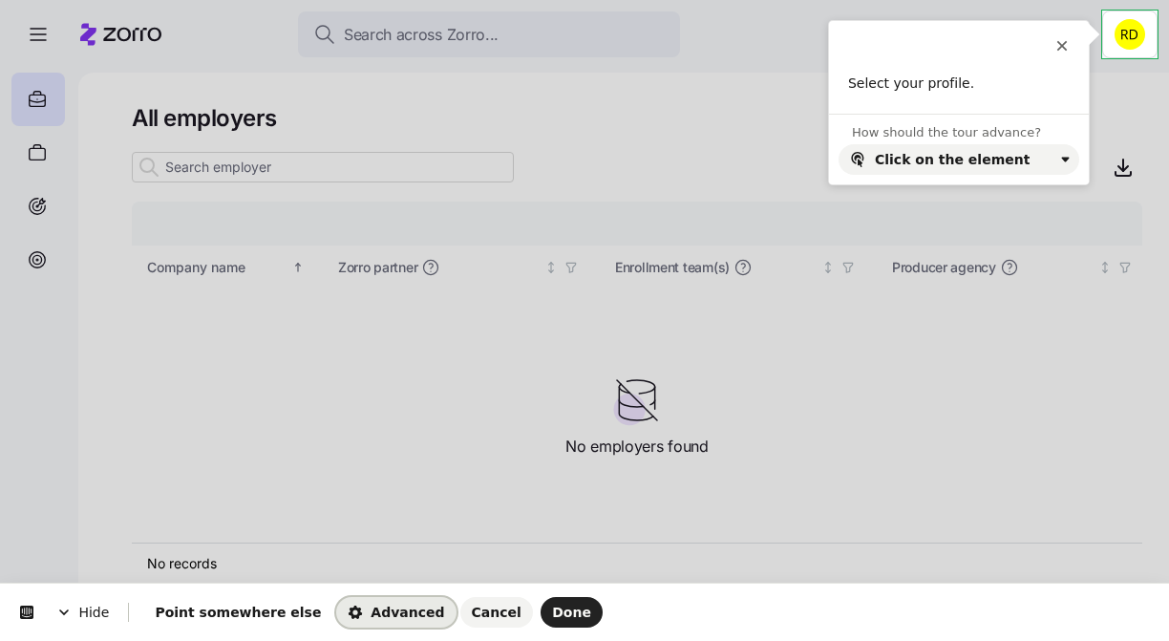
click at [361, 607] on span "Advanced" at bounding box center [396, 612] width 96 height 15
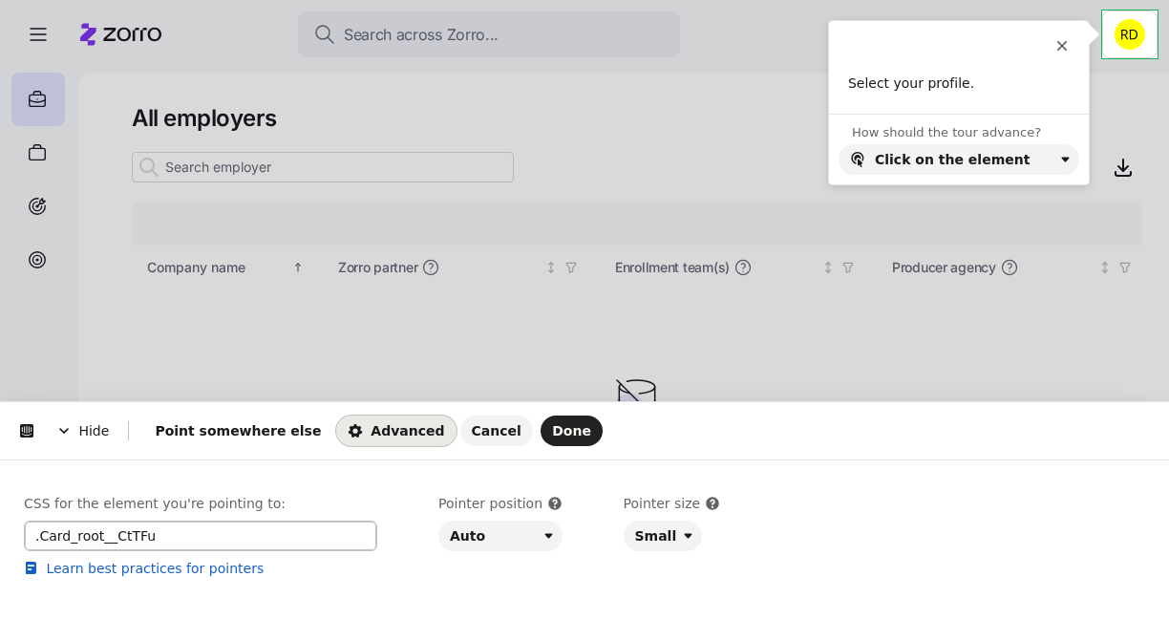
click at [228, 525] on input ".Card_root__CtTFu" at bounding box center [200, 536] width 353 height 31
paste input "Card_root__CtTFu m_e615b15f mantine-Card-root m_1b7284a3 mantine-Paper-root"
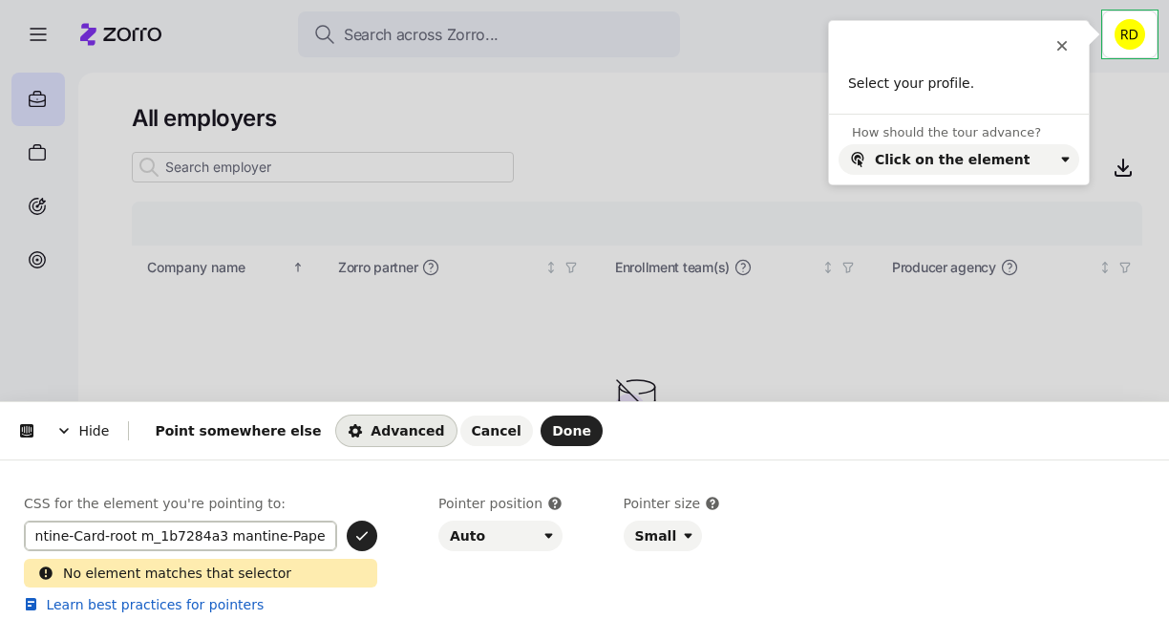
click at [250, 536] on input "Card_root__CtTFu m_e615b15f mantine-Card-root m_1b7284a3 mantine-Paper-root" at bounding box center [180, 536] width 313 height 31
click at [251, 536] on input "Card_root__CtTFu m_e615b15f mantine-Card-root m_1b7284a3 mantine-Paper-root" at bounding box center [180, 536] width 313 height 31
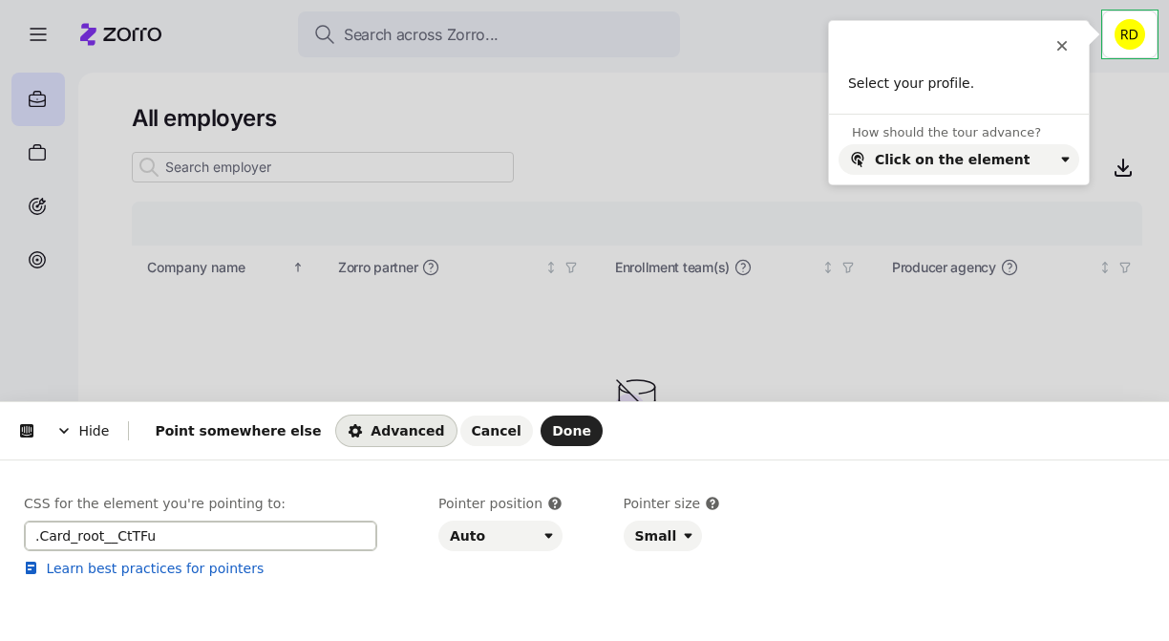
paste input "button"
click at [362, 534] on icon "button" at bounding box center [361, 535] width 15 height 15
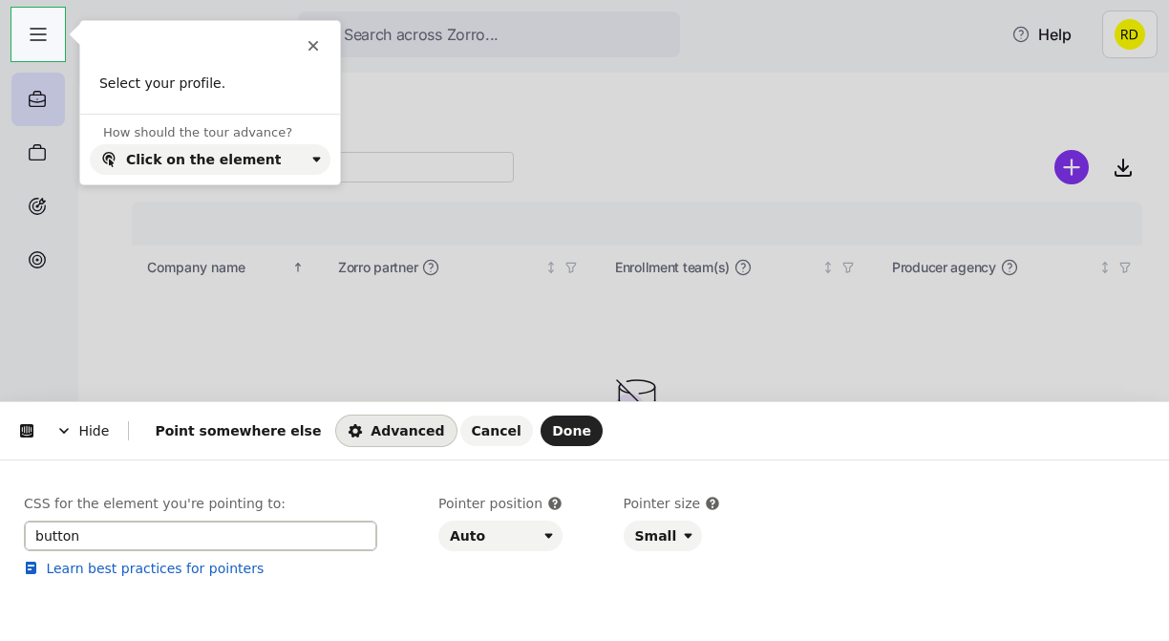
click at [238, 545] on input "button" at bounding box center [200, 536] width 353 height 31
paste input "button"
click at [227, 535] on input ".Card_root__CtTFu" at bounding box center [180, 536] width 313 height 31
paste input "button"
click at [53, 532] on input ".Card_root__CtTFu" at bounding box center [180, 536] width 313 height 31
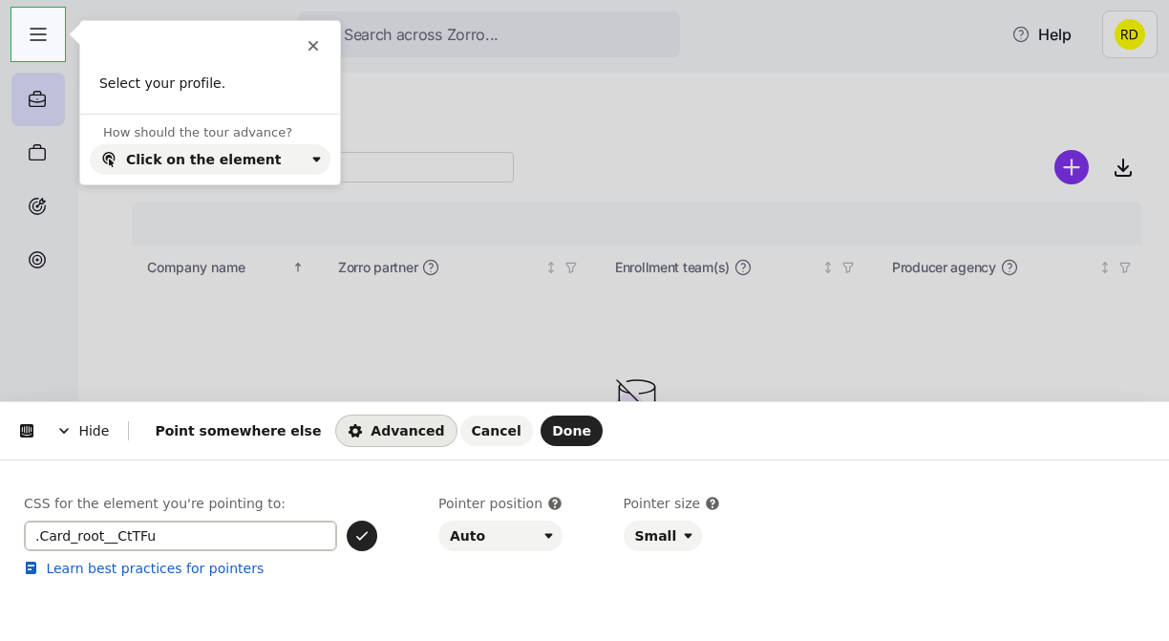
click at [53, 532] on input ".Card_root__CtTFu" at bounding box center [180, 536] width 313 height 31
paste input "mantine-Card-root"
click at [165, 528] on input ".mantine-Card-root" at bounding box center [180, 536] width 313 height 31
type input ".mantine-Card-root"
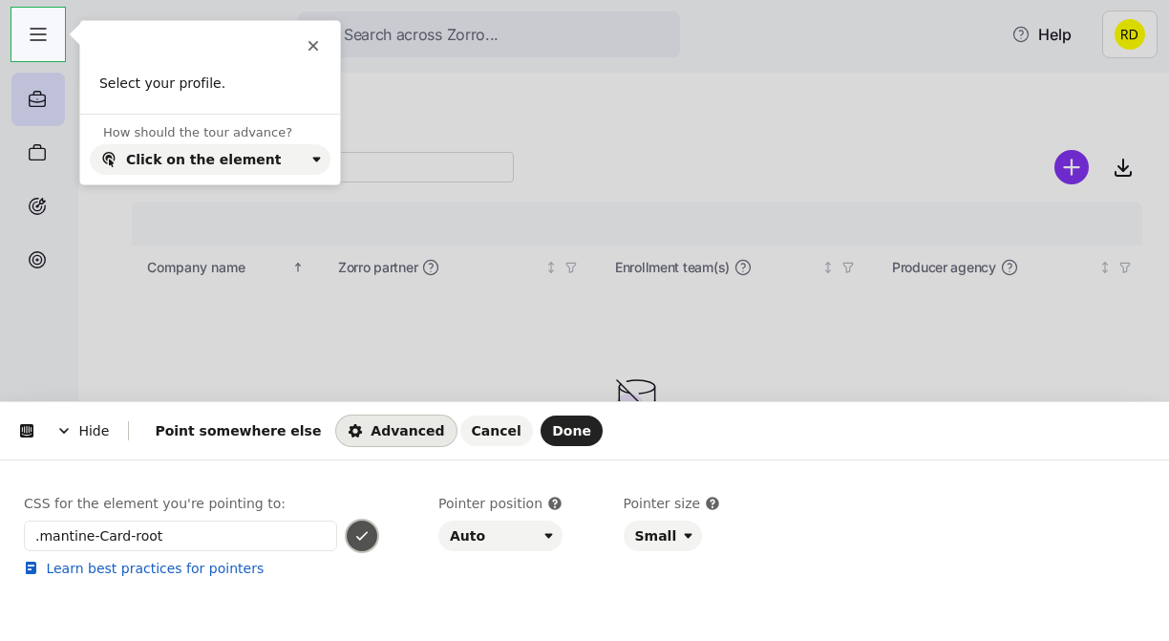
click at [364, 531] on icon "button" at bounding box center [361, 535] width 15 height 15
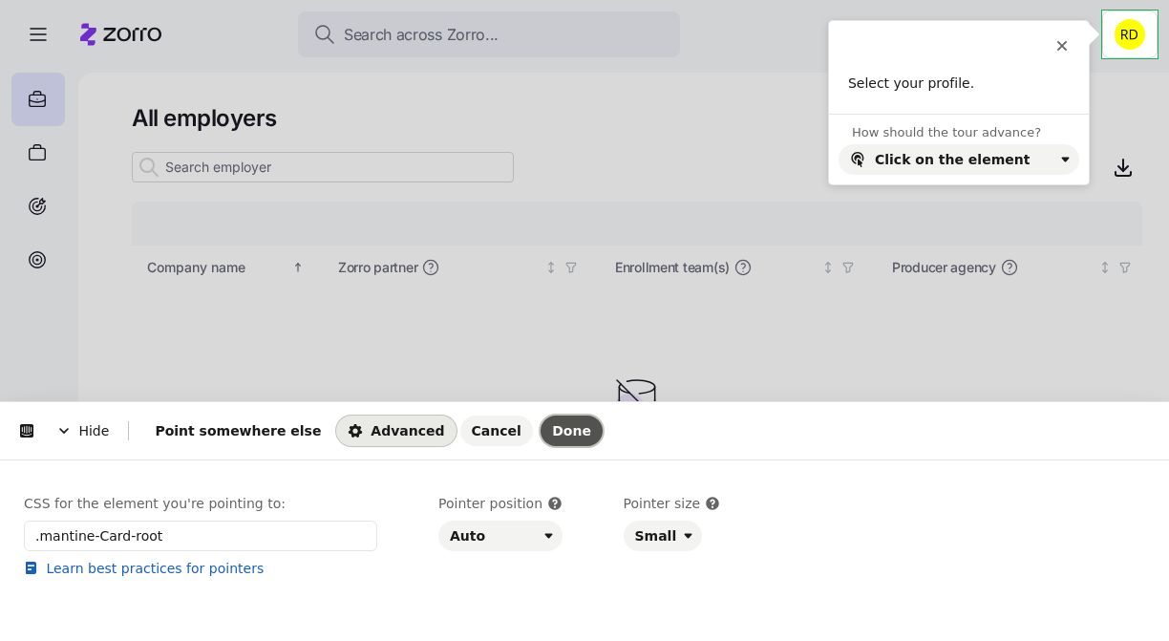
click at [552, 432] on span "Done" at bounding box center [571, 430] width 39 height 15
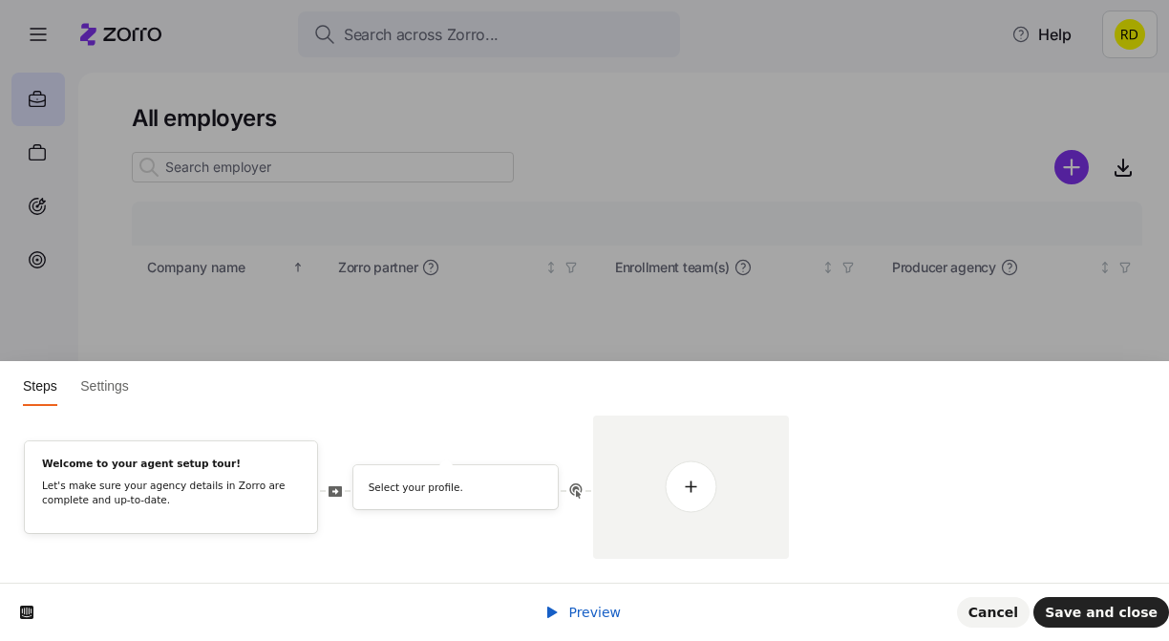
click at [586, 603] on div "Preview" at bounding box center [583, 612] width 76 height 19
click at [585, 606] on span "Preview" at bounding box center [594, 612] width 53 height 15
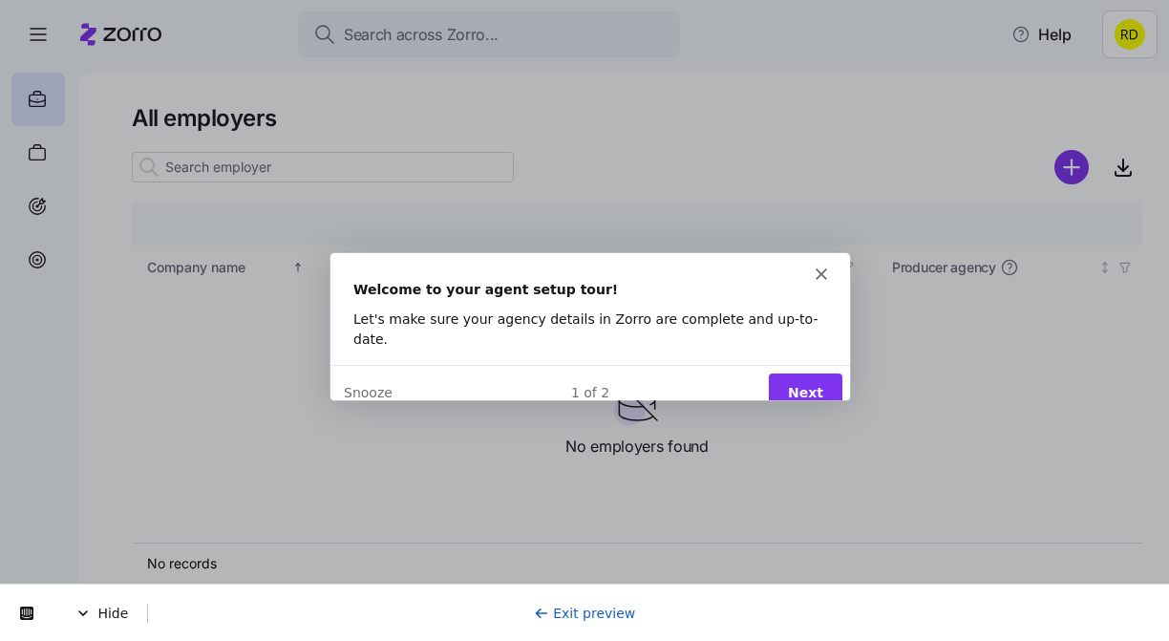
click at [788, 373] on button "Next" at bounding box center [805, 391] width 74 height 39
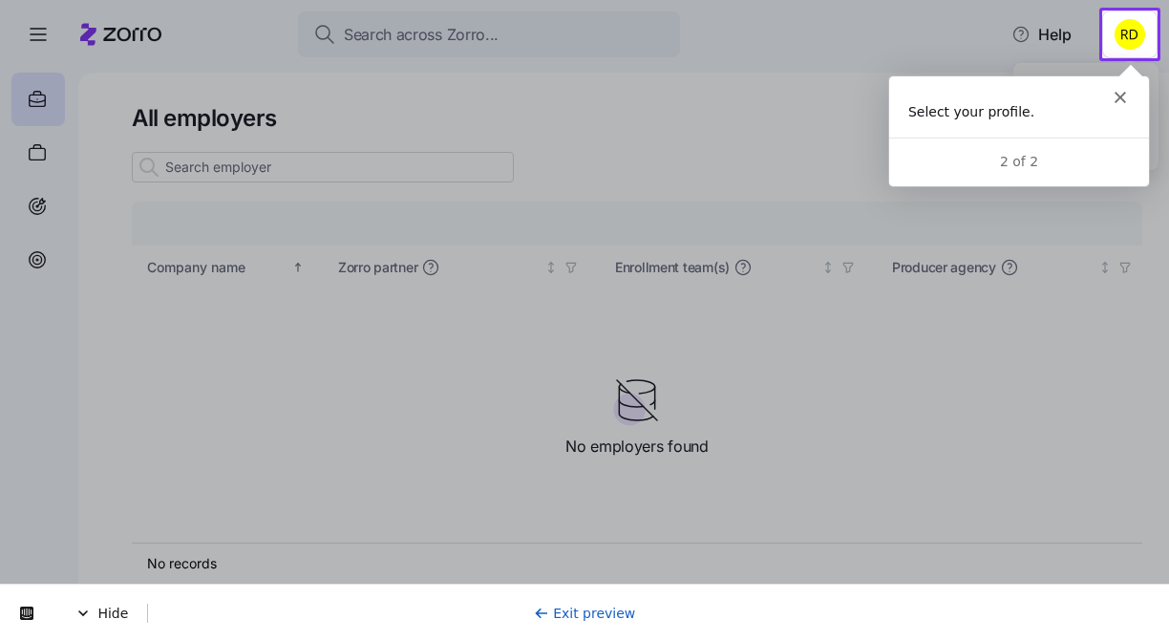
click at [1116, 14] on html "Search across Zorro... Help All employers Company details Benefit status Compan…" at bounding box center [584, 315] width 1169 height 630
click at [1117, 22] on html "Search across Zorro... Help All employers Company details Benefit status Compan…" at bounding box center [584, 315] width 1169 height 630
click at [1129, 38] on html "Search across Zorro... Help All employers Company details Benefit status Compan…" at bounding box center [584, 315] width 1169 height 630
click at [1122, 32] on html "Search across Zorro... Help All employers Company details Benefit status Compan…" at bounding box center [584, 315] width 1169 height 630
click at [1118, 99] on icon "Close" at bounding box center [1119, 96] width 11 height 11
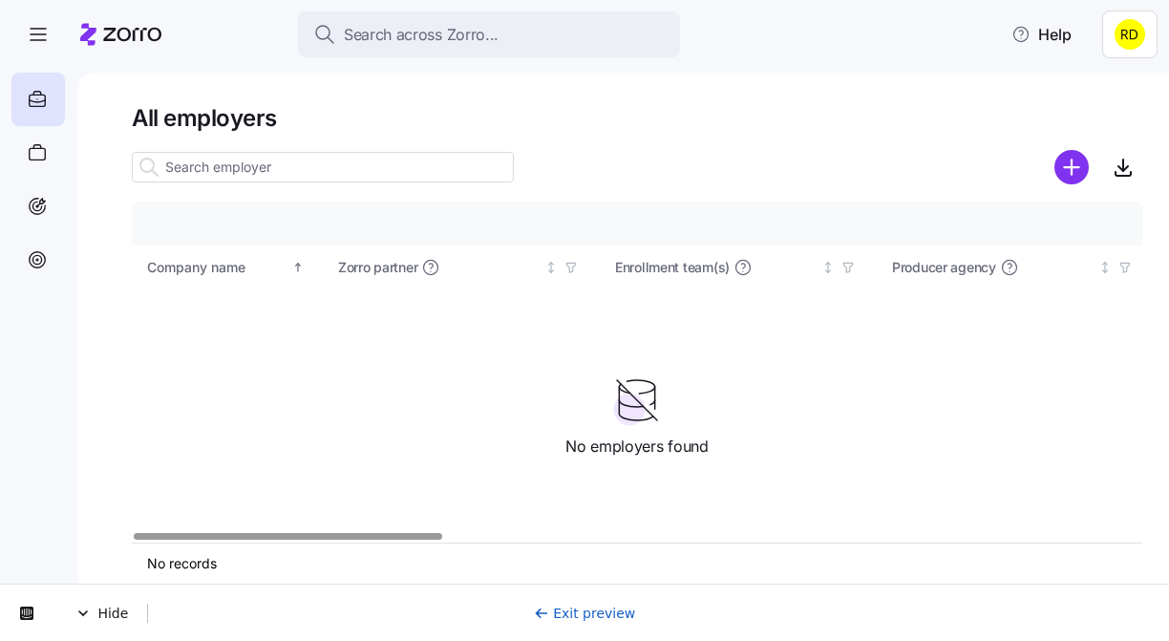
click at [578, 608] on link "Exit preview" at bounding box center [585, 613] width 102 height 15
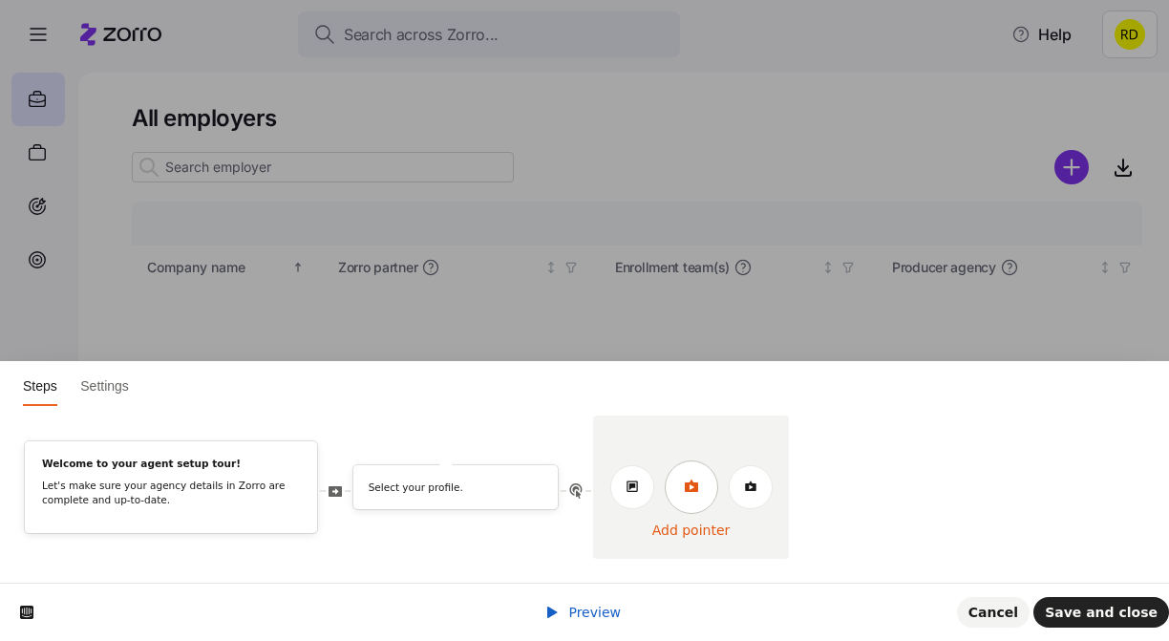
click at [691, 479] on icon at bounding box center [691, 486] width 15 height 15
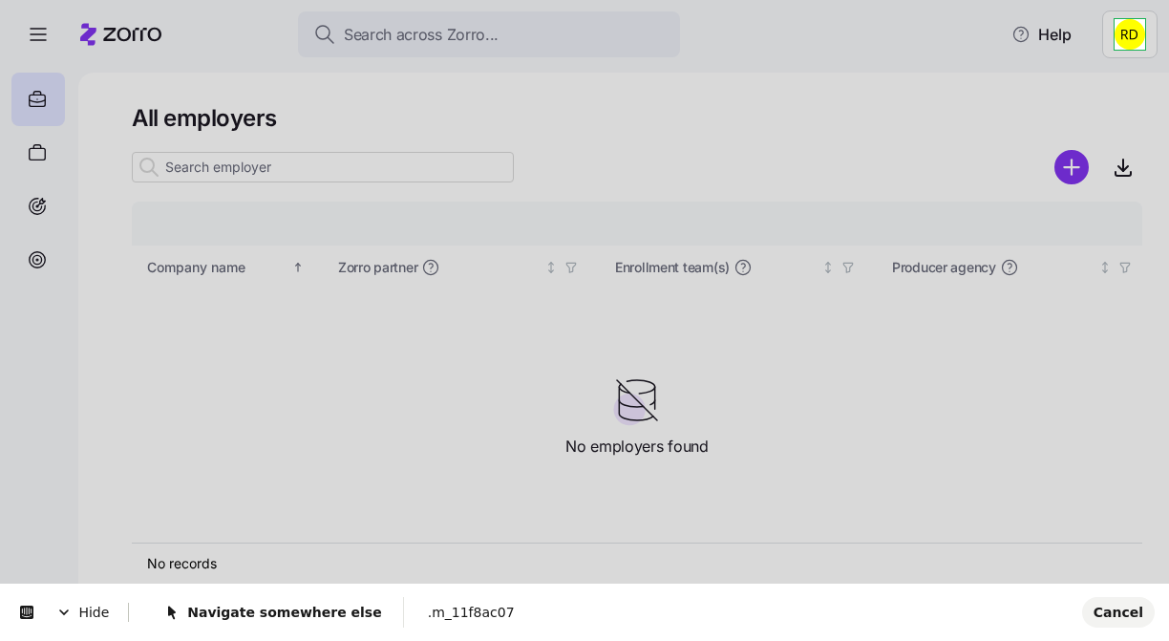
click at [1137, 35] on html "Search across Zorro... Help All employers Company details Benefit status Compan…" at bounding box center [584, 315] width 1169 height 630
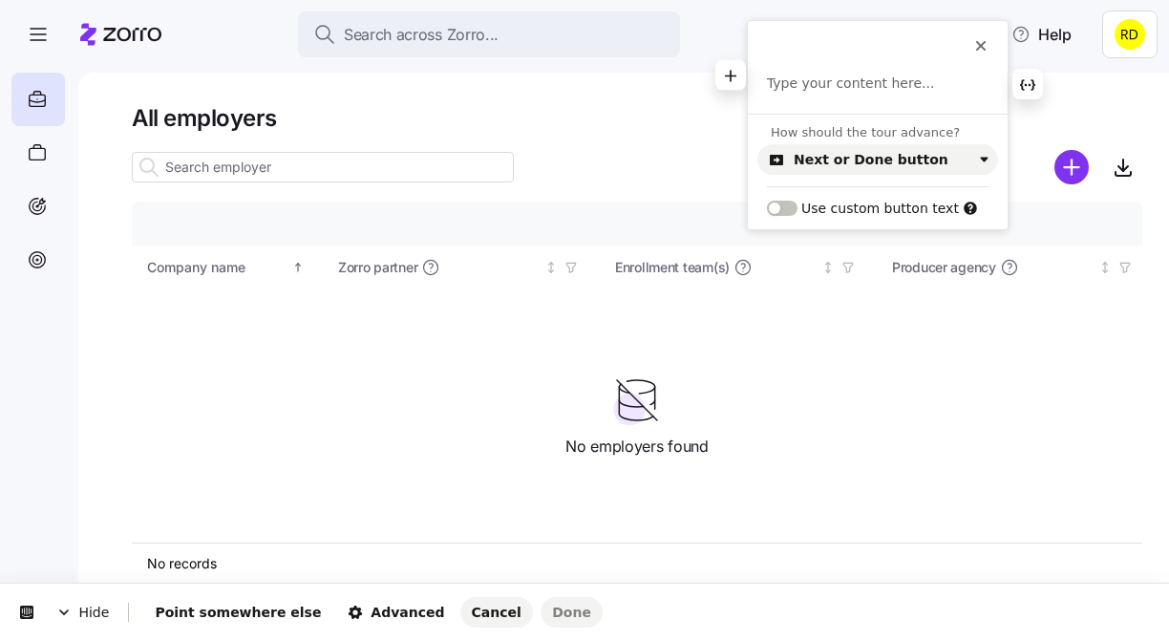
click at [868, 75] on p at bounding box center [878, 84] width 222 height 19
click at [931, 146] on button "Next or Done button" at bounding box center [878, 159] width 241 height 31
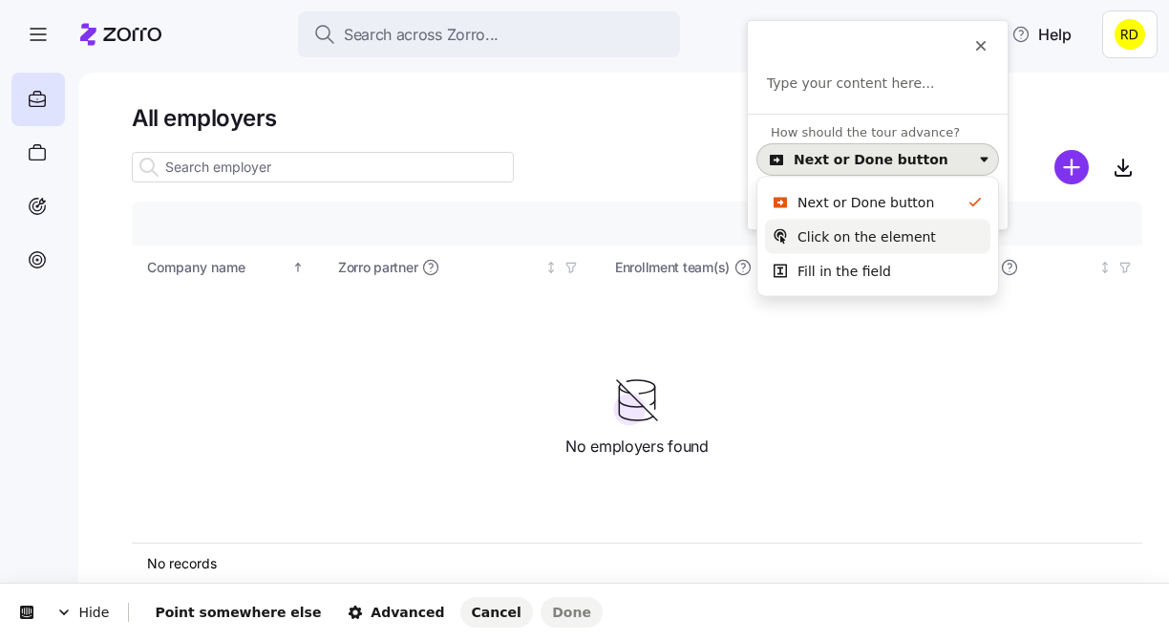
click at [907, 233] on div "Click on the element" at bounding box center [867, 236] width 139 height 19
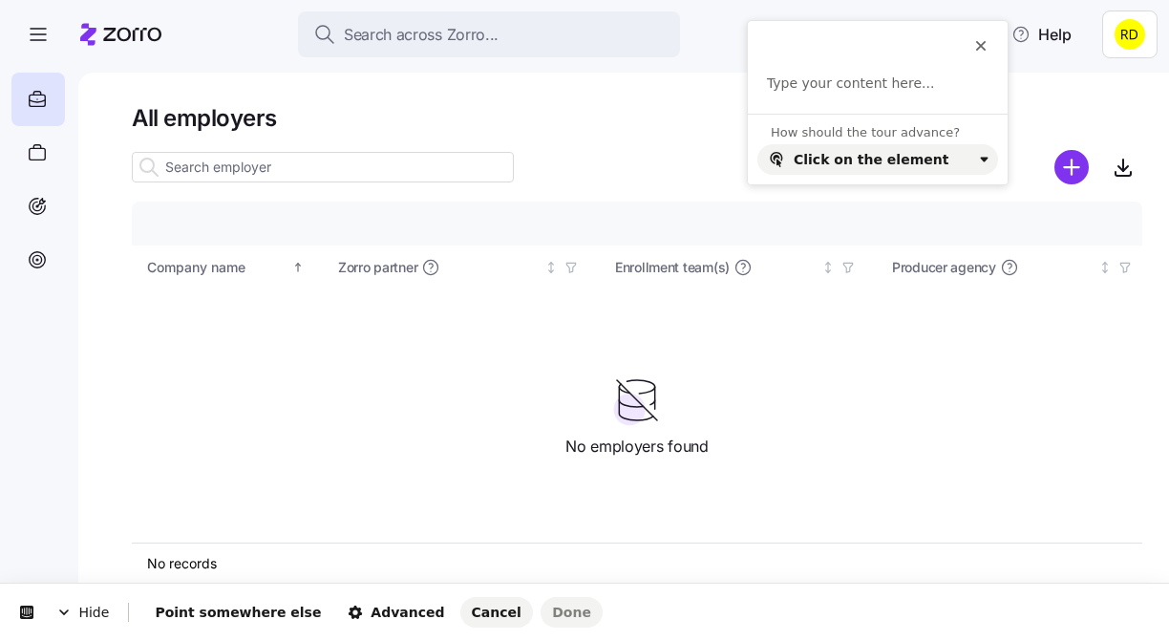
click at [1111, 0] on html "Hide Point somewhere else Advanced Cancel Done This button doesn't work while y…" at bounding box center [584, 0] width 1169 height 0
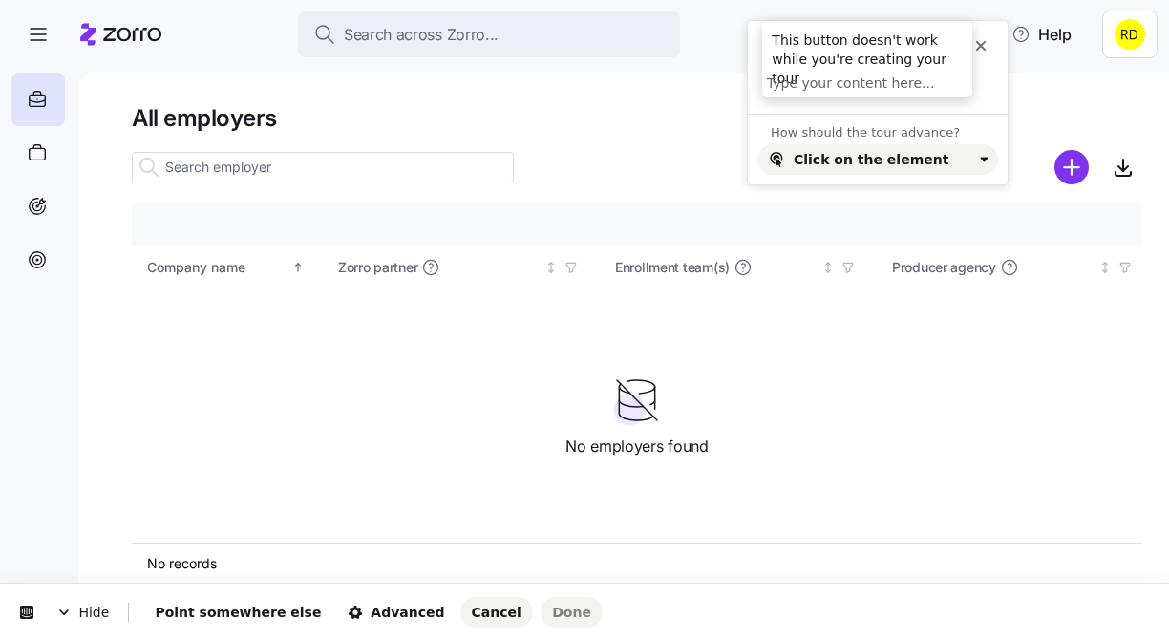
click at [982, 39] on icon at bounding box center [980, 45] width 15 height 15
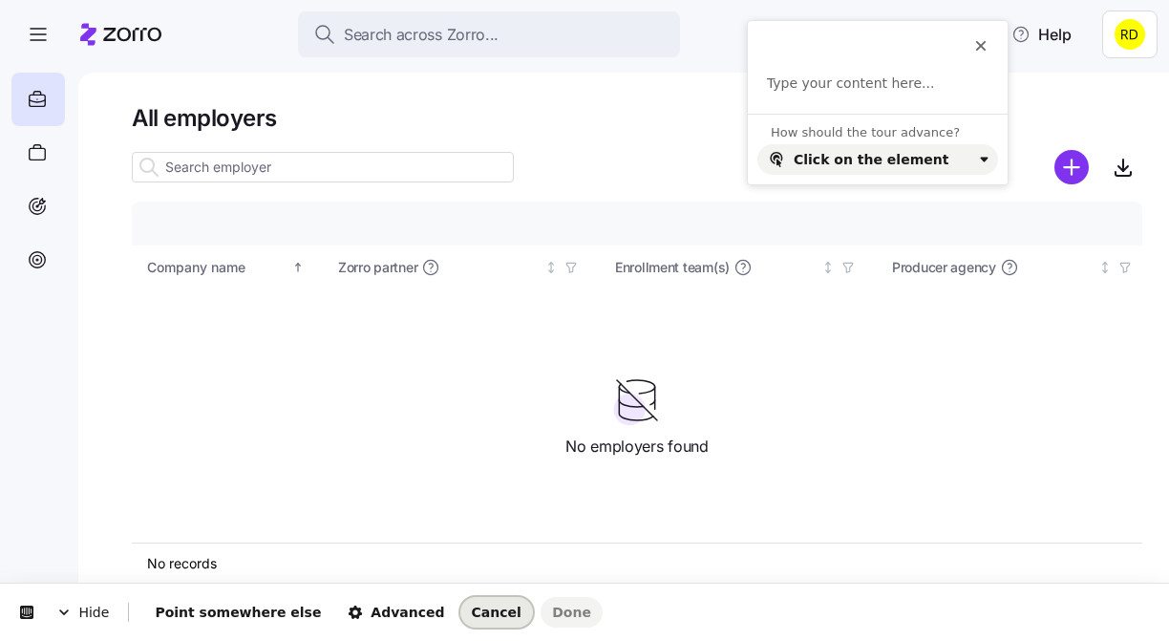
click at [472, 617] on span "Cancel" at bounding box center [497, 612] width 50 height 15
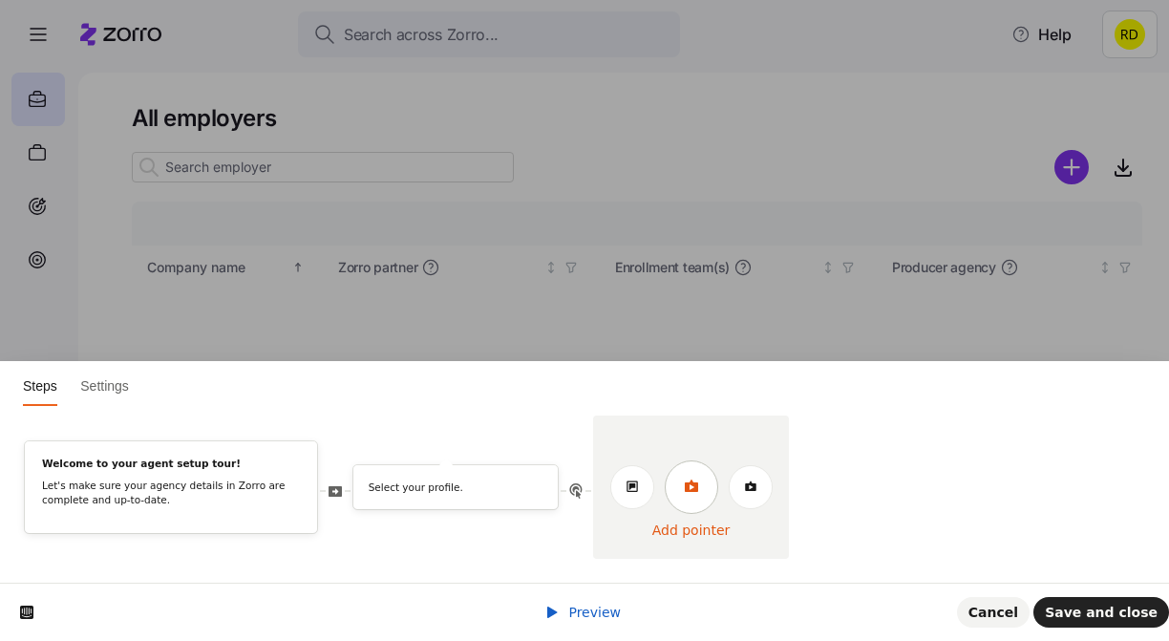
click at [686, 497] on link at bounding box center [691, 486] width 53 height 53
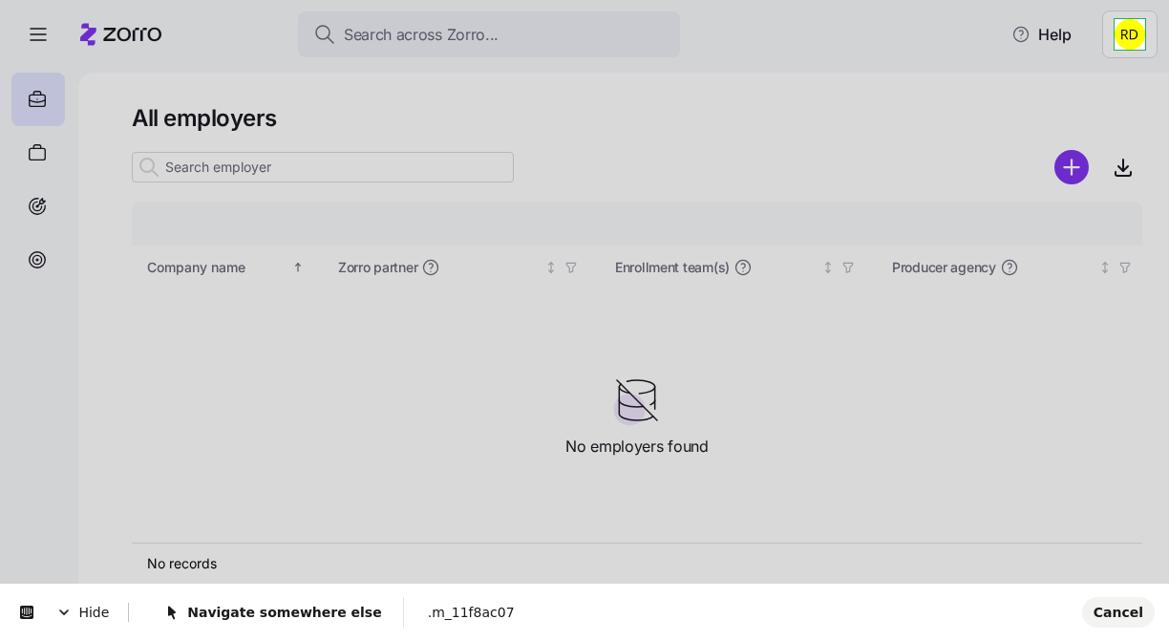
click at [1132, 30] on html "Search across Zorro... Help All employers Company details Benefit status Compan…" at bounding box center [584, 315] width 1169 height 630
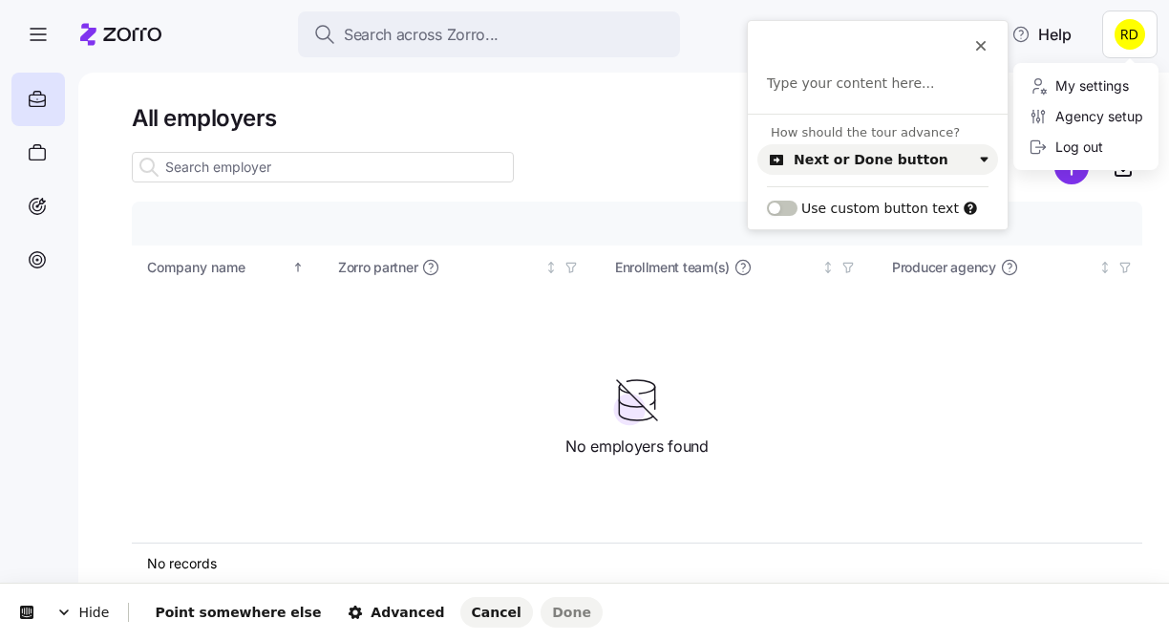
click at [1022, 105] on div "Agency setup" at bounding box center [1086, 116] width 130 height 31
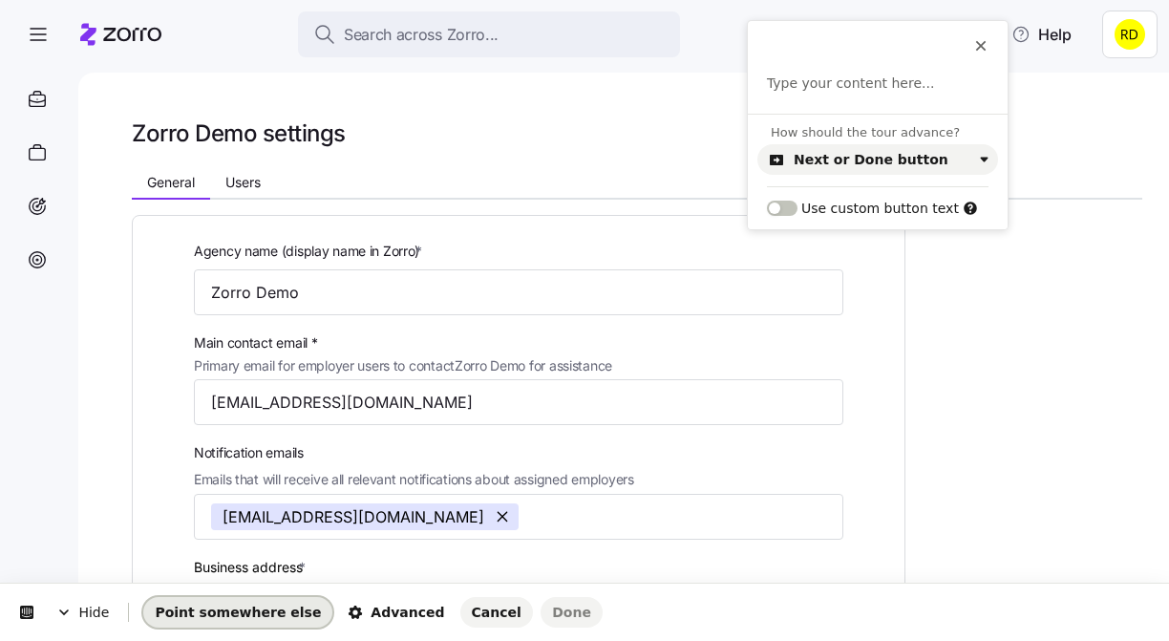
click at [249, 612] on span "Point somewhere else" at bounding box center [238, 612] width 166 height 15
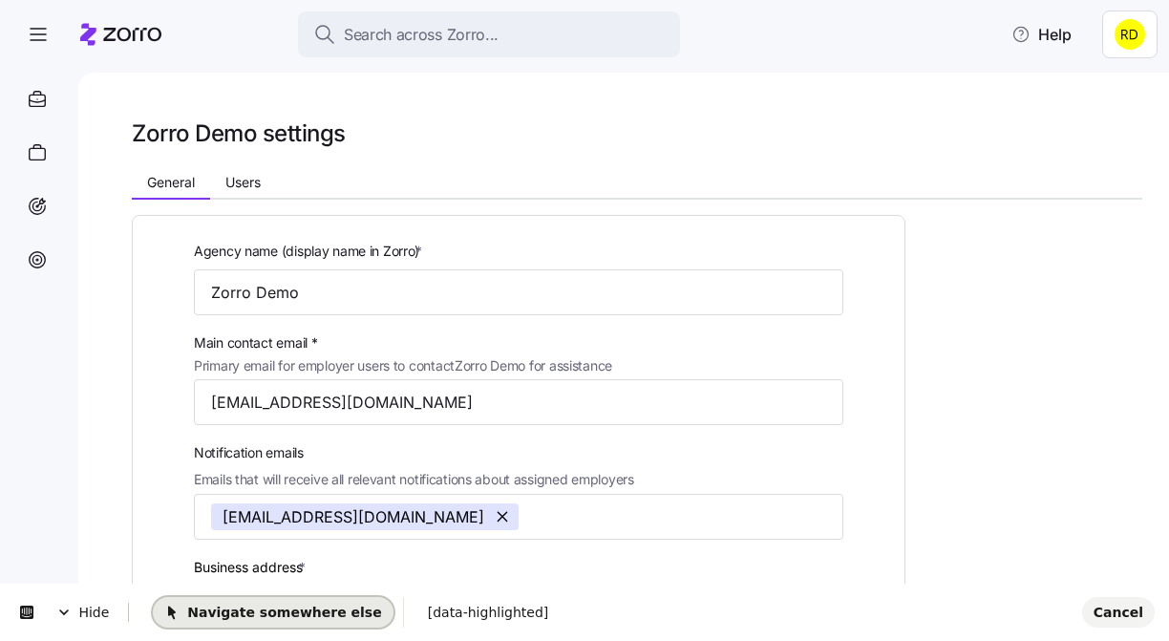
click at [279, 617] on span "Navigate somewhere else" at bounding box center [272, 612] width 217 height 15
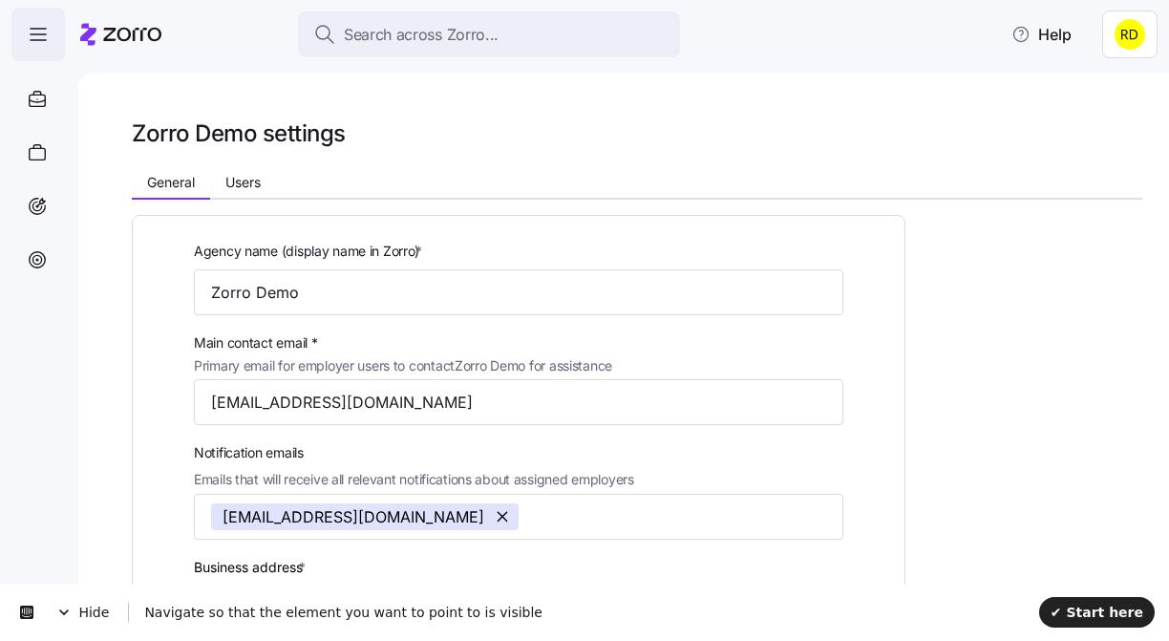
click at [42, 36] on icon "button" at bounding box center [38, 34] width 23 height 23
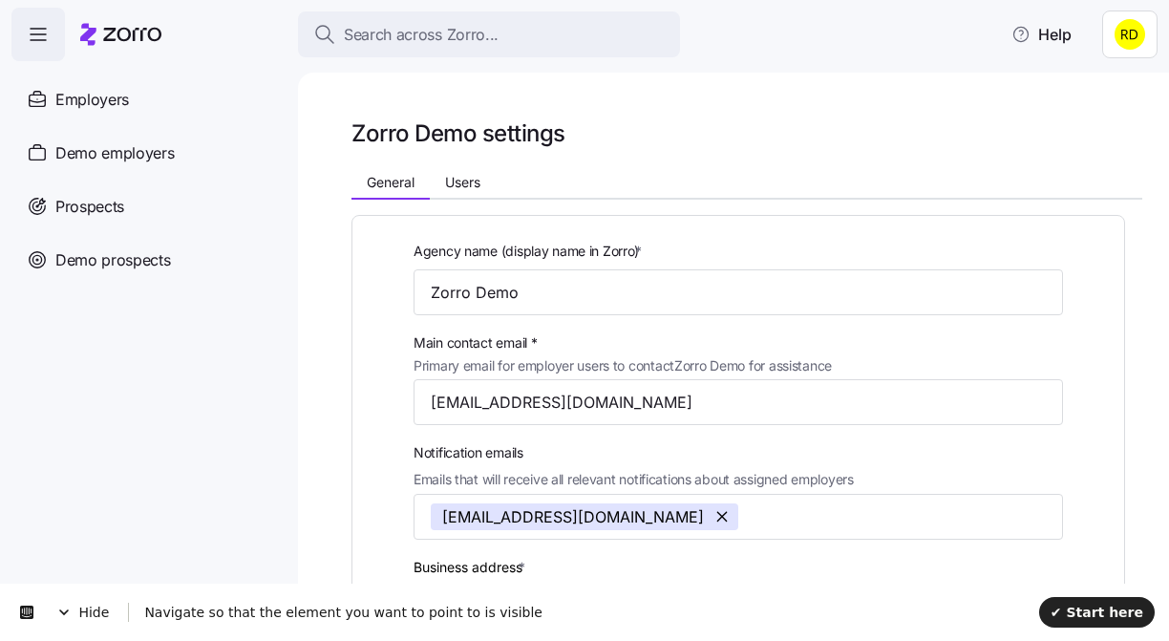
click at [42, 36] on icon "button" at bounding box center [38, 34] width 23 height 23
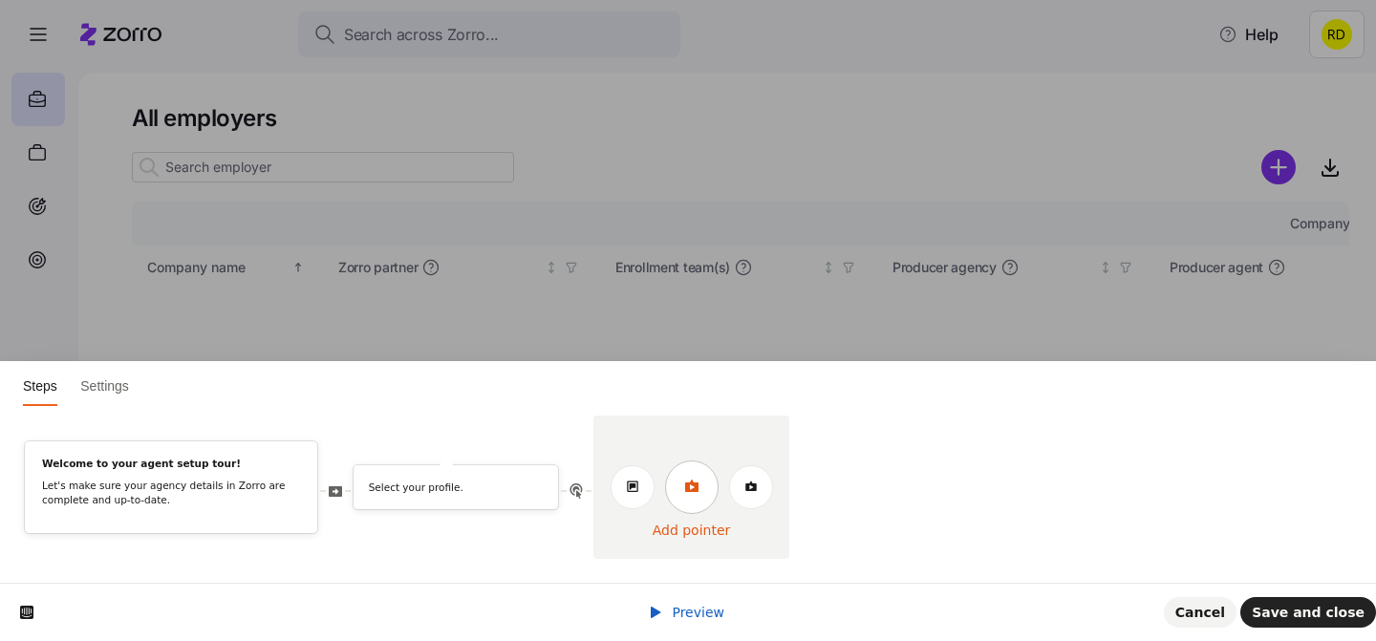
click at [695, 488] on icon at bounding box center [690, 486] width 13 height 12
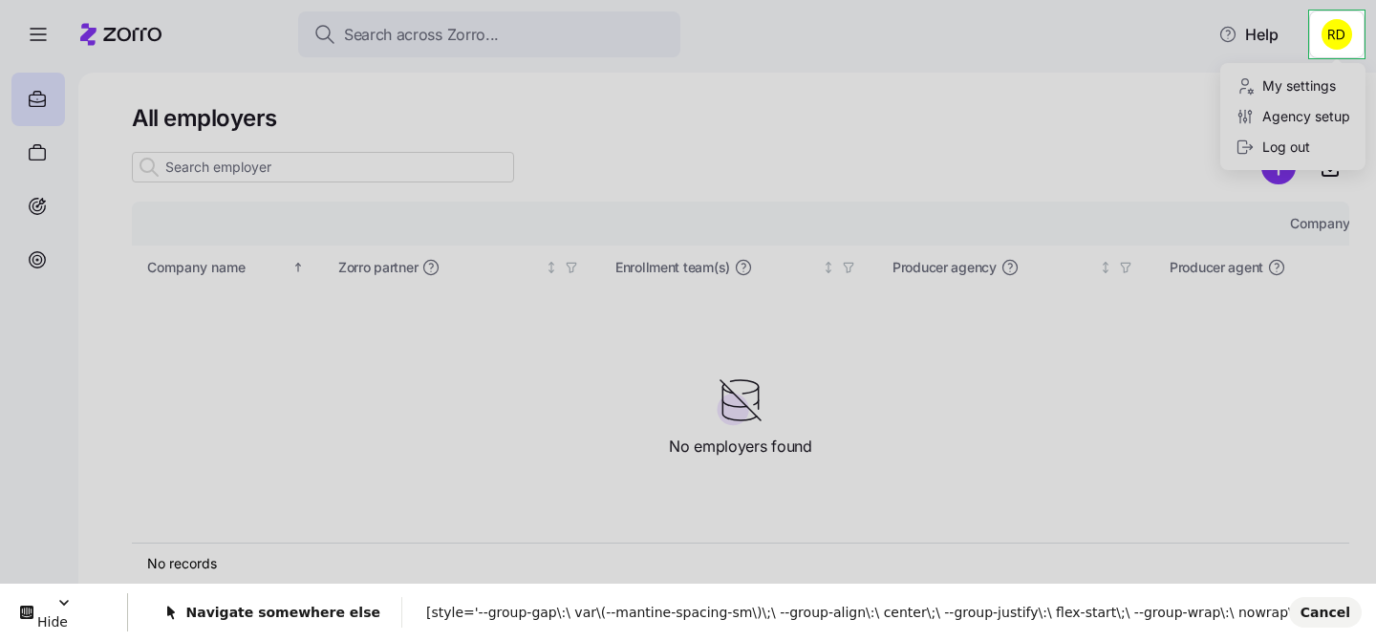
click at [1315, 38] on html "Search across Zorro... Help All employers Company details Benefit status Compan…" at bounding box center [688, 315] width 1376 height 630
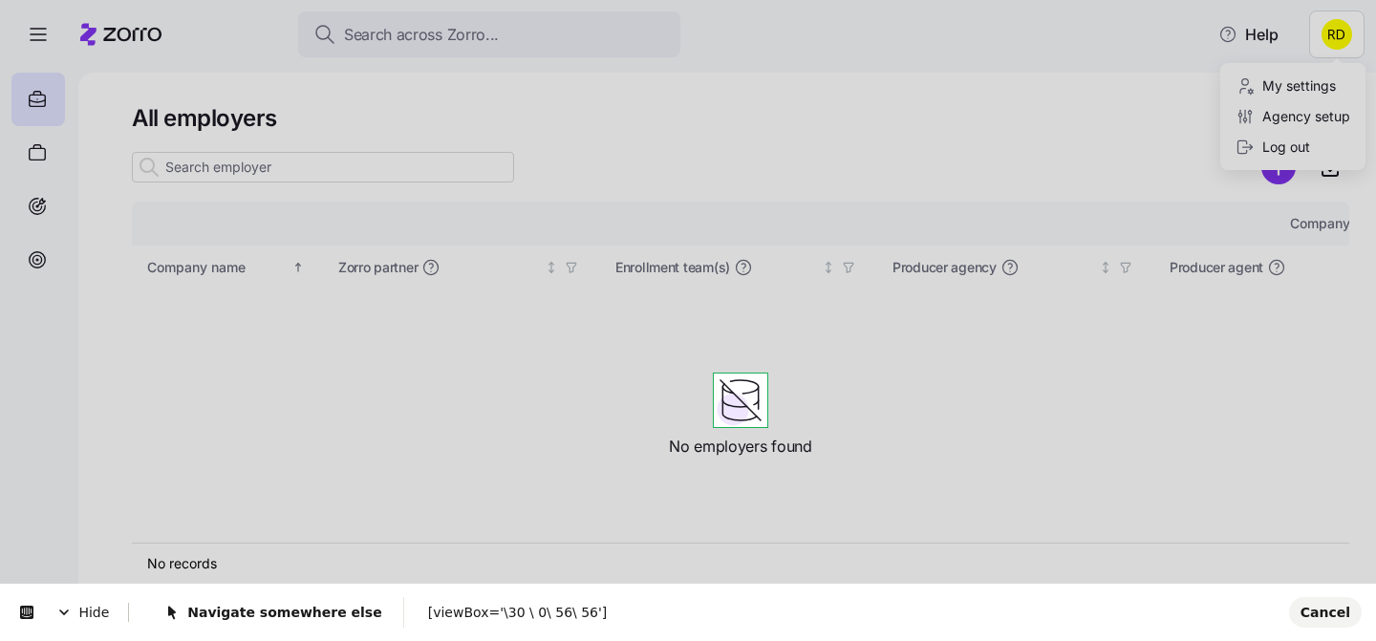
click at [751, 402] on body "Search across Zorro... Help All employers Company details Benefit status Compan…" at bounding box center [688, 315] width 1376 height 630
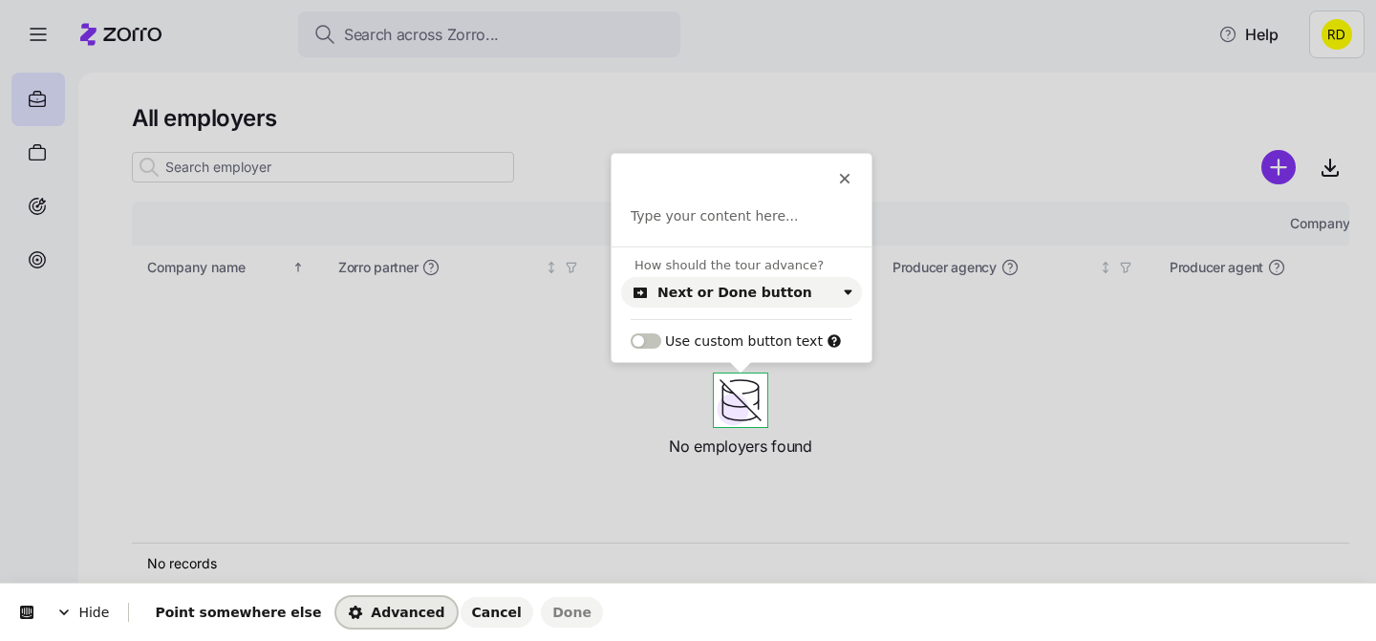
click at [402, 608] on span "Advanced" at bounding box center [396, 612] width 96 height 15
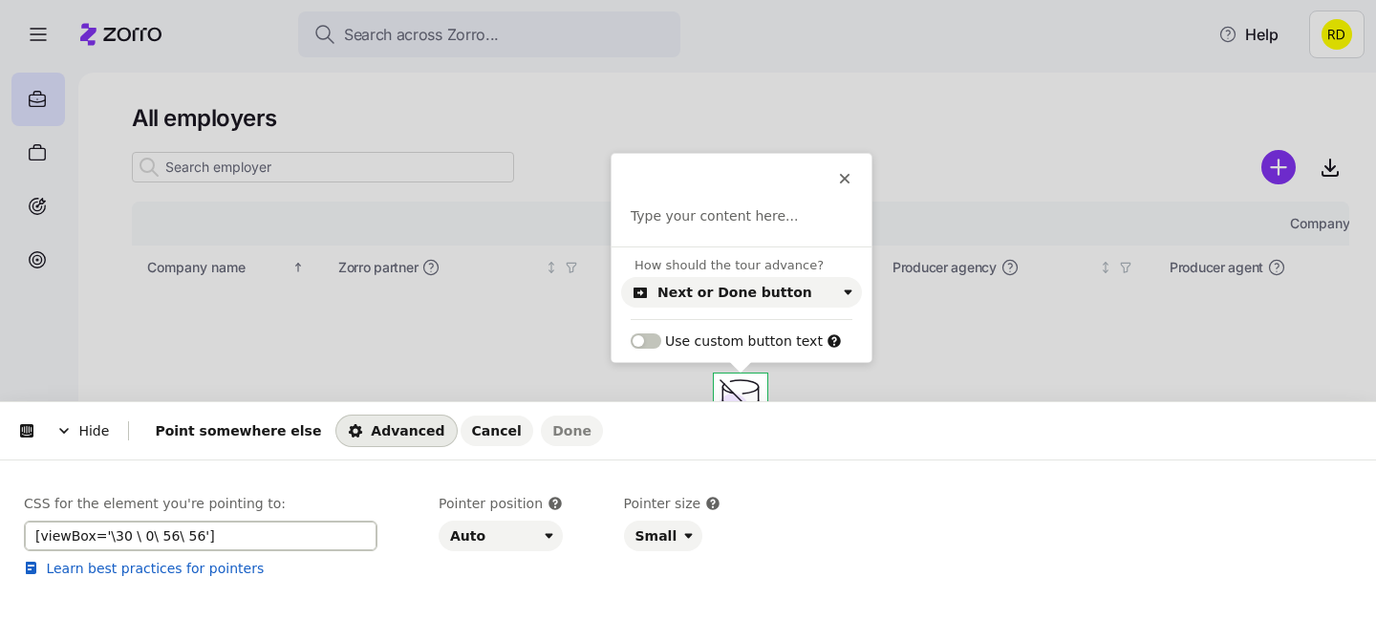
click at [195, 536] on input "[viewBox='\30 \ 0\ 56\ 56']" at bounding box center [200, 536] width 353 height 31
paste input "div[role="menuitem"]:has(.[PERSON_NAME]-icon-adjustments)"
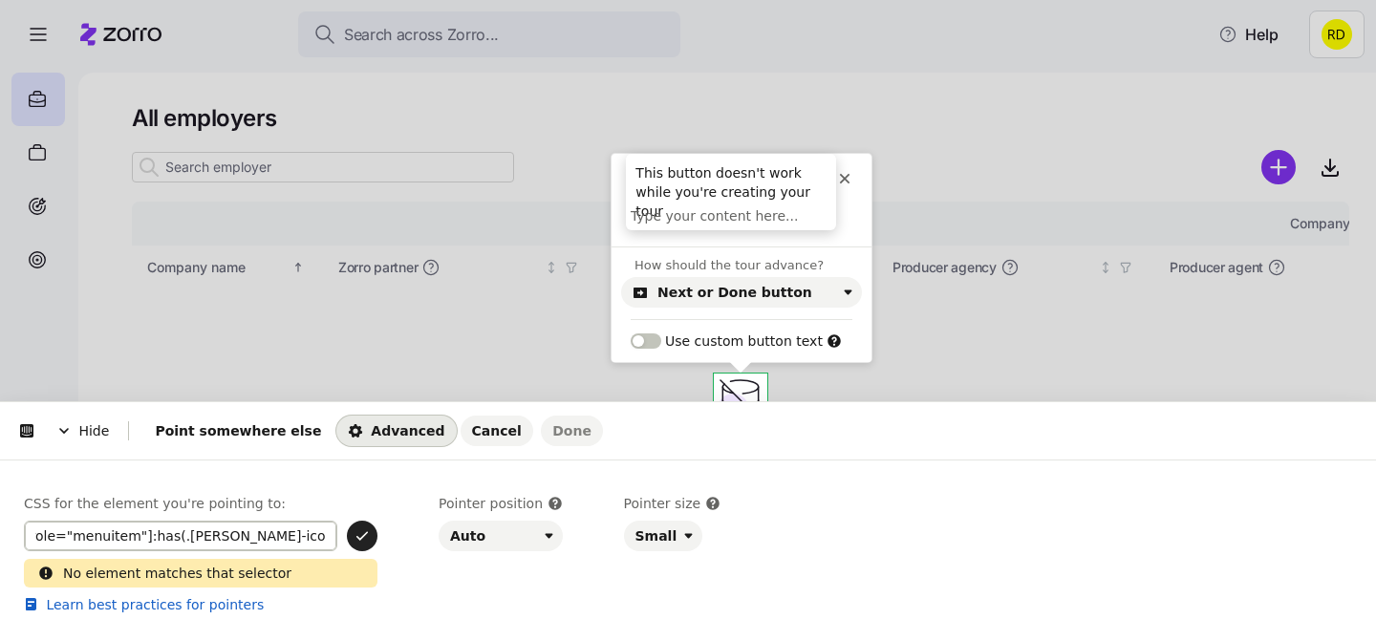
type input "div[role="menuitem"]:has(.[PERSON_NAME]-icon-adjustments)"
click at [844, 173] on icon at bounding box center [844, 178] width 15 height 15
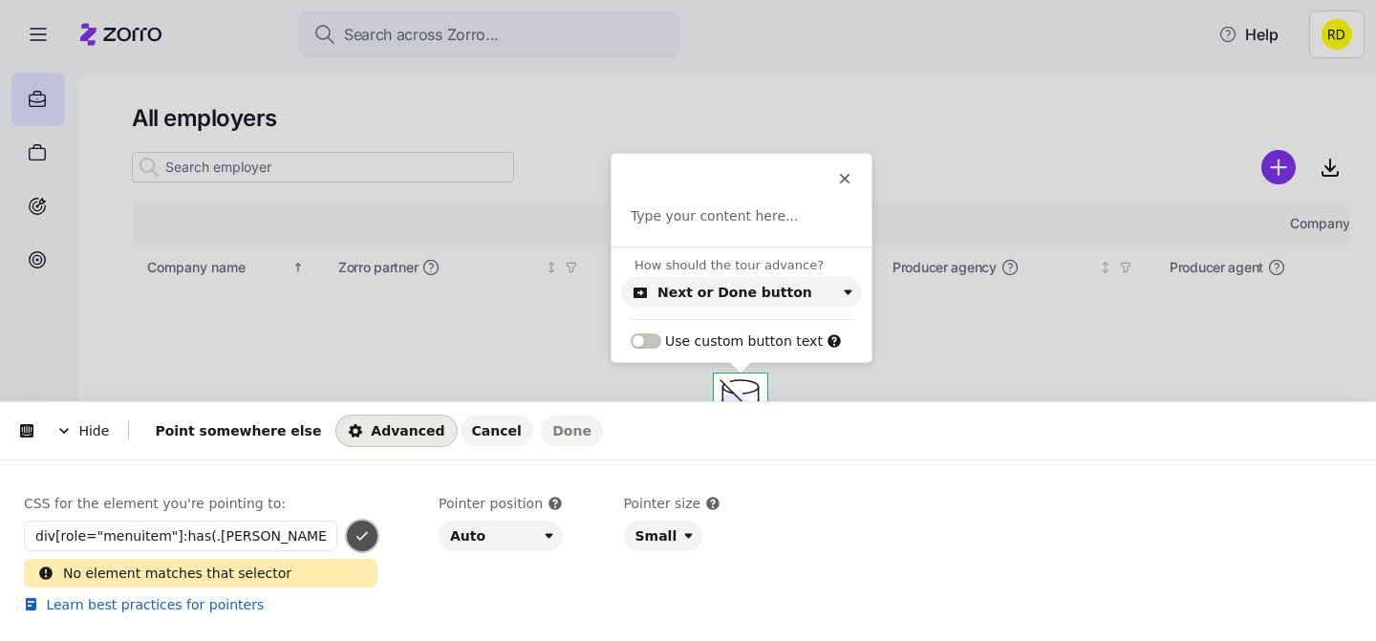
click at [355, 526] on button "button" at bounding box center [362, 536] width 31 height 31
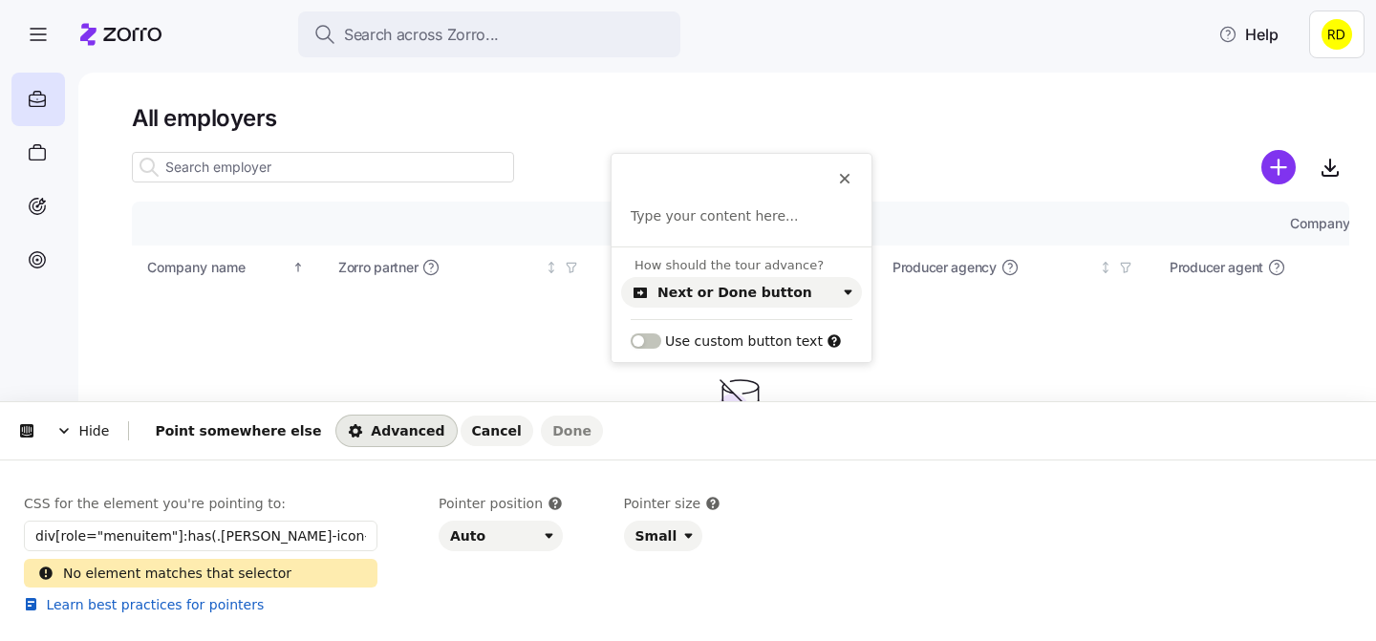
click at [592, 0] on html "Hide Point somewhere else Advanced Cancel Done This button doesn't work while y…" at bounding box center [688, 0] width 1376 height 0
click at [845, 176] on icon at bounding box center [845, 179] width 11 height 11
click at [847, 177] on icon at bounding box center [845, 179] width 11 height 11
click at [763, 274] on div "How should the tour advance? Next or Done button Use custom button text" at bounding box center [741, 304] width 260 height 116
click at [759, 291] on div "Next or Done button" at bounding box center [734, 292] width 155 height 15
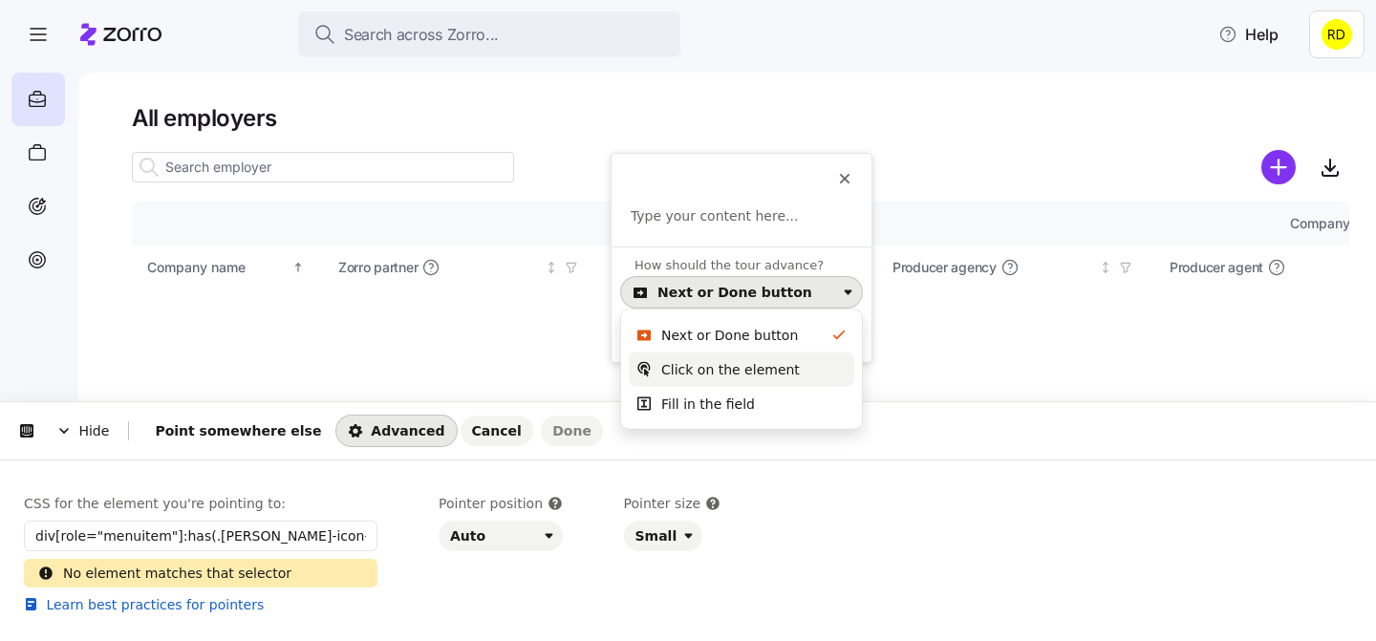
click at [727, 361] on div "Click on the element" at bounding box center [730, 369] width 139 height 19
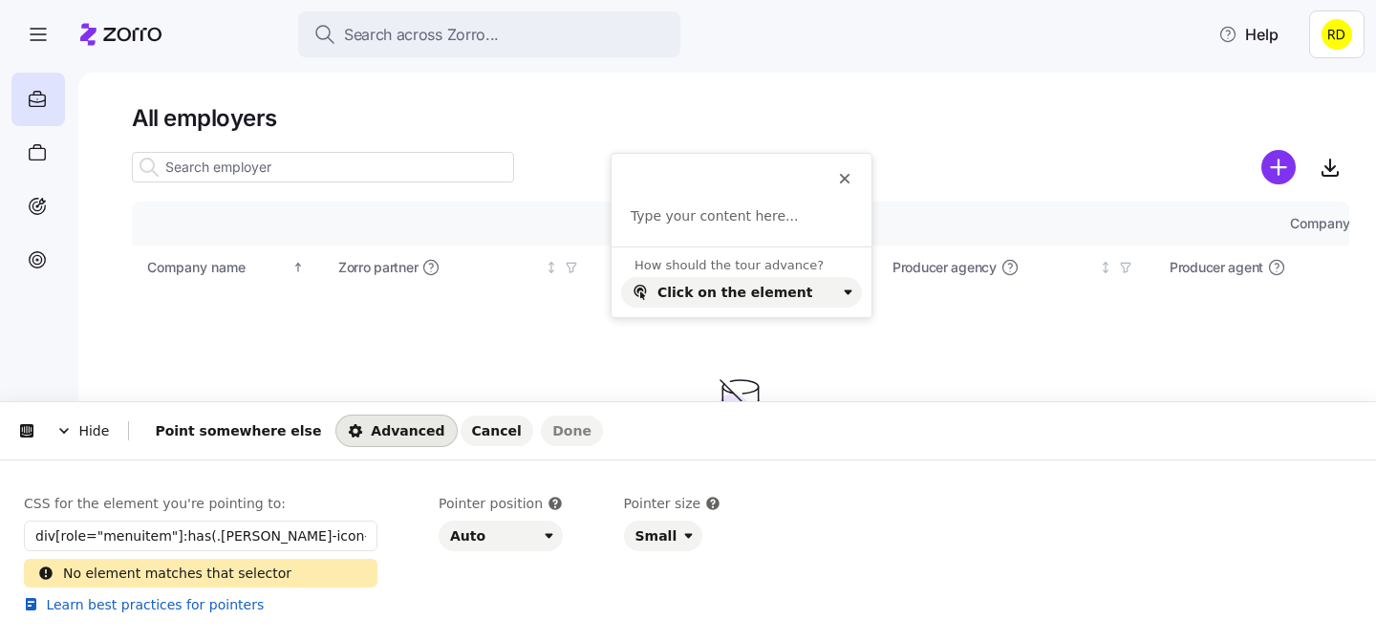
click at [852, 177] on div "This button doesn't work while you're creating your tour" at bounding box center [741, 178] width 260 height 19
click at [322, 540] on input "div[role="menuitem"]:has(.[PERSON_NAME]-icon-adjustments)" at bounding box center [200, 536] width 353 height 31
click at [462, 438] on button "Cancel" at bounding box center [496, 431] width 73 height 31
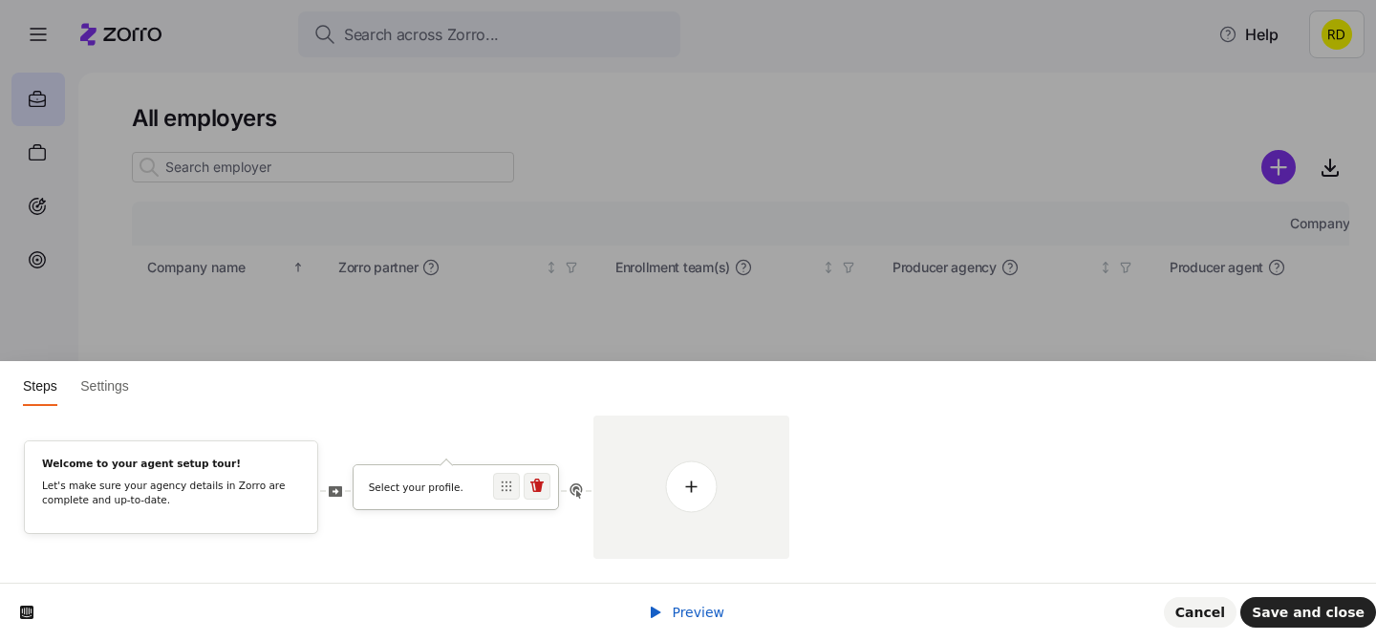
click at [443, 483] on p "Select your profile." at bounding box center [456, 488] width 175 height 14
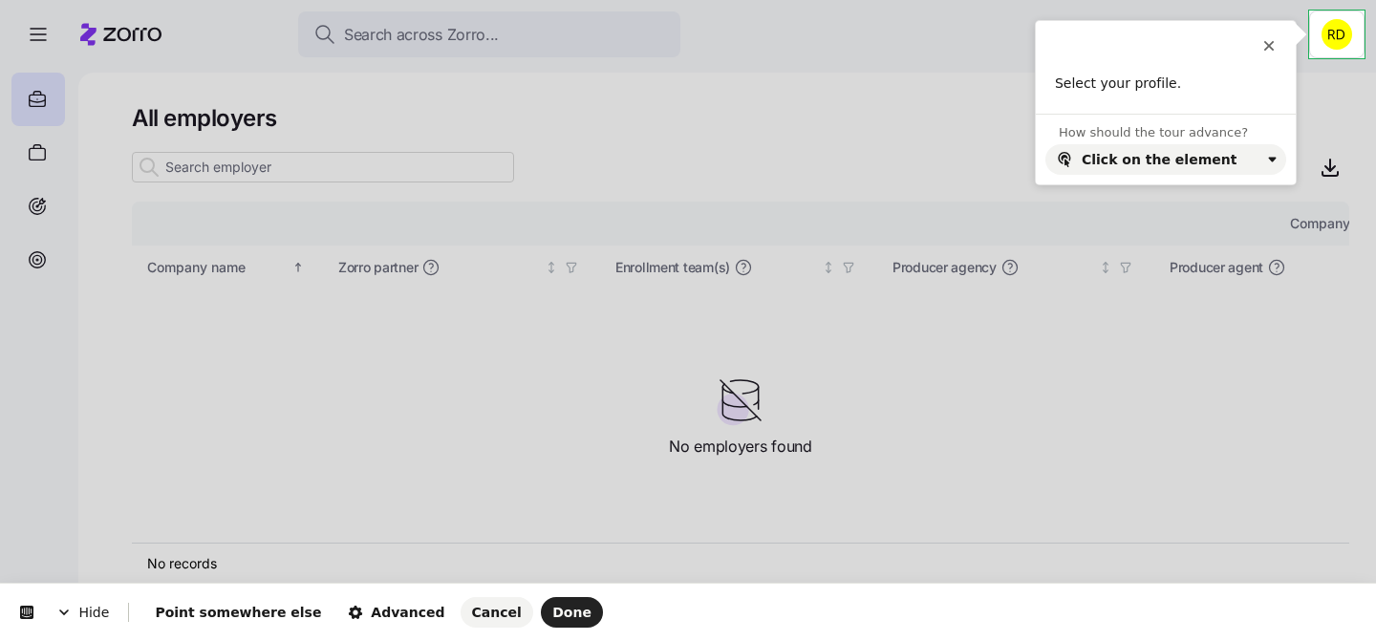
click at [1325, 0] on html "Hide Point somewhere else Advanced Cancel Done This button doesn't work while y…" at bounding box center [688, 0] width 1376 height 0
click at [1267, 45] on icon at bounding box center [1269, 46] width 11 height 11
click at [552, 615] on span "Done" at bounding box center [571, 612] width 39 height 15
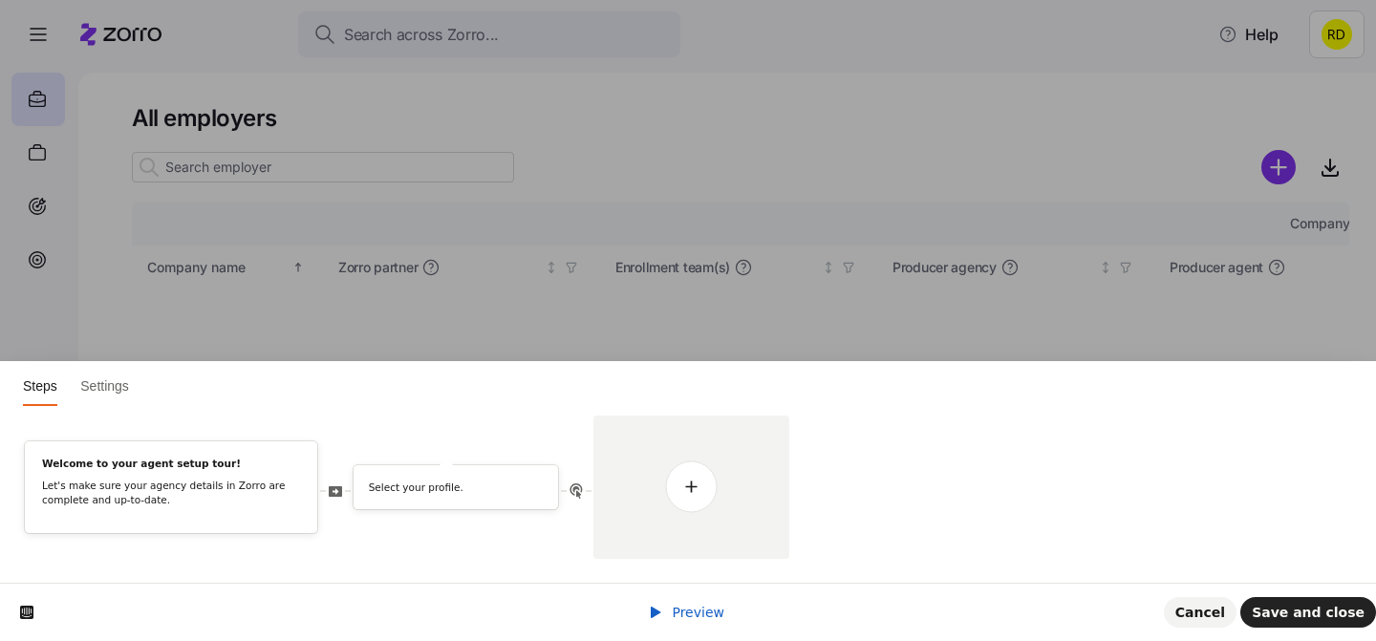
click at [1356, 0] on html "Steps Settings Welcome to your agent setup tour! Let's make sure your agency de…" at bounding box center [688, 0] width 1376 height 0
click at [690, 492] on icon at bounding box center [691, 486] width 15 height 15
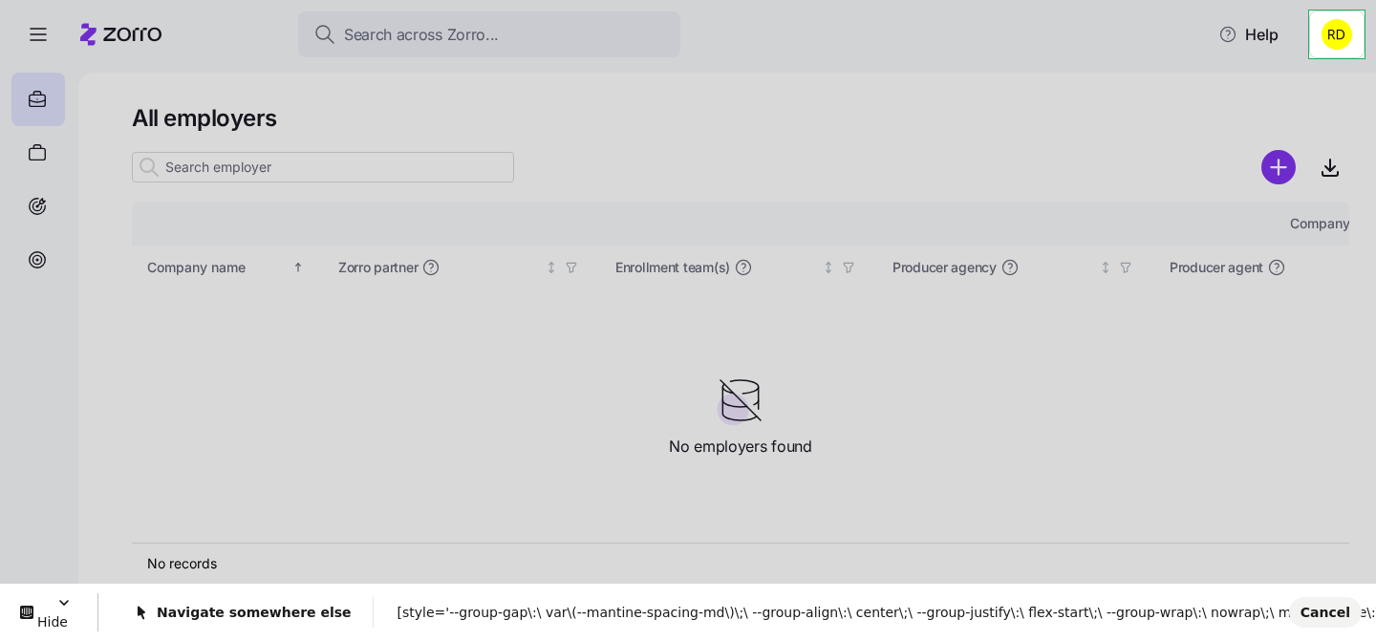
click at [1339, 15] on html "Search across Zorro... Help All employers Company details Benefit status Compan…" at bounding box center [688, 315] width 1376 height 630
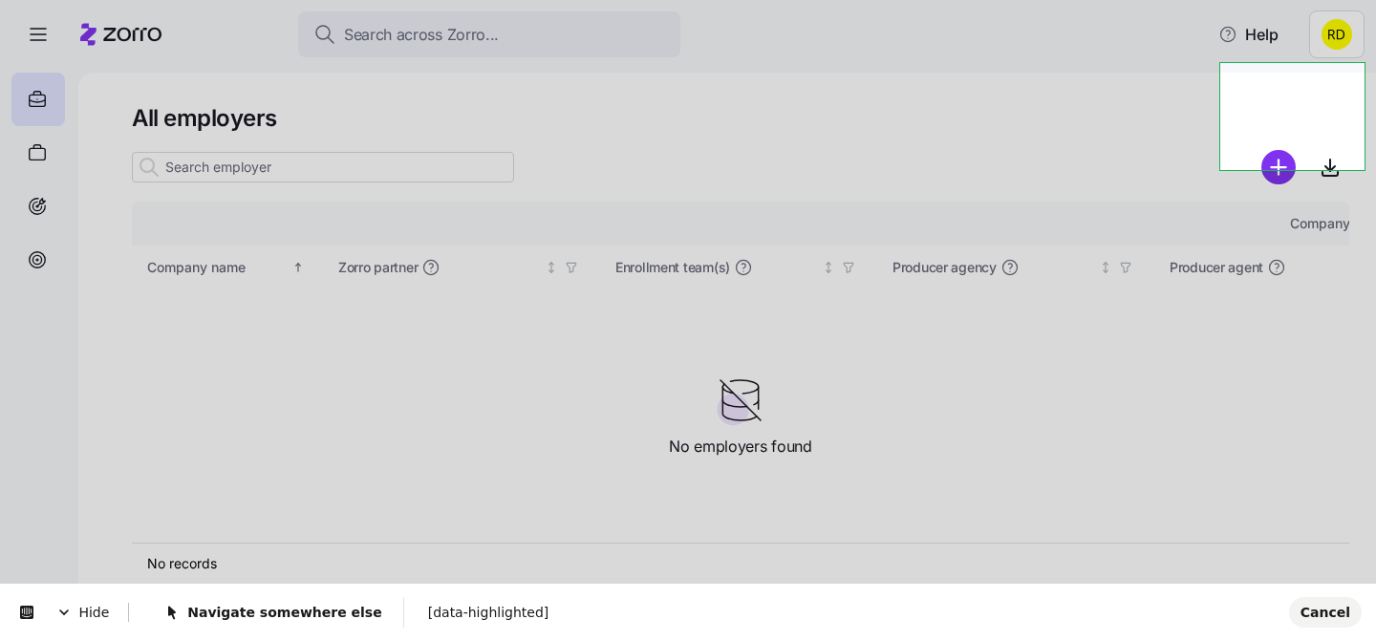
click at [1211, 112] on html "Search across Zorro... Help All employers Company details Benefit status Compan…" at bounding box center [688, 315] width 1376 height 630
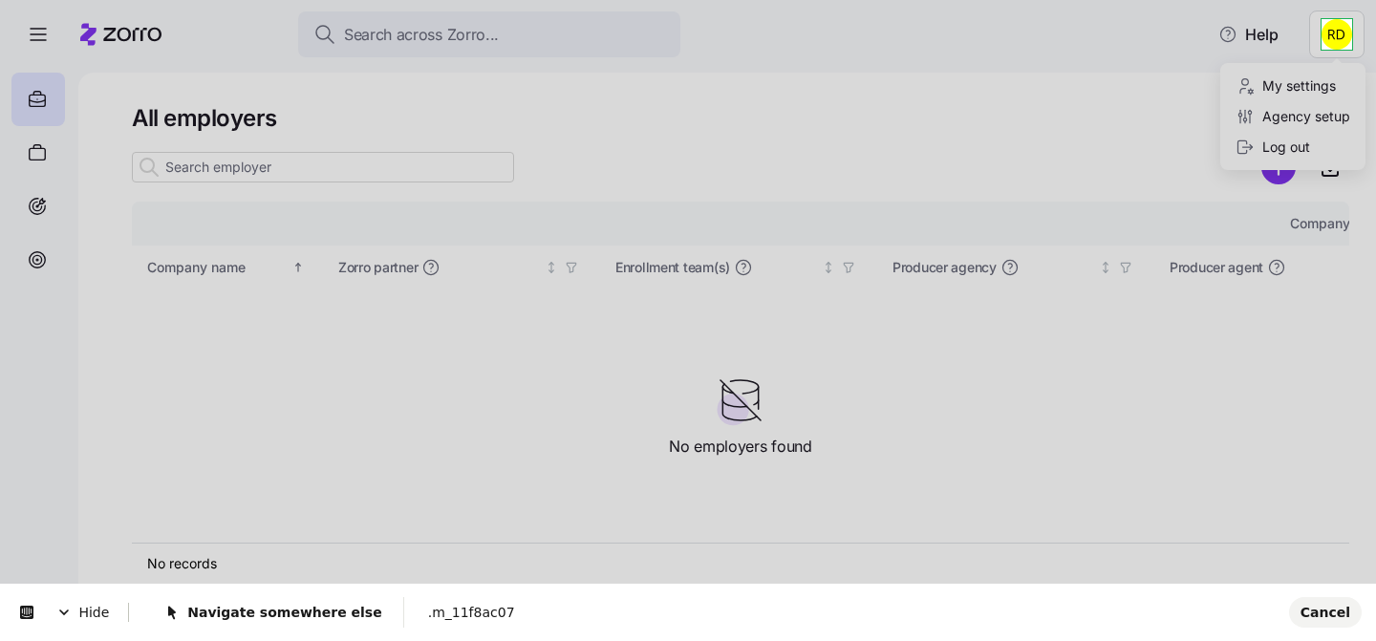
click at [1340, 31] on html "Search across Zorro... Help All employers Company details Benefit status Compan…" at bounding box center [688, 315] width 1376 height 630
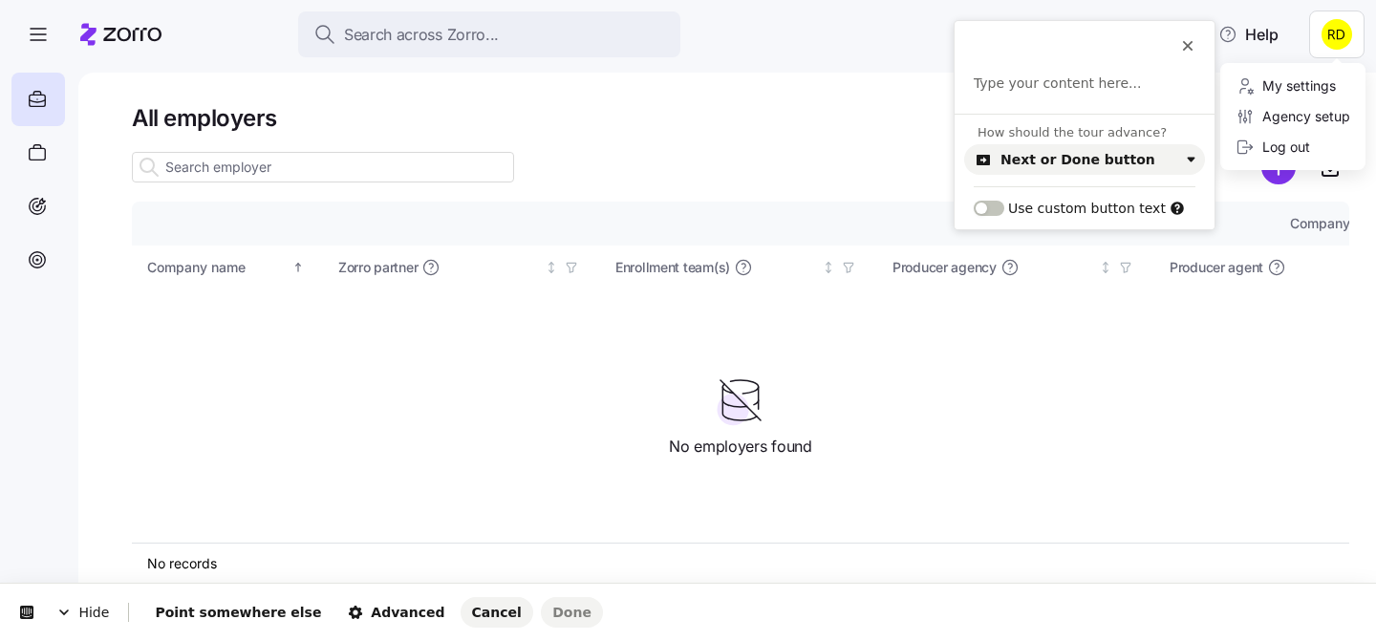
click at [1229, 106] on div "Agency setup" at bounding box center [1293, 116] width 130 height 31
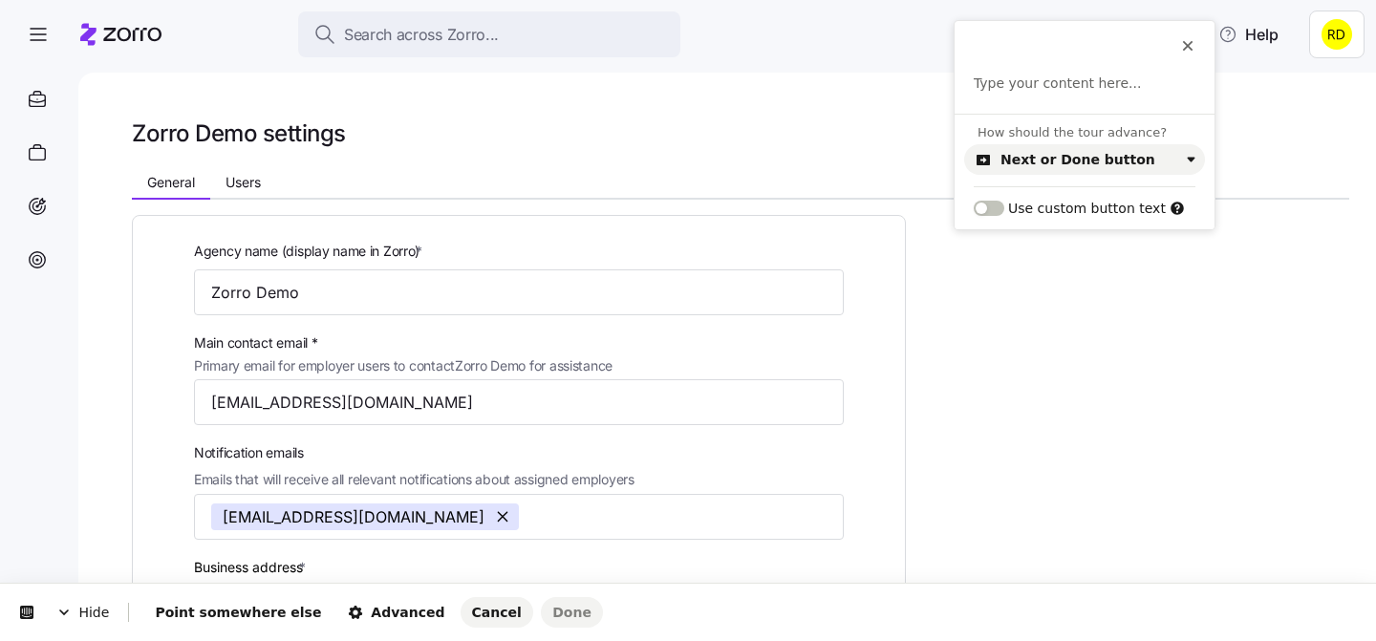
click at [621, 0] on html "Hide Point somewhere else Advanced Cancel Done This button doesn't work while y…" at bounding box center [688, 0] width 1376 height 0
click at [148, 0] on html "Hide Point somewhere else Advanced Cancel Done This button doesn't work while y…" at bounding box center [688, 0] width 1376 height 0
click at [460, 602] on button "Cancel" at bounding box center [496, 612] width 73 height 31
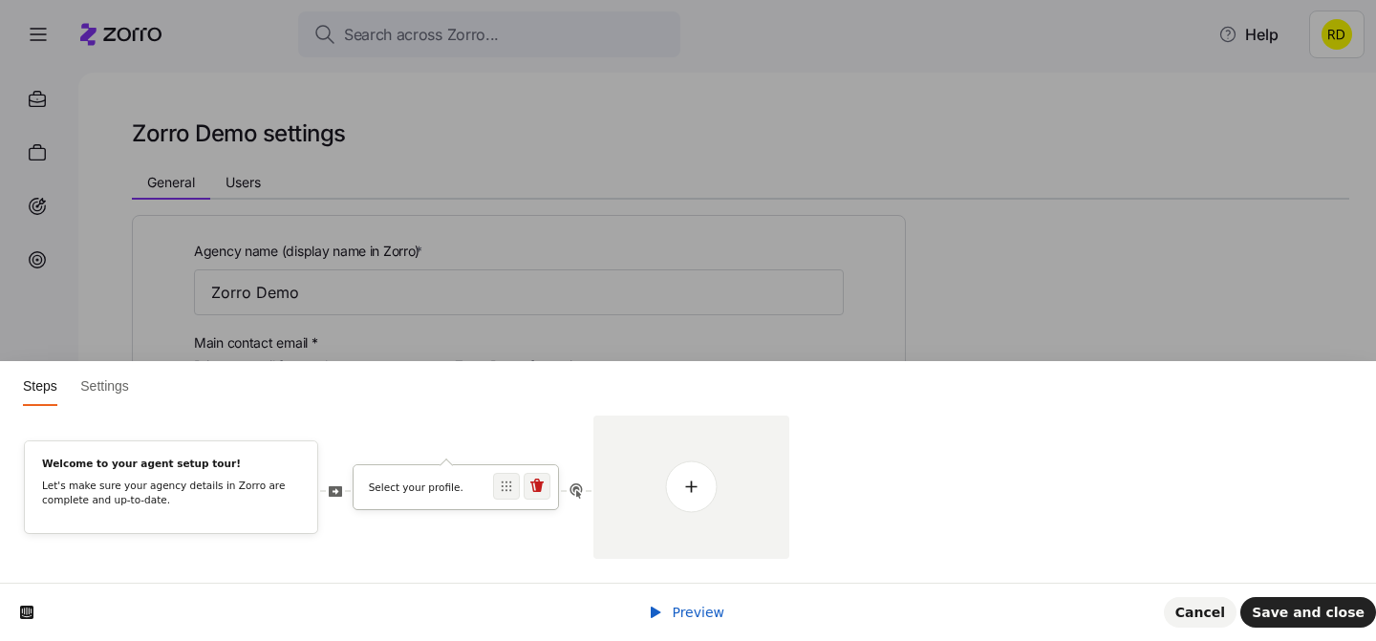
click at [481, 488] on p "Select your profile." at bounding box center [456, 488] width 175 height 14
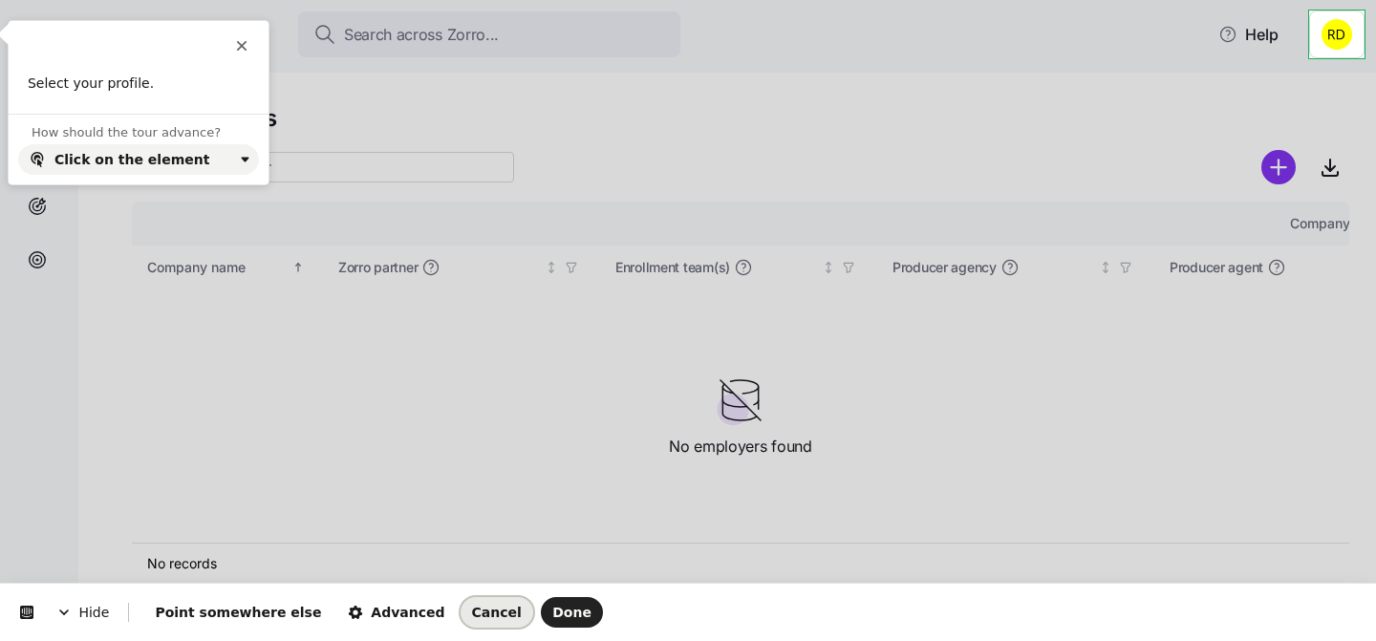
click at [472, 618] on span "Cancel" at bounding box center [497, 612] width 50 height 15
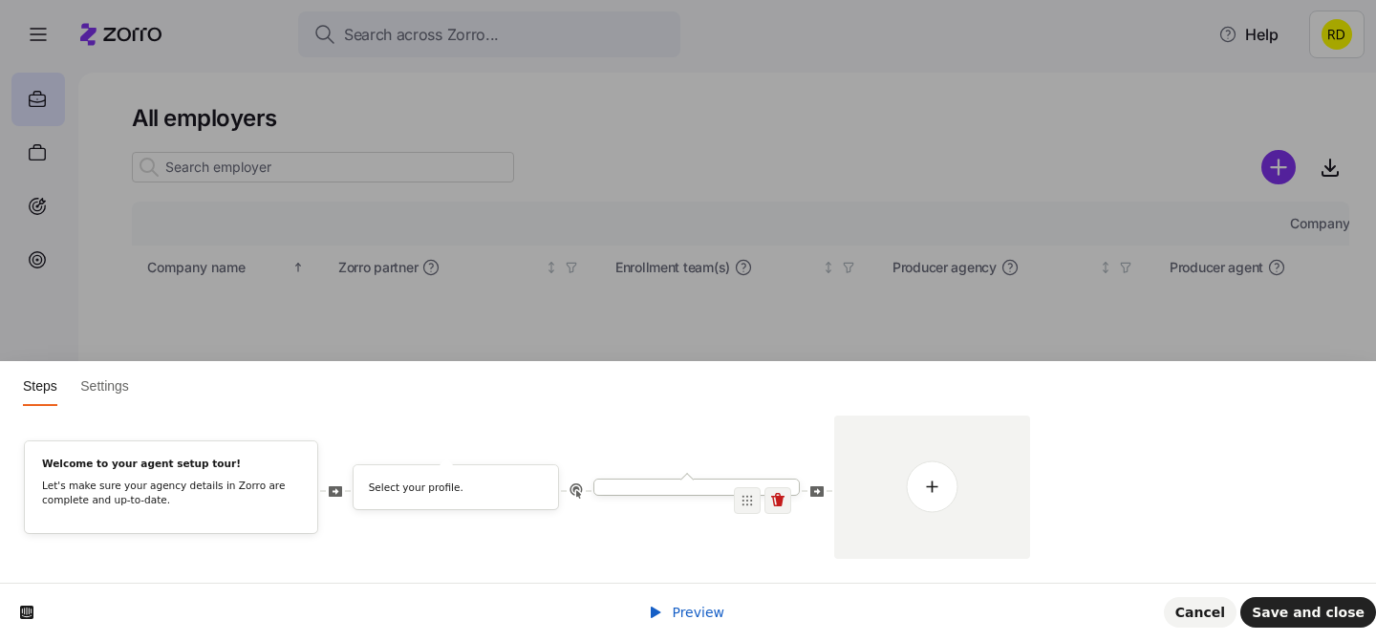
click at [691, 481] on div at bounding box center [686, 479] width 13 height 13
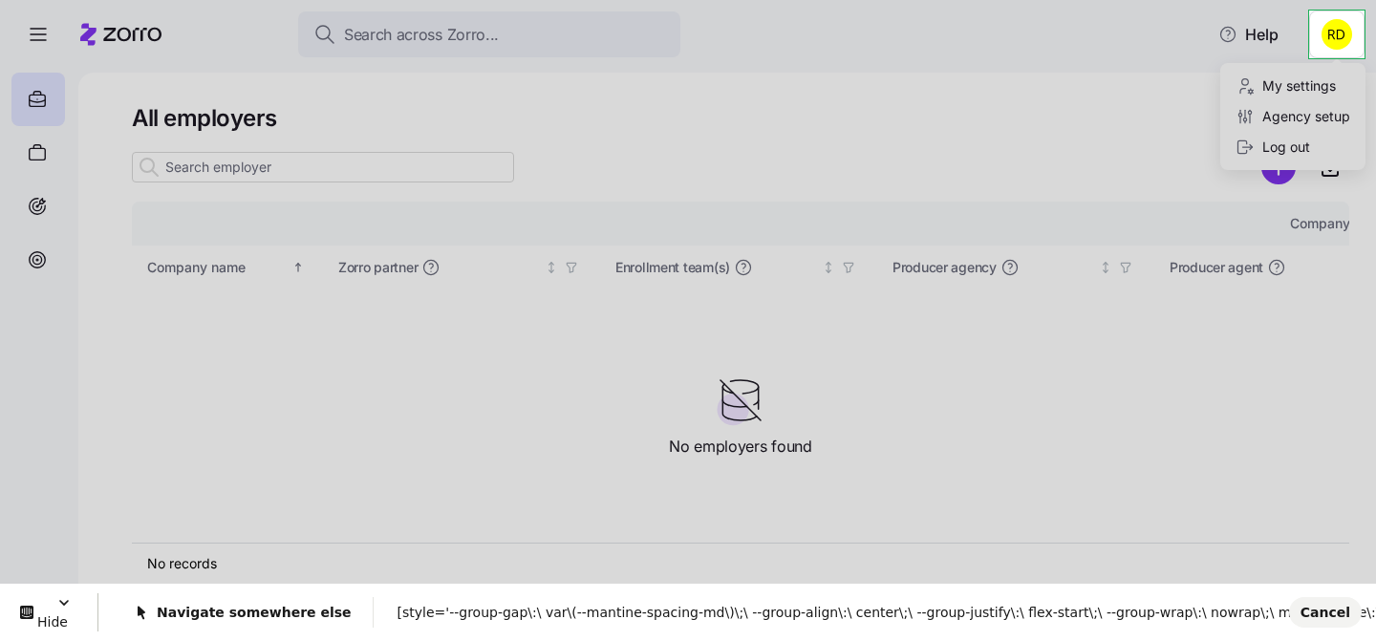
click at [1310, 37] on html "Search across Zorro... Help All employers Company details Benefit status Compan…" at bounding box center [688, 315] width 1376 height 630
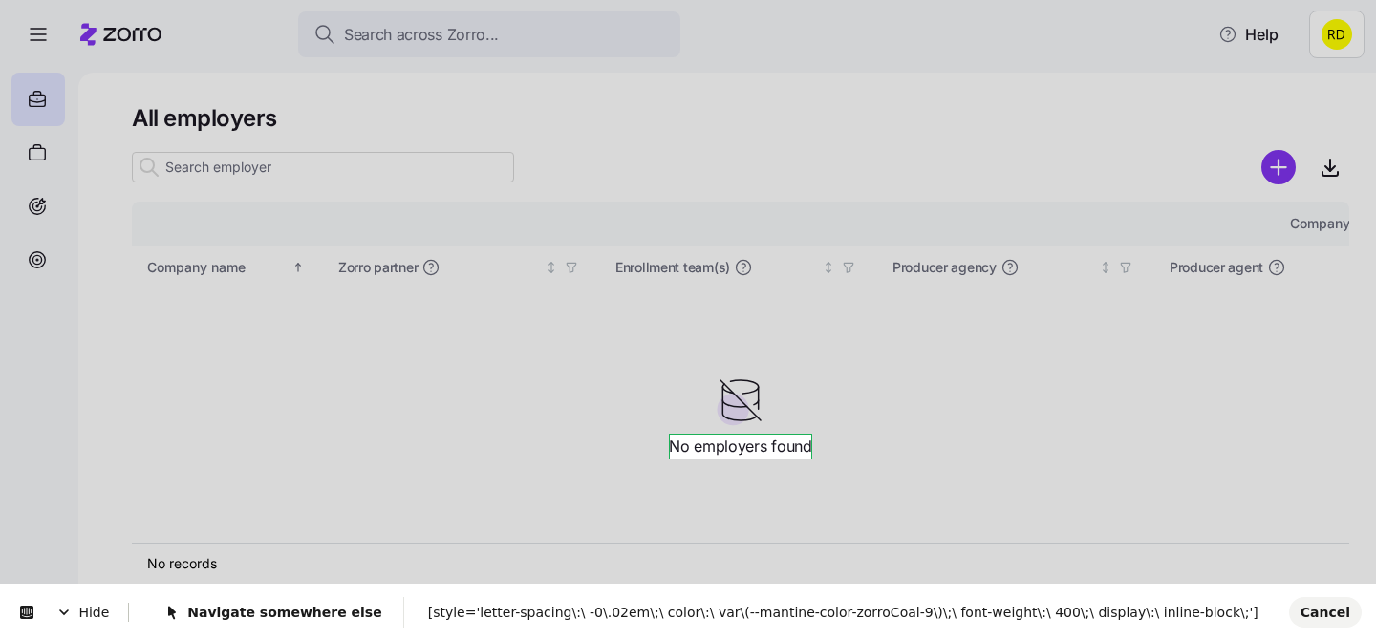
click at [1058, 599] on div "Navigate somewhere else [style='letter-spacing\:\ -0\.02em\;\ color\:\ var\(--m…" at bounding box center [706, 612] width 1155 height 31
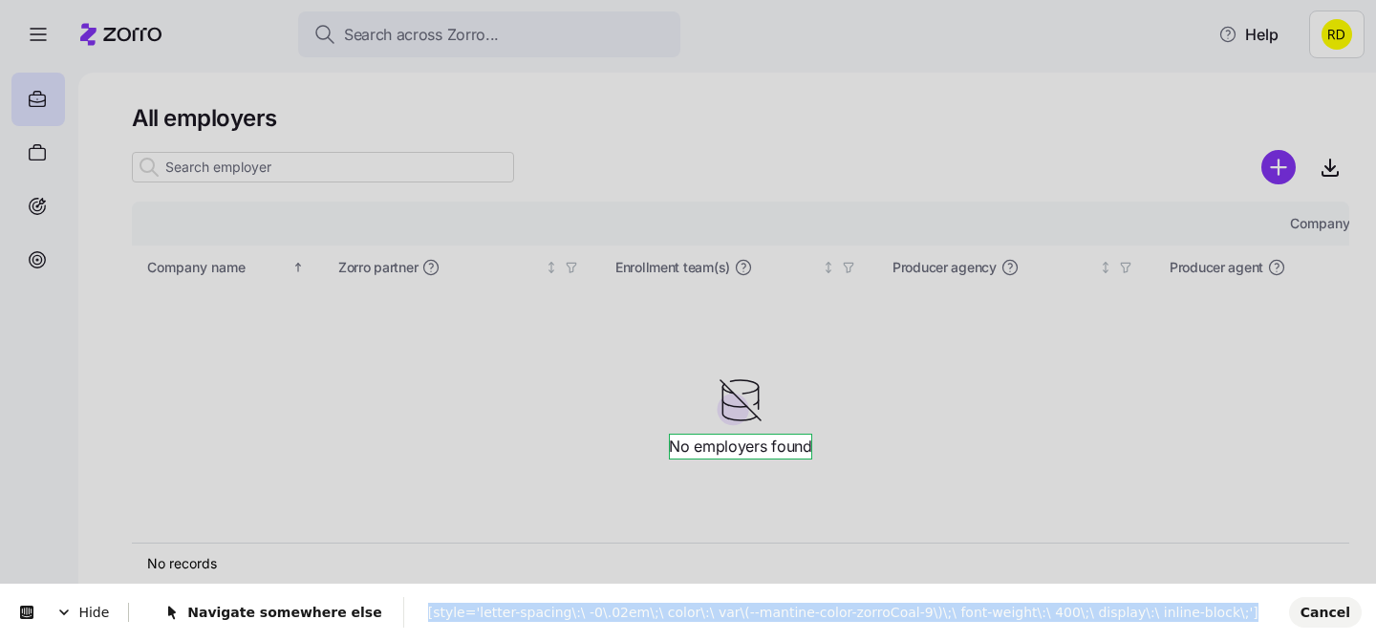
click at [1058, 599] on div "Navigate somewhere else [style='letter-spacing\:\ -0\.02em\;\ color\:\ var\(--m…" at bounding box center [706, 612] width 1155 height 31
